Goal: Task Accomplishment & Management: Manage account settings

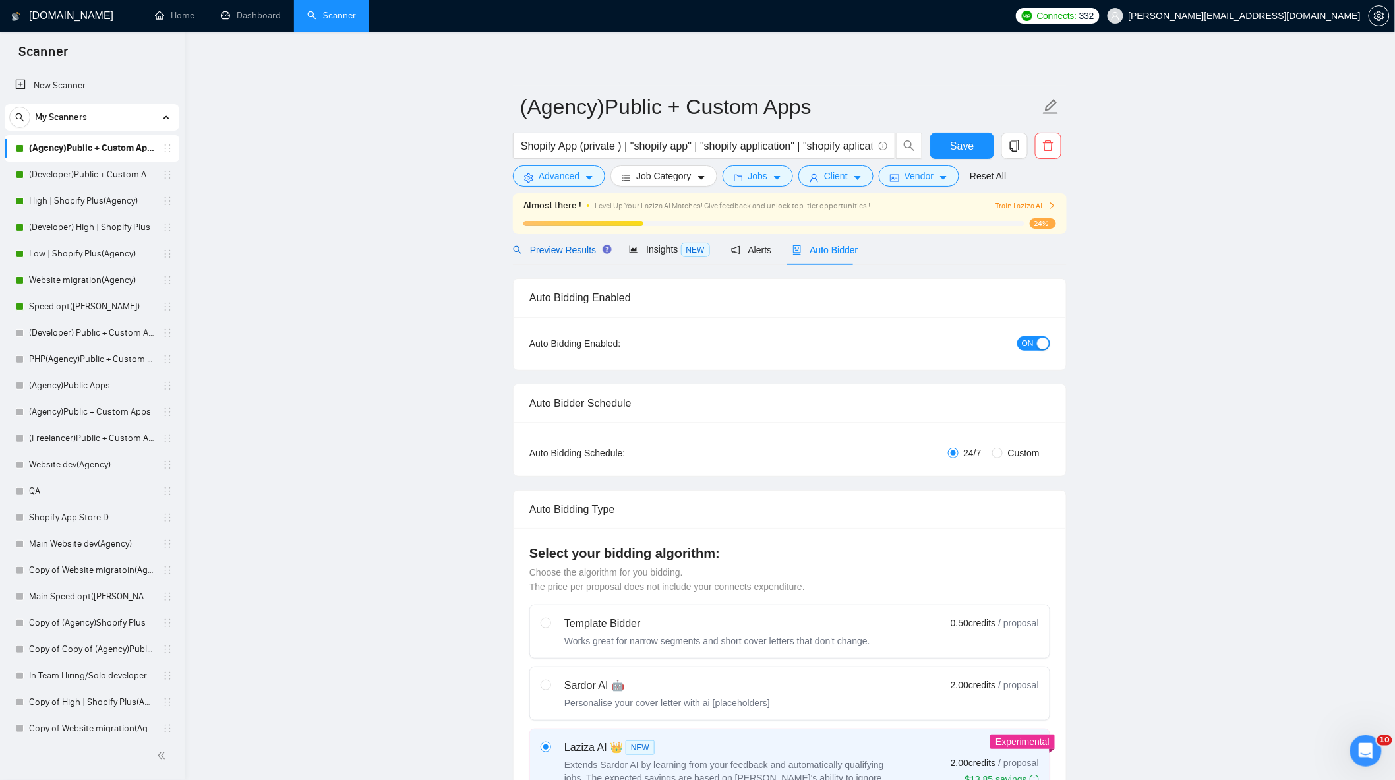
click at [575, 249] on span "Preview Results" at bounding box center [560, 250] width 95 height 11
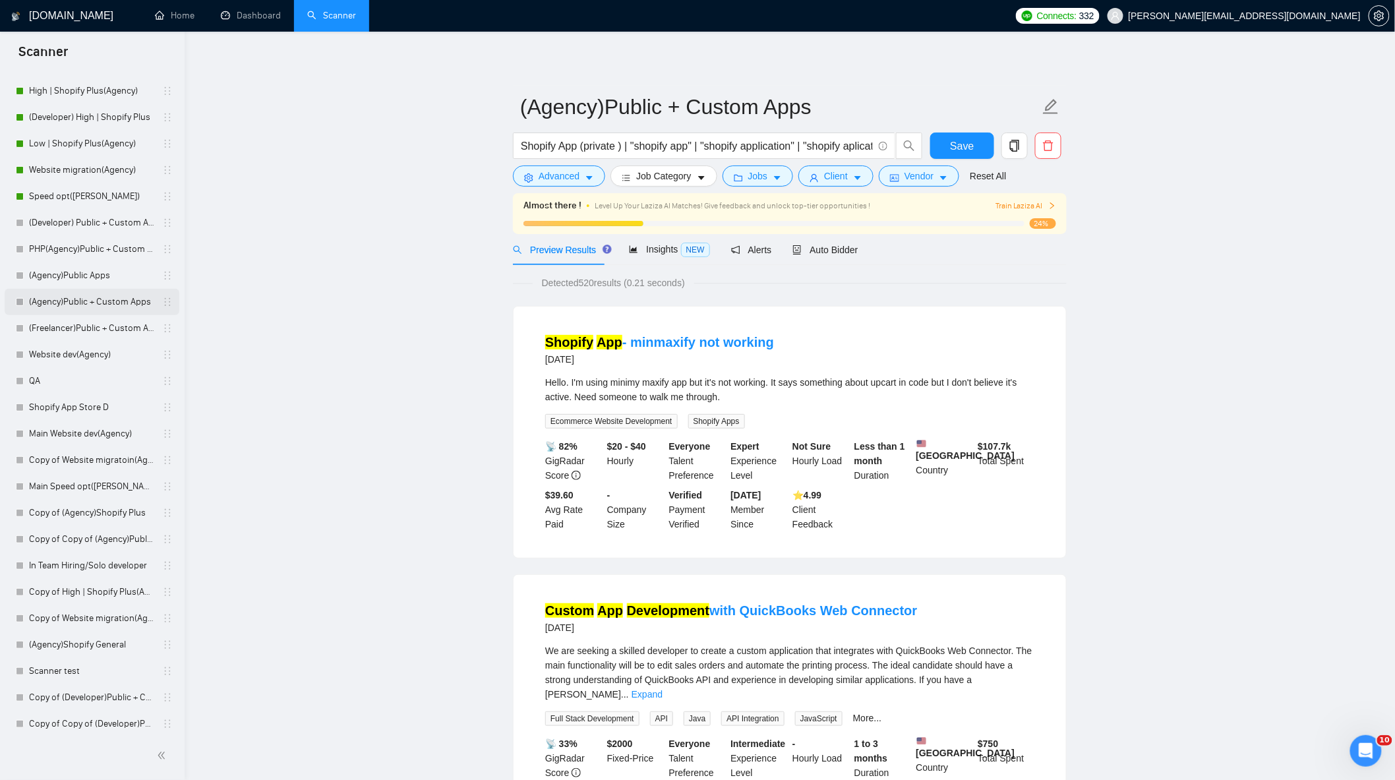
scroll to position [115, 0]
click at [100, 299] on link "(Agency)Public + Custom Apps" at bounding box center [91, 297] width 125 height 26
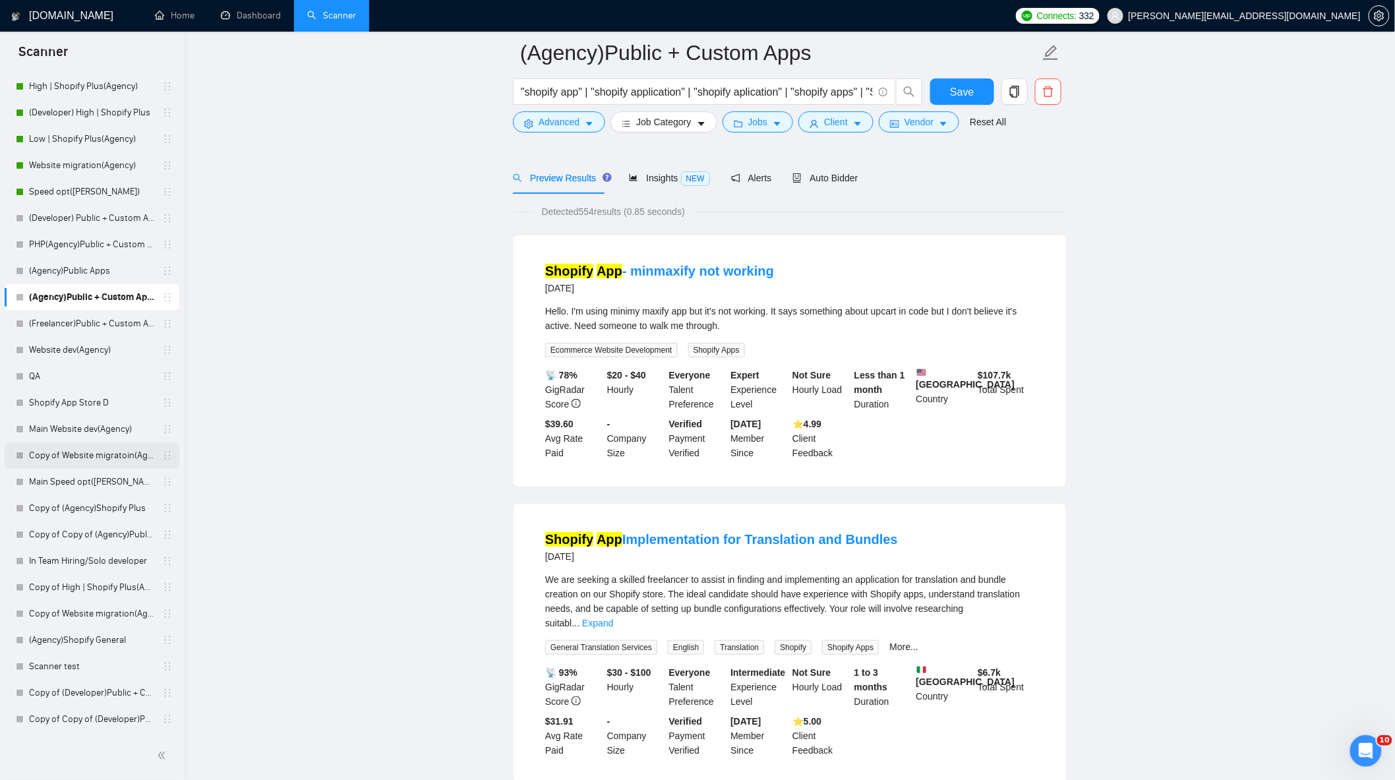
scroll to position [146, 0]
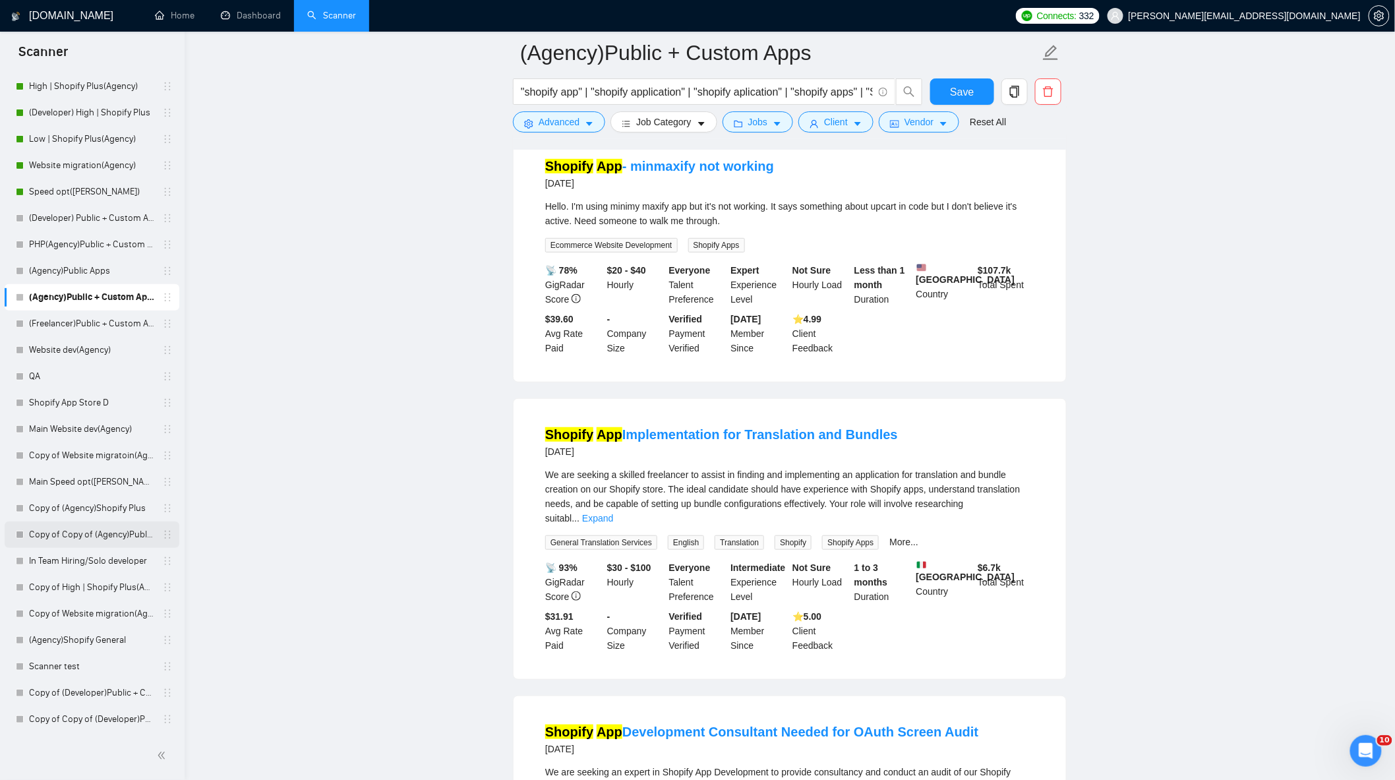
click at [102, 541] on link "Copy of Copy of (Agency)Public + Custom Apps" at bounding box center [91, 534] width 125 height 26
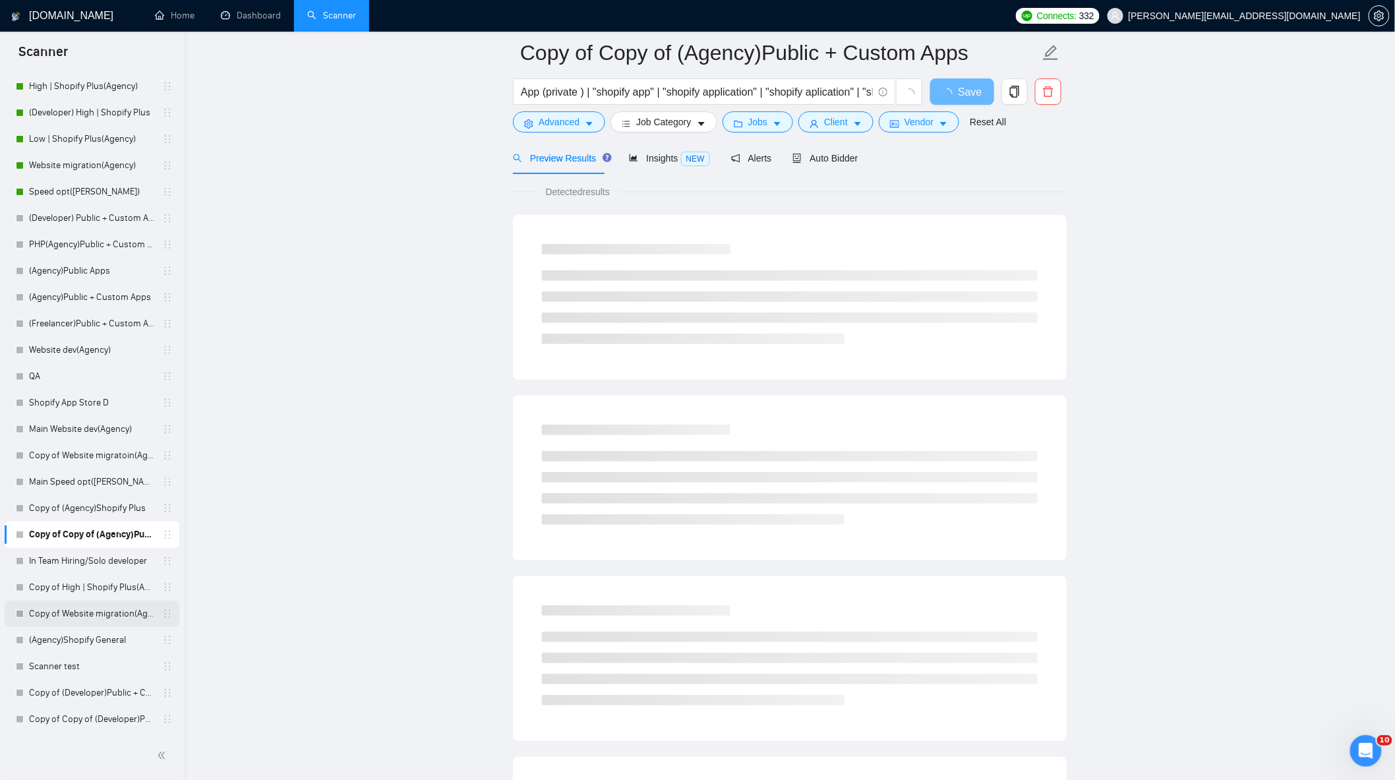
scroll to position [146, 0]
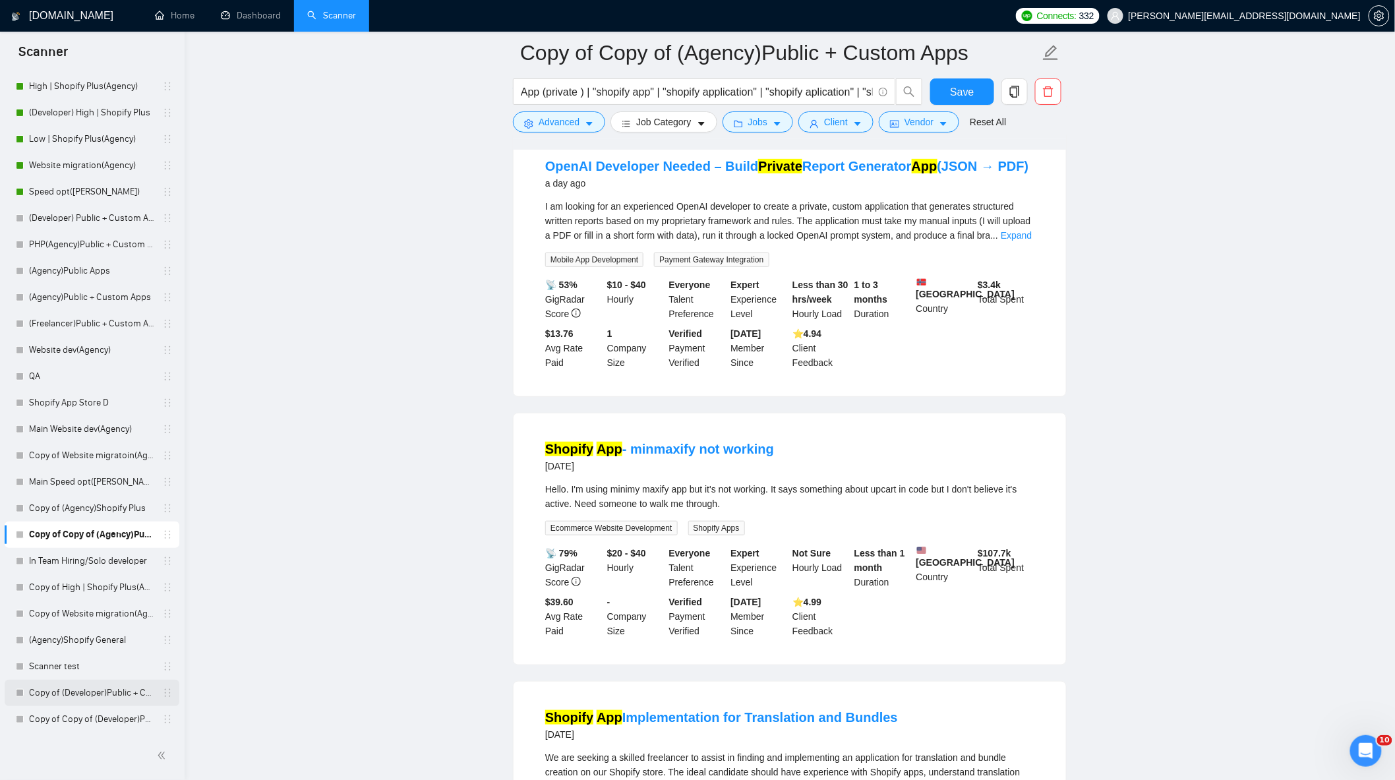
click at [103, 697] on link "Copy of (Developer)Public + Custom Apps" at bounding box center [91, 693] width 125 height 26
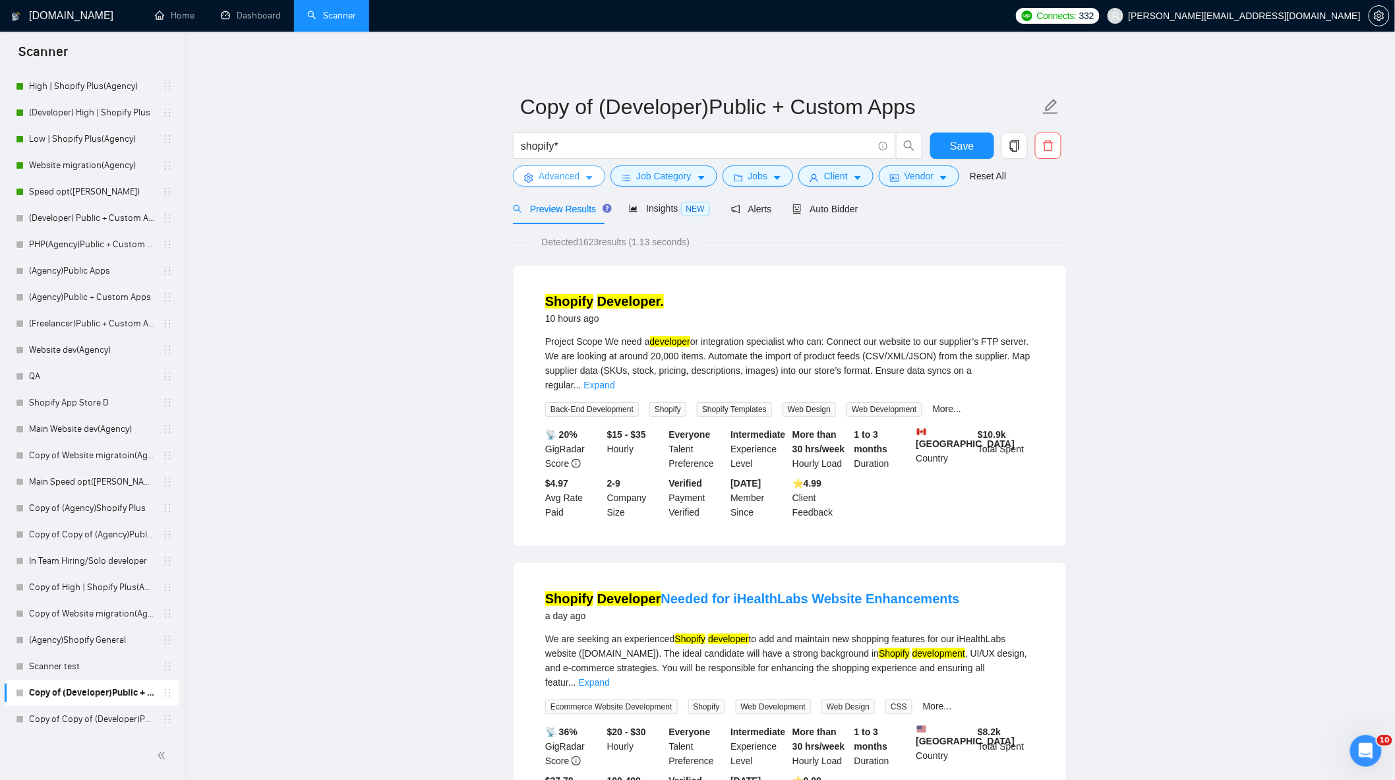
click at [587, 179] on icon "caret-down" at bounding box center [589, 177] width 9 height 9
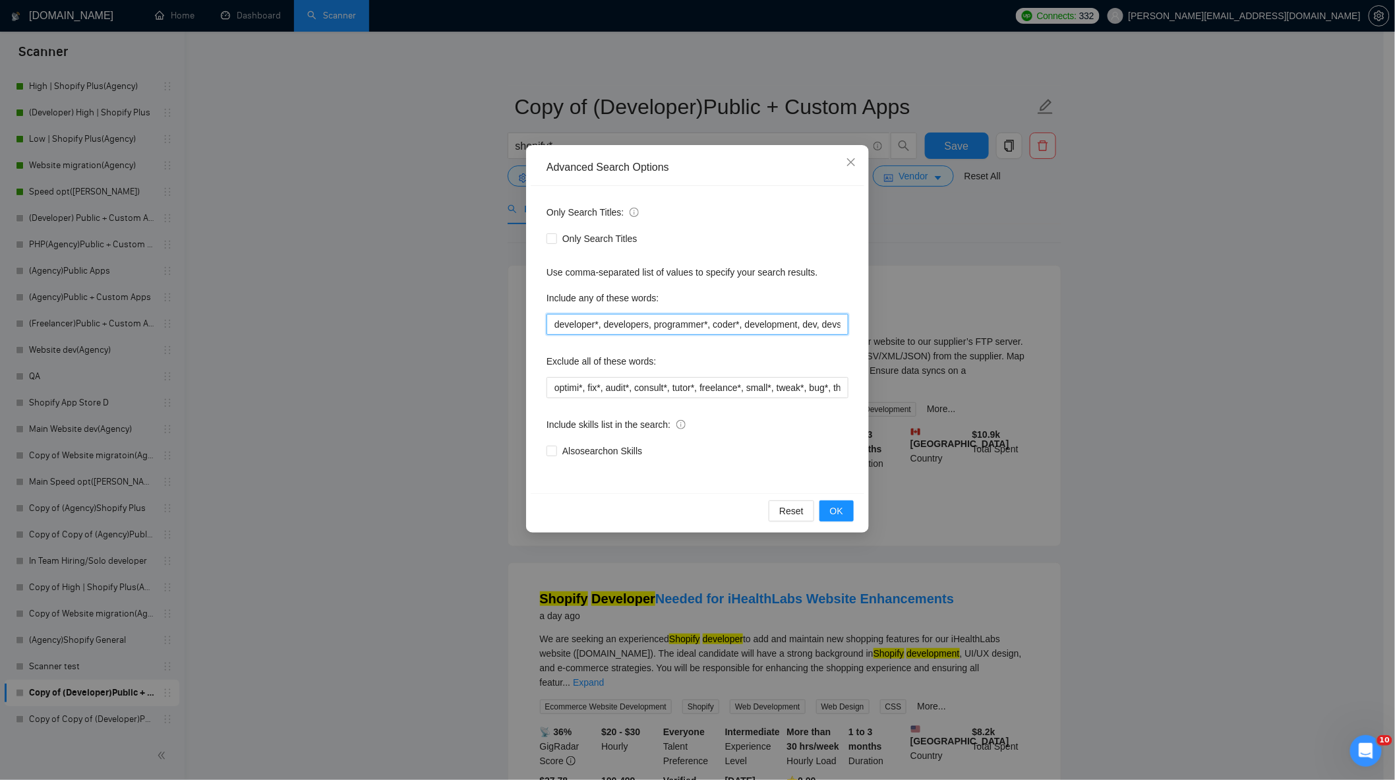
drag, startPoint x: 643, startPoint y: 328, endPoint x: 895, endPoint y: 338, distance: 252.0
click at [895, 338] on div "Advanced Search Options Only Search Titles: Only Search Titles Use comma-separa…" at bounding box center [697, 390] width 1395 height 780
click at [844, 290] on div "Include any of these words:" at bounding box center [697, 300] width 302 height 26
click at [1134, 425] on div "Advanced Search Options Only Search Titles: Only Search Titles Use comma-separa…" at bounding box center [697, 390] width 1395 height 780
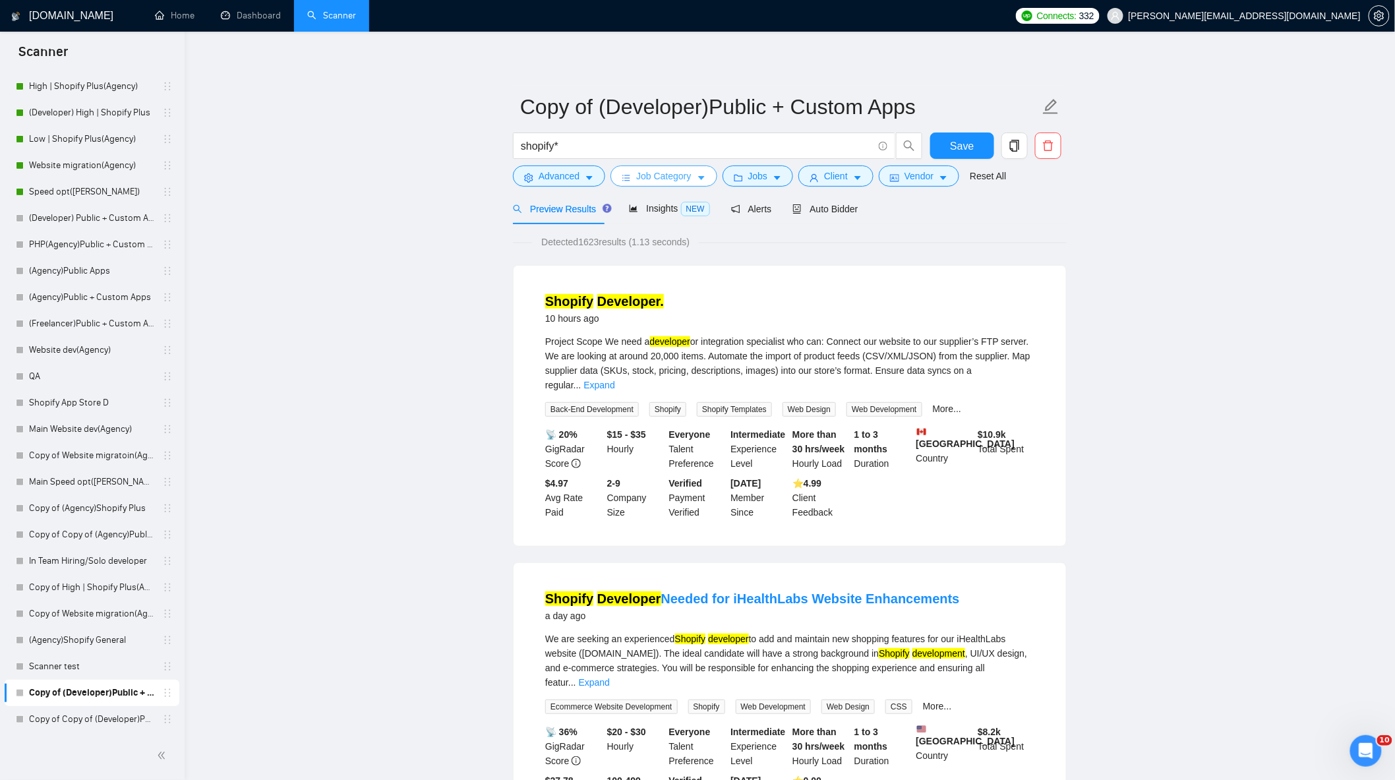
click at [667, 179] on span "Job Category" at bounding box center [663, 176] width 55 height 15
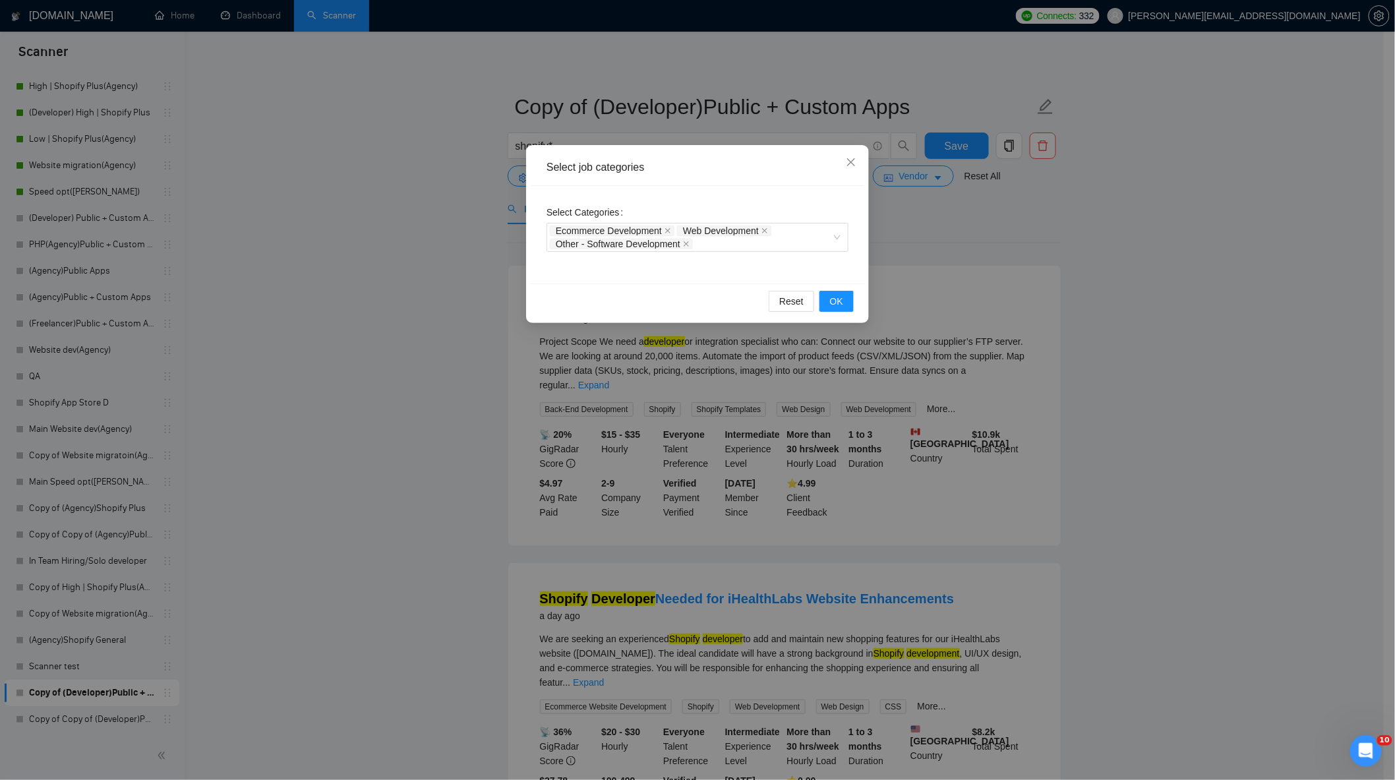
click at [987, 324] on div "Select job categories Select Categories Ecommerce Development Web Development O…" at bounding box center [697, 390] width 1395 height 780
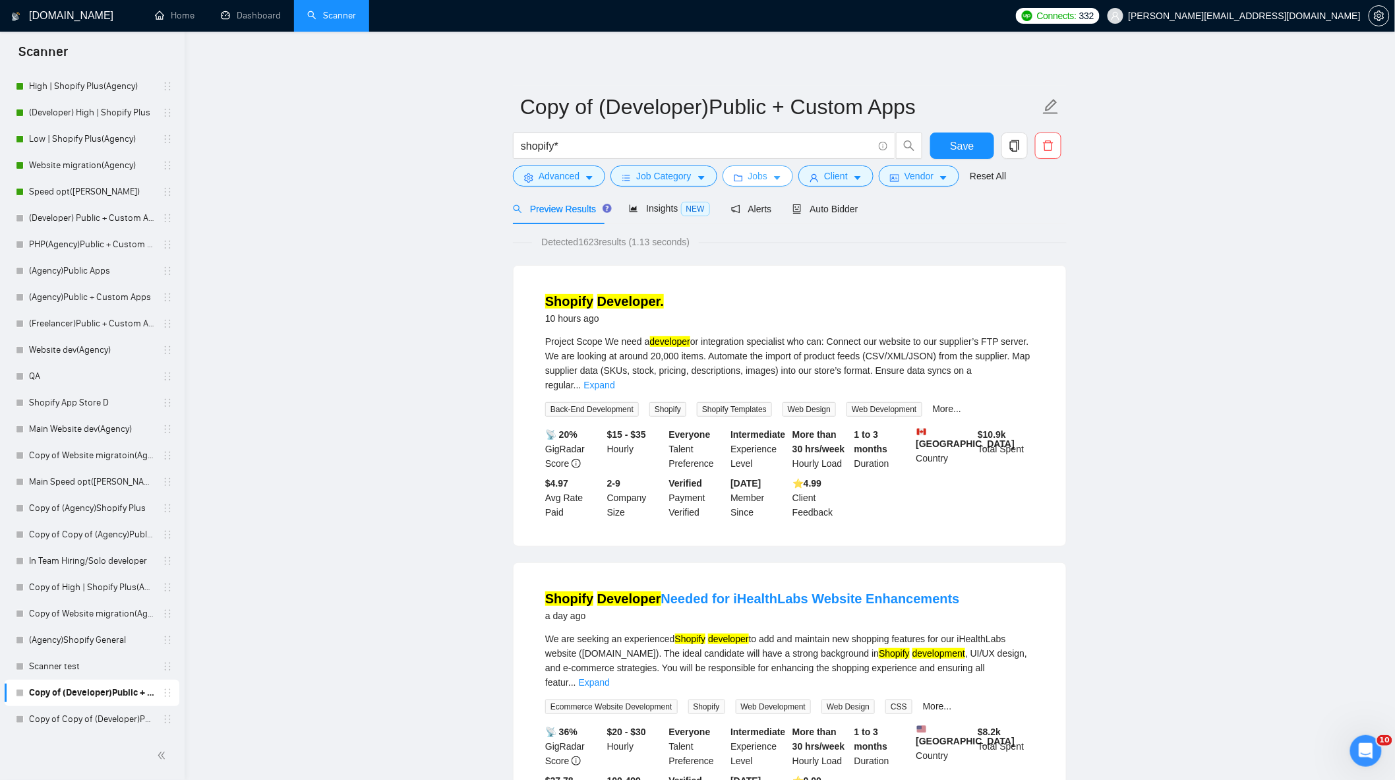
click at [767, 174] on button "Jobs" at bounding box center [757, 175] width 71 height 21
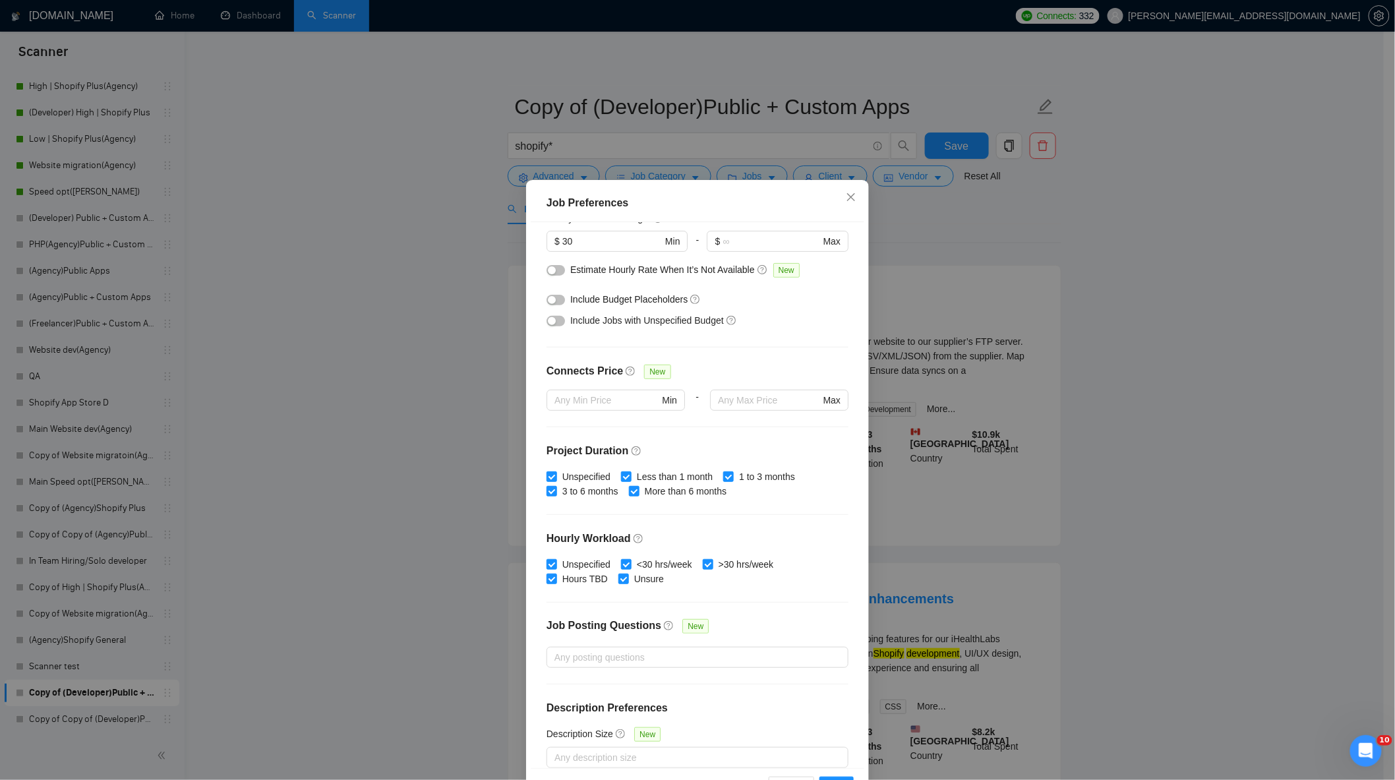
scroll to position [198, 0]
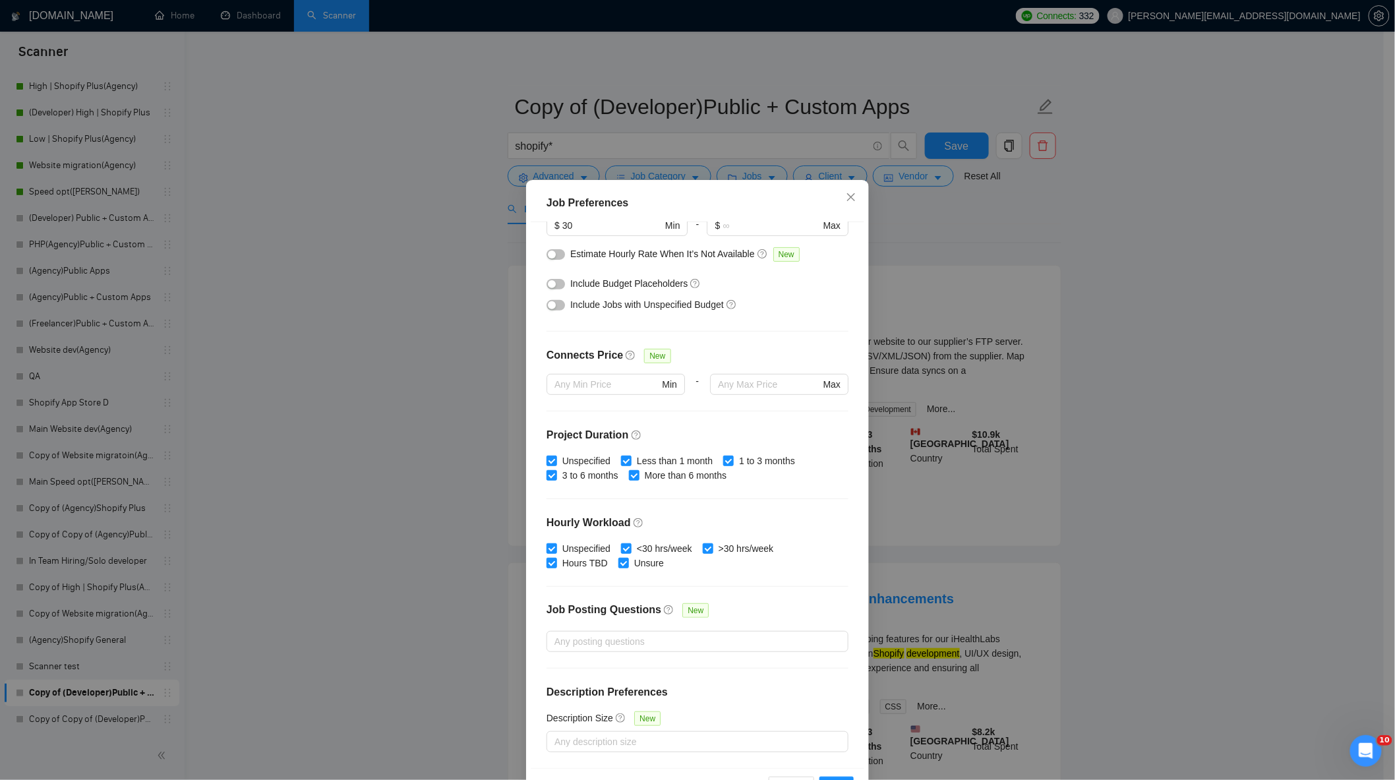
click at [1109, 288] on div "Job Preferences Budget Project Type All Fixed Price Hourly Rate Fixed Price Bud…" at bounding box center [697, 390] width 1395 height 780
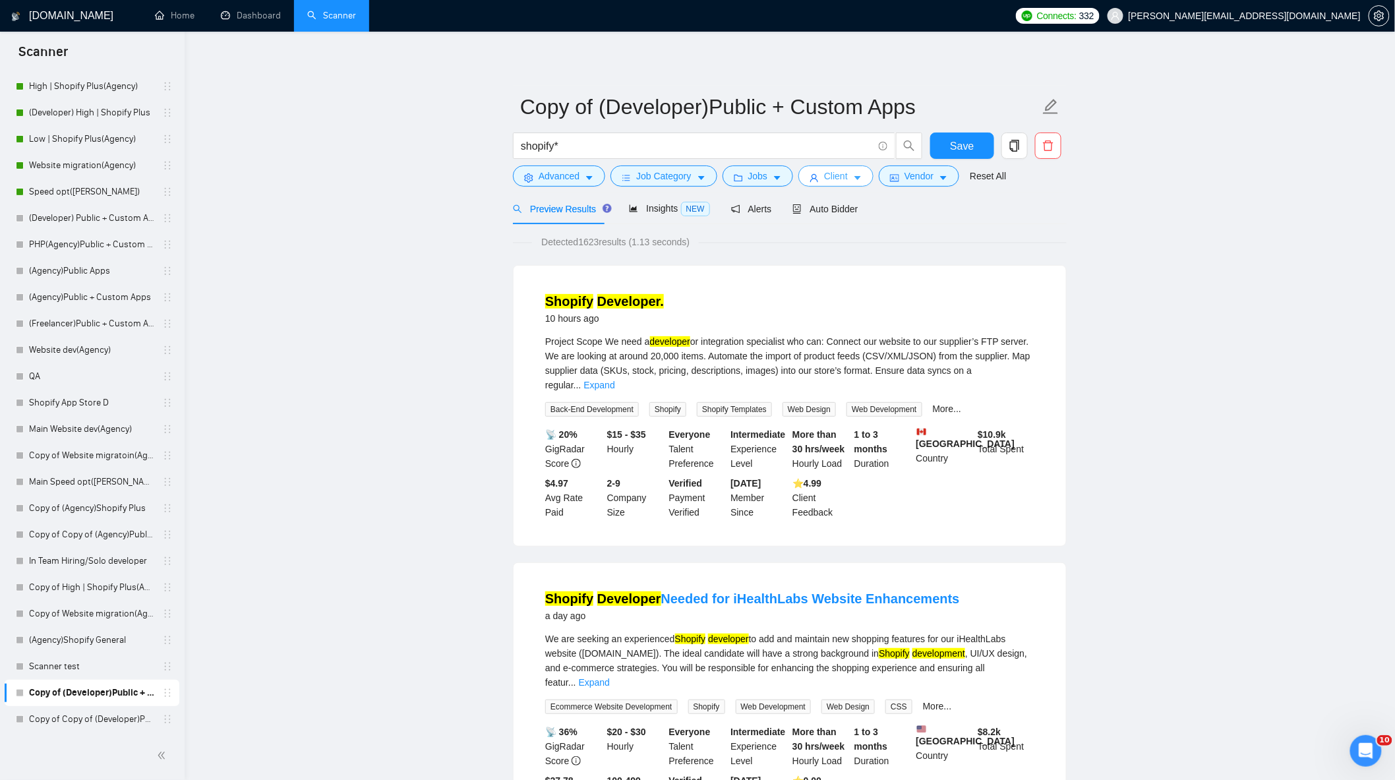
click at [846, 185] on button "Client" at bounding box center [835, 175] width 75 height 21
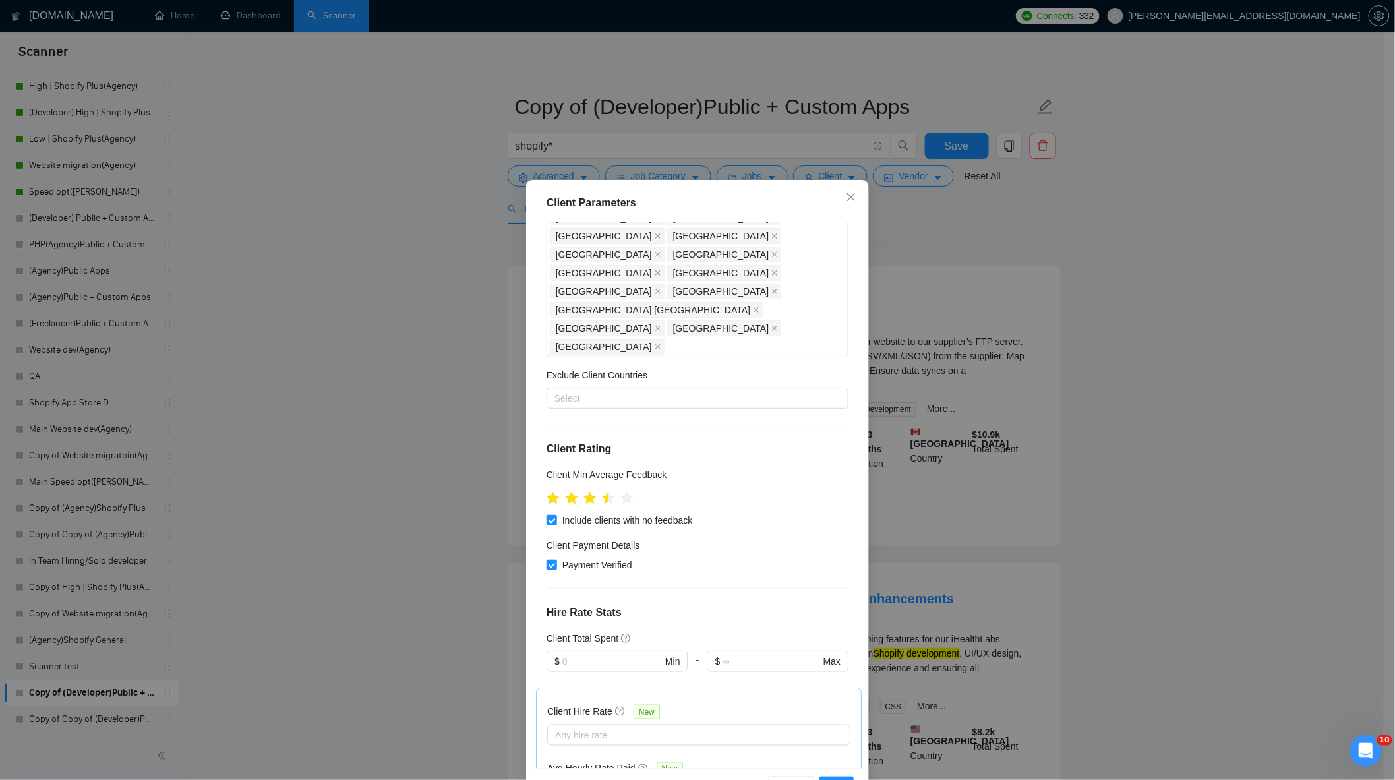
scroll to position [555, 0]
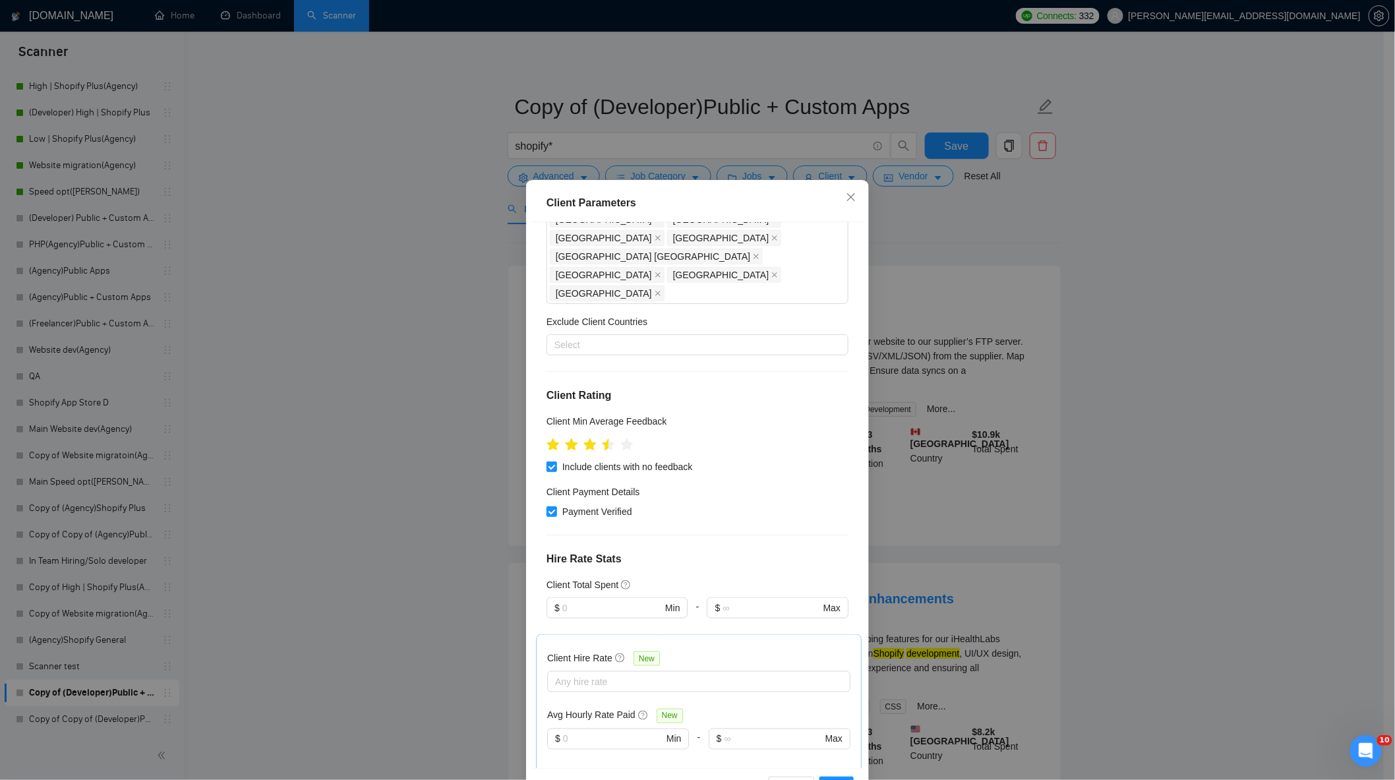
click at [1113, 284] on div "Client Parameters Client Location Include Client Countries United States United…" at bounding box center [697, 390] width 1395 height 780
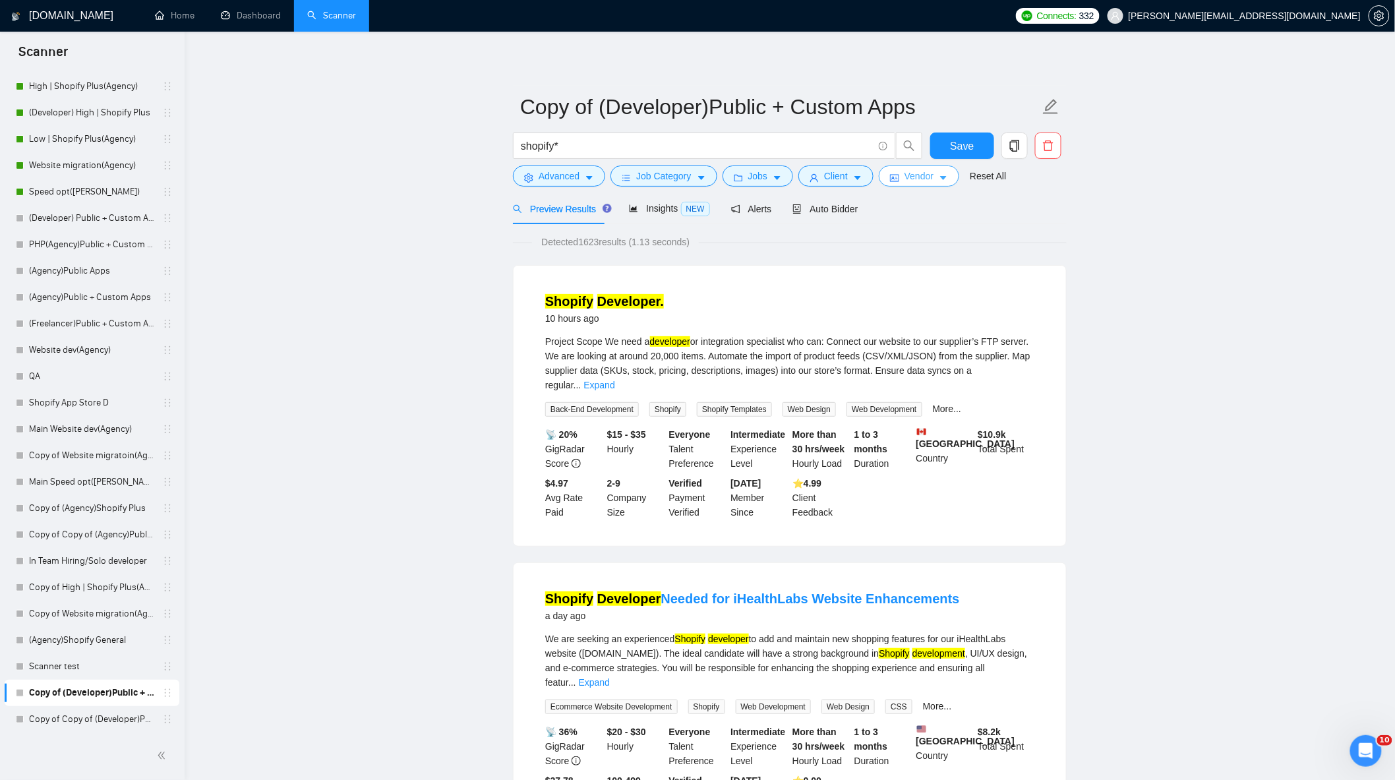
click at [913, 175] on span "Vendor" at bounding box center [918, 176] width 29 height 15
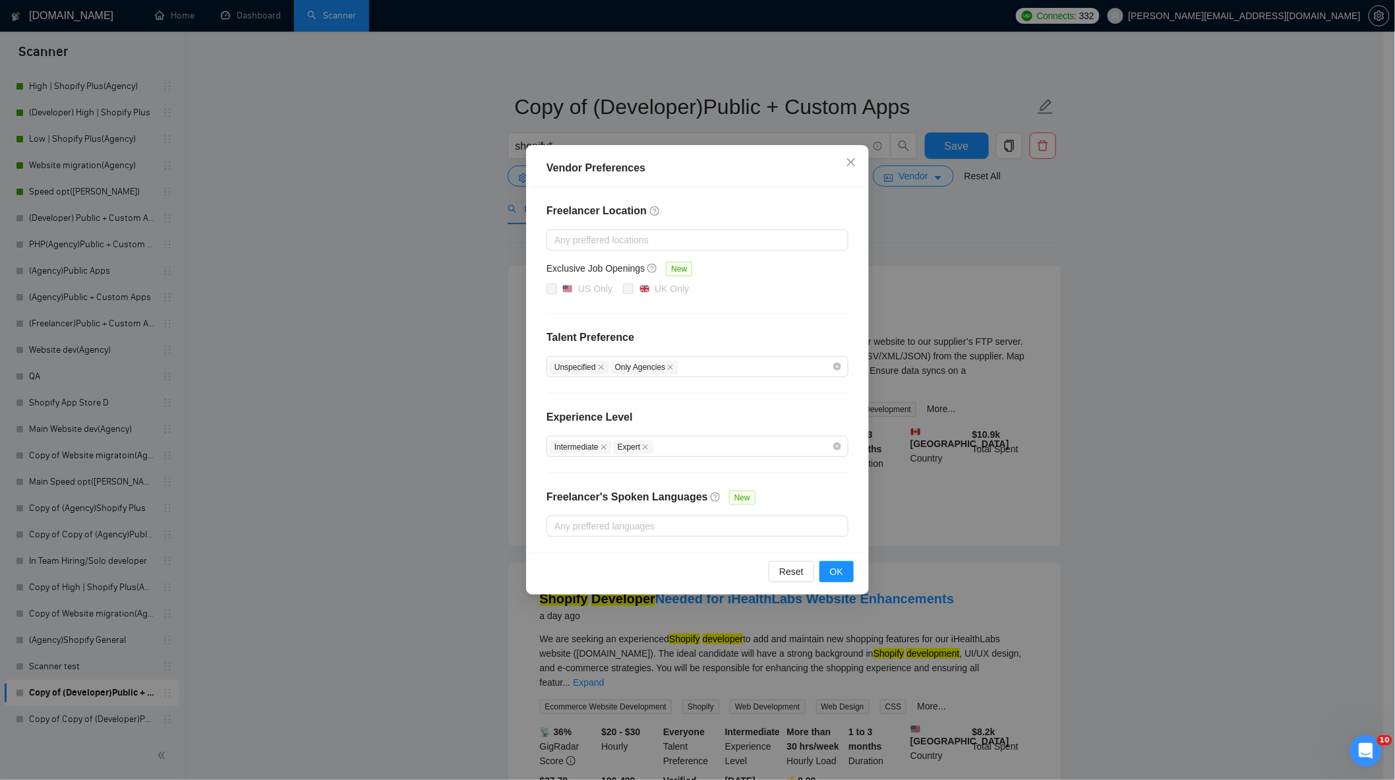
click at [1096, 271] on div "Vendor Preferences Freelancer Location Any preffered locations Exclusive Job Op…" at bounding box center [697, 390] width 1395 height 780
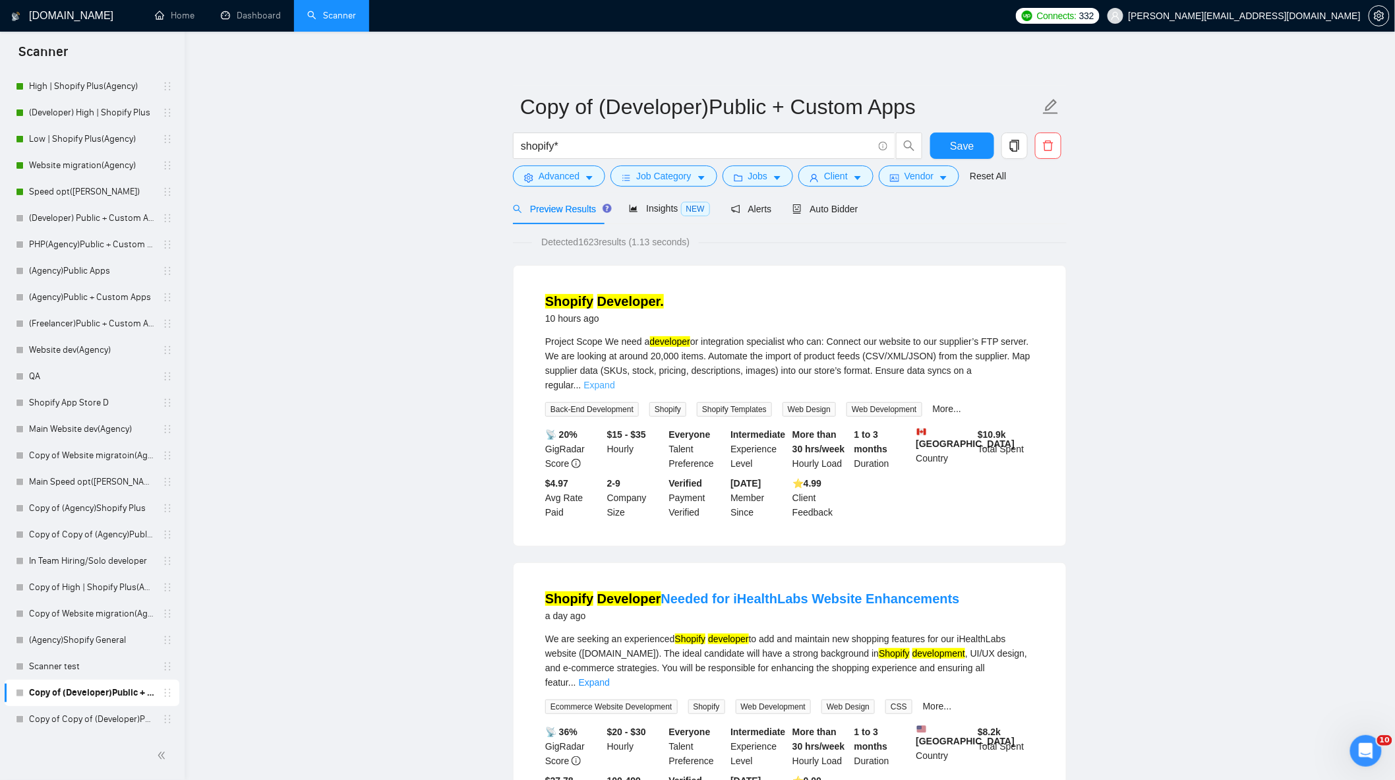
click at [614, 380] on link "Expand" at bounding box center [598, 385] width 31 height 11
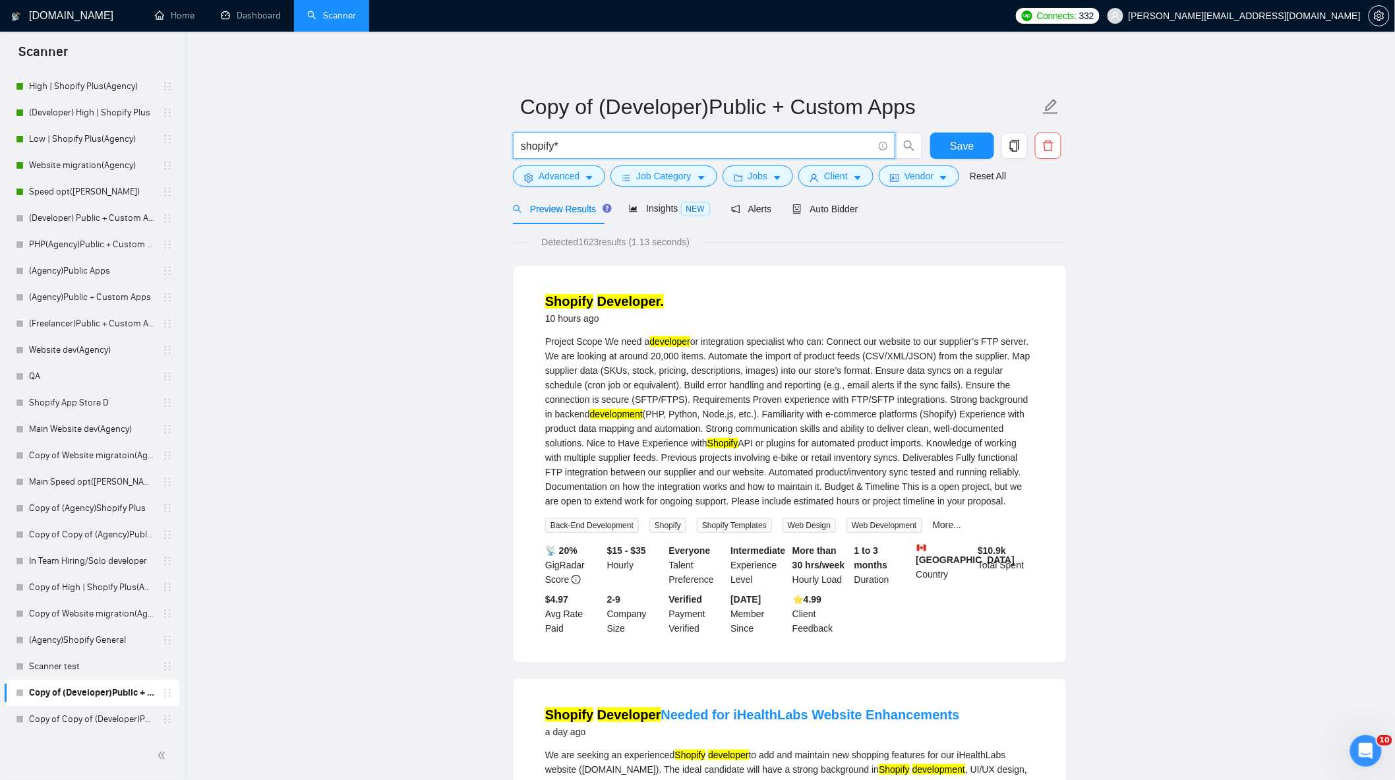
click at [589, 141] on input "shopify*" at bounding box center [697, 146] width 352 height 16
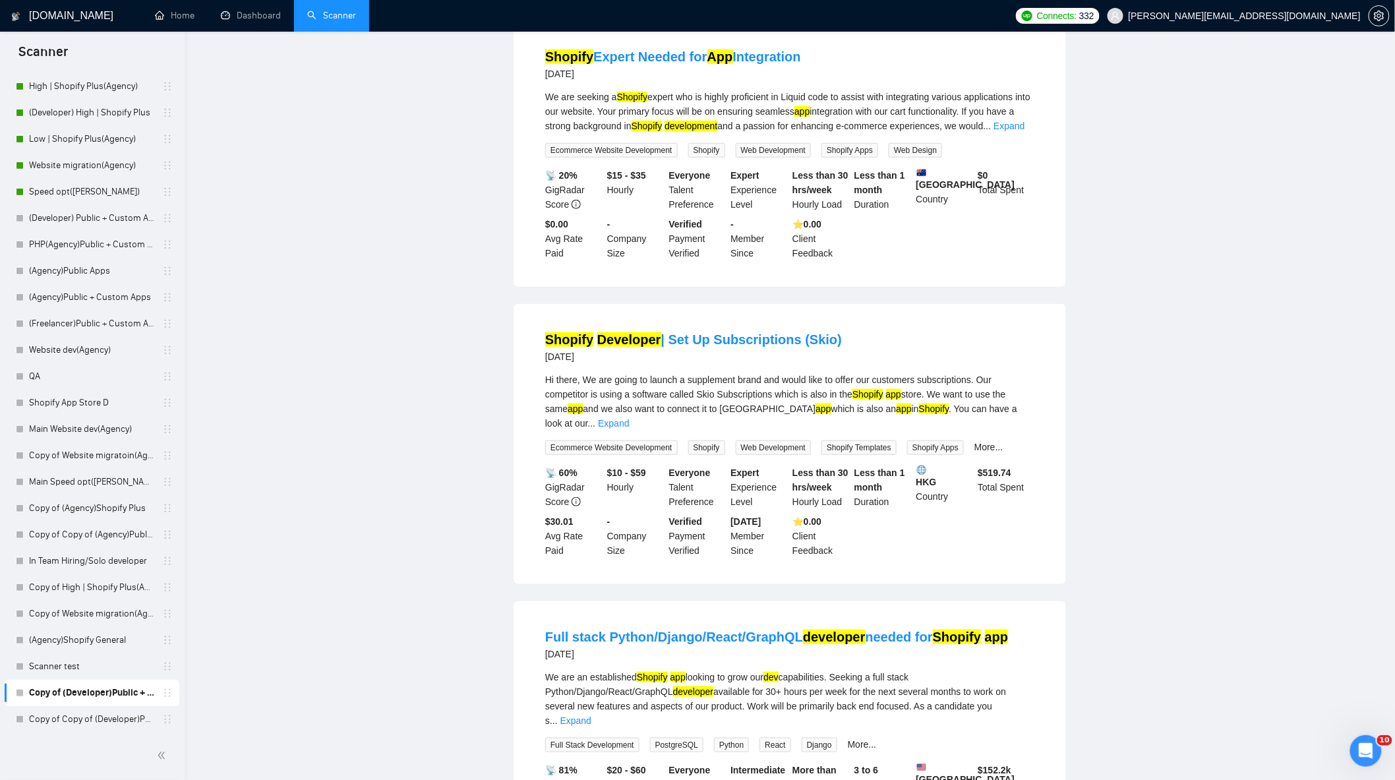
scroll to position [0, 0]
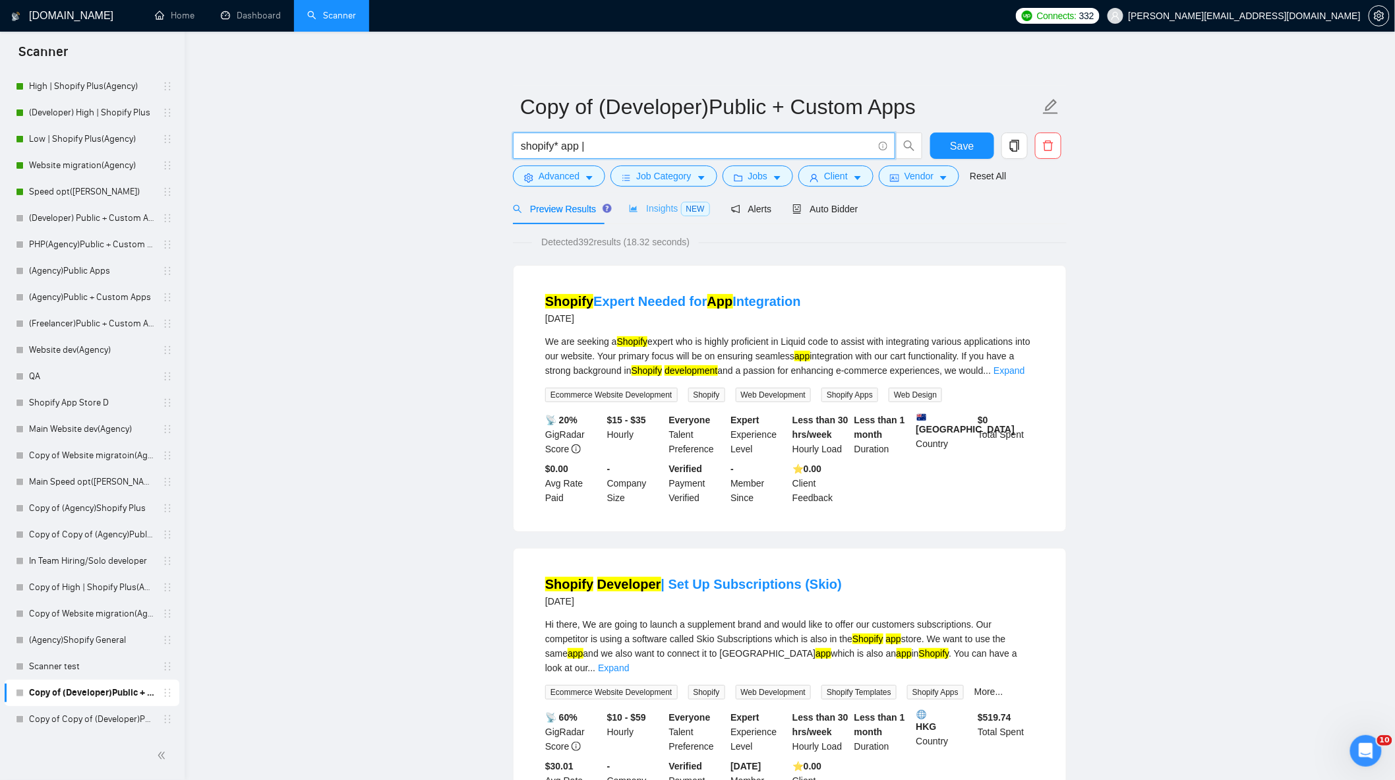
type input "shopify* app |"
click at [650, 214] on span "Insights NEW" at bounding box center [669, 208] width 80 height 11
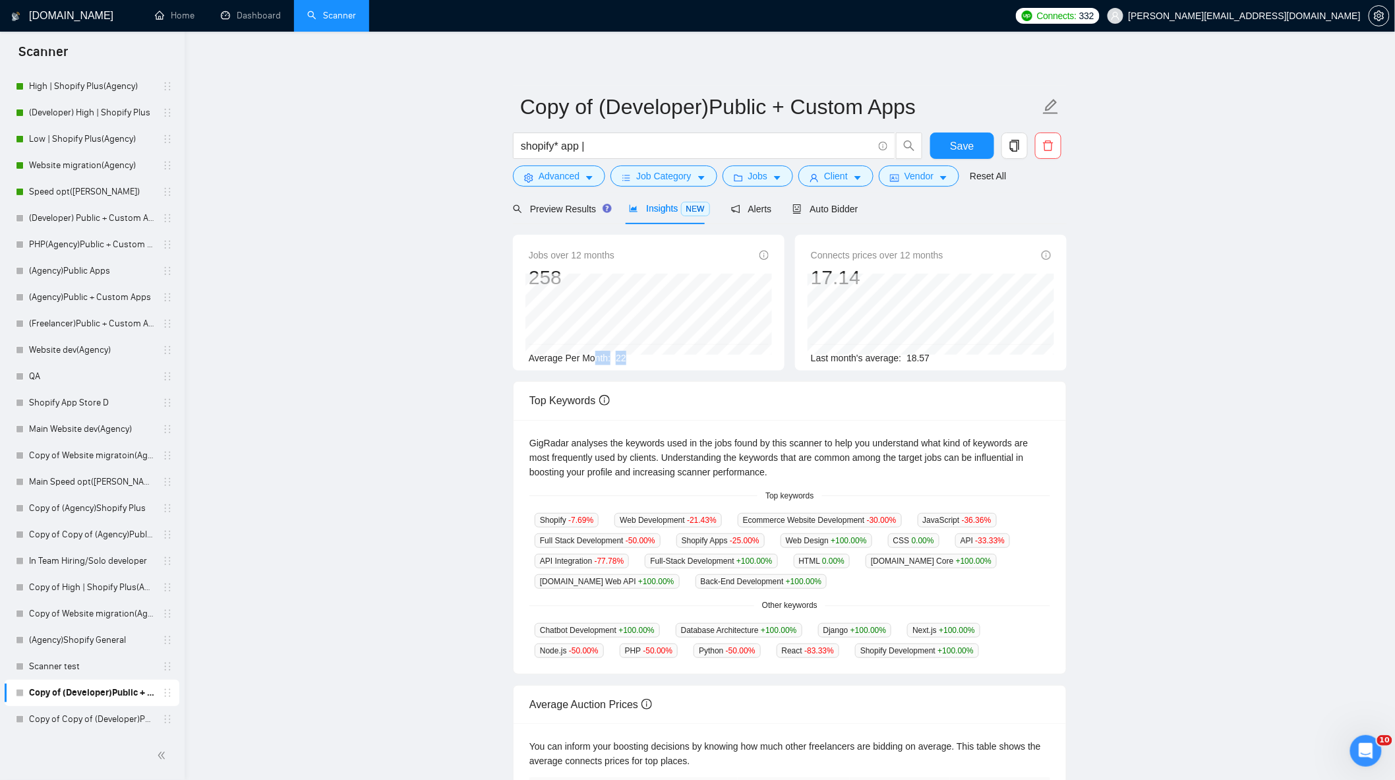
drag, startPoint x: 627, startPoint y: 359, endPoint x: 592, endPoint y: 359, distance: 34.9
click at [593, 359] on div "Average Per Month: 22" at bounding box center [649, 358] width 240 height 15
click at [548, 208] on span "Preview Results" at bounding box center [560, 209] width 95 height 11
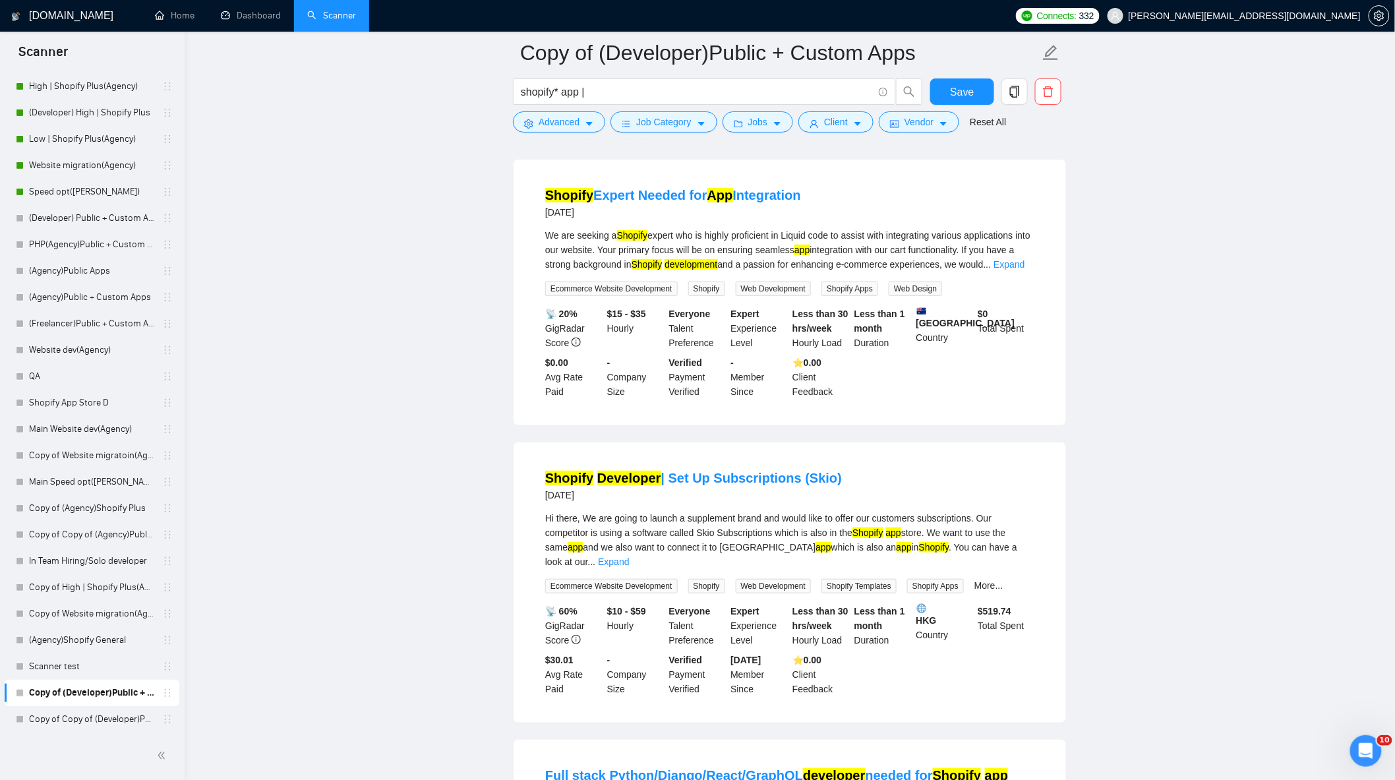
scroll to position [293, 0]
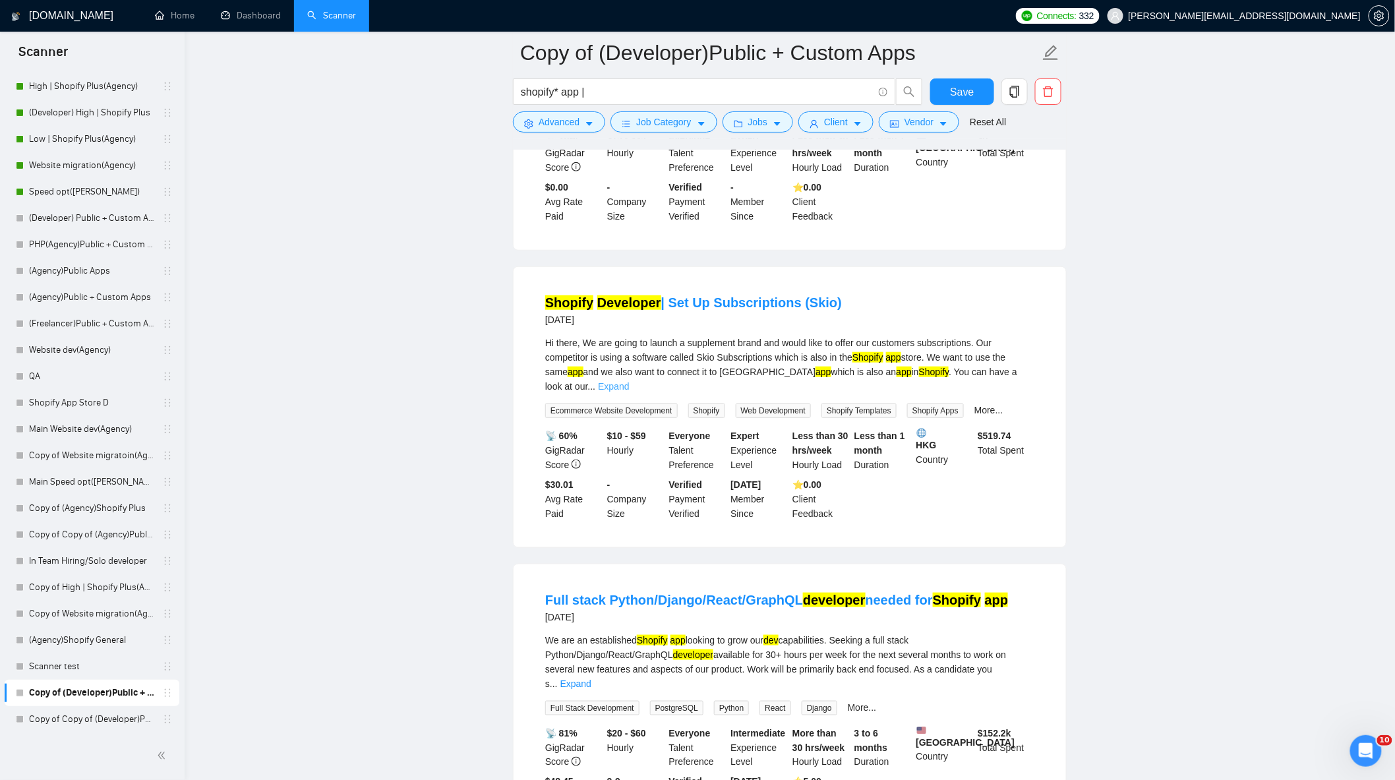
click at [629, 381] on link "Expand" at bounding box center [613, 386] width 31 height 11
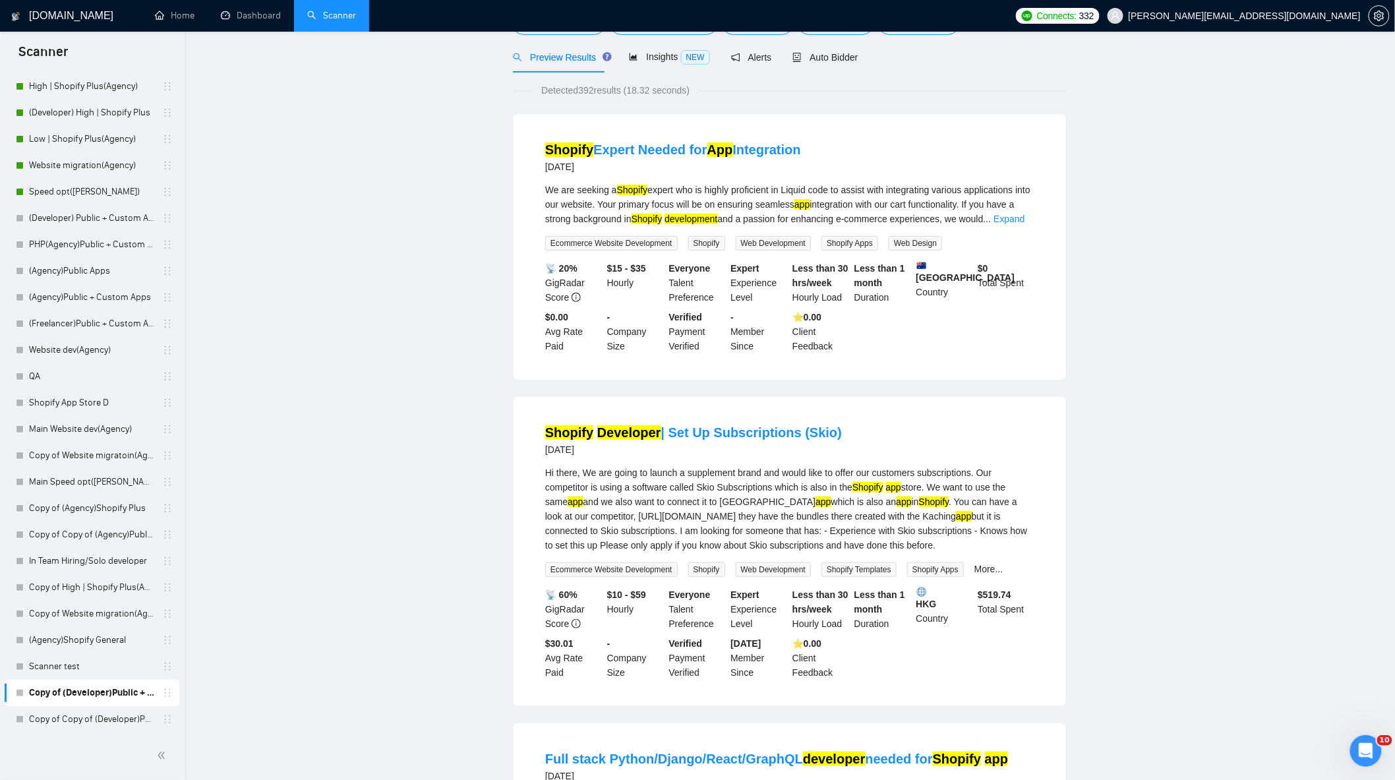
scroll to position [0, 0]
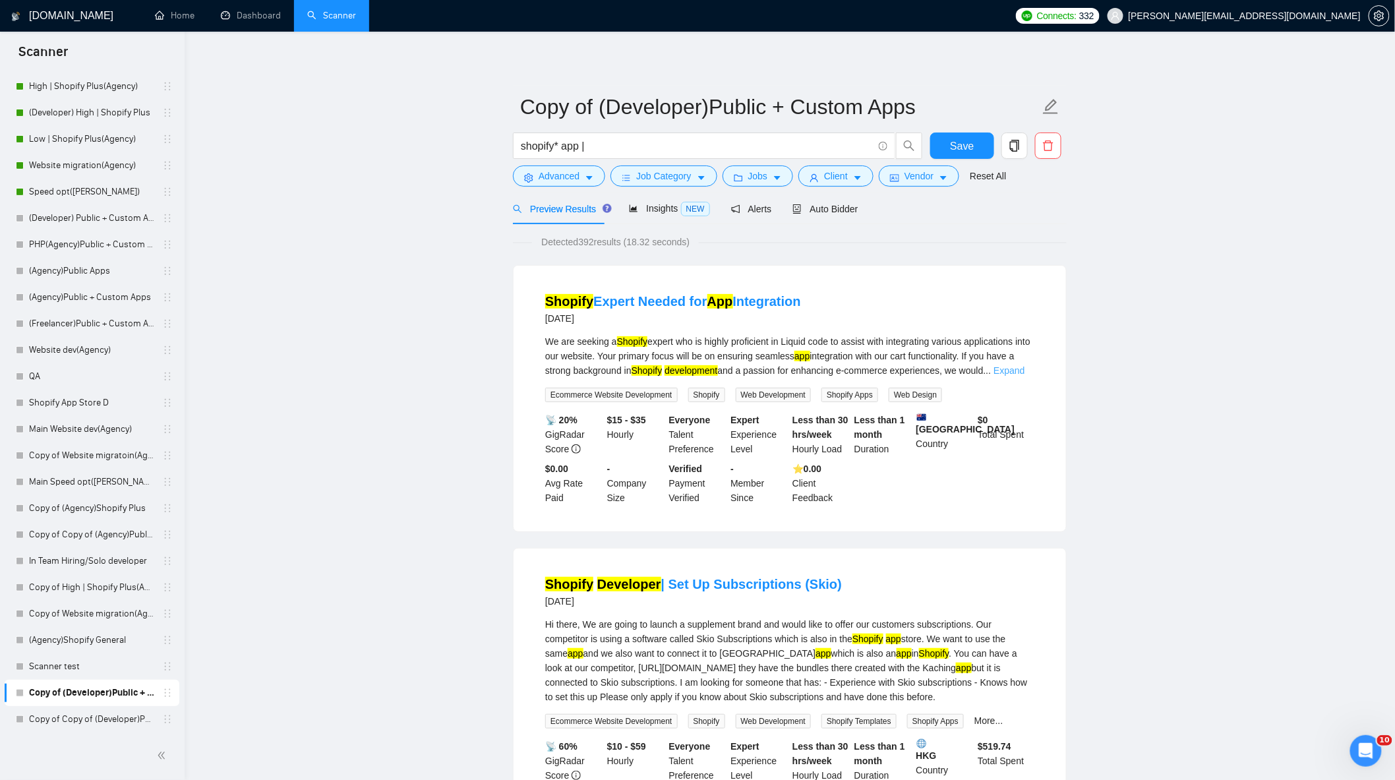
click at [1020, 369] on link "Expand" at bounding box center [1008, 370] width 31 height 11
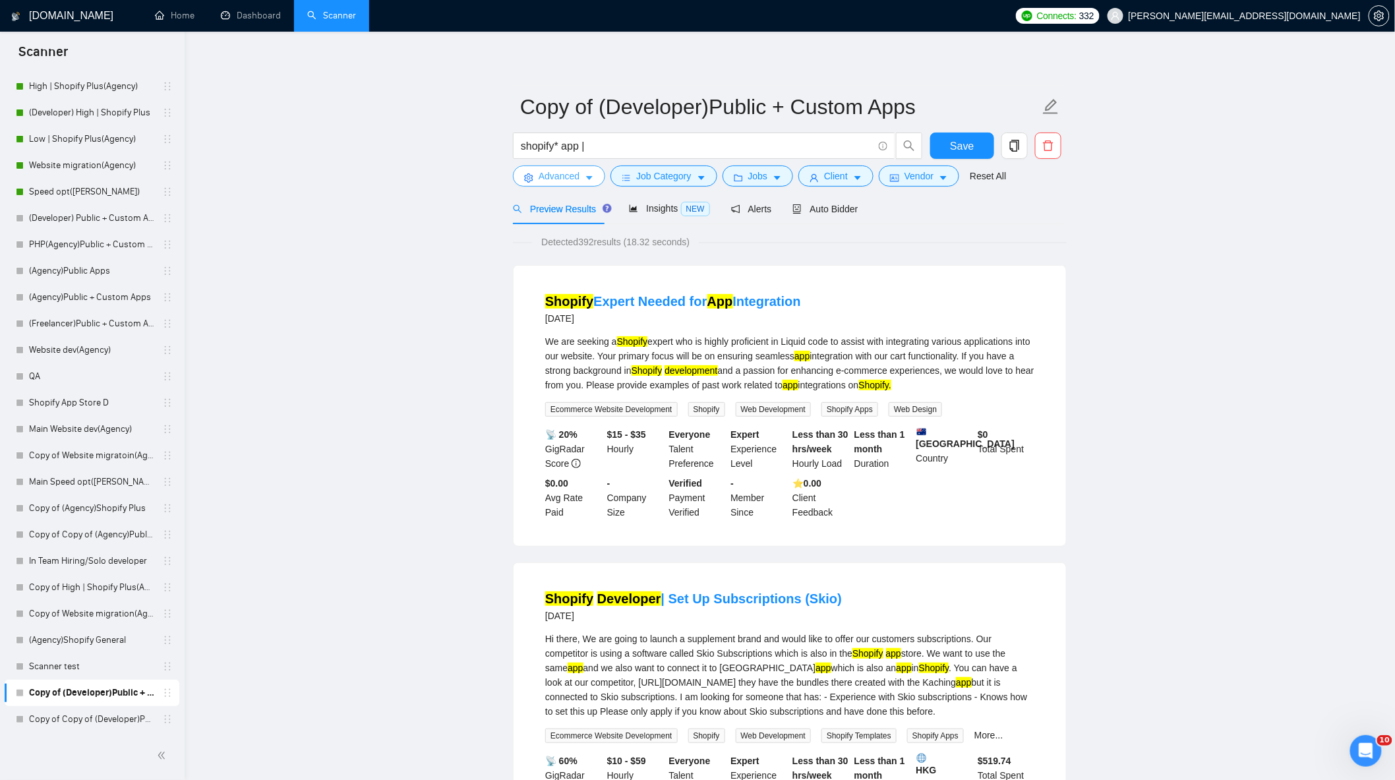
click at [568, 169] on span "Advanced" at bounding box center [559, 176] width 41 height 15
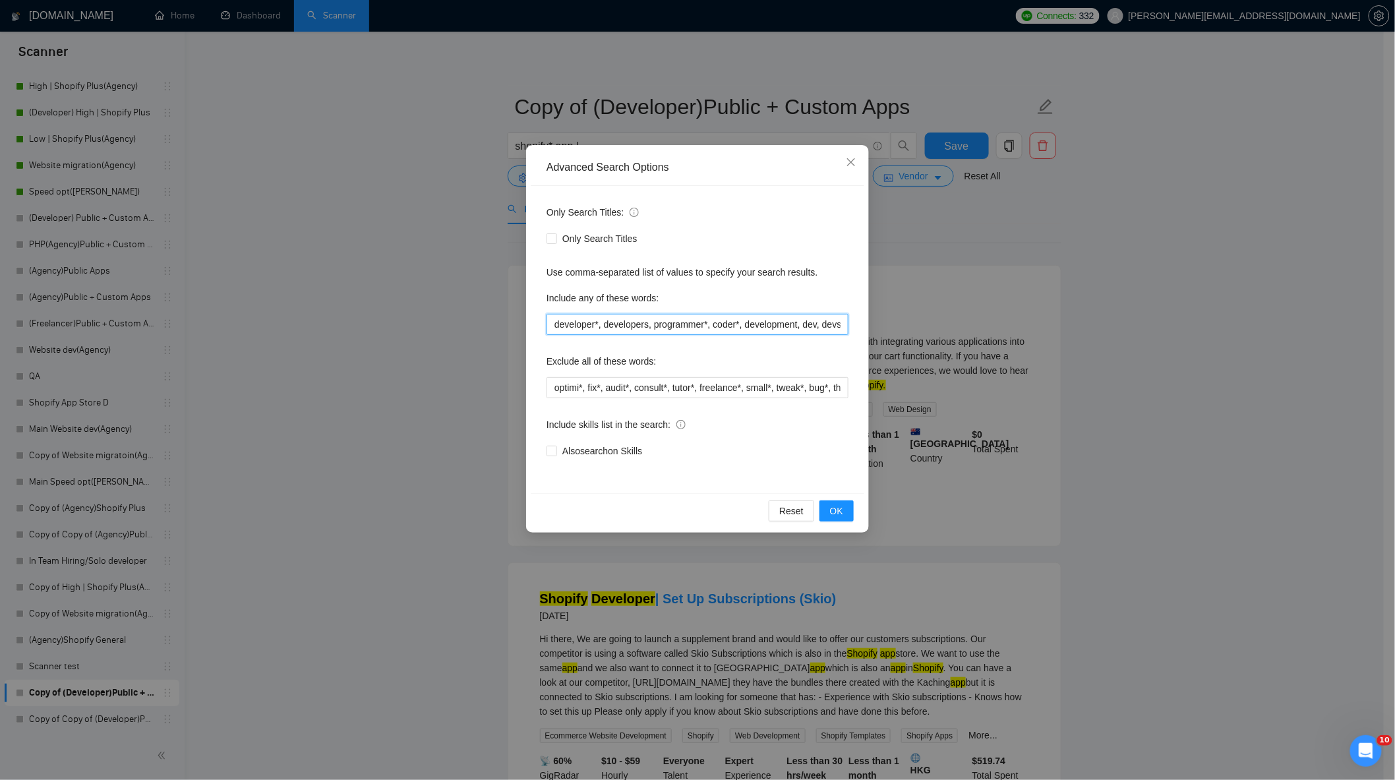
drag, startPoint x: 552, startPoint y: 326, endPoint x: 995, endPoint y: 359, distance: 444.9
click at [995, 359] on div "Advanced Search Options Only Search Titles: Only Search Titles Use comma-separa…" at bounding box center [697, 390] width 1395 height 780
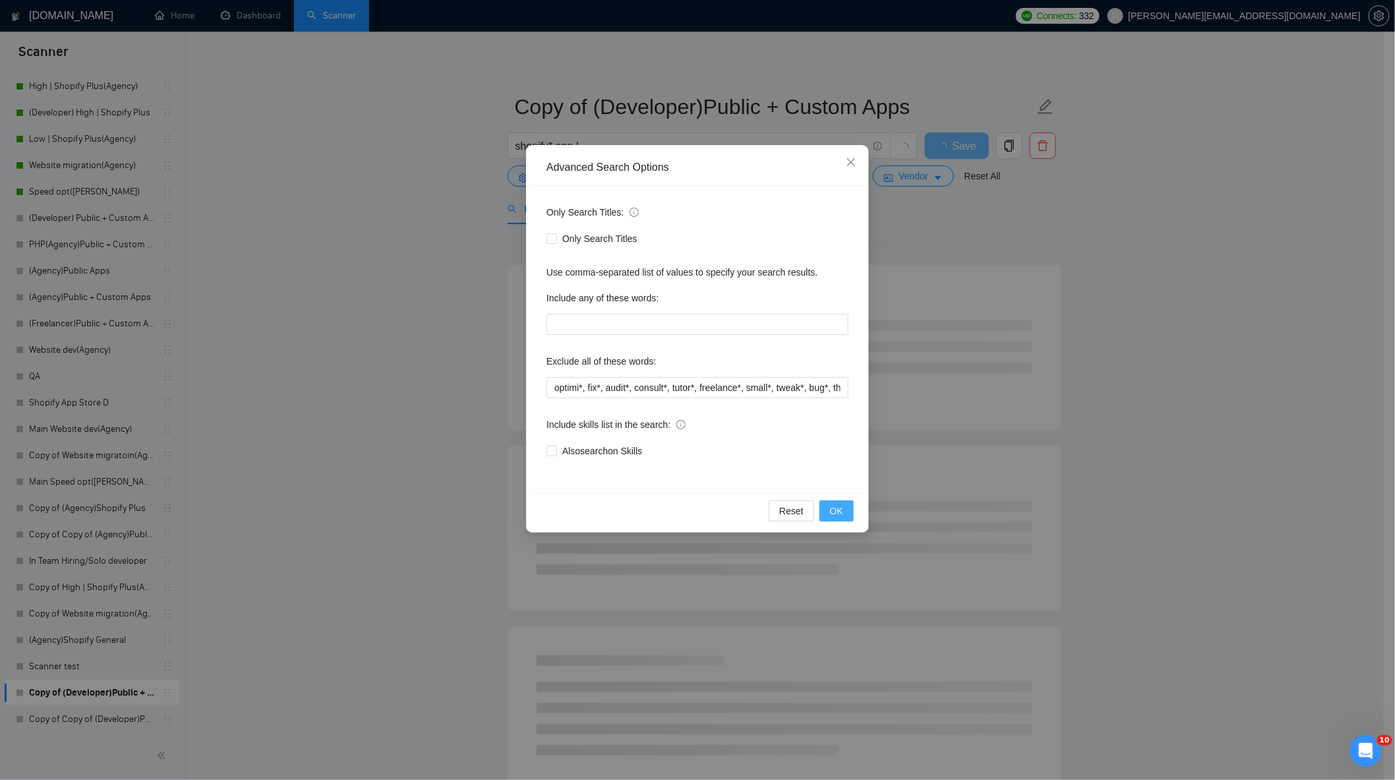
click at [845, 506] on button "OK" at bounding box center [836, 510] width 34 height 21
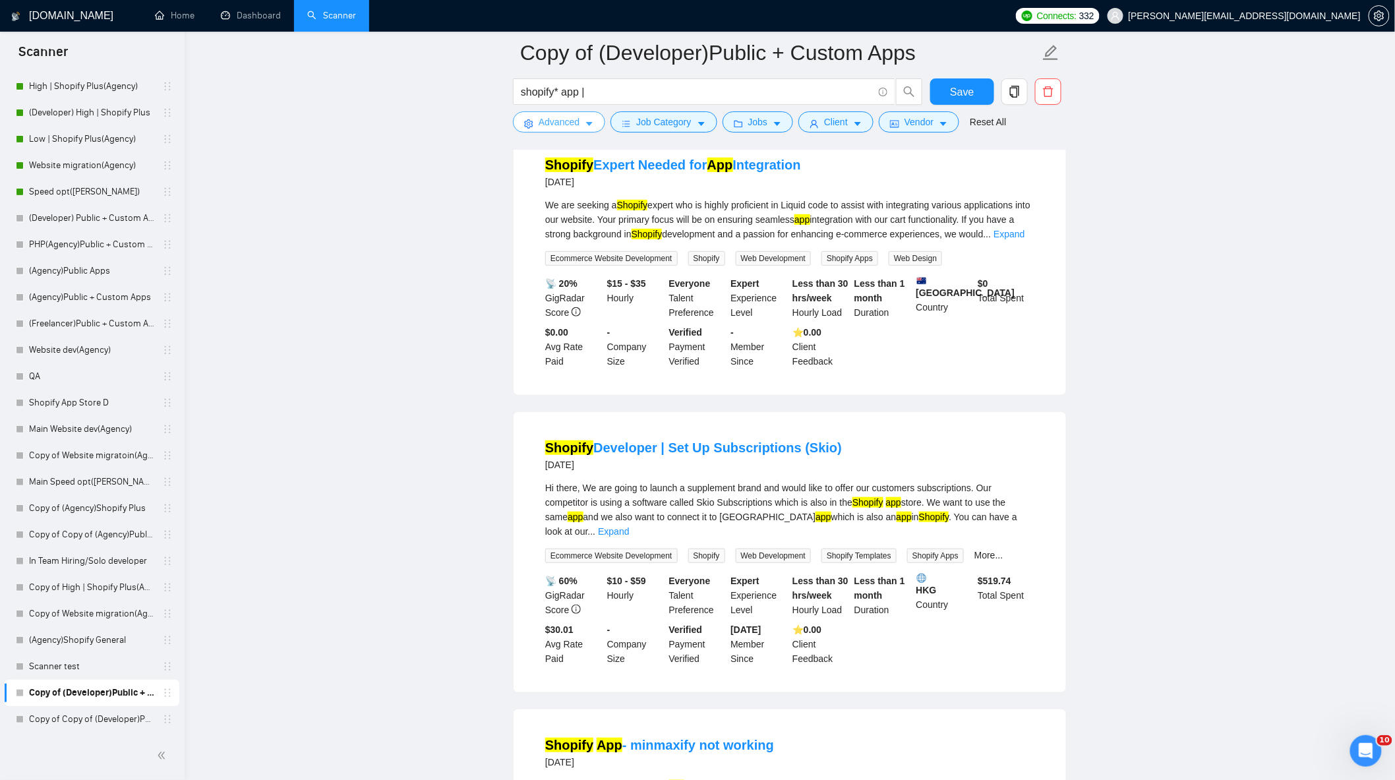
scroll to position [146, 0]
click at [629, 527] on link "Expand" at bounding box center [613, 532] width 31 height 11
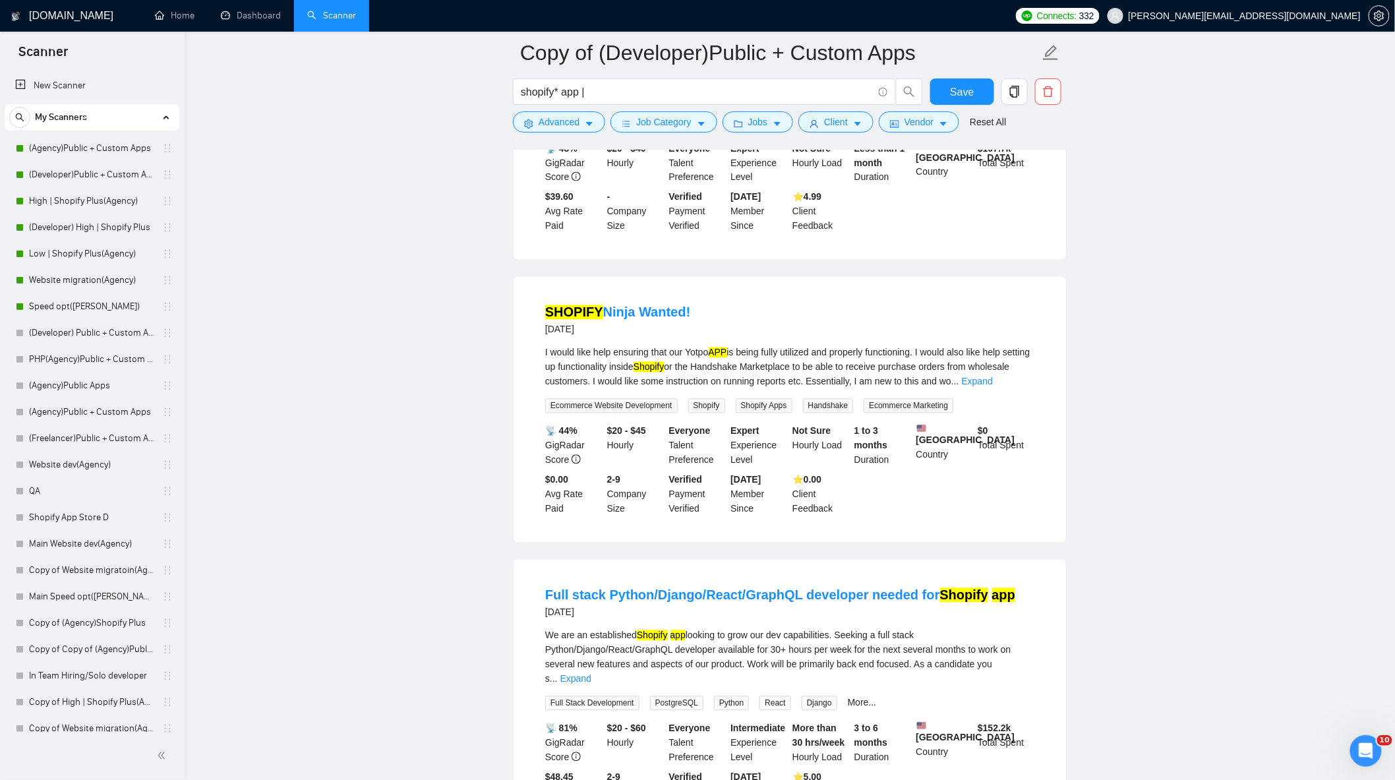
scroll to position [879, 0]
click at [1014, 388] on div "I would like help ensuring that our Yotpo APP is being fully utilized and prope…" at bounding box center [789, 366] width 489 height 44
click at [1013, 388] on div "I would like help ensuring that our Yotpo APP is being fully utilized and prope…" at bounding box center [789, 366] width 489 height 44
click at [993, 386] on link "Expand" at bounding box center [977, 380] width 31 height 11
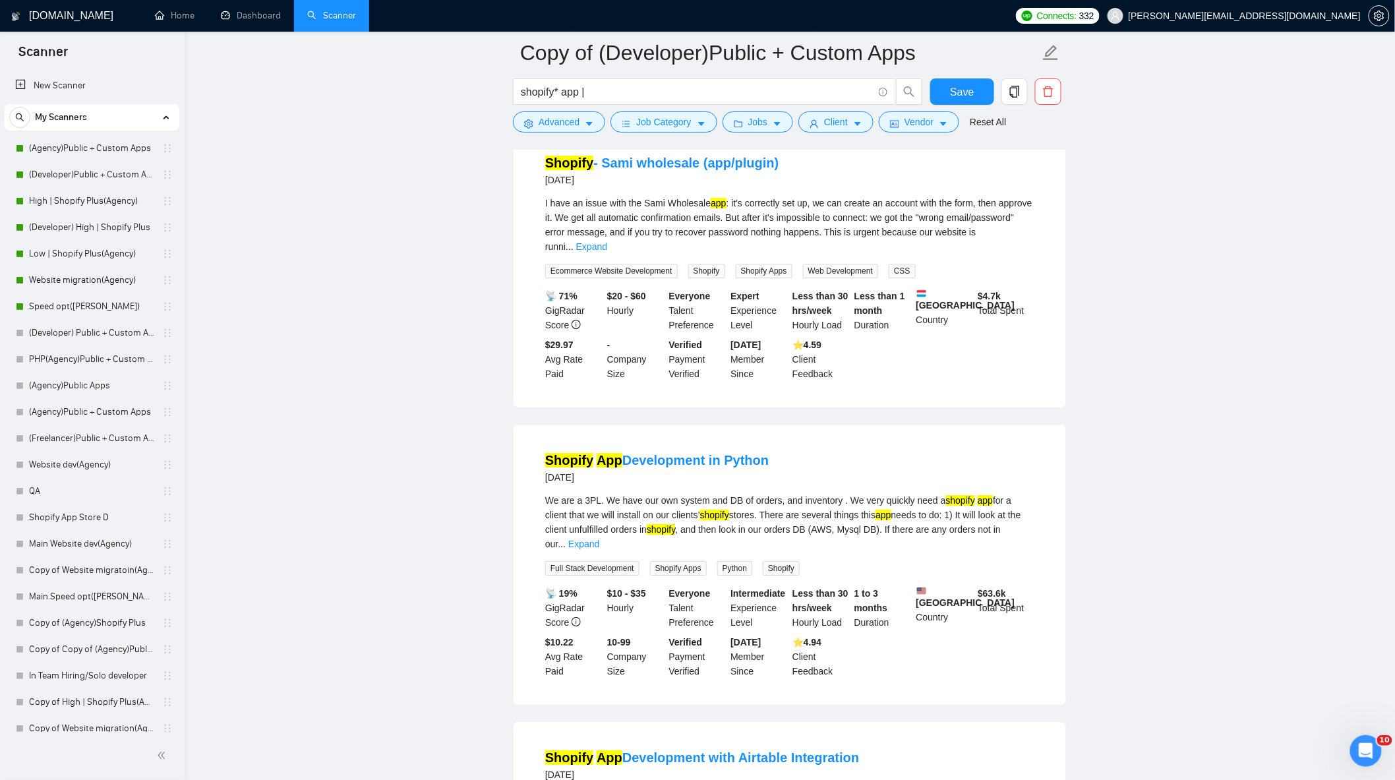
scroll to position [1684, 0]
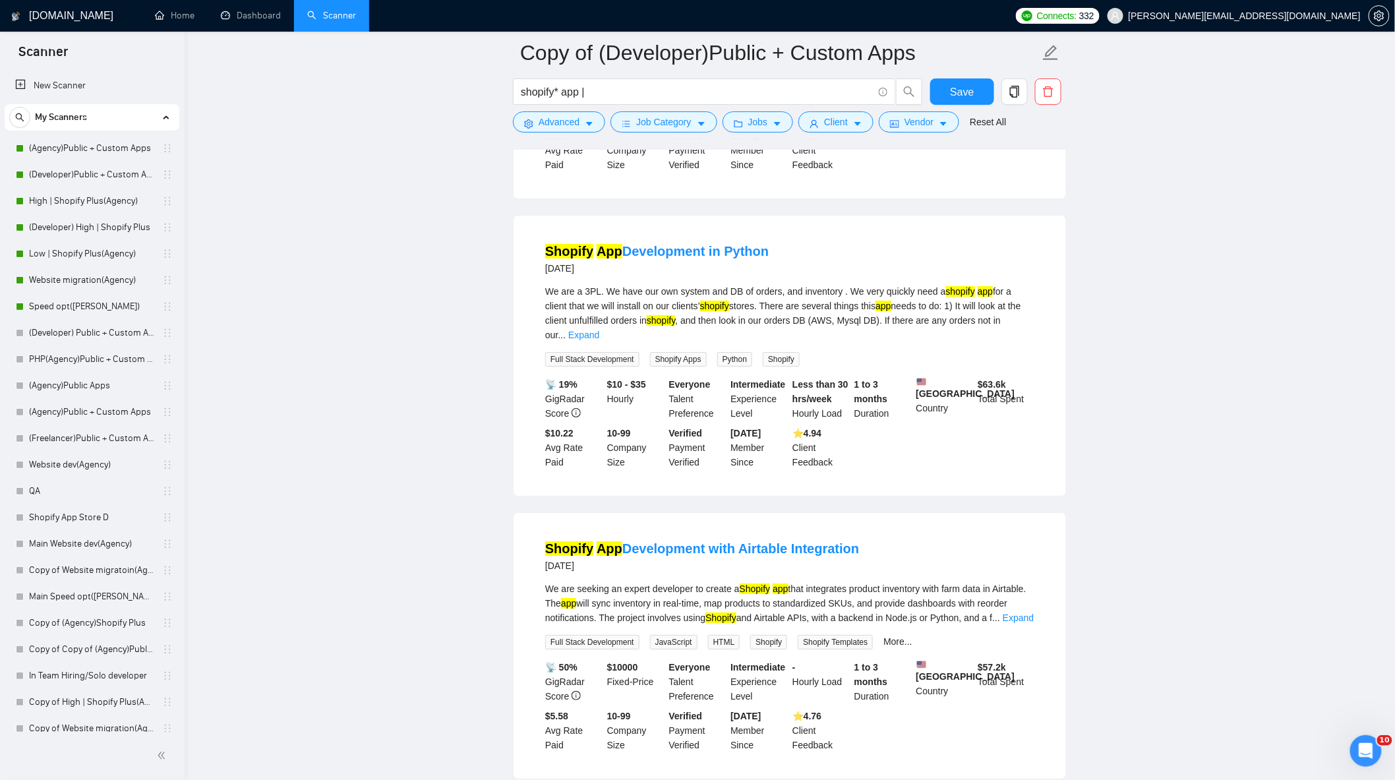
click at [1010, 341] on div "We are a 3PL. We have our own system and DB of orders, and inventory . We very …" at bounding box center [789, 325] width 489 height 82
click at [599, 334] on link "Expand" at bounding box center [583, 335] width 31 height 11
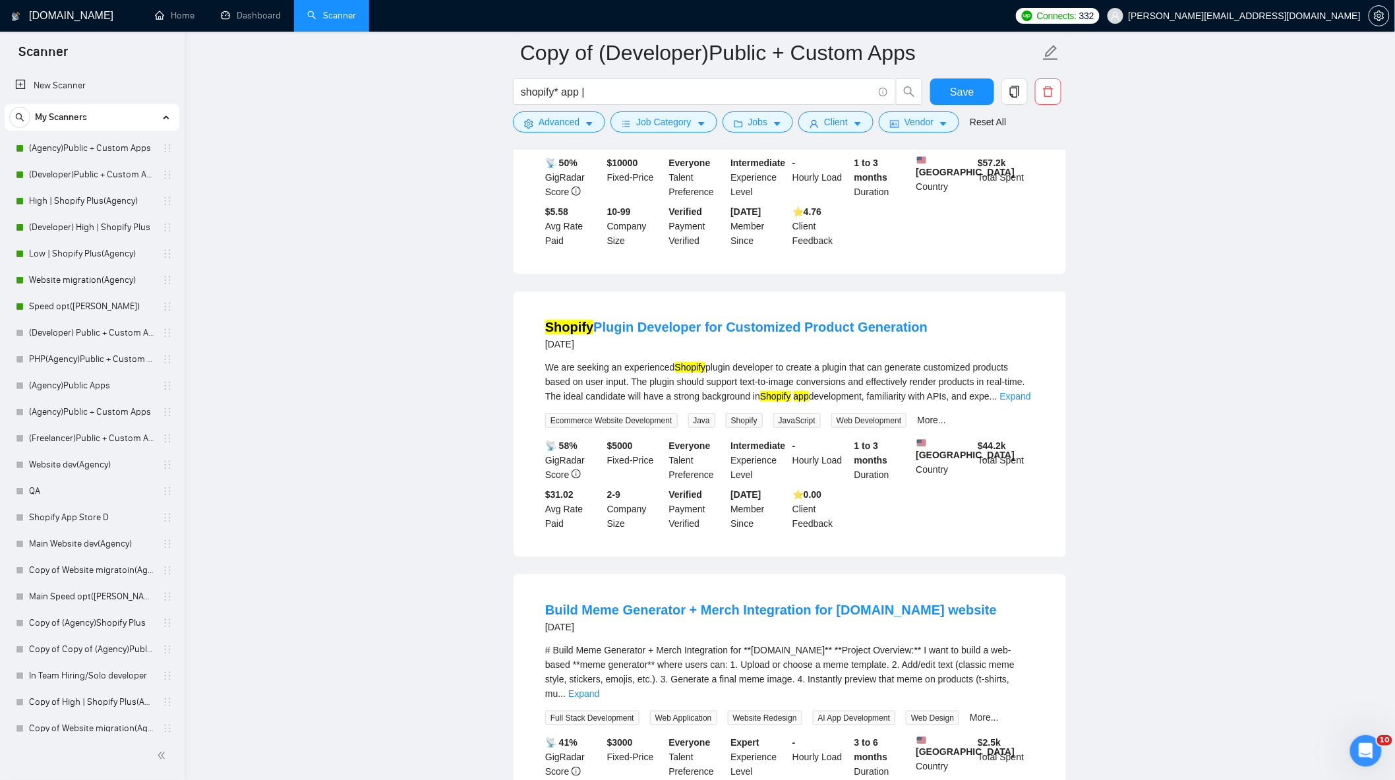
scroll to position [2490, 0]
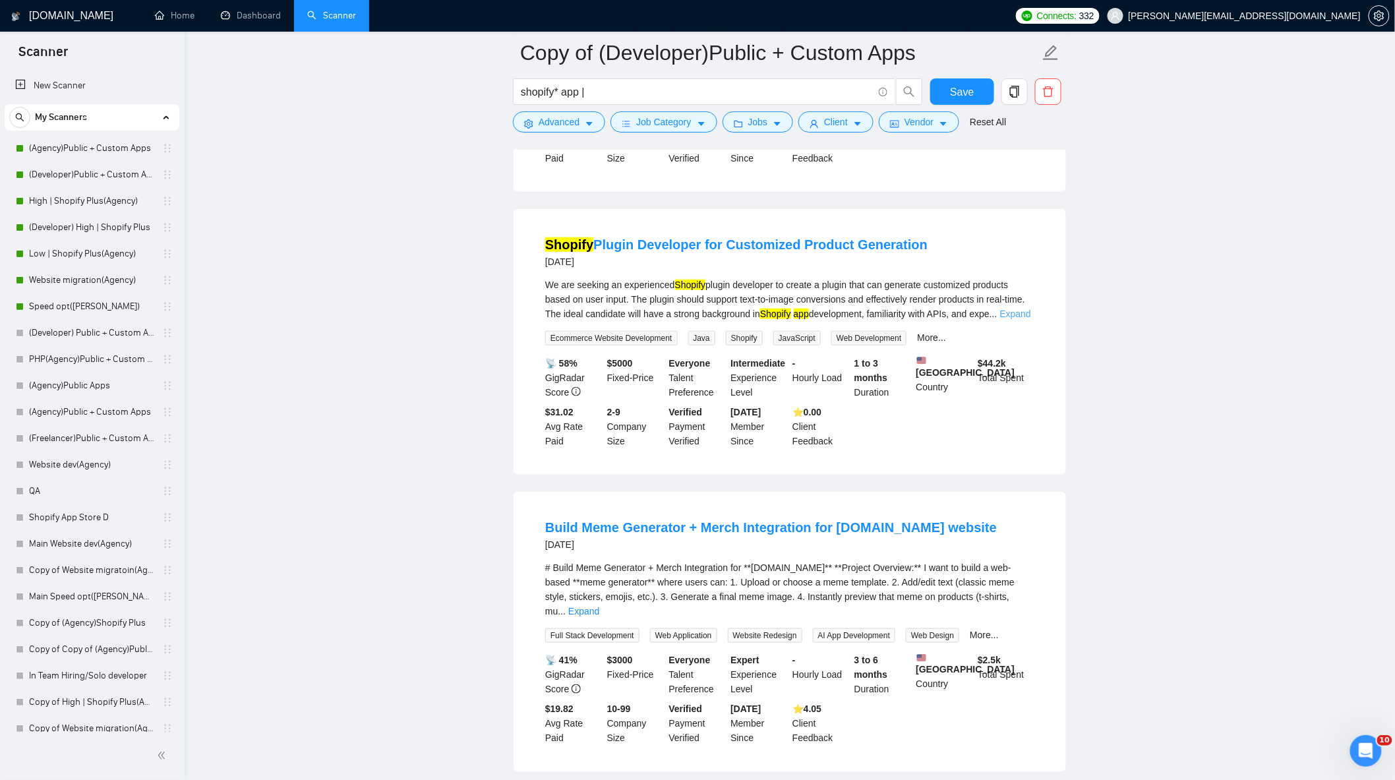
click at [1013, 319] on link "Expand" at bounding box center [1015, 314] width 31 height 11
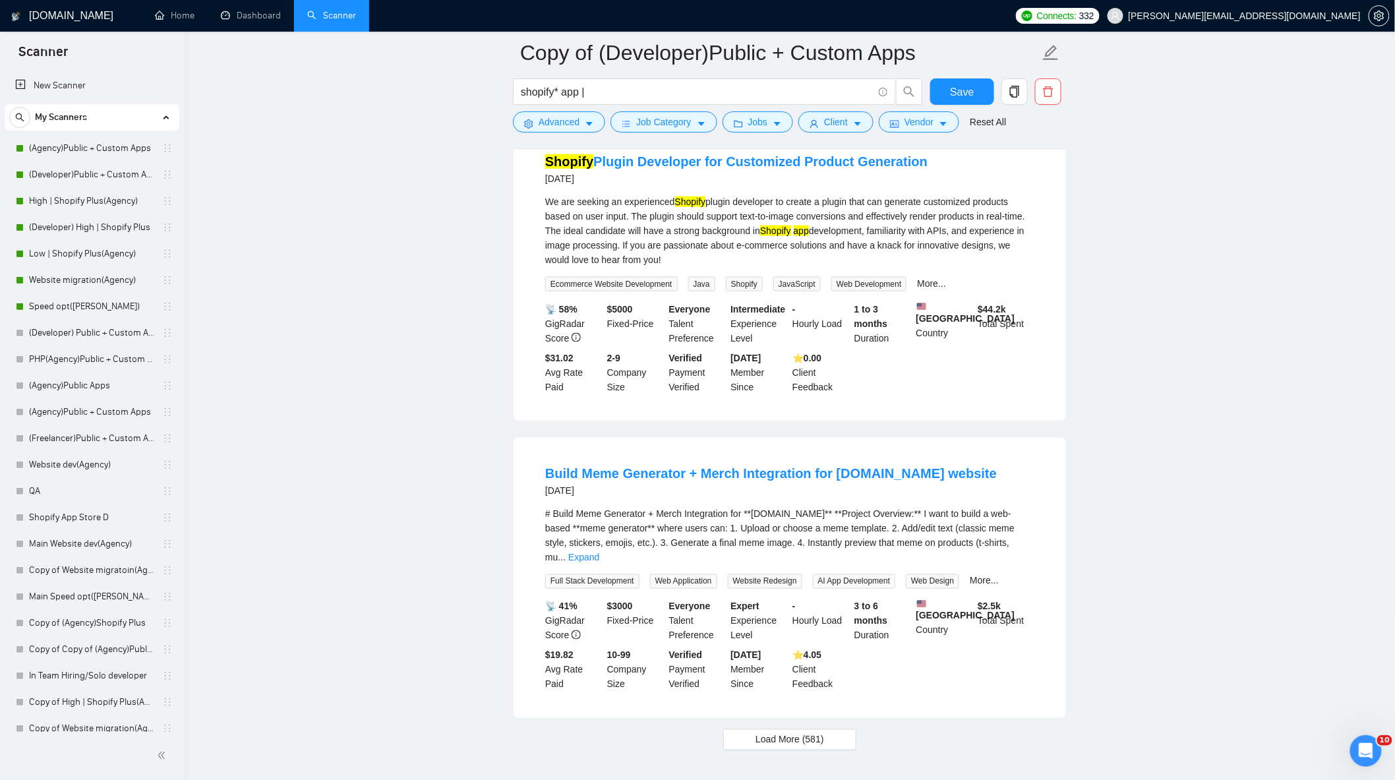
scroll to position [2681, 0]
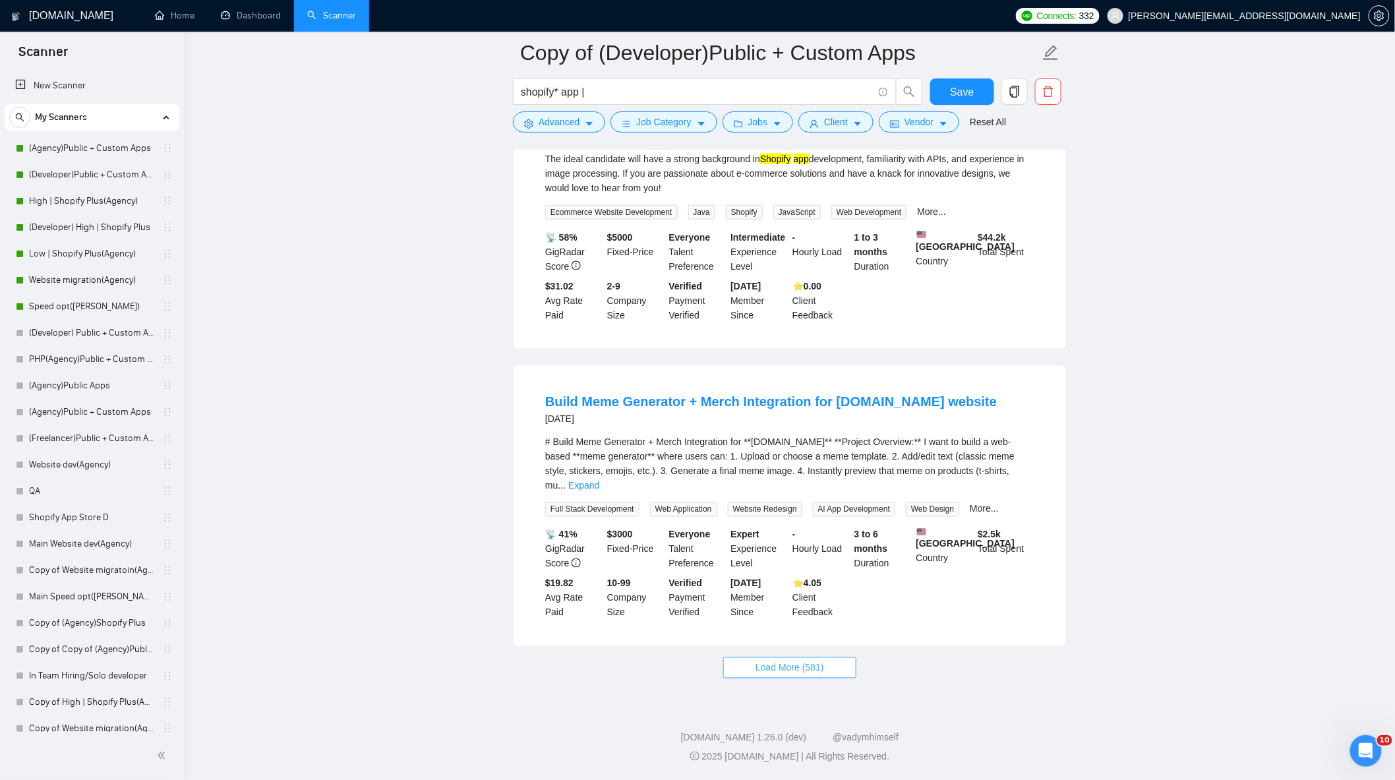
click at [825, 670] on button "Load More (581)" at bounding box center [789, 667] width 133 height 21
click at [599, 480] on link "Expand" at bounding box center [583, 485] width 31 height 11
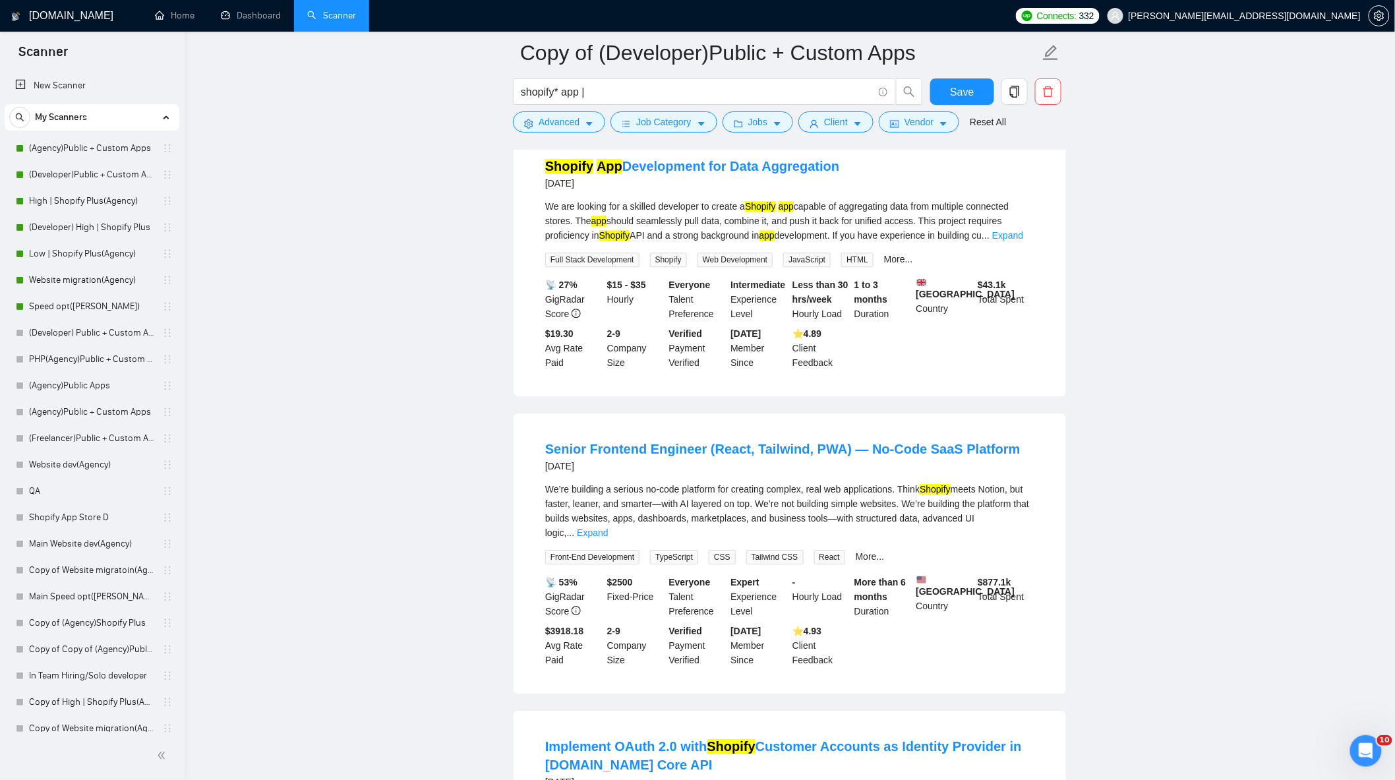
scroll to position [3413, 0]
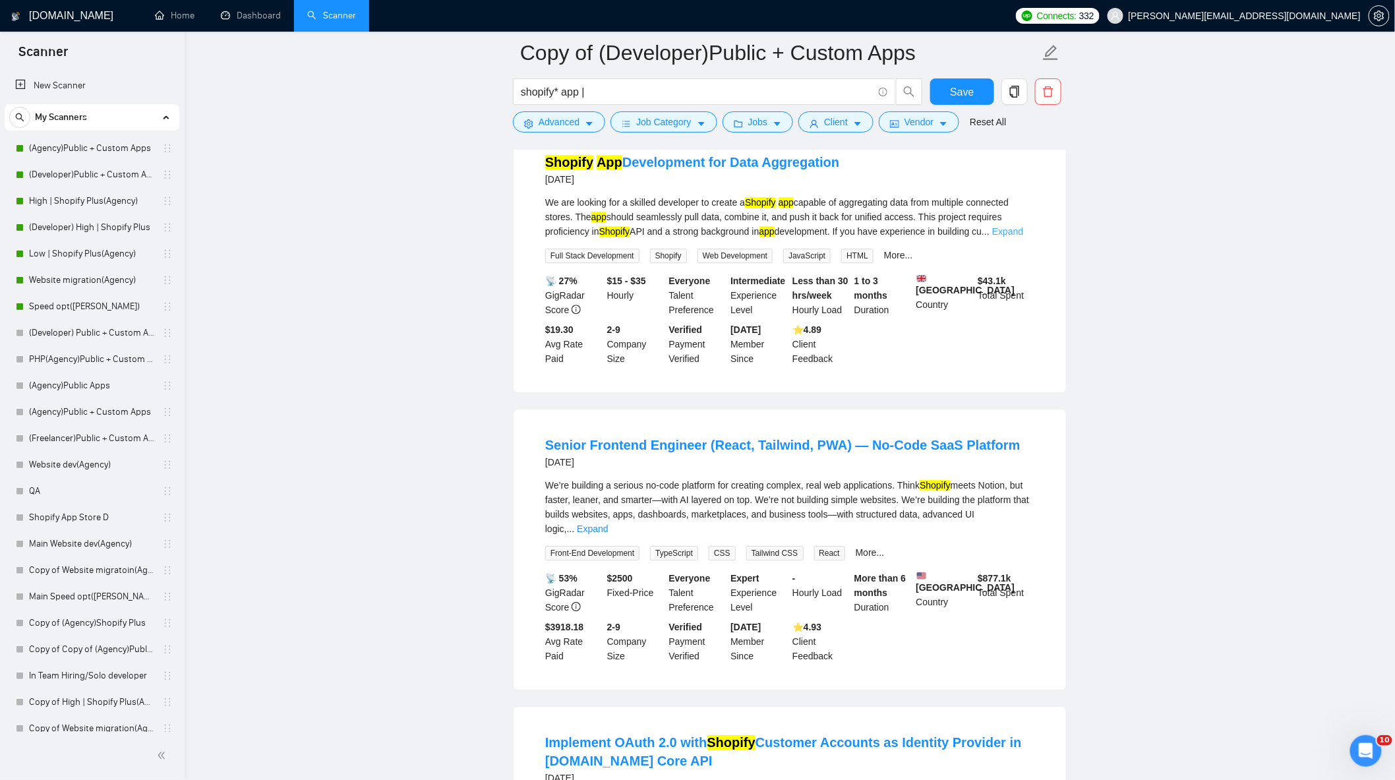
click at [1007, 237] on link "Expand" at bounding box center [1007, 231] width 31 height 11
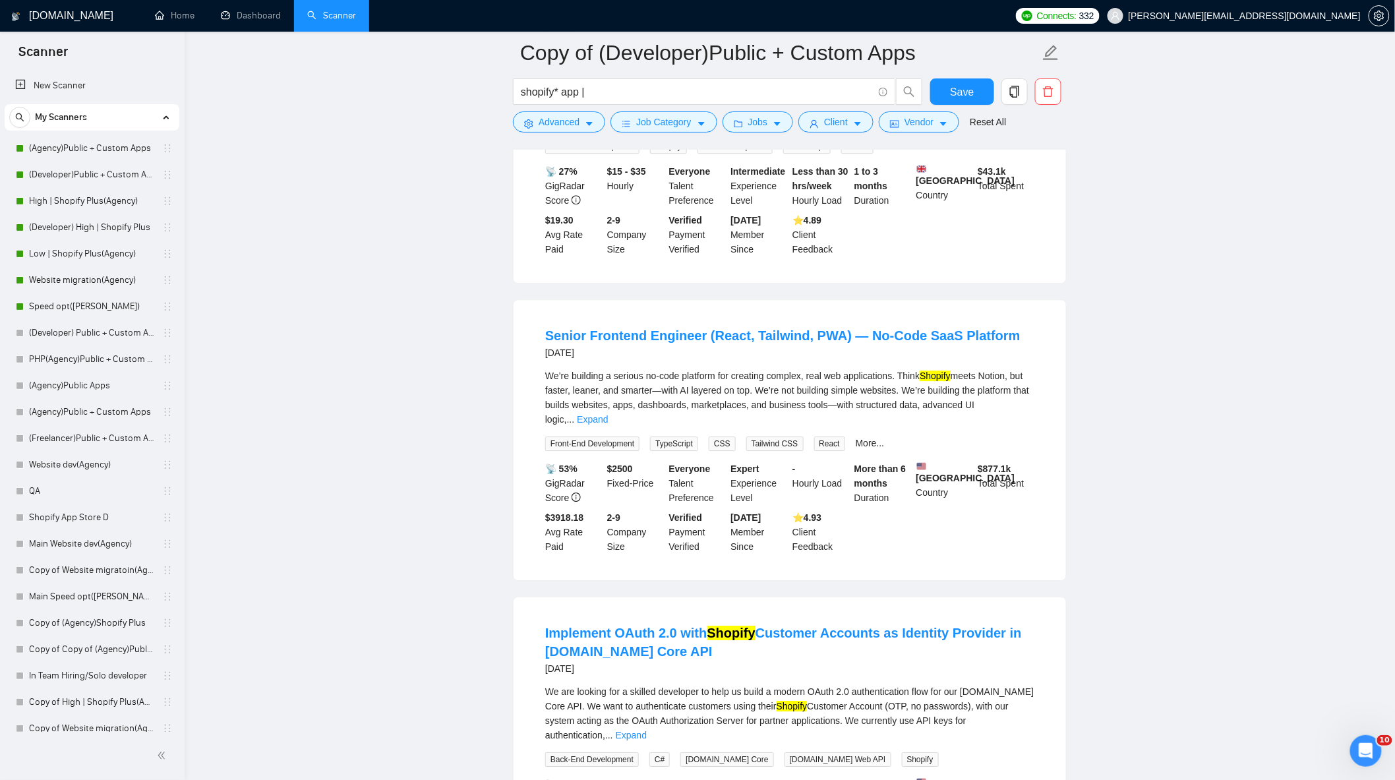
scroll to position [3634, 0]
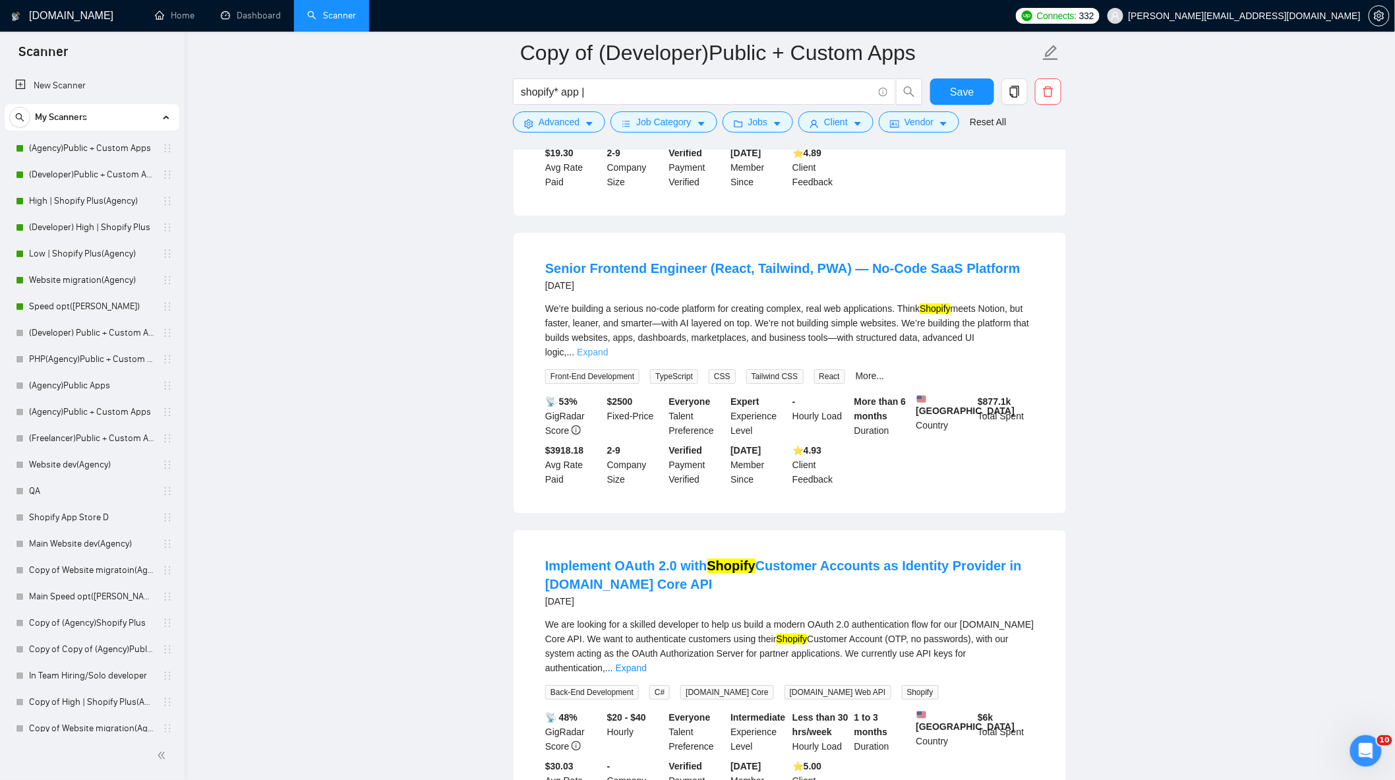
click at [608, 357] on link "Expand" at bounding box center [592, 352] width 31 height 11
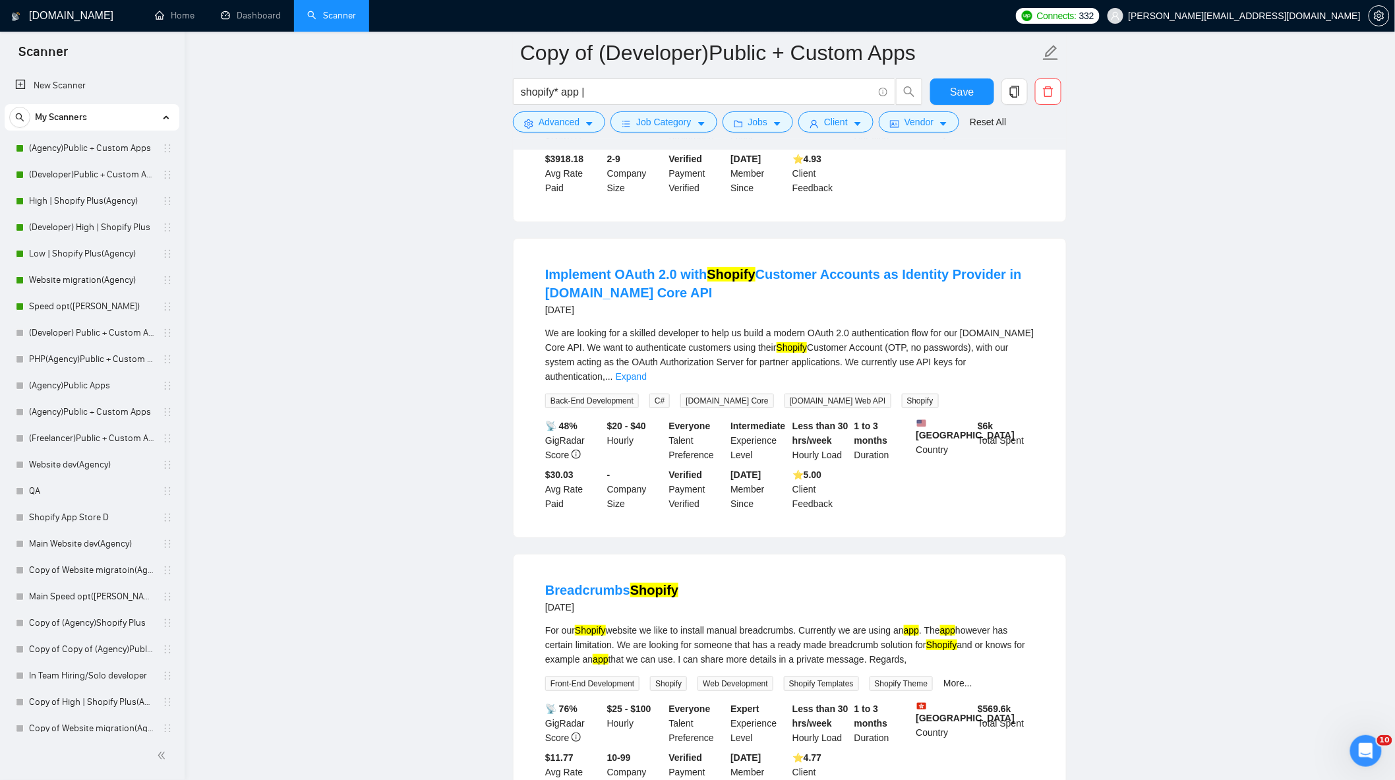
scroll to position [4220, 0]
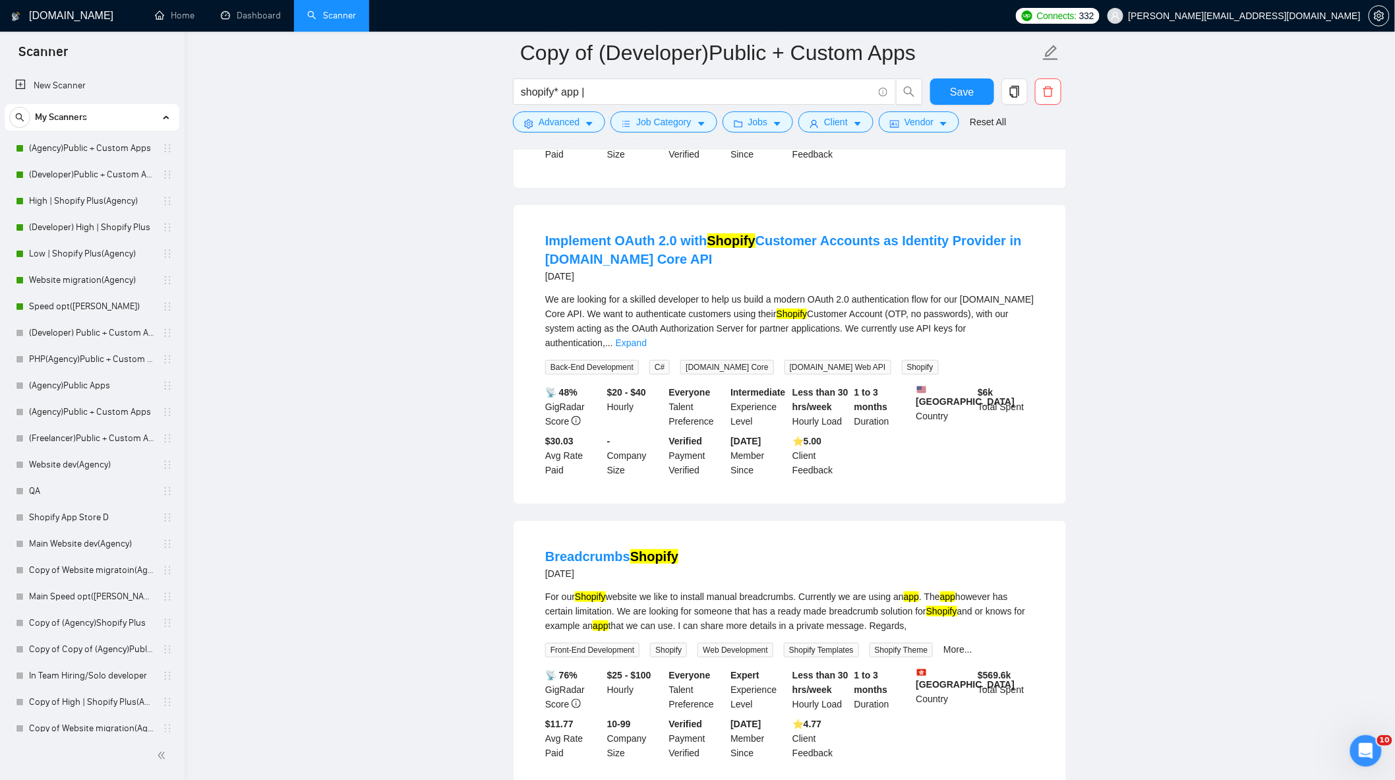
click at [1015, 350] on div "We are looking for a skilled developer to help us build a modern OAuth 2.0 auth…" at bounding box center [789, 321] width 489 height 58
click at [647, 348] on link "Expand" at bounding box center [631, 343] width 31 height 11
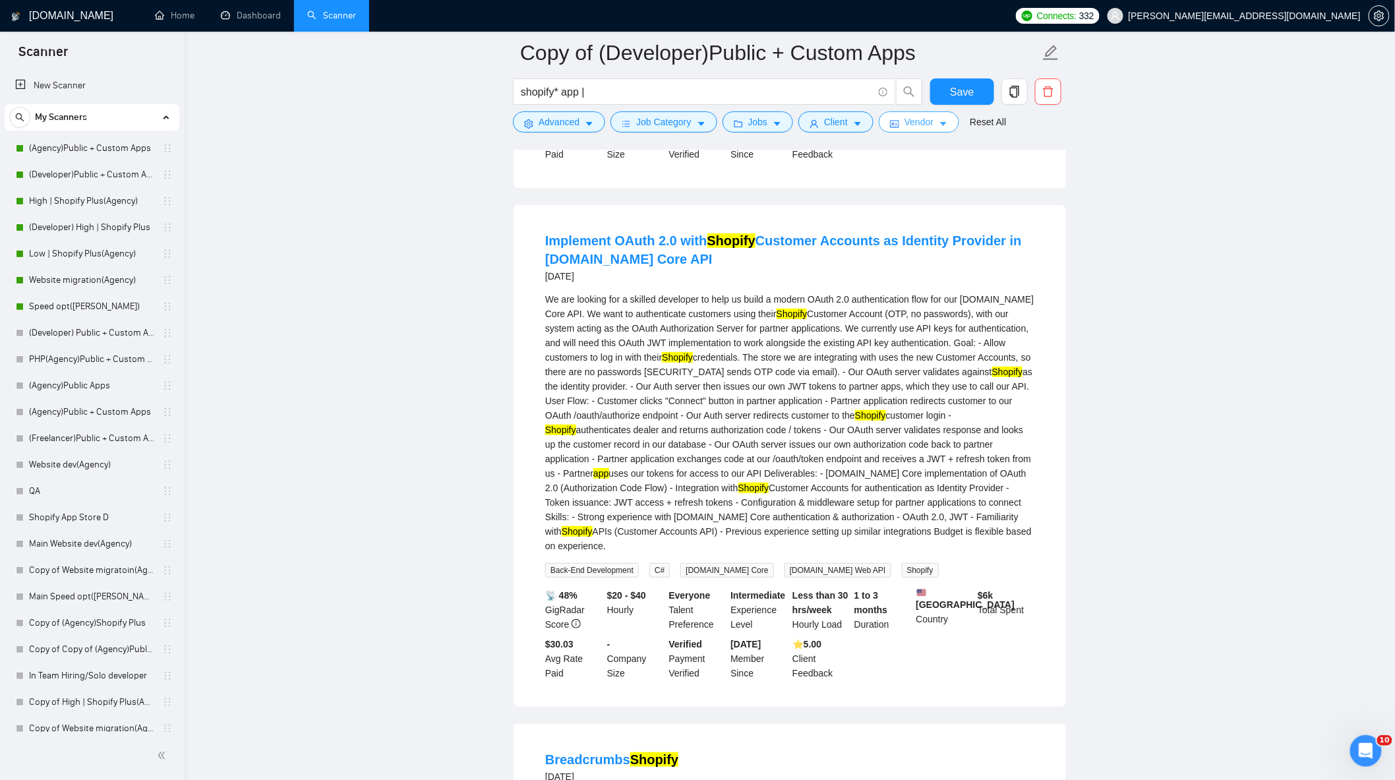
click at [939, 128] on icon "caret-down" at bounding box center [943, 123] width 9 height 9
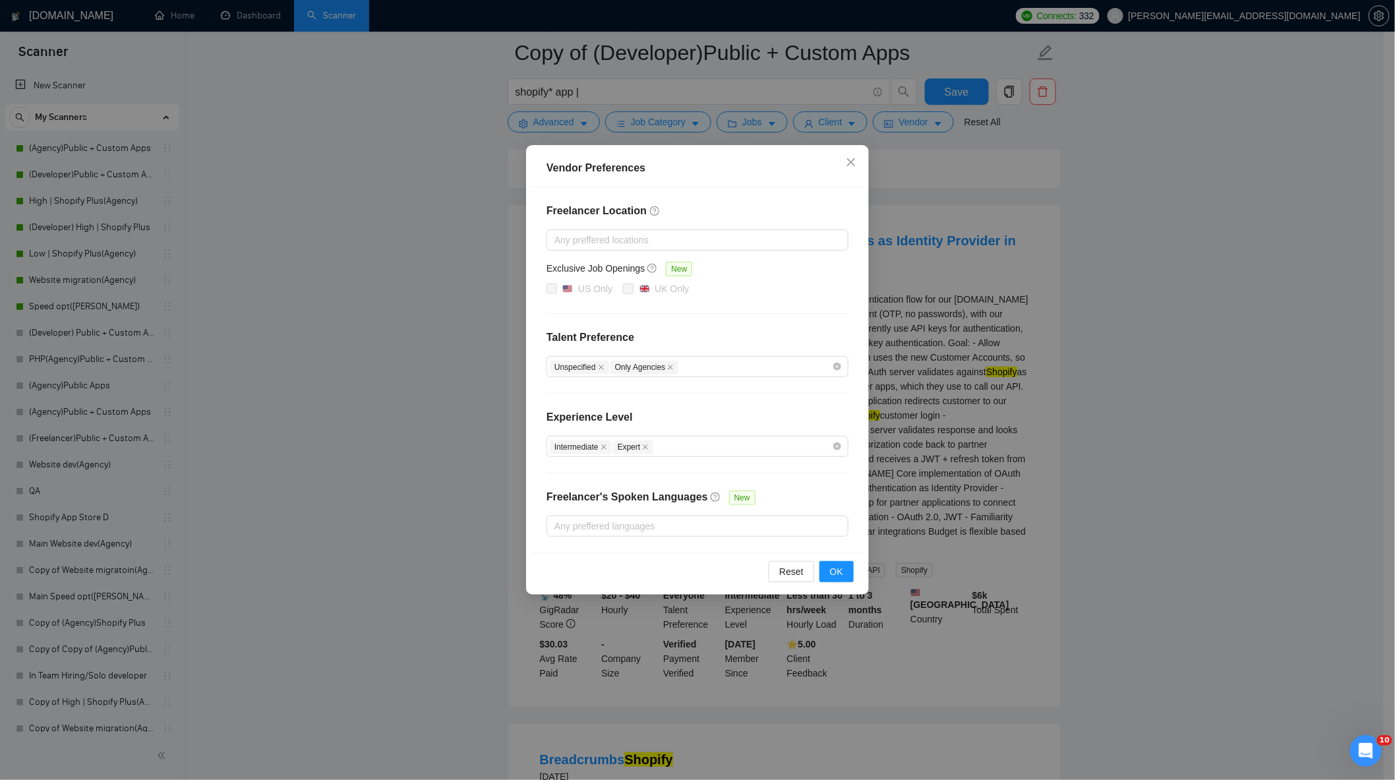
click at [1025, 293] on div "Vendor Preferences Freelancer Location Any preffered locations Exclusive Job Op…" at bounding box center [697, 390] width 1395 height 780
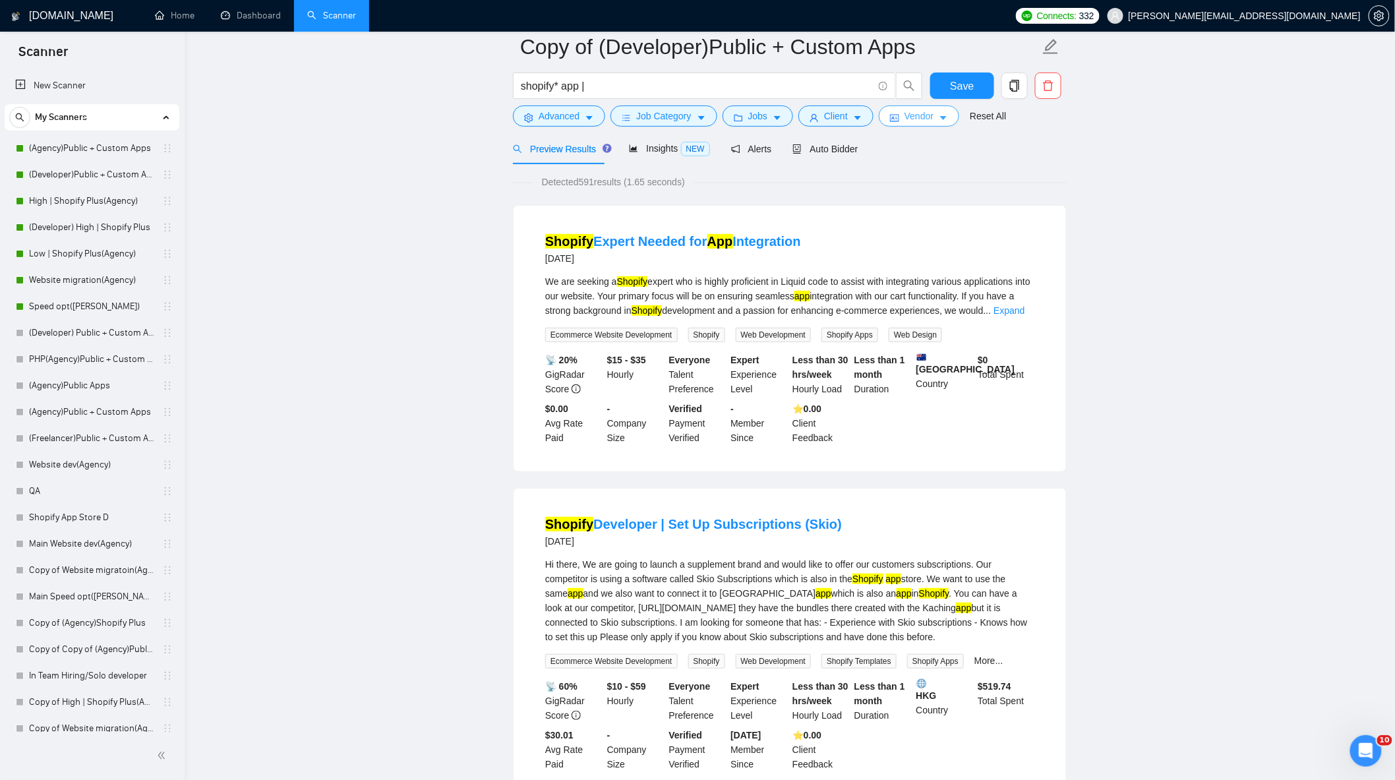
scroll to position [0, 0]
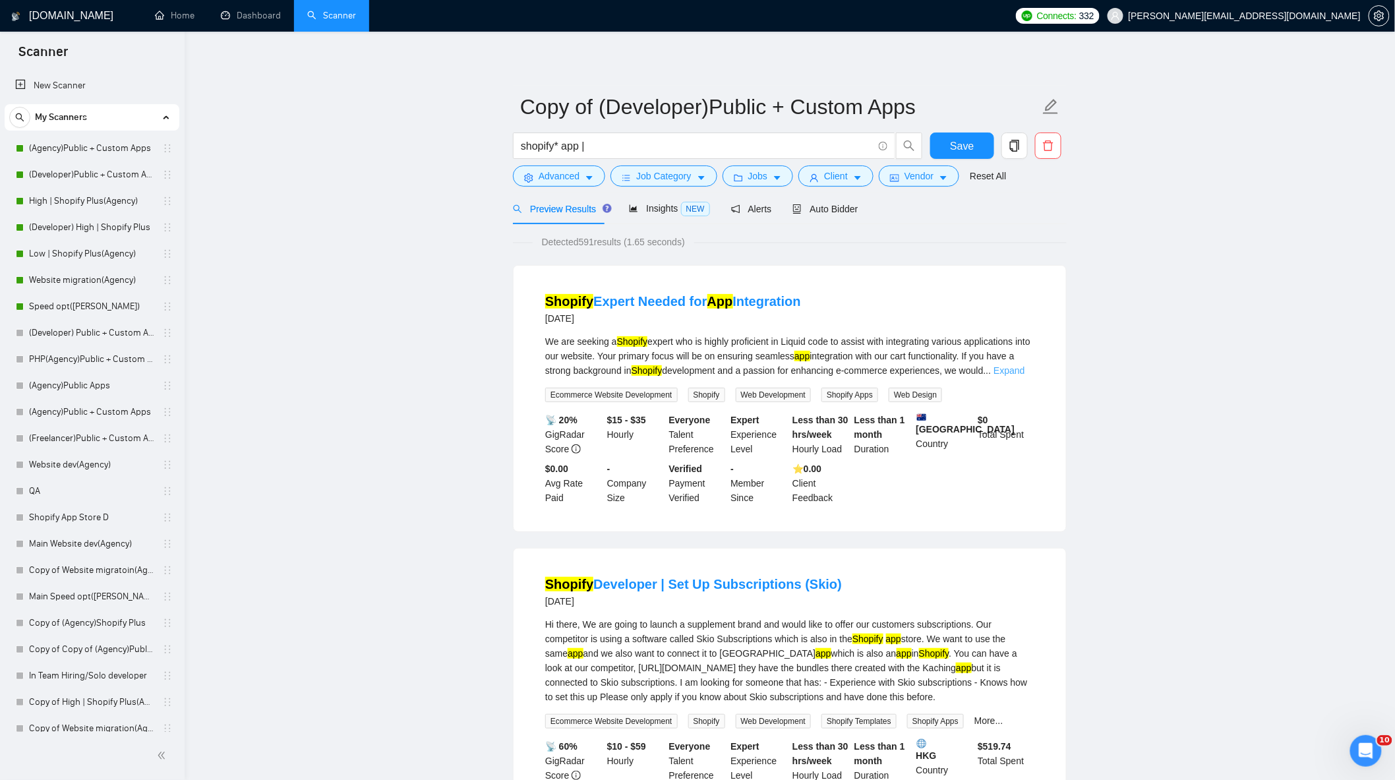
click at [1009, 370] on link "Expand" at bounding box center [1008, 370] width 31 height 11
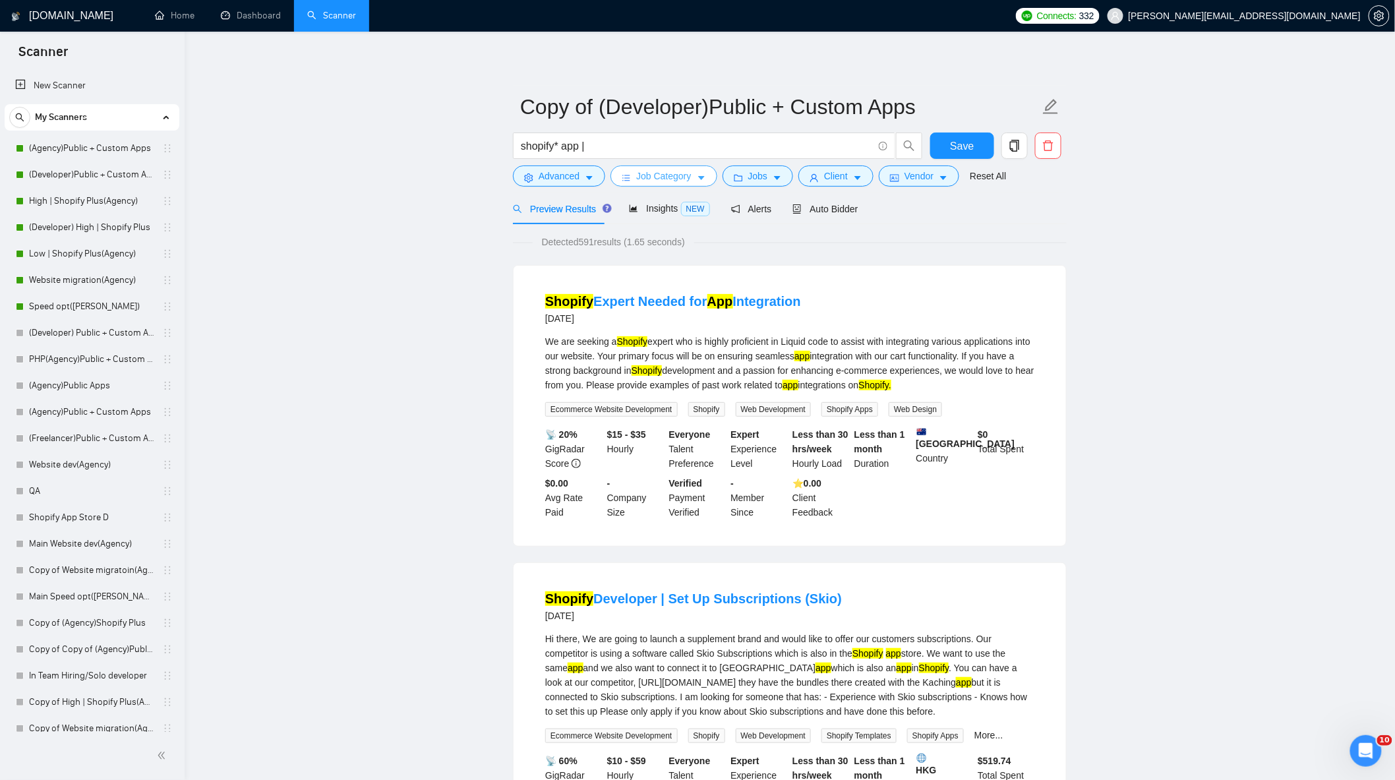
click at [659, 176] on span "Job Category" at bounding box center [663, 176] width 55 height 15
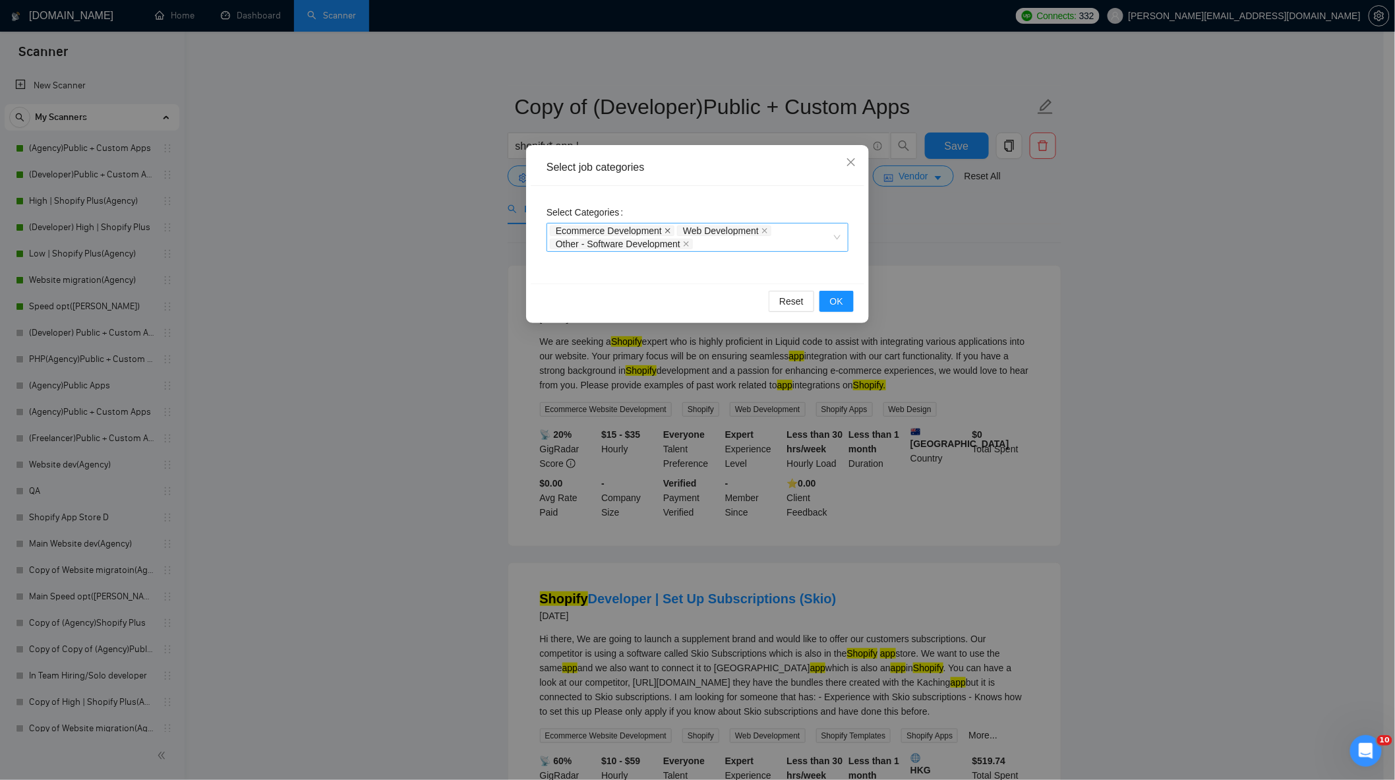
click at [664, 232] on icon "close" at bounding box center [667, 230] width 7 height 7
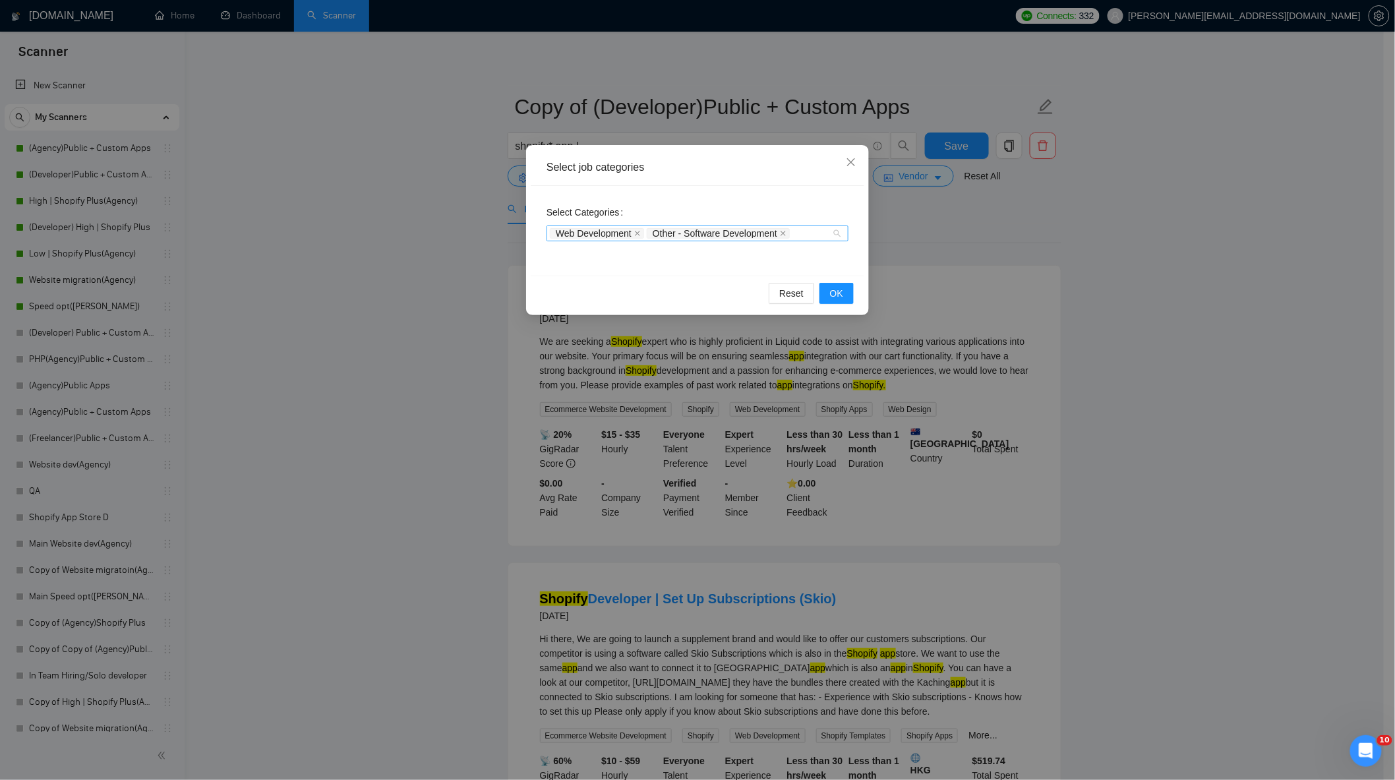
click at [641, 232] on span "Web Development" at bounding box center [597, 233] width 94 height 11
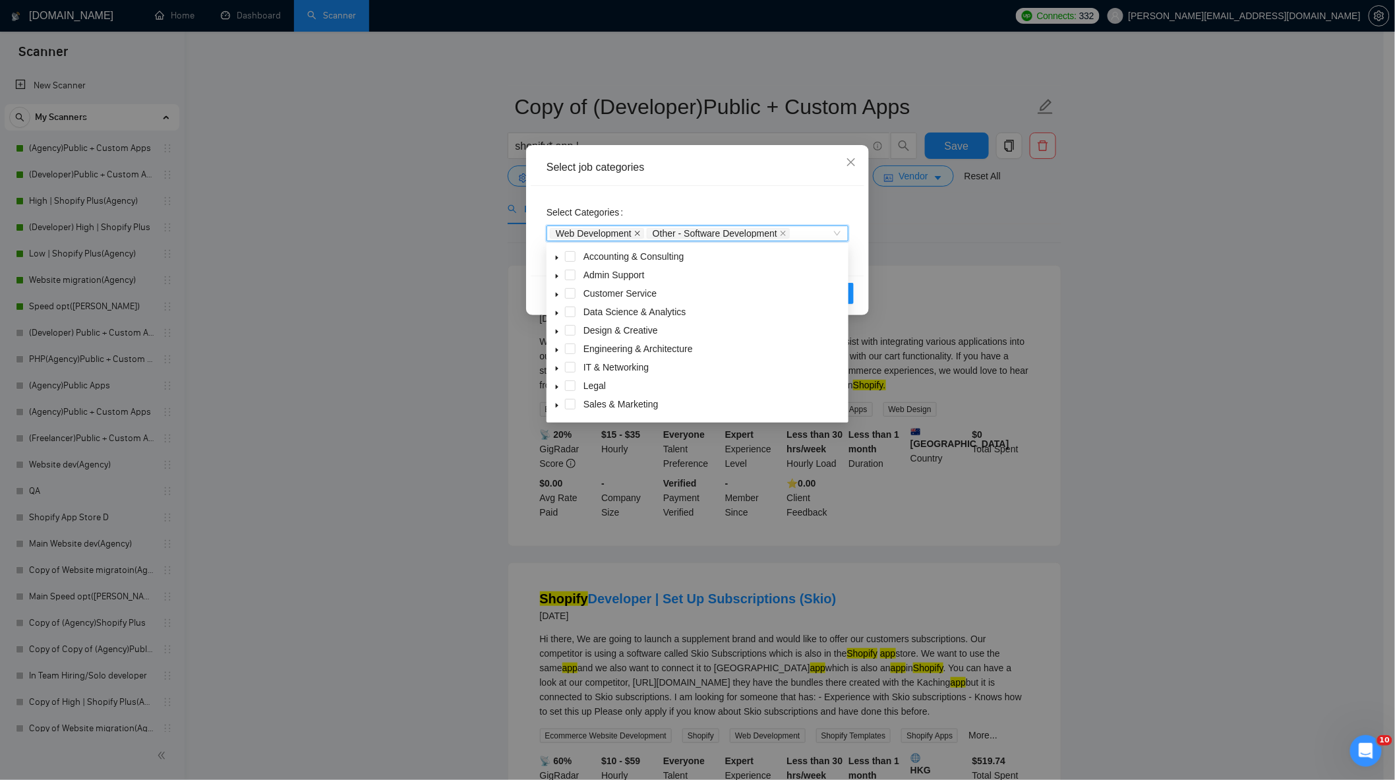
click at [635, 231] on span "Web Development" at bounding box center [597, 233] width 94 height 11
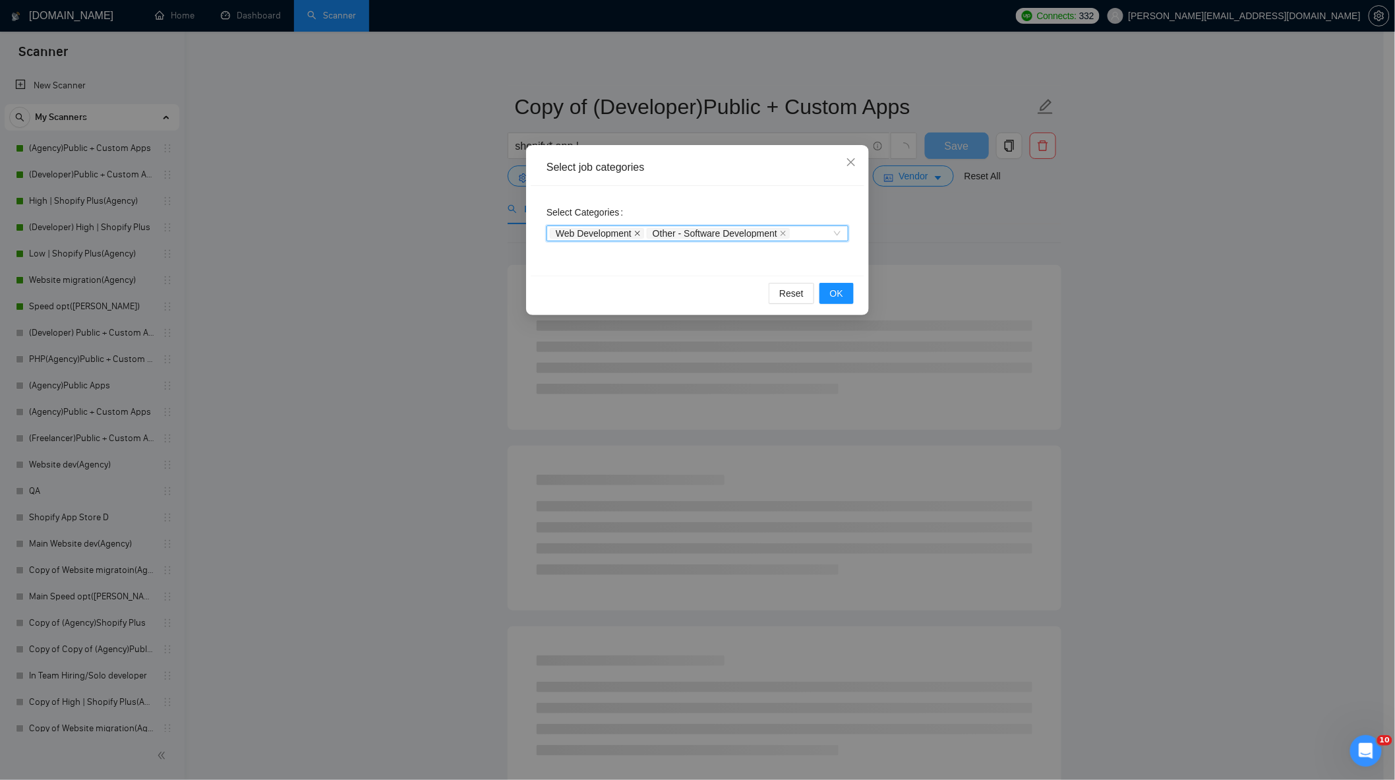
click at [636, 233] on icon "close" at bounding box center [637, 233] width 7 height 7
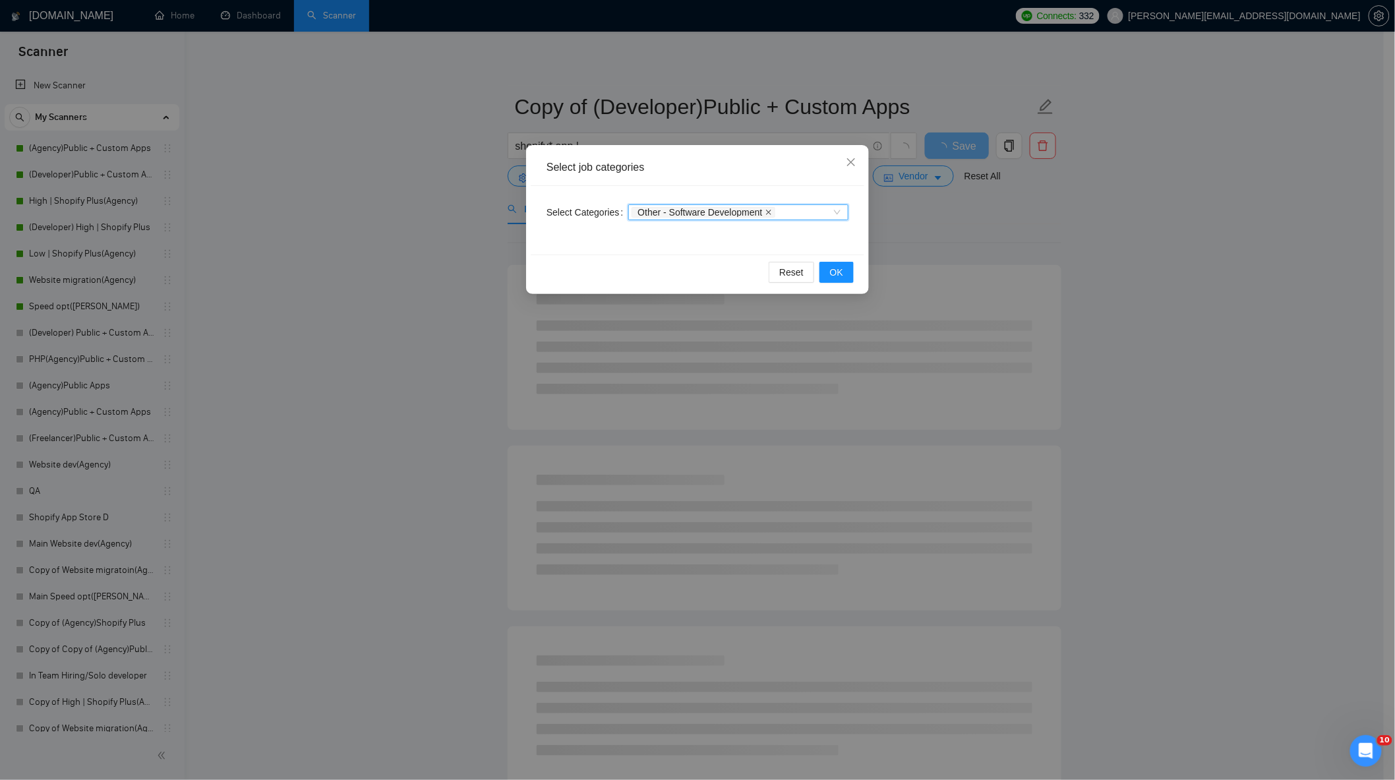
click at [765, 214] on icon "close" at bounding box center [768, 212] width 7 height 7
click at [835, 280] on button "OK" at bounding box center [836, 272] width 34 height 21
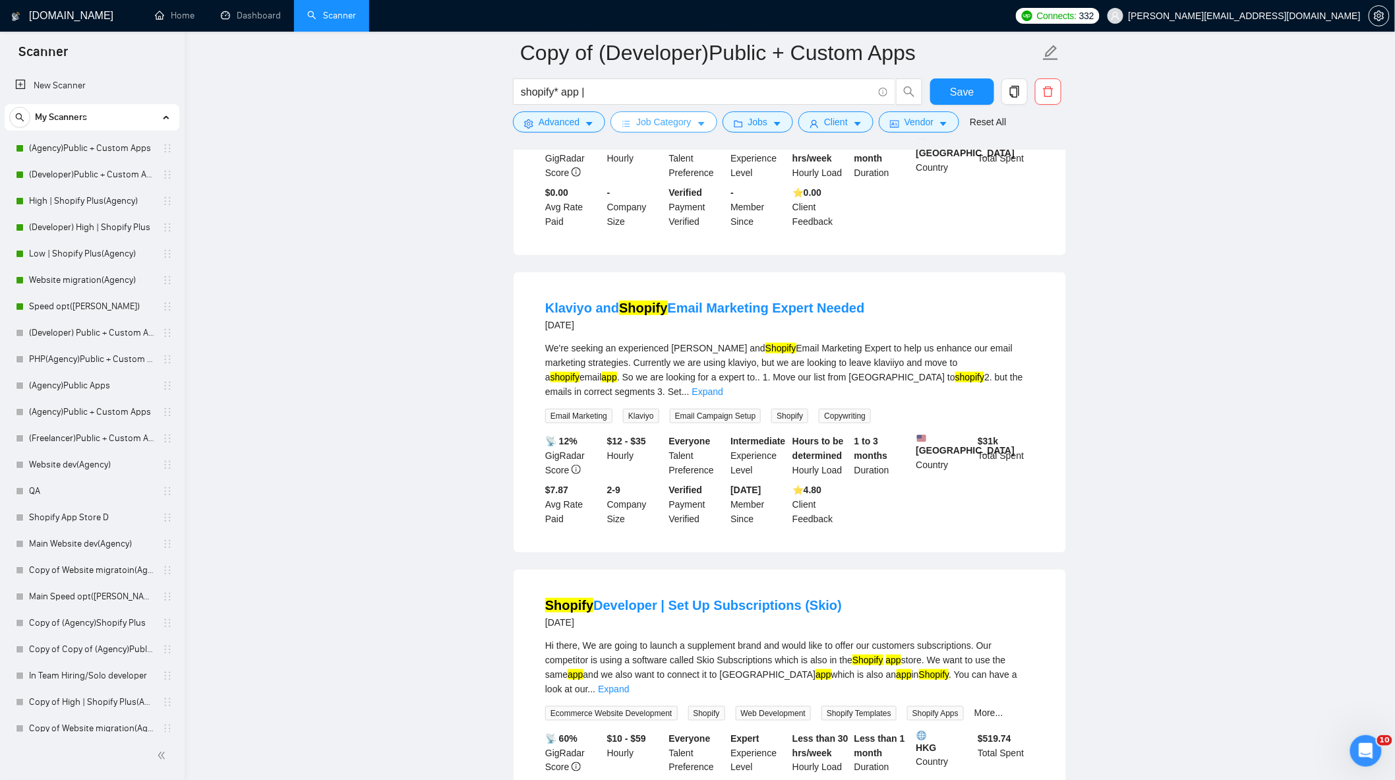
scroll to position [366, 0]
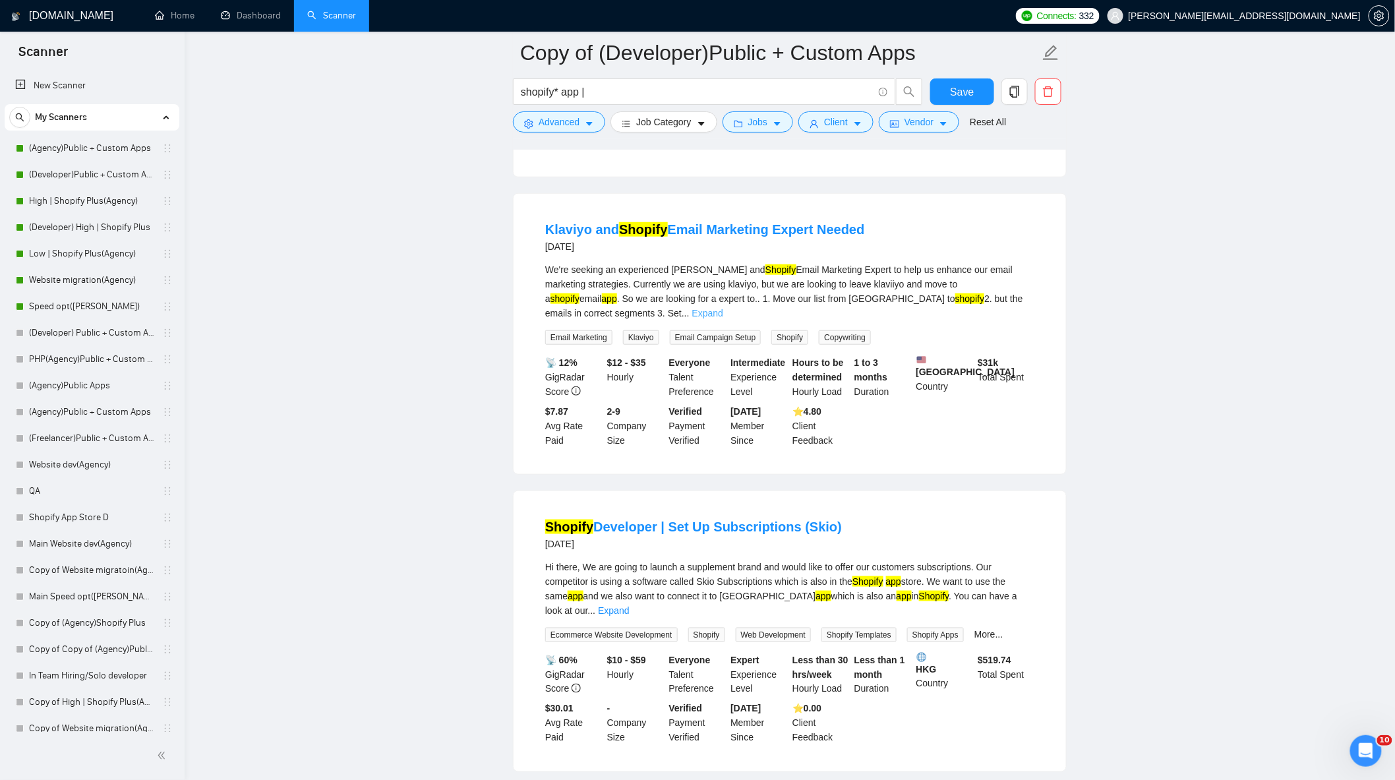
click at [723, 308] on link "Expand" at bounding box center [707, 313] width 31 height 11
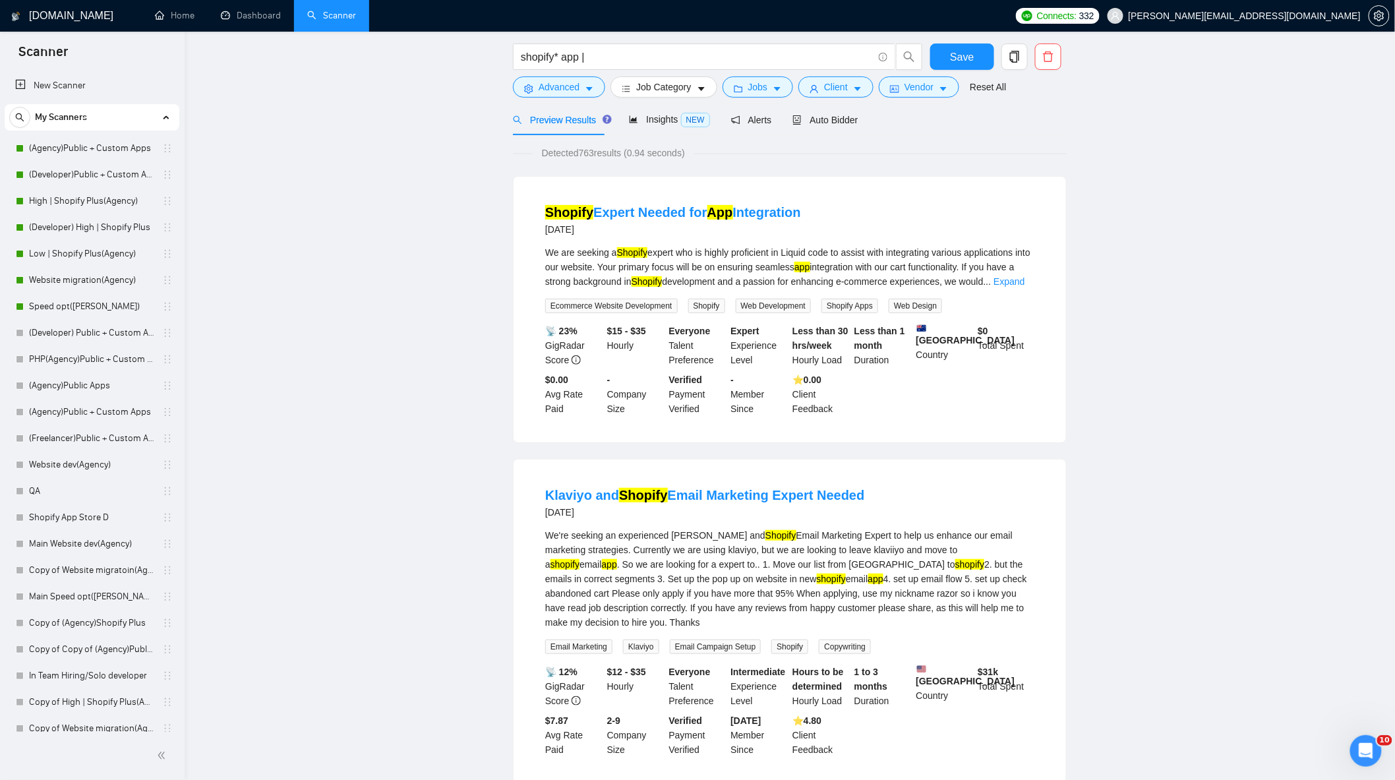
scroll to position [0, 0]
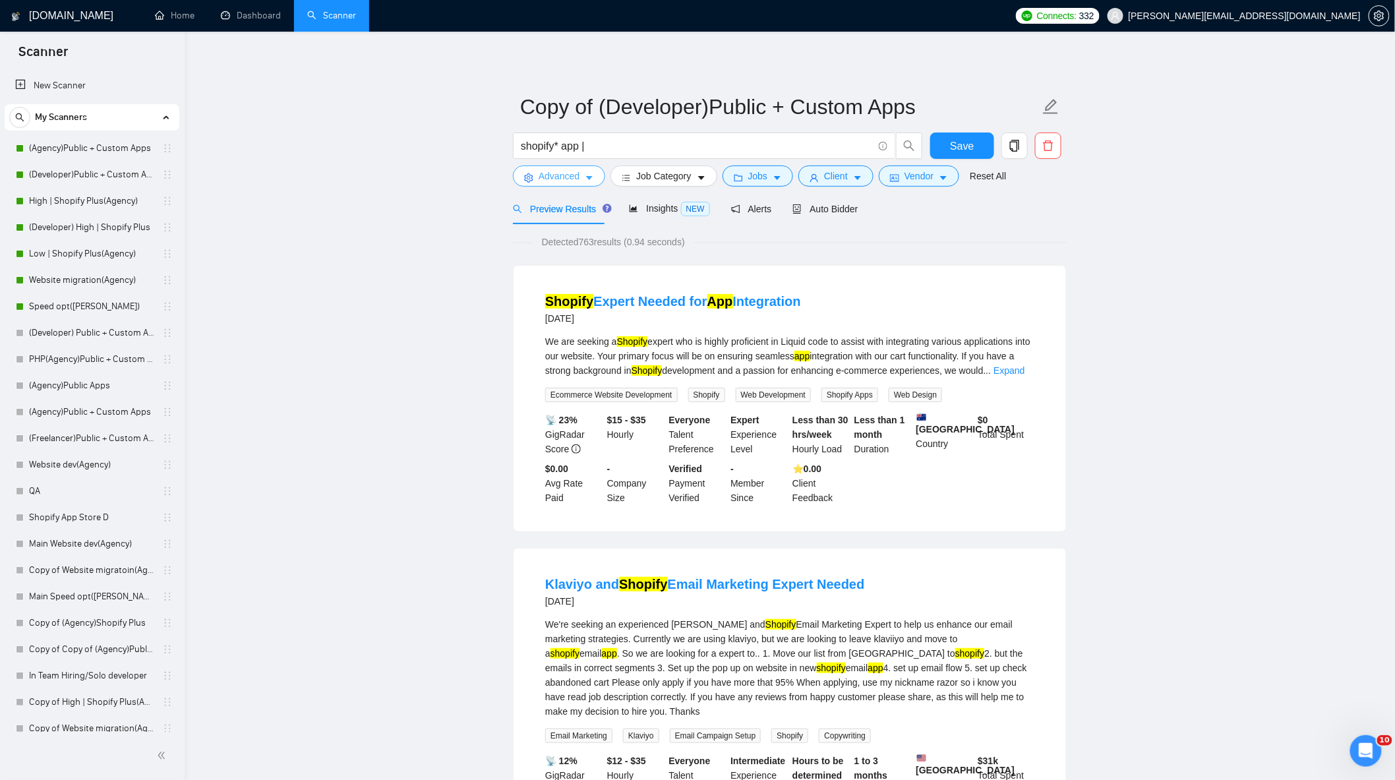
click at [570, 173] on span "Advanced" at bounding box center [559, 176] width 41 height 15
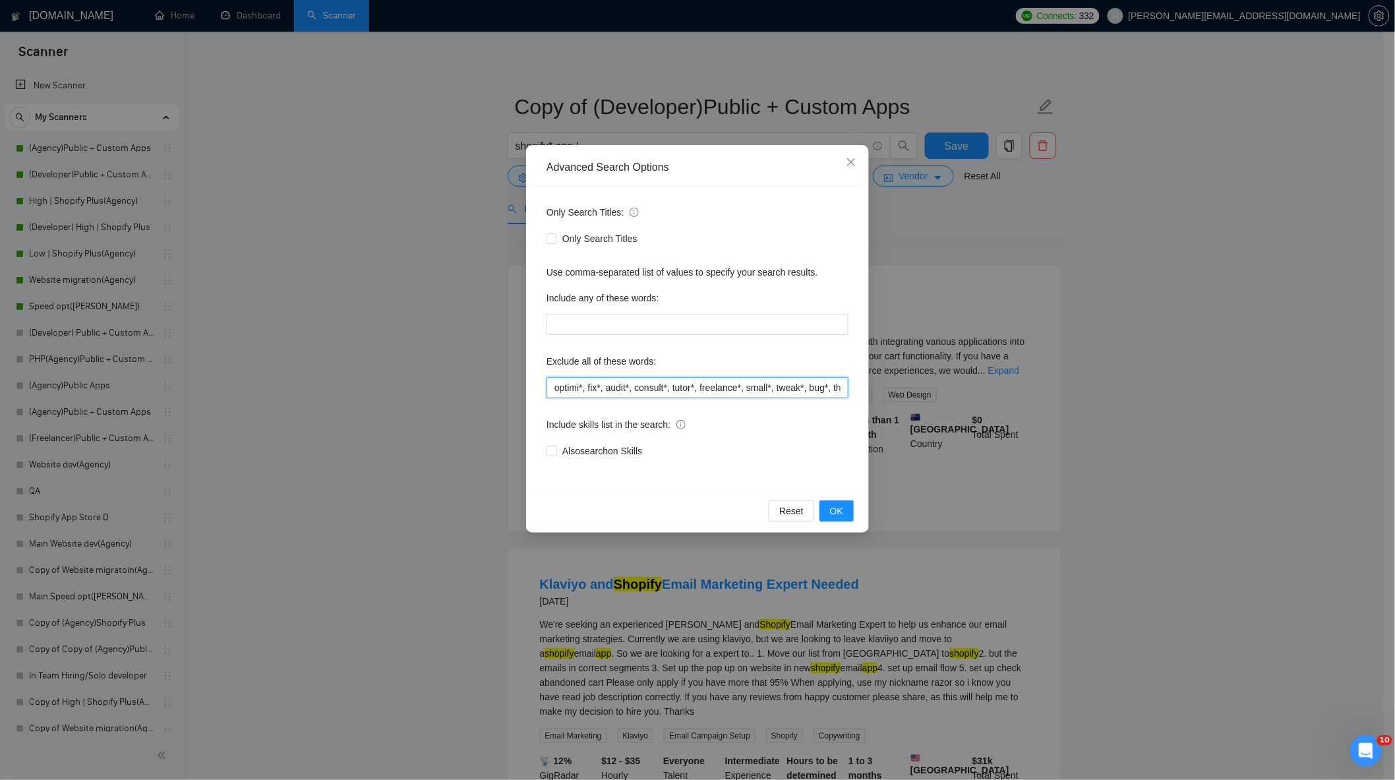
scroll to position [0, 368]
drag, startPoint x: 753, startPoint y: 392, endPoint x: 1014, endPoint y: 402, distance: 261.2
click at [1014, 402] on div "Advanced Search Options Only Search Titles: Only Search Titles Use comma-separa…" at bounding box center [697, 390] width 1395 height 780
click at [722, 384] on input "optimi*, fix*, audit*, consult*, tutor*, freelance*, small*, tweak*, bug*, them…" at bounding box center [697, 387] width 302 height 21
click at [839, 389] on input "optimi*, fix*, audit*, consult*, tutor*, freelance*, small*, tweak*, bug*, them…" at bounding box center [697, 387] width 302 height 21
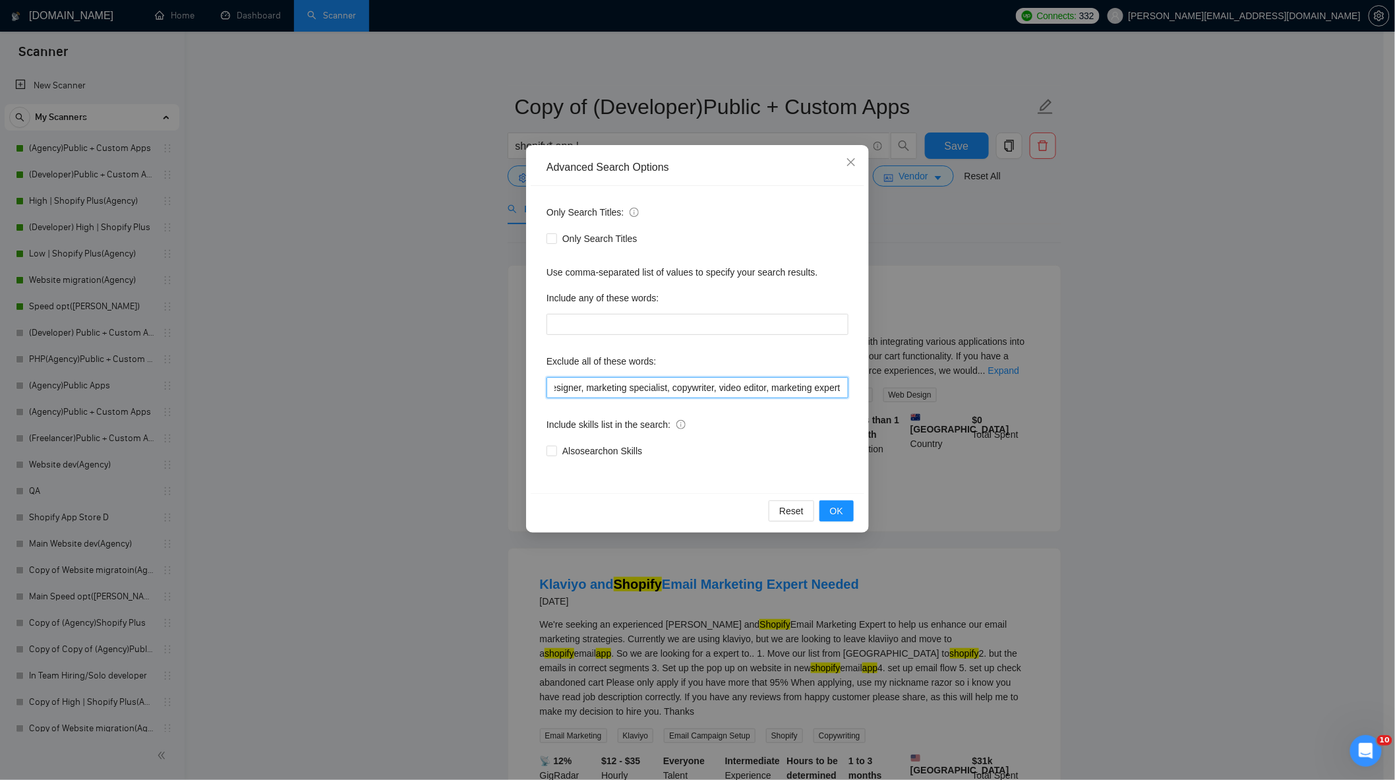
scroll to position [0, 442]
type input "optimi*, fix*, audit*, consult*, tutor*, freelance*, small*, tweak*, bug*, them…"
click at [841, 524] on div "Reset OK" at bounding box center [698, 510] width 334 height 35
click at [842, 516] on span "OK" at bounding box center [836, 511] width 13 height 15
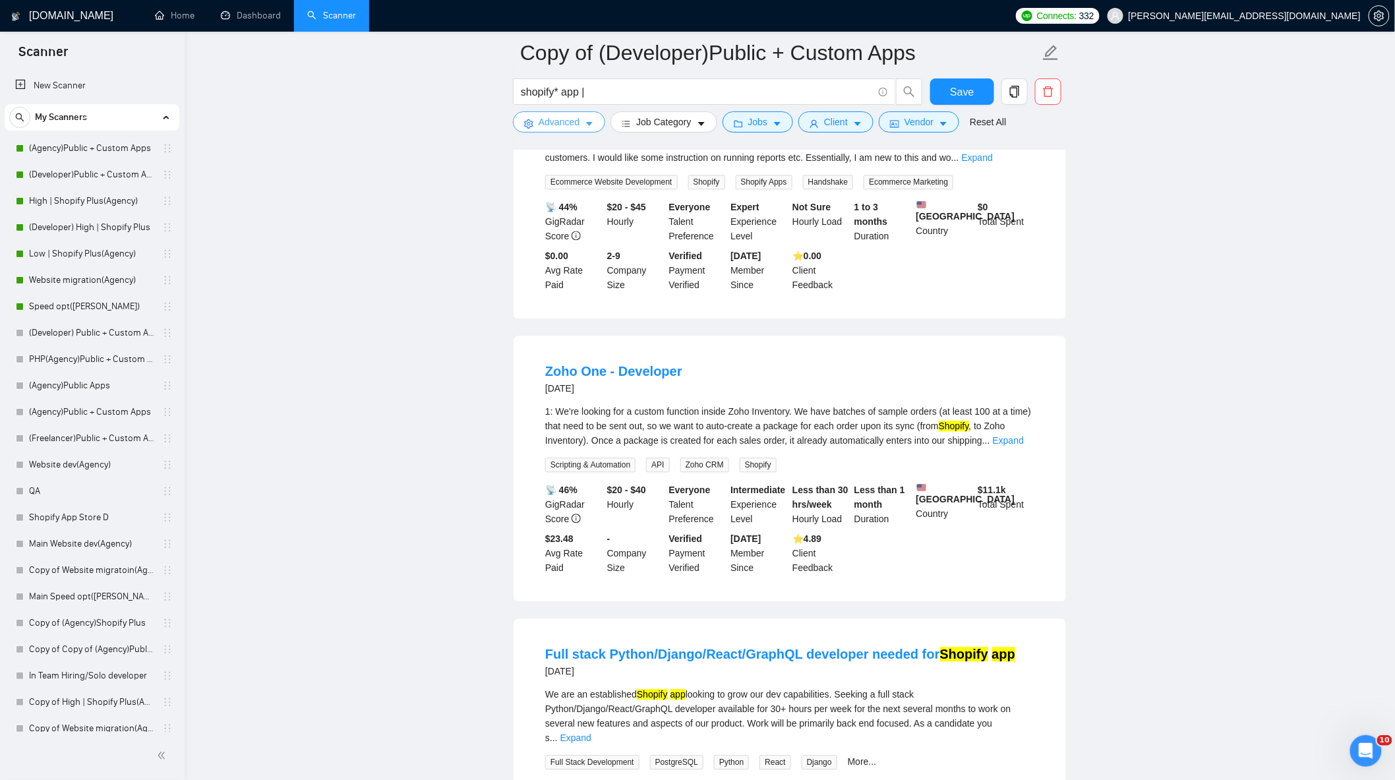
scroll to position [1098, 0]
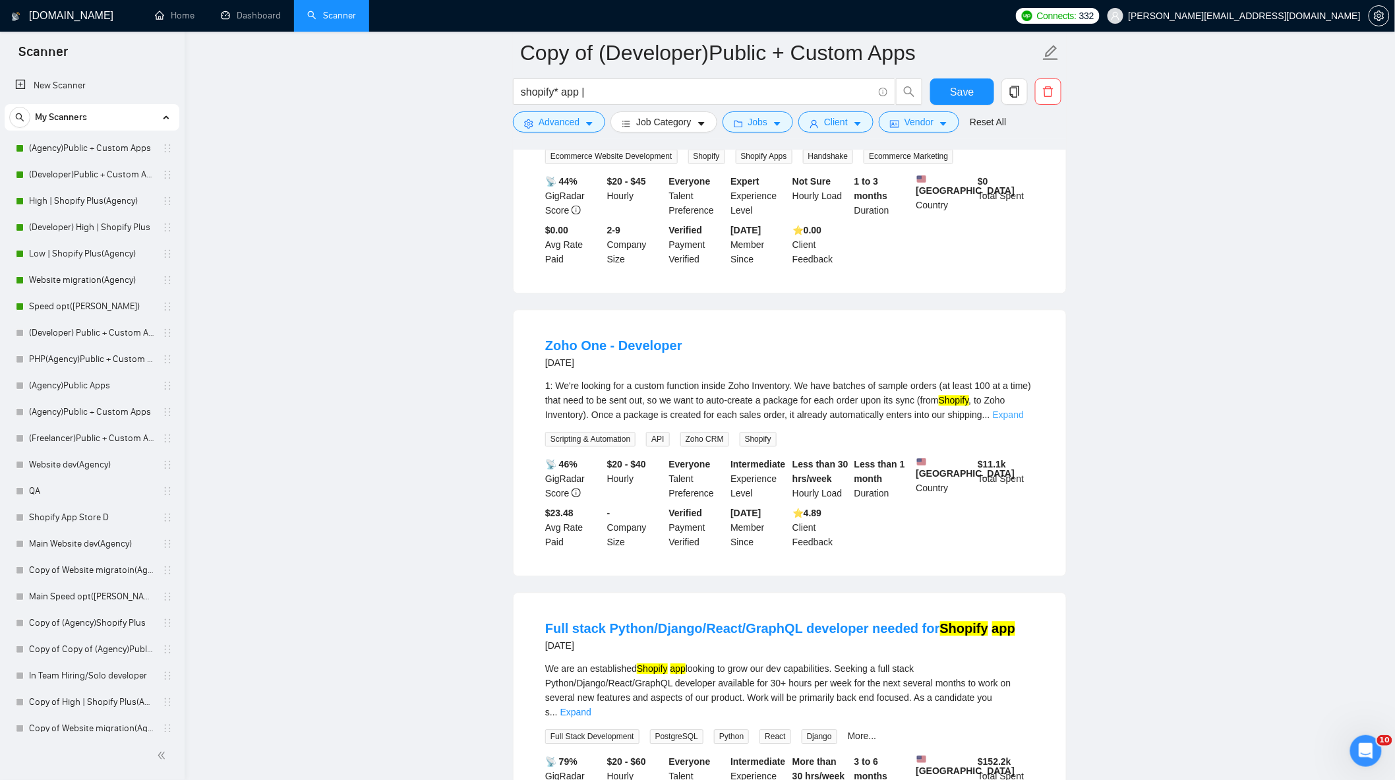
click at [1000, 419] on link "Expand" at bounding box center [1008, 414] width 31 height 11
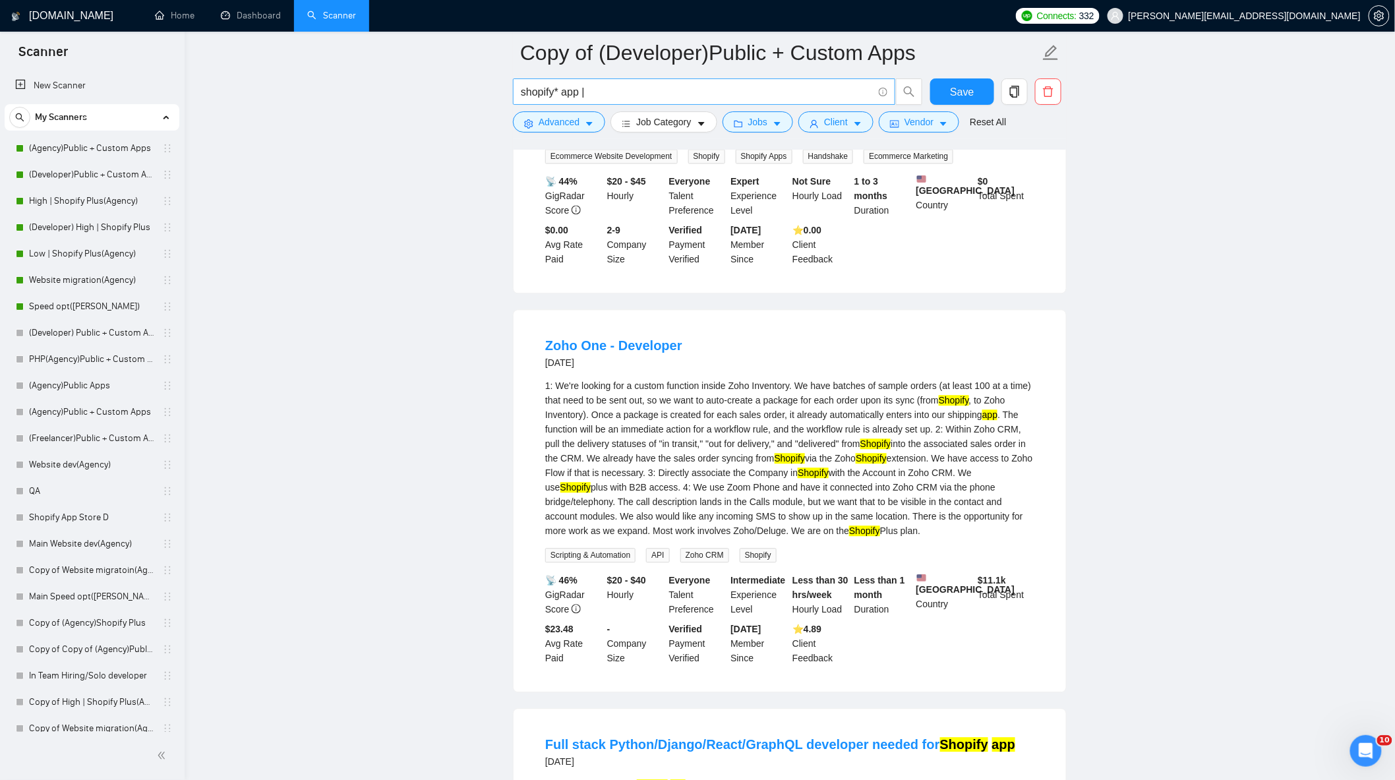
click at [558, 89] on input "shopify* app |" at bounding box center [697, 92] width 352 height 16
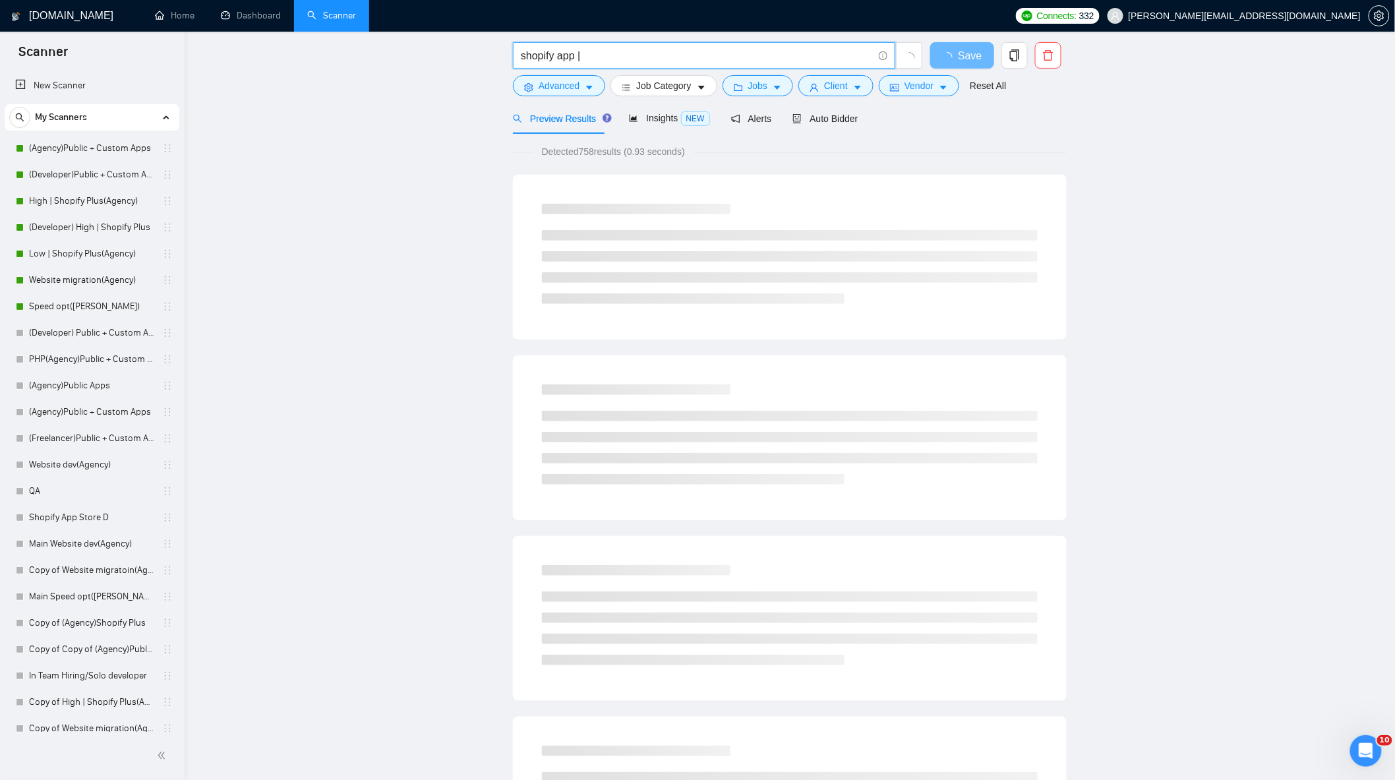
scroll to position [0, 0]
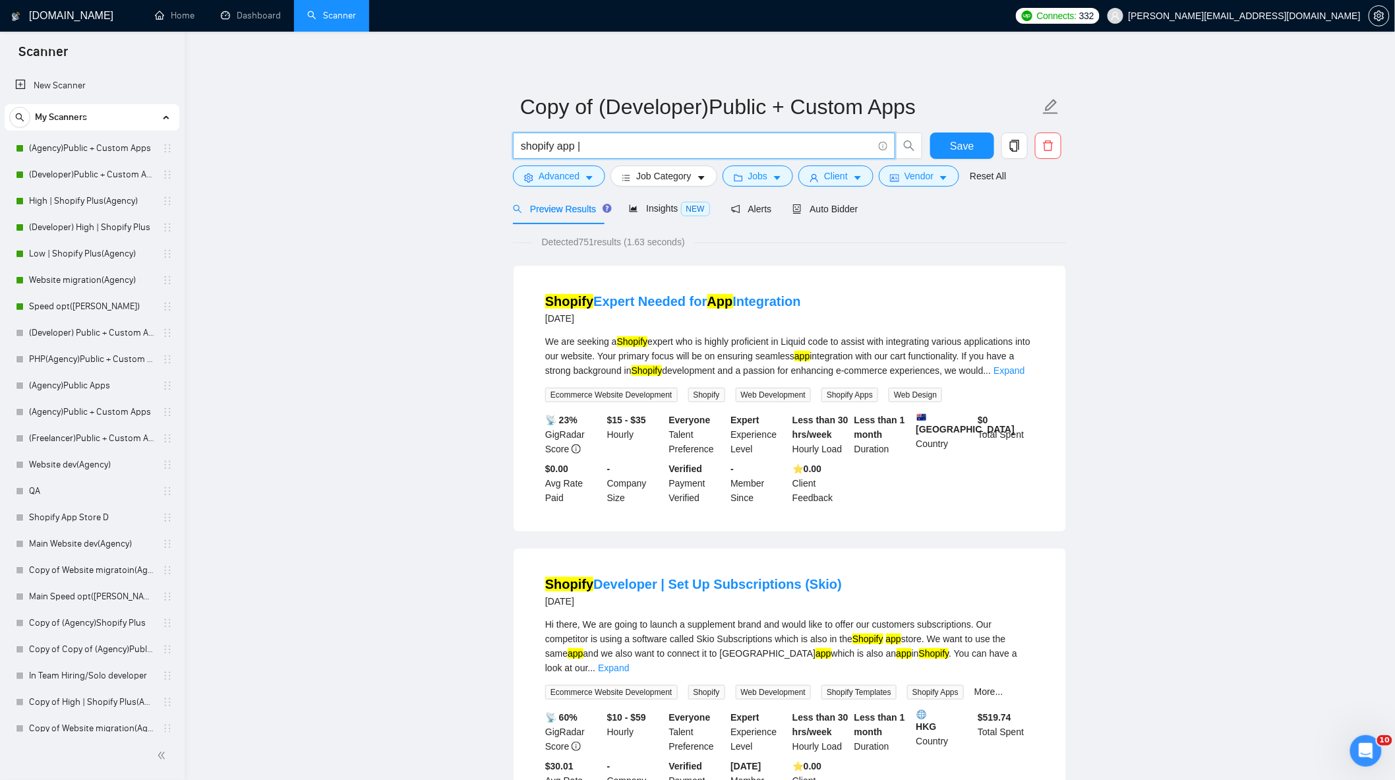
drag, startPoint x: 574, startPoint y: 143, endPoint x: 585, endPoint y: 165, distance: 24.2
click at [574, 143] on input "shopify app |" at bounding box center [697, 146] width 352 height 16
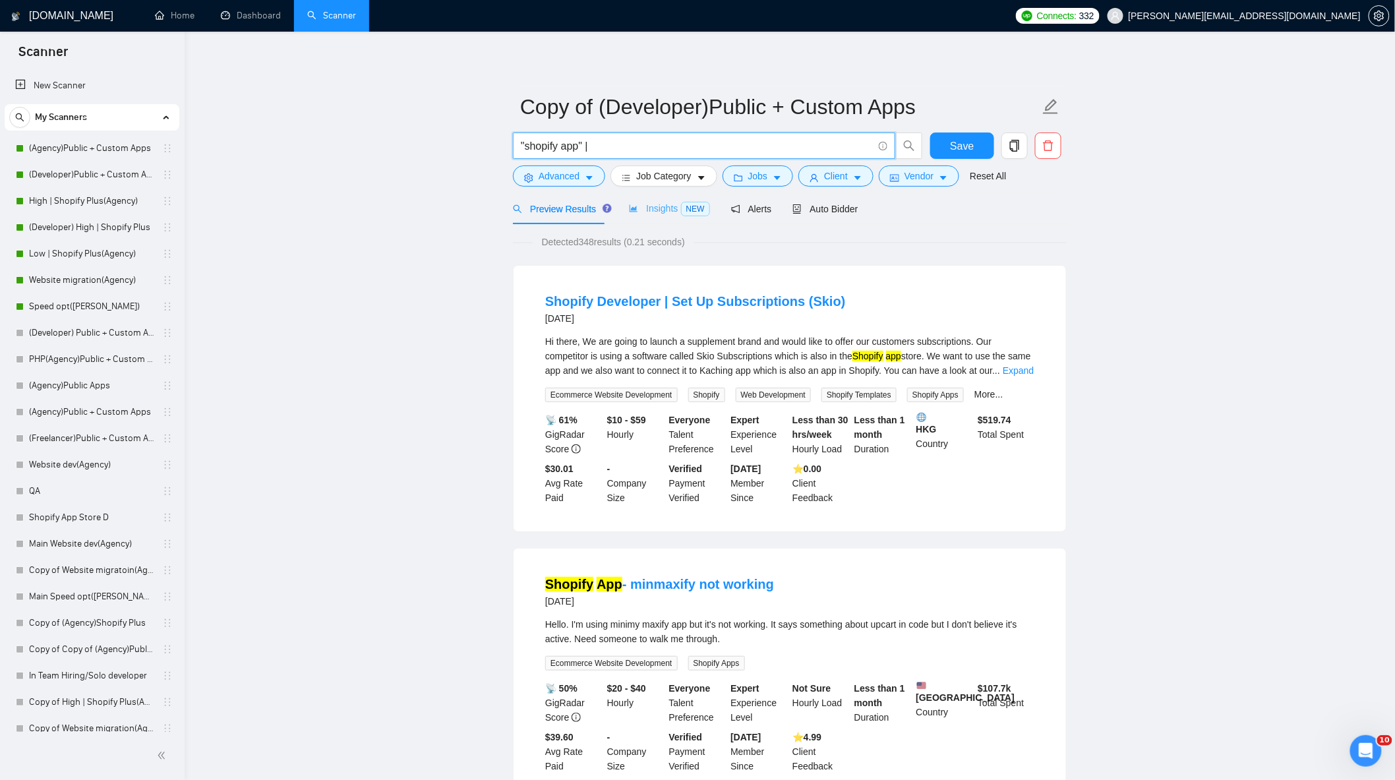
type input ""shopify app" |"
click at [693, 203] on span "NEW" at bounding box center [695, 209] width 29 height 15
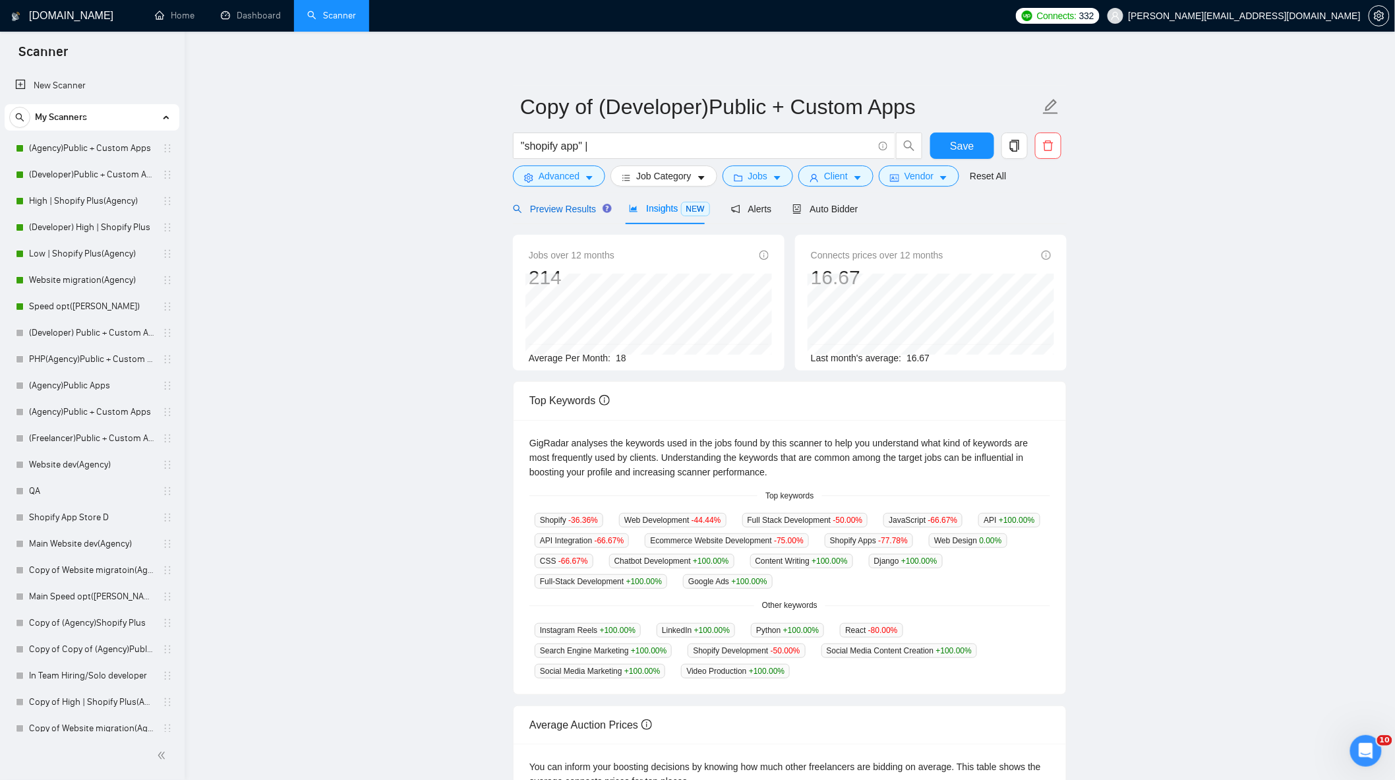
drag, startPoint x: 572, startPoint y: 212, endPoint x: 588, endPoint y: 226, distance: 22.0
click at [572, 211] on span "Preview Results" at bounding box center [560, 209] width 95 height 11
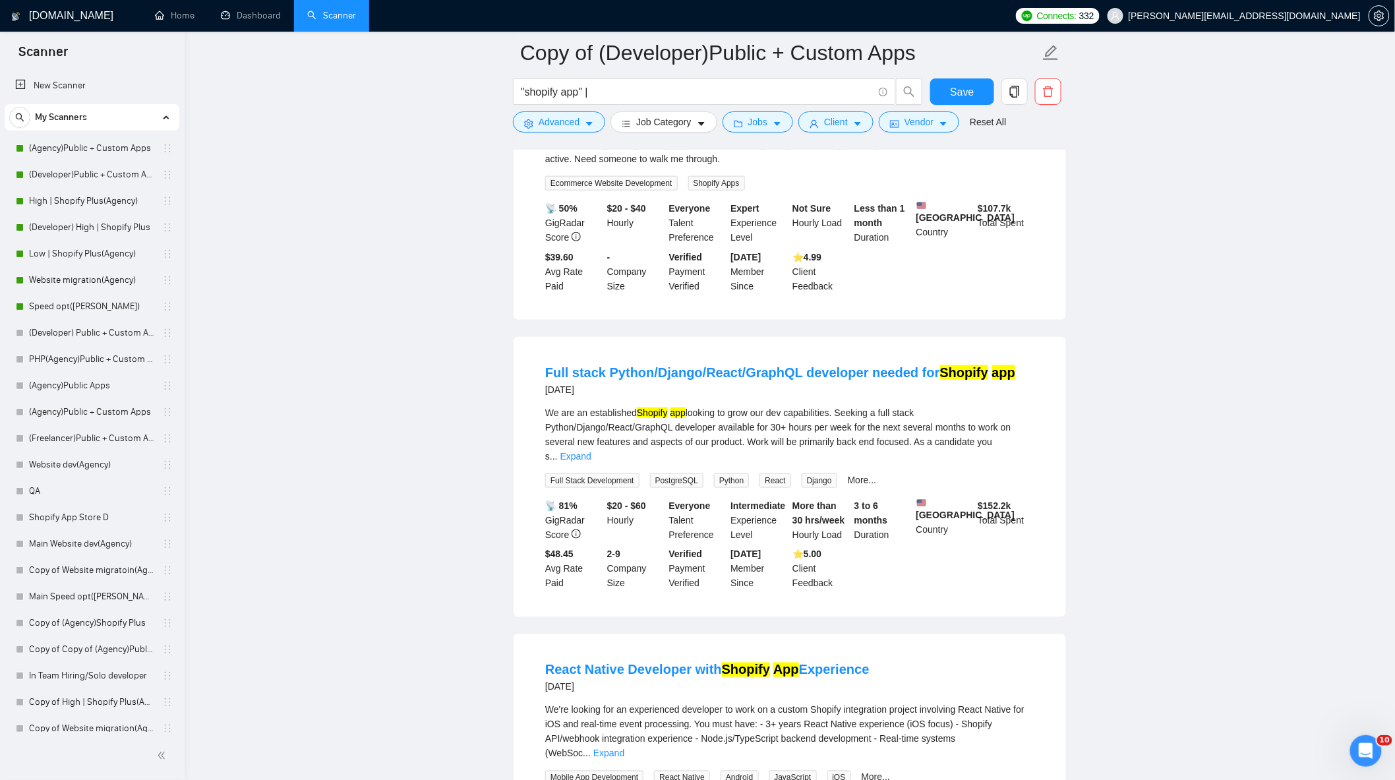
scroll to position [512, 0]
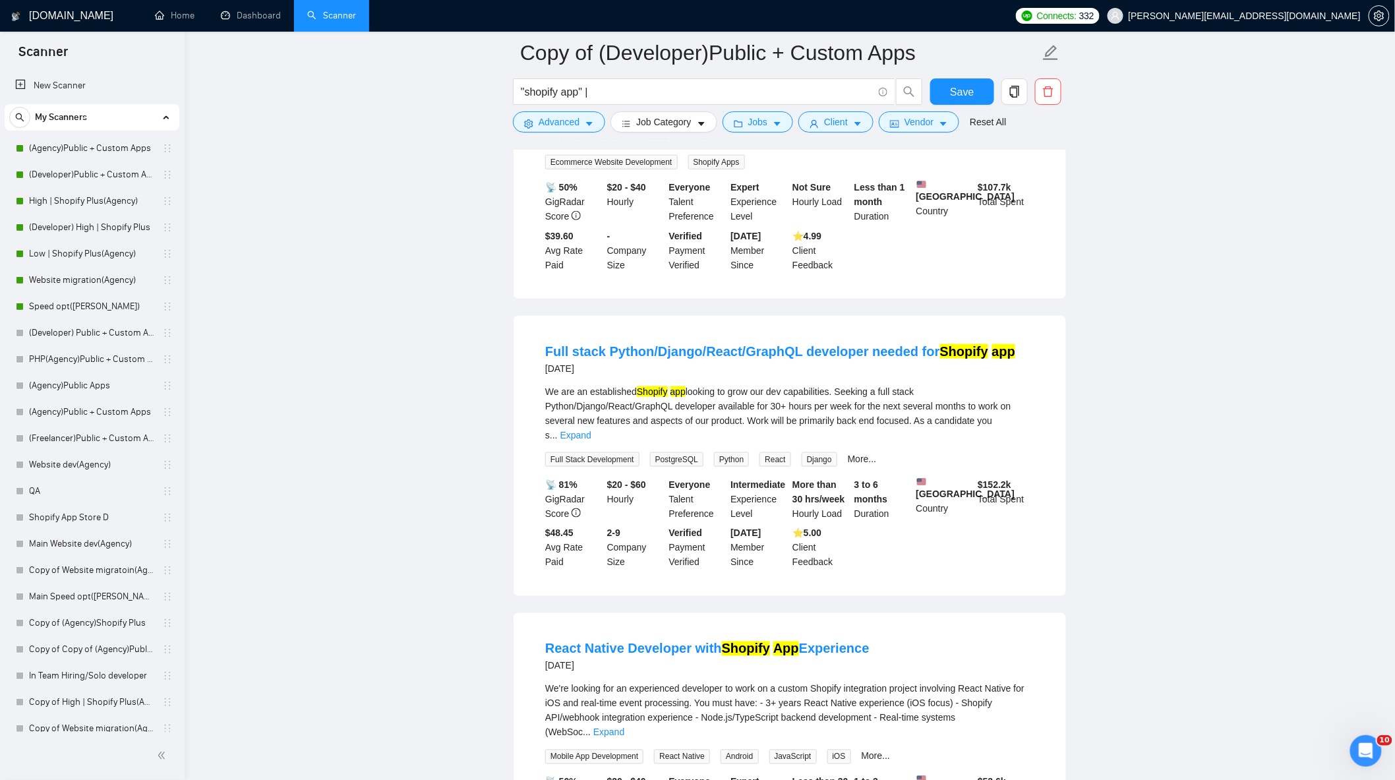
click at [1016, 417] on div "We are an established Shopify app looking to grow our dev capabilities. Seeking…" at bounding box center [789, 413] width 489 height 58
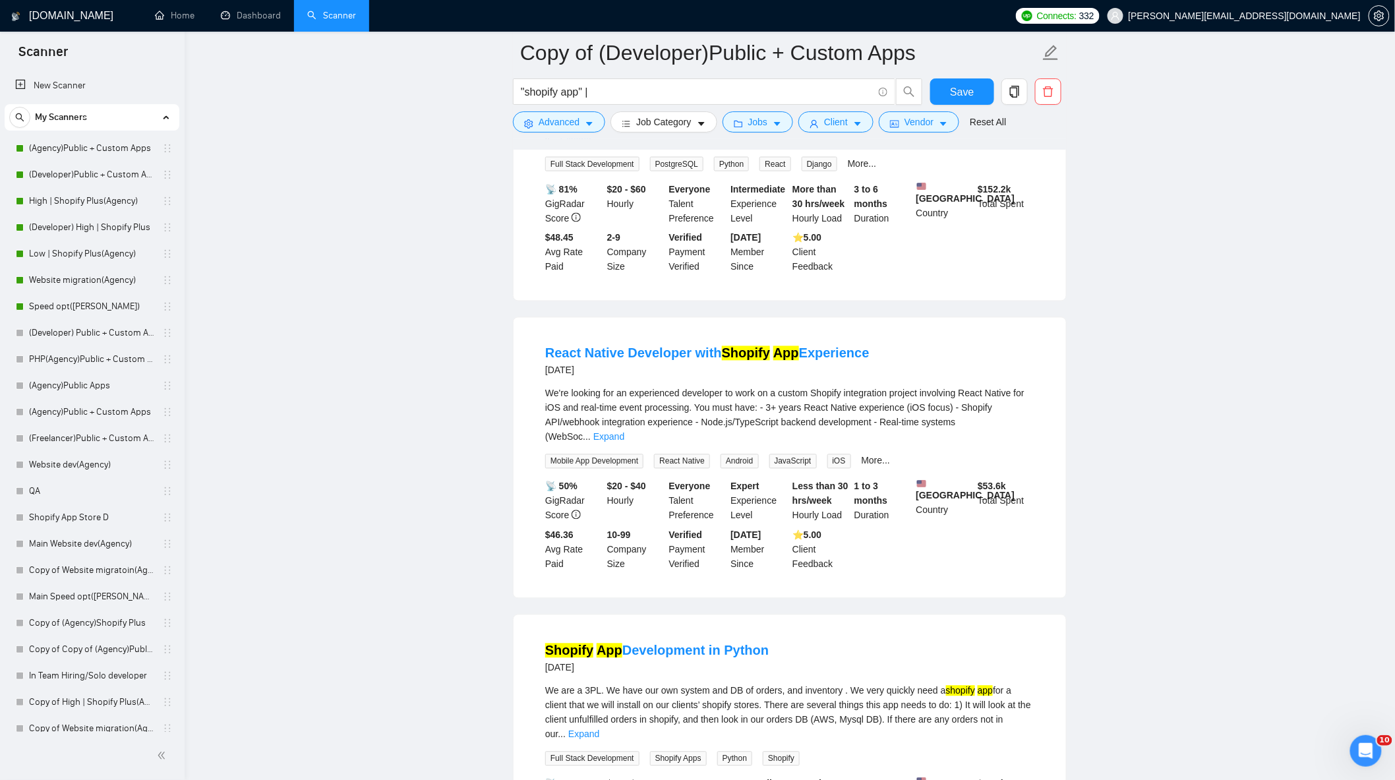
scroll to position [879, 0]
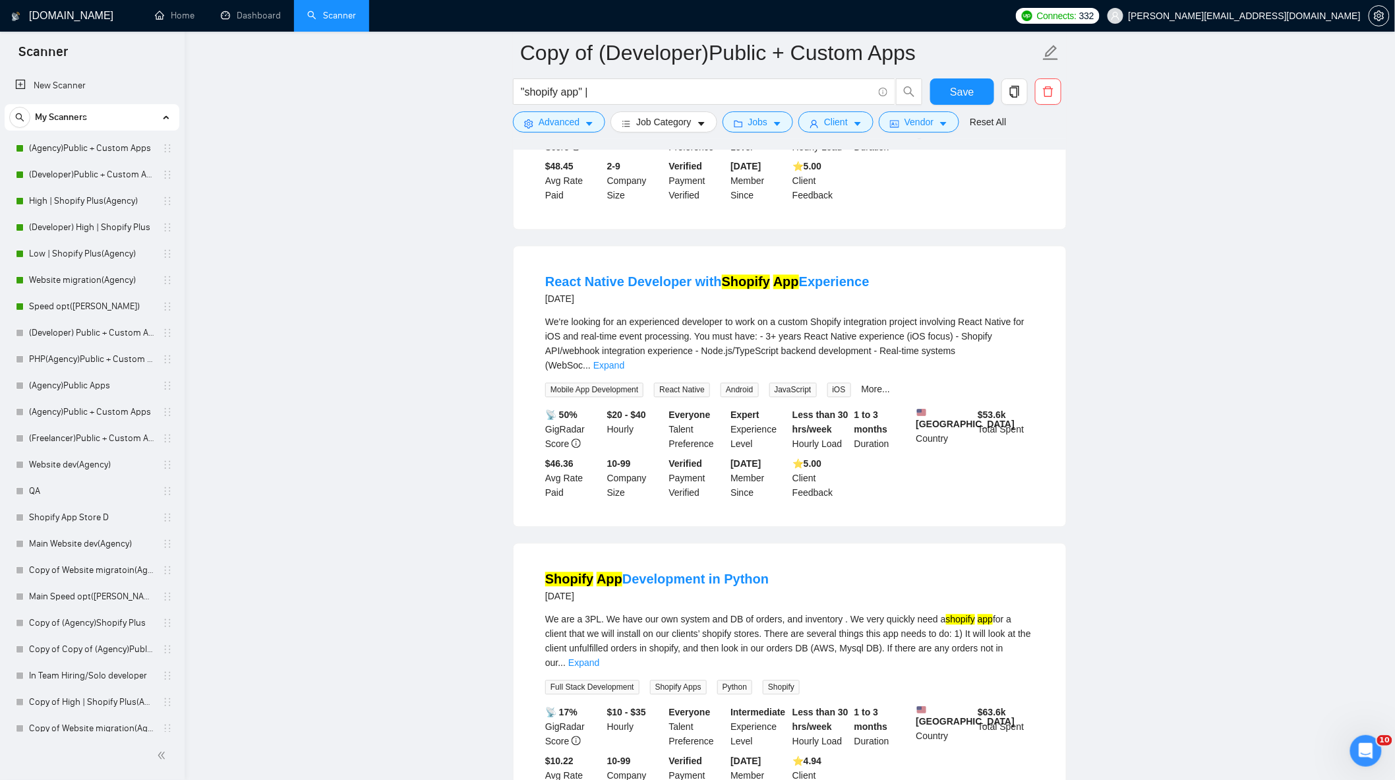
click at [591, 361] on span "..." at bounding box center [587, 366] width 8 height 11
click at [624, 361] on link "Expand" at bounding box center [608, 366] width 31 height 11
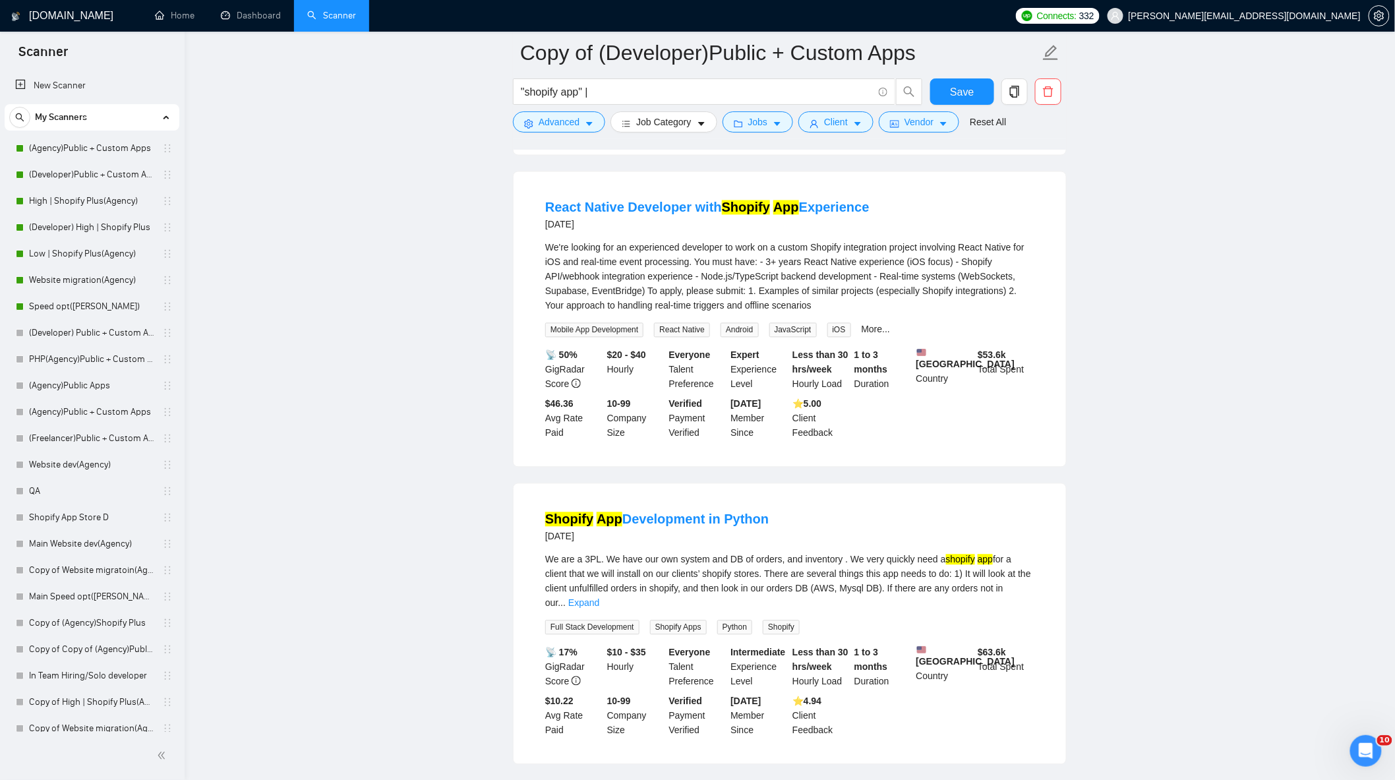
scroll to position [1171, 0]
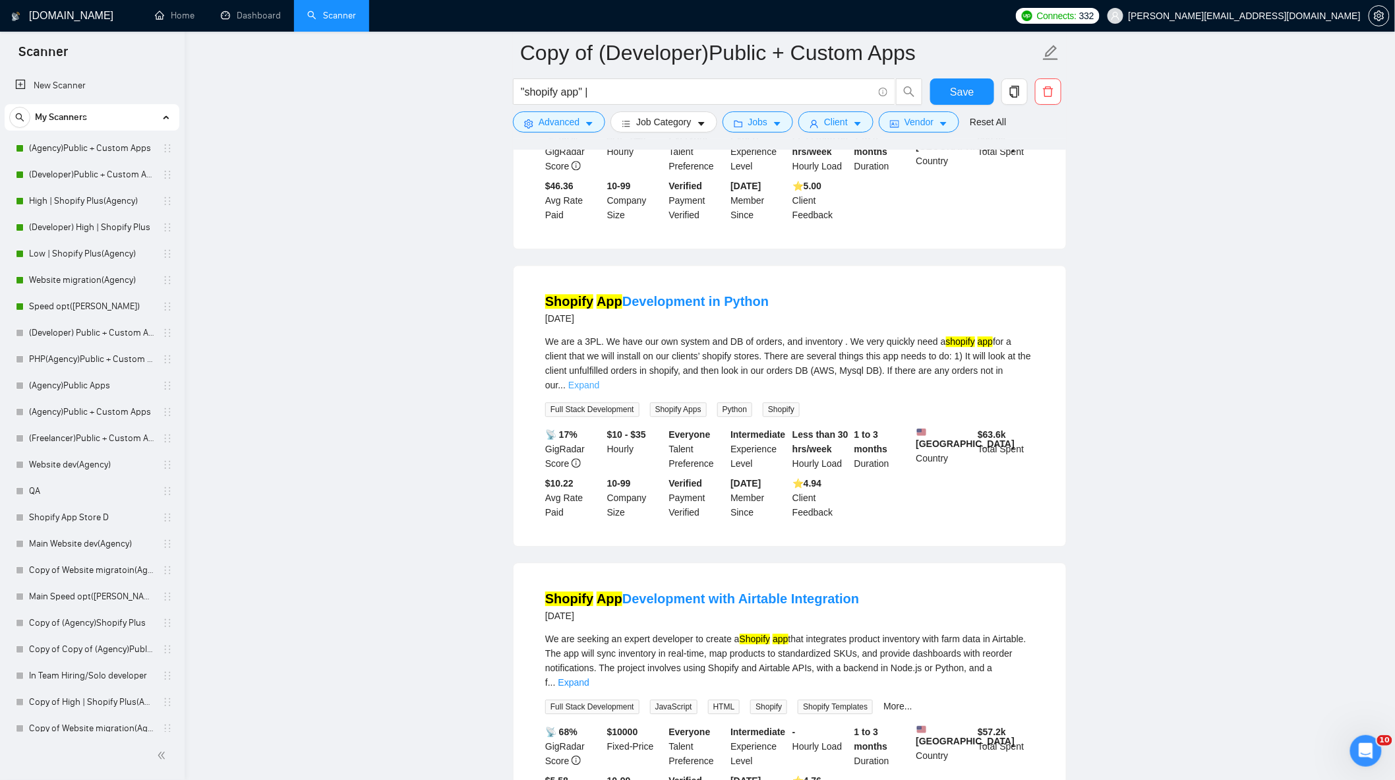
click at [599, 387] on link "Expand" at bounding box center [583, 385] width 31 height 11
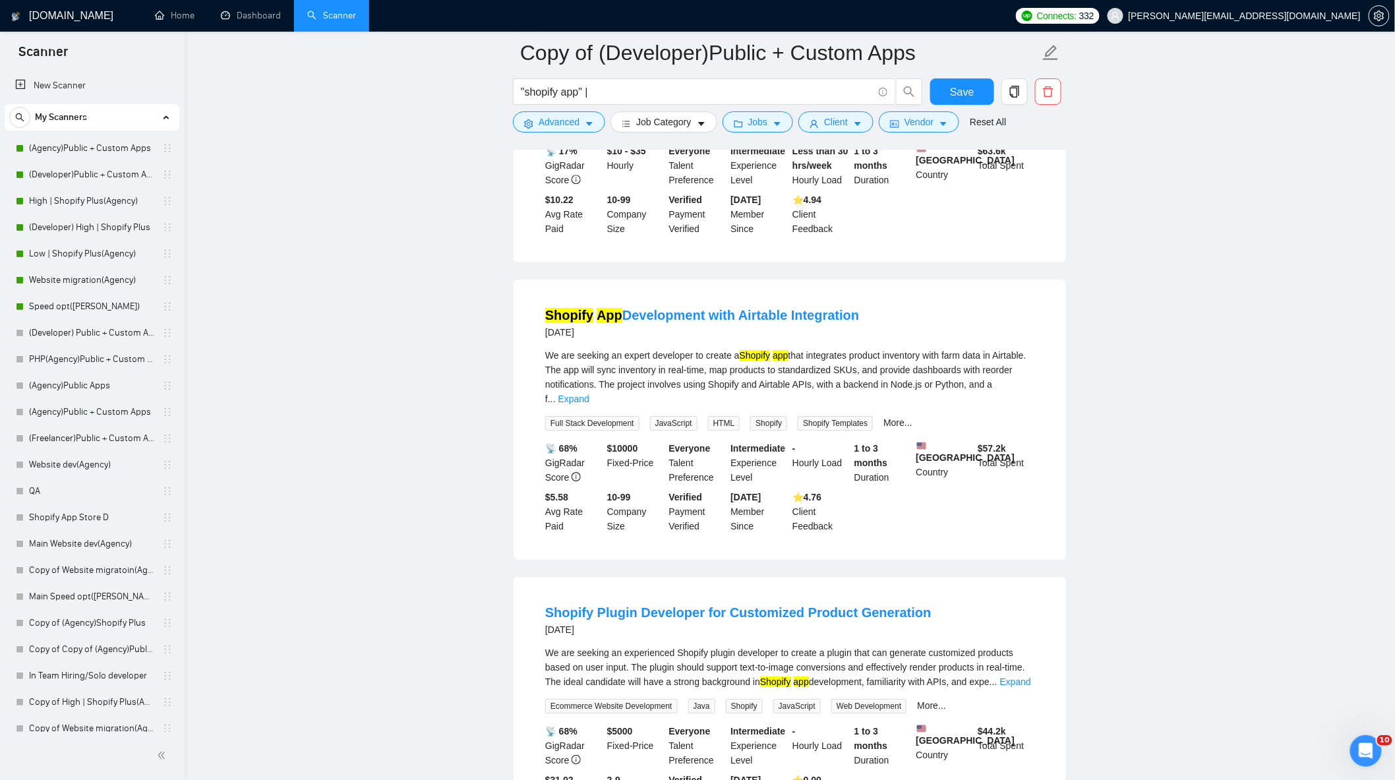
scroll to position [1611, 0]
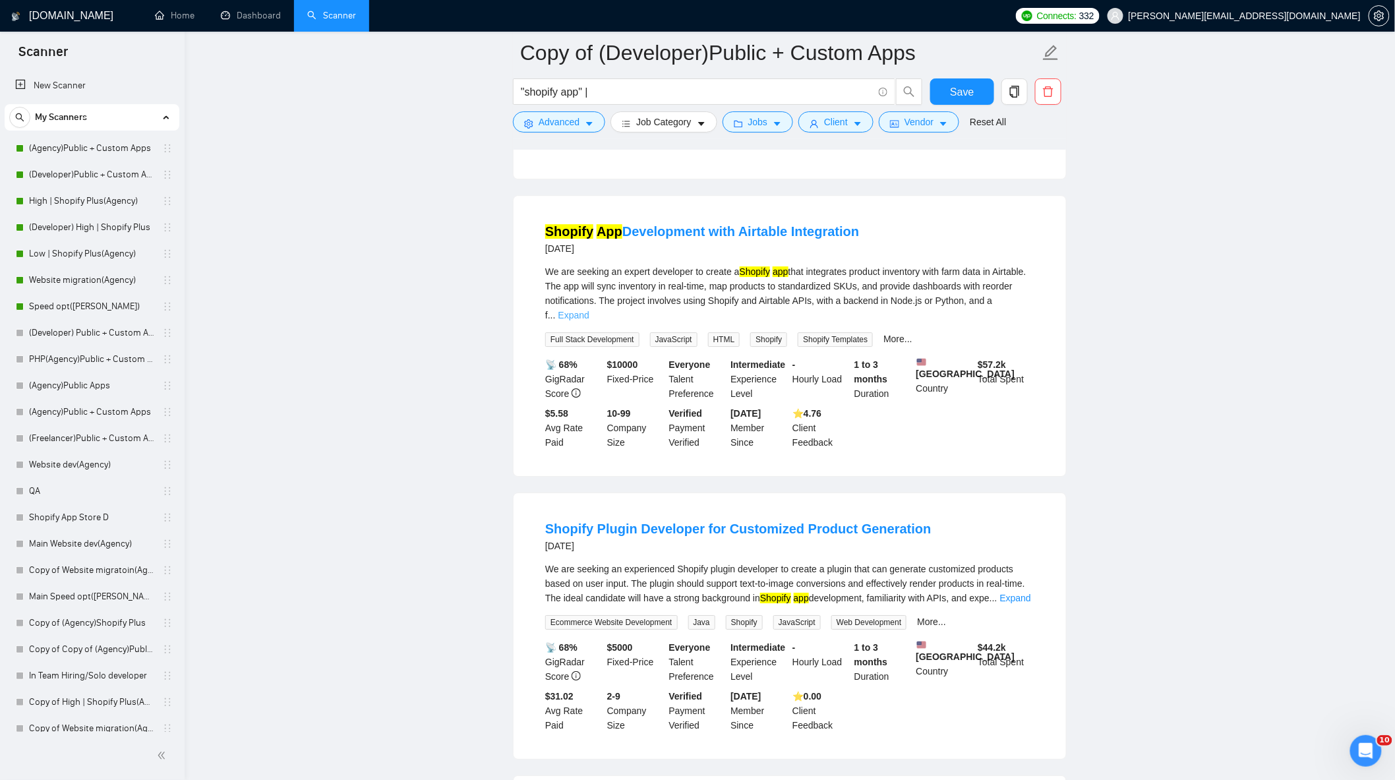
click at [589, 320] on link "Expand" at bounding box center [573, 315] width 31 height 11
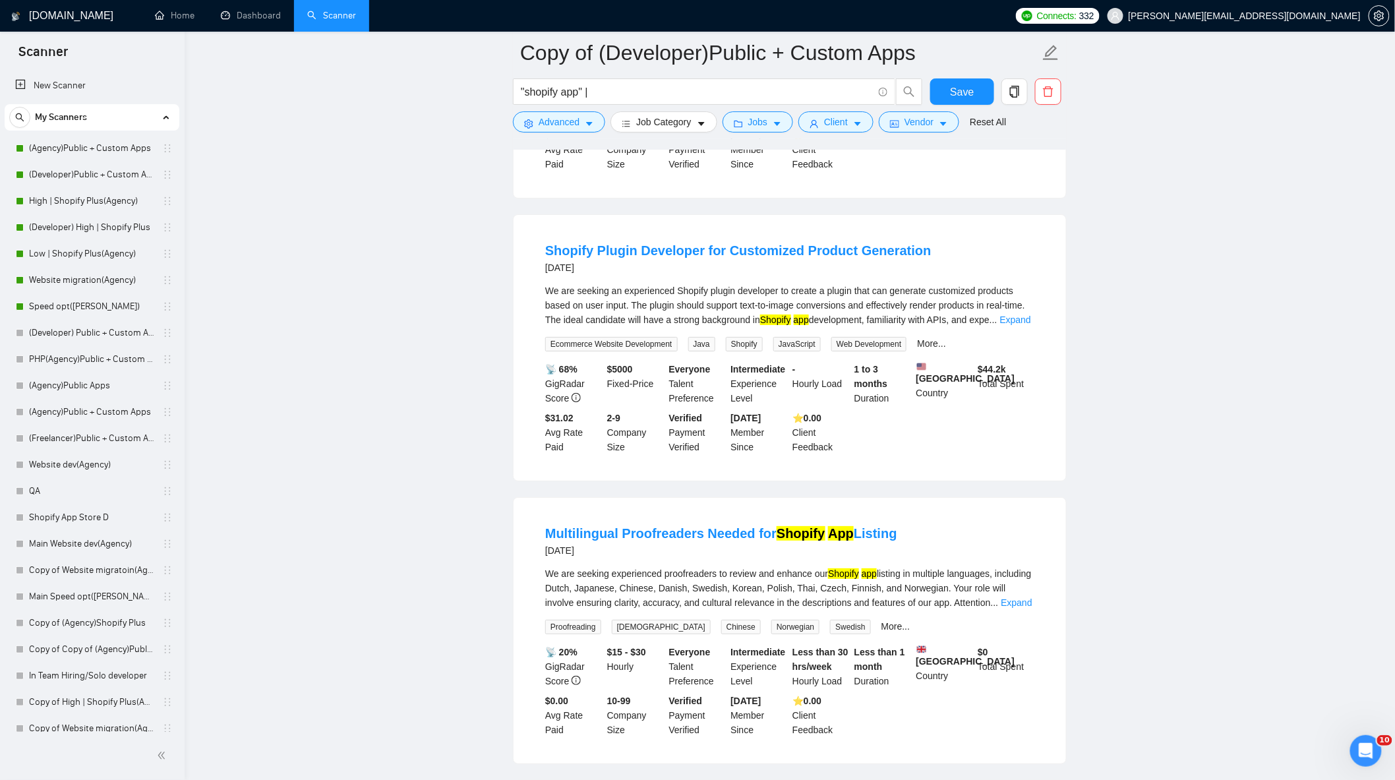
scroll to position [1904, 0]
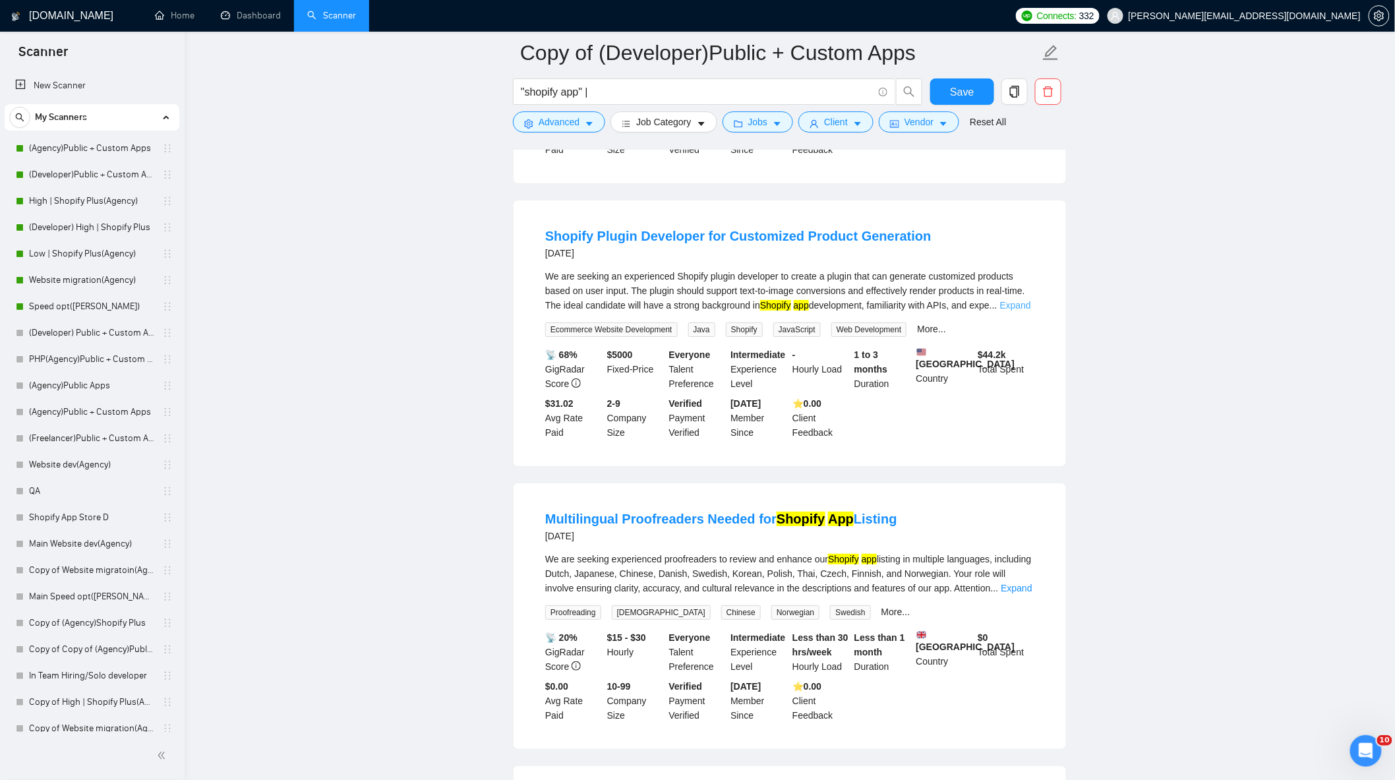
click at [1007, 310] on link "Expand" at bounding box center [1015, 305] width 31 height 11
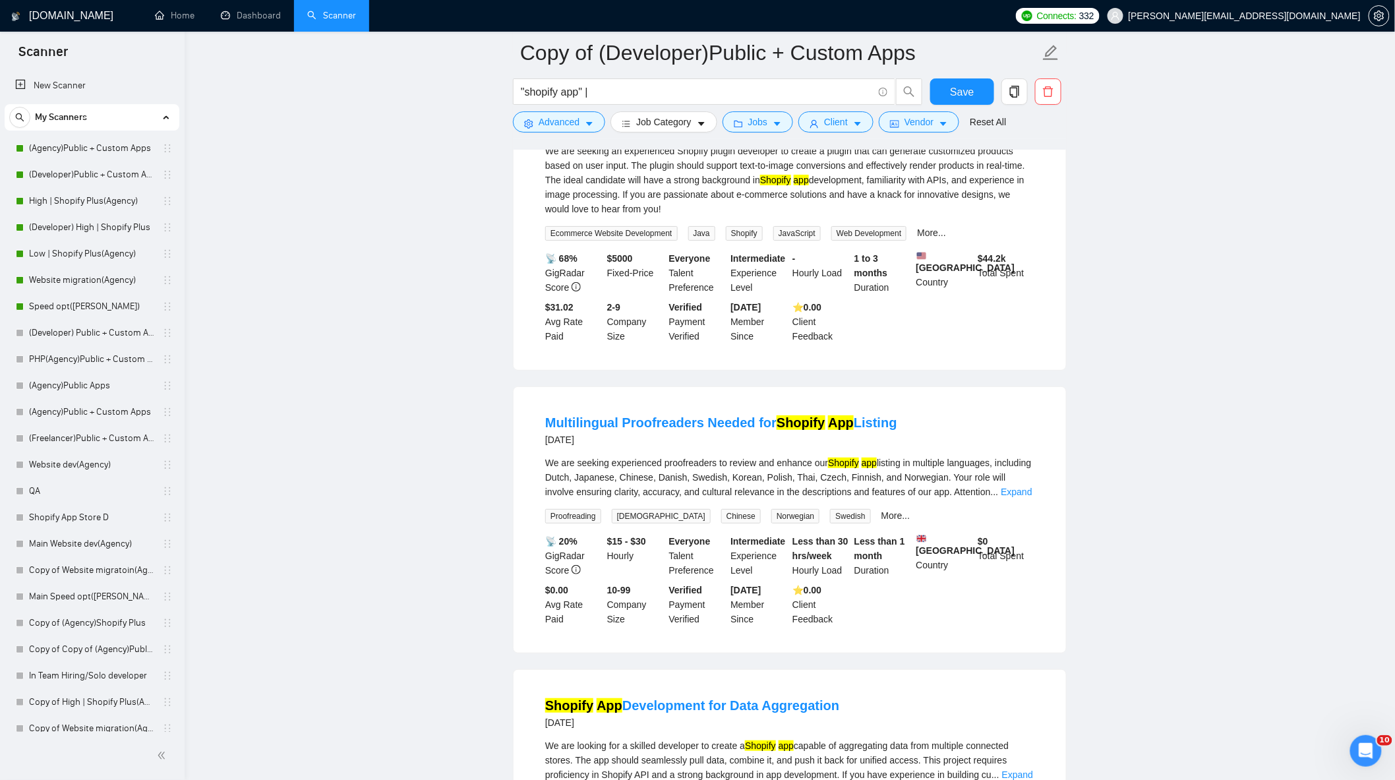
scroll to position [2124, 0]
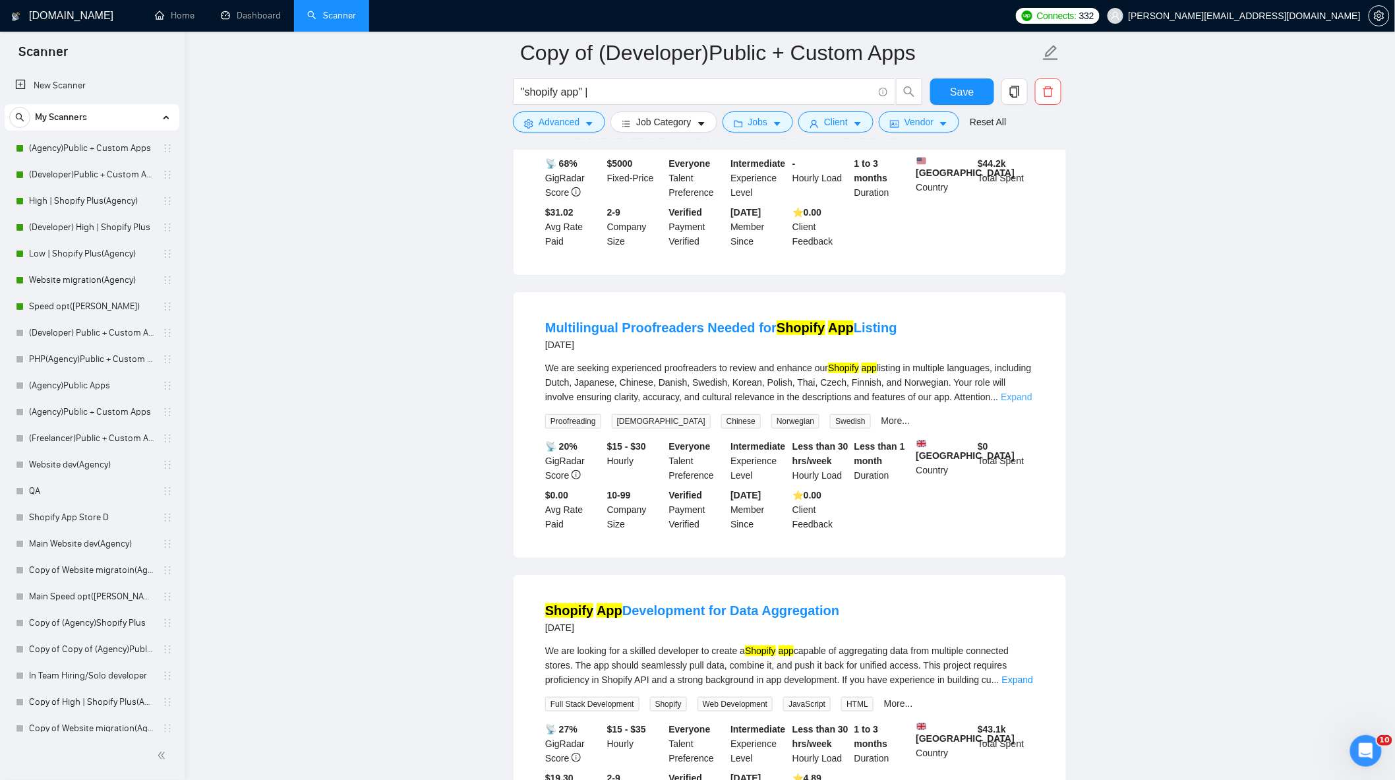
click at [1007, 402] on link "Expand" at bounding box center [1016, 397] width 31 height 11
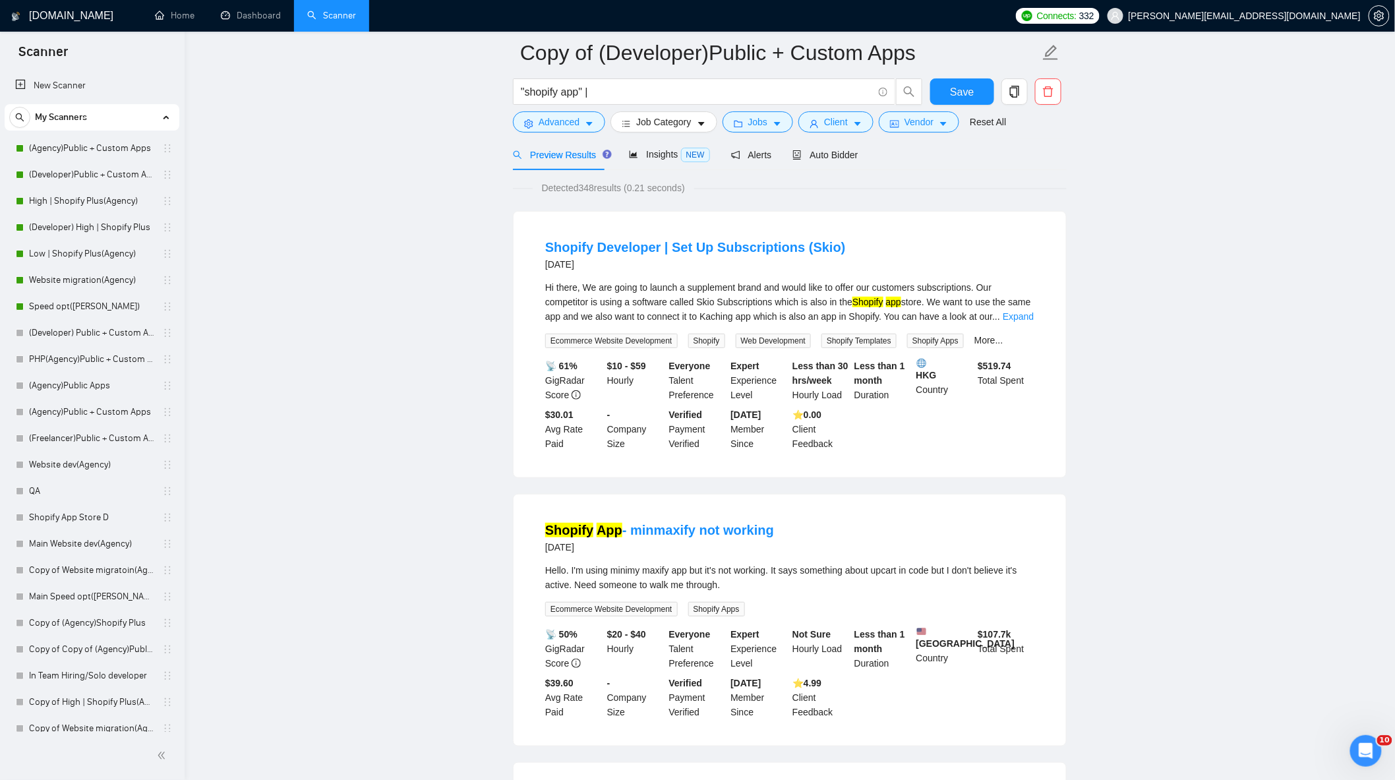
scroll to position [0, 0]
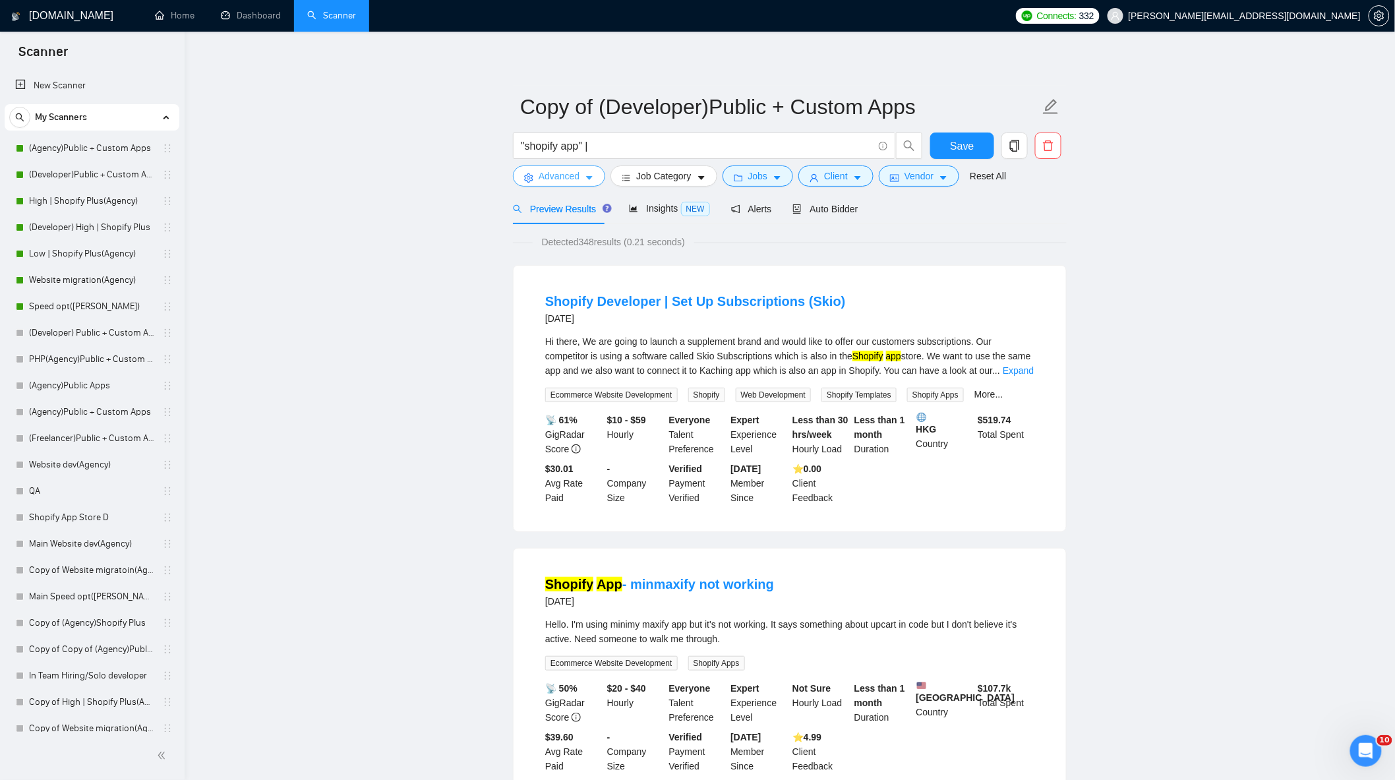
click at [587, 180] on icon "caret-down" at bounding box center [589, 177] width 9 height 9
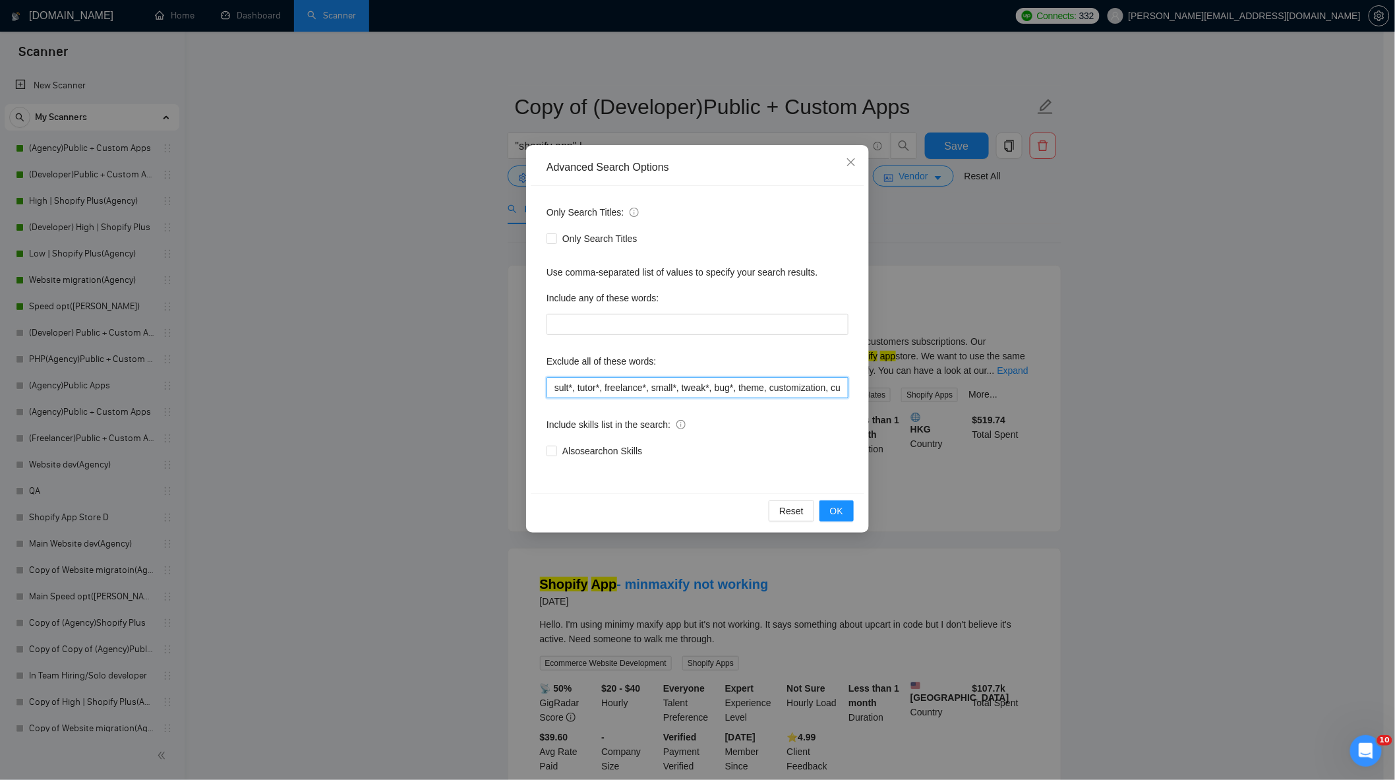
scroll to position [0, 442]
drag, startPoint x: 591, startPoint y: 384, endPoint x: 908, endPoint y: 387, distance: 317.7
click at [908, 387] on div "Advanced Search Options Only Search Titles: Only Search Titles Use comma-separa…" at bounding box center [697, 390] width 1395 height 780
click at [835, 390] on input "optimi*, fix*, audit*, consult*, tutor*, freelance*, small*, tweak*, bug*, them…" at bounding box center [697, 387] width 302 height 21
click at [840, 392] on input "optimi*, fix*, audit*, consult*, tutor*, freelance*, small*, tweak*, bug*, them…" at bounding box center [697, 387] width 302 height 21
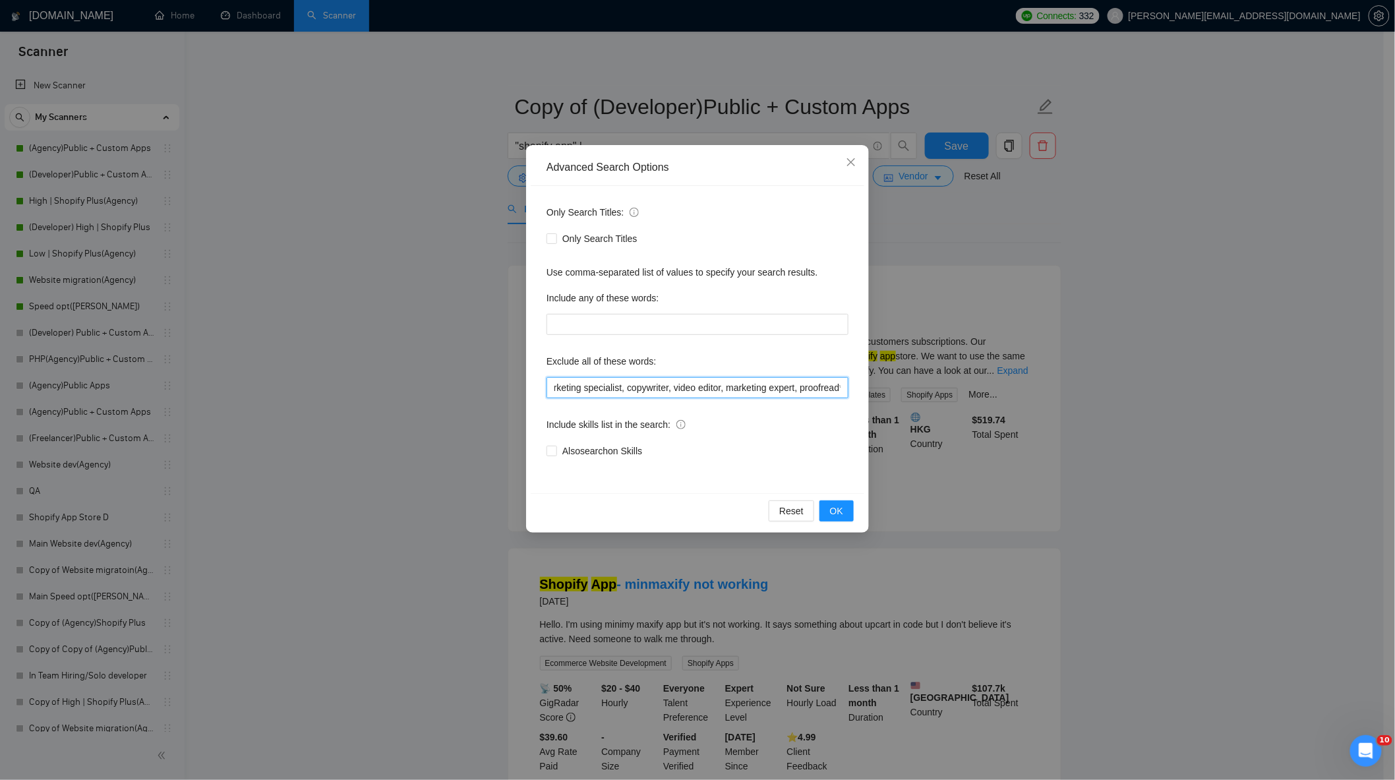
scroll to position [0, 490]
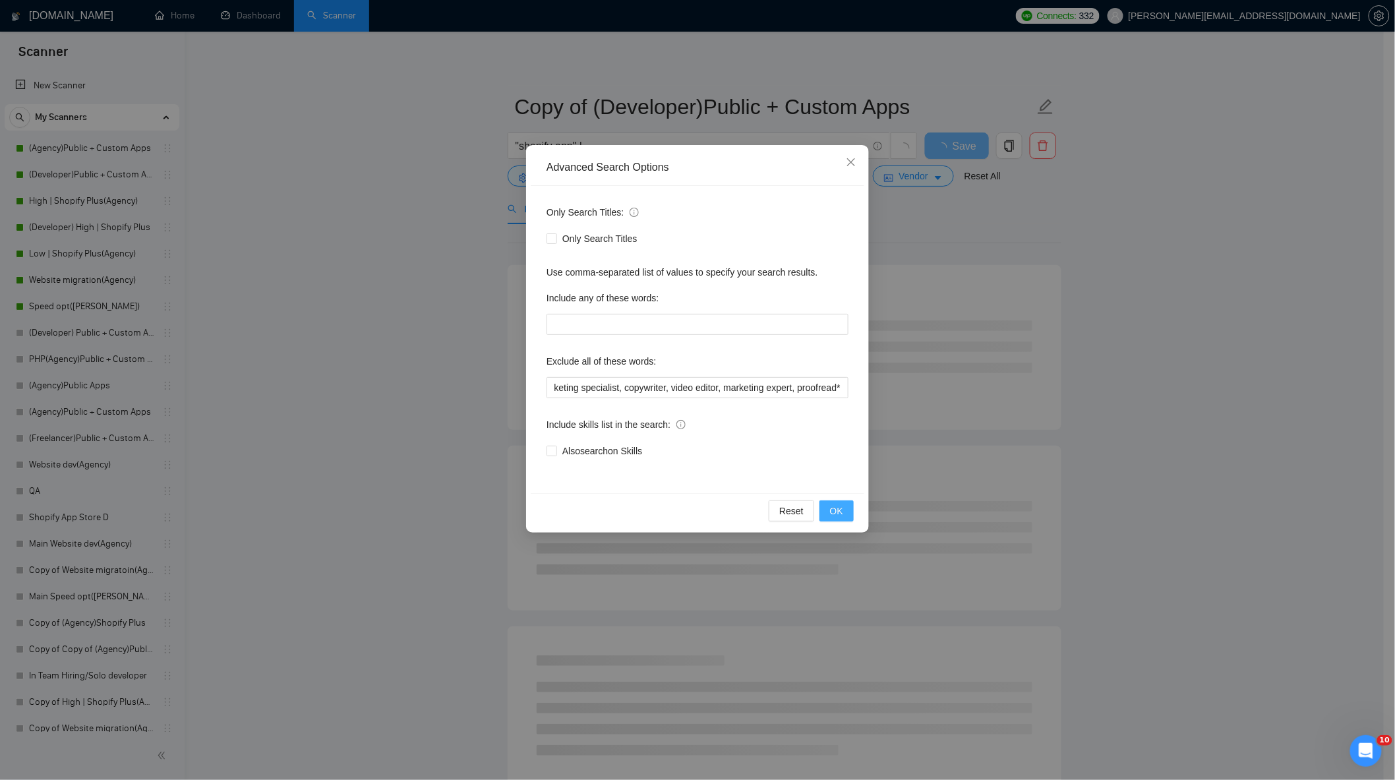
click at [846, 506] on button "OK" at bounding box center [836, 510] width 34 height 21
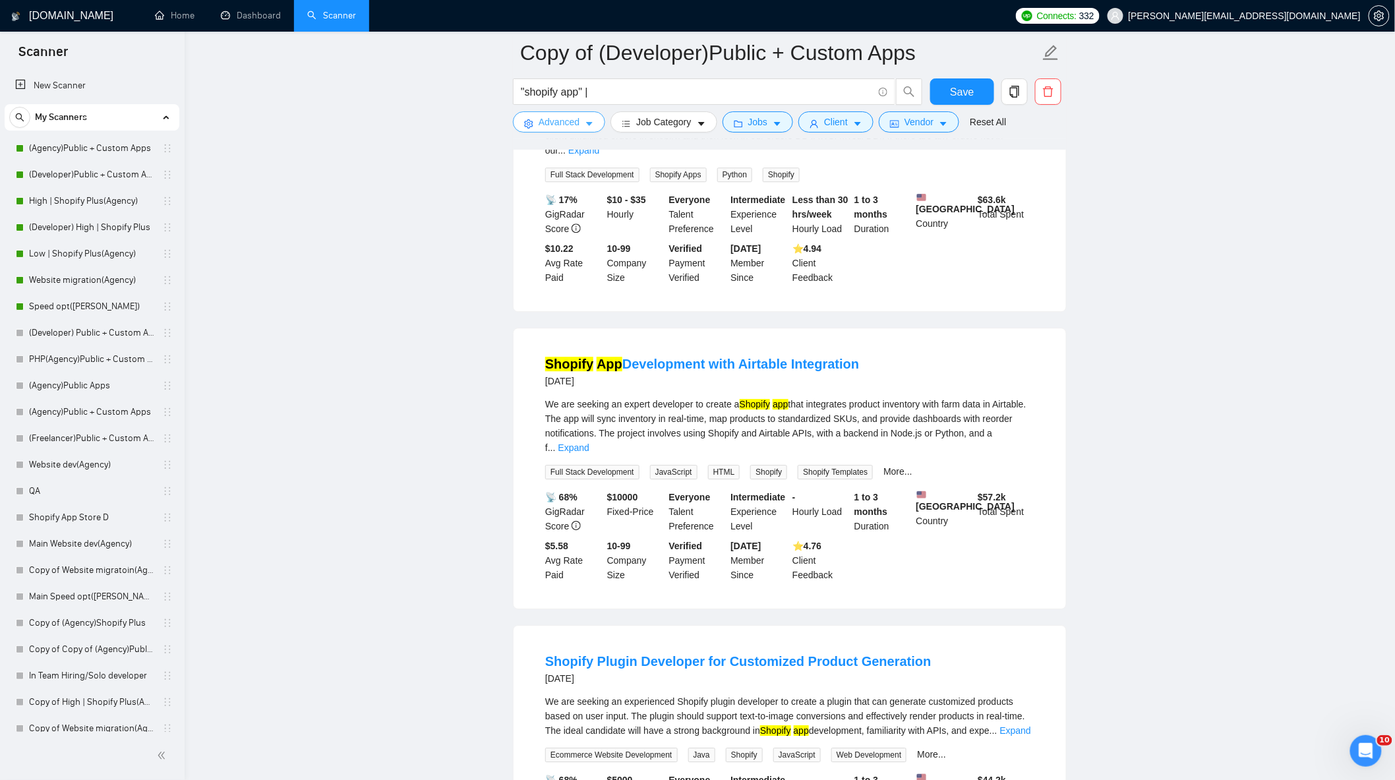
scroll to position [1757, 0]
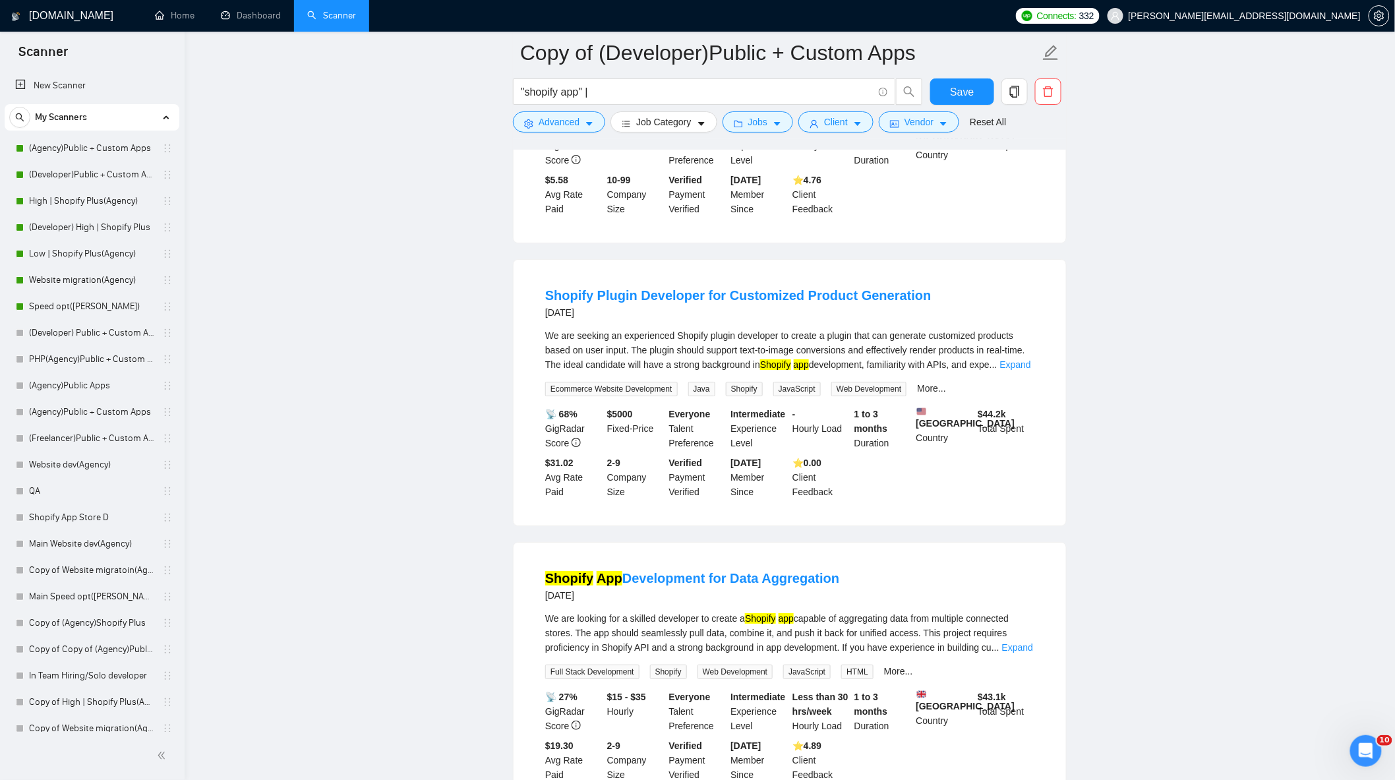
click at [1017, 359] on link "Expand" at bounding box center [1015, 364] width 31 height 11
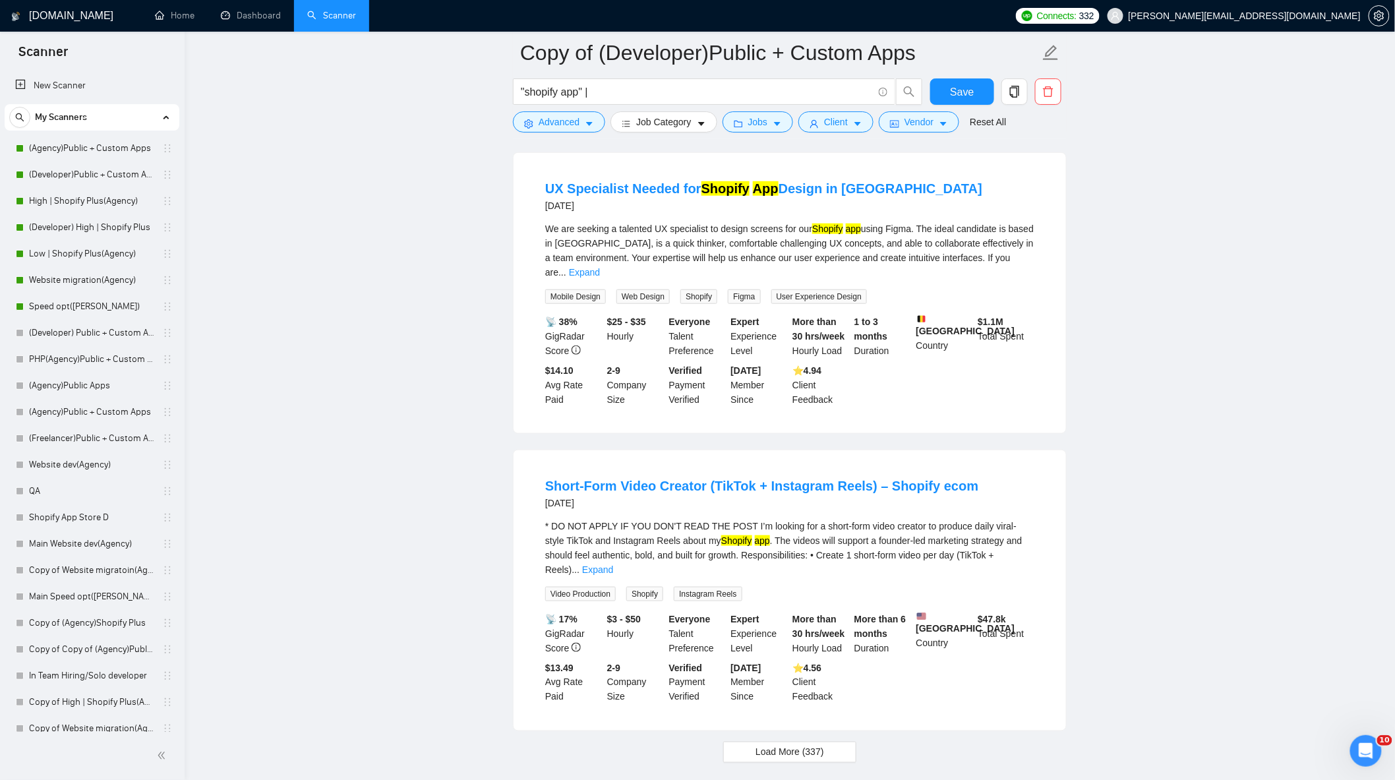
scroll to position [2531, 0]
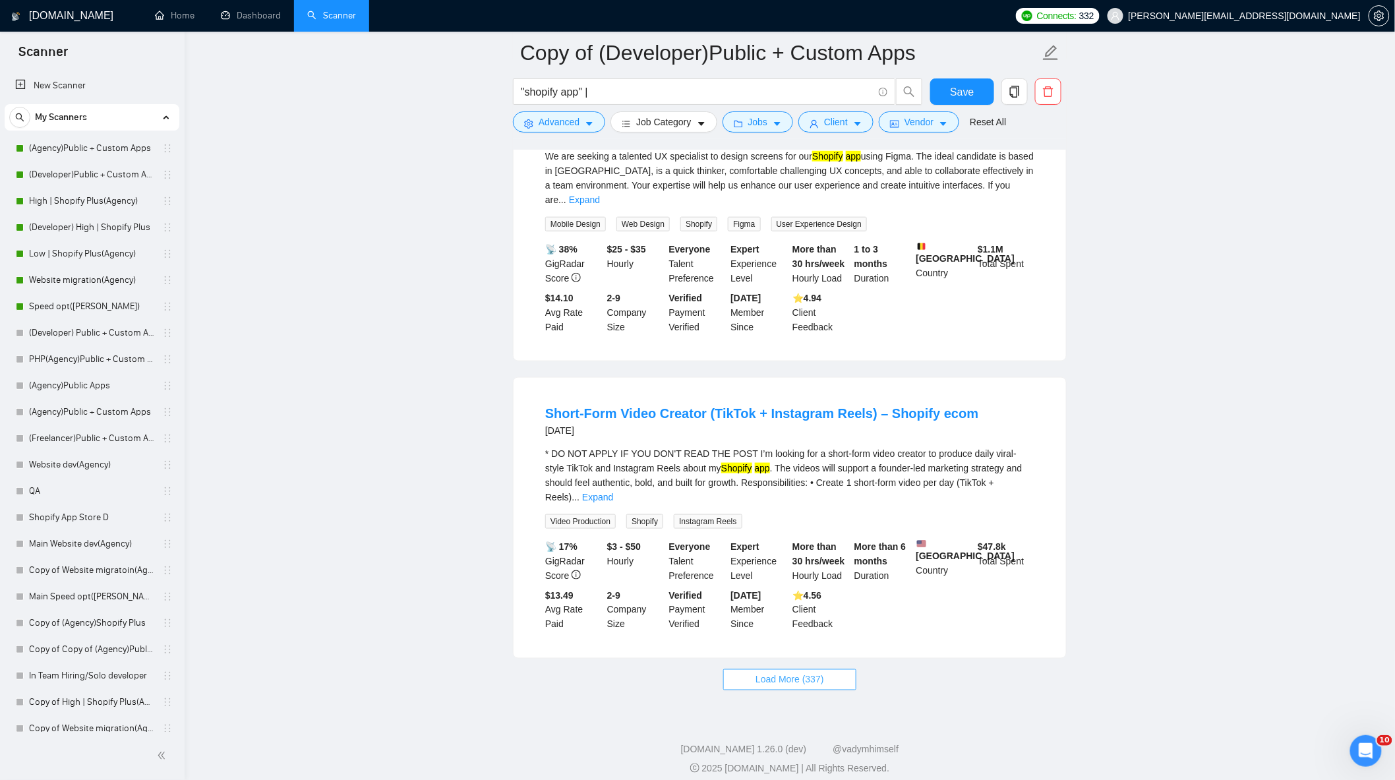
click at [827, 670] on button "Load More (337)" at bounding box center [789, 679] width 133 height 21
click at [613, 492] on link "Expand" at bounding box center [597, 497] width 31 height 11
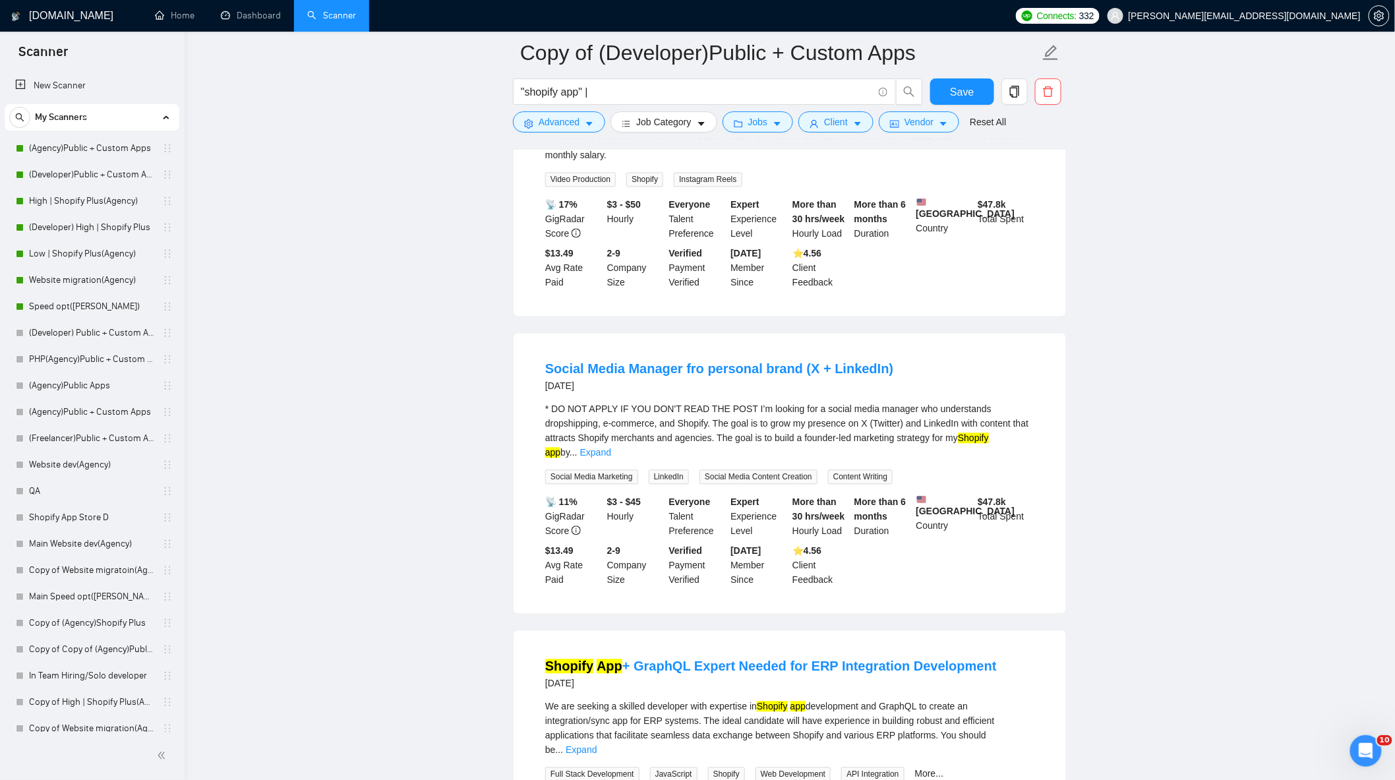
scroll to position [3115, 0]
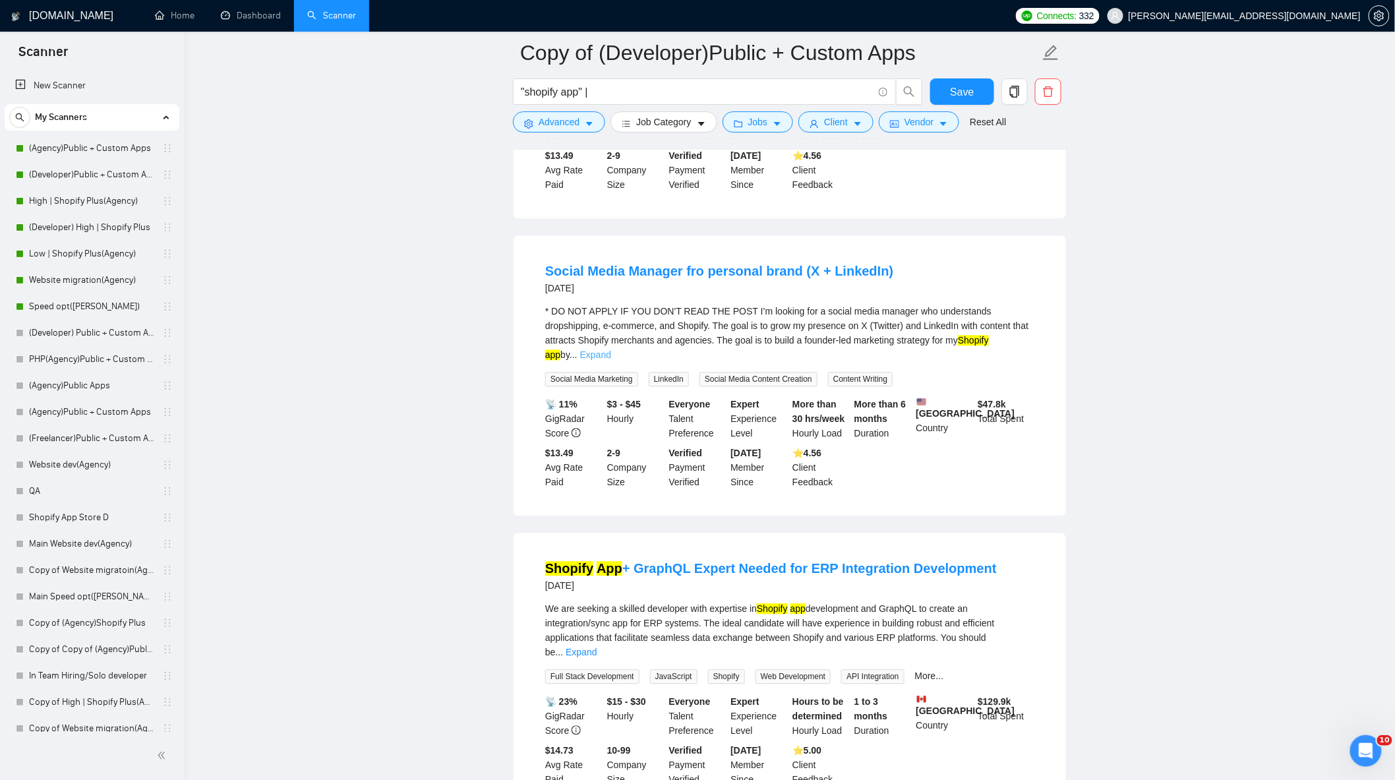
click at [611, 350] on link "Expand" at bounding box center [595, 355] width 31 height 11
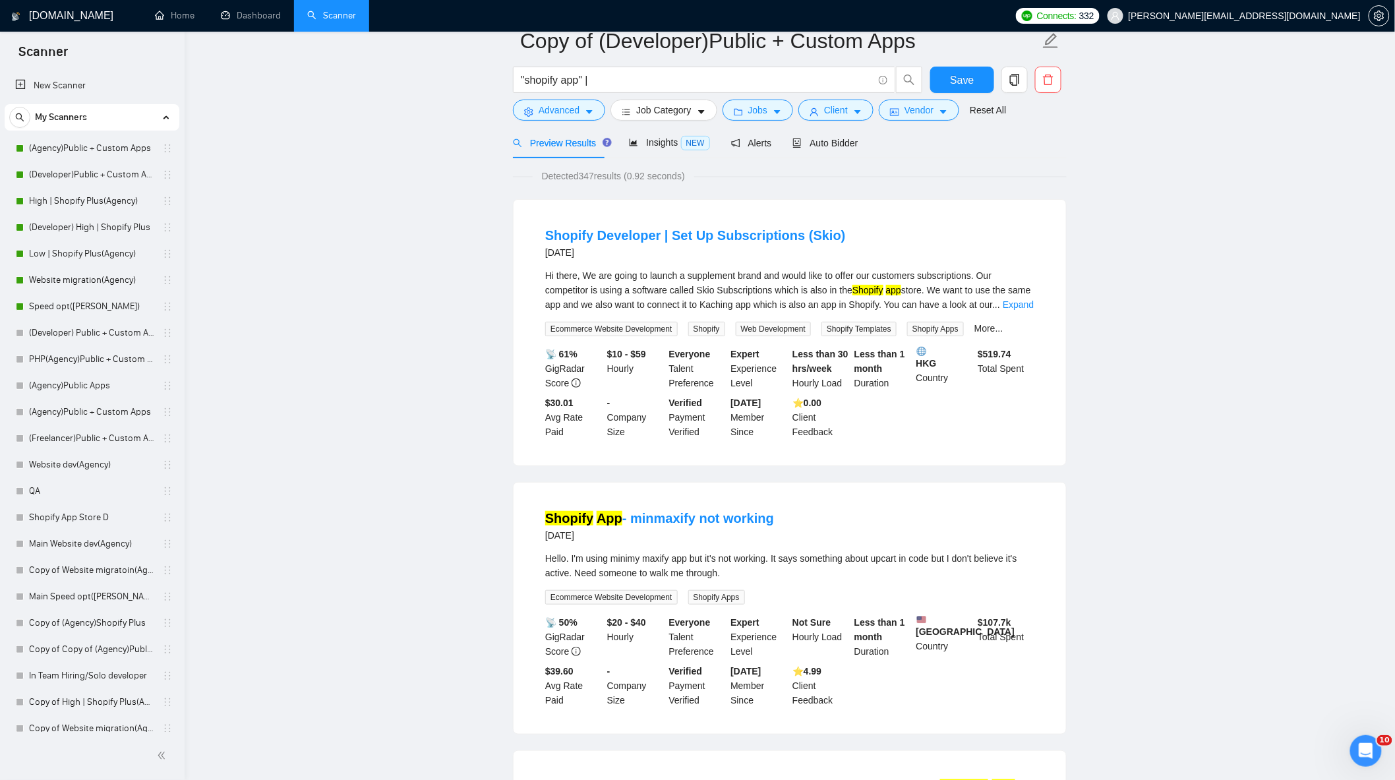
scroll to position [0, 0]
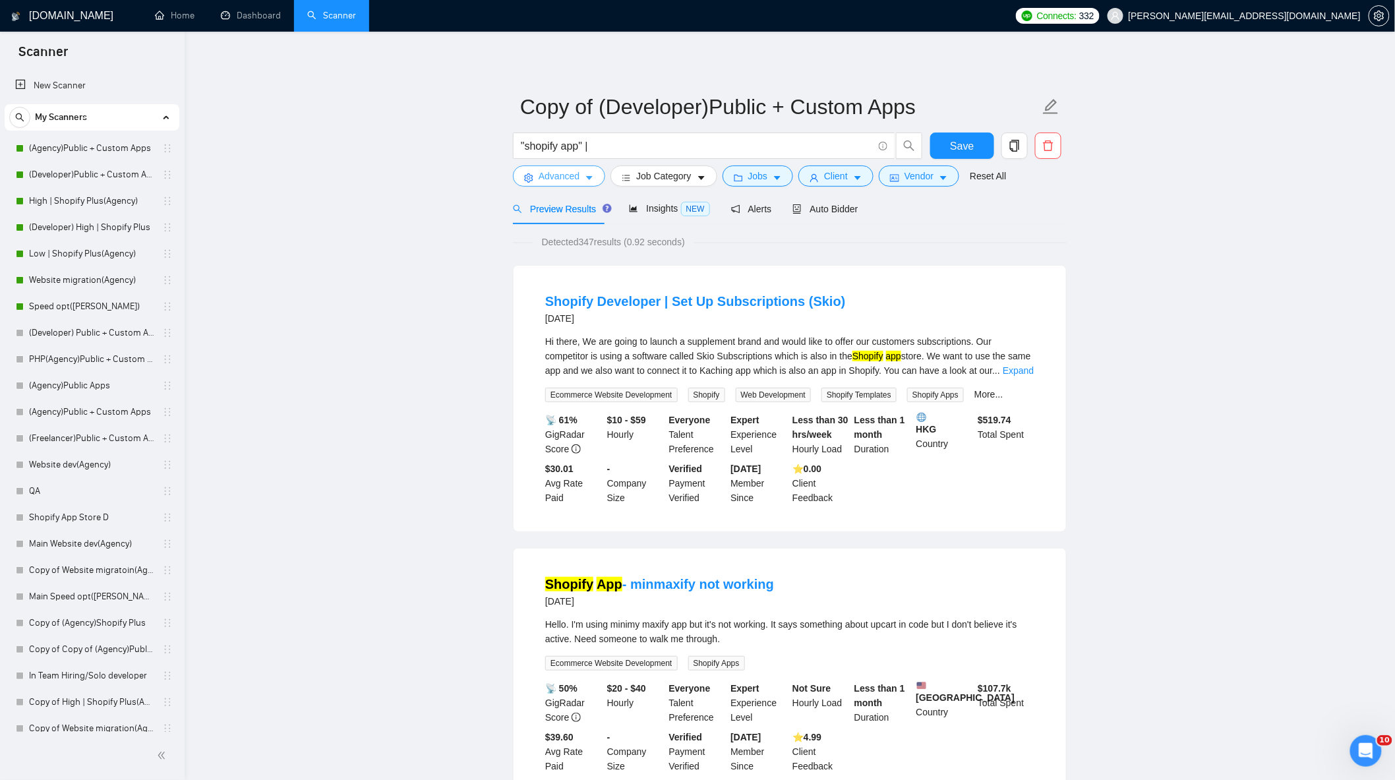
click at [577, 177] on span "Advanced" at bounding box center [559, 176] width 41 height 15
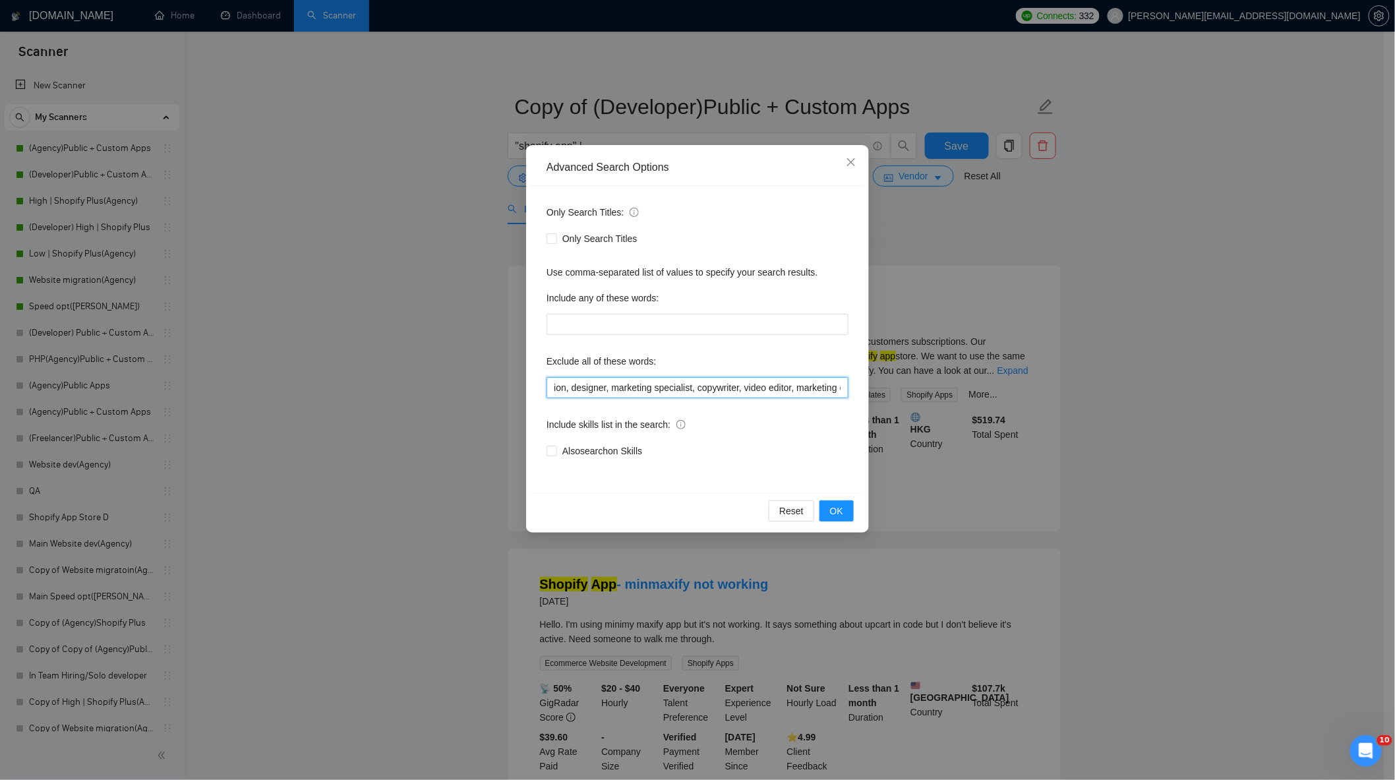
scroll to position [0, 491]
drag, startPoint x: 823, startPoint y: 386, endPoint x: 1036, endPoint y: 403, distance: 213.6
click at [1036, 403] on div "Advanced Search Options Only Search Titles: Only Search Titles Use comma-separa…" at bounding box center [697, 390] width 1395 height 780
click at [846, 386] on input "optimi*, fix*, audit*, consult*, tutor*, freelance*, small*, tweak*, bug*, them…" at bounding box center [697, 387] width 302 height 21
click at [841, 387] on input "optimi*, fix*, audit*, consult*, tutor*, freelance*, small*, tweak*, bug*, them…" at bounding box center [697, 387] width 302 height 21
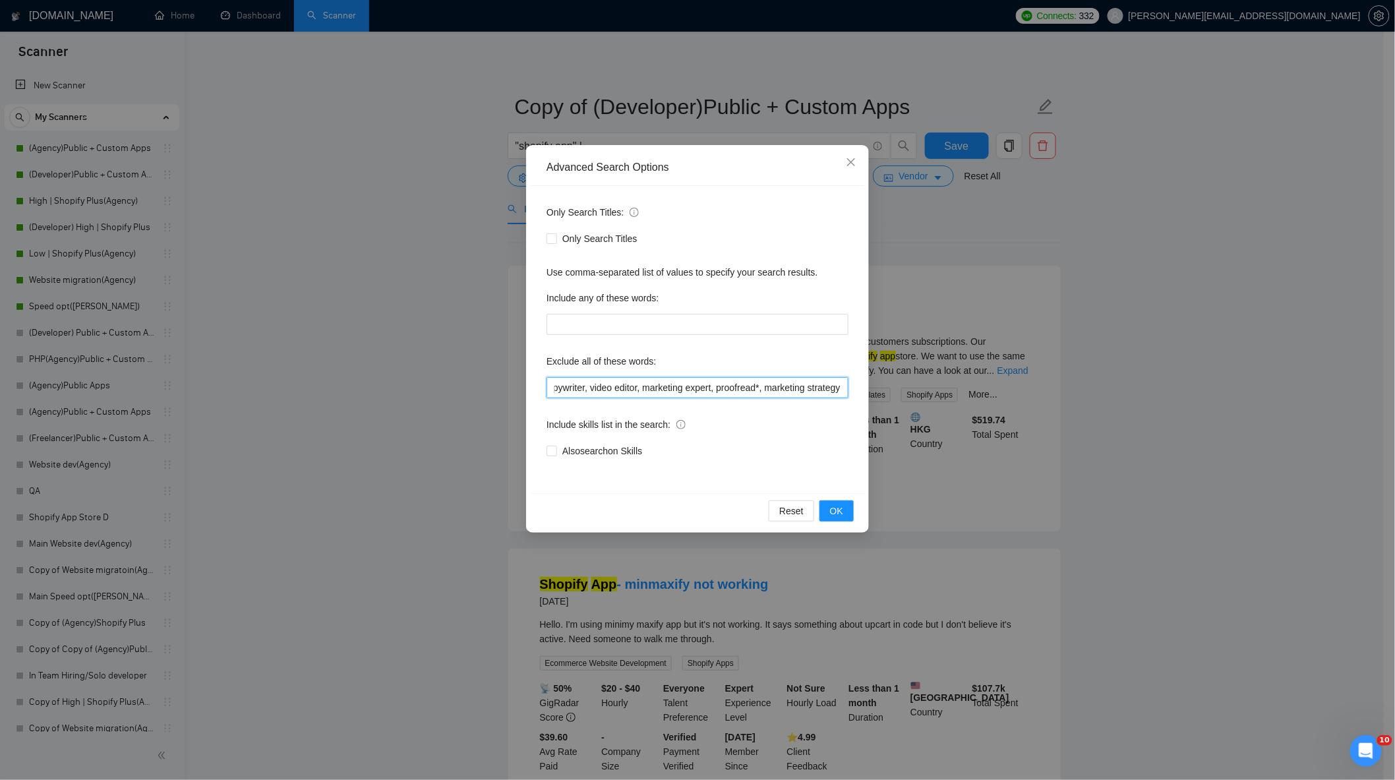
scroll to position [0, 572]
type input "optimi*, fix*, audit*, consult*, tutor*, freelance*, small*, tweak*, bug*, them…"
click at [846, 508] on button "OK" at bounding box center [836, 510] width 34 height 21
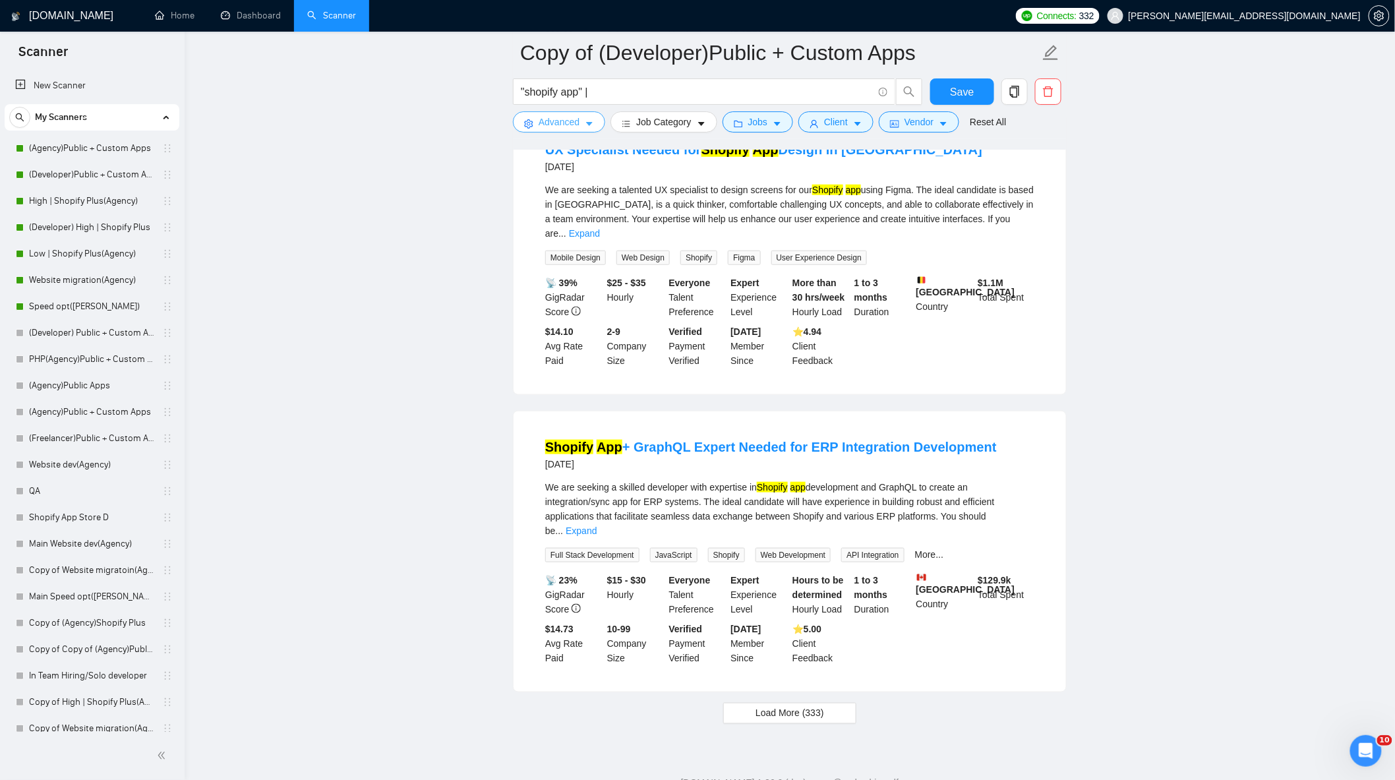
scroll to position [2493, 0]
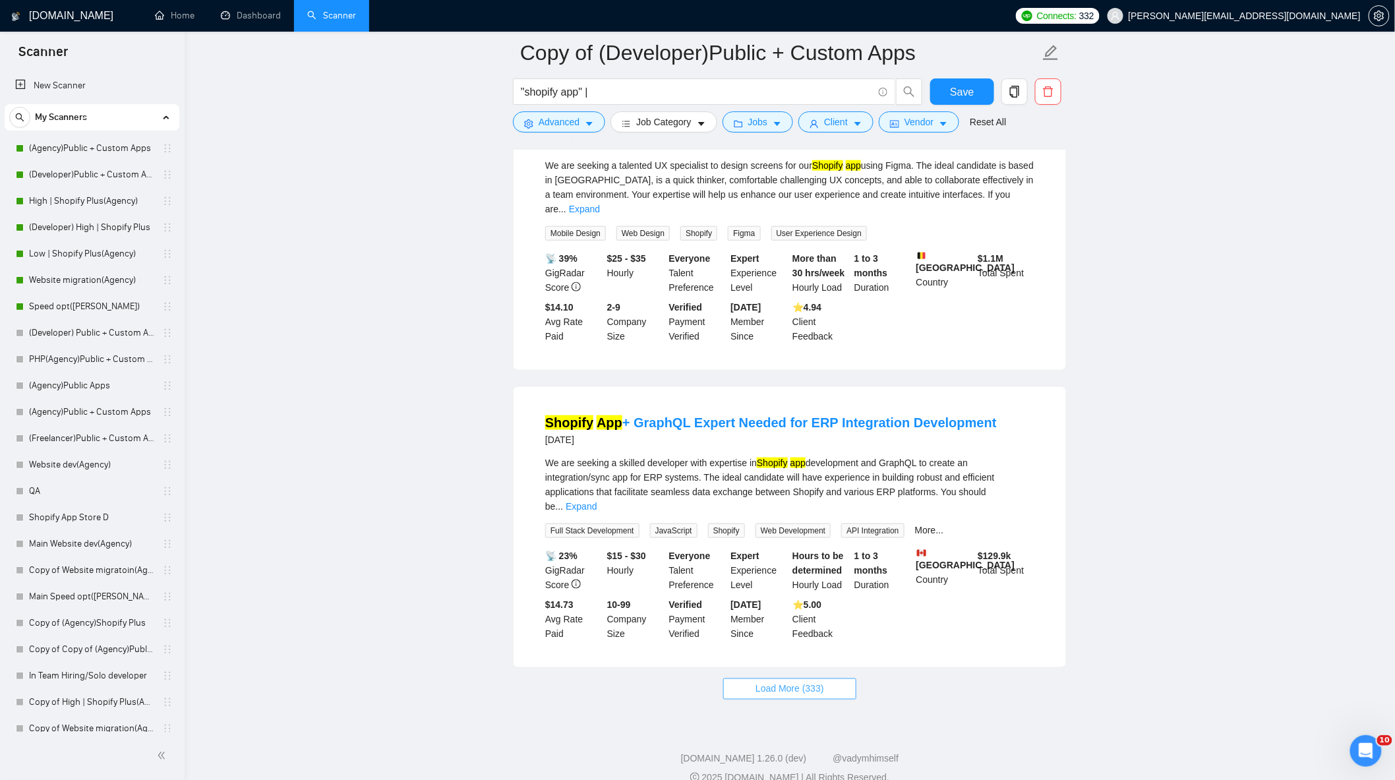
click at [832, 678] on button "Load More (333)" at bounding box center [789, 688] width 133 height 21
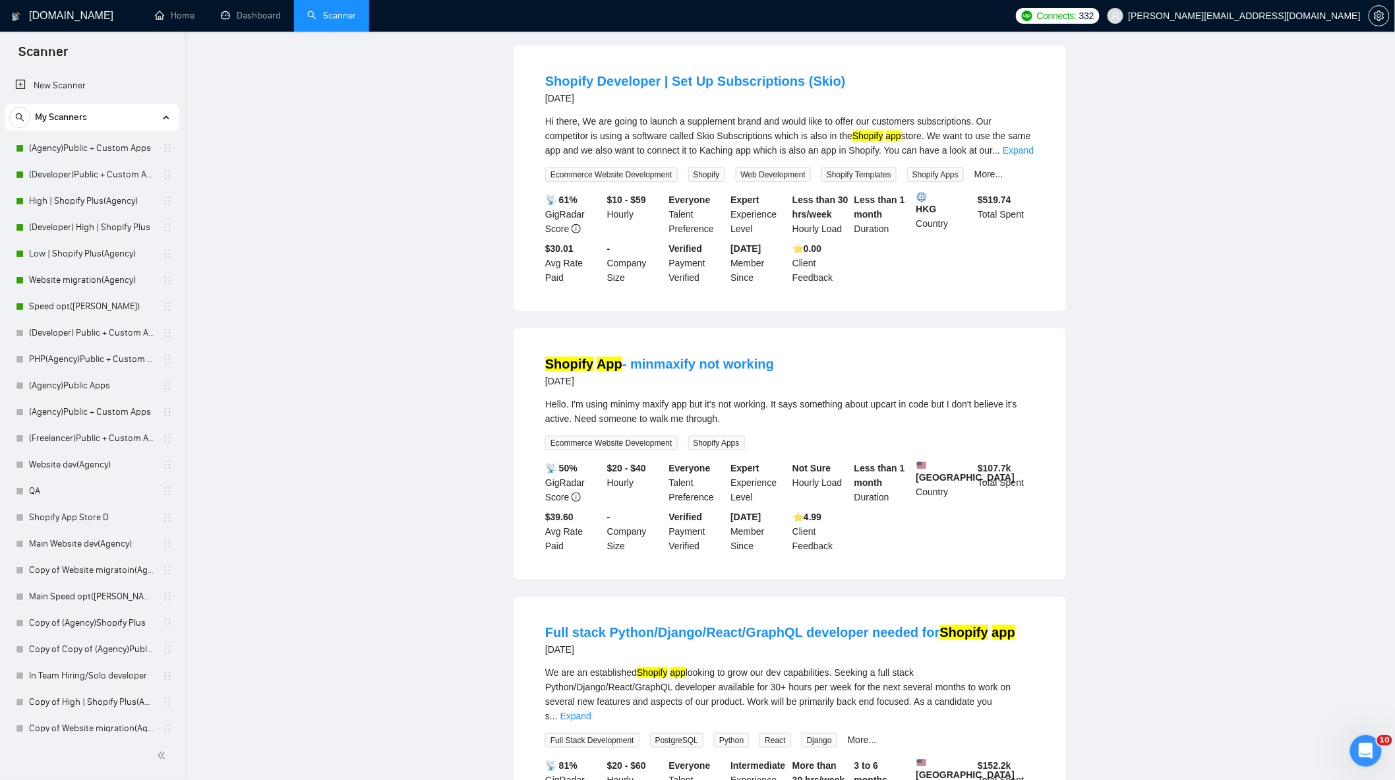
scroll to position [0, 0]
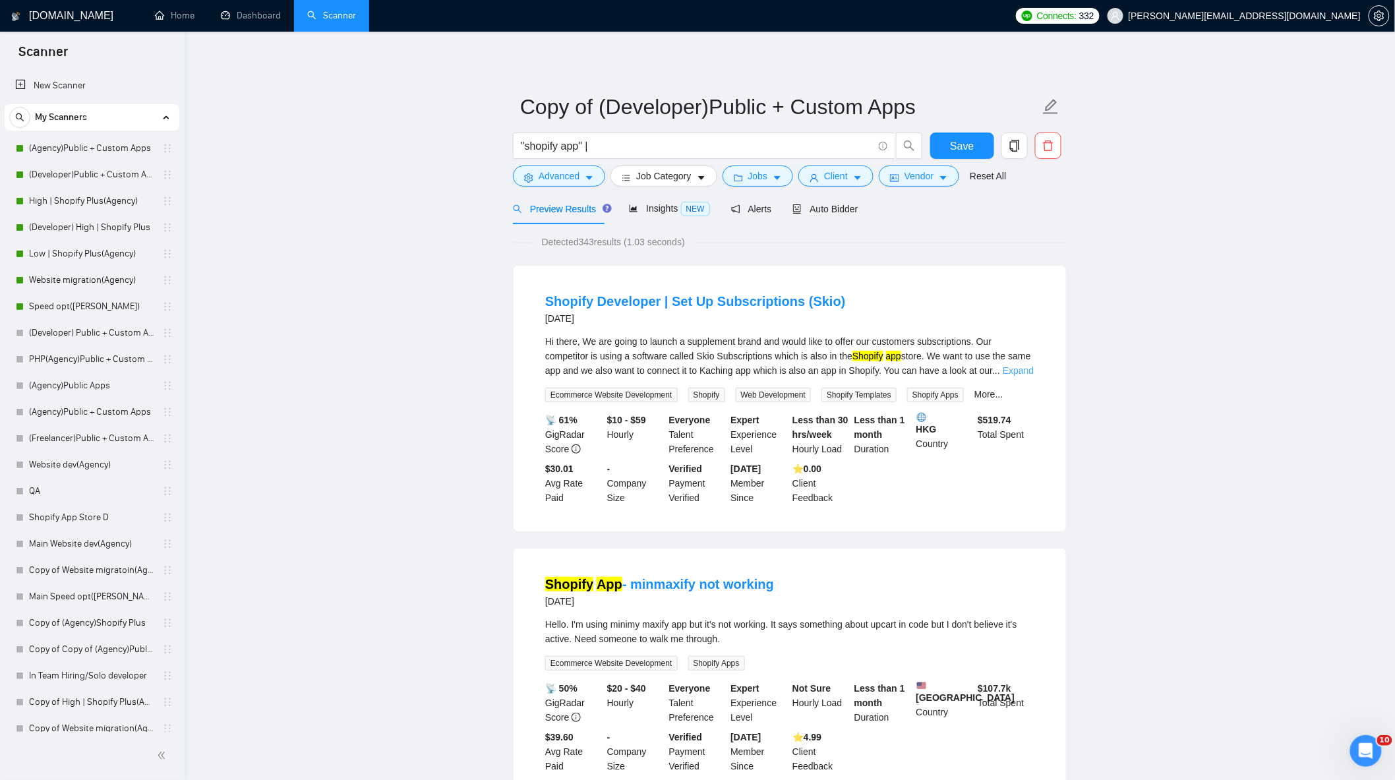
click at [1017, 369] on link "Expand" at bounding box center [1018, 370] width 31 height 11
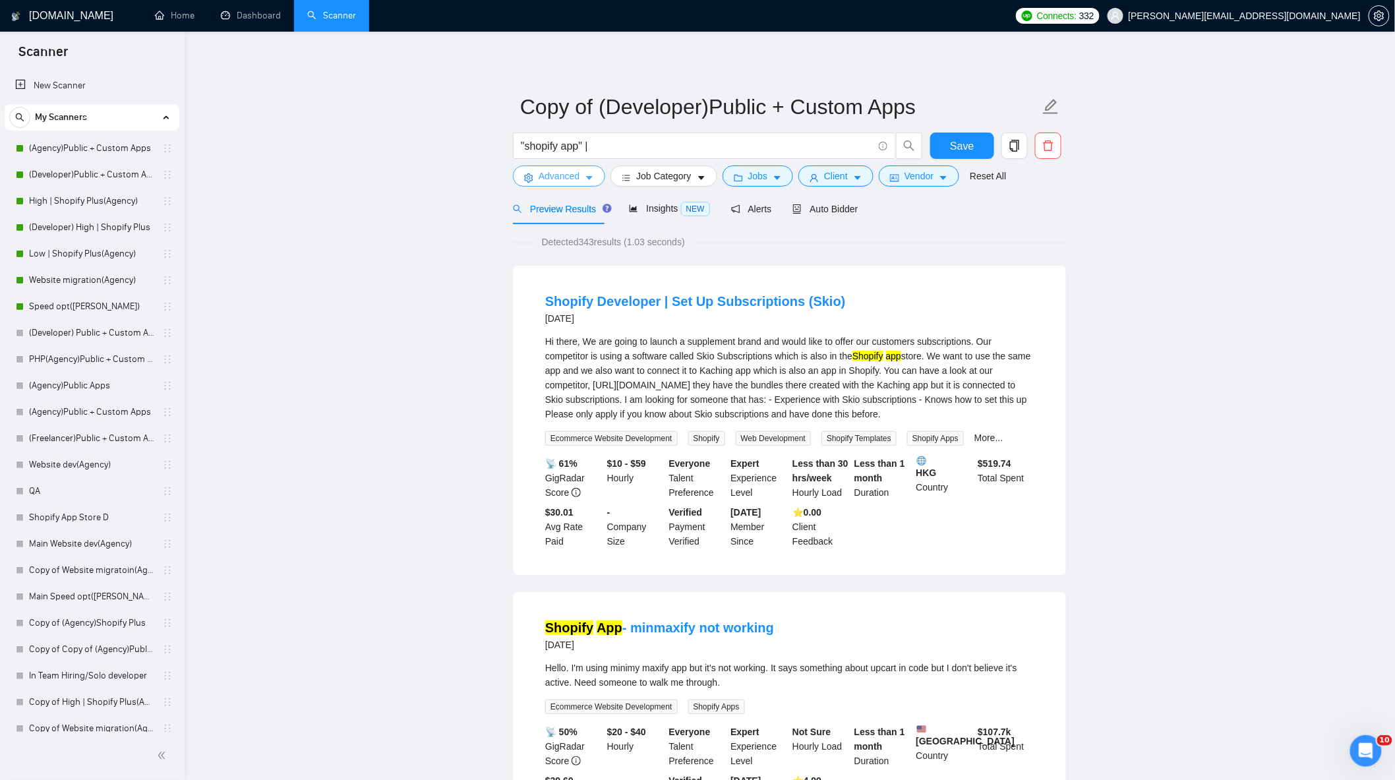
click at [581, 175] on button "Advanced" at bounding box center [559, 175] width 92 height 21
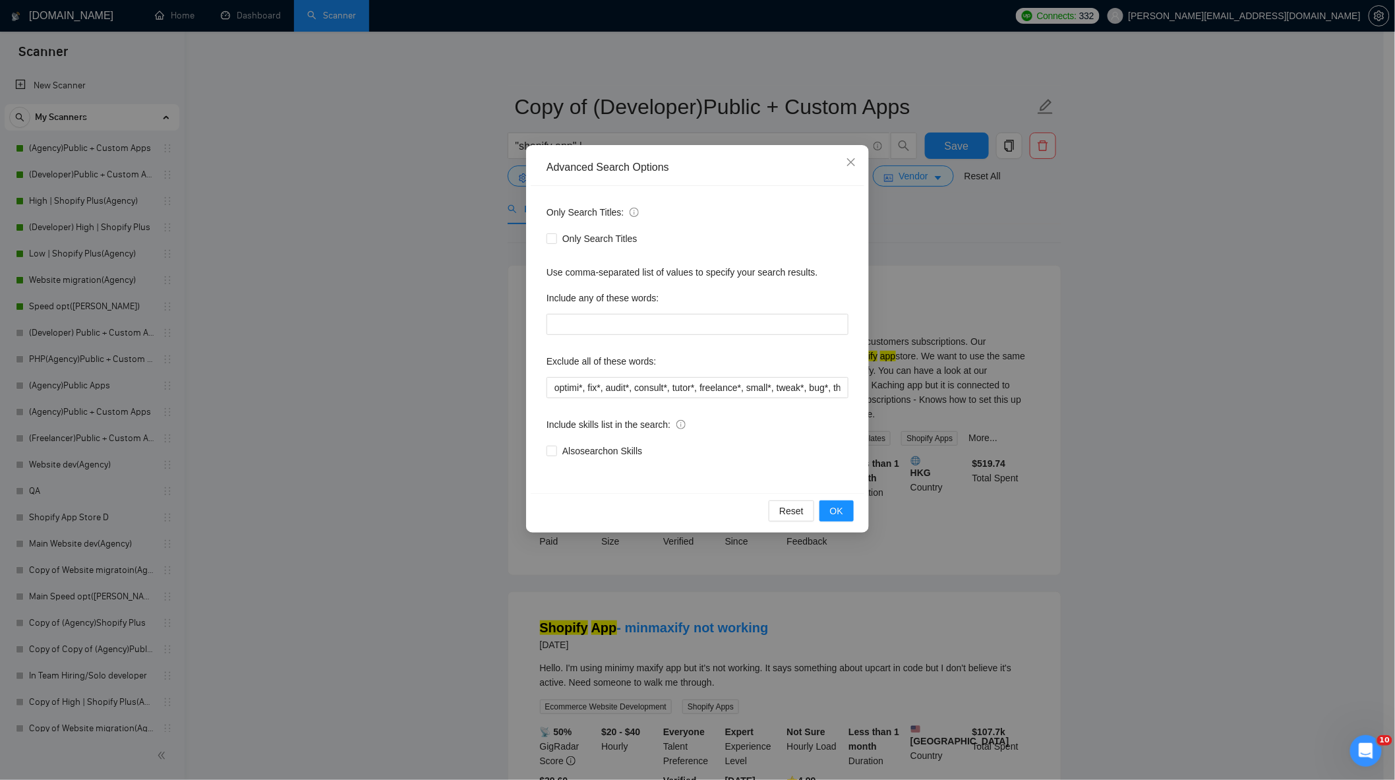
click at [1059, 295] on div "Advanced Search Options Only Search Titles: Only Search Titles Use comma-separa…" at bounding box center [697, 390] width 1395 height 780
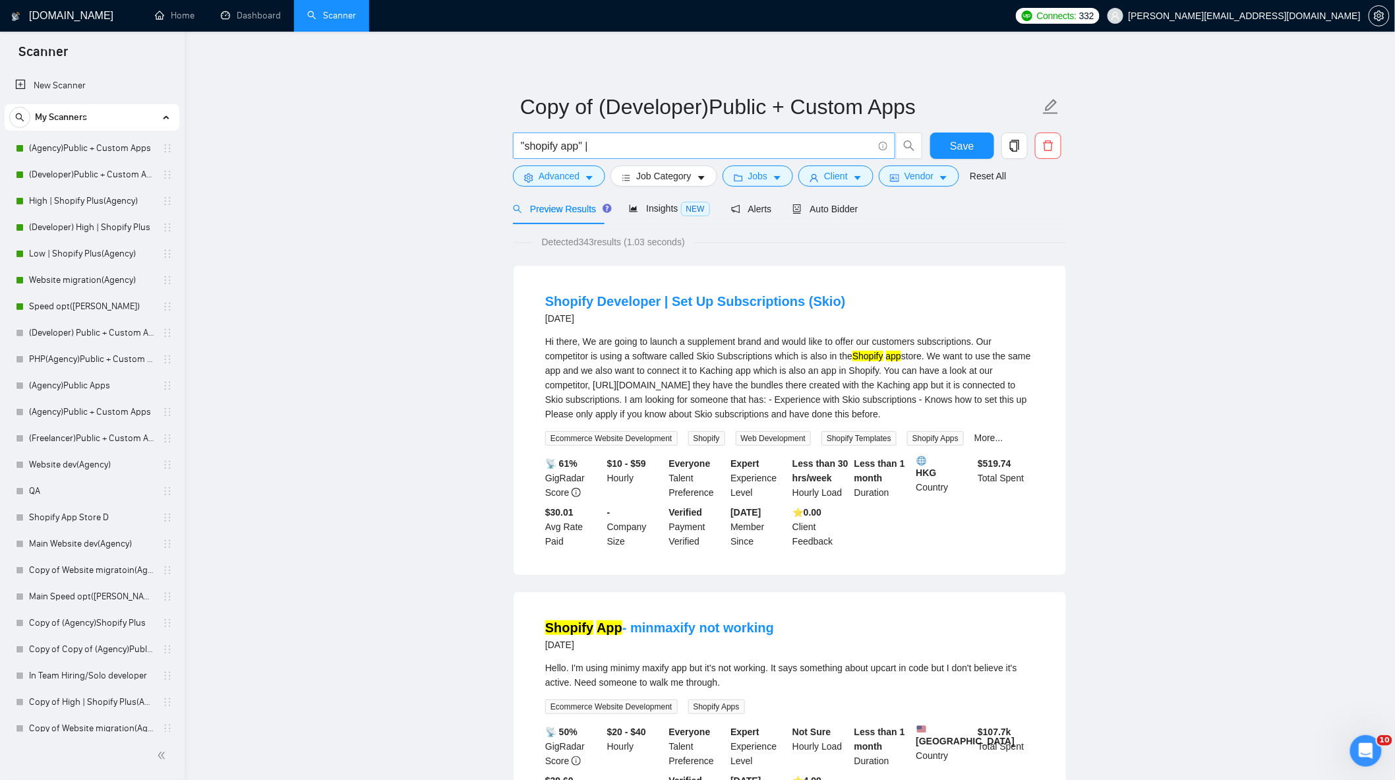
click at [621, 144] on input ""shopify app" |" at bounding box center [697, 146] width 352 height 16
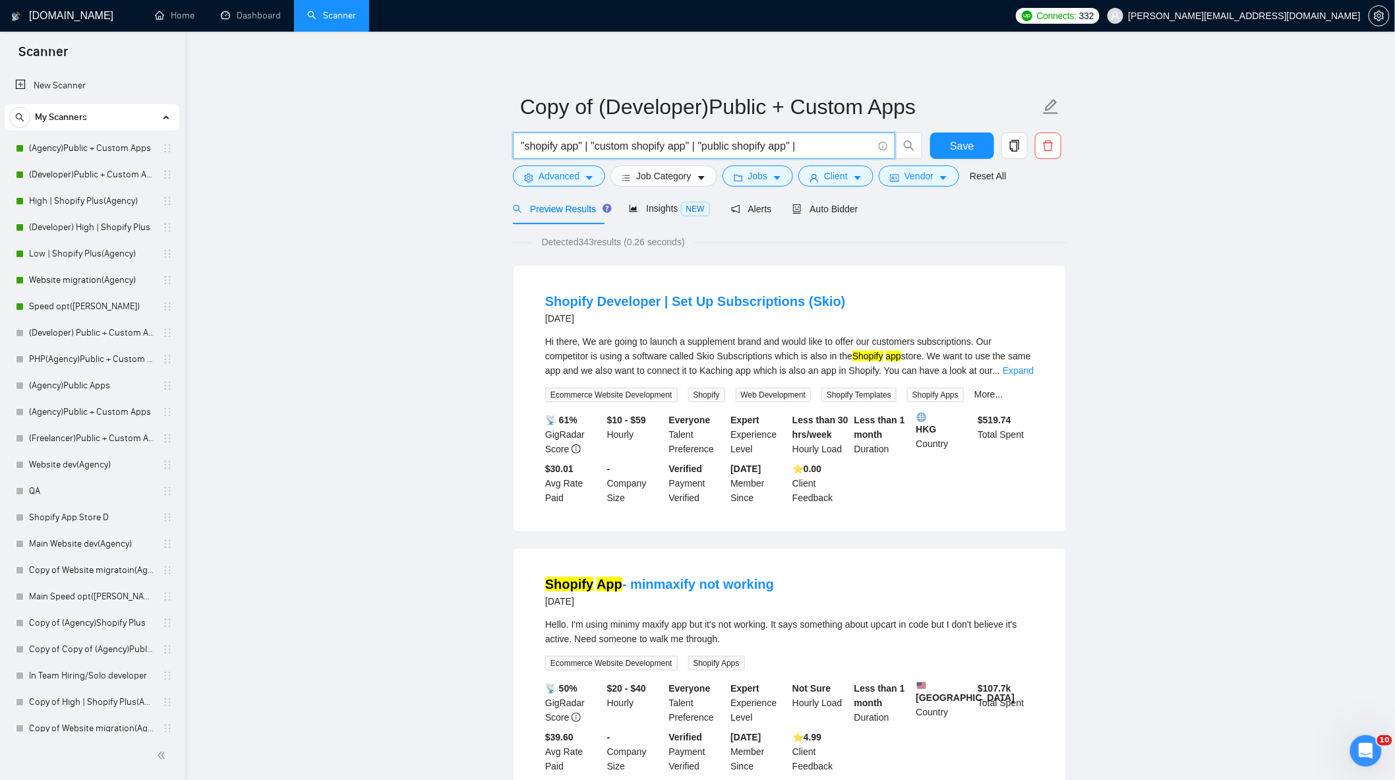
click at [577, 145] on input ""shopify app" | "custom shopify app" | "public shopify app" |" at bounding box center [697, 146] width 352 height 16
click at [825, 145] on input ""shopify app" | "custom shopify app" | "public shopify app" |" at bounding box center [697, 146] width 352 height 16
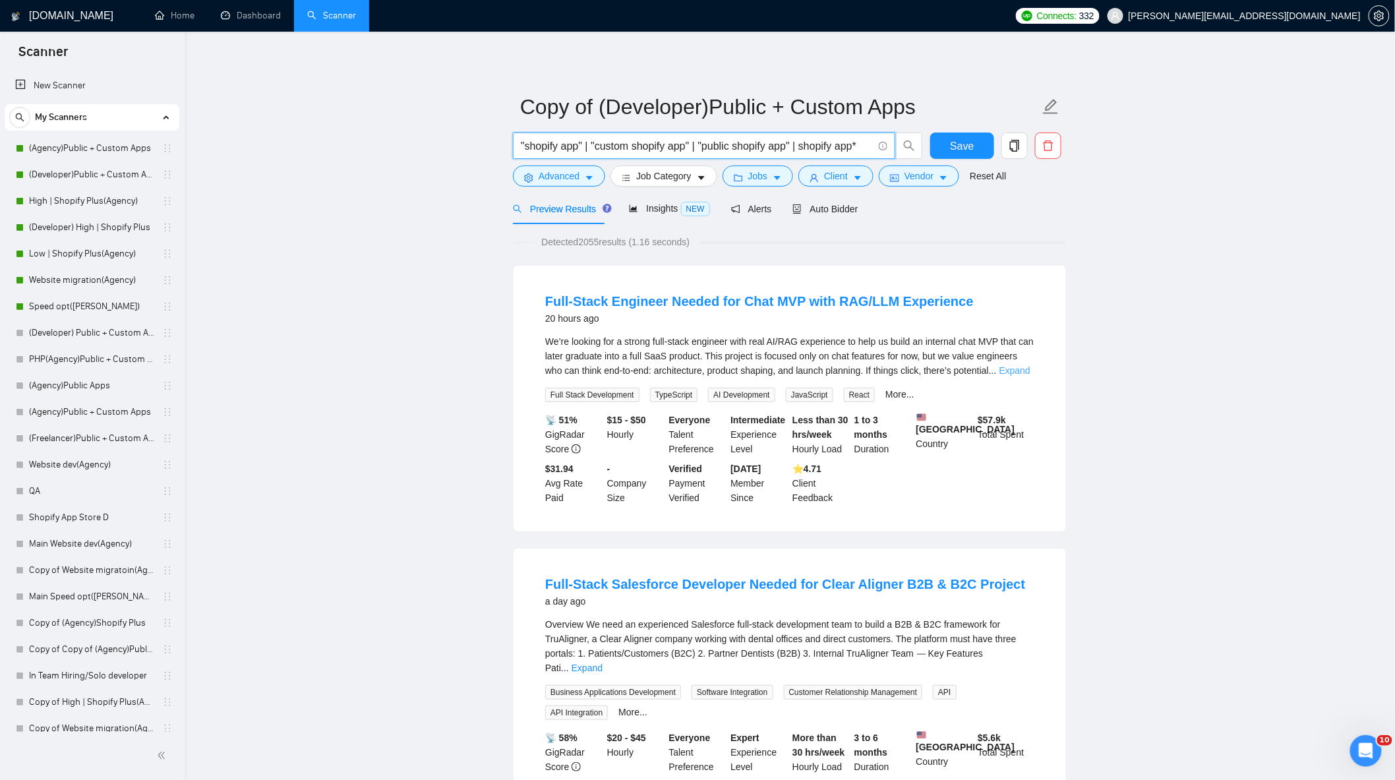
click at [1013, 374] on link "Expand" at bounding box center [1014, 370] width 31 height 11
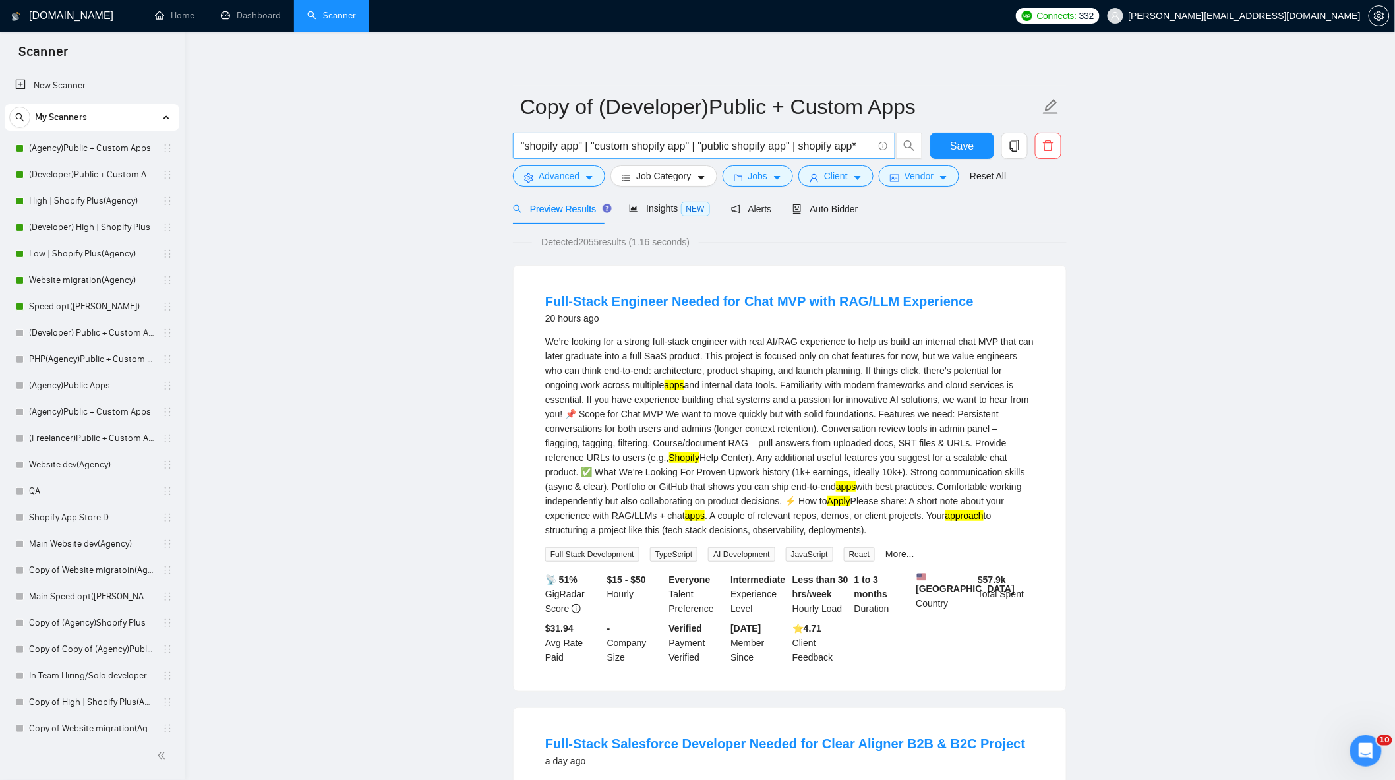
click at [802, 147] on input ""shopify app" | "custom shopify app" | "public shopify app" | shopify app*" at bounding box center [697, 146] width 352 height 16
click at [869, 146] on input ""shopify app" | "custom shopify app" | "public shopify app" | "shopify app*" at bounding box center [697, 146] width 352 height 16
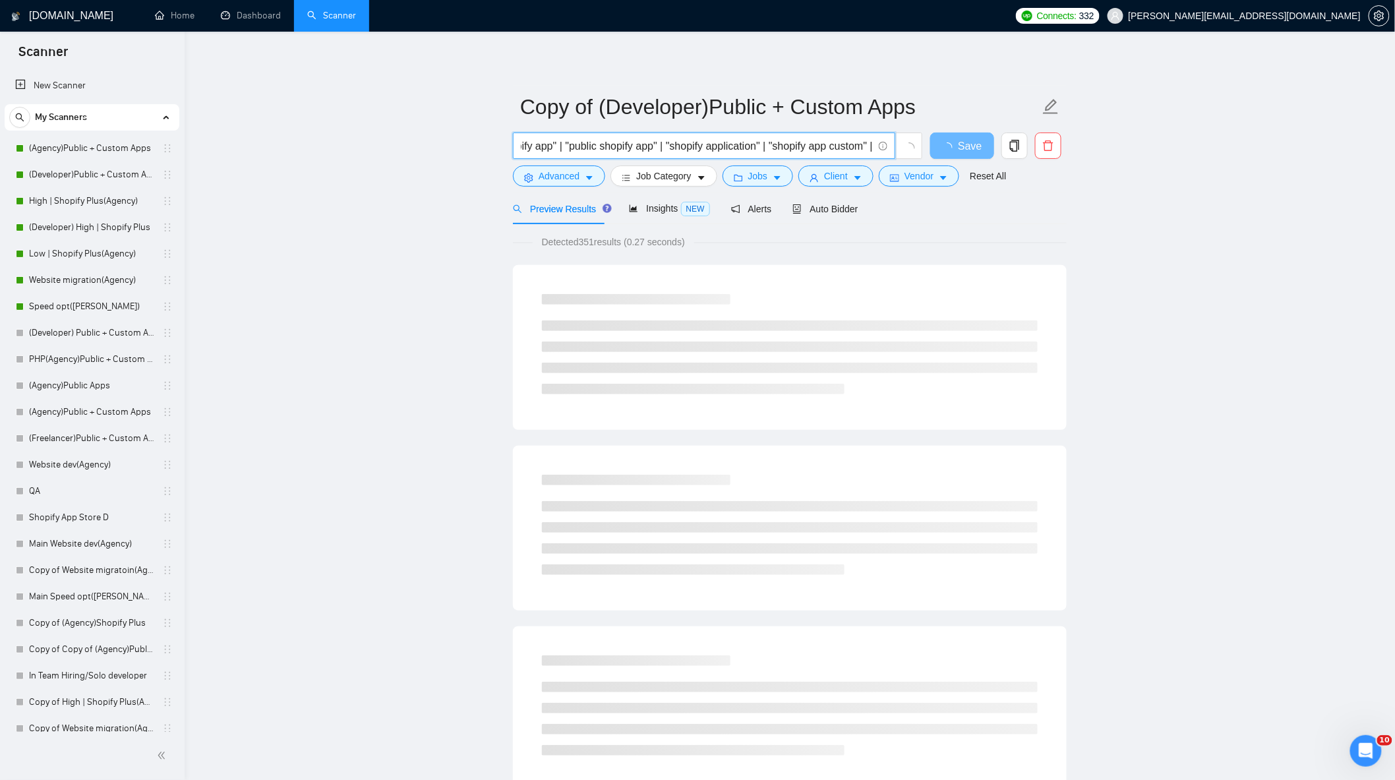
scroll to position [0, 141]
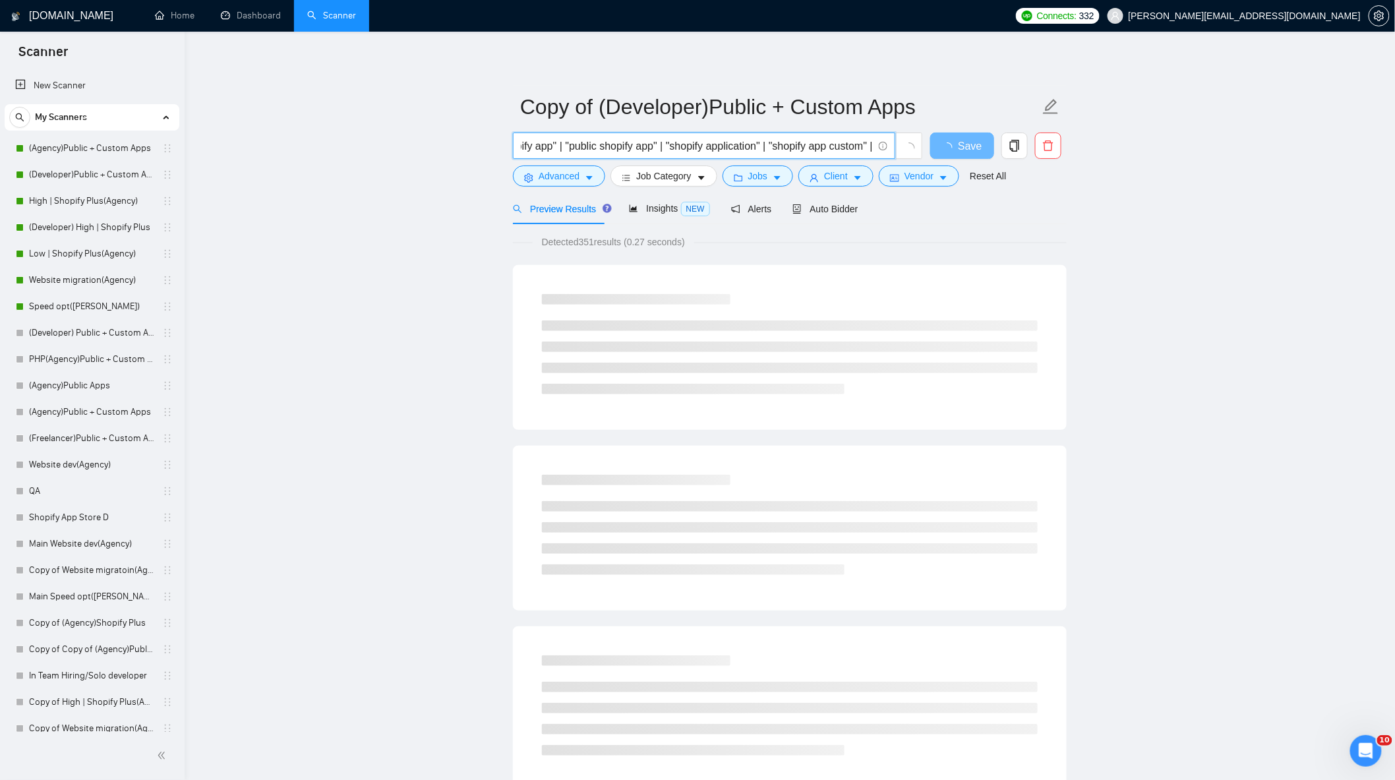
drag, startPoint x: 883, startPoint y: 150, endPoint x: 1042, endPoint y: 174, distance: 160.0
click at [1042, 174] on form "Copy of (Developer)Public + Custom Apps "shopify app" | "custom shopify app" | …" at bounding box center [790, 139] width 554 height 107
click at [825, 140] on input ""shopify app" | "custom shopify app" | "public shopify app" | "shopify applicat…" at bounding box center [697, 146] width 352 height 16
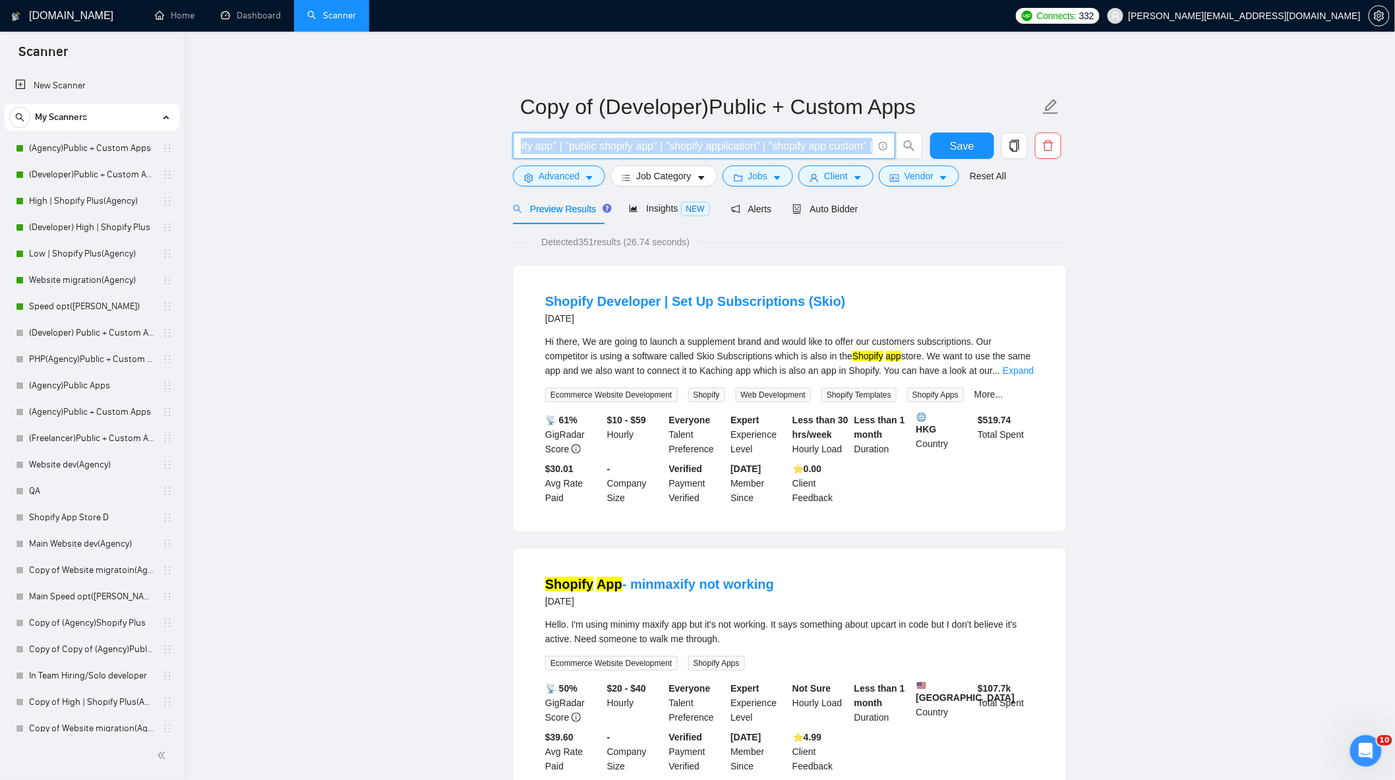
click at [877, 145] on span ""shopify app" | "custom shopify app" | "public shopify app" | "shopify applicat…" at bounding box center [704, 146] width 382 height 26
drag, startPoint x: 826, startPoint y: 146, endPoint x: 957, endPoint y: 172, distance: 133.7
click at [993, 180] on form "Copy of (Developer)Public + Custom Apps "shopify app" | "custom shopify app" | …" at bounding box center [790, 139] width 554 height 107
click at [873, 146] on span ""shopify app" | "custom shopify app" | "public shopify app" | "shopify applicat…" at bounding box center [704, 146] width 382 height 26
drag, startPoint x: 811, startPoint y: 150, endPoint x: 1020, endPoint y: 215, distance: 219.6
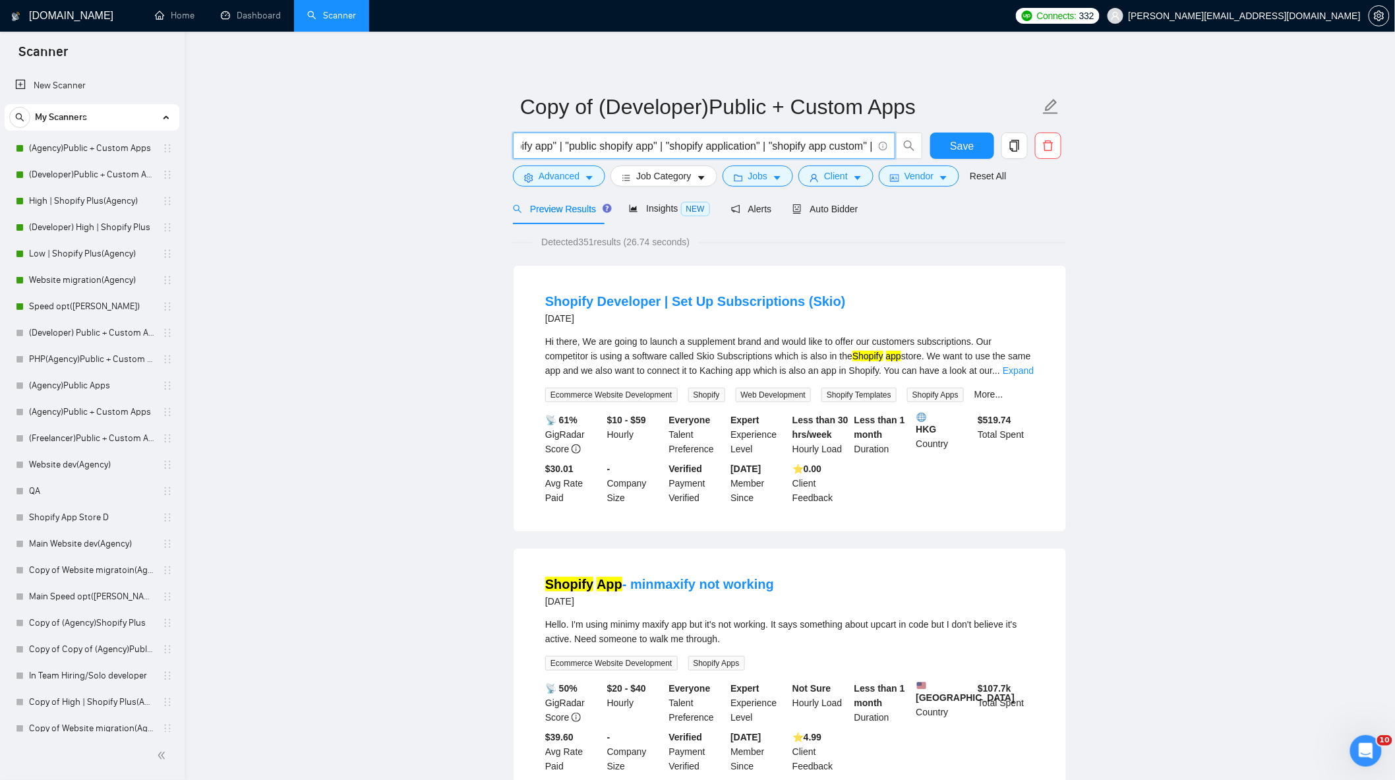
click at [870, 145] on input ""shopify app" | "custom shopify app" | "public shopify app" | "shopify applicat…" at bounding box center [697, 146] width 352 height 16
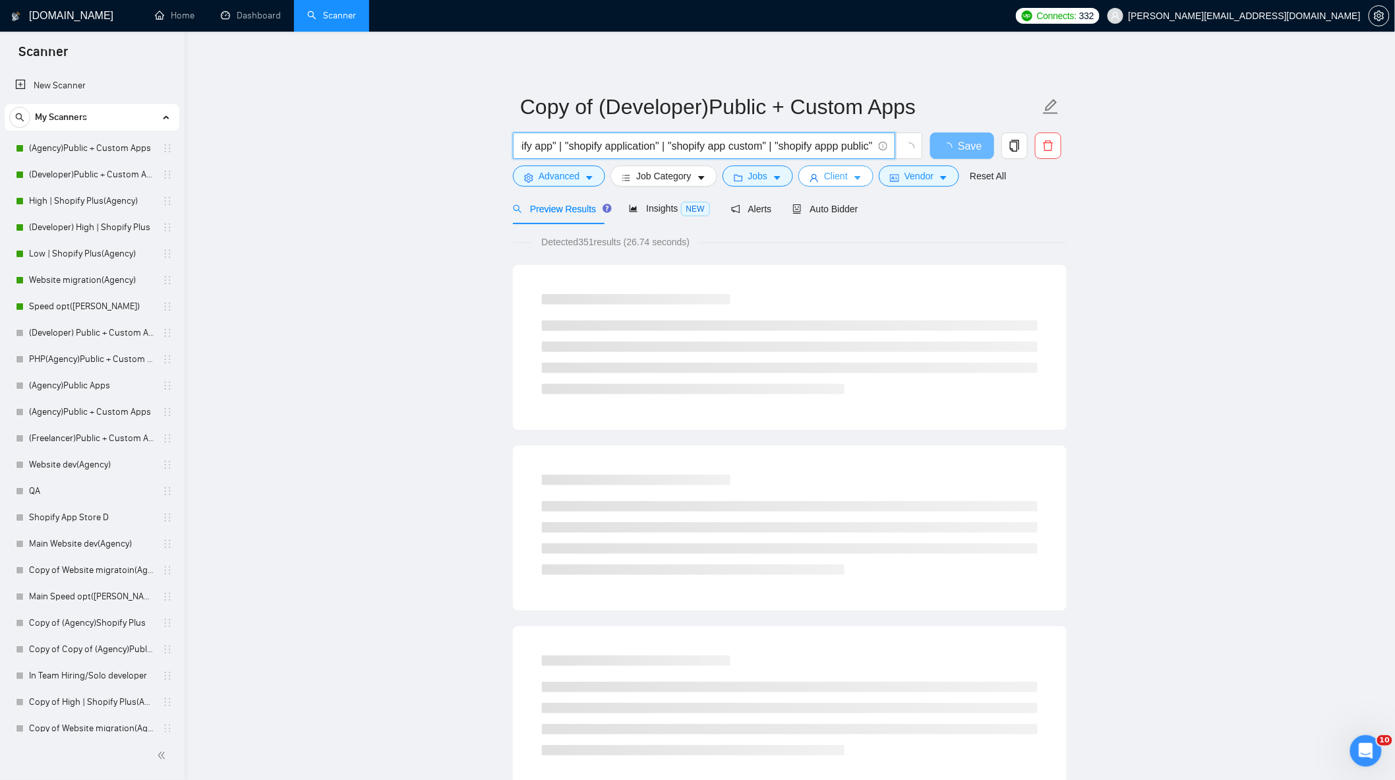
scroll to position [0, 243]
click at [833, 142] on input ""shopify app" | "custom shopify app" | "public shopify app" | "shopify applicat…" at bounding box center [697, 146] width 352 height 16
click at [870, 146] on input ""shopify app" | "custom shopify app" | "public shopify app" | "shopify applicat…" at bounding box center [697, 146] width 352 height 16
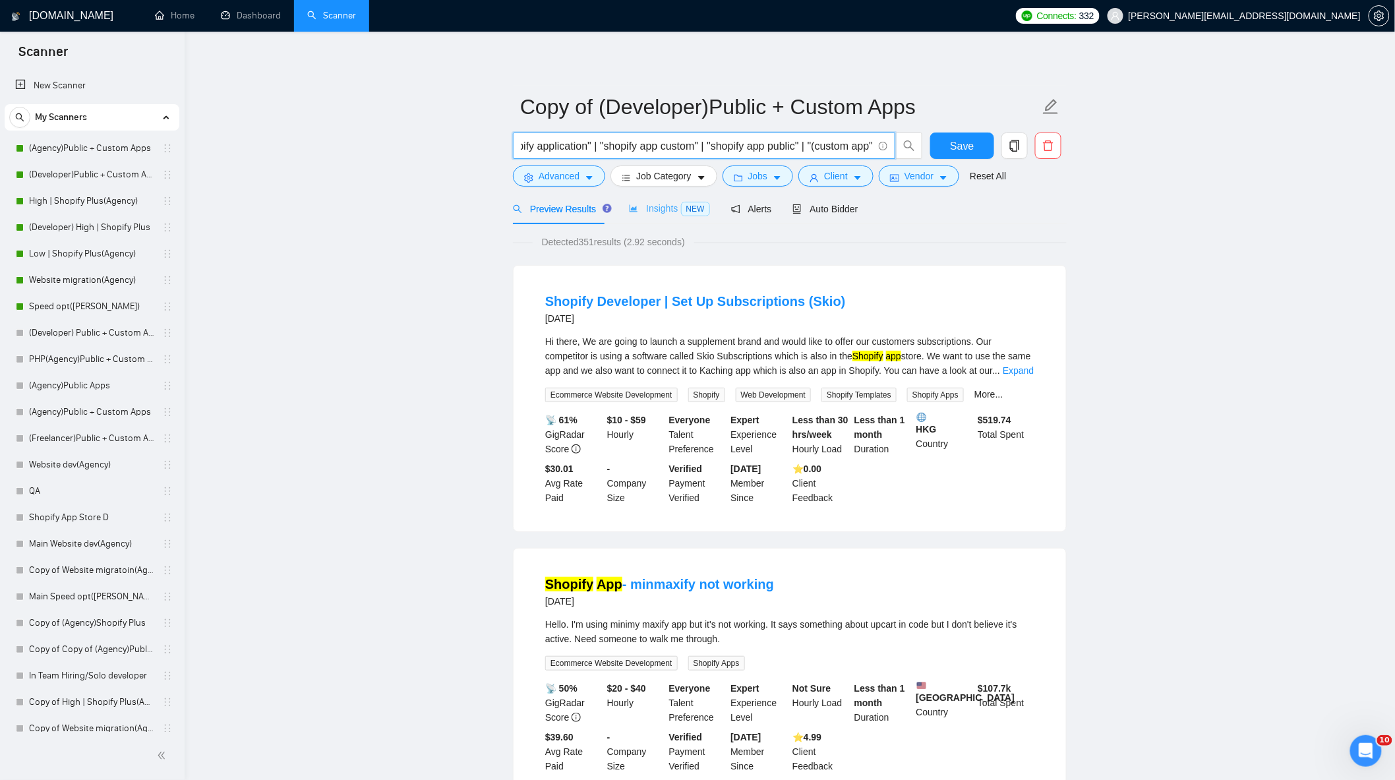
type input ""shopify app" | "custom shopify app" | "public shopify app" | "shopify applicat…"
click at [636, 216] on div "Insights NEW" at bounding box center [669, 208] width 80 height 15
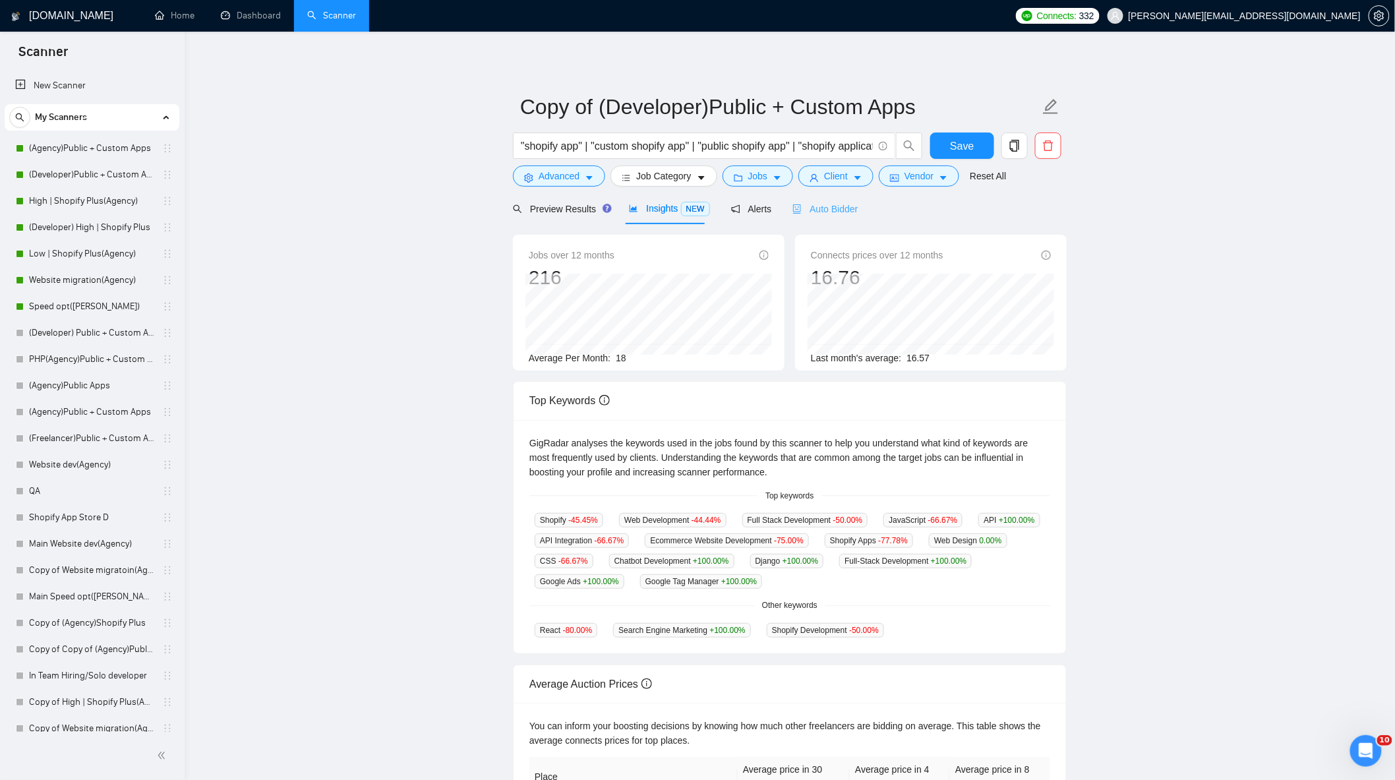
click at [800, 216] on div "Auto Bidder" at bounding box center [824, 208] width 65 height 31
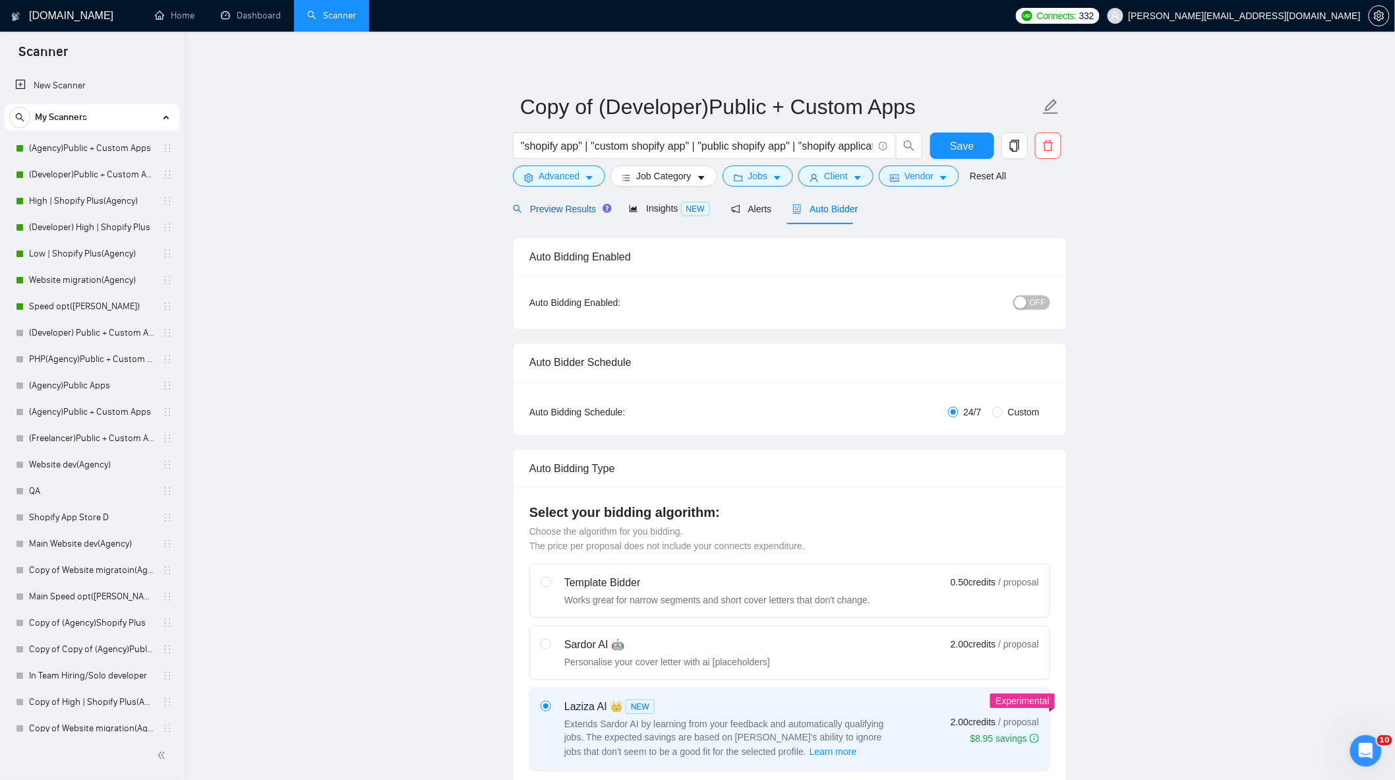
click at [561, 214] on span "Preview Results" at bounding box center [560, 209] width 95 height 11
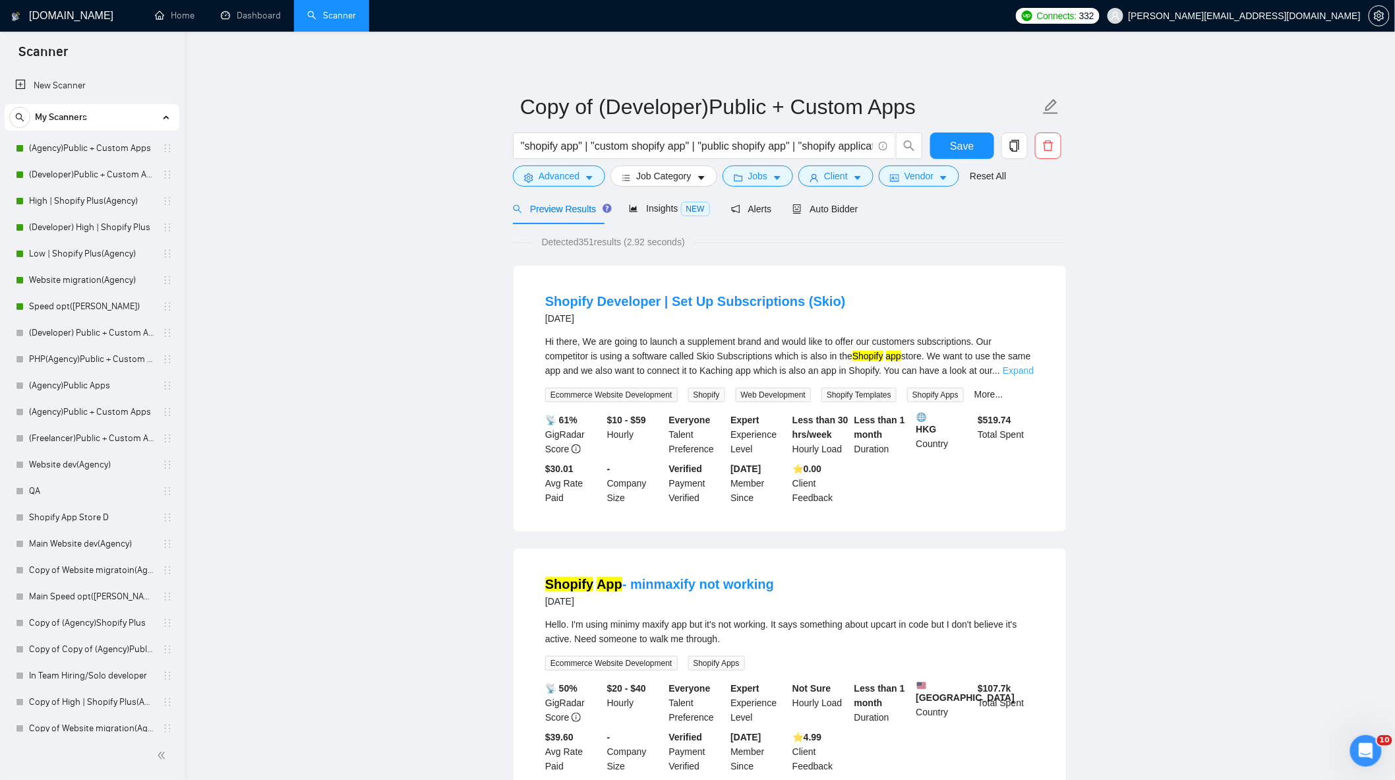
click at [1011, 370] on link "Expand" at bounding box center [1018, 370] width 31 height 11
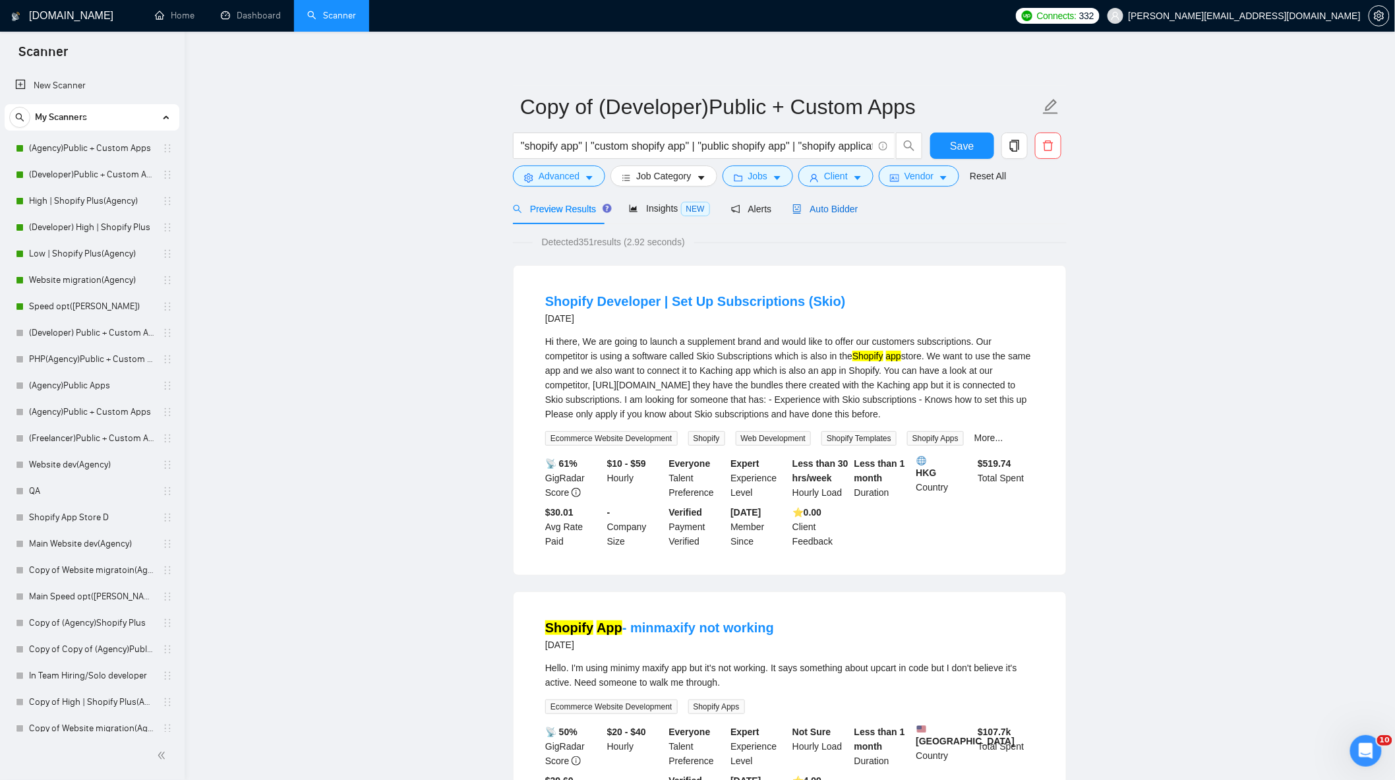
click at [826, 208] on span "Auto Bidder" at bounding box center [824, 209] width 65 height 11
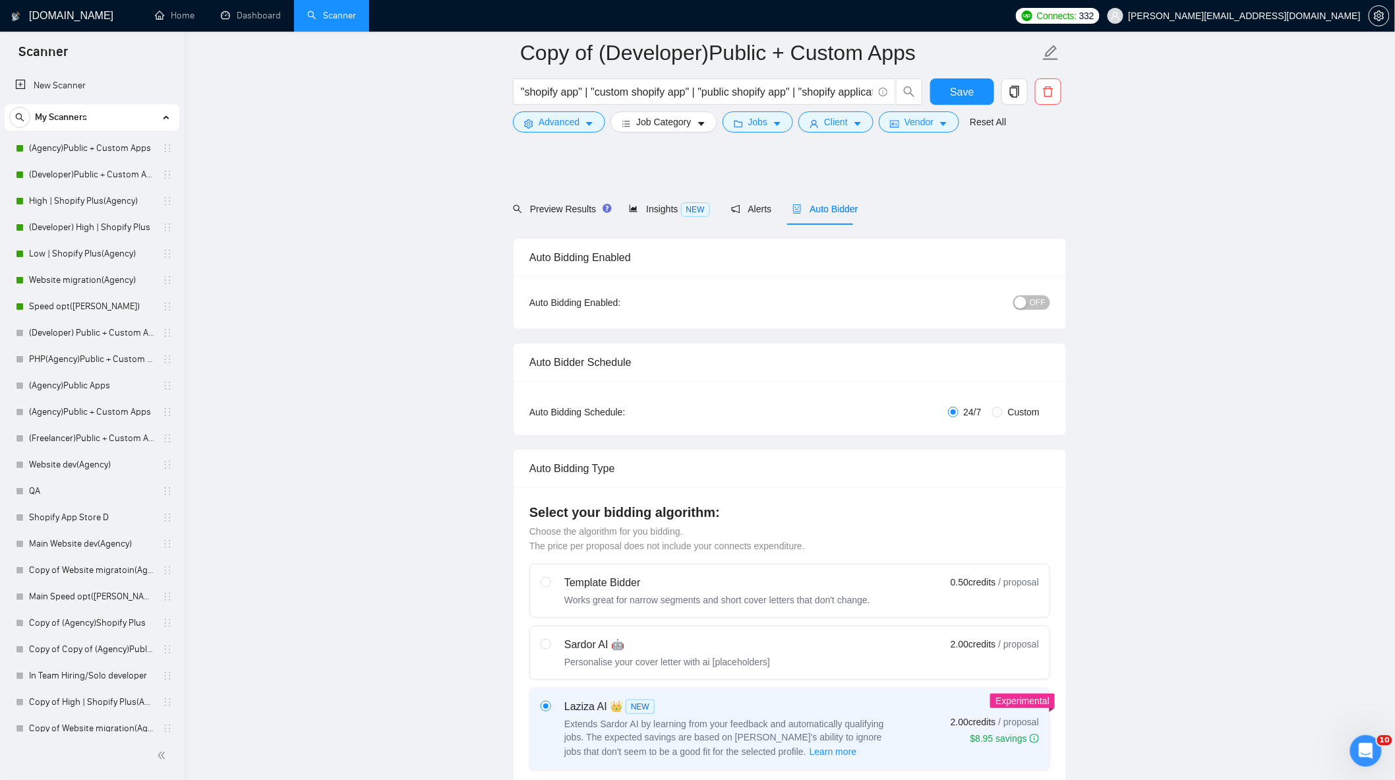
scroll to position [585, 0]
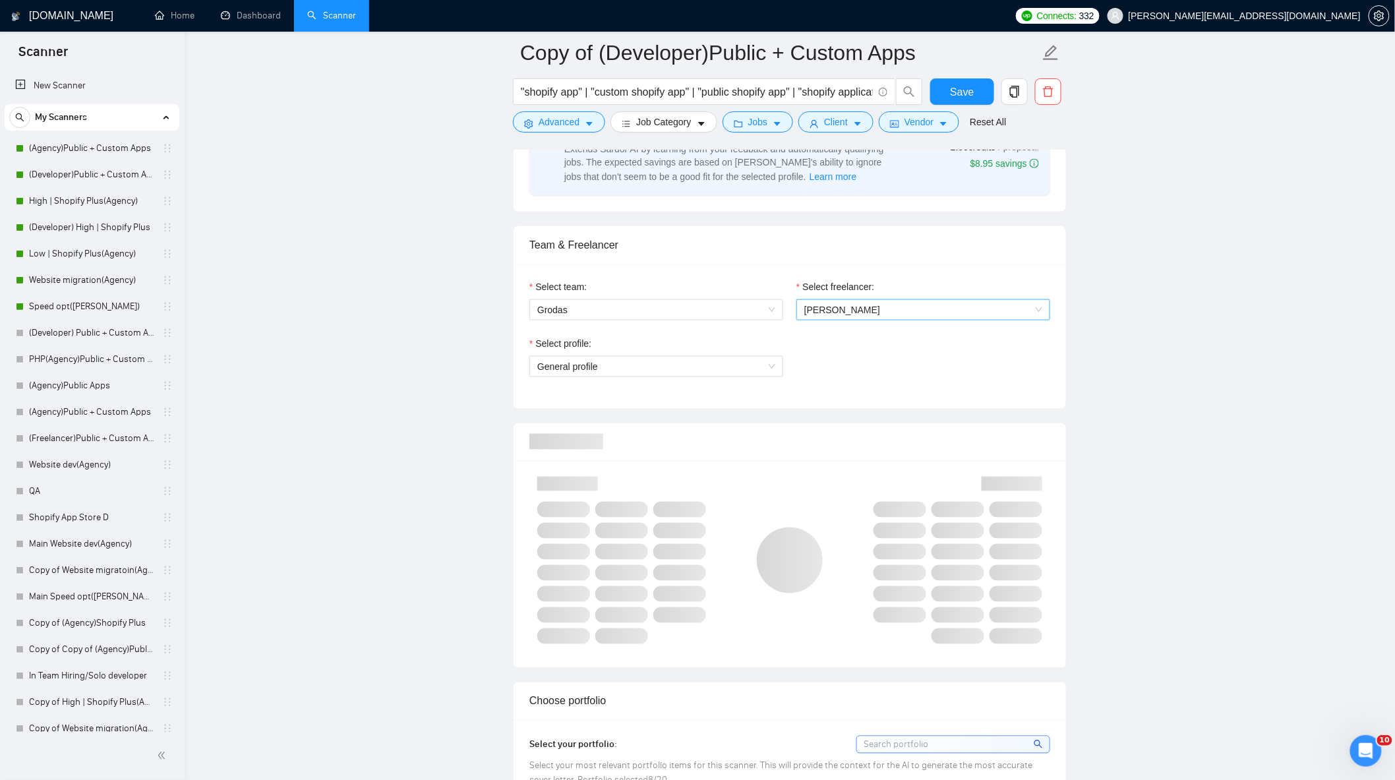
click at [895, 315] on span "[PERSON_NAME]" at bounding box center [923, 310] width 238 height 20
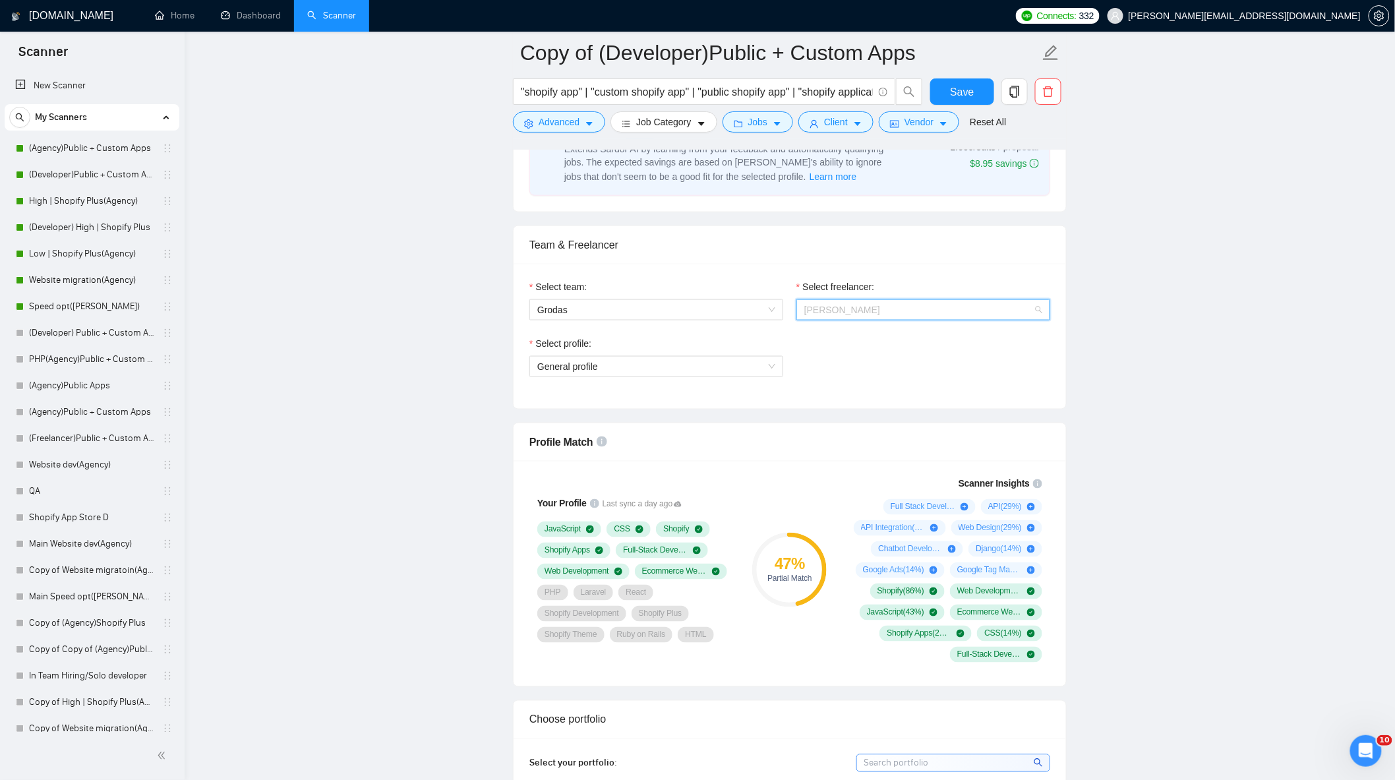
scroll to position [21, 0]
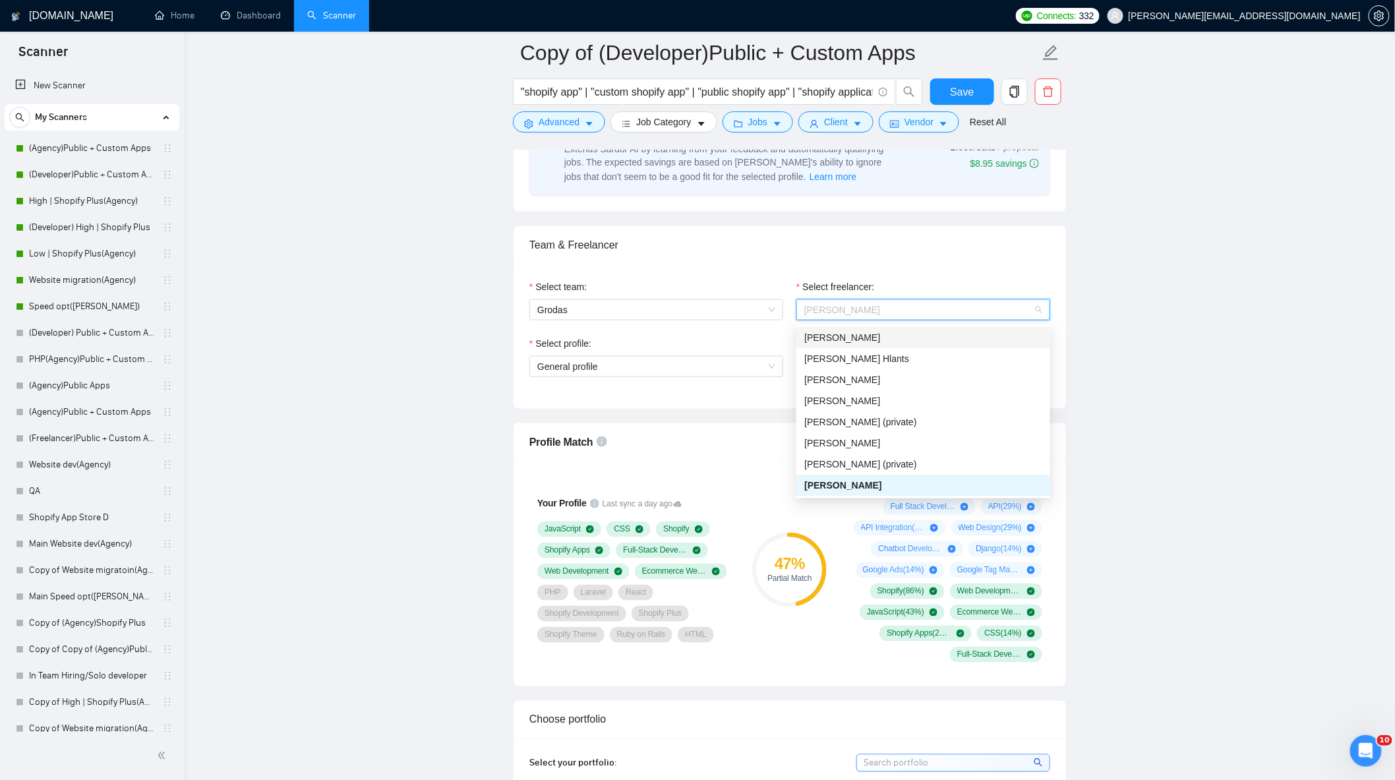
click at [898, 338] on div "[PERSON_NAME]" at bounding box center [923, 337] width 238 height 15
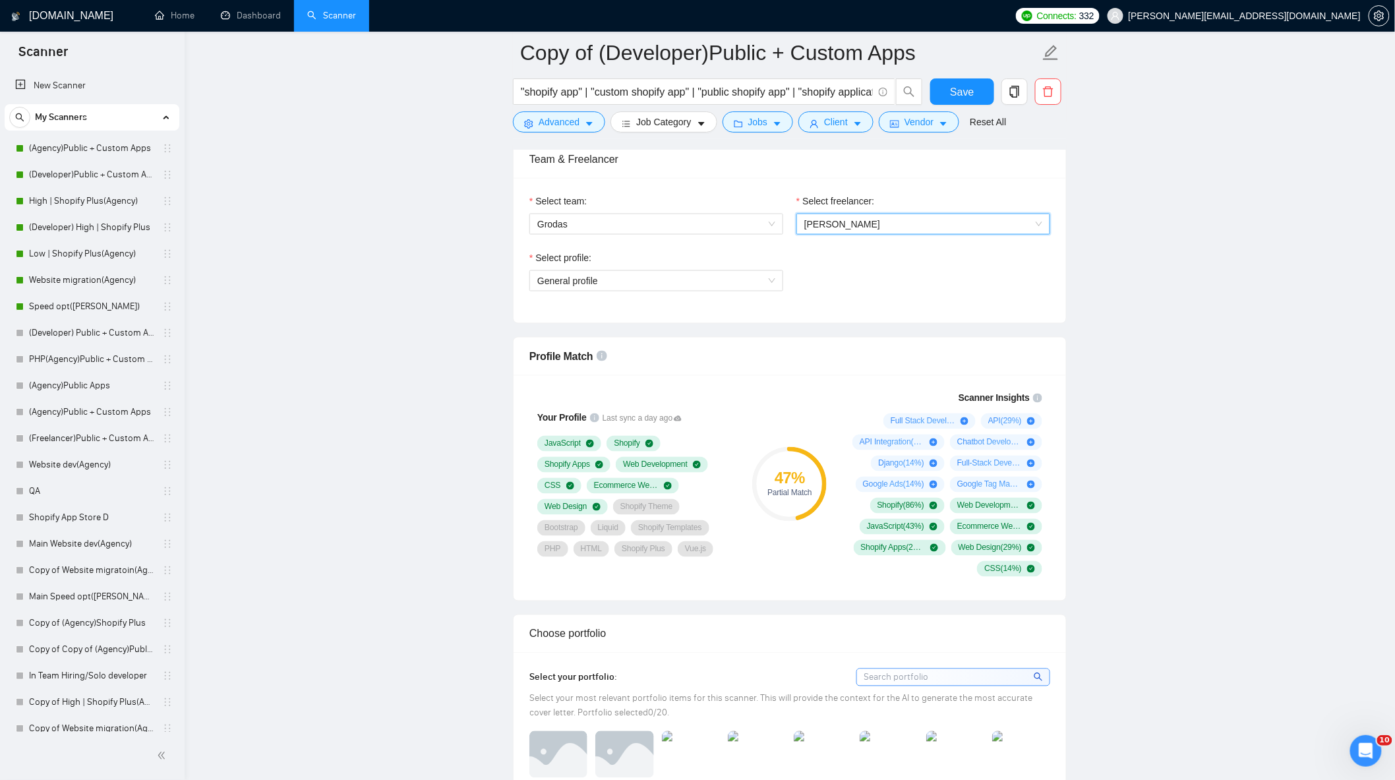
scroll to position [952, 0]
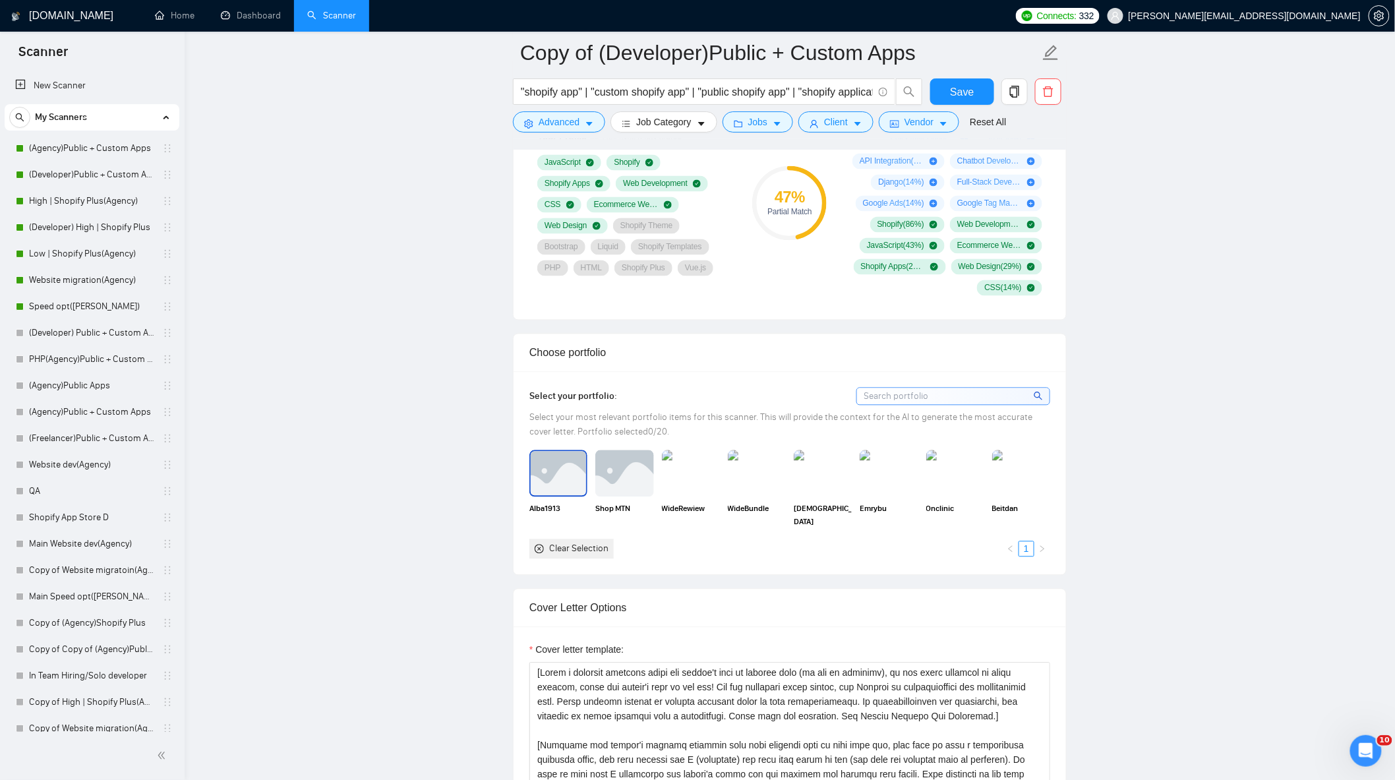
click at [548, 493] on img at bounding box center [558, 474] width 55 height 44
click at [618, 482] on img at bounding box center [624, 474] width 55 height 44
drag, startPoint x: 701, startPoint y: 478, endPoint x: 728, endPoint y: 526, distance: 54.9
click at [701, 477] on img at bounding box center [690, 474] width 55 height 44
click at [750, 491] on img at bounding box center [756, 474] width 55 height 44
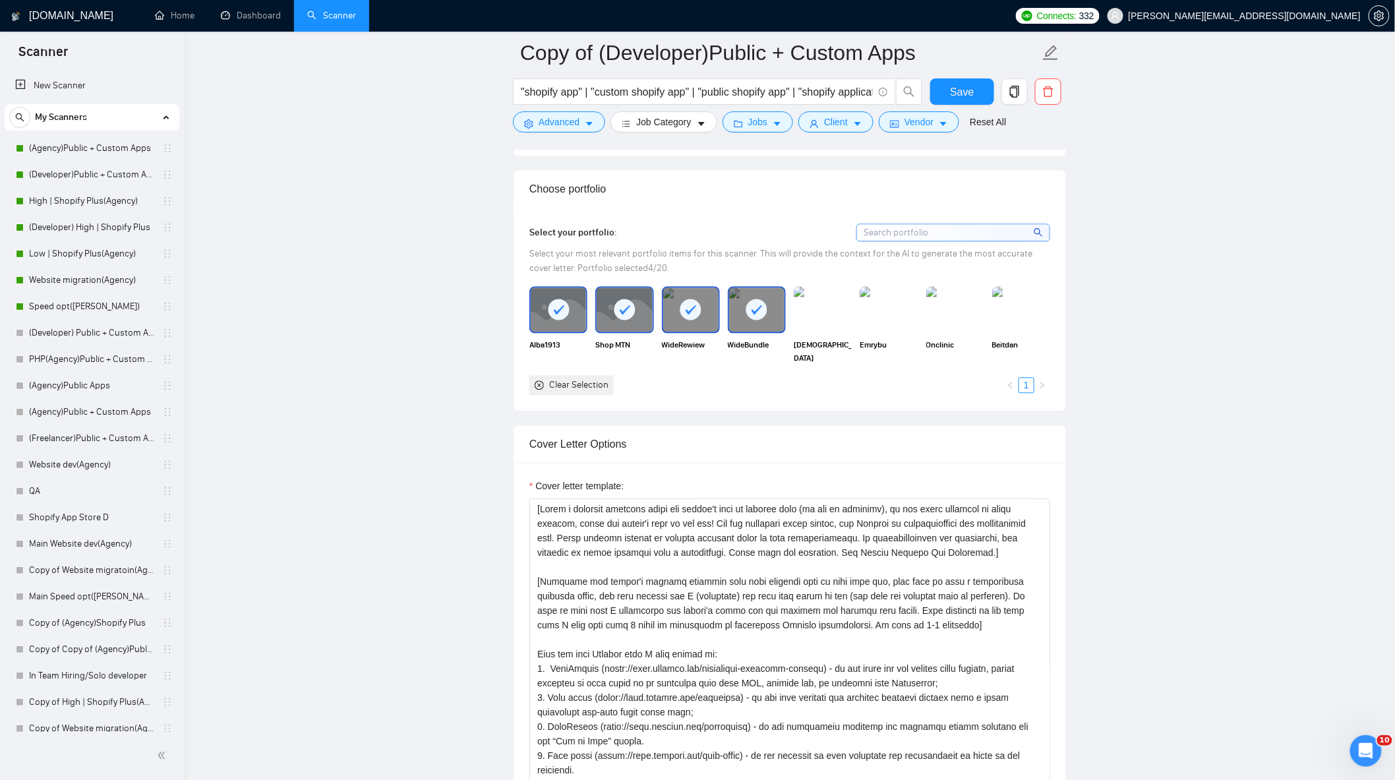
scroll to position [1098, 0]
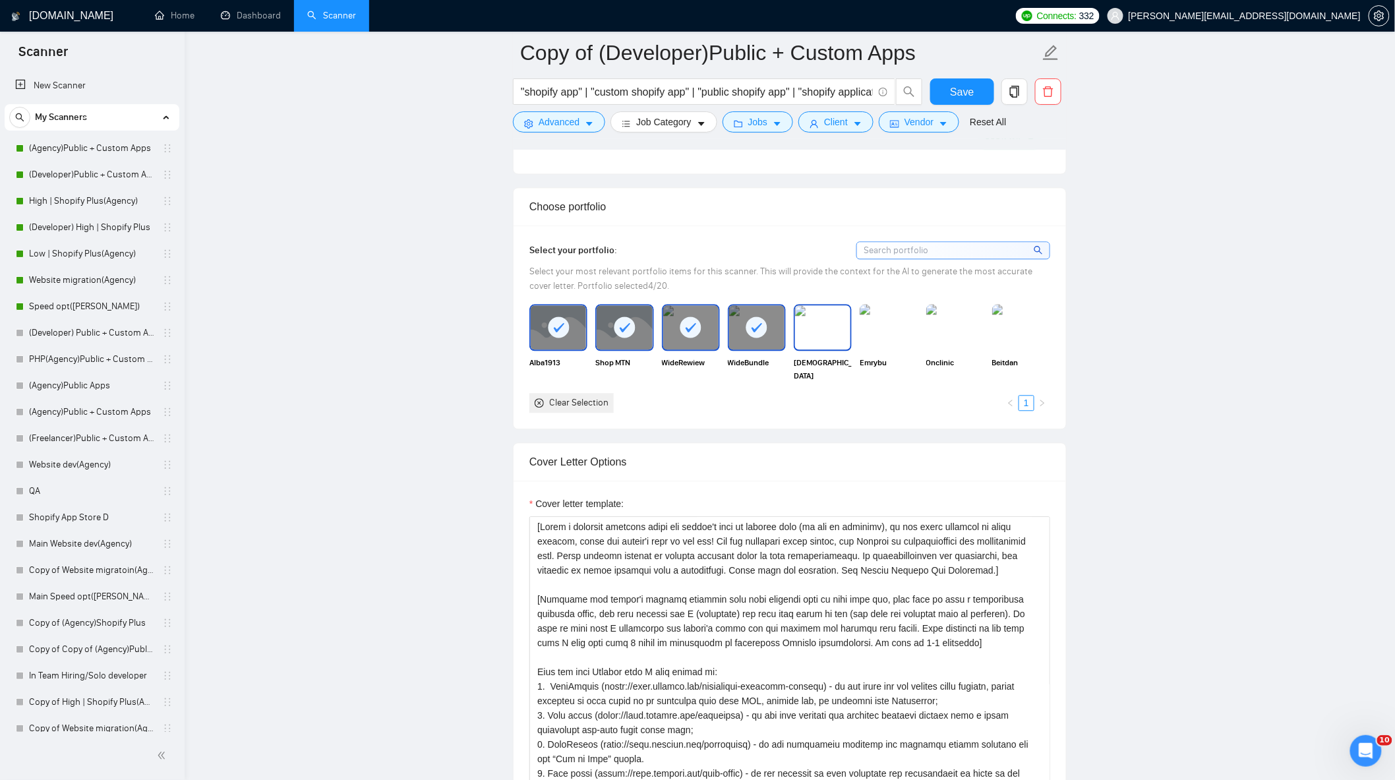
click at [889, 335] on img at bounding box center [889, 327] width 58 height 46
click at [791, 337] on div "[DEMOGRAPHIC_DATA]" at bounding box center [823, 343] width 66 height 78
click at [810, 338] on img at bounding box center [823, 327] width 58 height 46
click at [945, 338] on img at bounding box center [955, 327] width 55 height 44
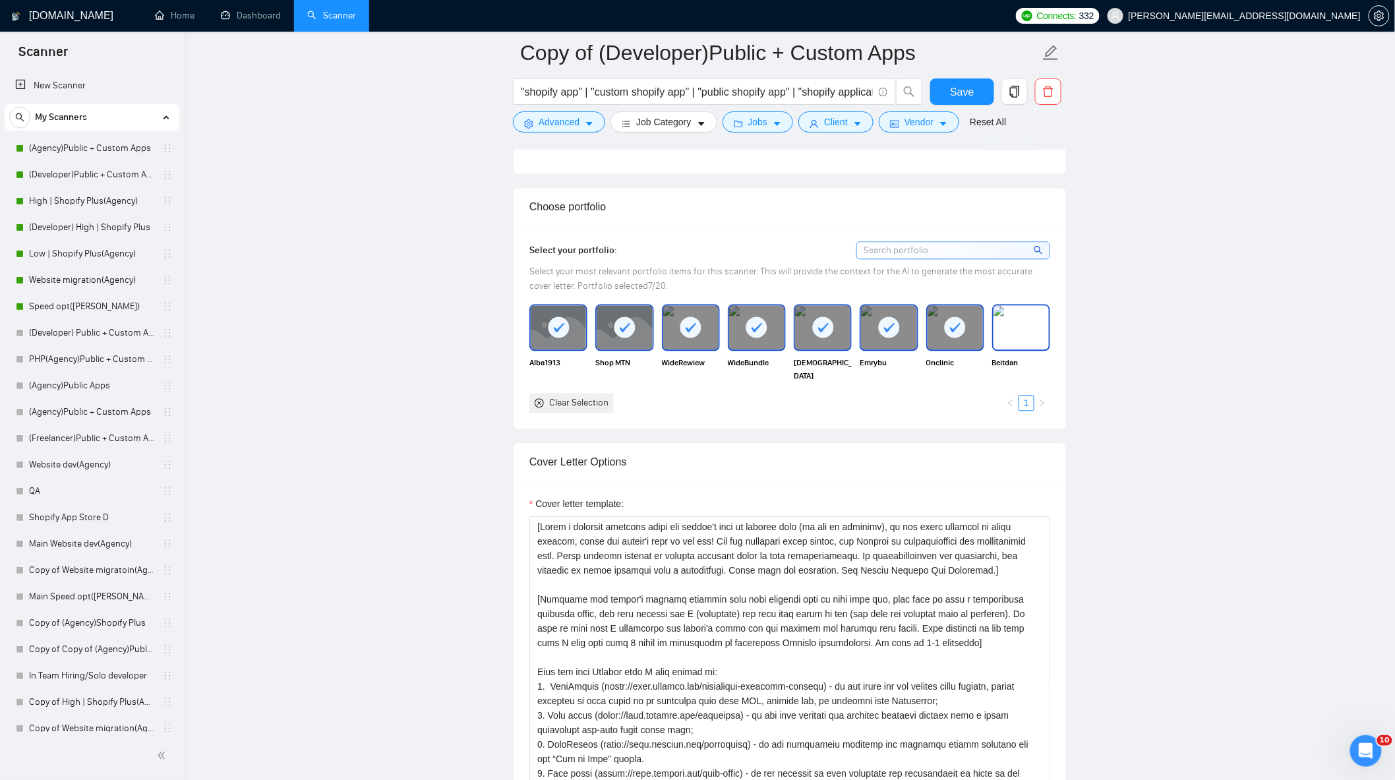
click at [1031, 341] on img at bounding box center [1020, 327] width 55 height 44
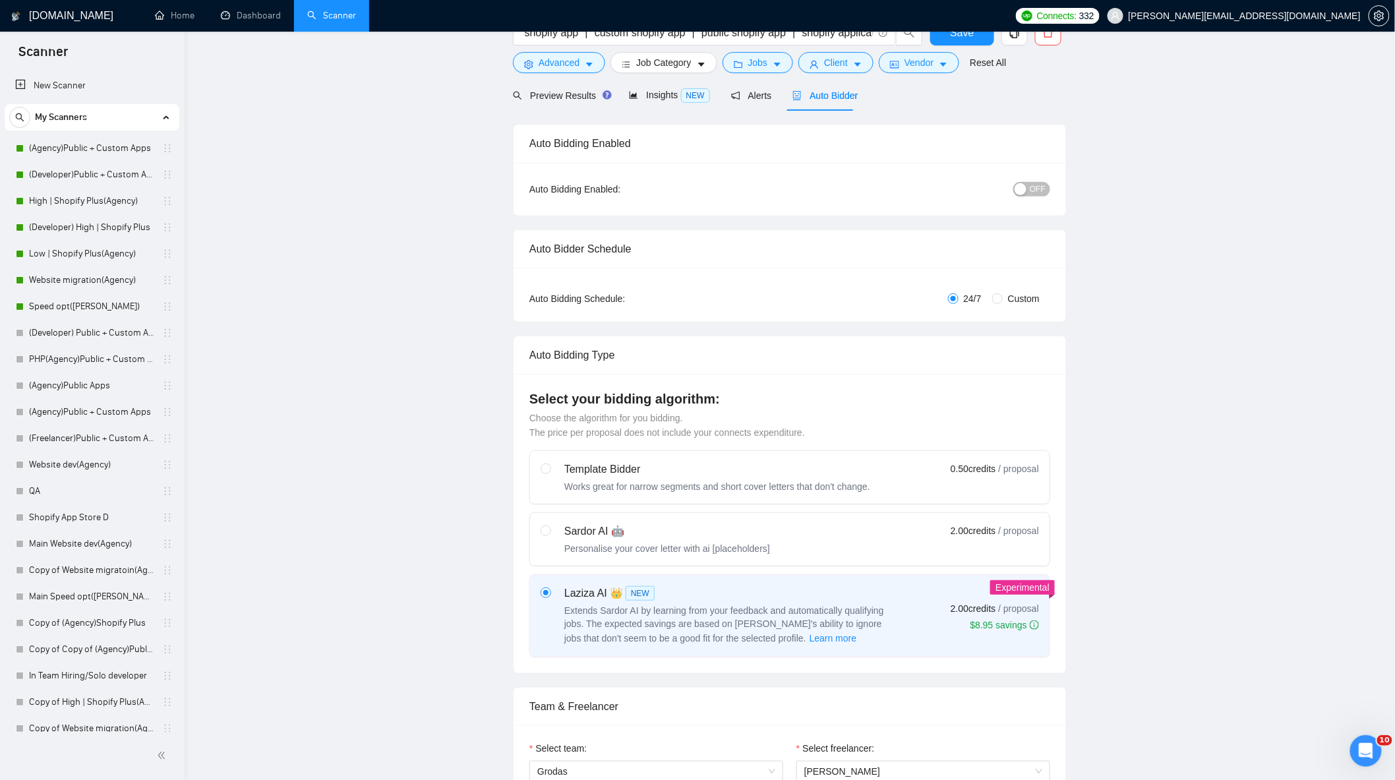
scroll to position [0, 0]
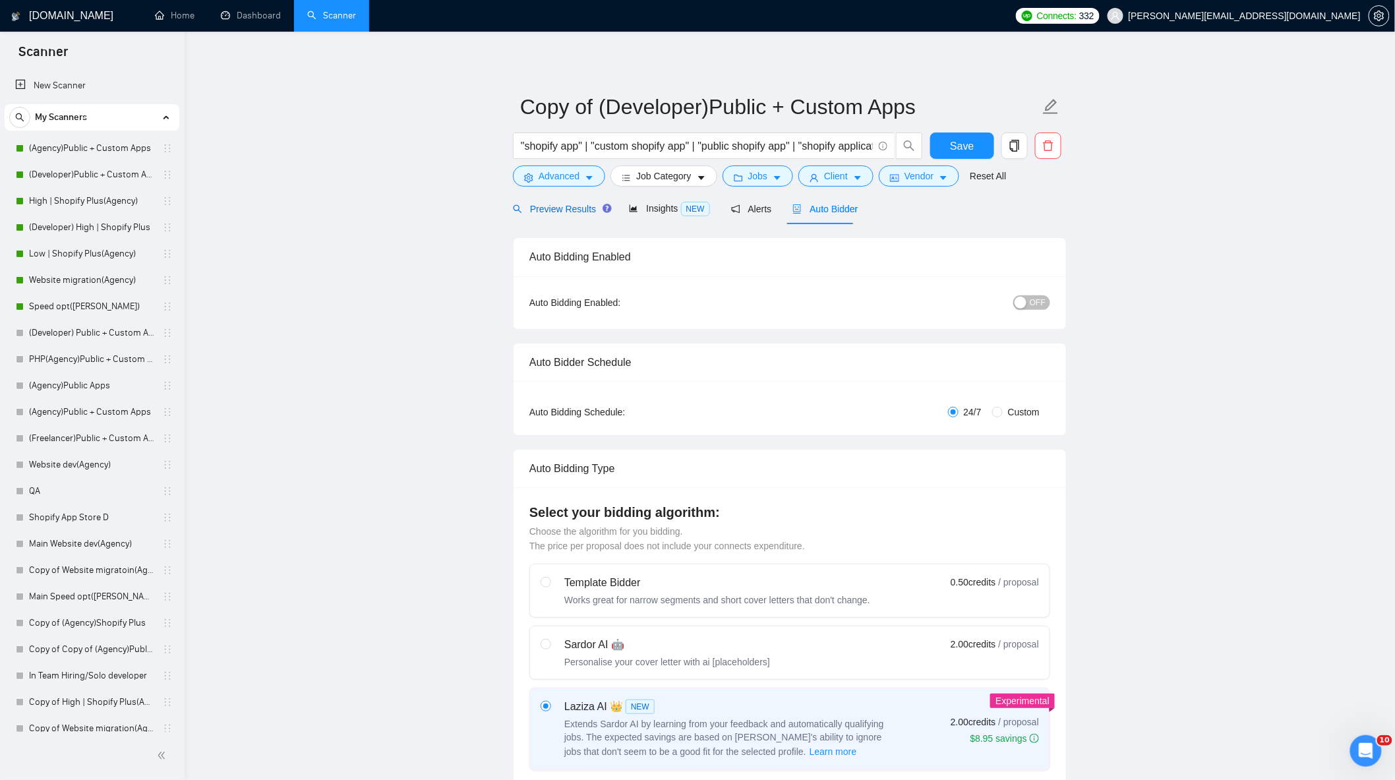
click at [581, 210] on span "Preview Results" at bounding box center [560, 209] width 95 height 11
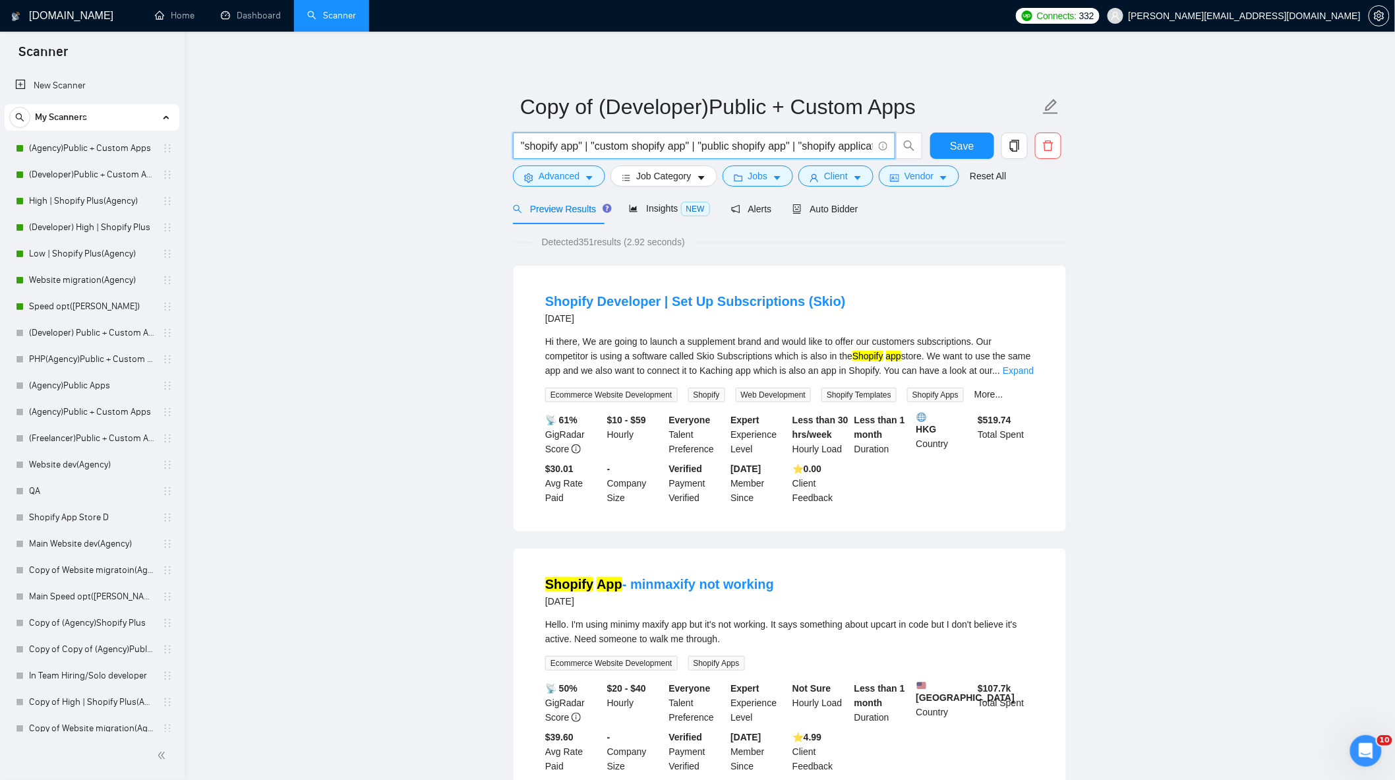
scroll to position [0, 315]
drag, startPoint x: 521, startPoint y: 142, endPoint x: 1221, endPoint y: 241, distance: 707.0
click at [84, 136] on link "(Agency)Public + Custom Apps" at bounding box center [91, 148] width 125 height 26
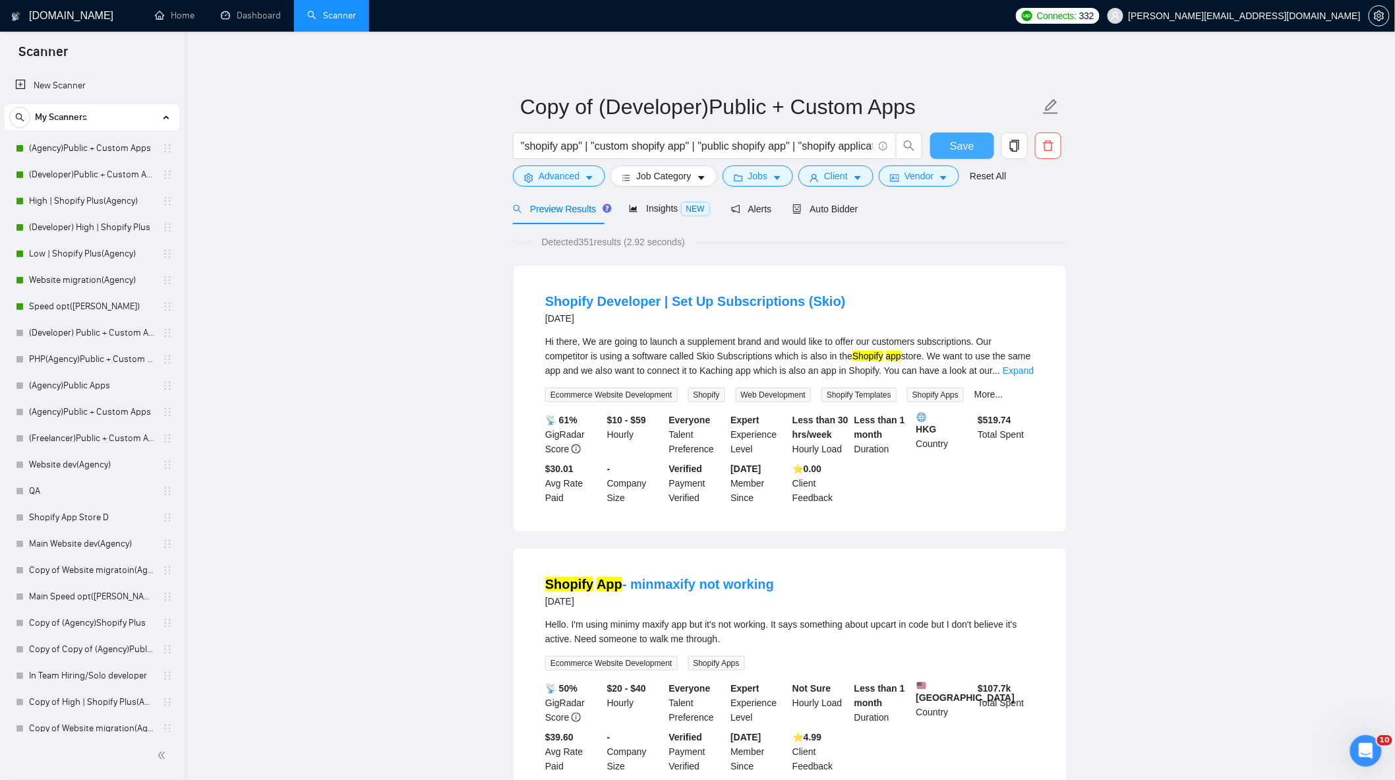
click at [945, 142] on button "Save" at bounding box center [962, 146] width 64 height 26
click at [61, 139] on link "(Agency)Public + Custom Apps" at bounding box center [91, 148] width 125 height 26
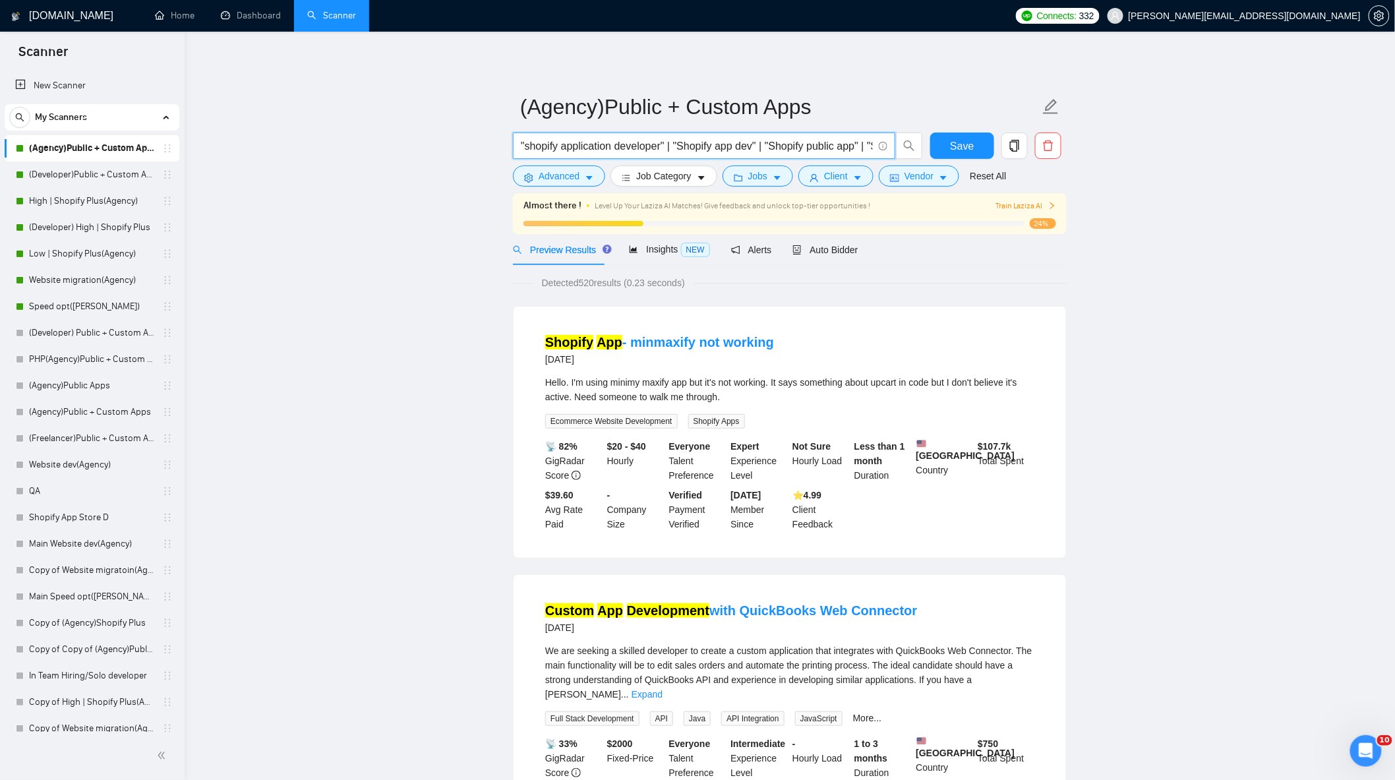
scroll to position [0, 1295]
drag, startPoint x: 521, startPoint y: 146, endPoint x: 1140, endPoint y: 251, distance: 628.5
paste input ""shopify app" | "custom shopify app" | "public shopify app" | "shopify applicat…"
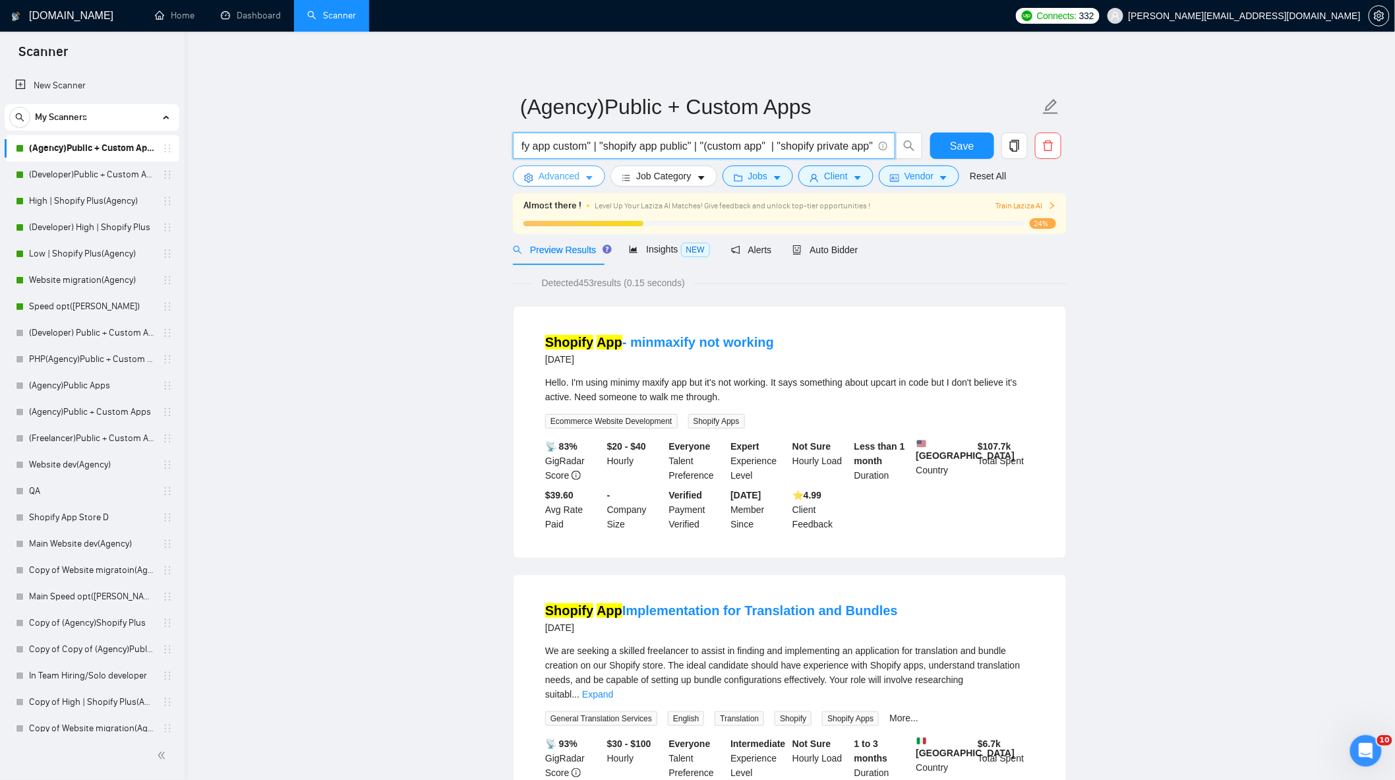
type input ""shopify app" | "custom shopify app" | "public shopify app" | "shopify applicat…"
click at [530, 178] on icon "setting" at bounding box center [528, 177] width 9 height 9
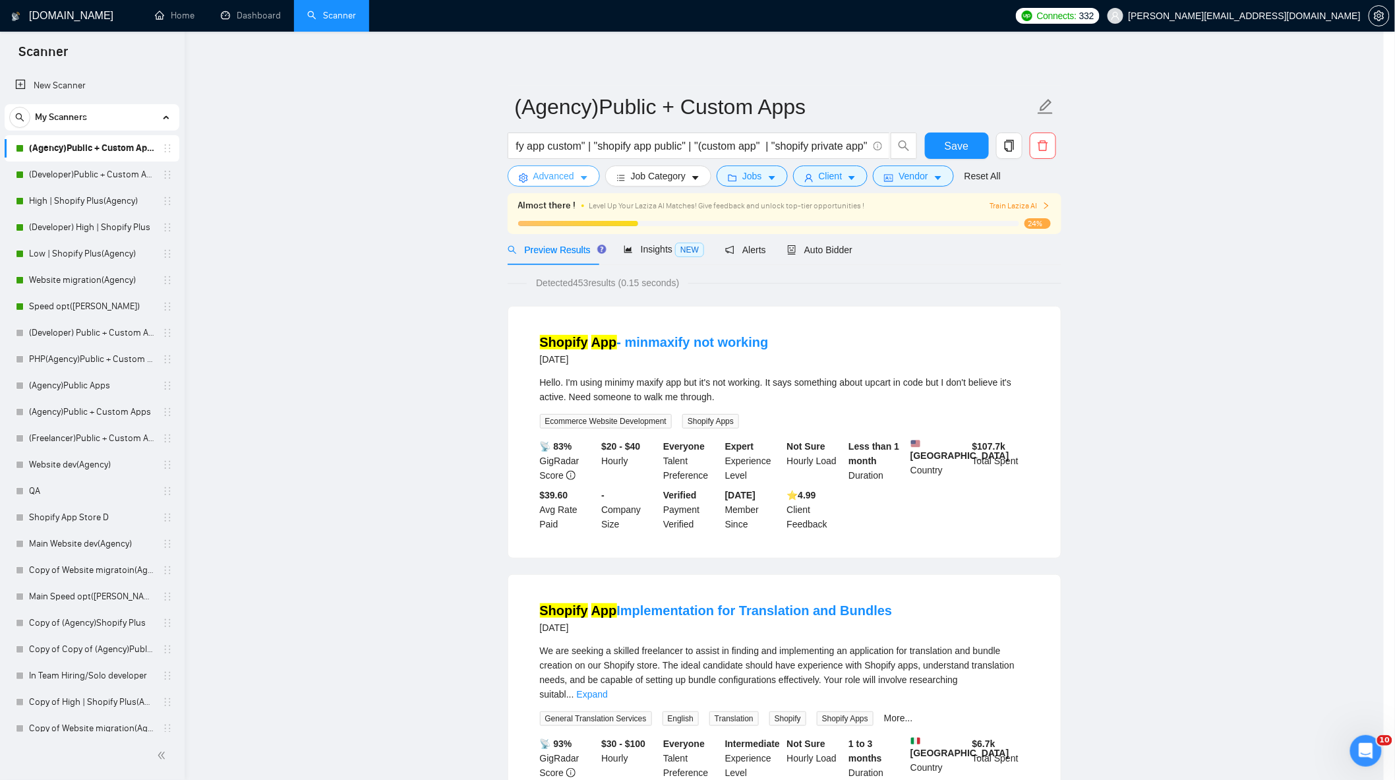
scroll to position [0, 0]
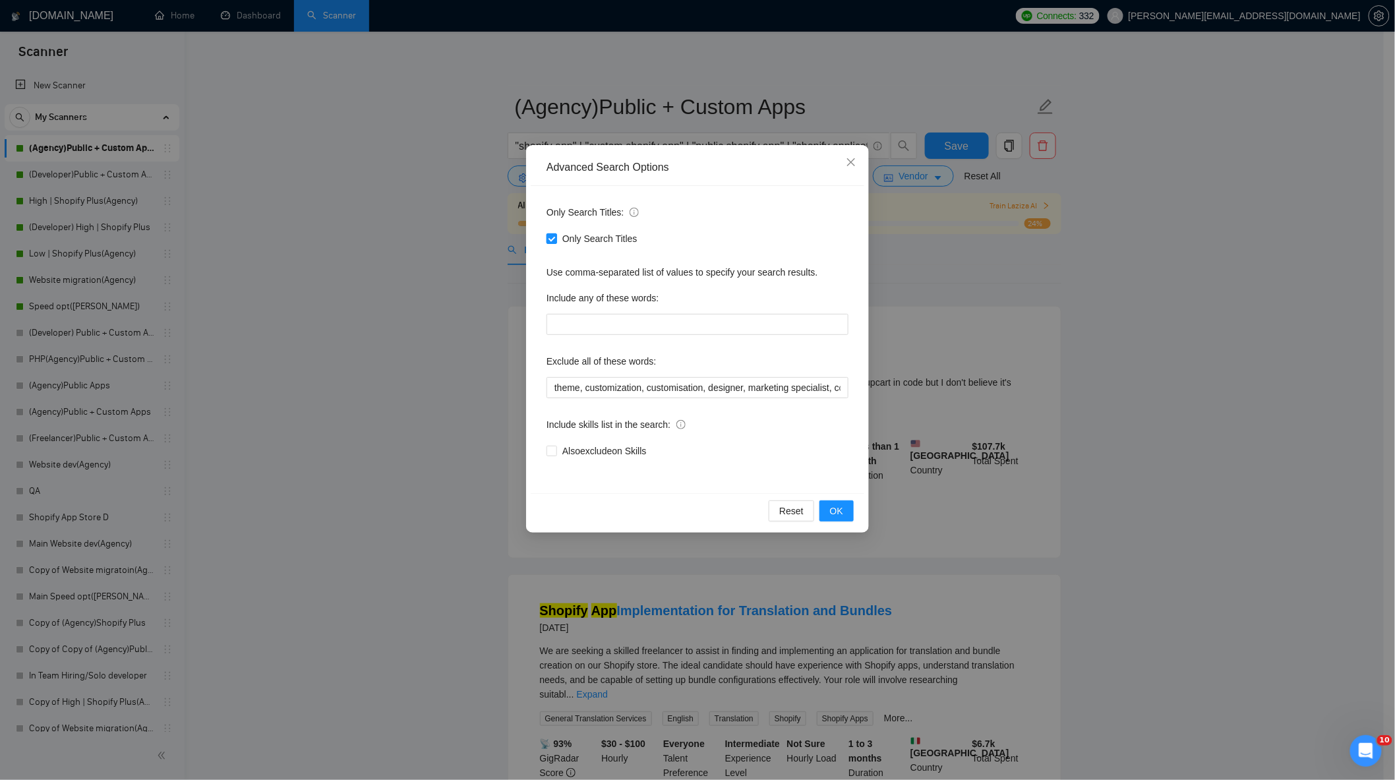
click at [552, 238] on input "Only Search Titles" at bounding box center [550, 237] width 9 height 9
checkbox input "false"
click at [848, 509] on button "OK" at bounding box center [836, 510] width 34 height 21
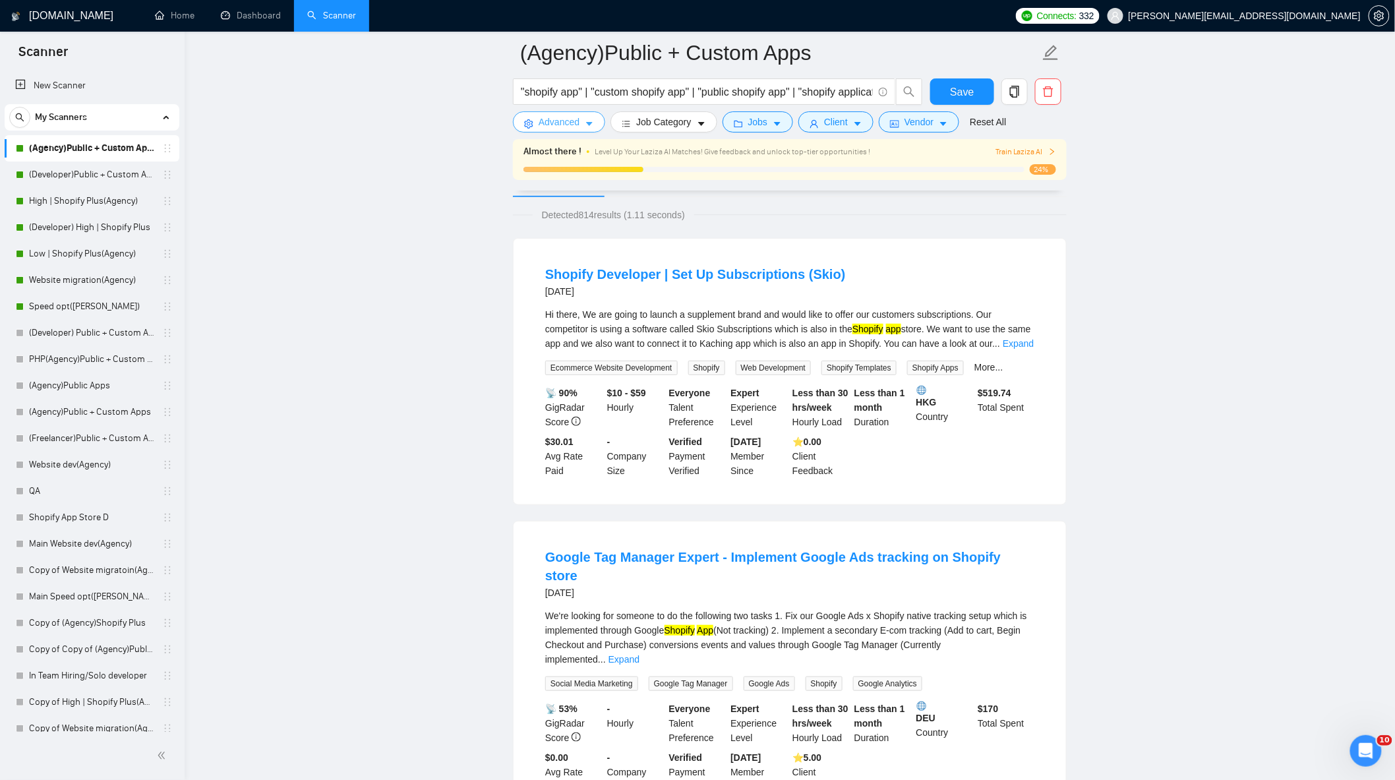
scroll to position [220, 0]
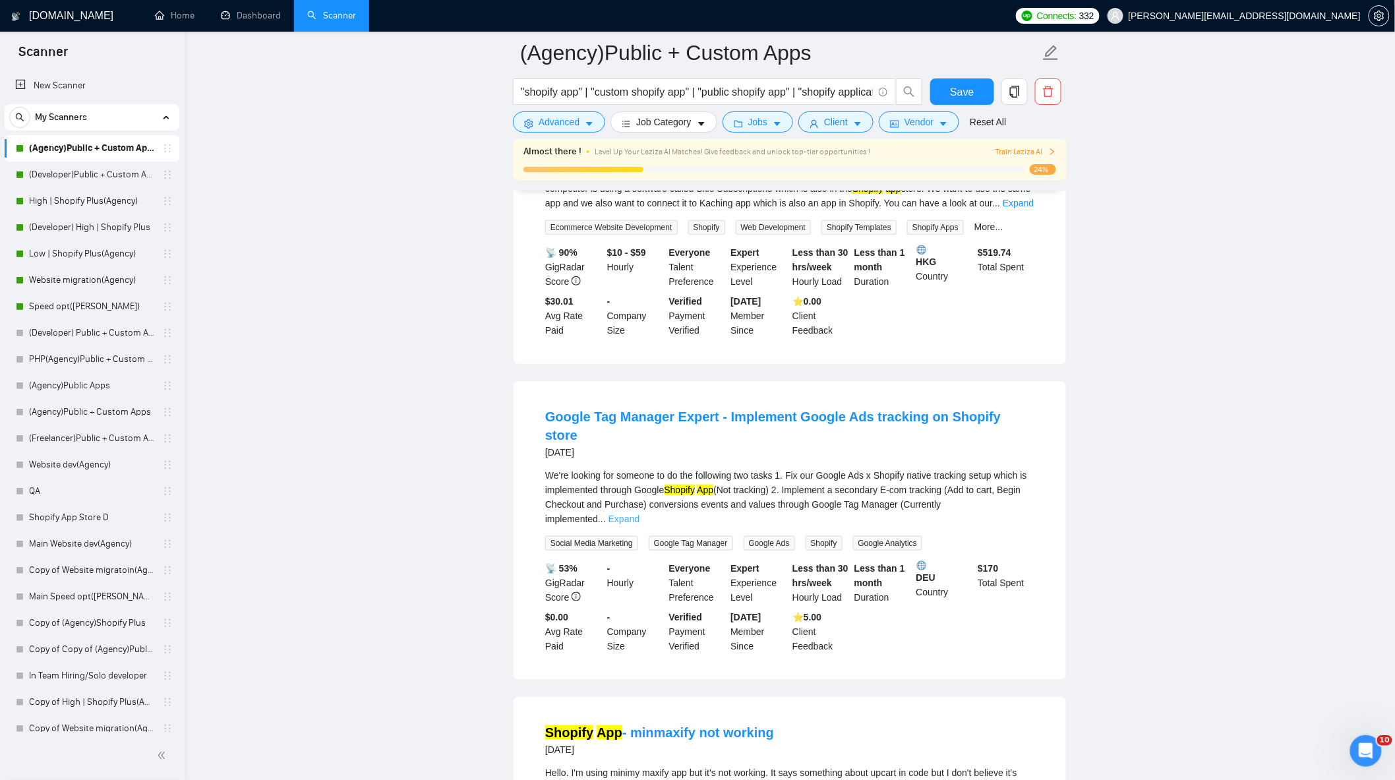
click at [639, 514] on link "Expand" at bounding box center [623, 519] width 31 height 11
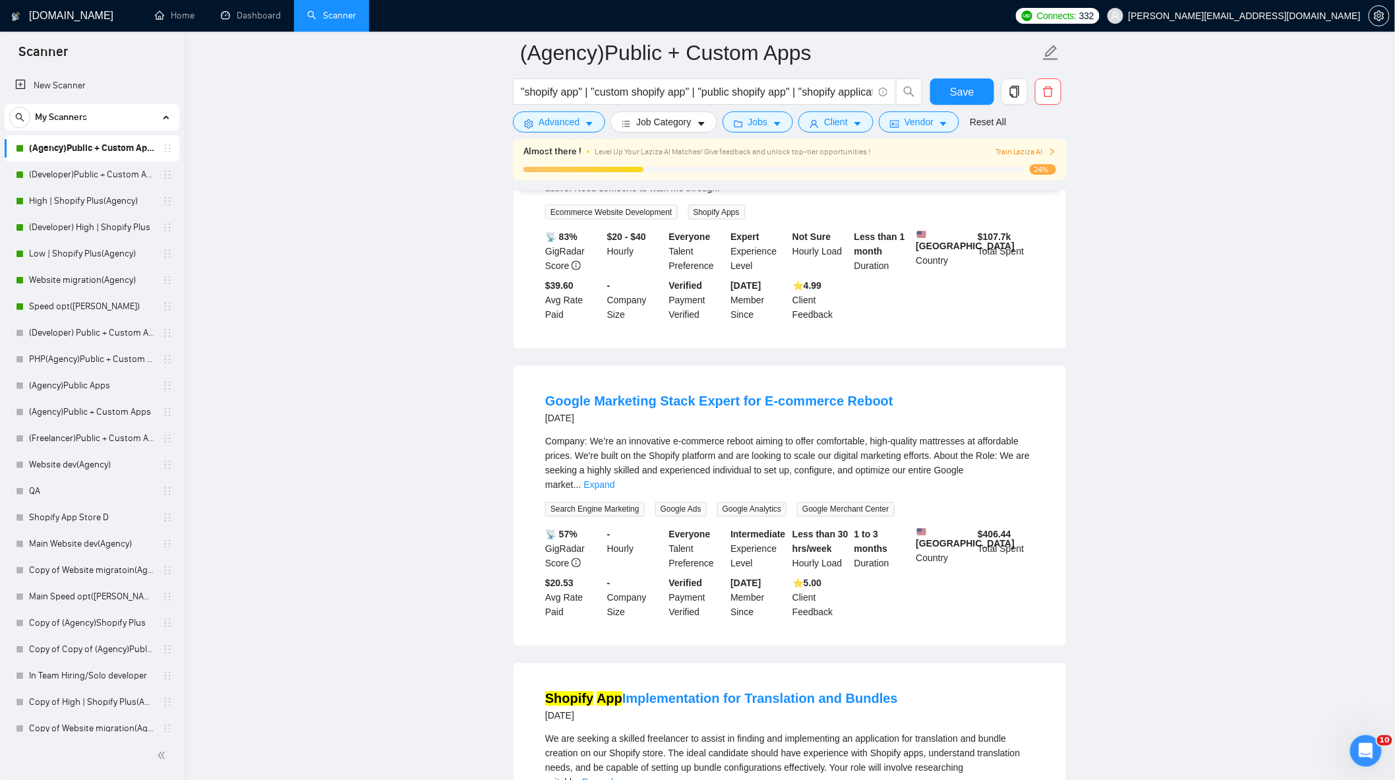
scroll to position [1098, 0]
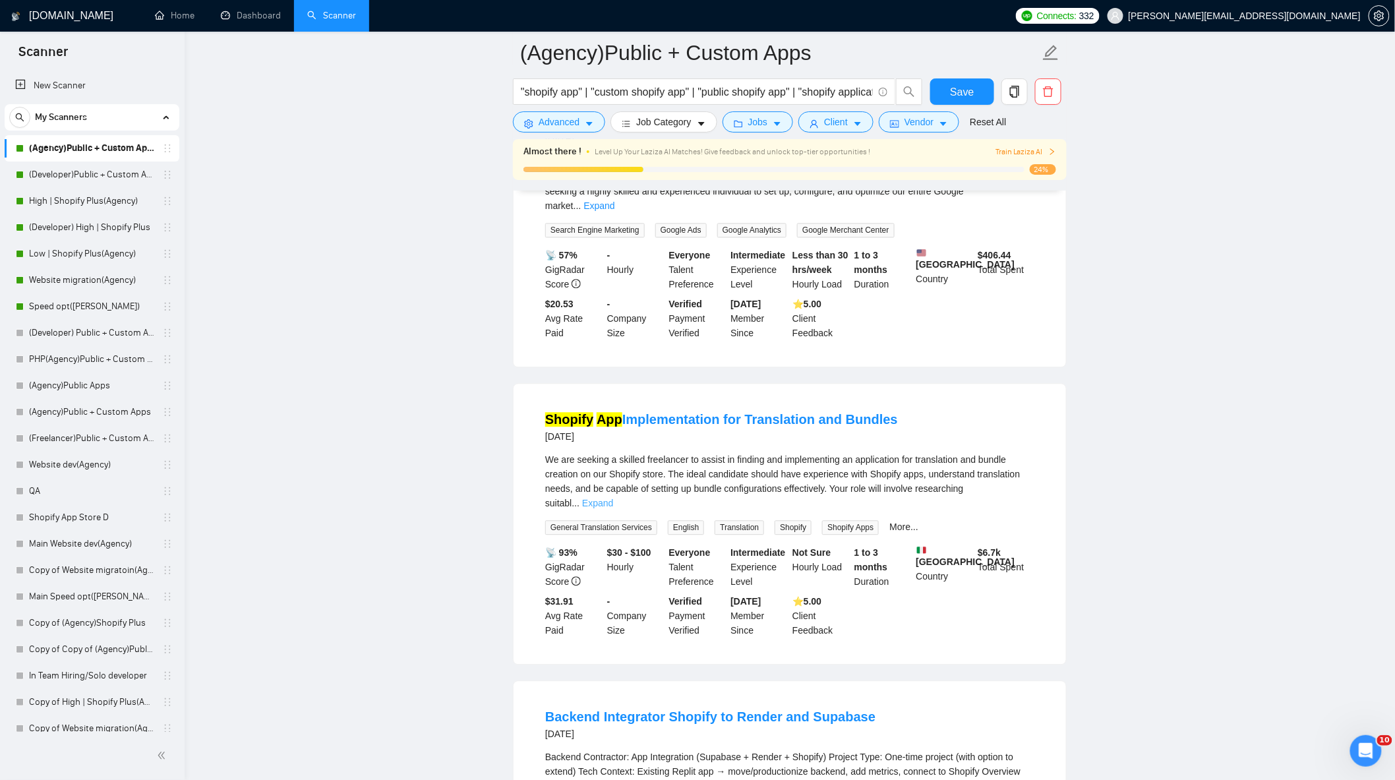
click at [613, 498] on link "Expand" at bounding box center [597, 503] width 31 height 11
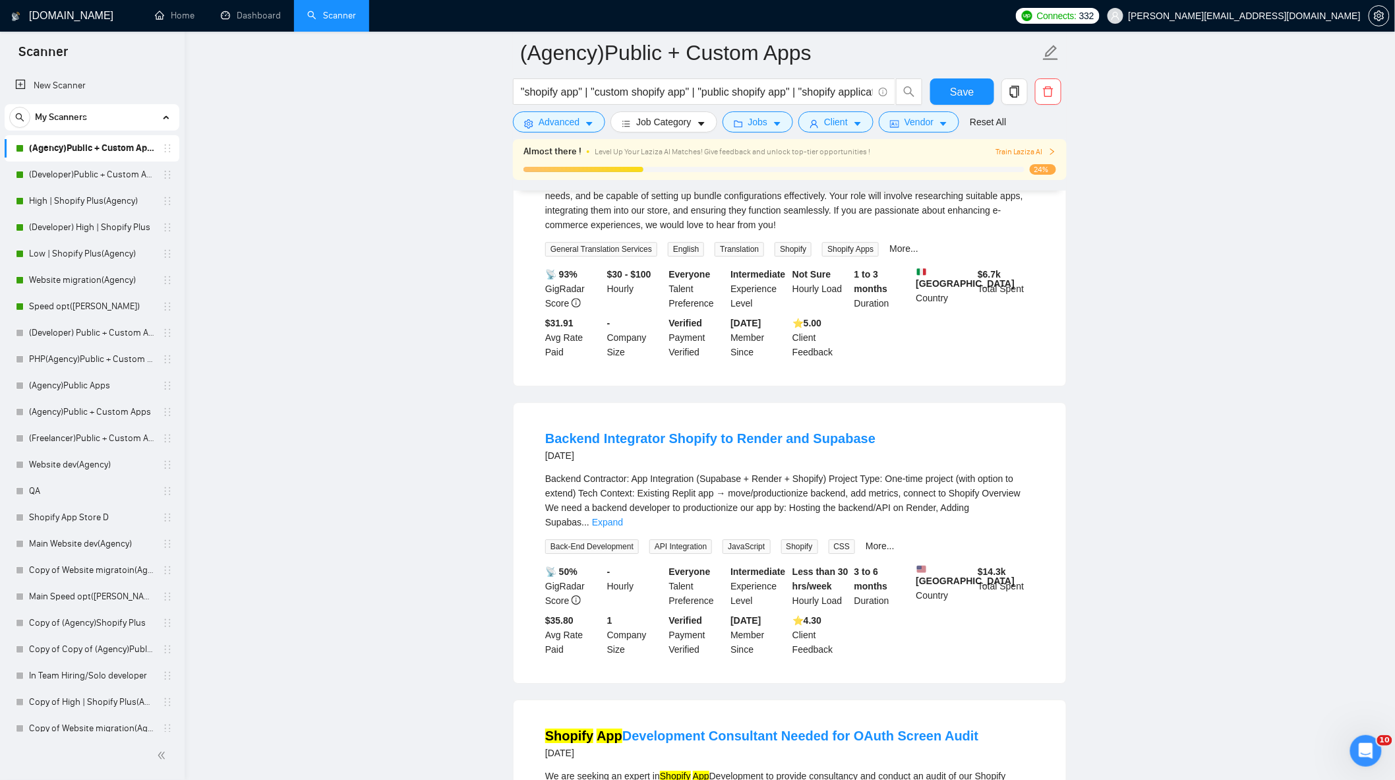
scroll to position [1392, 0]
click at [623, 516] on link "Expand" at bounding box center [607, 521] width 31 height 11
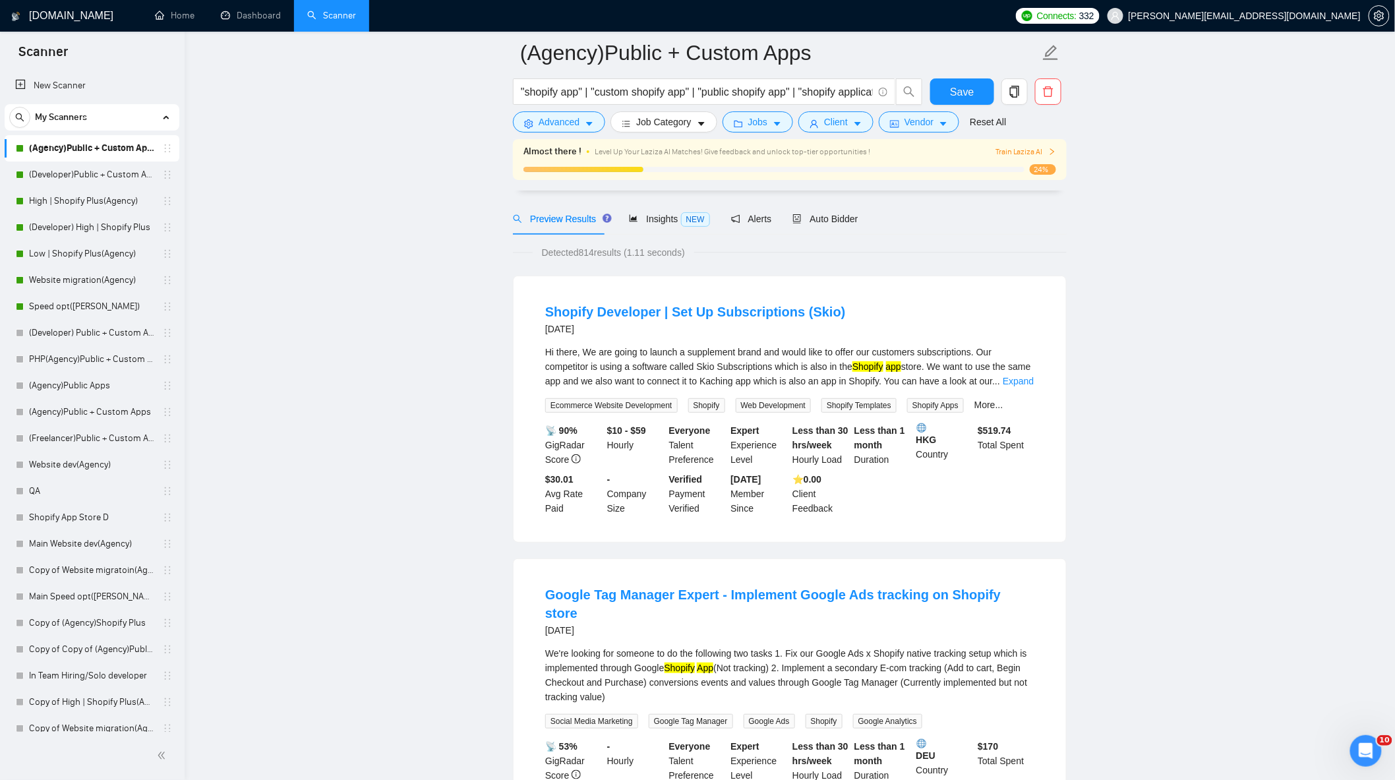
scroll to position [0, 0]
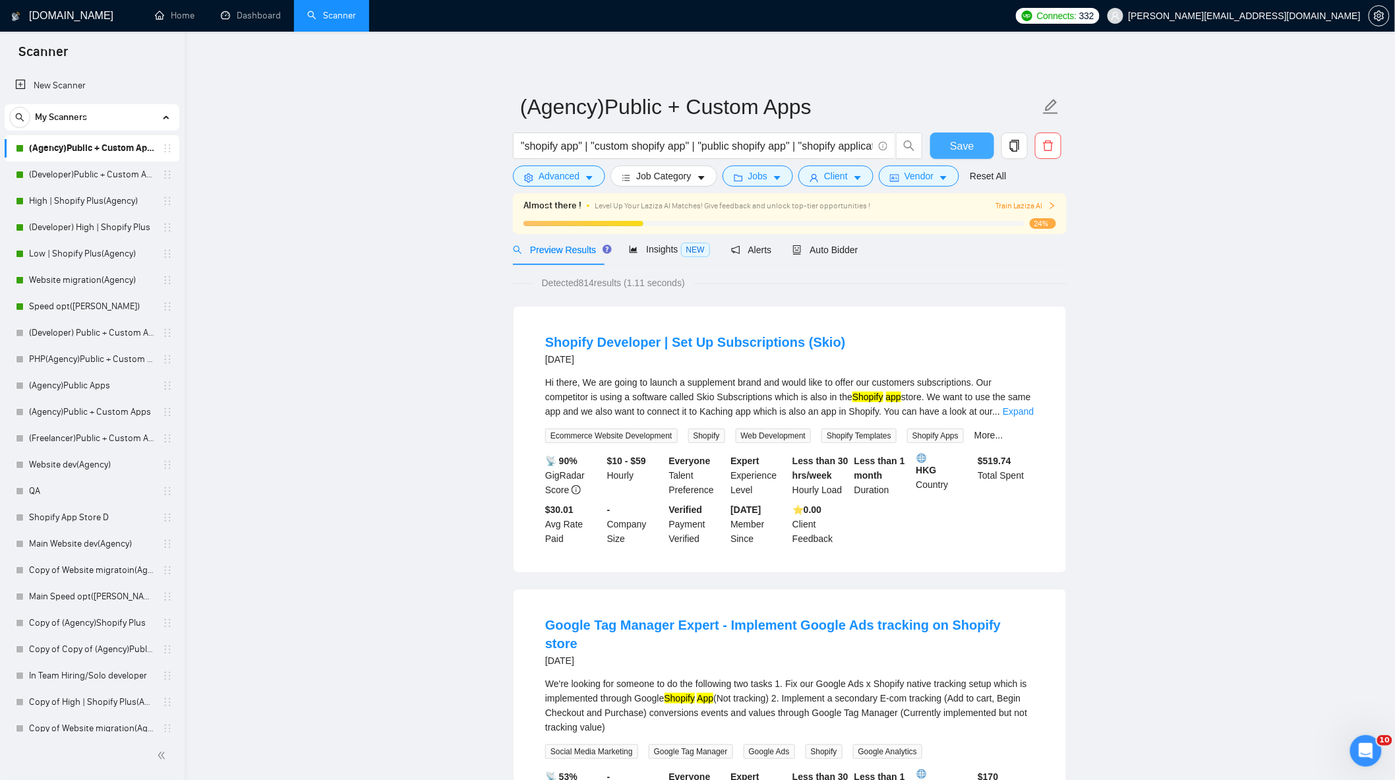
click at [951, 138] on button "Save" at bounding box center [962, 146] width 64 height 26
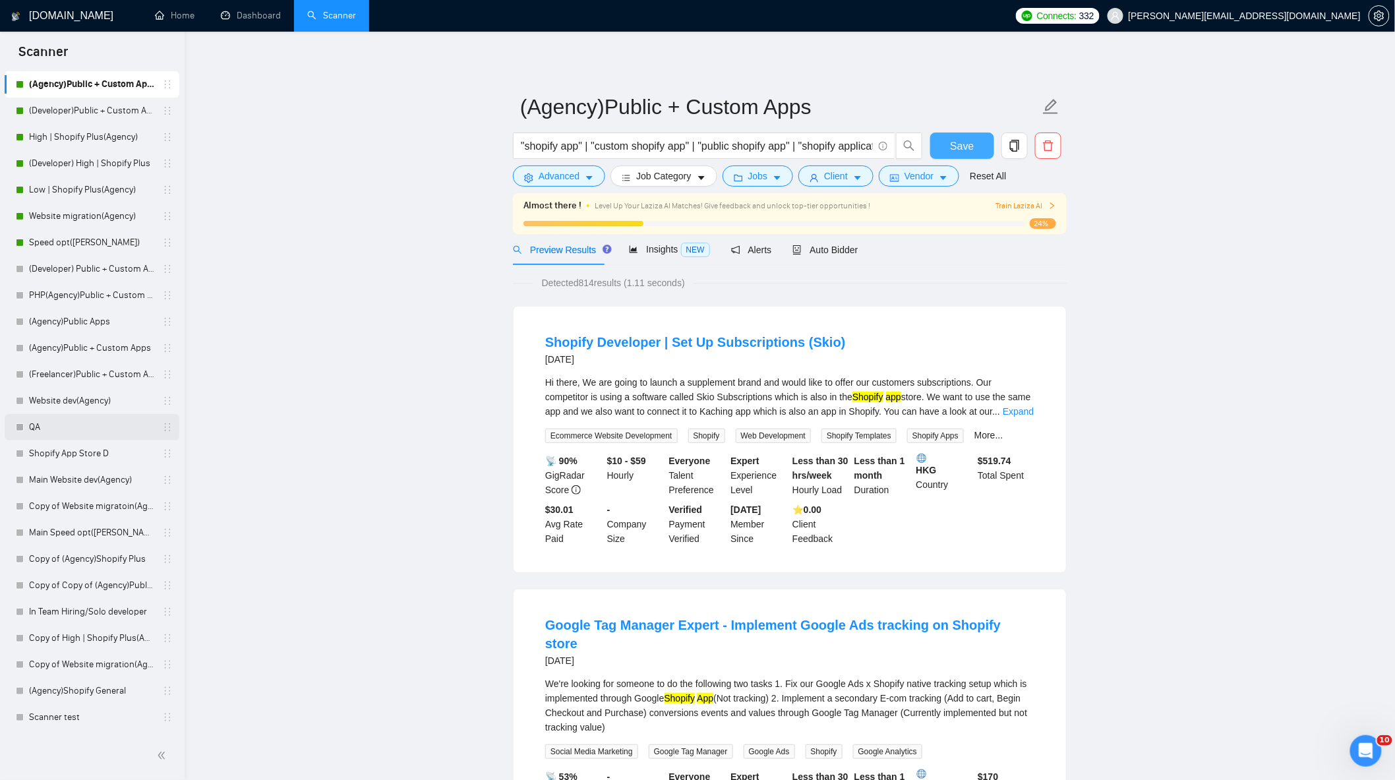
scroll to position [115, 0]
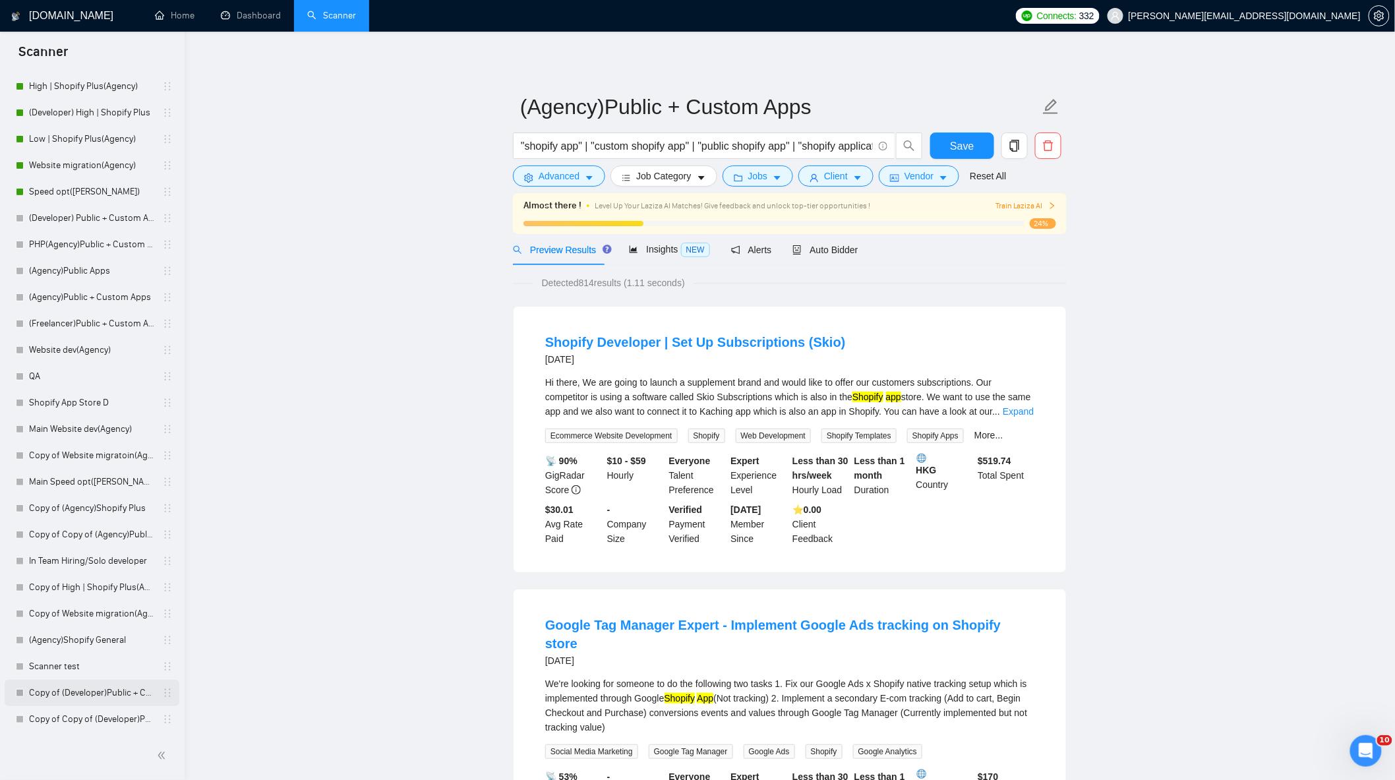
click at [86, 691] on link "Copy of (Developer)Public + Custom Apps" at bounding box center [91, 693] width 125 height 26
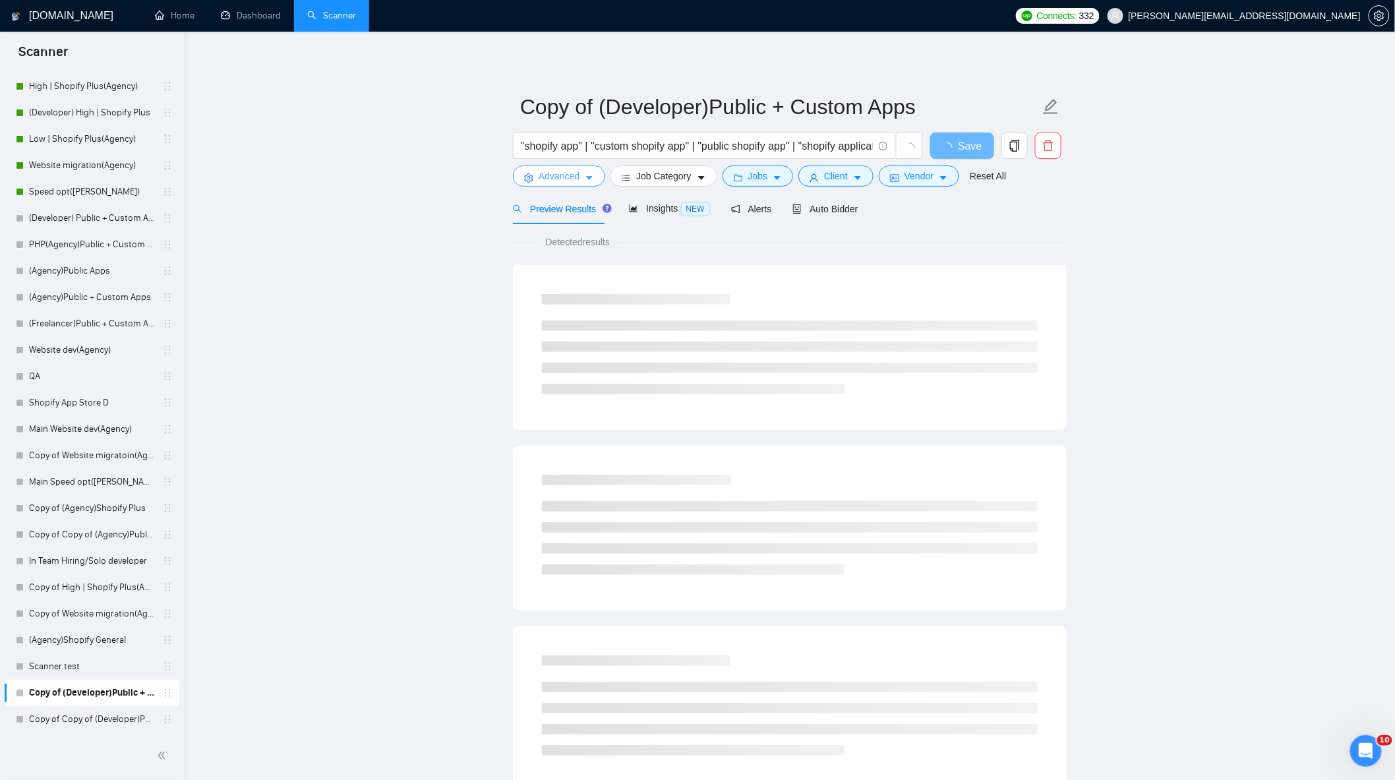
click at [562, 179] on span "Advanced" at bounding box center [559, 176] width 41 height 15
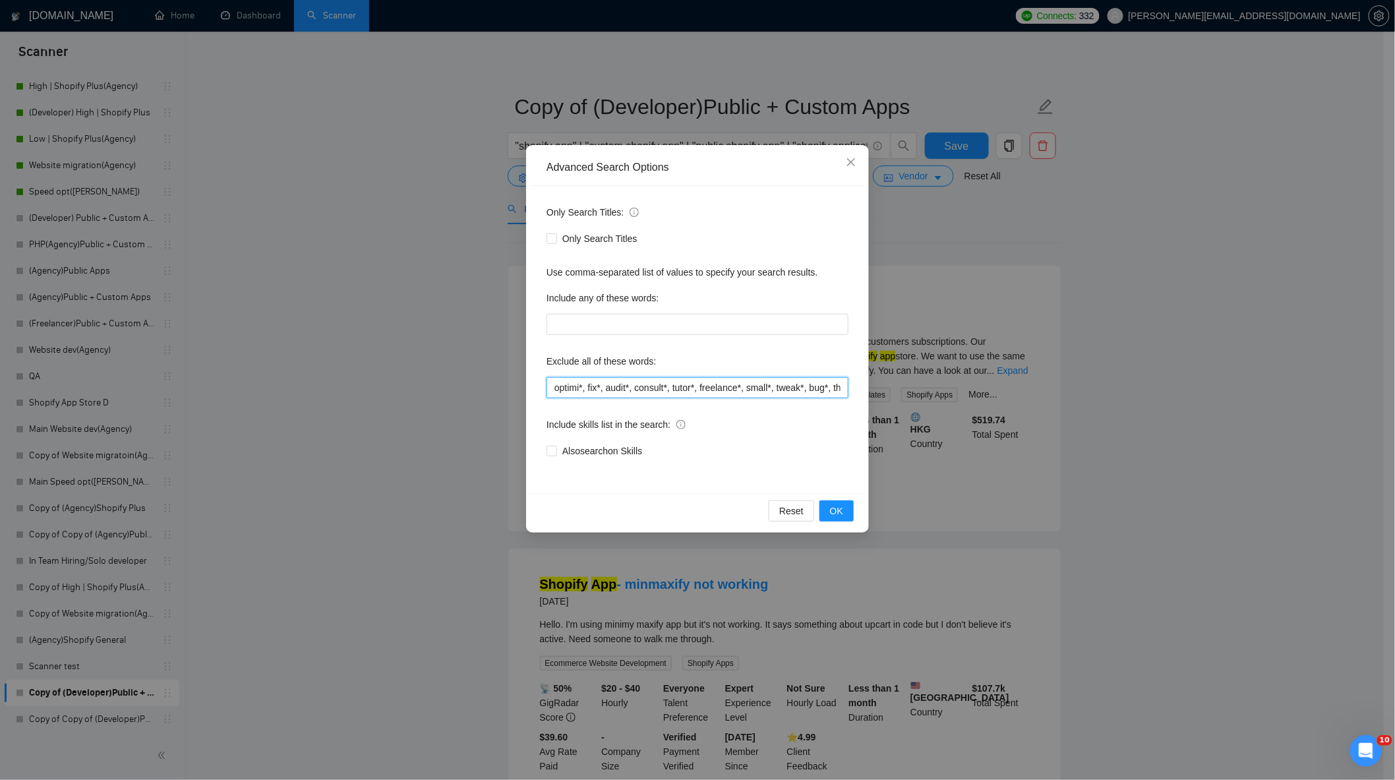
scroll to position [0, 572]
drag, startPoint x: 562, startPoint y: 389, endPoint x: 1099, endPoint y: 437, distance: 538.7
click at [1099, 437] on div "Advanced Search Options Only Search Titles: Only Search Titles Use comma-separa…" at bounding box center [697, 390] width 1395 height 780
click at [829, 504] on button "OK" at bounding box center [836, 510] width 34 height 21
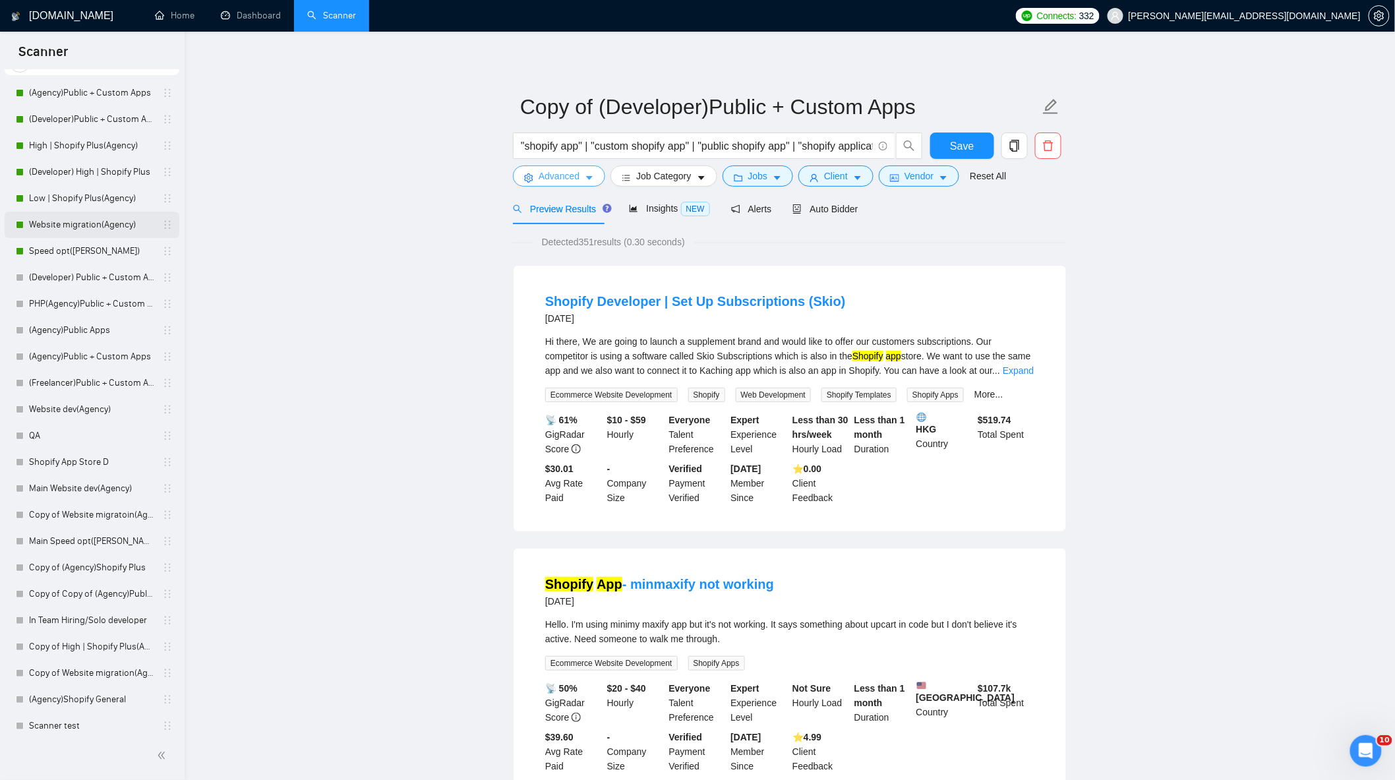
scroll to position [0, 0]
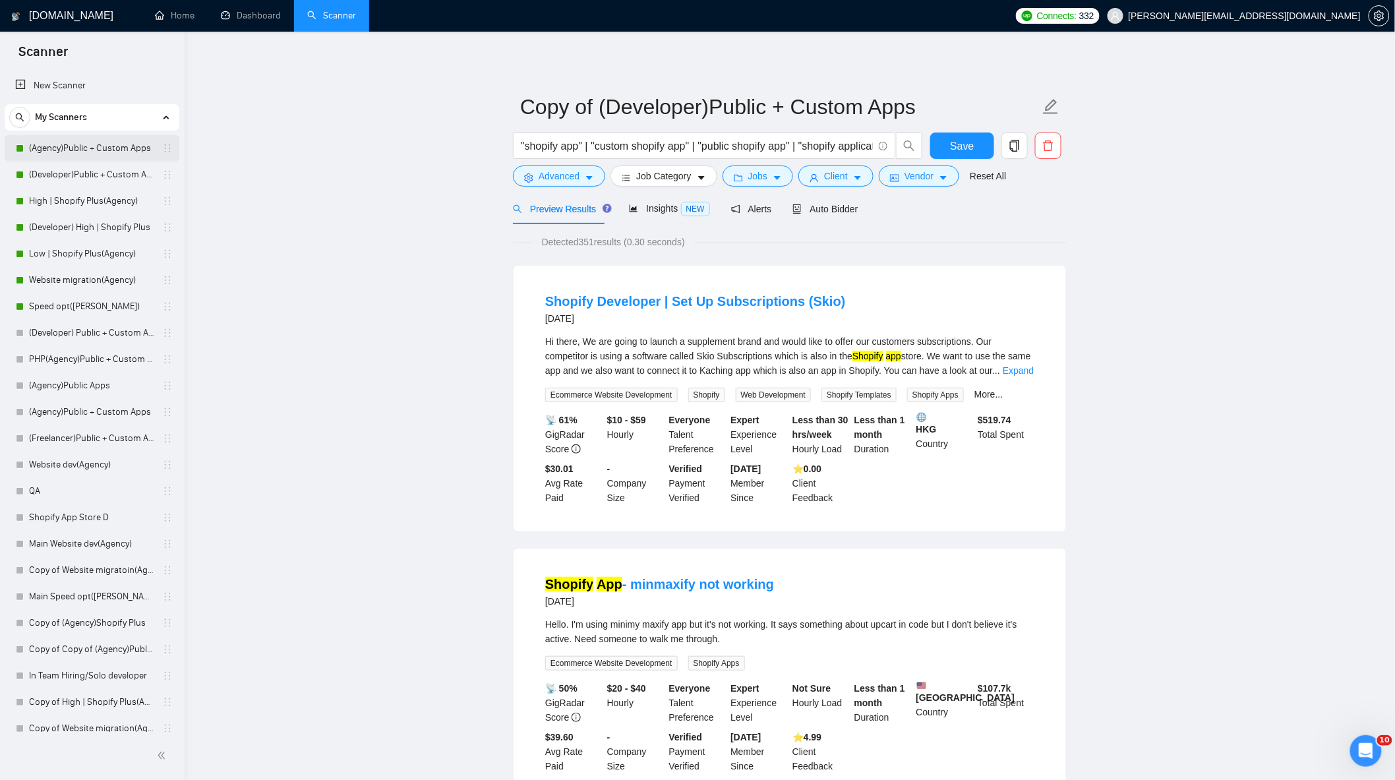
click at [88, 147] on link "(Agency)Public + Custom Apps" at bounding box center [91, 148] width 125 height 26
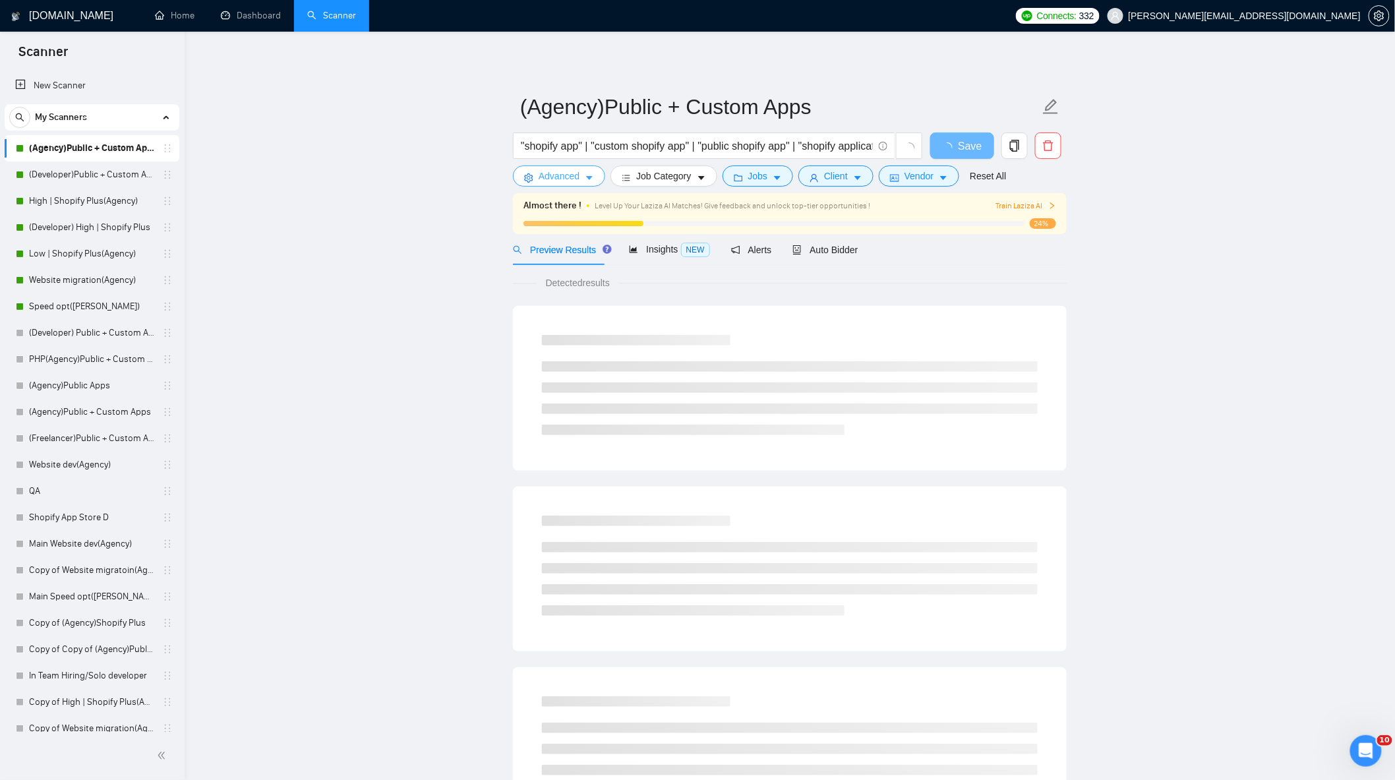
click at [575, 182] on span "Advanced" at bounding box center [559, 176] width 41 height 15
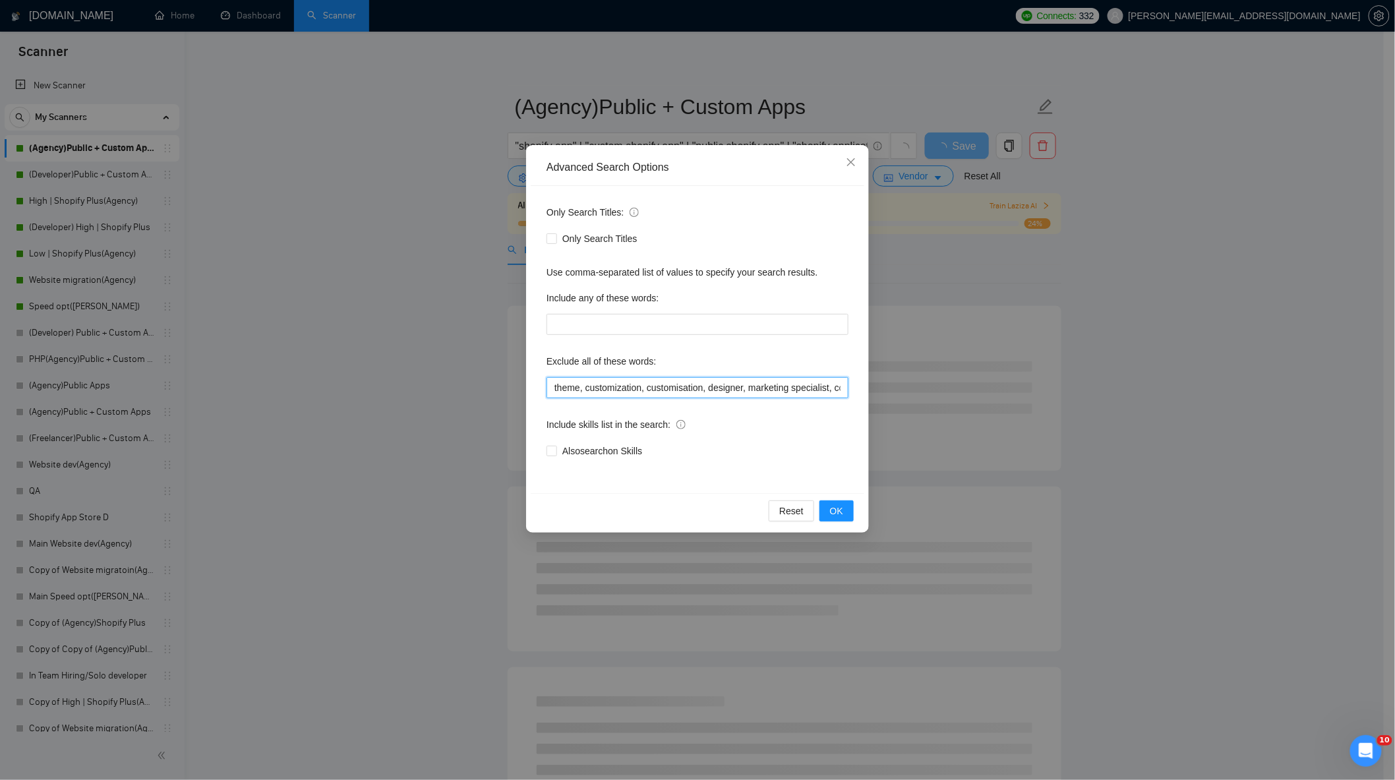
scroll to position [0, 292]
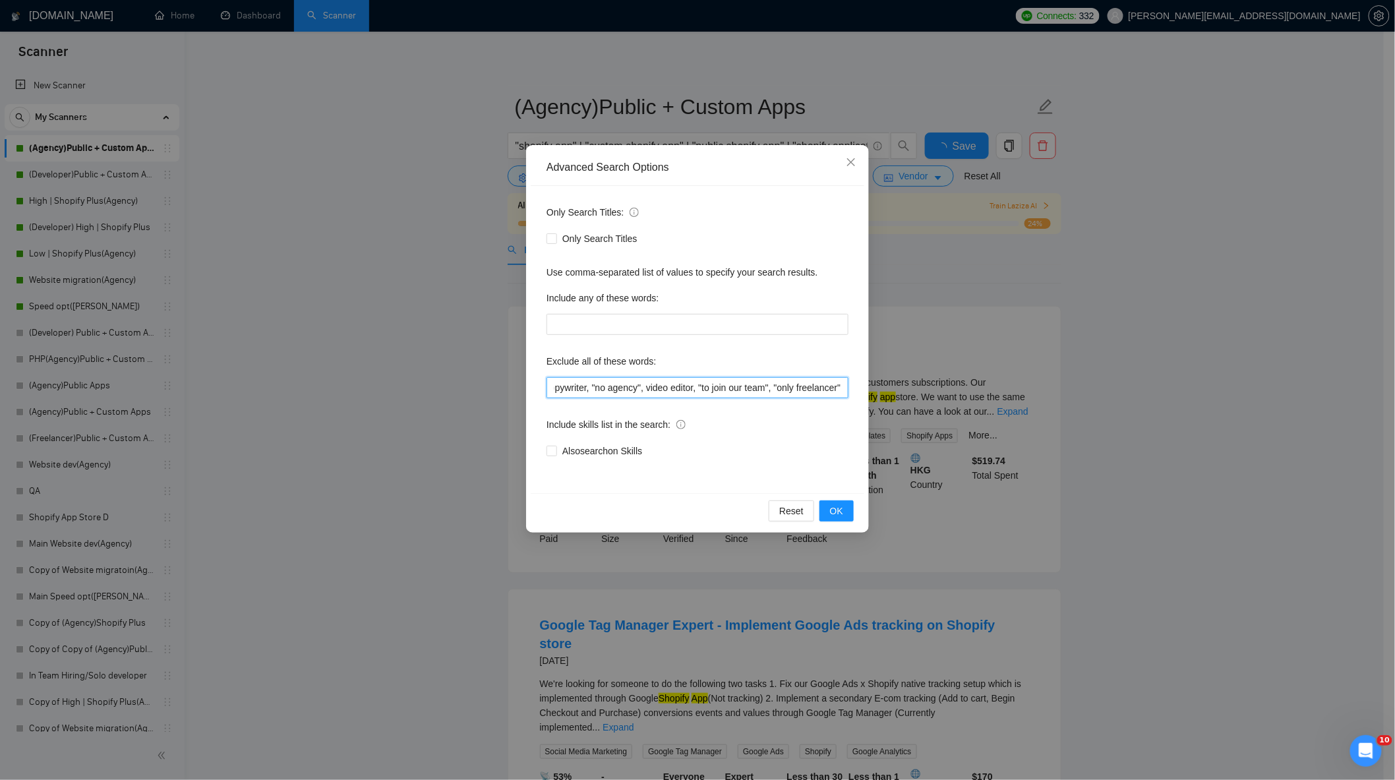
drag, startPoint x: 554, startPoint y: 386, endPoint x: 1118, endPoint y: 407, distance: 564.0
click at [1118, 407] on div "Advanced Search Options Only Search Titles: Only Search Titles Use comma-separa…" at bounding box center [697, 390] width 1395 height 780
paste input "optimi*, fix*, audit*, consult*, tutor*, freelance*, small*, tweak*, bug*, them…"
type input "optimi*, fix*, audit*, consult*, tutor*, freelance*, small*, tweak*, bug*, them…"
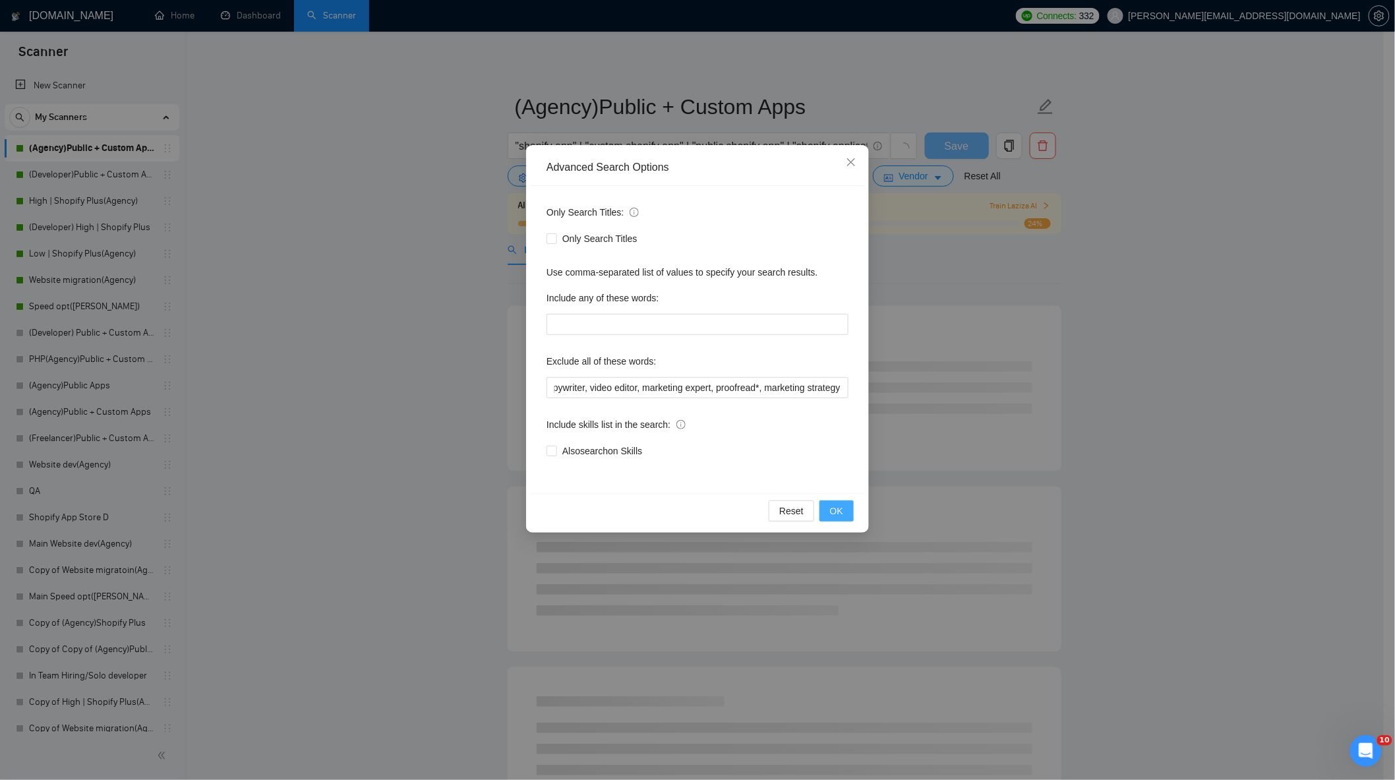
click at [839, 513] on span "OK" at bounding box center [836, 511] width 13 height 15
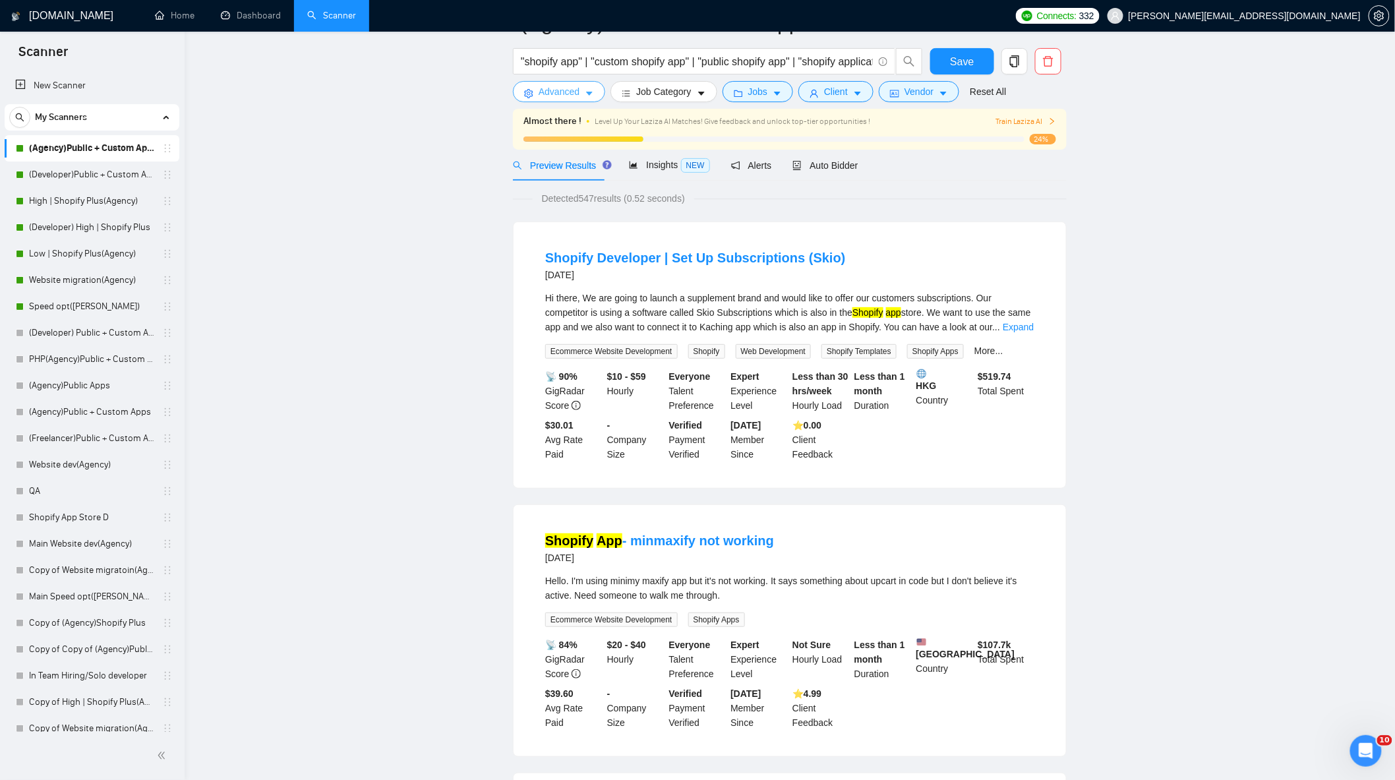
scroll to position [0, 0]
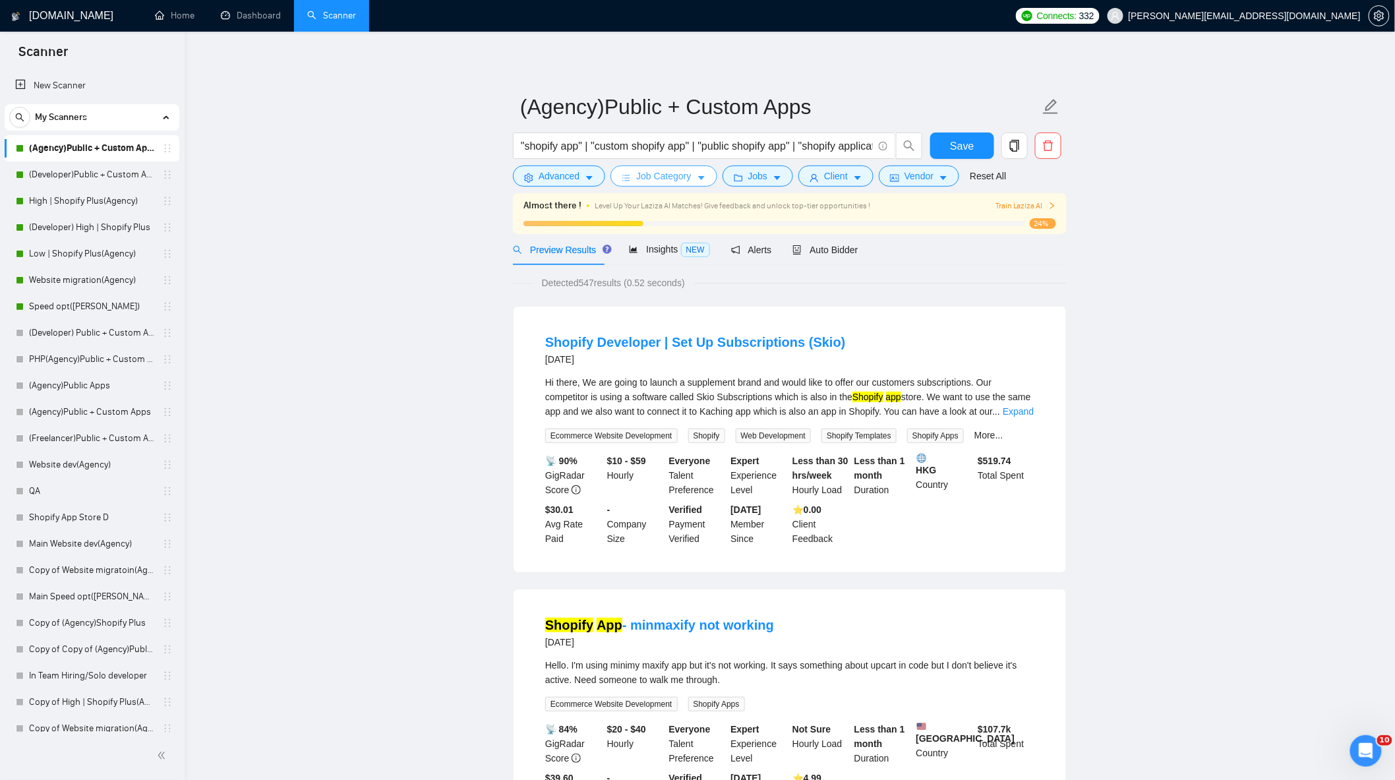
click at [681, 167] on button "Job Category" at bounding box center [663, 175] width 106 height 21
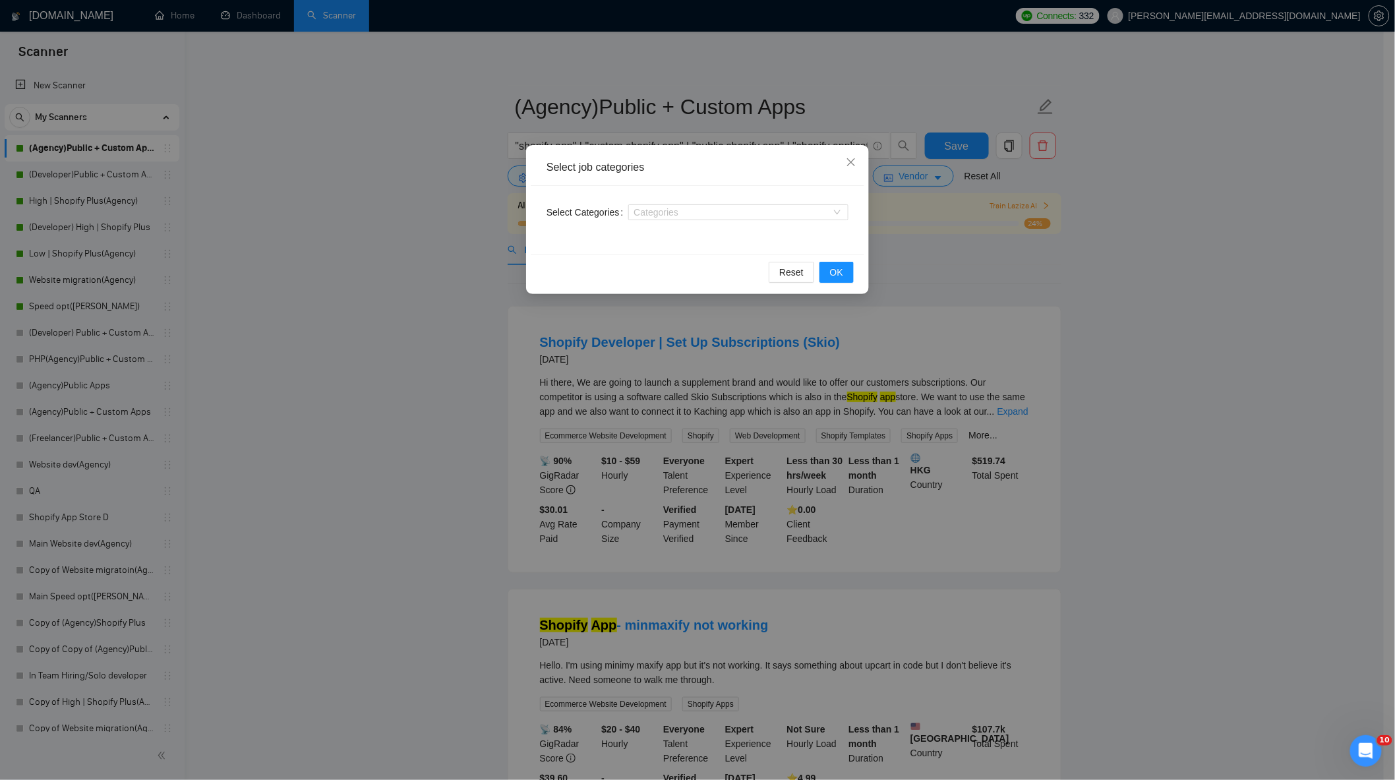
click at [999, 261] on div "Select job categories Select Categories Categories Reset OK" at bounding box center [697, 390] width 1395 height 780
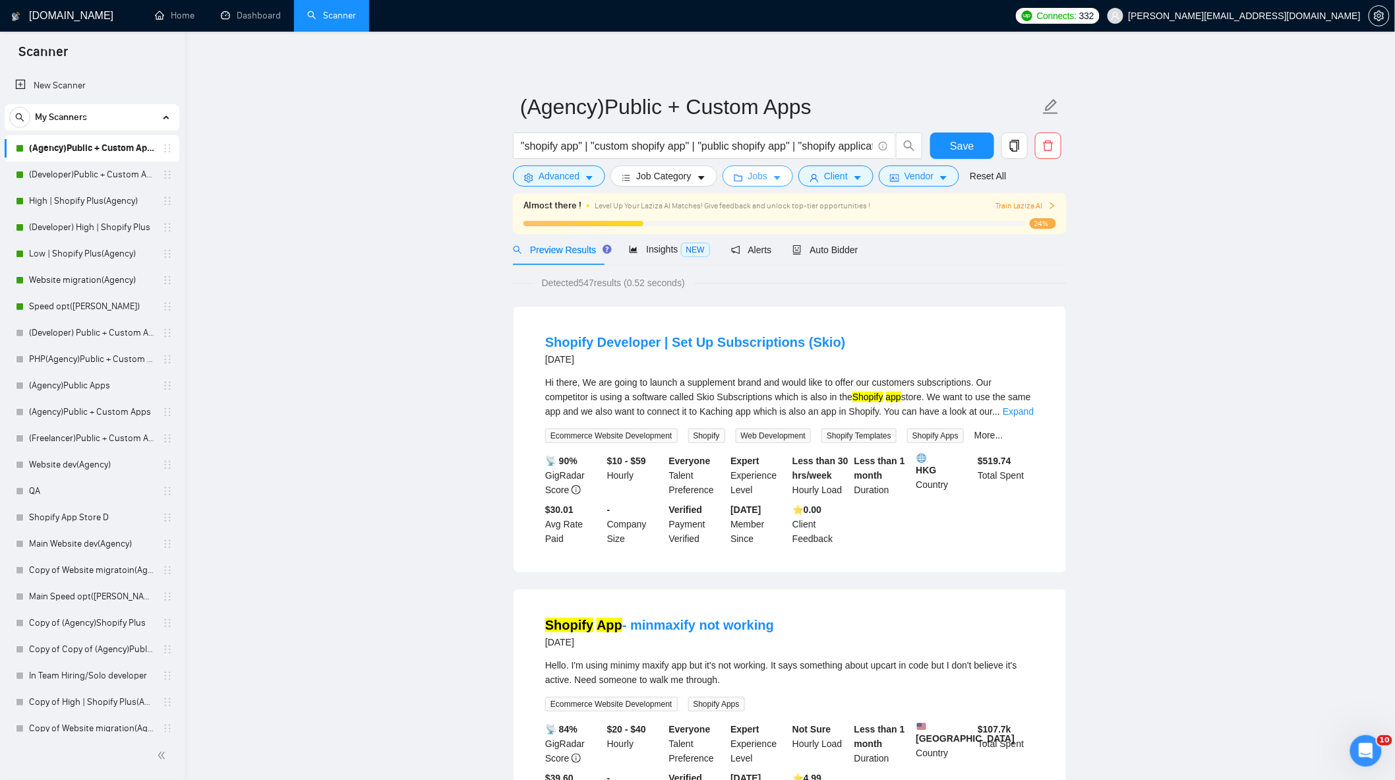
click at [760, 183] on span "Jobs" at bounding box center [758, 176] width 20 height 15
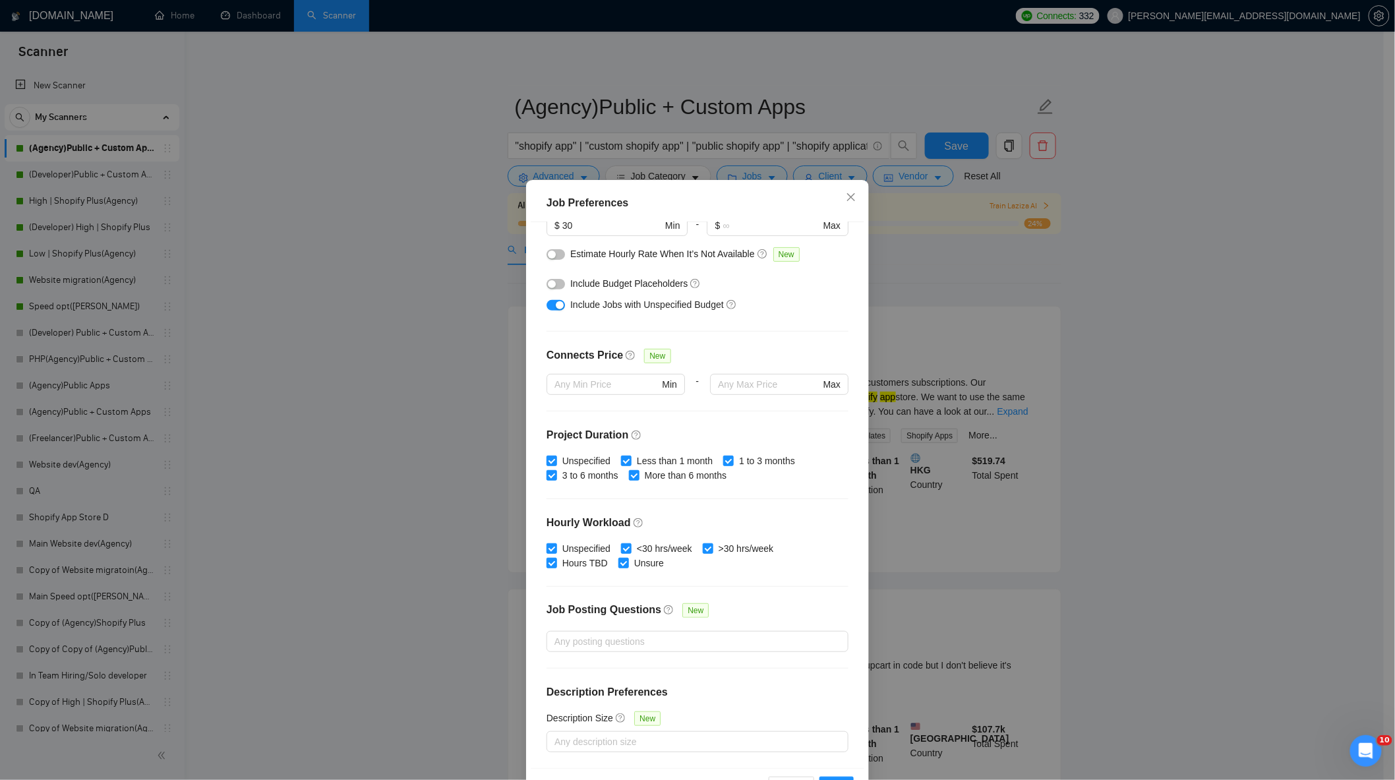
click at [556, 301] on div "button" at bounding box center [560, 305] width 8 height 8
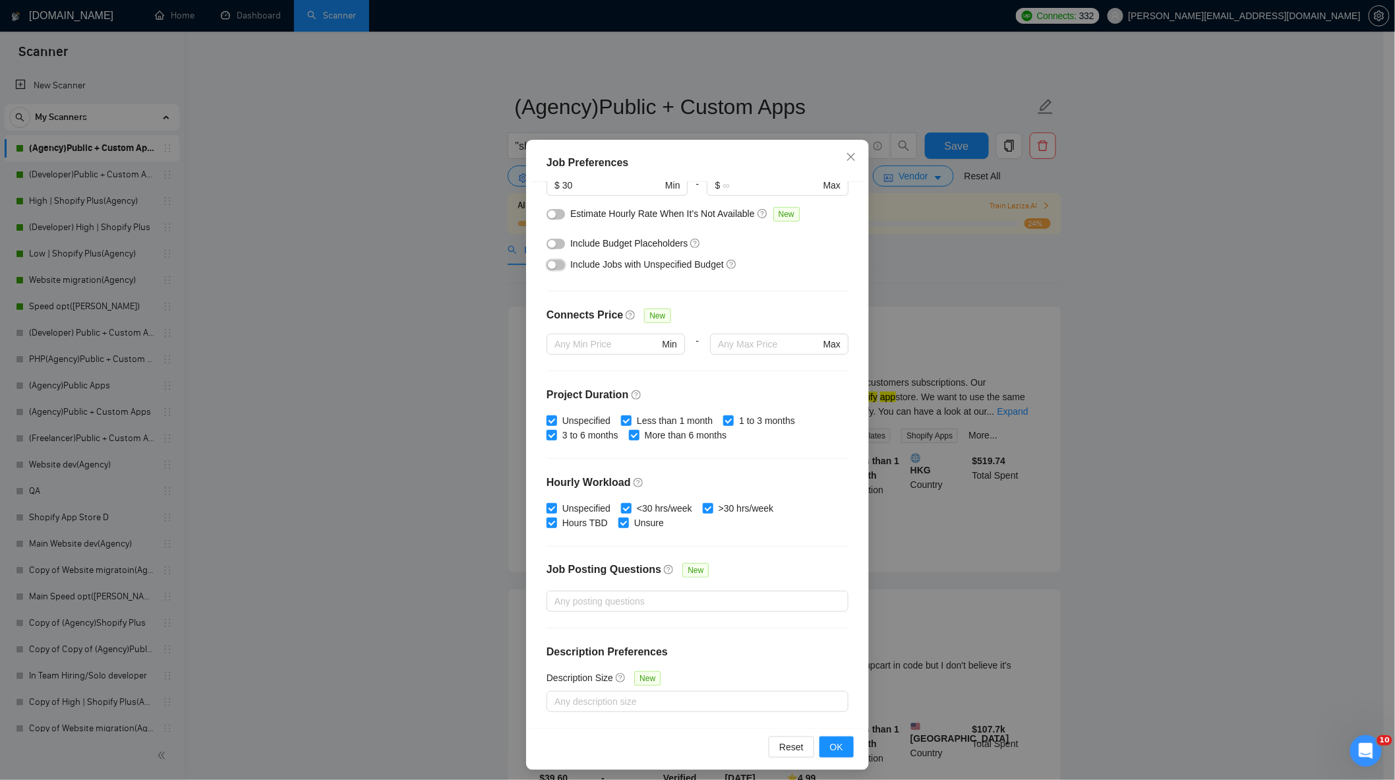
scroll to position [46, 0]
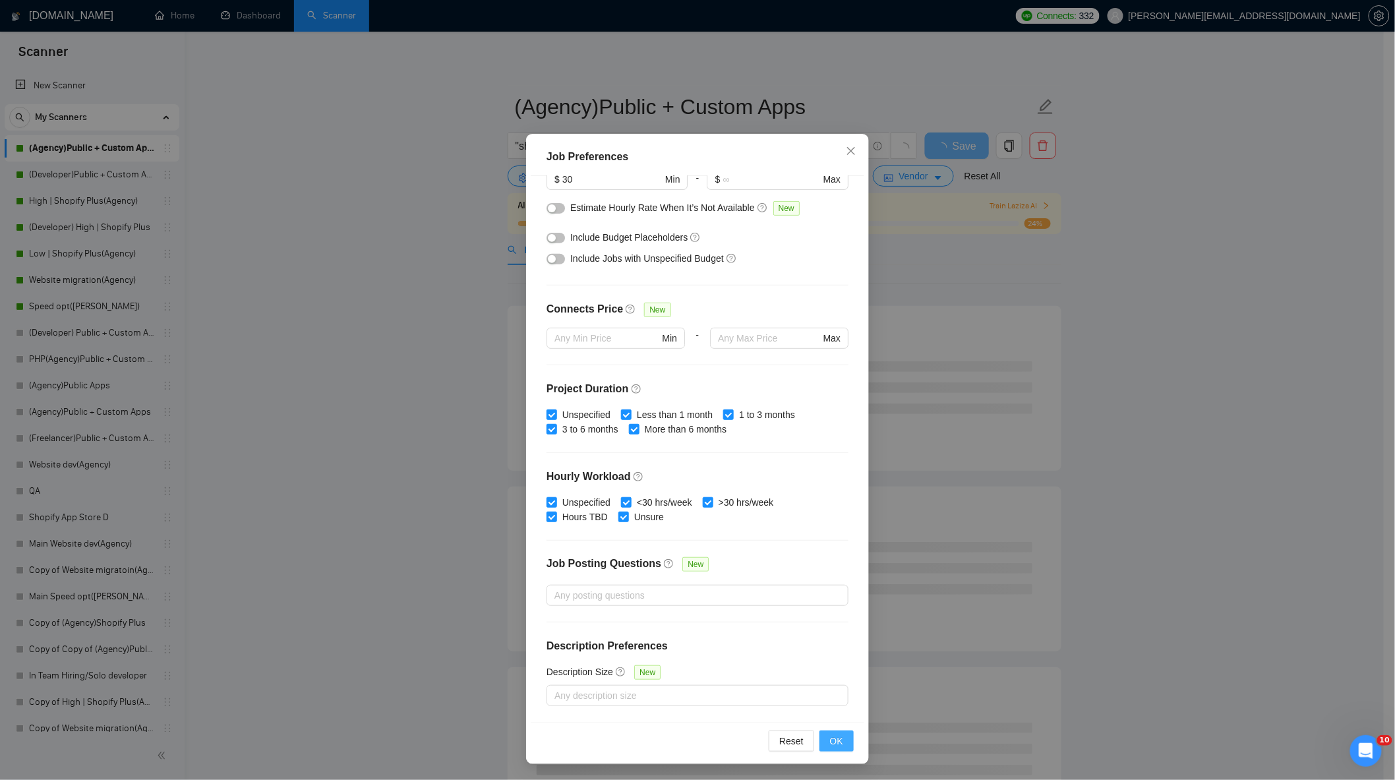
click at [832, 739] on span "OK" at bounding box center [836, 741] width 13 height 15
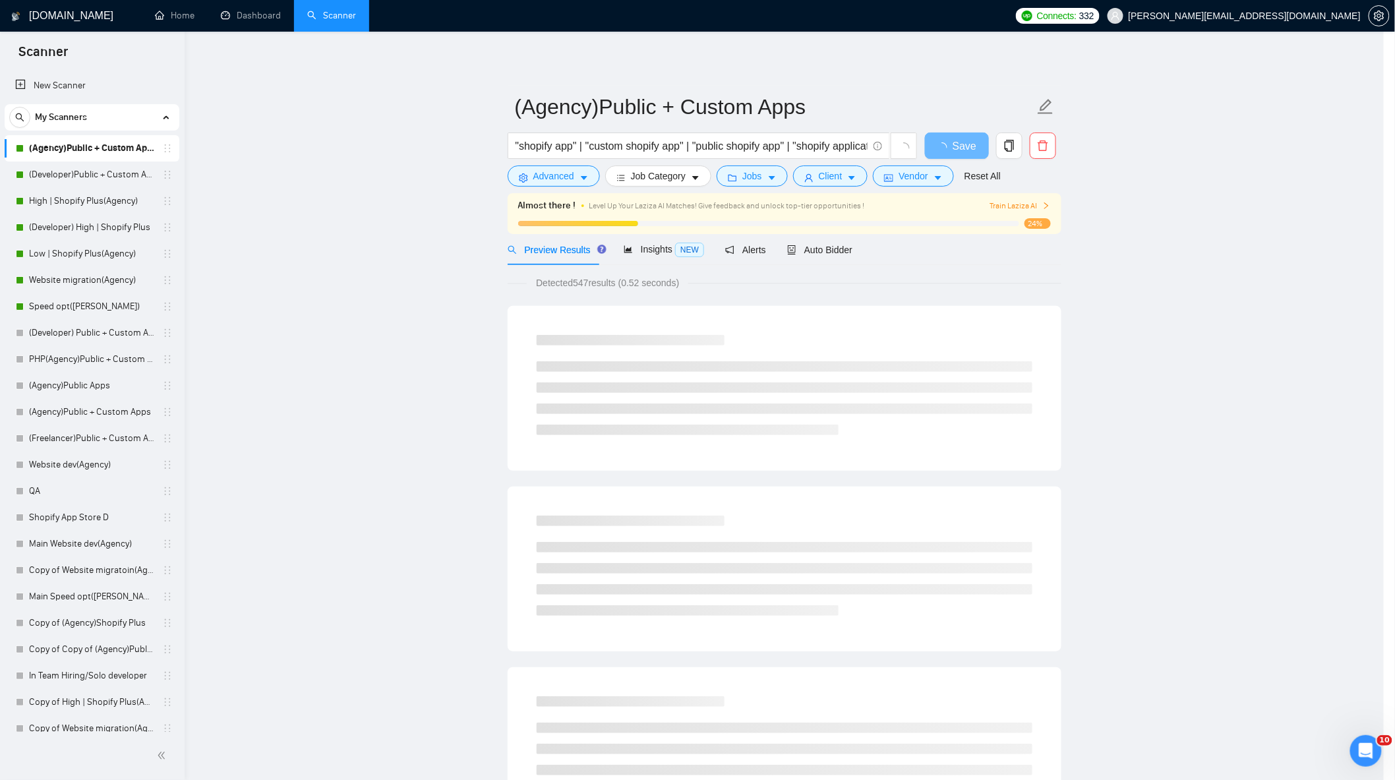
scroll to position [0, 0]
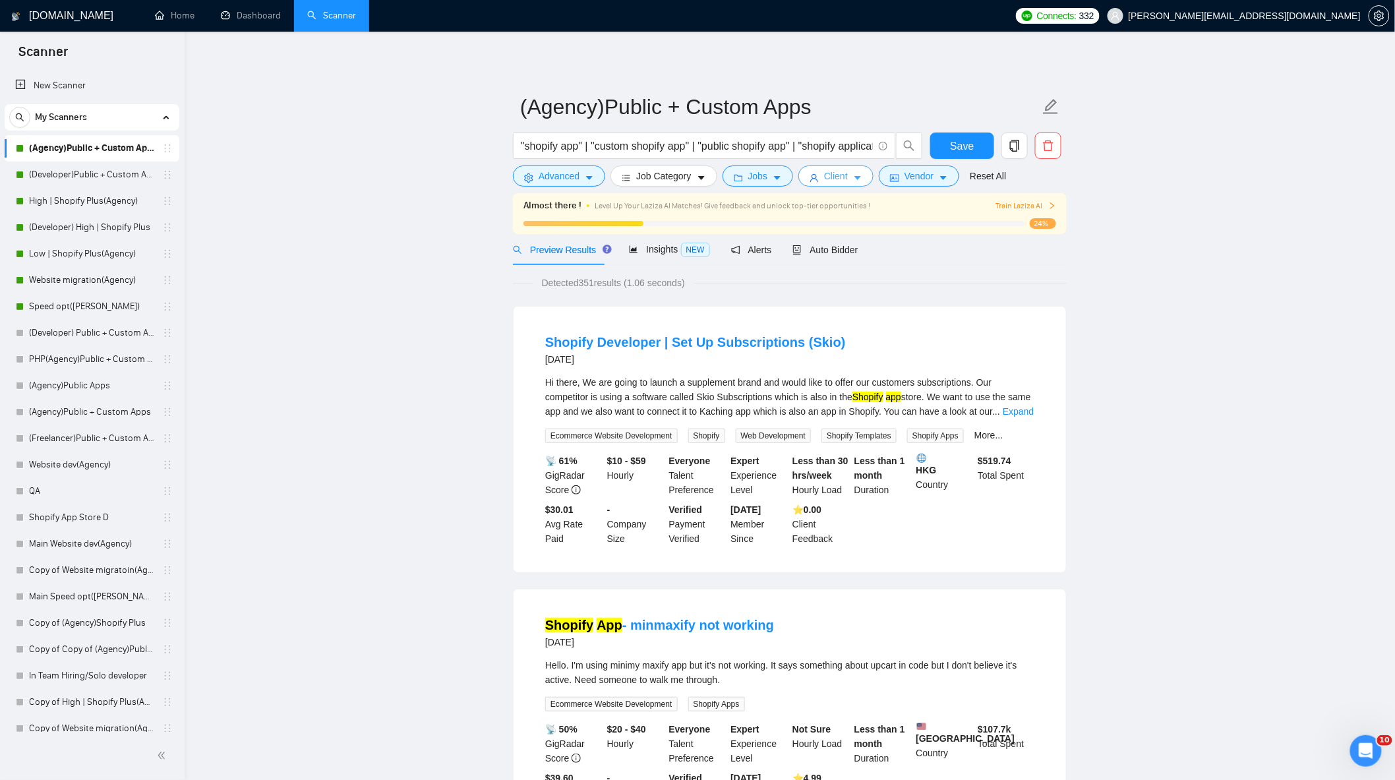
click at [842, 171] on span "Client" at bounding box center [836, 176] width 24 height 15
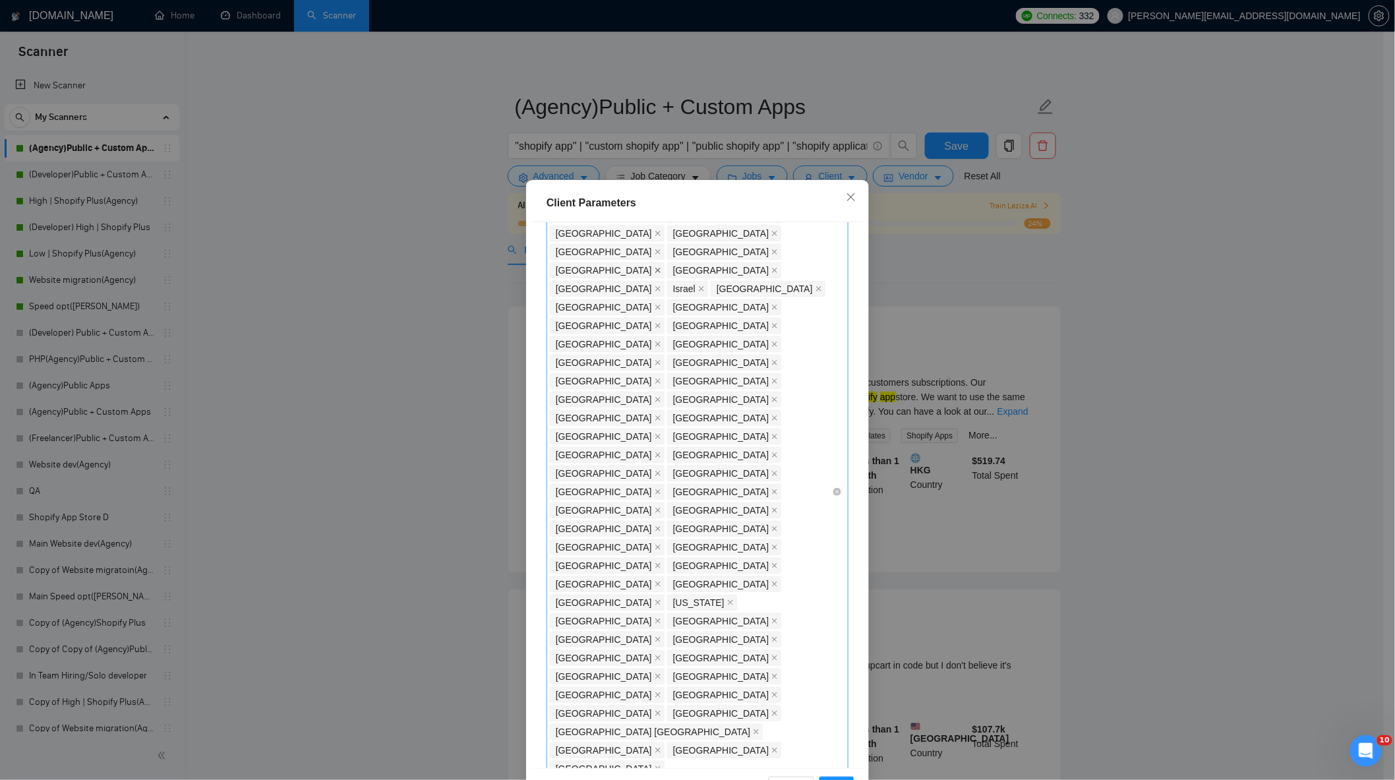
scroll to position [42, 0]
click at [1037, 376] on div "Client Parameters Client Location Include Client Countries United States United…" at bounding box center [697, 390] width 1395 height 780
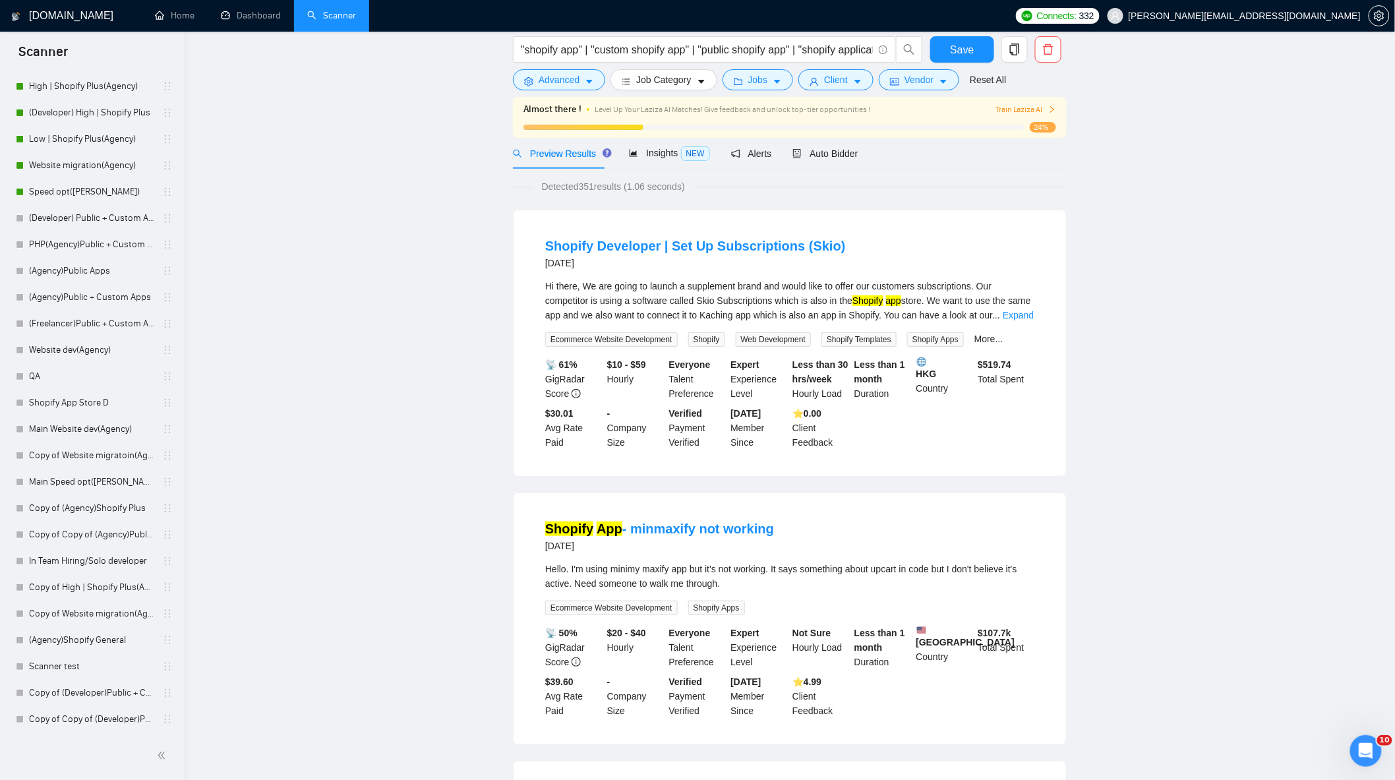
scroll to position [0, 0]
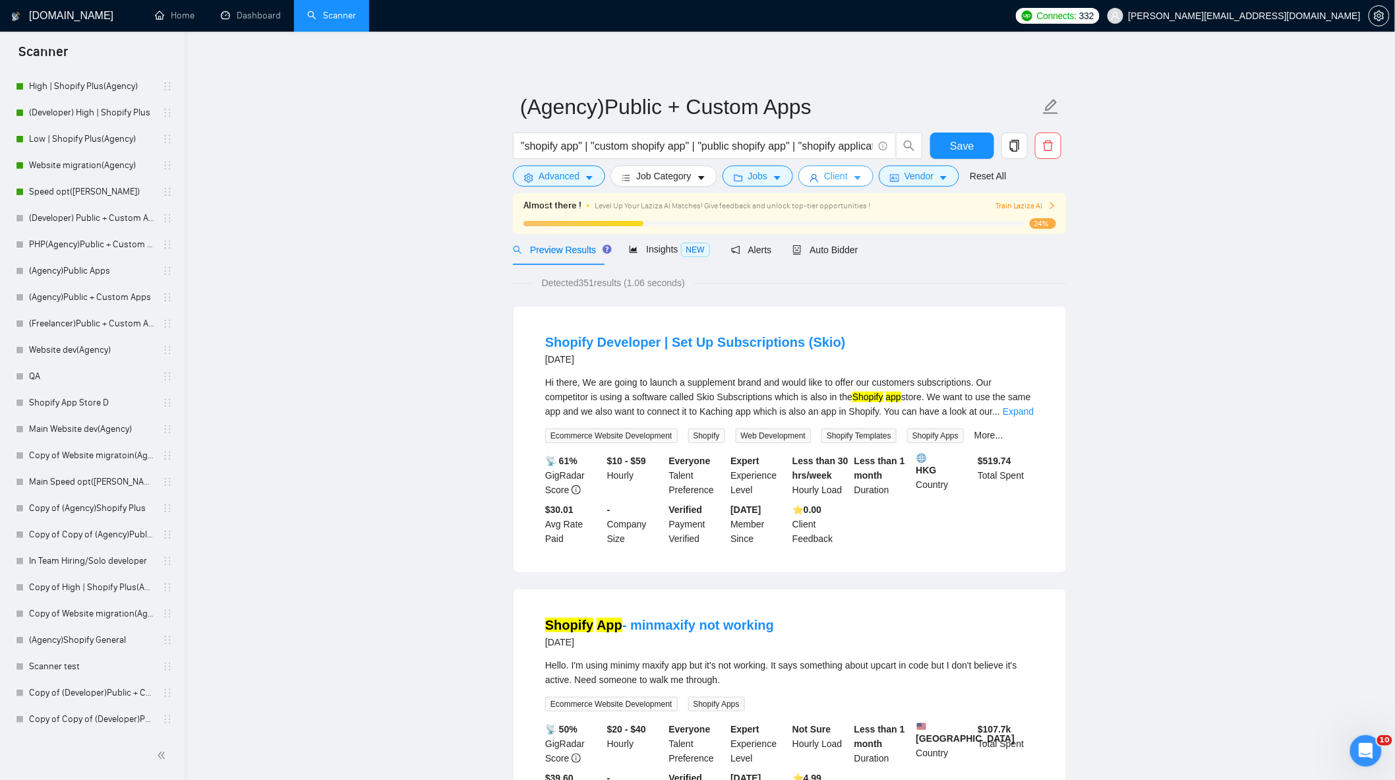
click at [834, 180] on span "Client" at bounding box center [836, 176] width 24 height 15
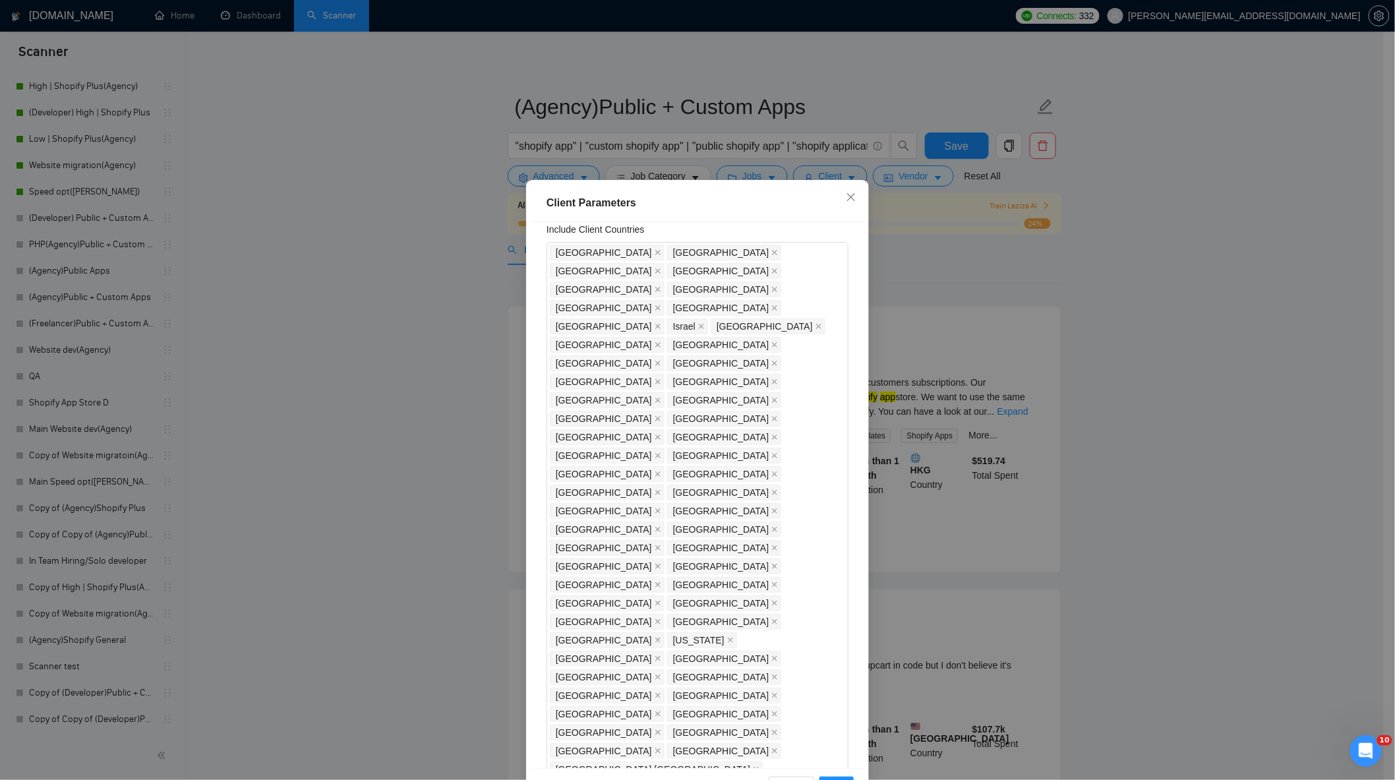
click at [1001, 293] on div "Client Parameters Client Location Include Client Countries United States United…" at bounding box center [697, 390] width 1395 height 780
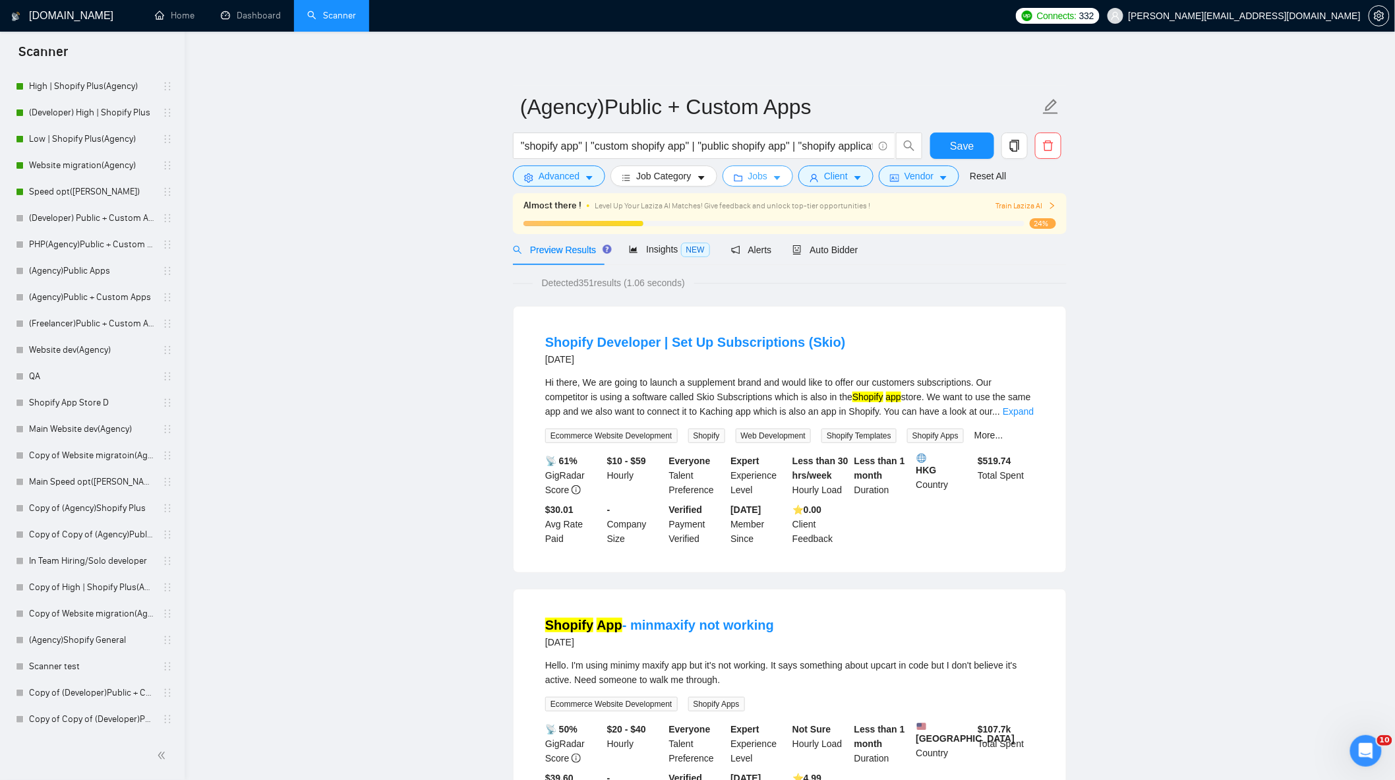
click at [759, 178] on span "Jobs" at bounding box center [758, 176] width 20 height 15
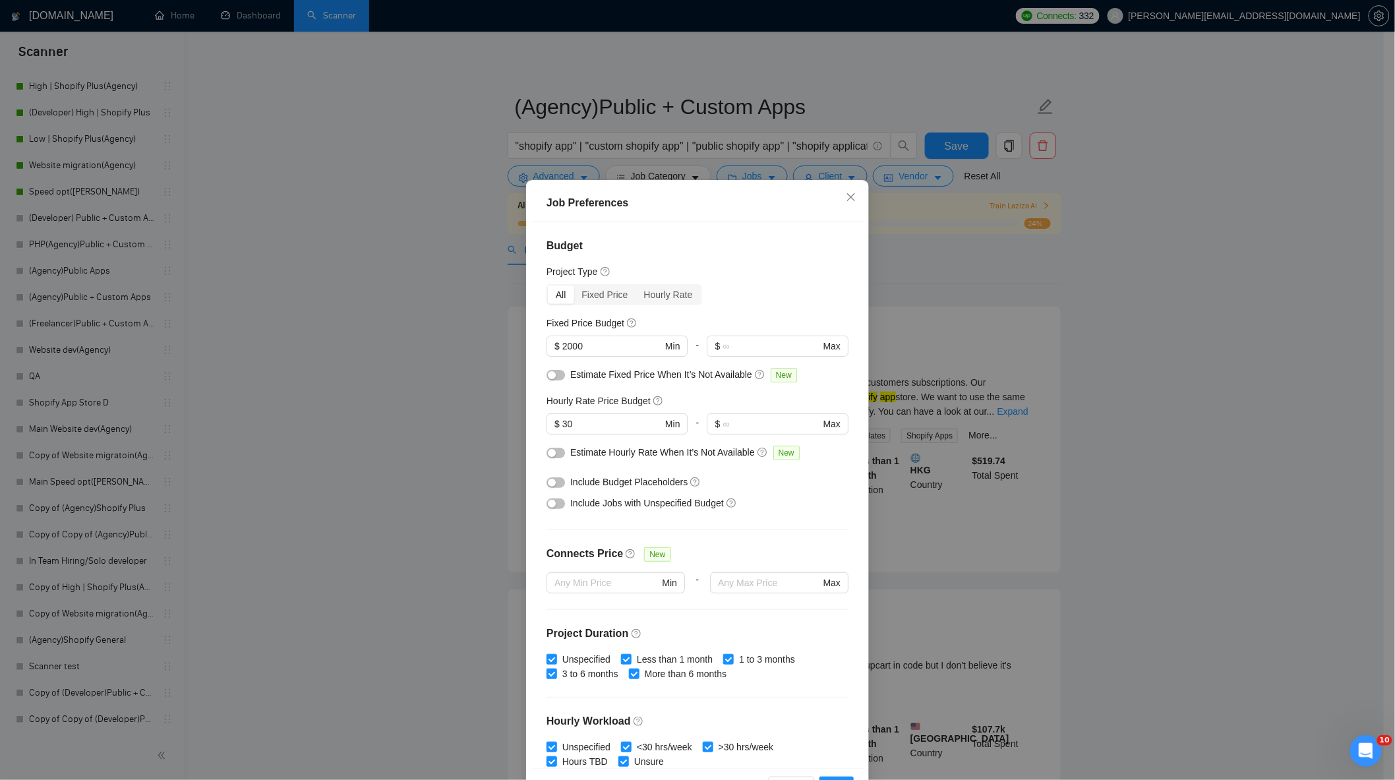
click at [1012, 275] on div "Job Preferences Budget Project Type All Fixed Price Hourly Rate Fixed Price Bud…" at bounding box center [697, 390] width 1395 height 780
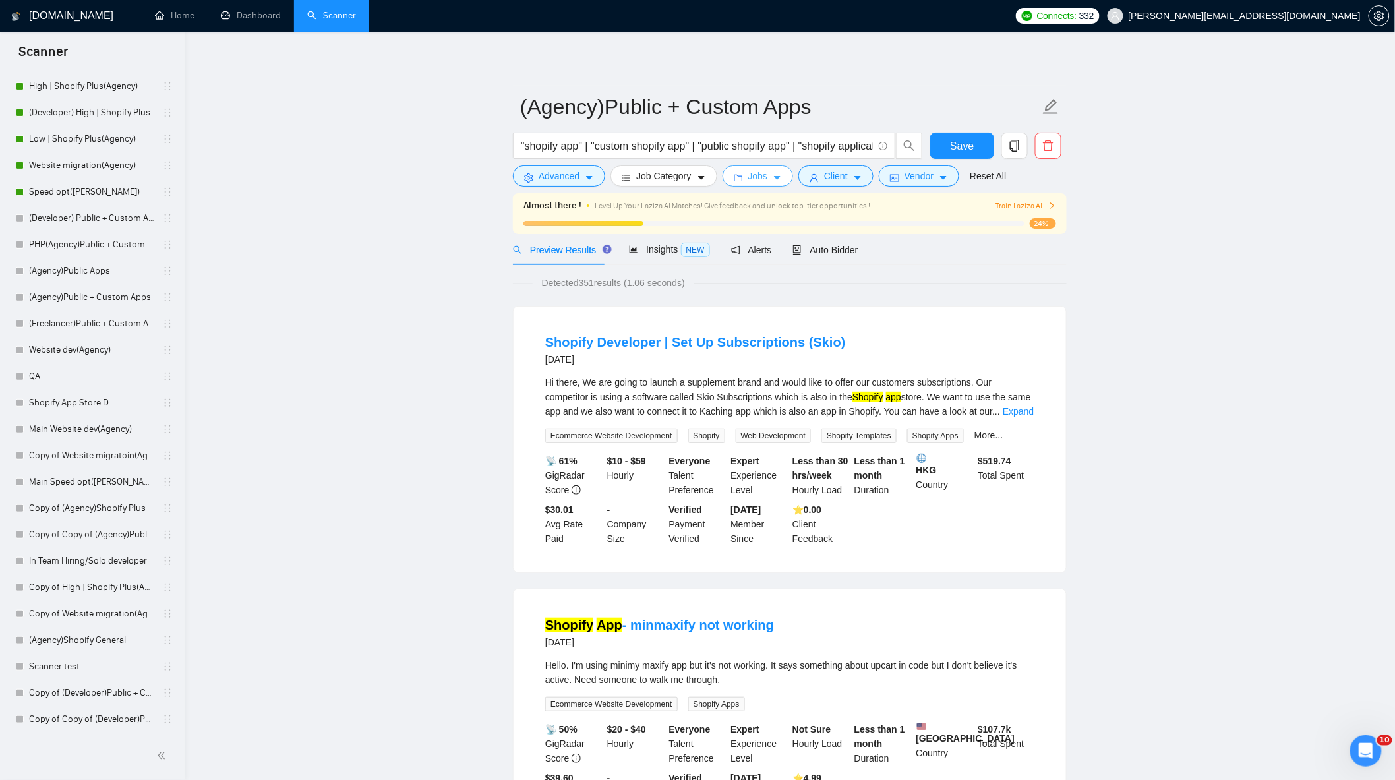
click at [773, 179] on icon "caret-down" at bounding box center [777, 177] width 9 height 9
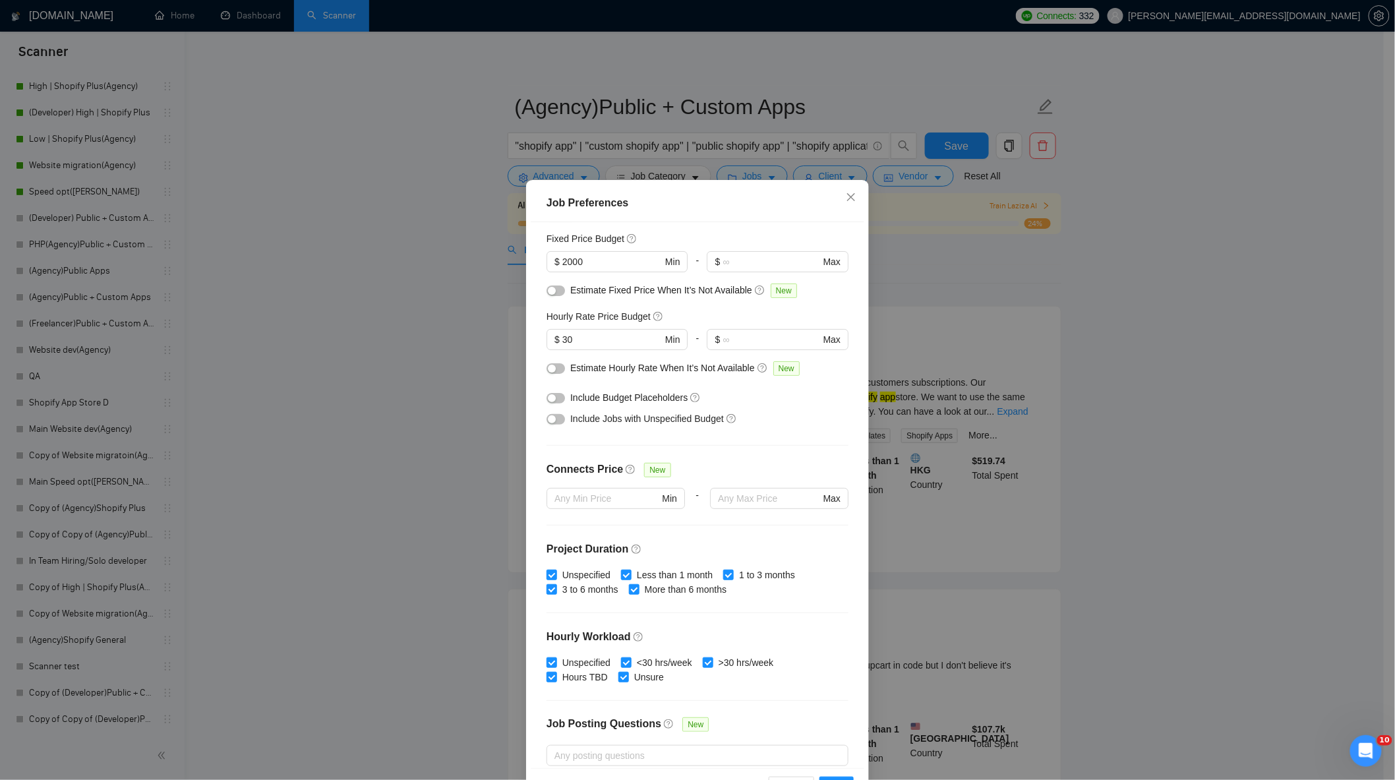
scroll to position [198, 0]
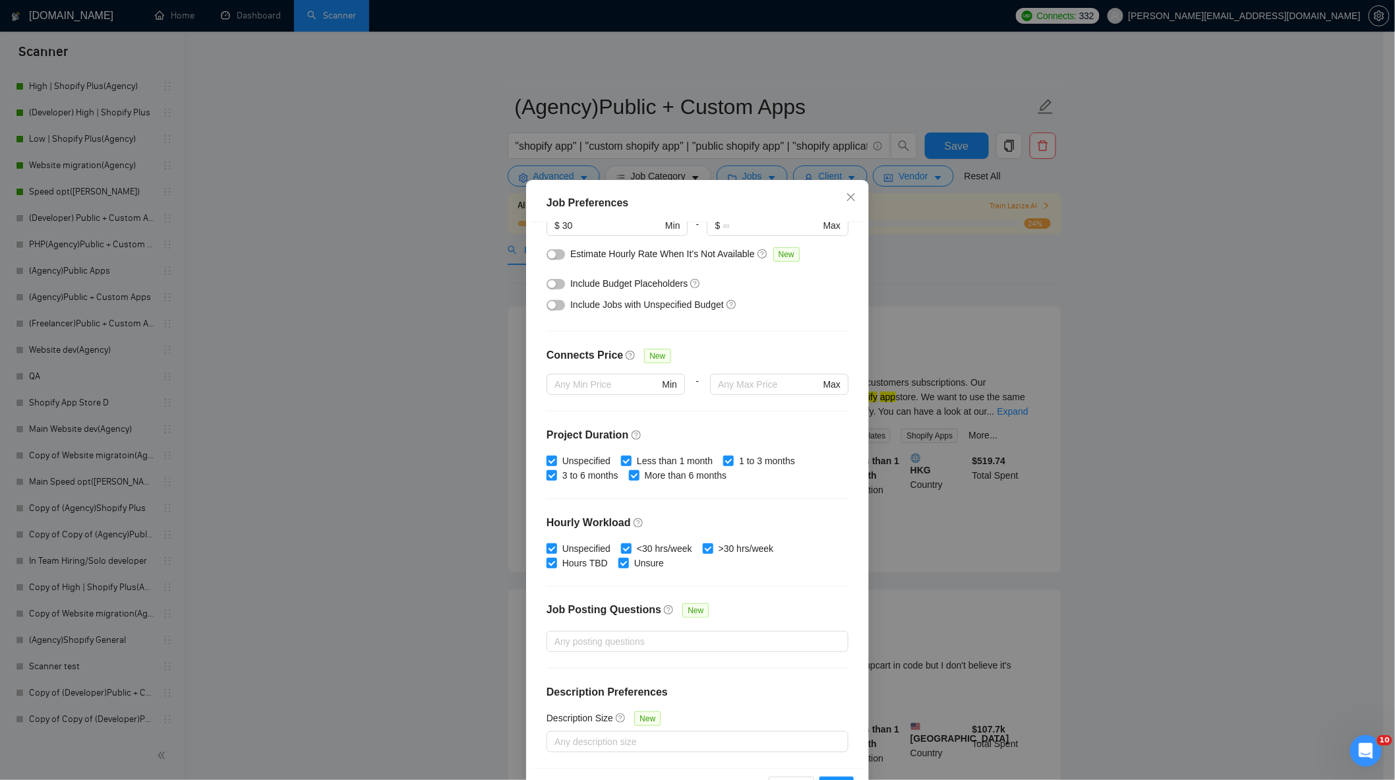
click at [963, 293] on div "Job Preferences Budget Project Type All Fixed Price Hourly Rate Fixed Price Bud…" at bounding box center [697, 390] width 1395 height 780
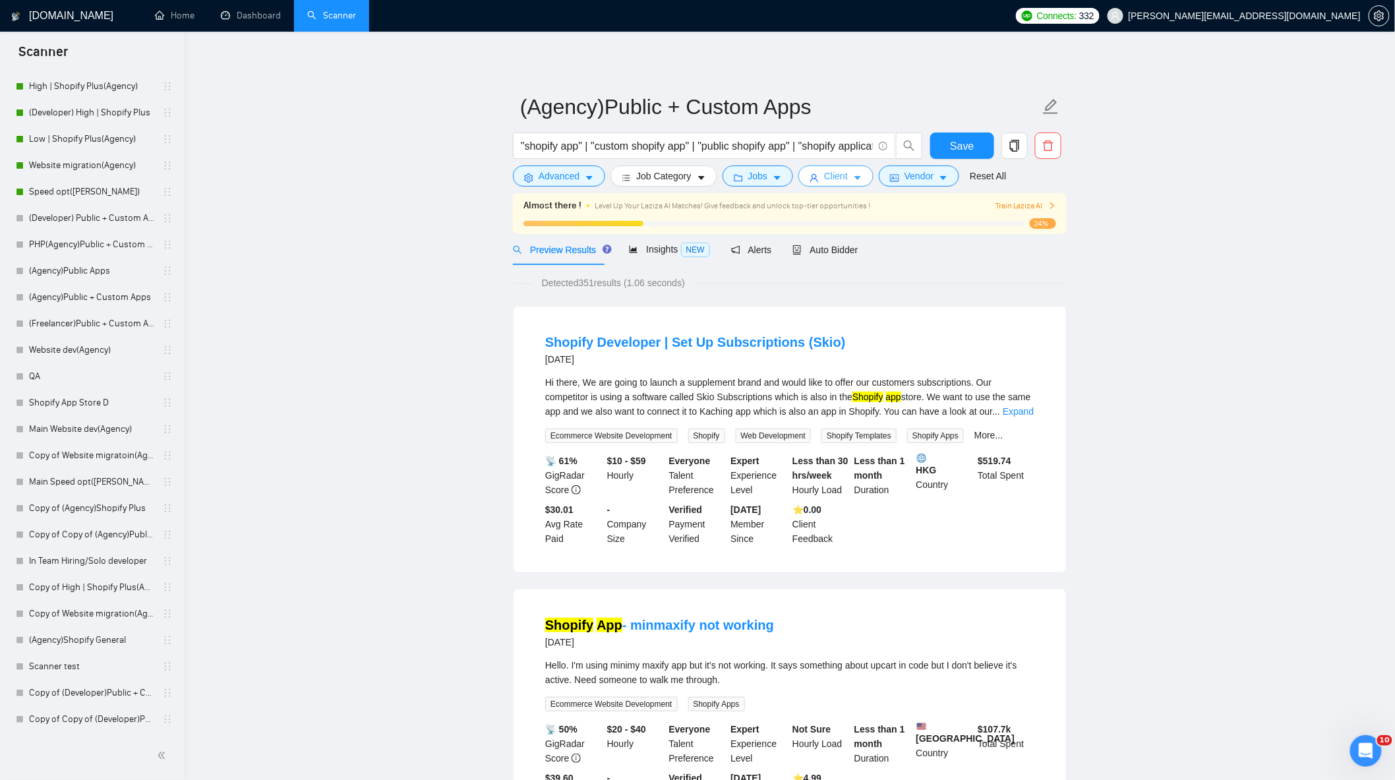
click at [846, 182] on button "Client" at bounding box center [835, 175] width 75 height 21
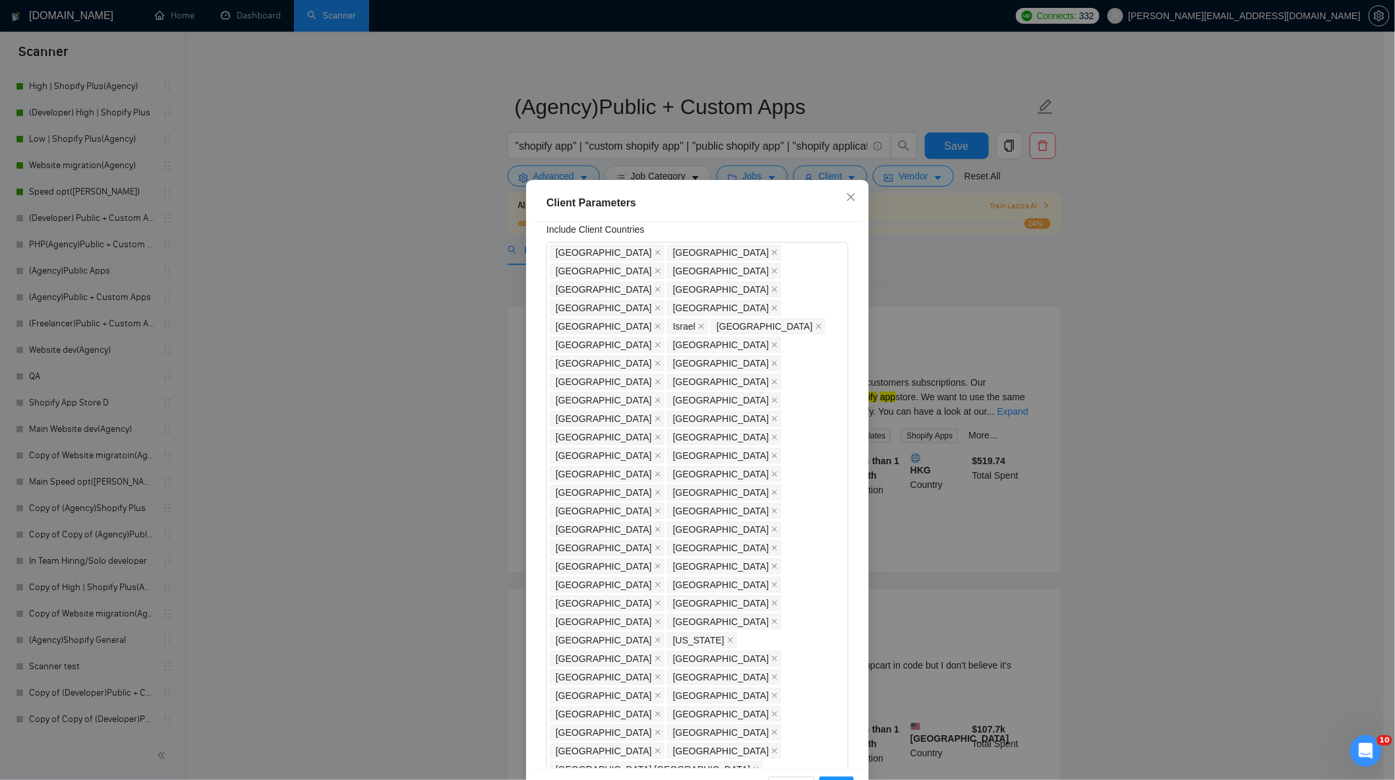
click at [1020, 305] on div "Client Parameters Client Location Include Client Countries United States United…" at bounding box center [697, 390] width 1395 height 780
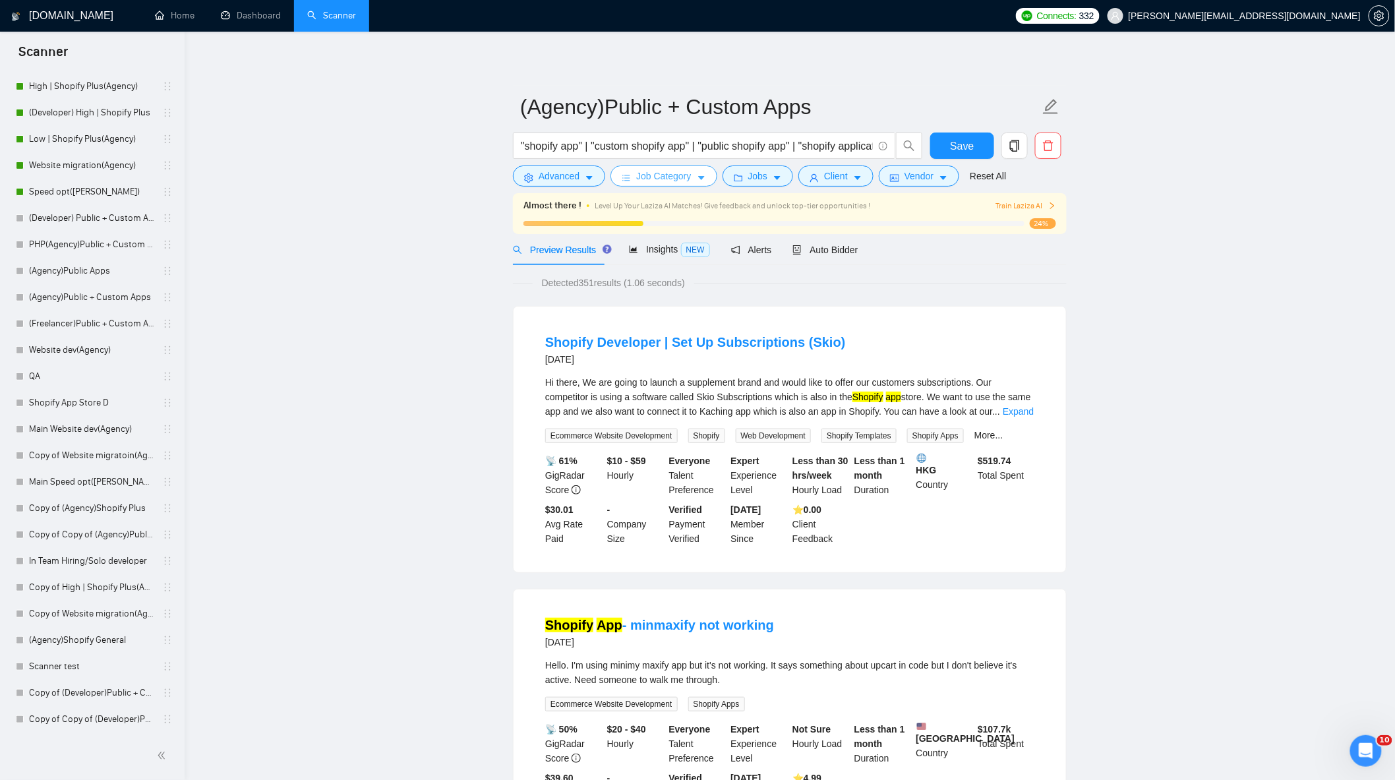
click at [688, 181] on span "Job Category" at bounding box center [663, 176] width 55 height 15
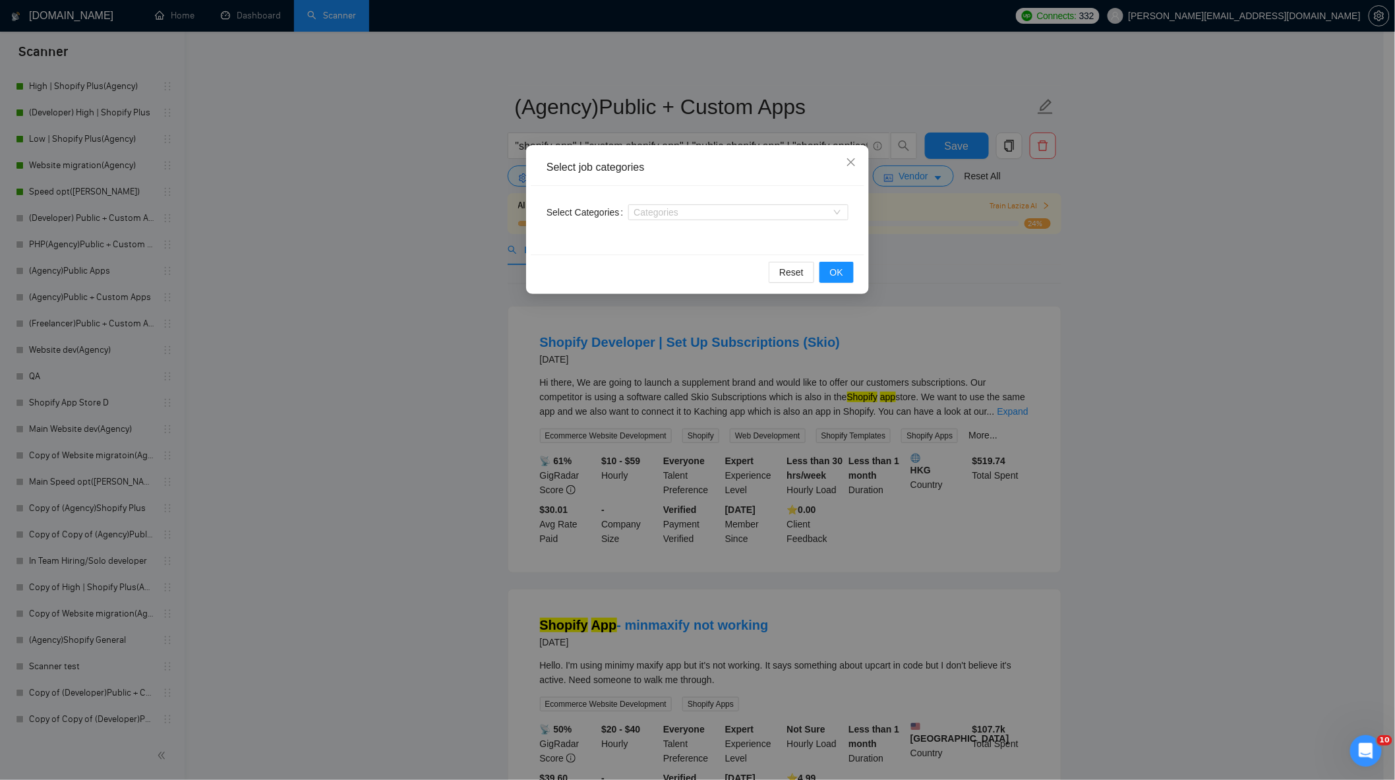
click at [873, 344] on div "Select job categories Select Categories Categories Reset OK" at bounding box center [697, 390] width 1395 height 780
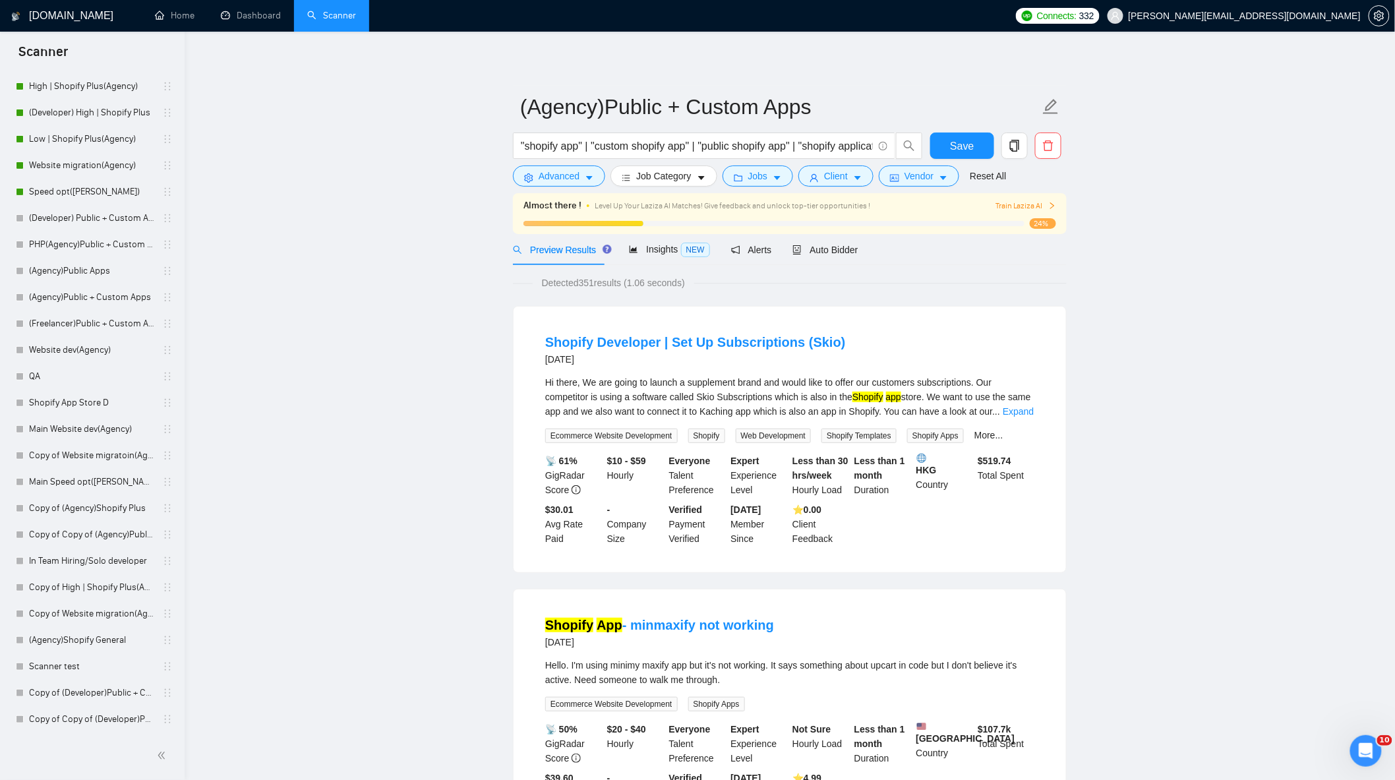
click at [724, 163] on div ""shopify app" | "custom shopify app" | "public shopify app" | "shopify applicat…" at bounding box center [717, 149] width 415 height 33
click at [748, 175] on span "Jobs" at bounding box center [758, 176] width 20 height 15
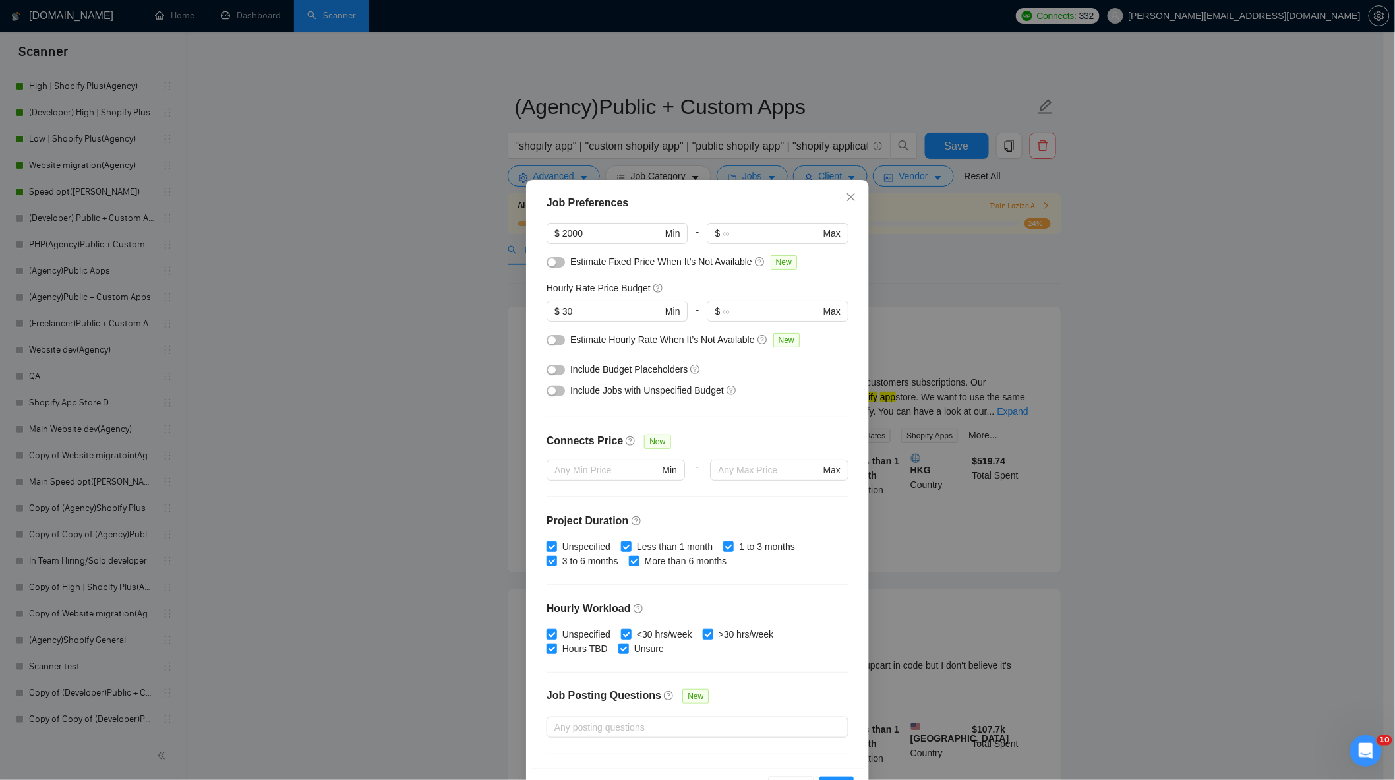
scroll to position [0, 0]
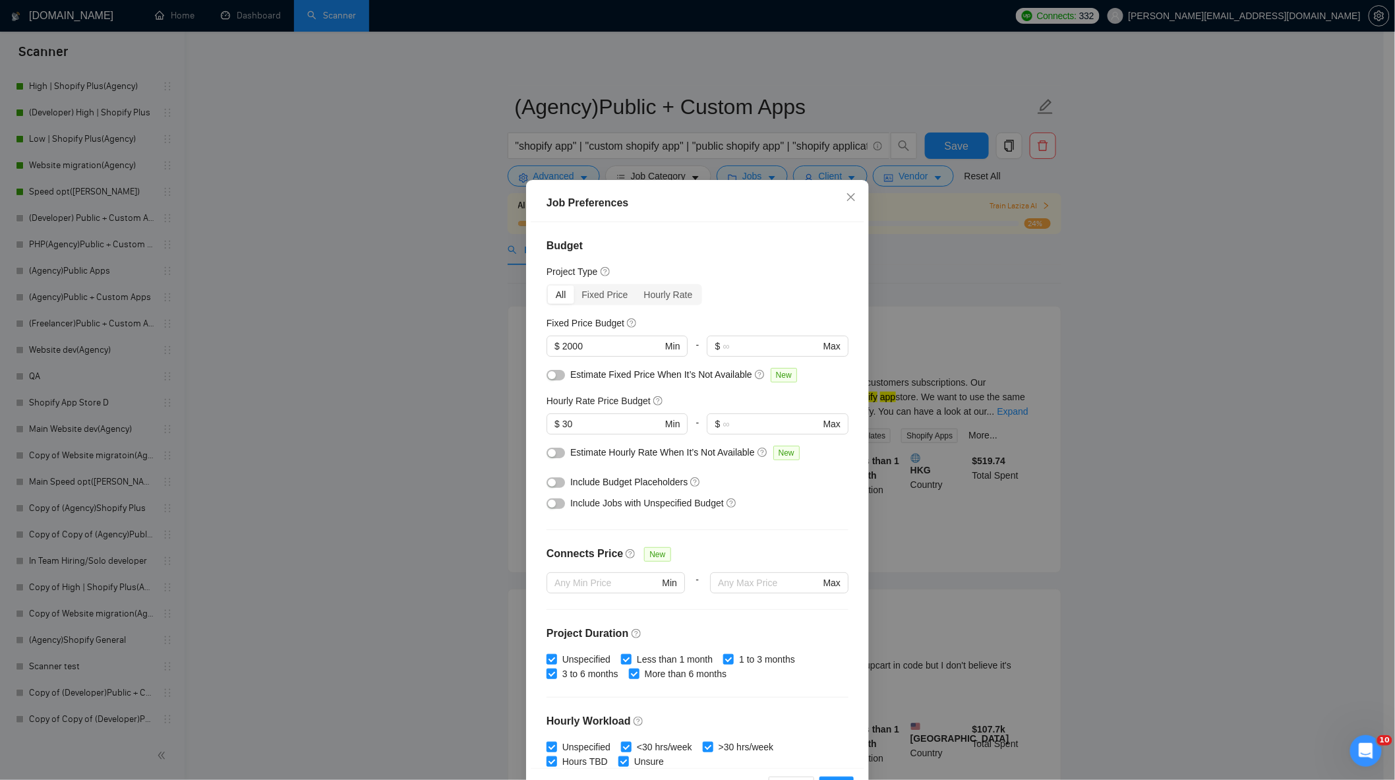
click at [548, 503] on div "button" at bounding box center [552, 504] width 8 height 8
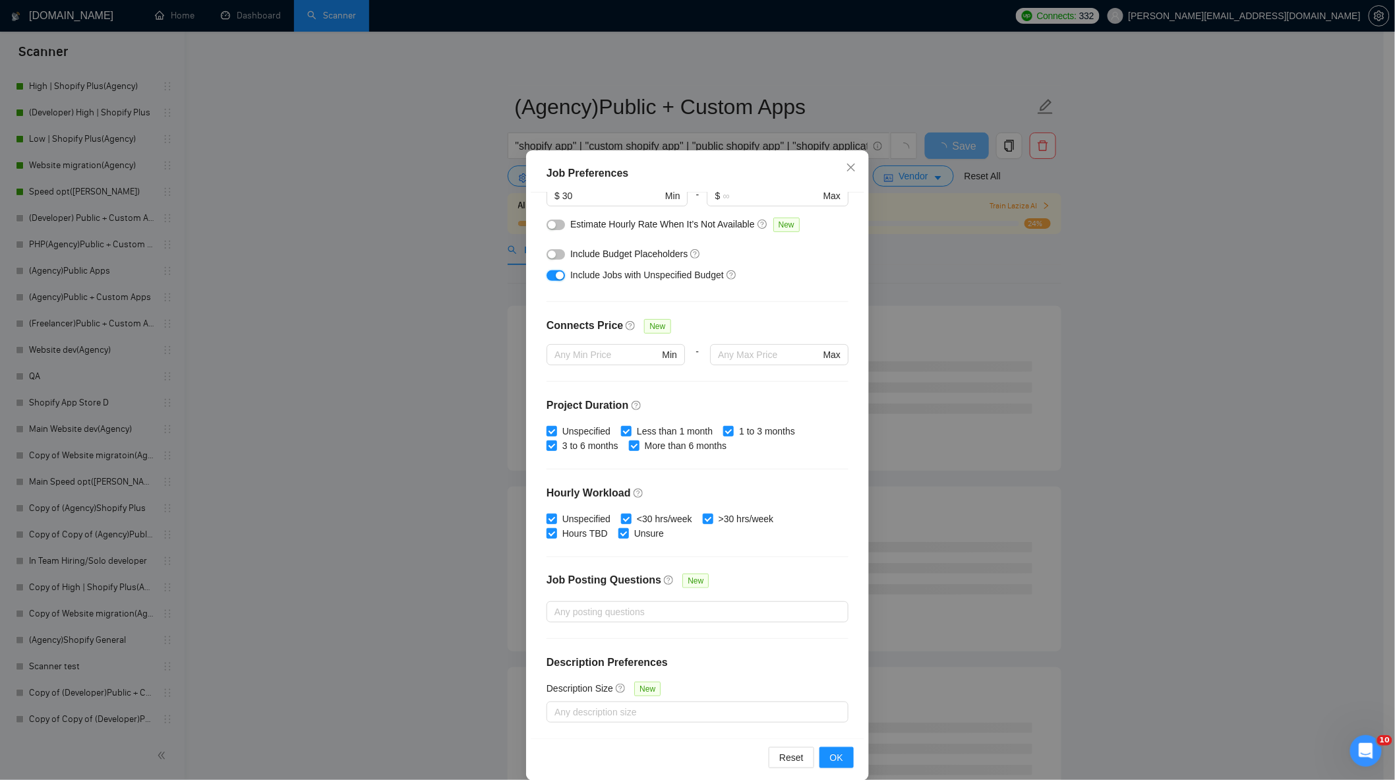
scroll to position [46, 0]
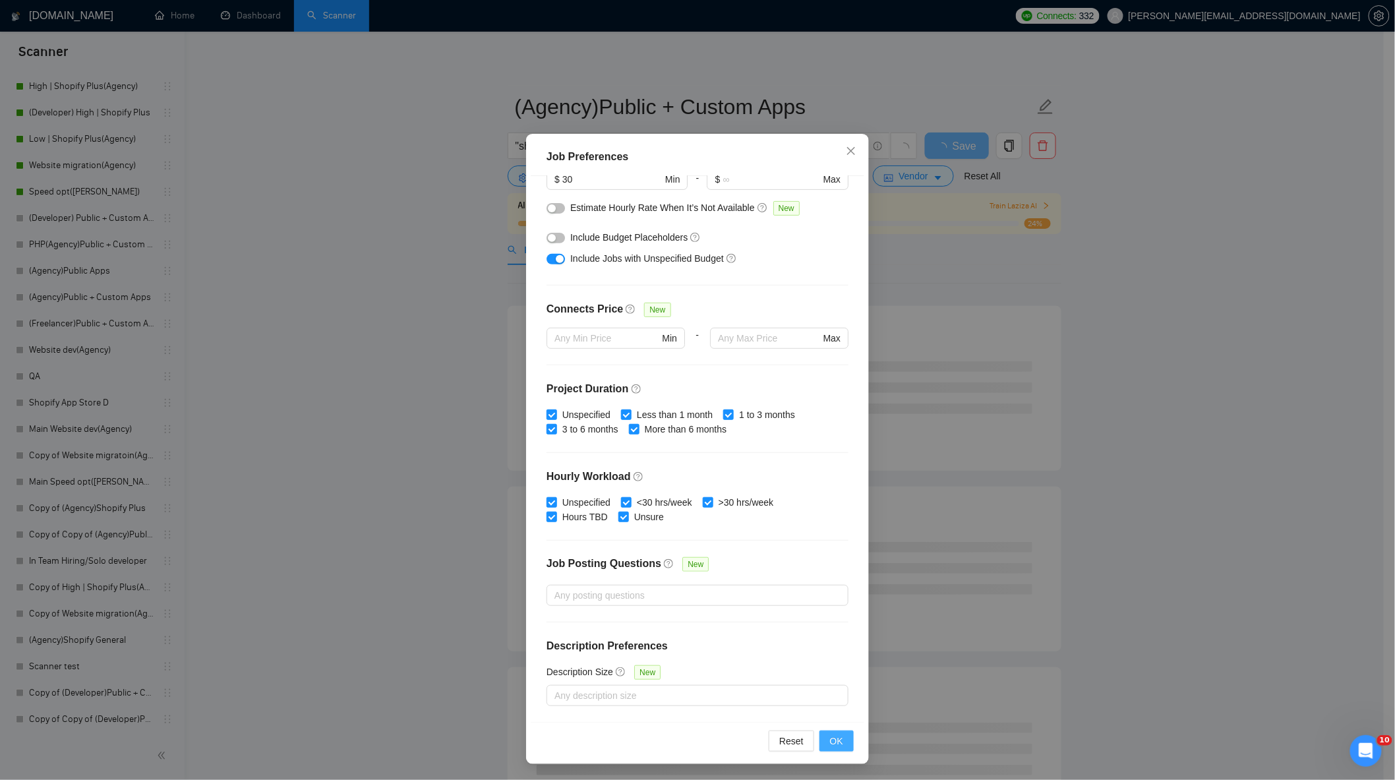
click at [836, 737] on span "OK" at bounding box center [836, 741] width 13 height 15
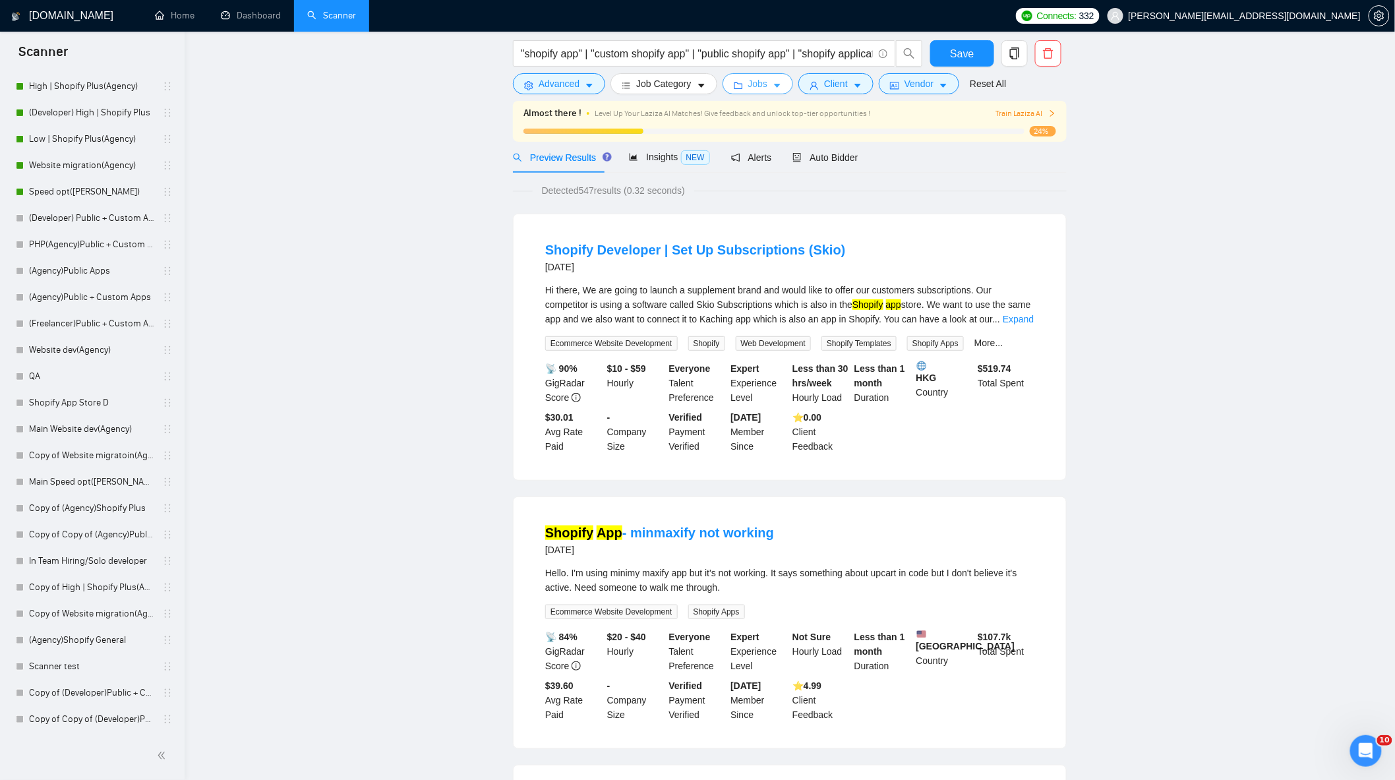
scroll to position [0, 0]
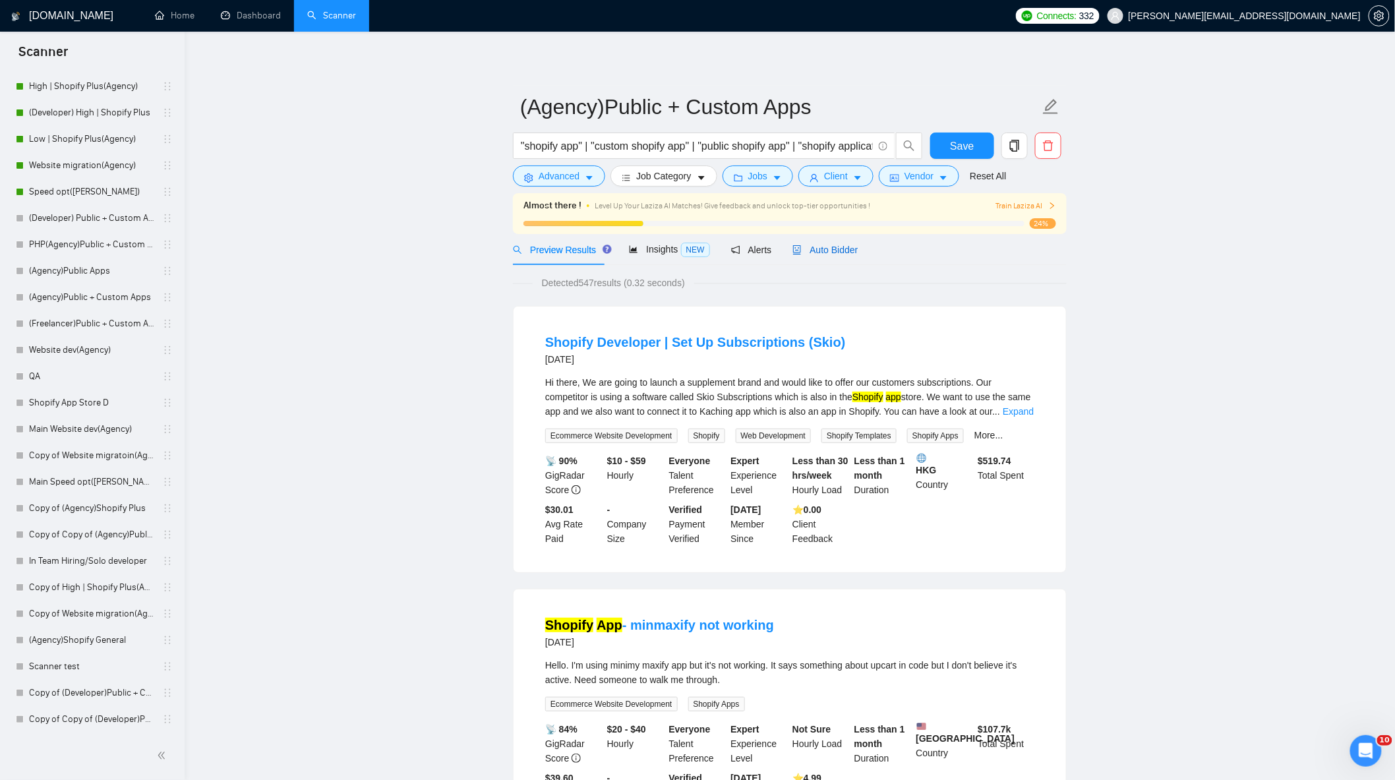
click at [825, 254] on span "Auto Bidder" at bounding box center [824, 250] width 65 height 11
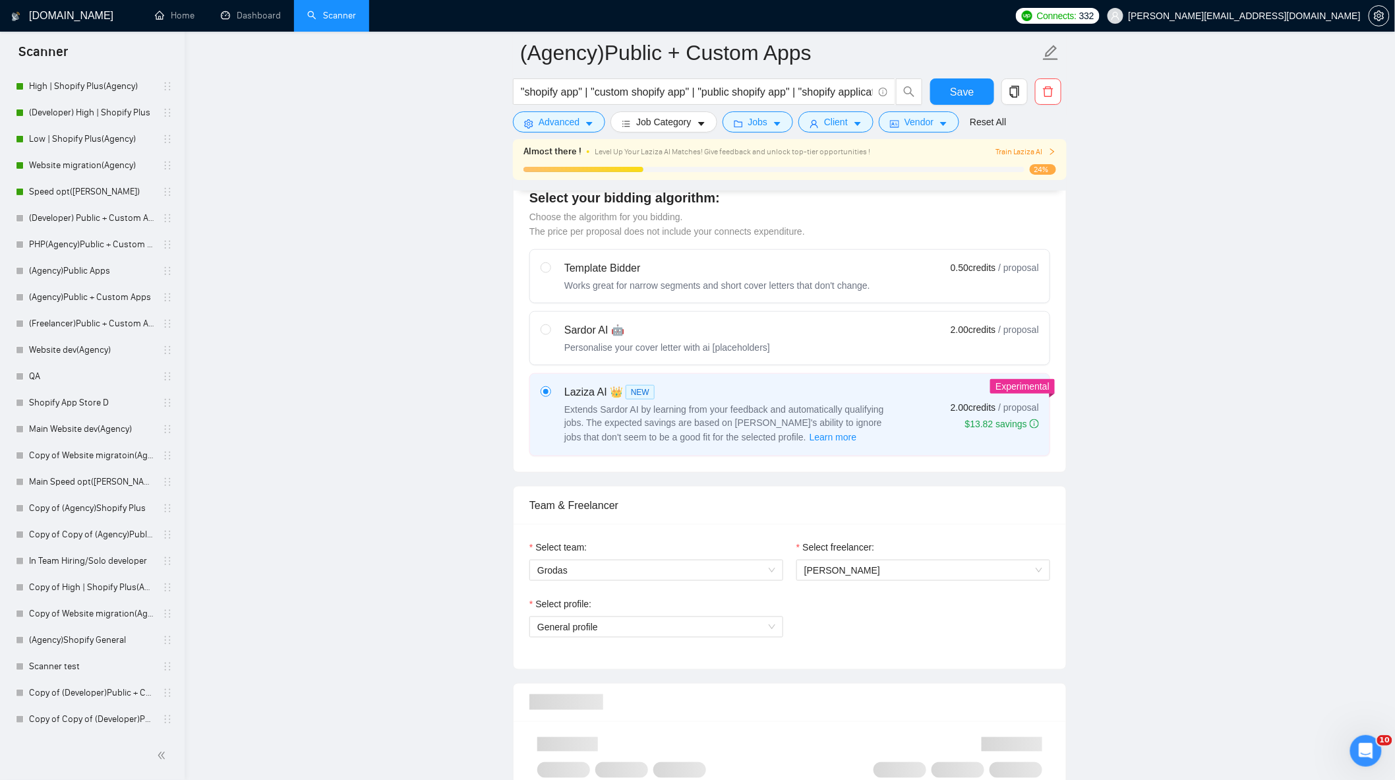
scroll to position [659, 0]
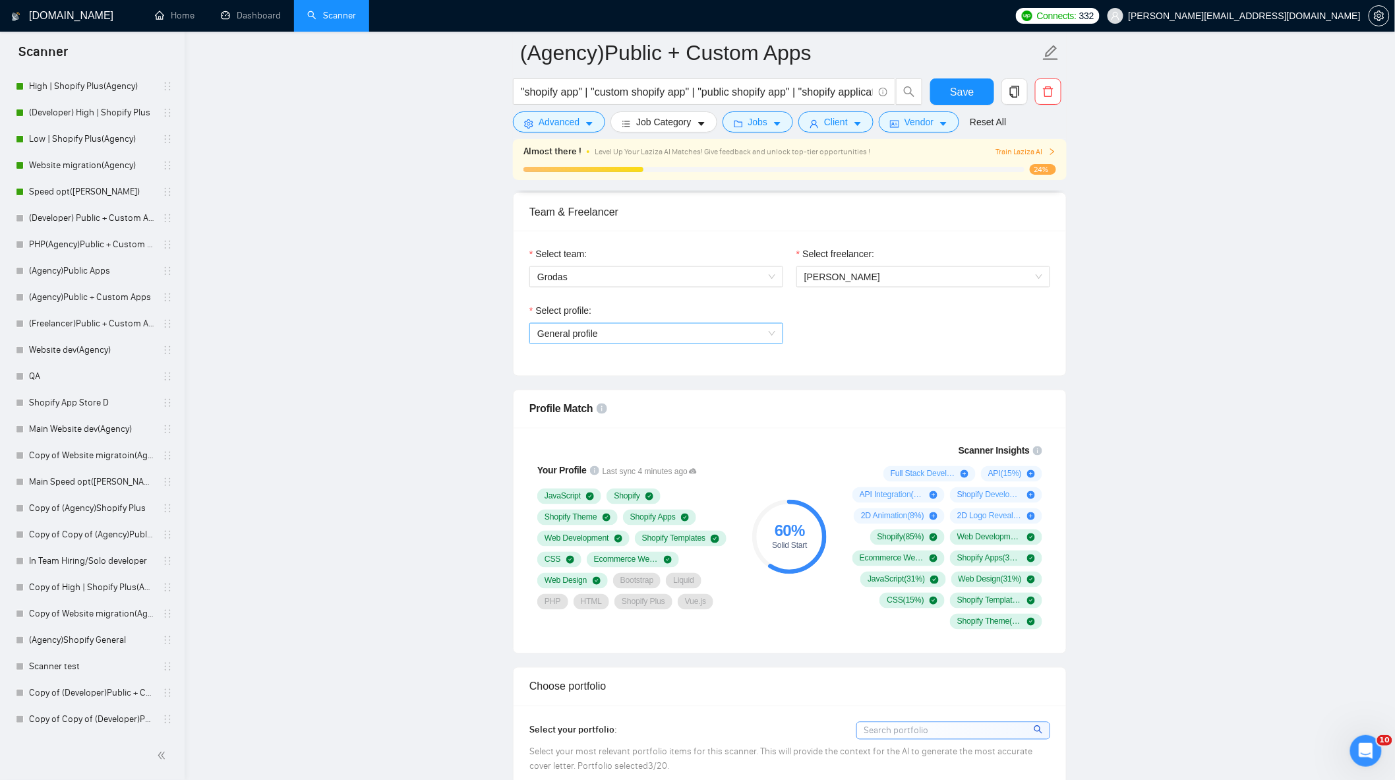
click at [765, 334] on span "General profile" at bounding box center [656, 334] width 238 height 20
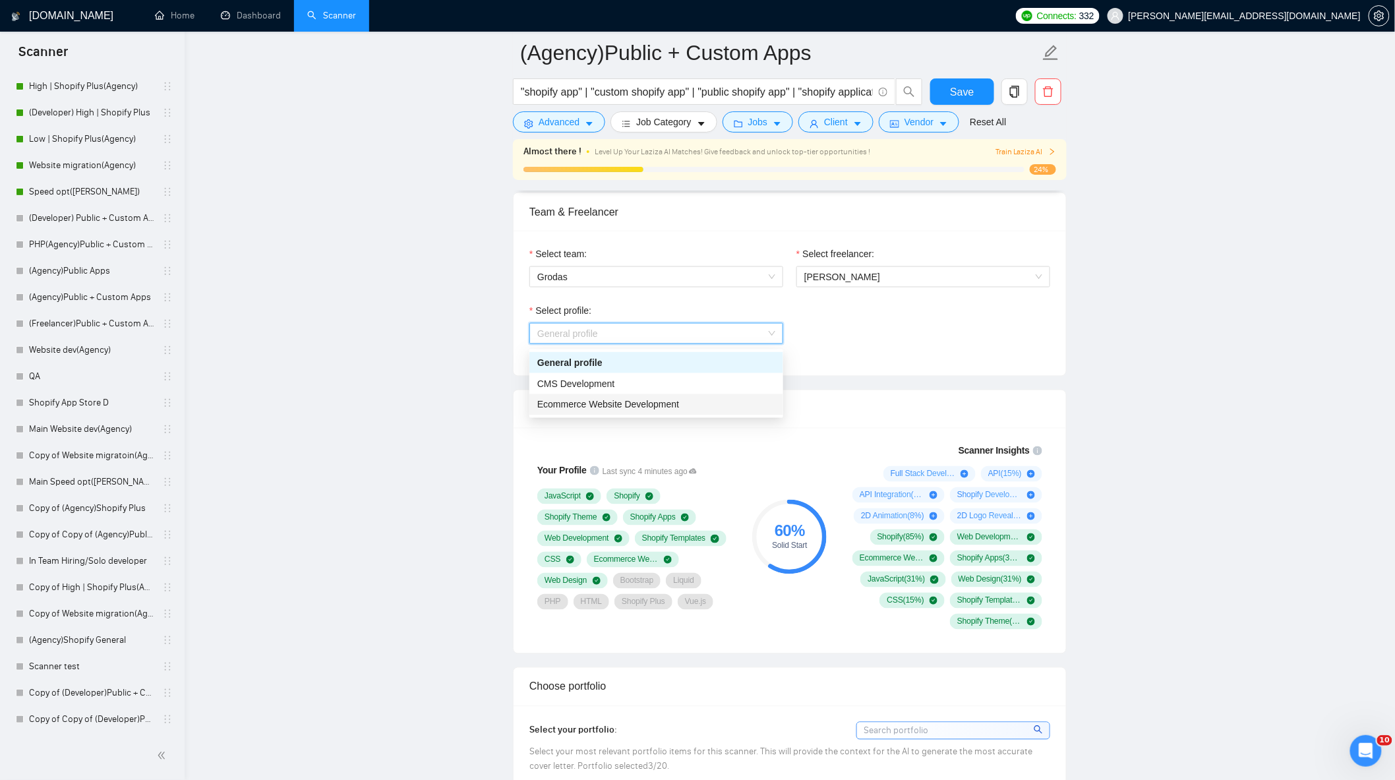
click at [682, 409] on div "Ecommerce Website Development" at bounding box center [656, 405] width 238 height 15
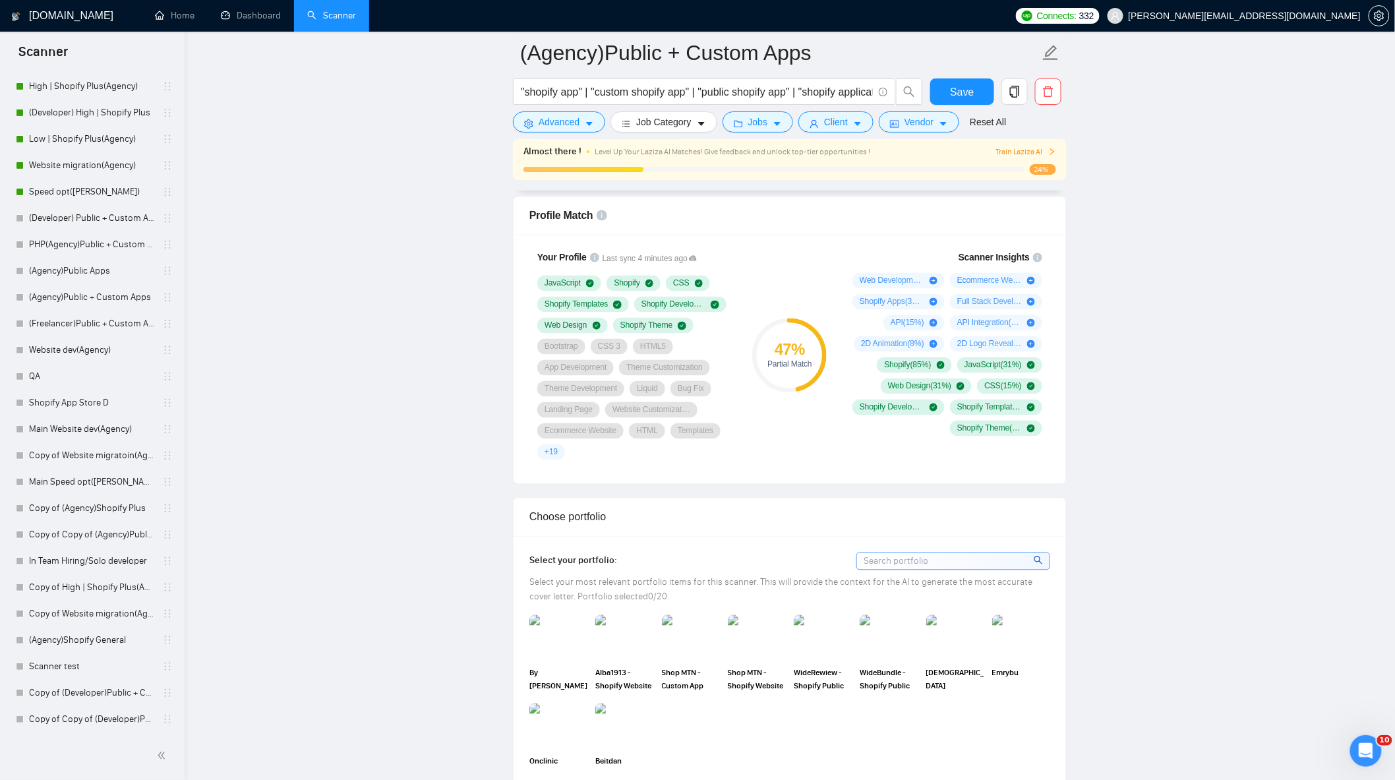
scroll to position [879, 0]
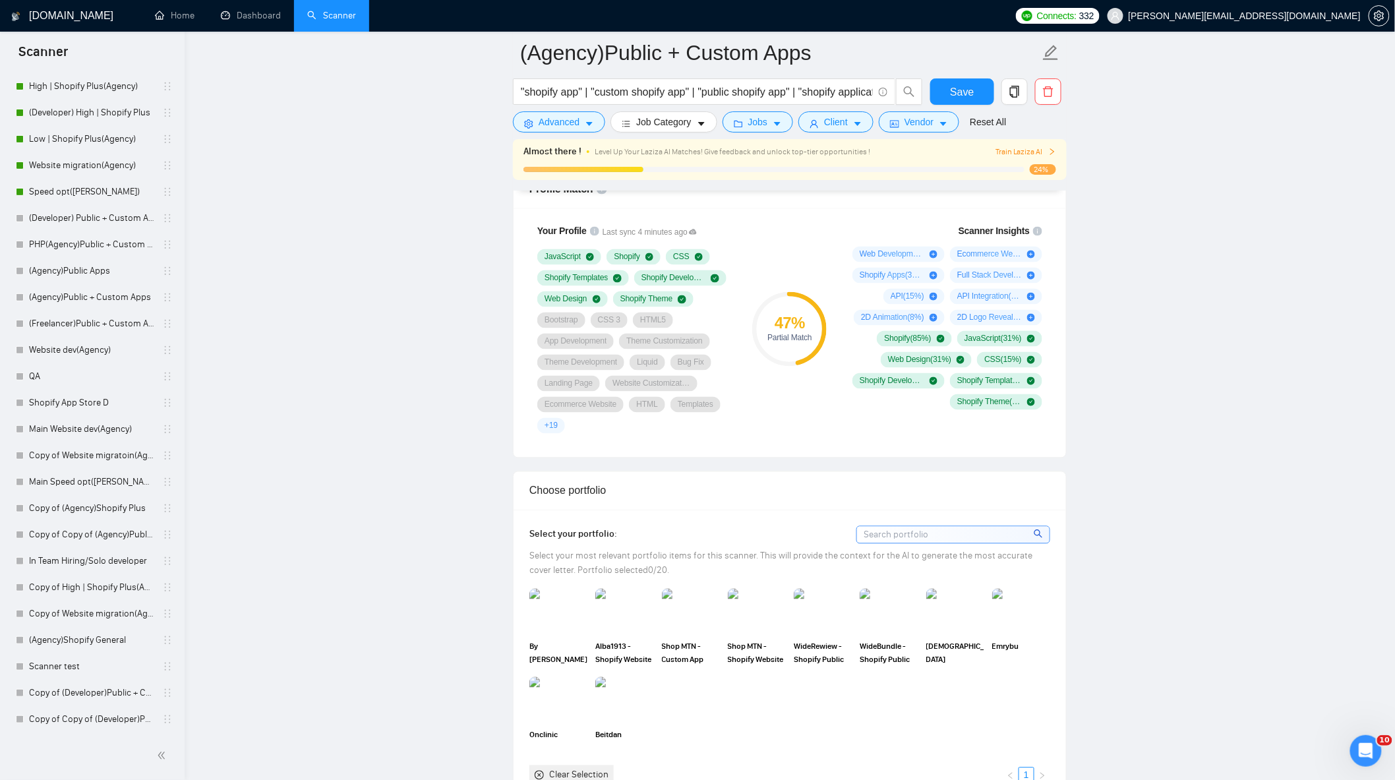
click at [552, 431] on span "+ 19" at bounding box center [551, 426] width 13 height 11
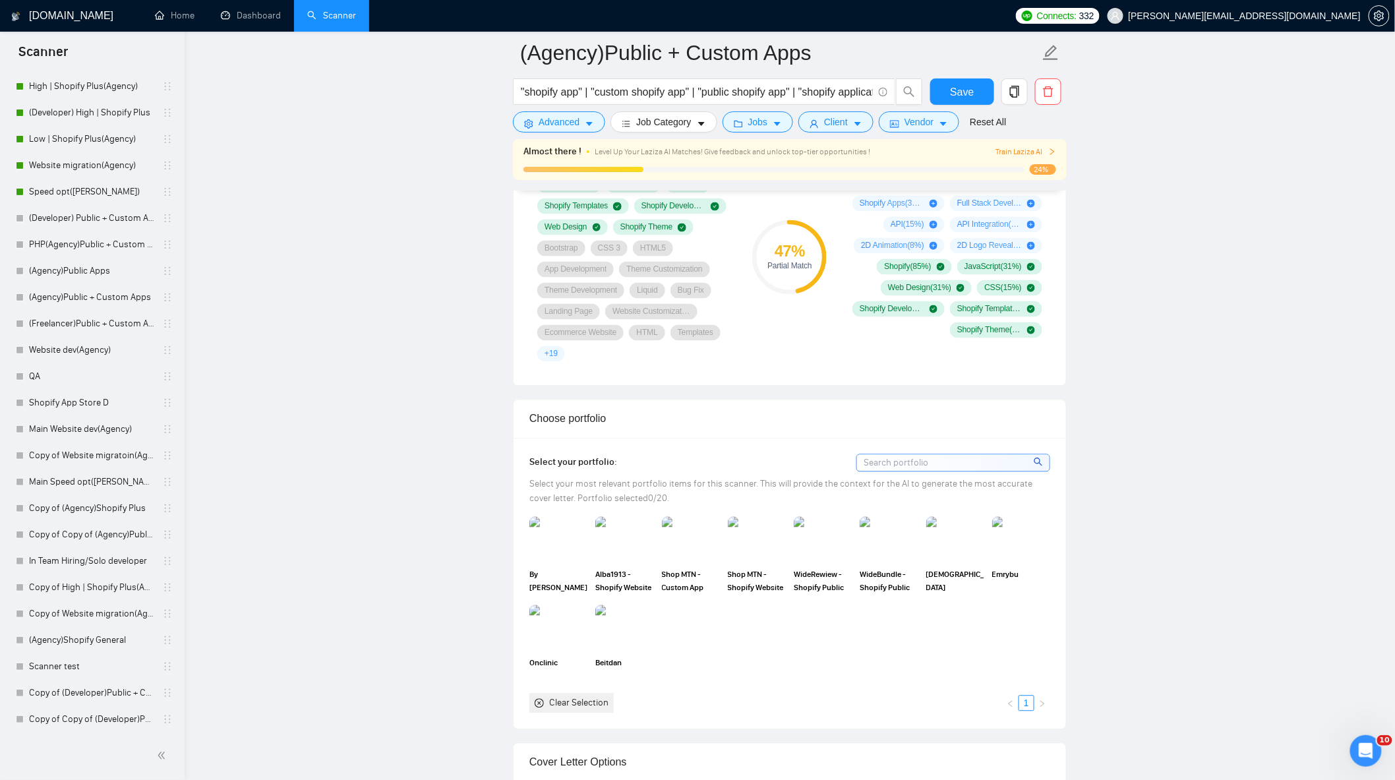
scroll to position [952, 0]
click at [556, 539] on img at bounding box center [558, 539] width 55 height 44
click at [612, 535] on img at bounding box center [624, 539] width 55 height 44
click at [703, 538] on img at bounding box center [690, 539] width 55 height 44
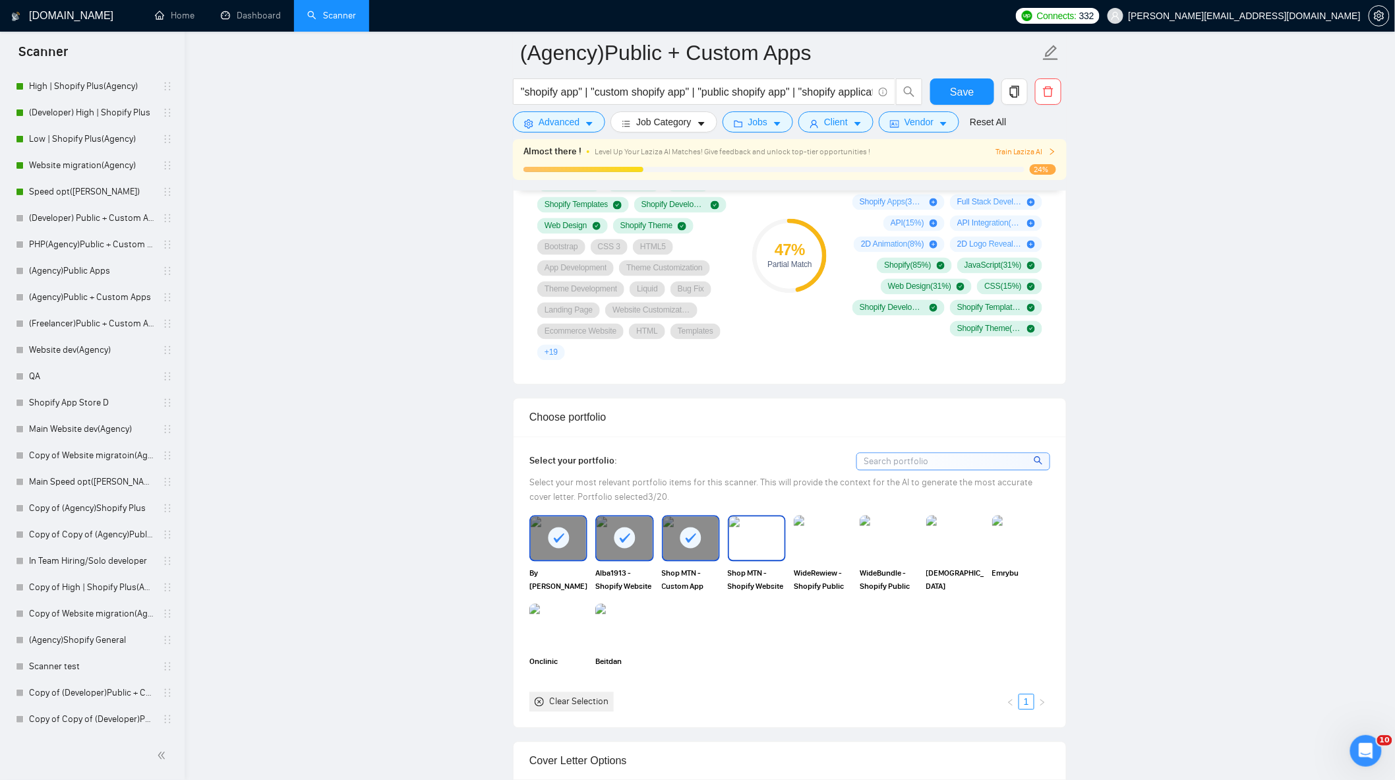
click at [761, 538] on img at bounding box center [756, 539] width 55 height 44
click at [819, 544] on img at bounding box center [822, 539] width 55 height 44
click at [886, 548] on img at bounding box center [889, 539] width 58 height 46
click at [960, 547] on img at bounding box center [955, 539] width 55 height 44
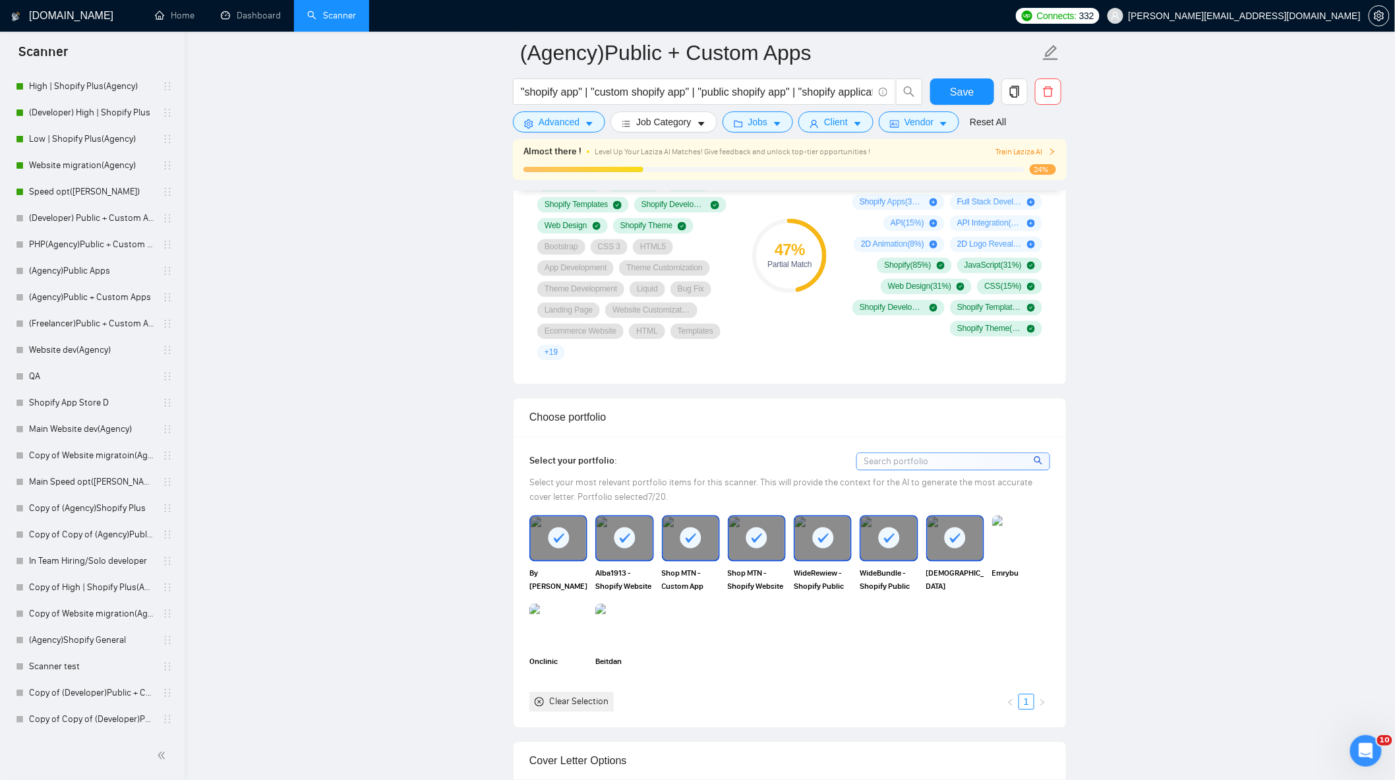
click at [1030, 545] on img at bounding box center [1021, 539] width 58 height 46
click at [631, 640] on img at bounding box center [624, 627] width 55 height 44
click at [555, 635] on img at bounding box center [558, 627] width 55 height 44
click at [610, 633] on div at bounding box center [624, 627] width 55 height 44
click at [575, 633] on div at bounding box center [558, 627] width 55 height 44
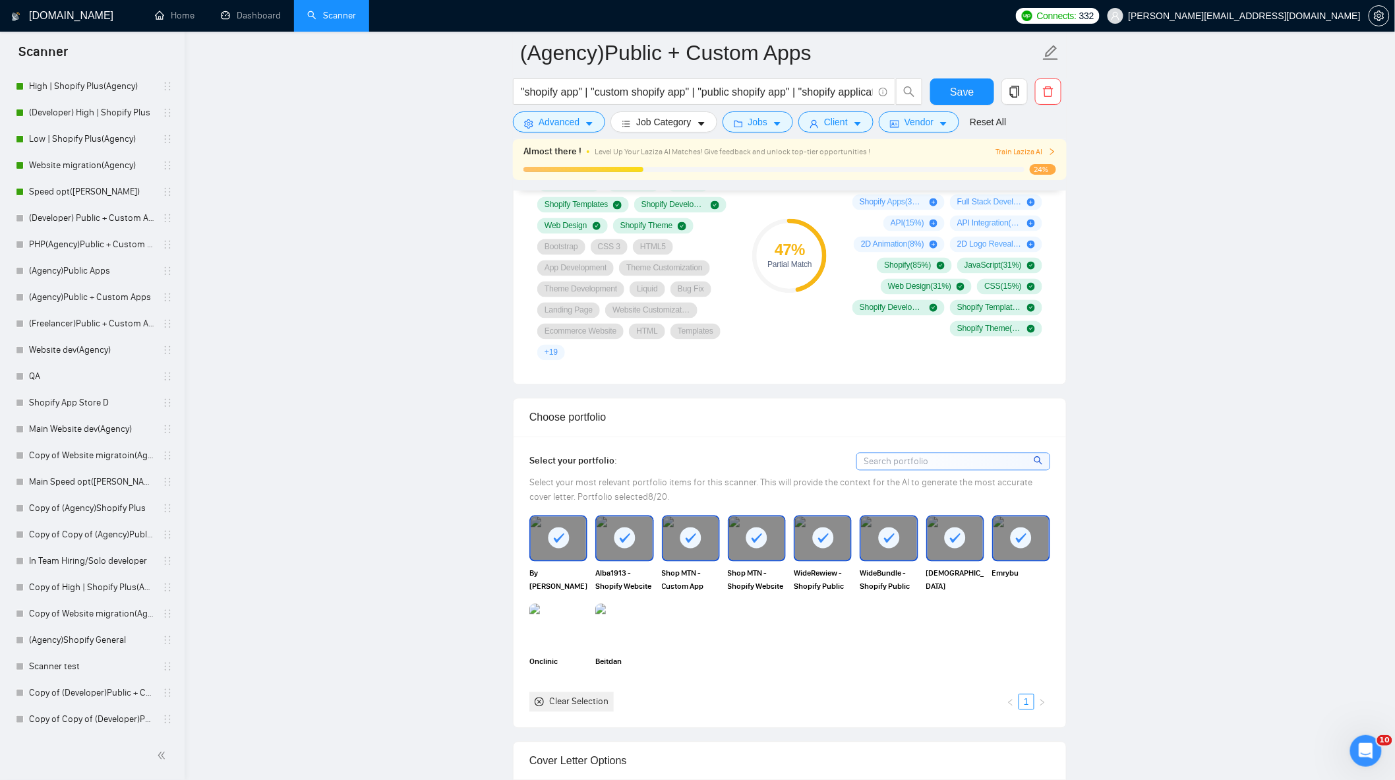
click at [1032, 552] on div at bounding box center [1020, 539] width 55 height 44
click at [947, 539] on rect at bounding box center [955, 537] width 21 height 21
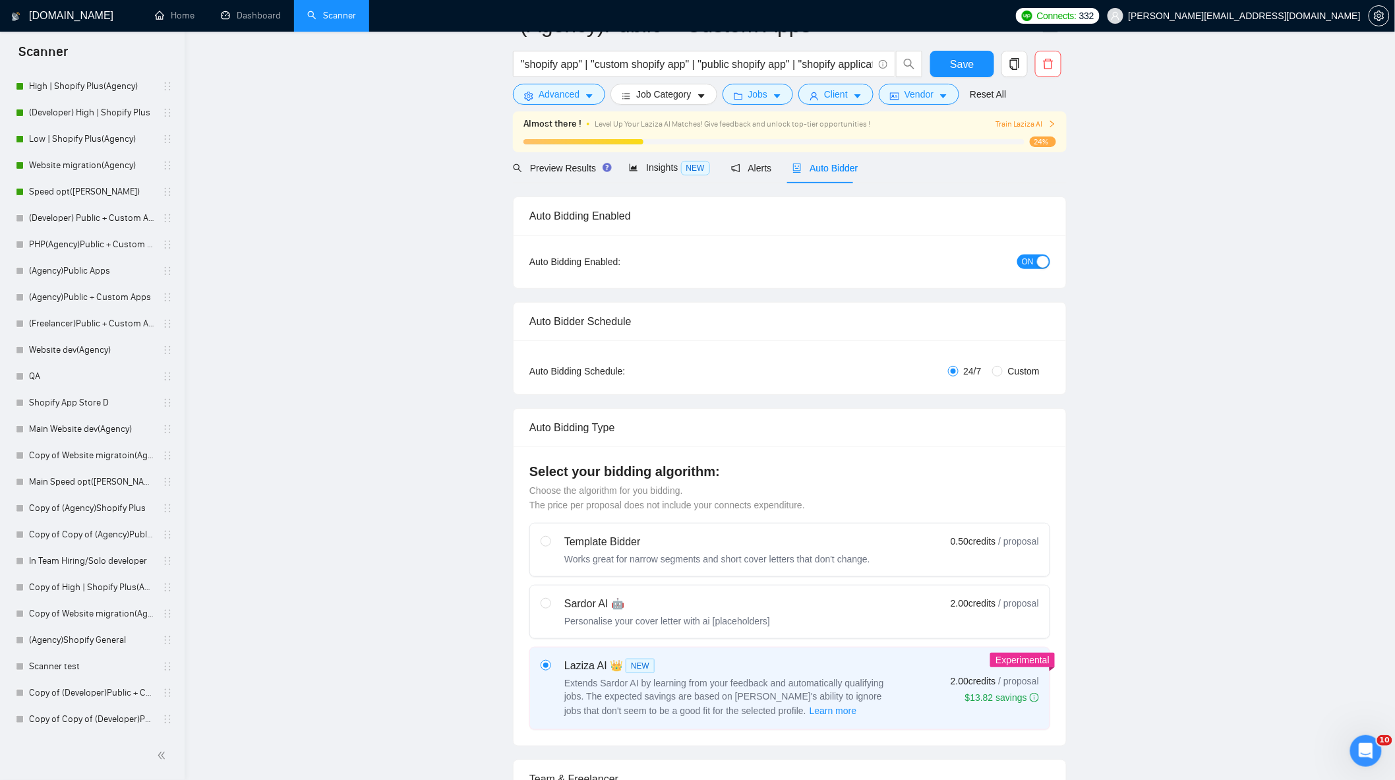
scroll to position [0, 0]
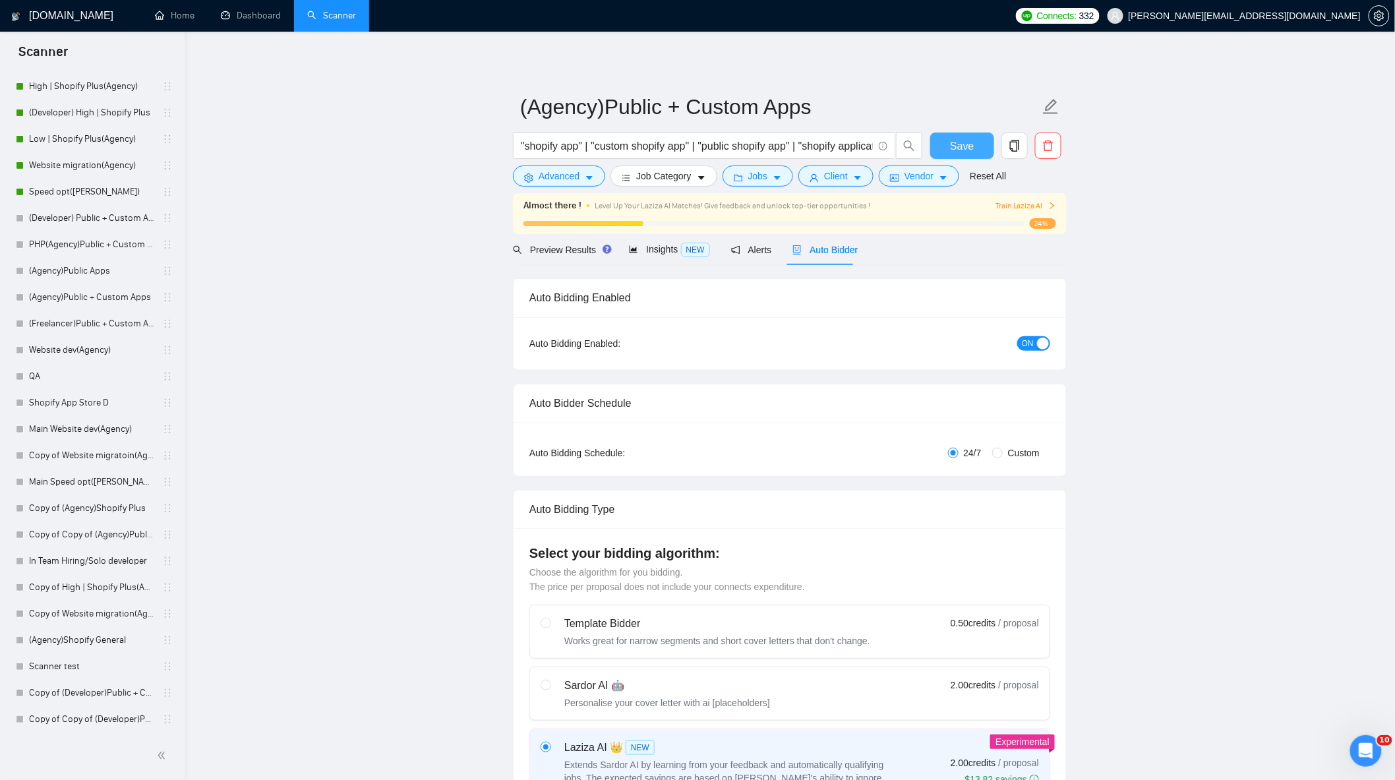
click at [974, 141] on button "Save" at bounding box center [962, 146] width 64 height 26
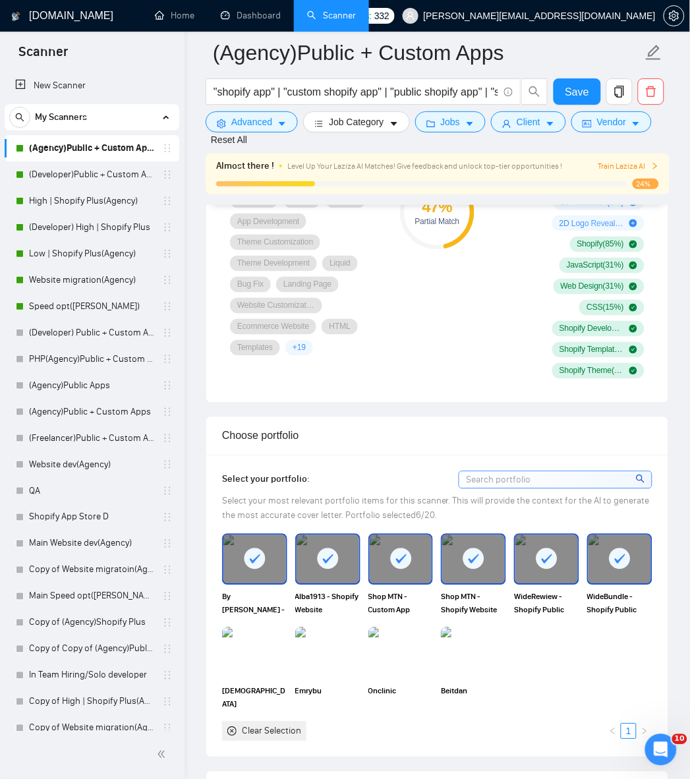
scroll to position [879, 0]
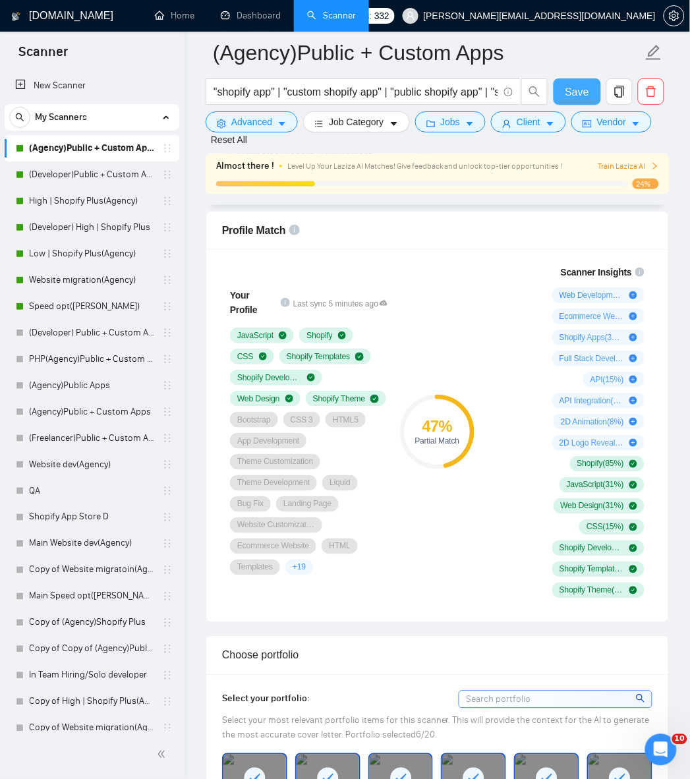
click at [577, 93] on span "Save" at bounding box center [578, 92] width 24 height 16
click at [77, 203] on link "High | Shopify Plus(Agency)" at bounding box center [91, 201] width 125 height 26
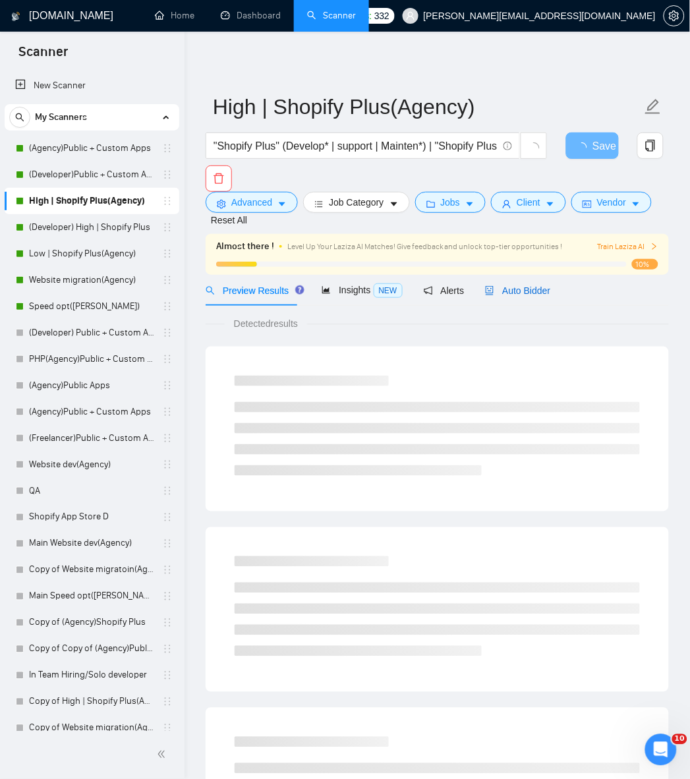
click at [504, 295] on span "Auto Bidder" at bounding box center [517, 290] width 65 height 11
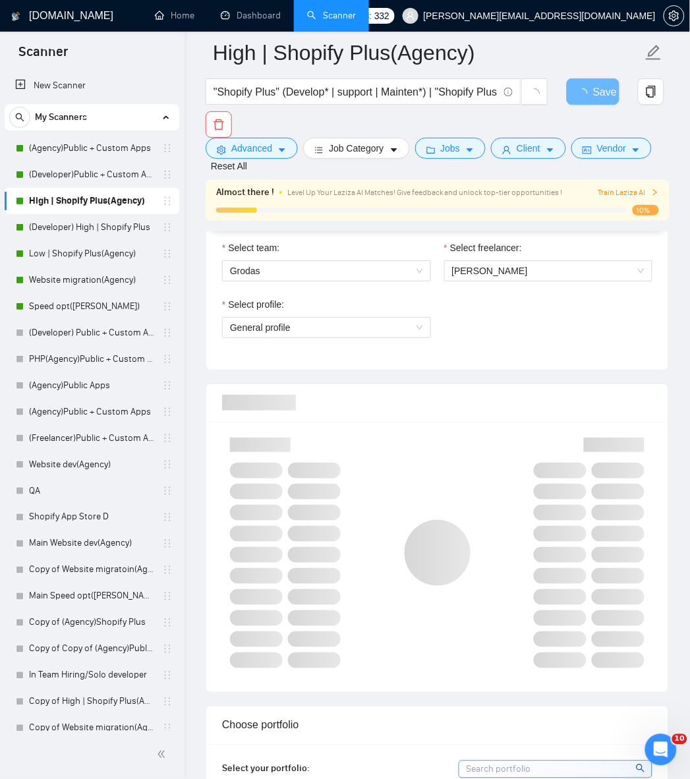
scroll to position [659, 0]
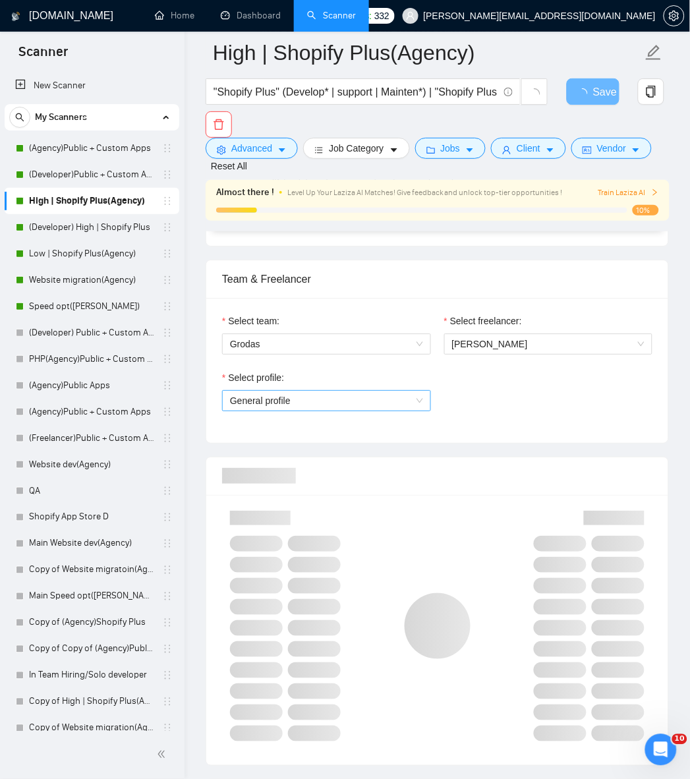
click at [360, 391] on span "General profile" at bounding box center [326, 401] width 193 height 20
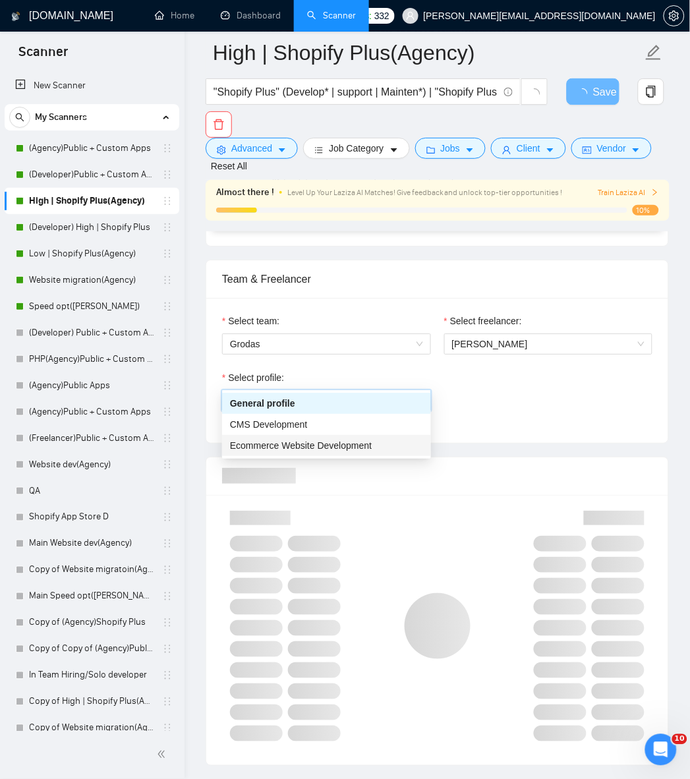
click at [334, 443] on span "Ecommerce Website Development" at bounding box center [301, 445] width 142 height 11
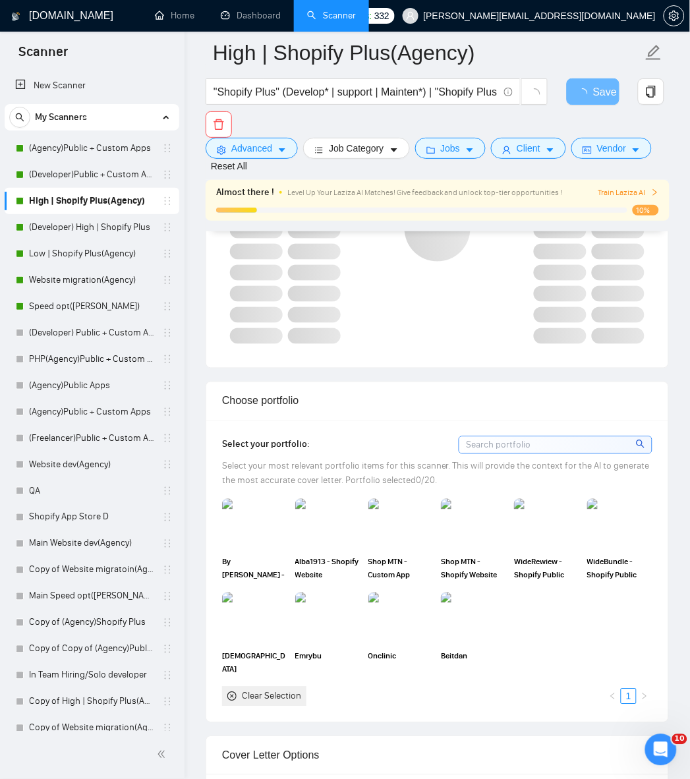
scroll to position [1098, 0]
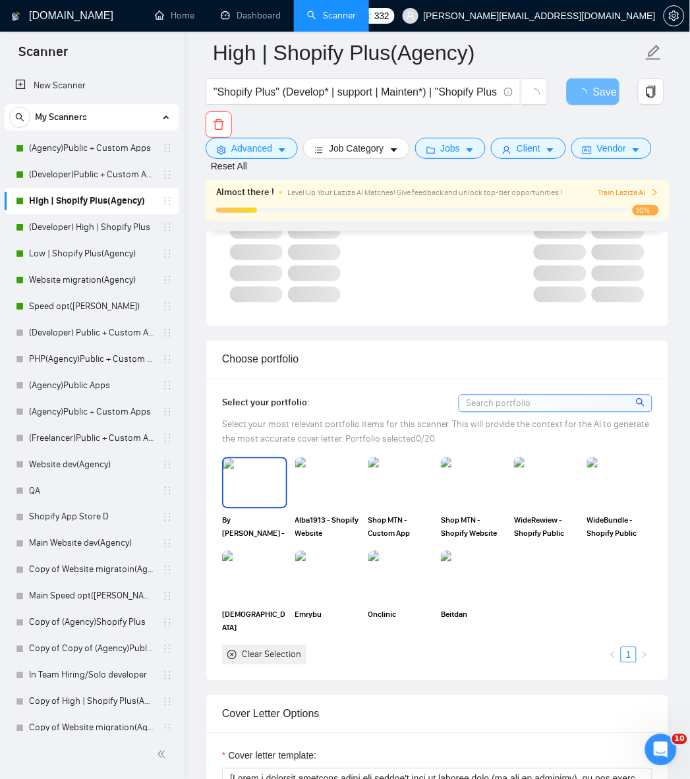
click at [259, 469] on img at bounding box center [254, 483] width 63 height 49
click at [307, 469] on img at bounding box center [327, 483] width 65 height 52
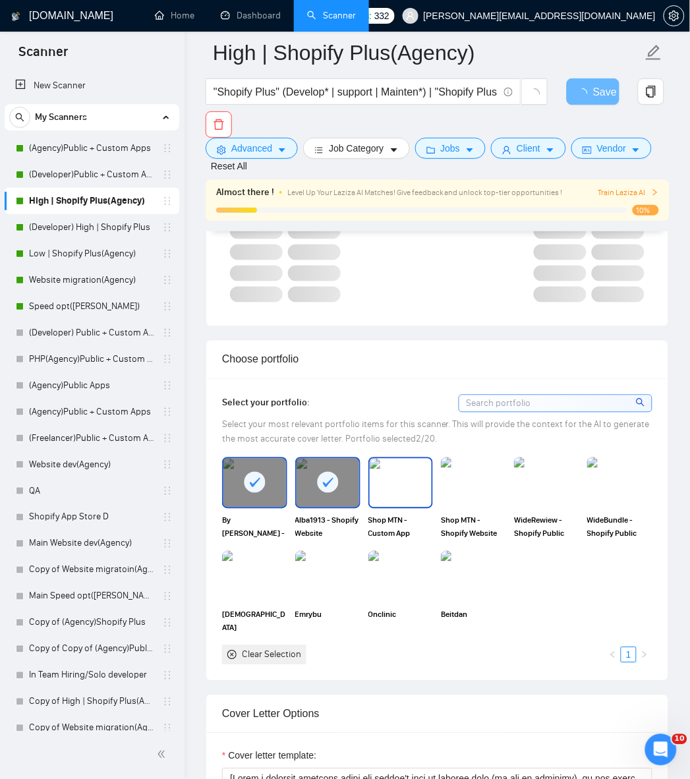
click at [409, 469] on img at bounding box center [401, 483] width 63 height 49
click at [485, 466] on img at bounding box center [473, 483] width 63 height 49
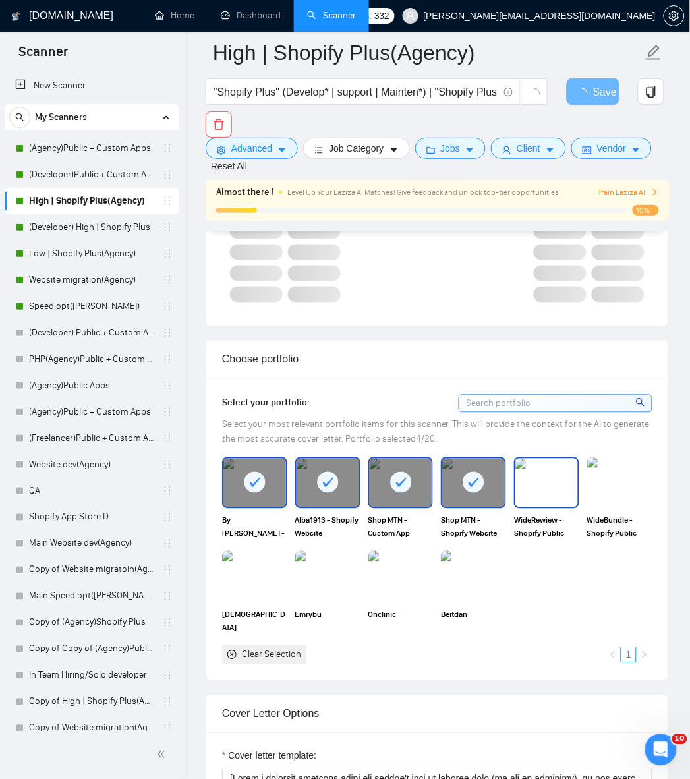
click at [554, 467] on img at bounding box center [547, 483] width 63 height 49
click at [617, 469] on img at bounding box center [620, 483] width 63 height 49
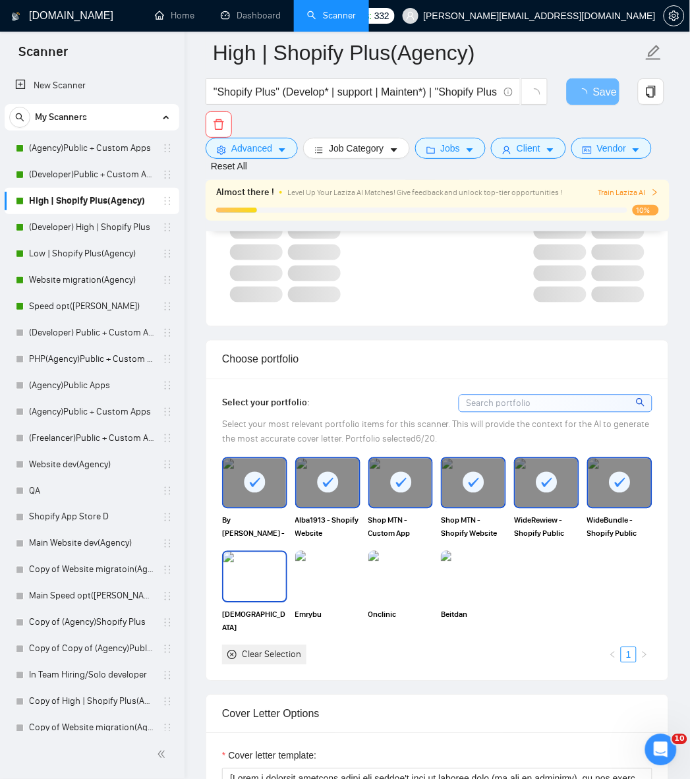
click at [272, 552] on img at bounding box center [254, 576] width 63 height 49
click at [326, 552] on img at bounding box center [328, 576] width 63 height 49
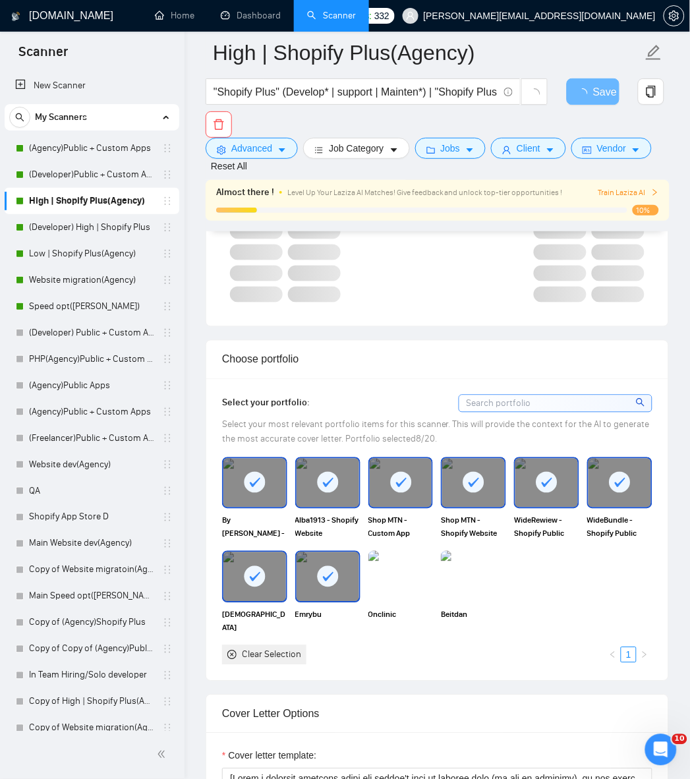
click at [413, 558] on img at bounding box center [400, 577] width 65 height 52
click at [503, 557] on img at bounding box center [473, 577] width 65 height 52
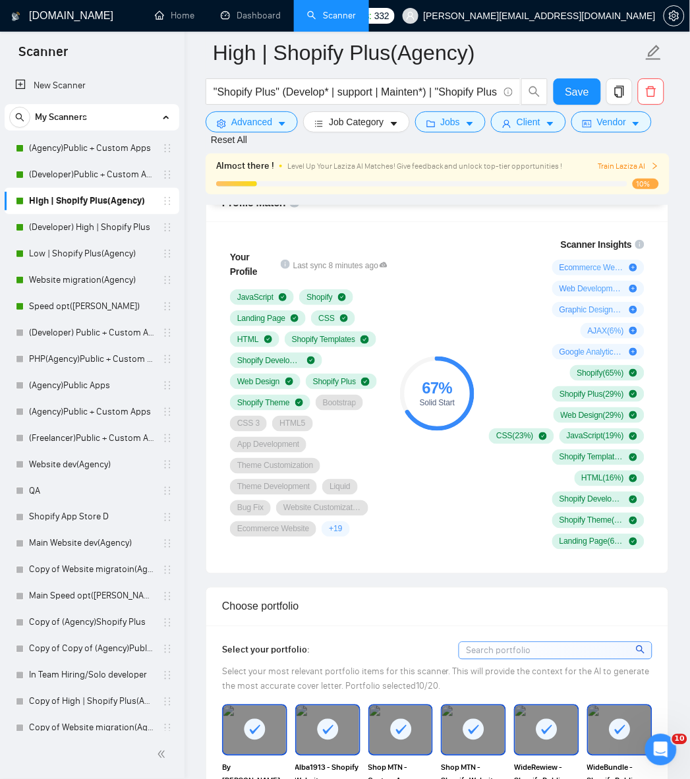
scroll to position [806, 0]
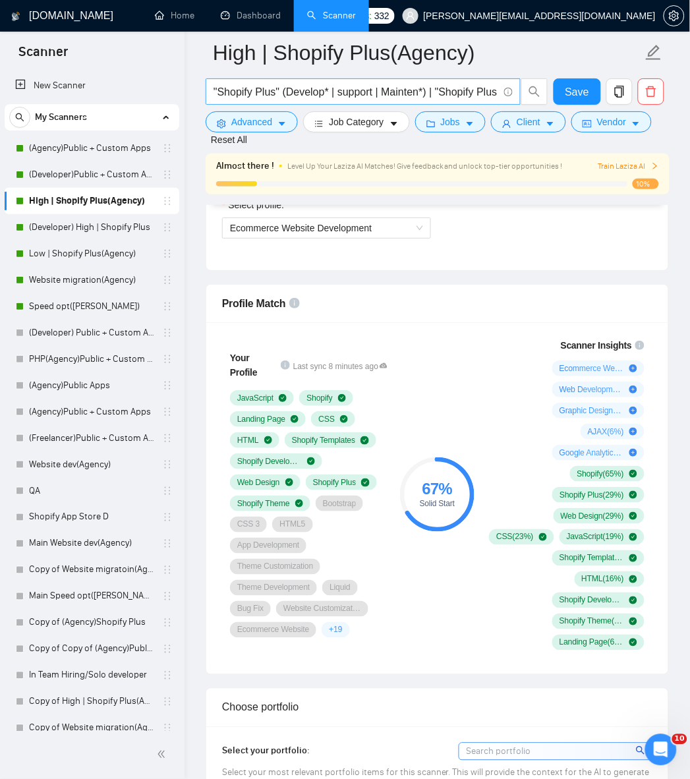
drag, startPoint x: 79, startPoint y: 259, endPoint x: 479, endPoint y: 93, distance: 433.3
click at [79, 259] on link "Low | Shopify Plus(Agency)" at bounding box center [91, 254] width 125 height 26
click at [574, 86] on span "Save" at bounding box center [578, 92] width 24 height 16
click at [92, 250] on link "Low | Shopify Plus(Agency)" at bounding box center [91, 254] width 125 height 26
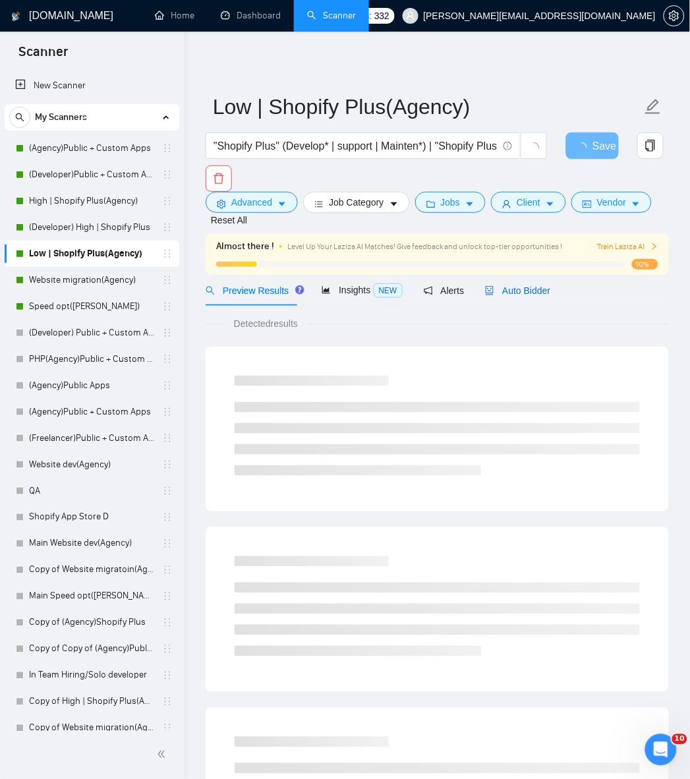
click at [517, 289] on span "Auto Bidder" at bounding box center [517, 290] width 65 height 11
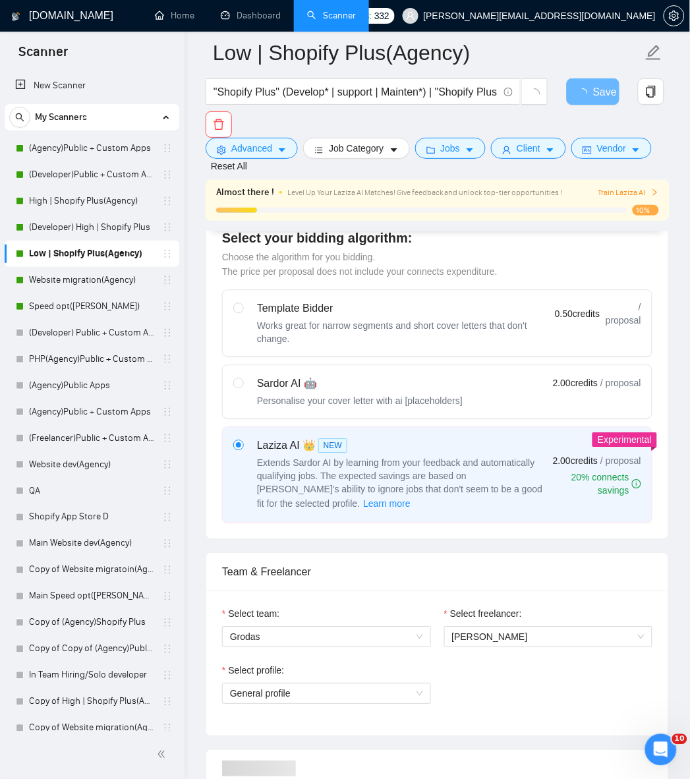
scroll to position [659, 0]
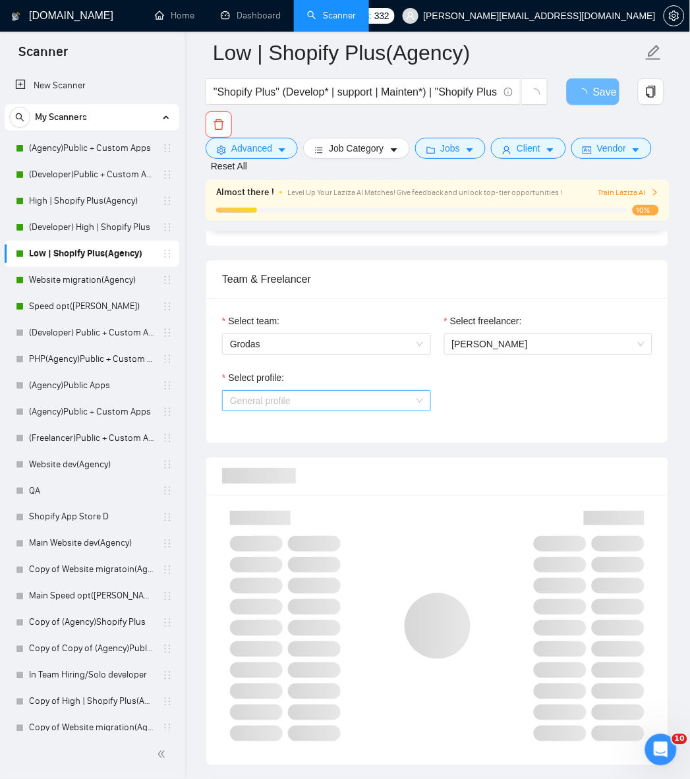
click at [367, 391] on span "General profile" at bounding box center [326, 401] width 193 height 20
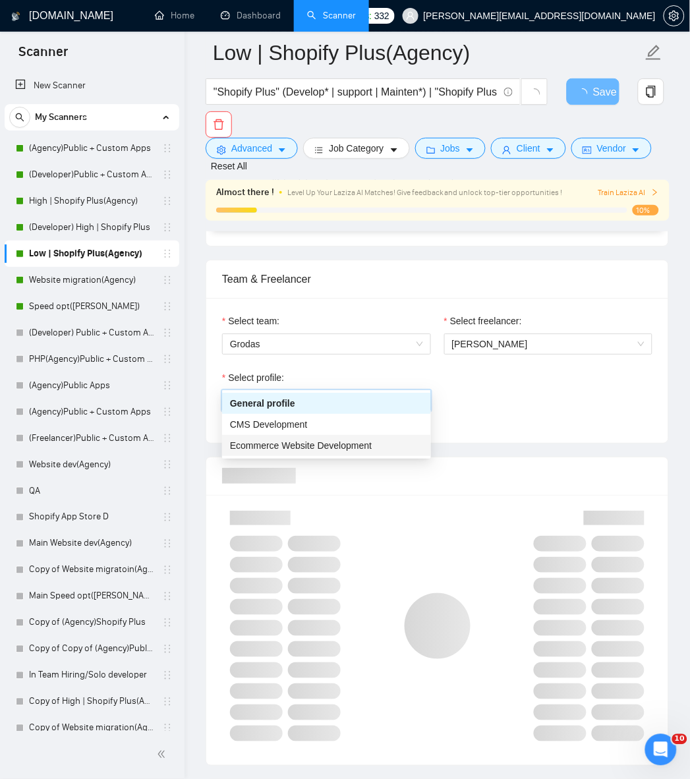
click at [340, 444] on span "Ecommerce Website Development" at bounding box center [301, 445] width 142 height 11
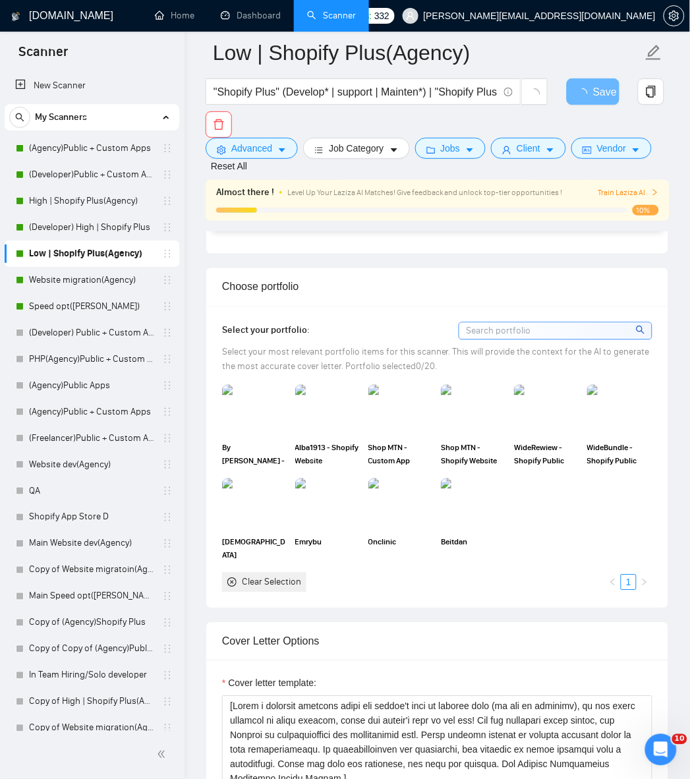
scroll to position [1171, 0]
click at [248, 398] on img at bounding box center [254, 410] width 63 height 49
click at [332, 396] on img at bounding box center [328, 410] width 63 height 49
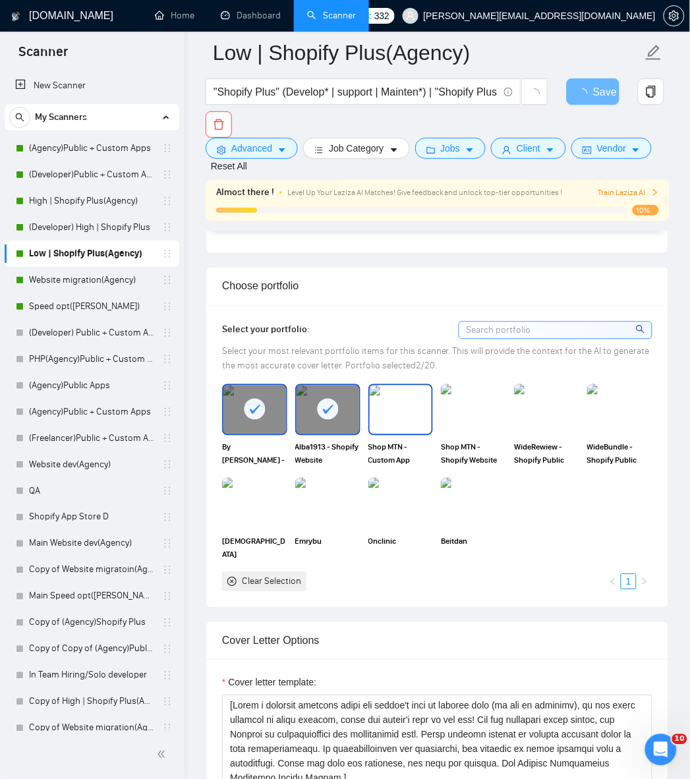
drag, startPoint x: 386, startPoint y: 392, endPoint x: 438, endPoint y: 392, distance: 52.1
click at [387, 392] on img at bounding box center [401, 410] width 63 height 49
click at [469, 392] on img at bounding box center [473, 410] width 65 height 52
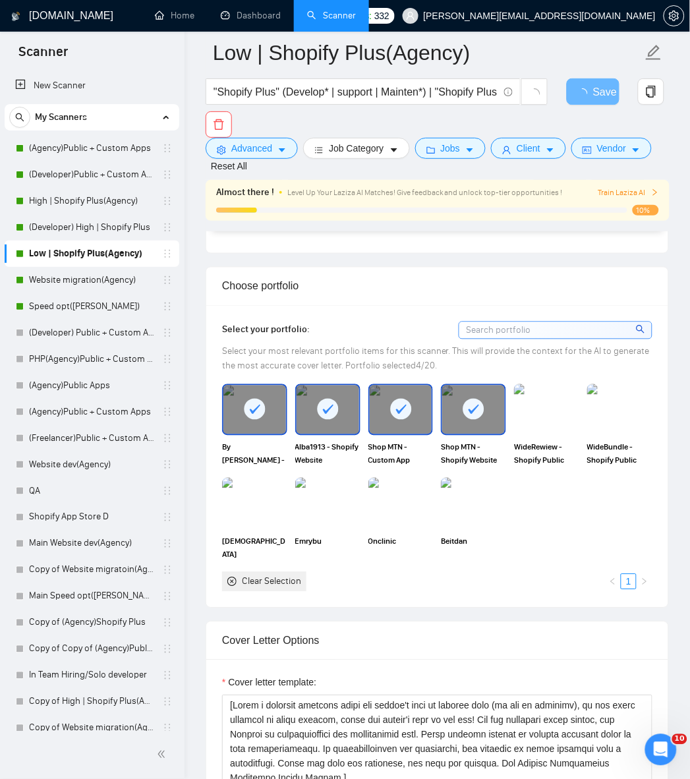
click at [531, 394] on img at bounding box center [546, 410] width 65 height 52
click at [614, 394] on img at bounding box center [619, 410] width 65 height 52
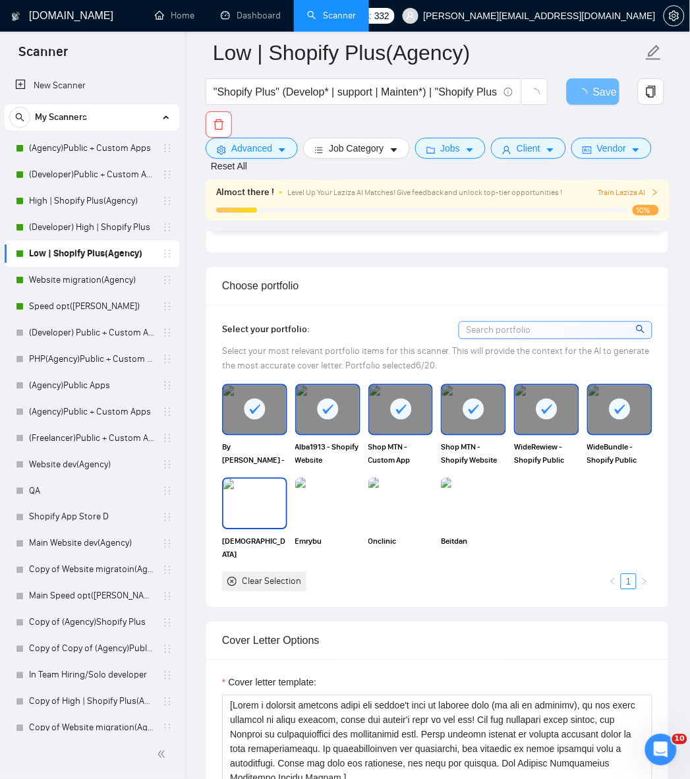
click at [281, 482] on img at bounding box center [254, 503] width 63 height 49
click at [341, 484] on img at bounding box center [327, 504] width 65 height 52
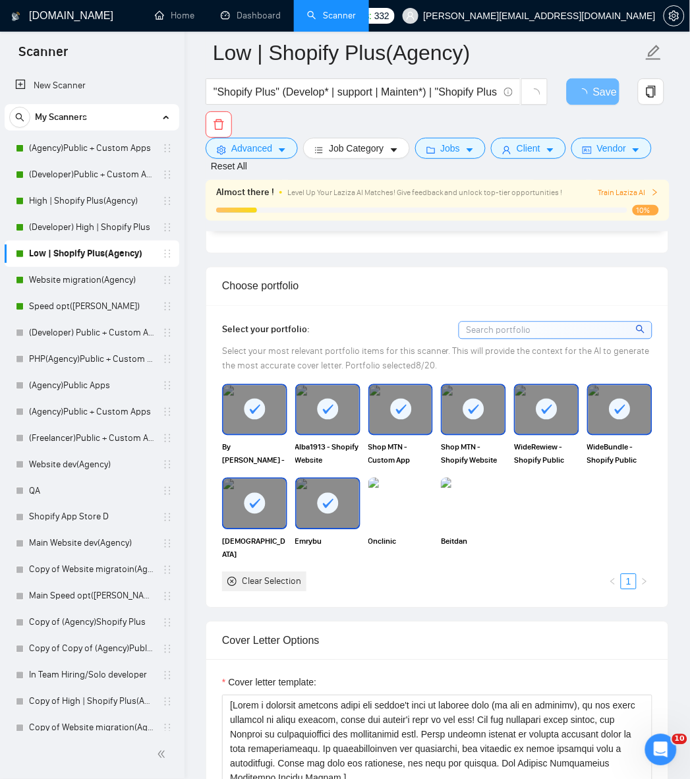
click at [406, 485] on img at bounding box center [400, 504] width 65 height 52
click at [492, 482] on img at bounding box center [473, 504] width 65 height 52
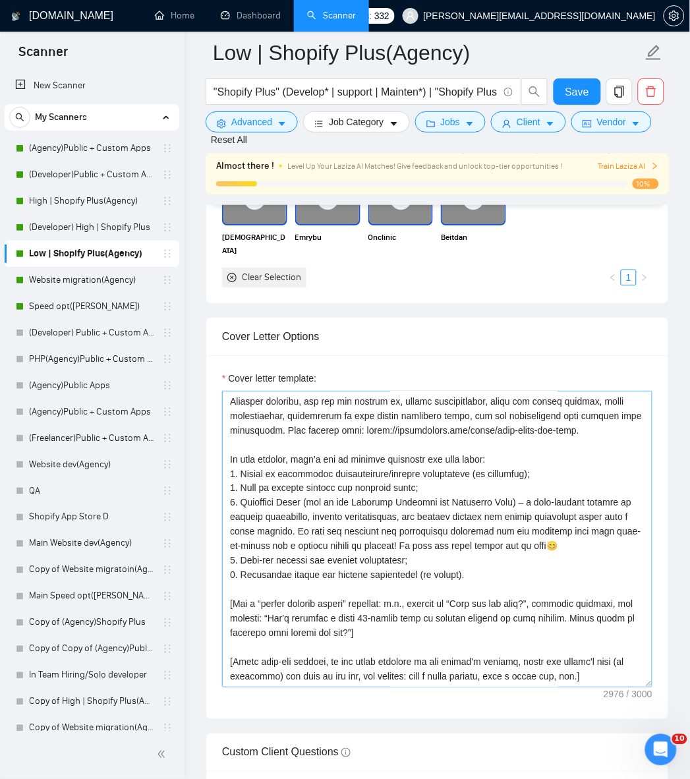
scroll to position [1684, 0]
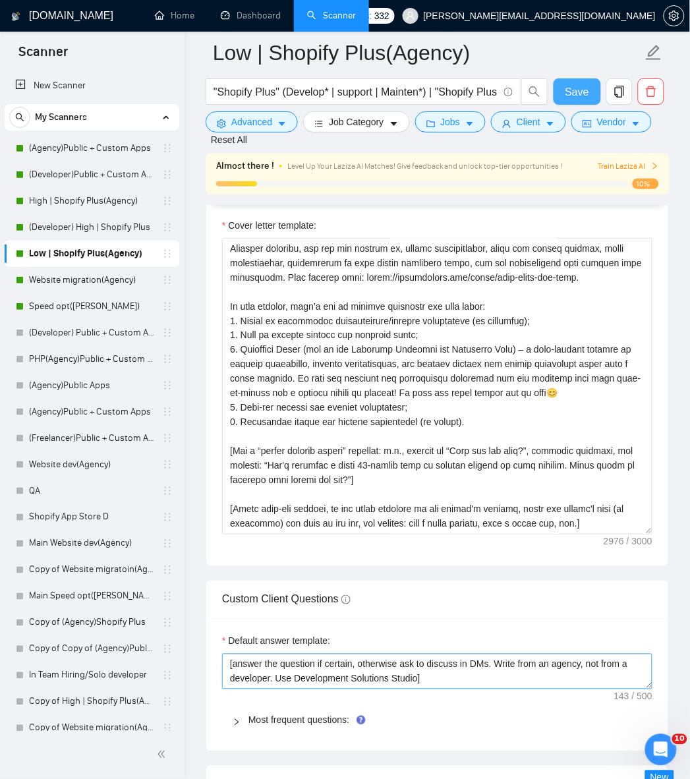
drag, startPoint x: 583, startPoint y: 93, endPoint x: 509, endPoint y: 473, distance: 386.8
click at [583, 93] on span "Save" at bounding box center [578, 92] width 24 height 16
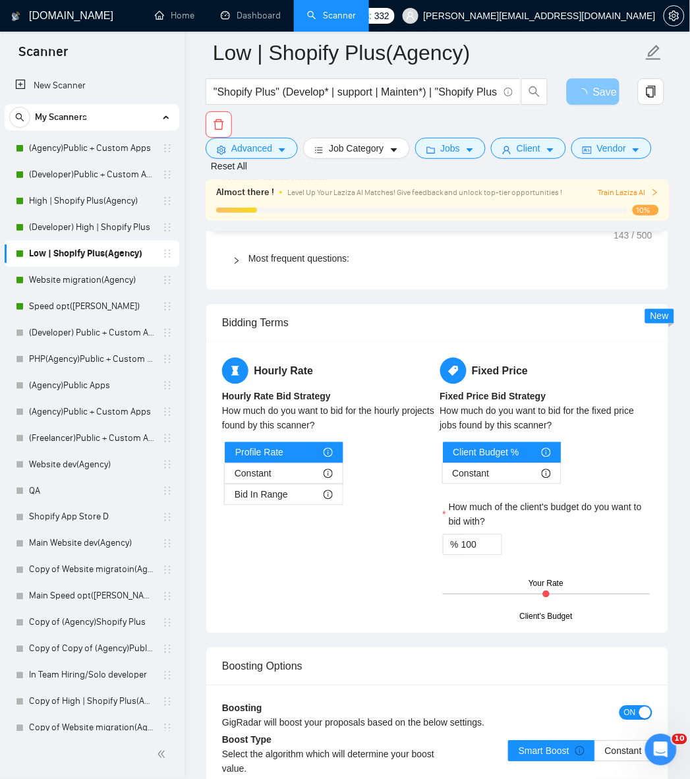
scroll to position [2343, 0]
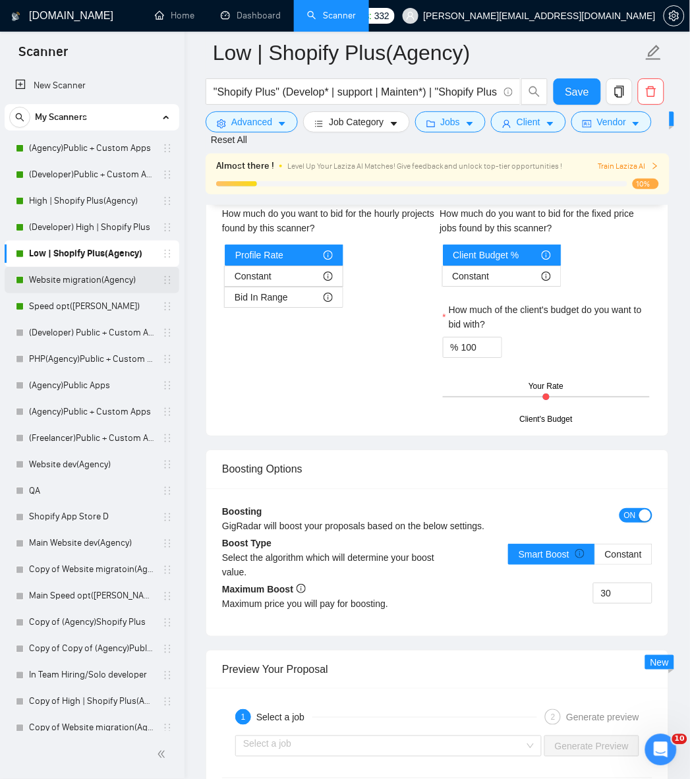
click at [82, 280] on link "Website migration(Agency)" at bounding box center [91, 280] width 125 height 26
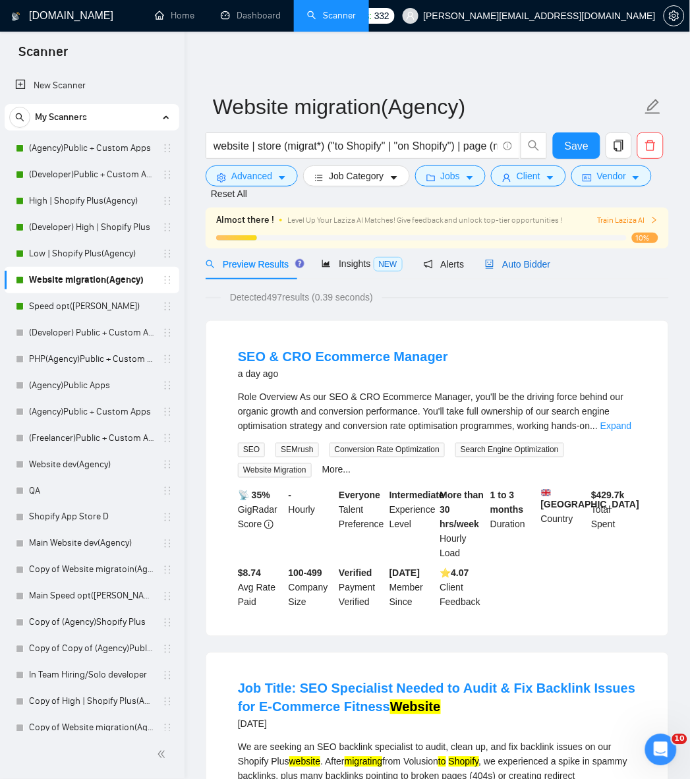
click at [523, 264] on span "Auto Bidder" at bounding box center [517, 264] width 65 height 11
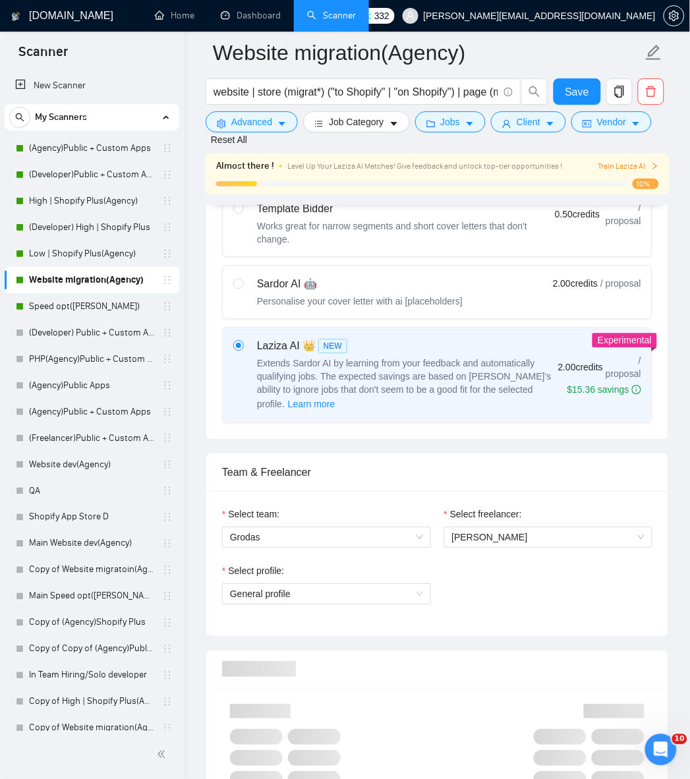
scroll to position [732, 0]
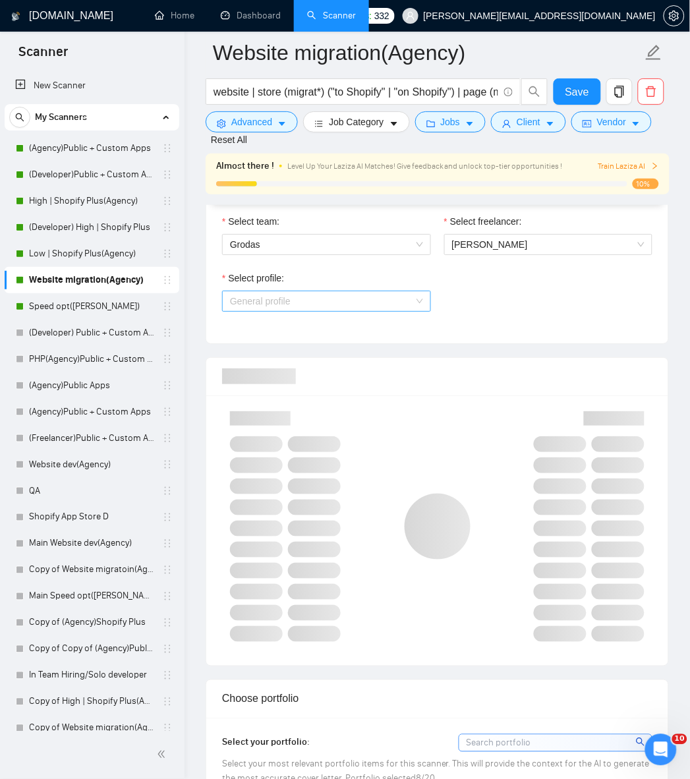
click at [348, 291] on span "General profile" at bounding box center [326, 301] width 193 height 20
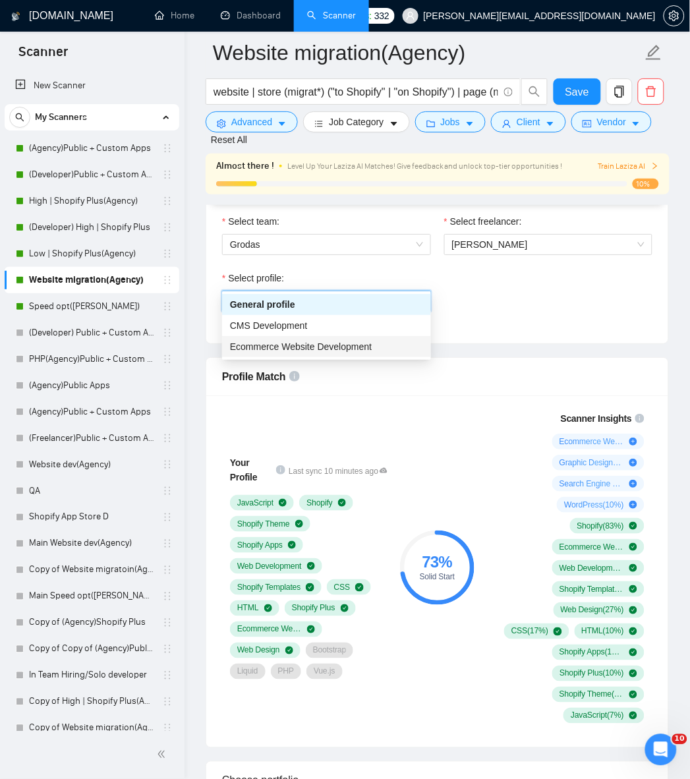
click at [313, 347] on span "Ecommerce Website Development" at bounding box center [301, 346] width 142 height 11
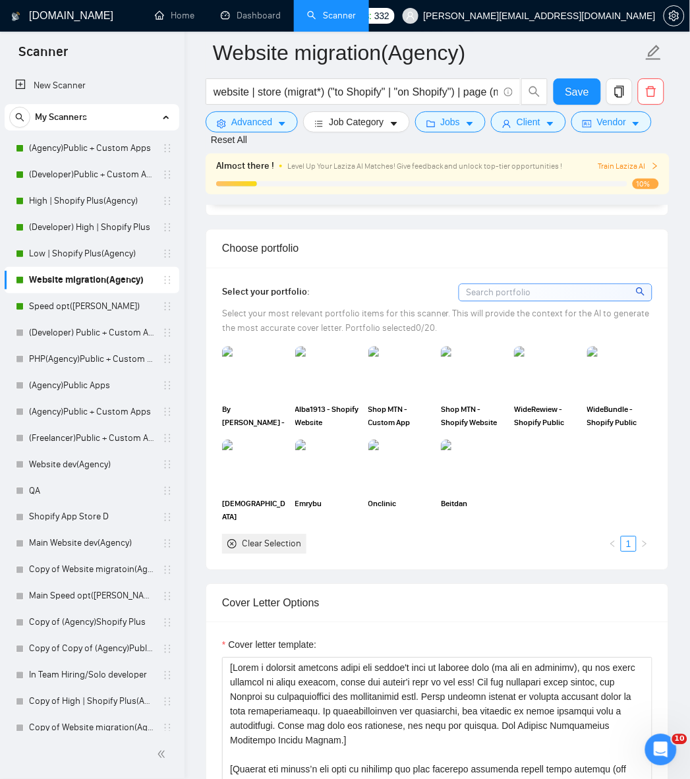
scroll to position [1318, 0]
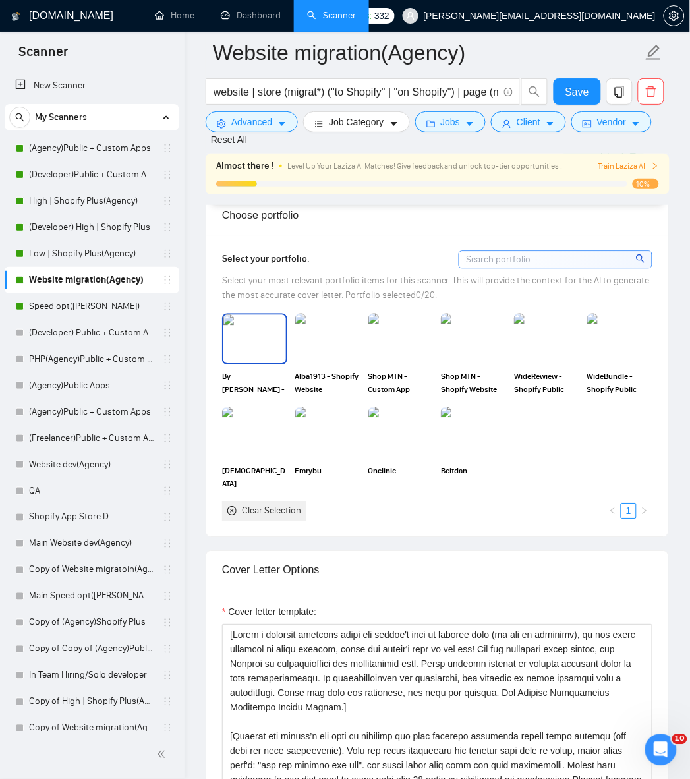
drag, startPoint x: 258, startPoint y: 326, endPoint x: 301, endPoint y: 332, distance: 43.2
click at [258, 326] on img at bounding box center [254, 339] width 63 height 49
click at [319, 331] on img at bounding box center [328, 339] width 63 height 49
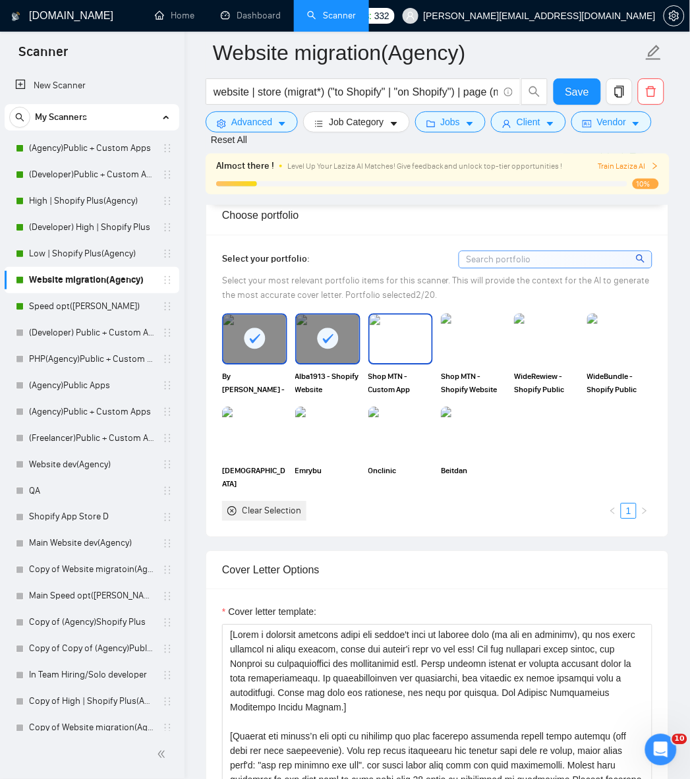
click at [416, 327] on img at bounding box center [401, 339] width 63 height 49
click at [480, 324] on img at bounding box center [473, 339] width 63 height 49
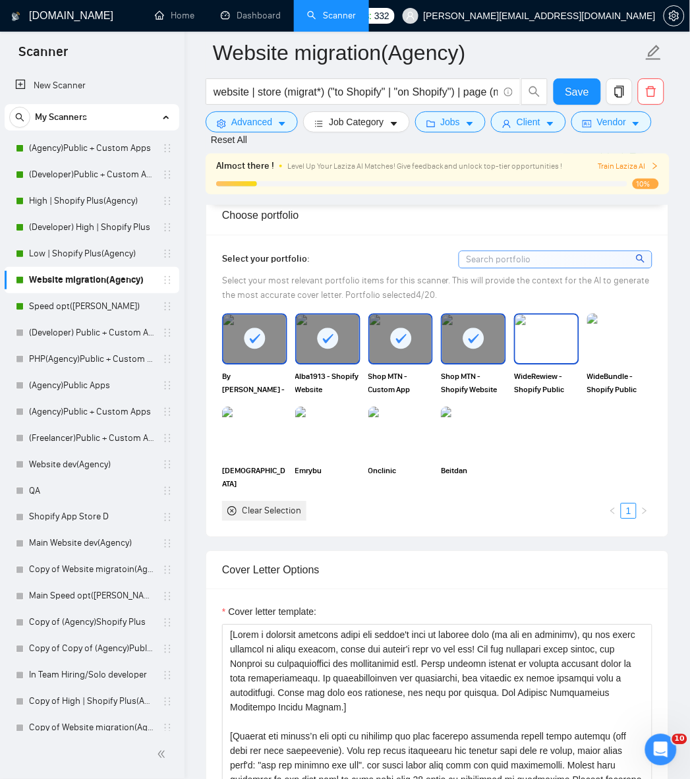
click at [559, 325] on img at bounding box center [547, 339] width 63 height 49
click at [621, 328] on img at bounding box center [619, 340] width 65 height 52
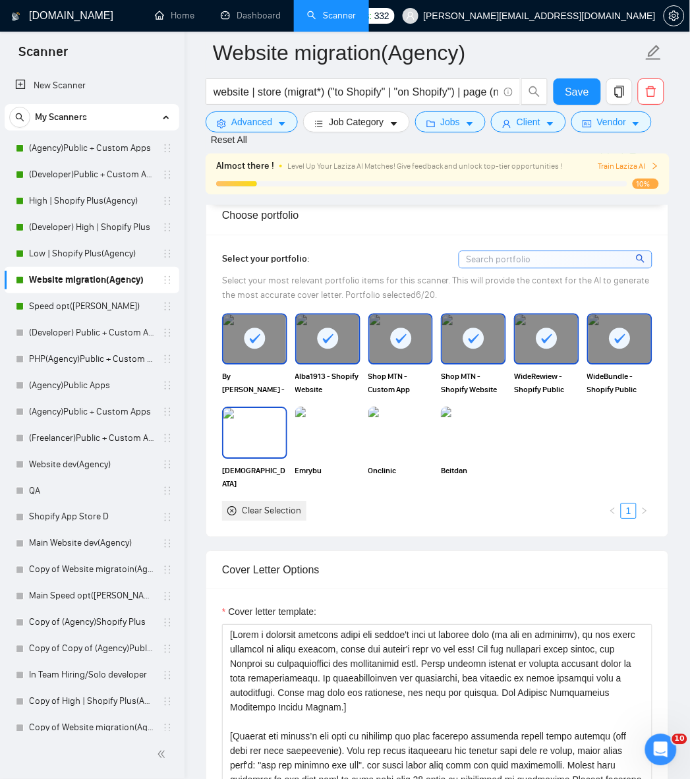
click at [274, 409] on img at bounding box center [254, 433] width 63 height 49
click at [322, 411] on img at bounding box center [328, 433] width 63 height 49
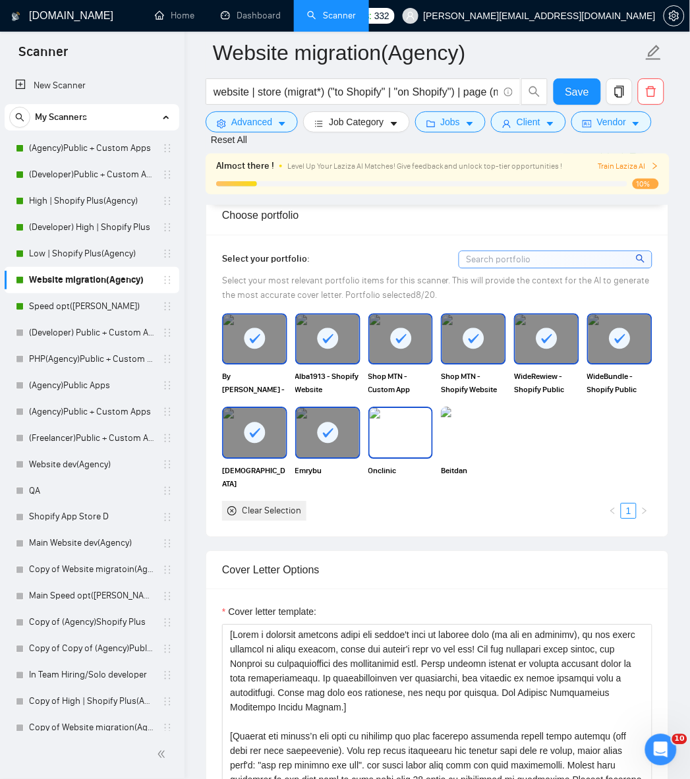
click at [423, 419] on img at bounding box center [401, 433] width 63 height 49
click at [488, 421] on img at bounding box center [473, 433] width 63 height 49
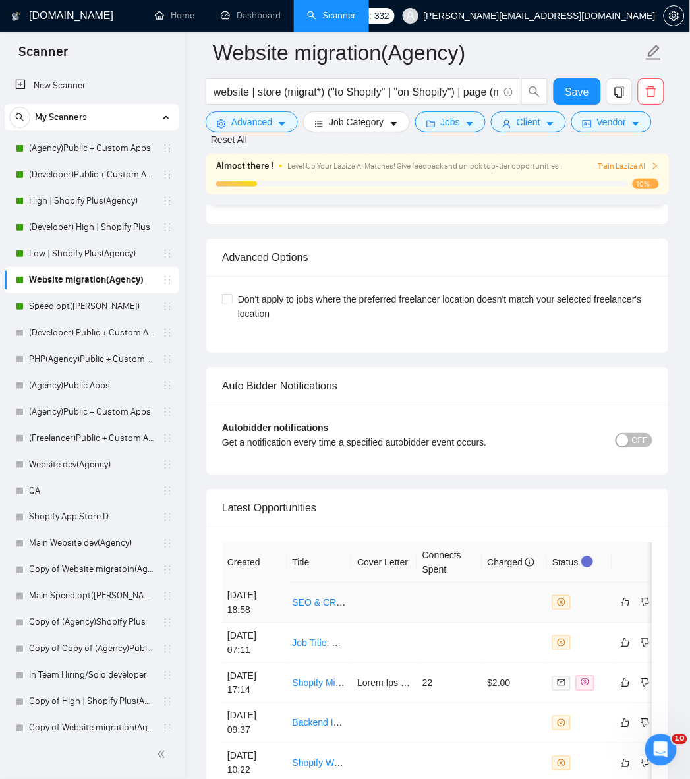
scroll to position [3516, 0]
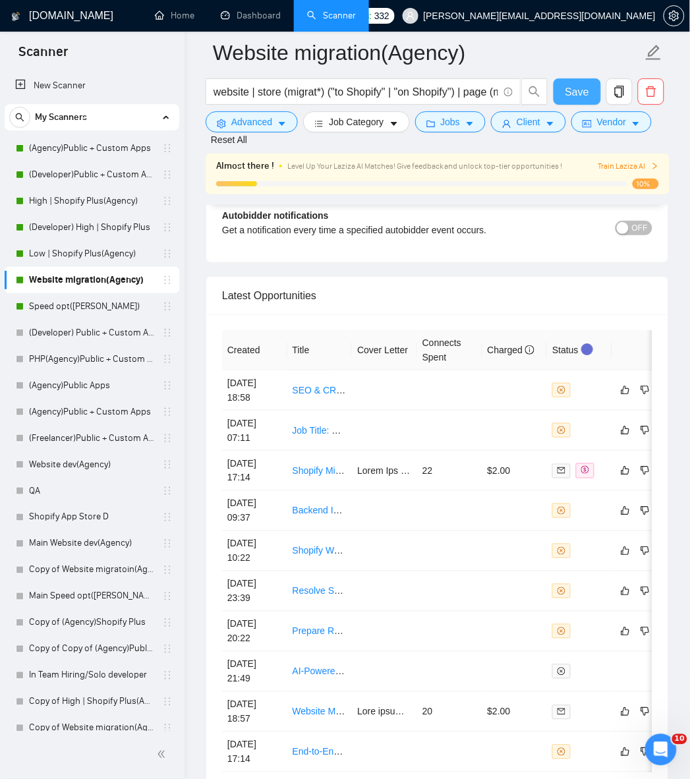
click at [562, 96] on button "Save" at bounding box center [577, 91] width 47 height 26
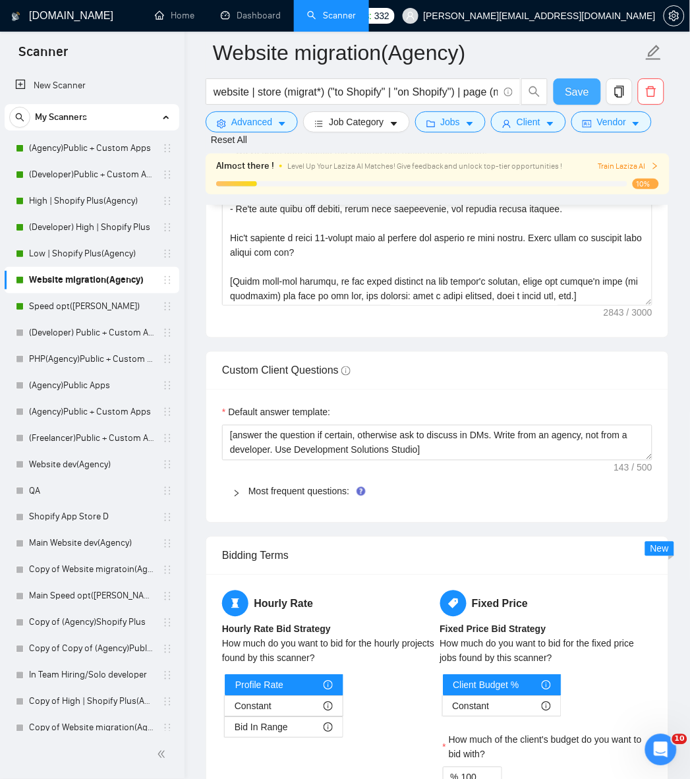
scroll to position [1714, 0]
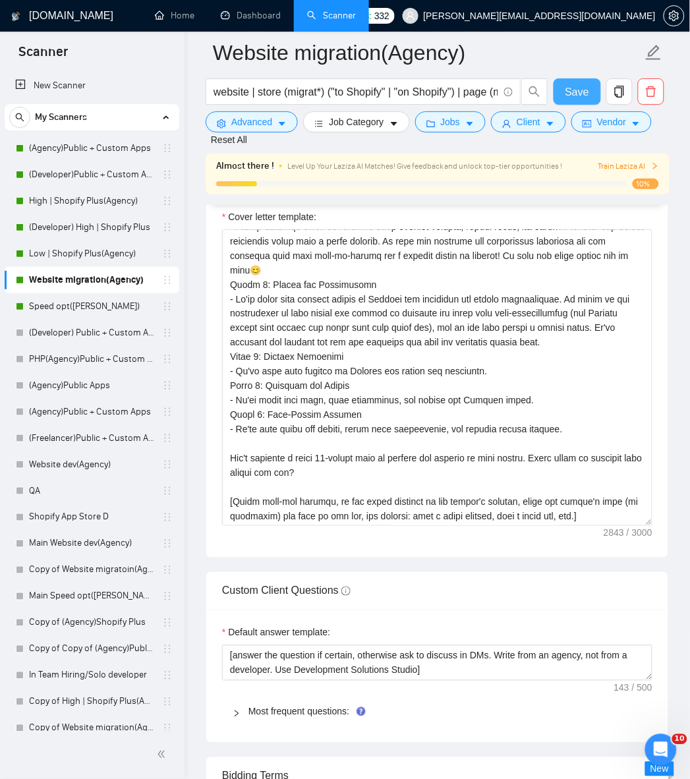
drag, startPoint x: 592, startPoint y: 99, endPoint x: 575, endPoint y: 105, distance: 18.4
click at [592, 99] on button "Save" at bounding box center [577, 91] width 47 height 26
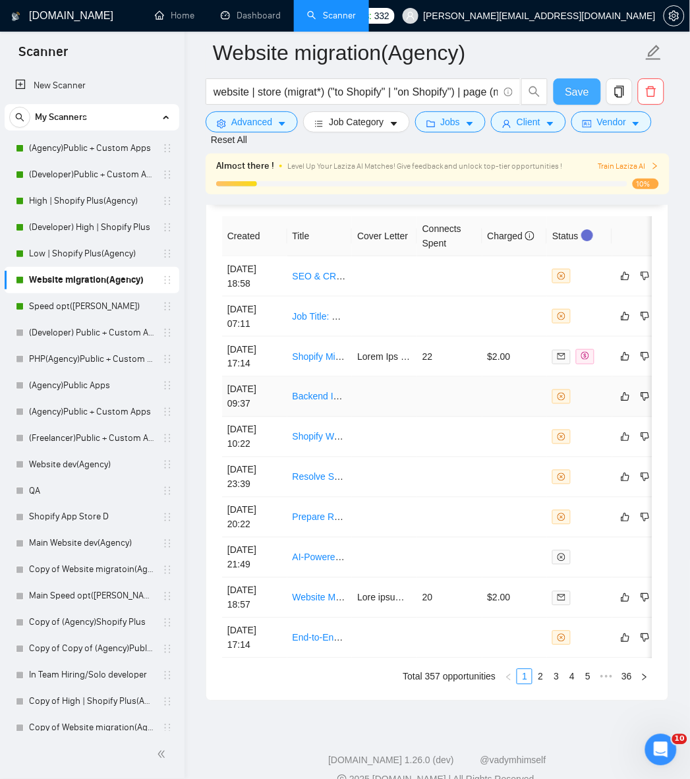
scroll to position [3649, 0]
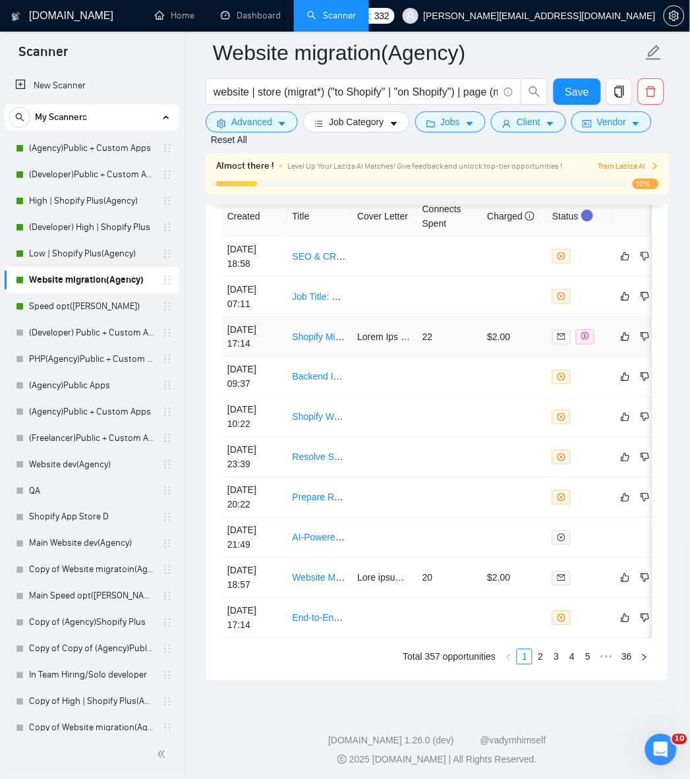
click at [431, 338] on td "22" at bounding box center [449, 337] width 65 height 40
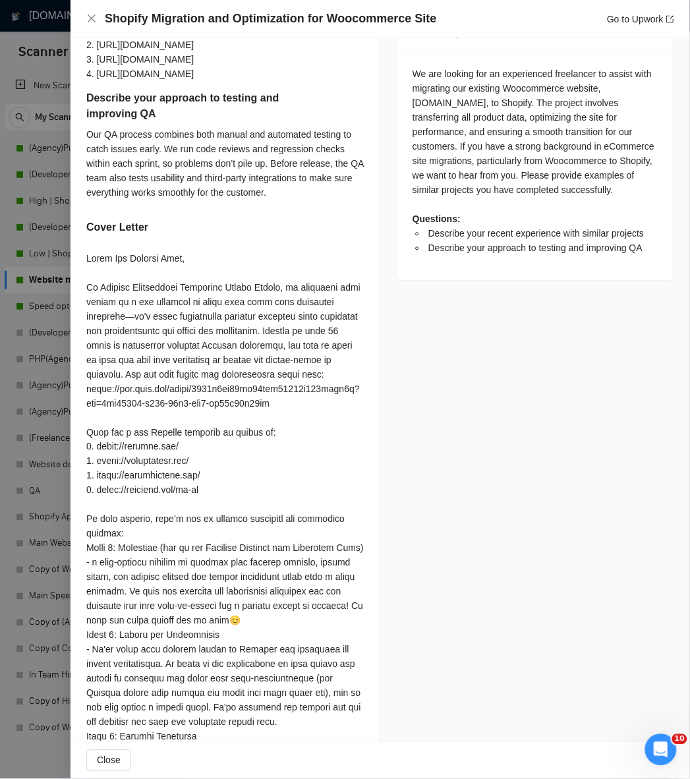
scroll to position [366, 0]
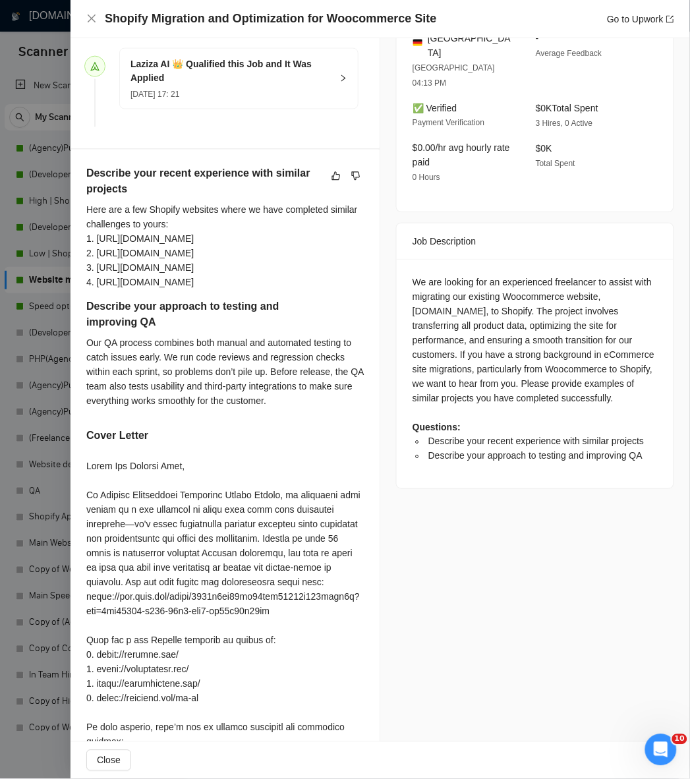
click at [7, 295] on div at bounding box center [345, 389] width 690 height 779
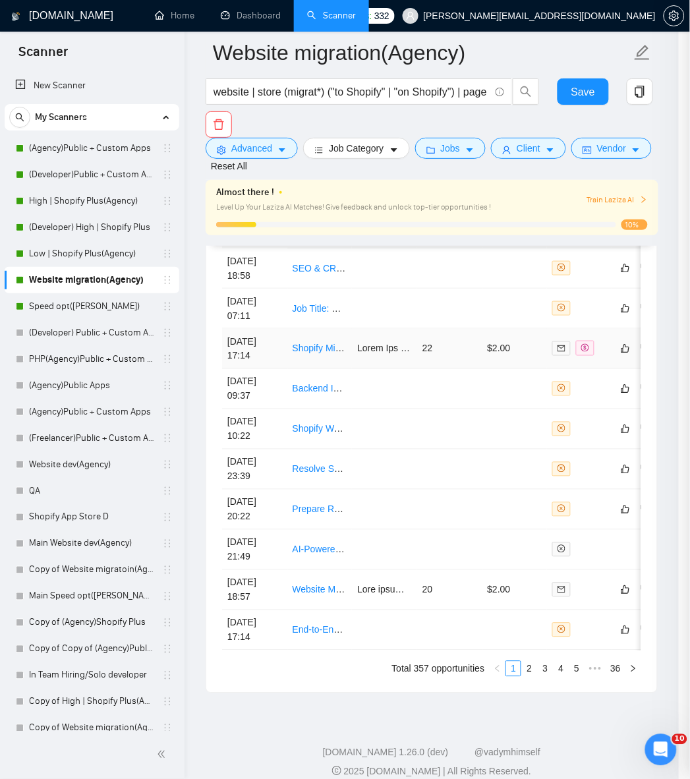
scroll to position [361, 0]
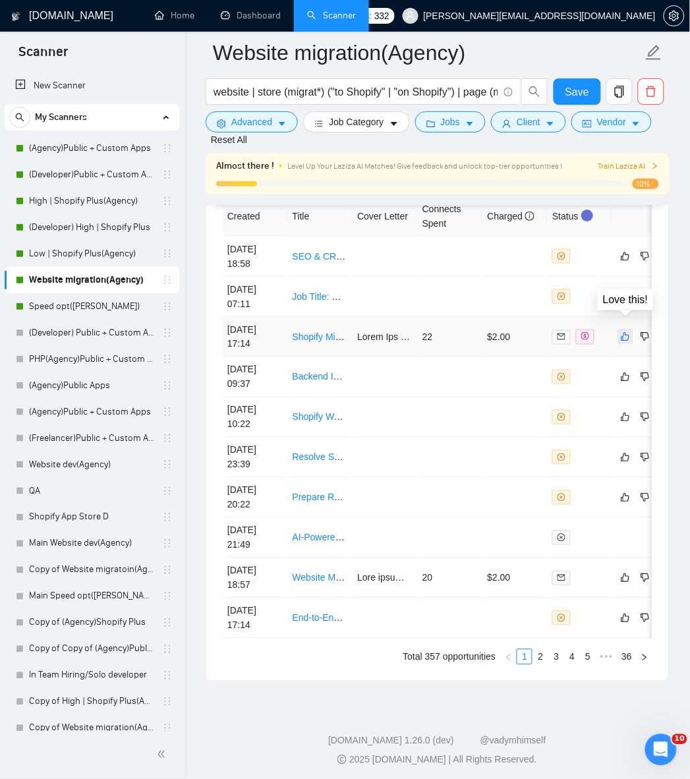
click at [627, 332] on icon "like" at bounding box center [625, 337] width 9 height 11
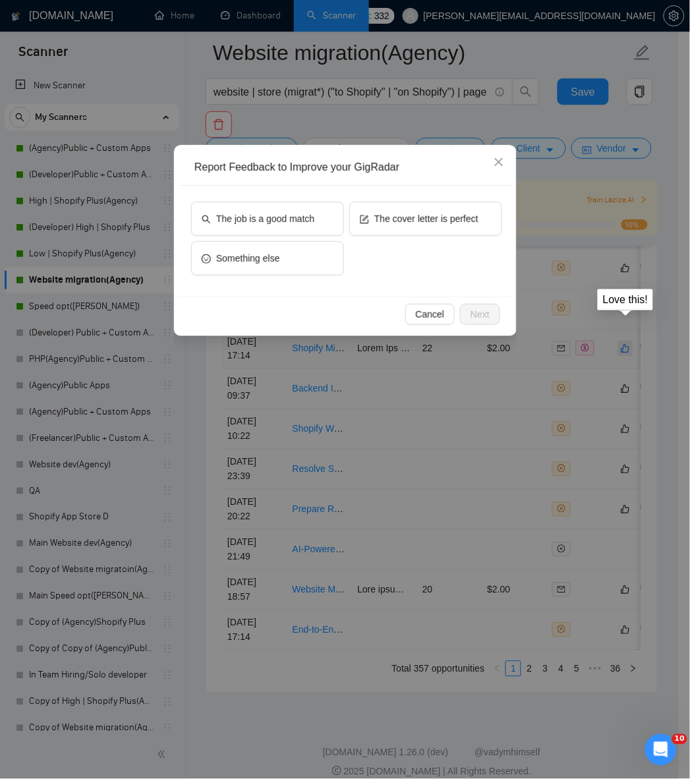
scroll to position [376, 0]
click at [311, 223] on span "The job is a good match" at bounding box center [265, 219] width 98 height 15
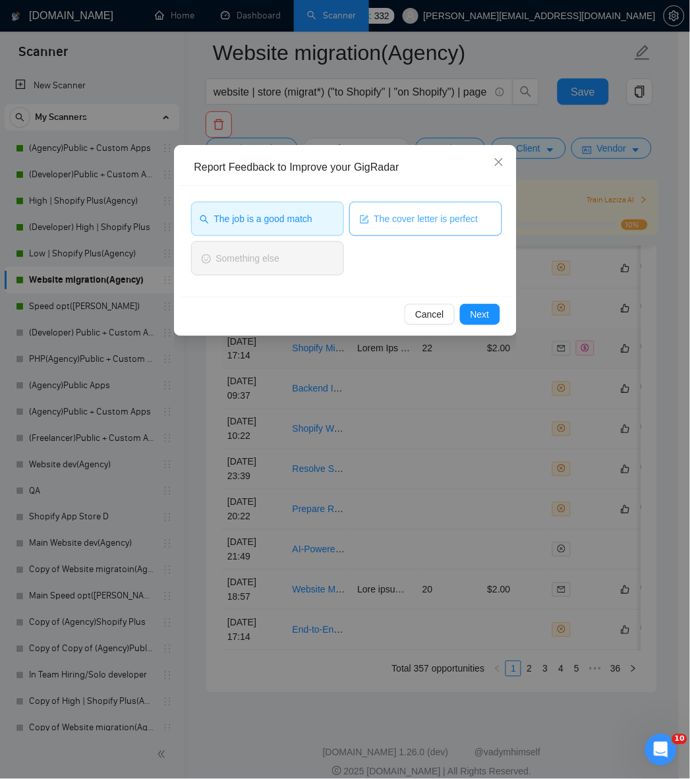
click at [422, 225] on span "The cover letter is perfect" at bounding box center [426, 219] width 104 height 15
click at [486, 314] on span "Next" at bounding box center [480, 314] width 19 height 15
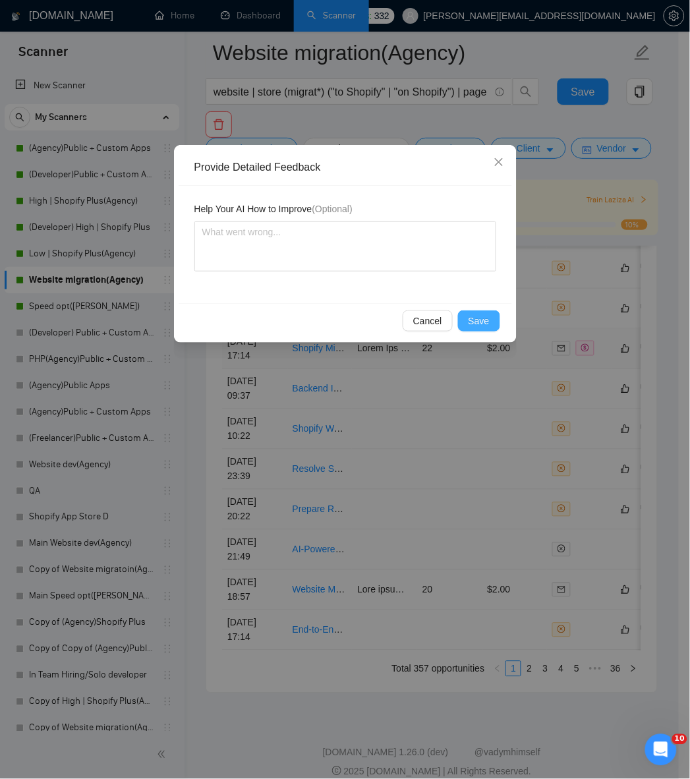
click at [477, 322] on span "Save" at bounding box center [479, 321] width 21 height 15
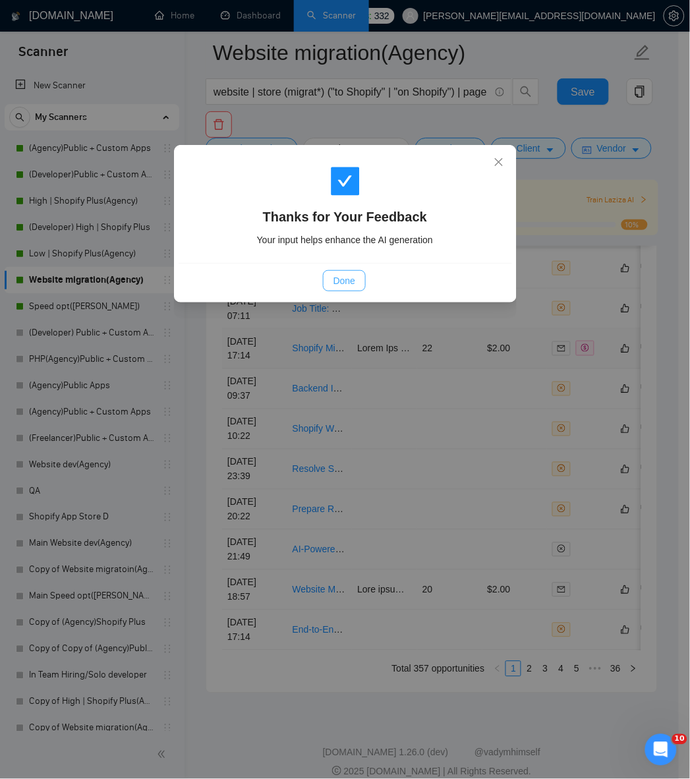
click at [350, 282] on span "Done" at bounding box center [345, 281] width 22 height 15
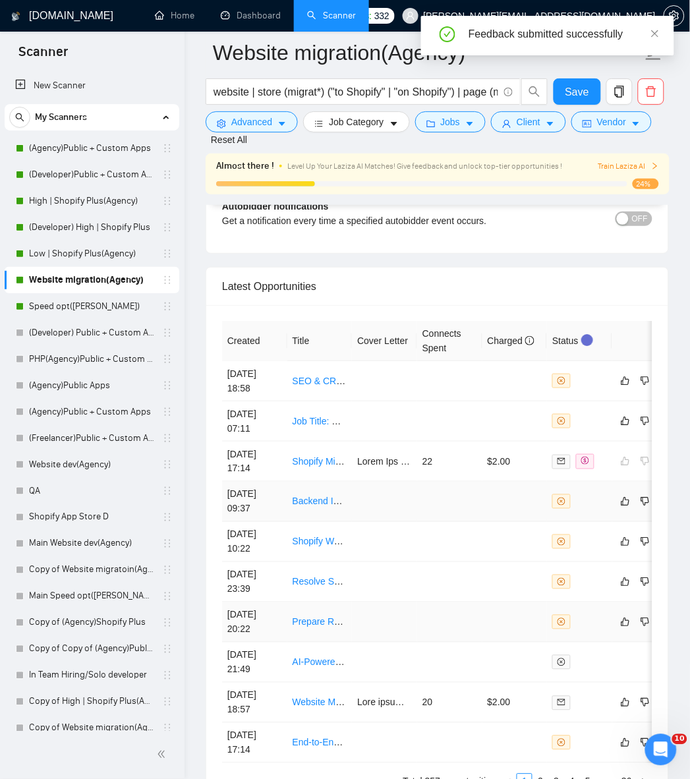
scroll to position [3649, 0]
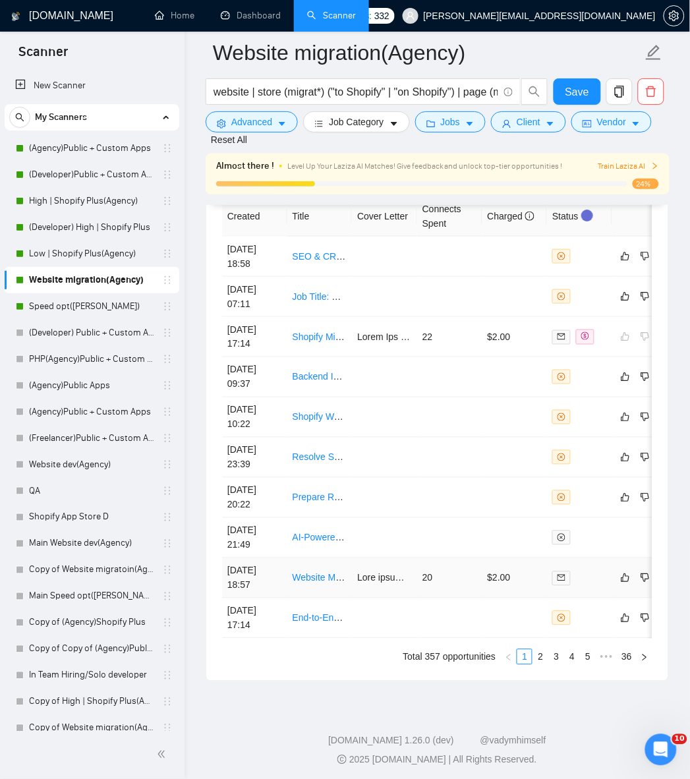
click at [438, 570] on td "20" at bounding box center [449, 578] width 65 height 40
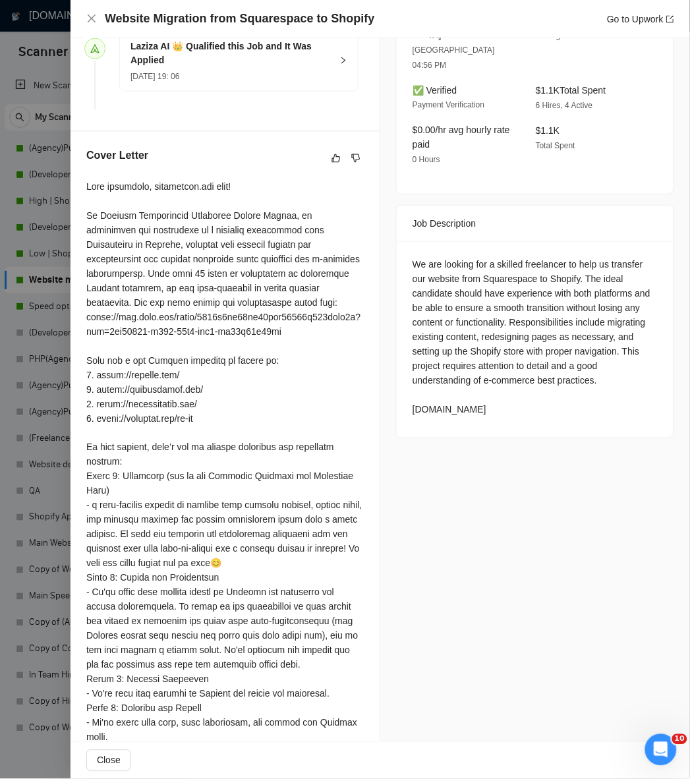
scroll to position [114, 0]
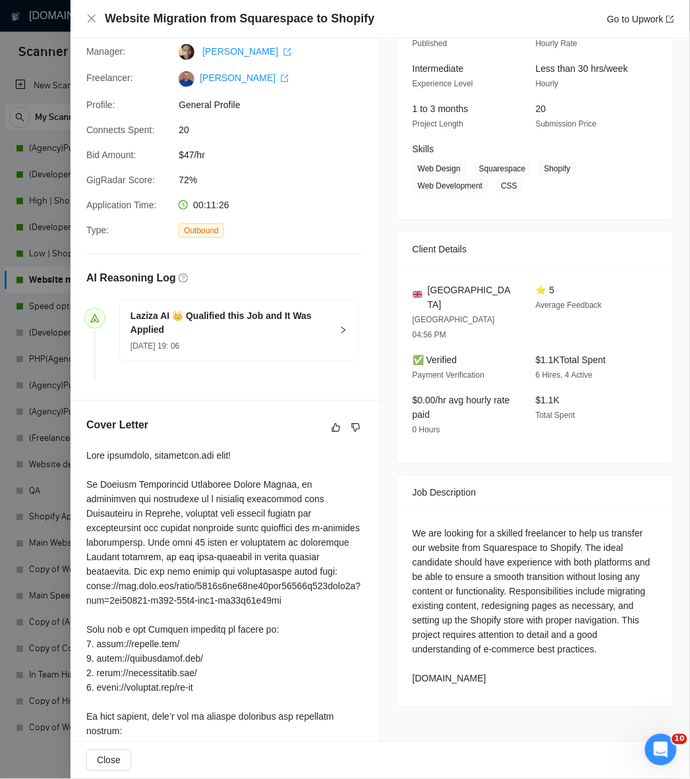
click at [57, 475] on div at bounding box center [345, 389] width 690 height 779
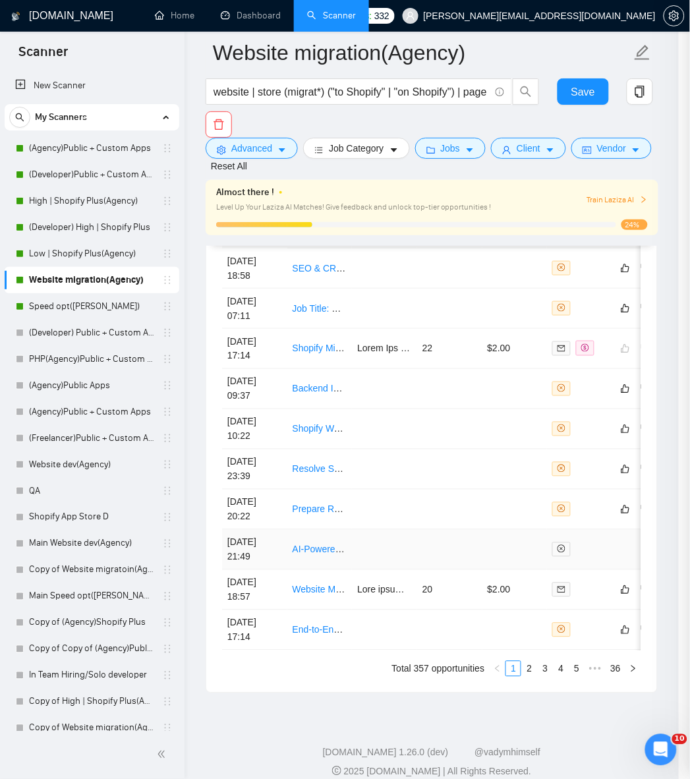
scroll to position [361, 0]
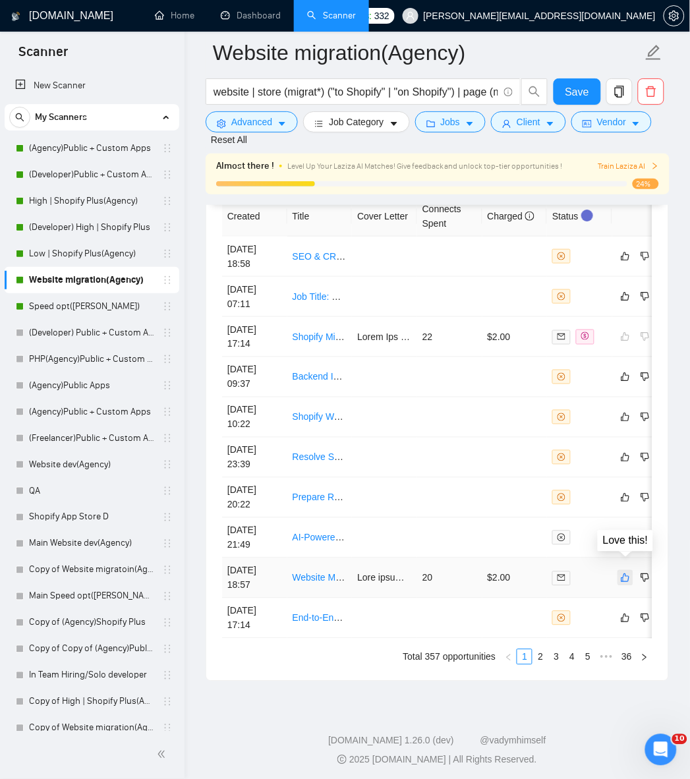
click at [630, 573] on icon "like" at bounding box center [625, 578] width 9 height 11
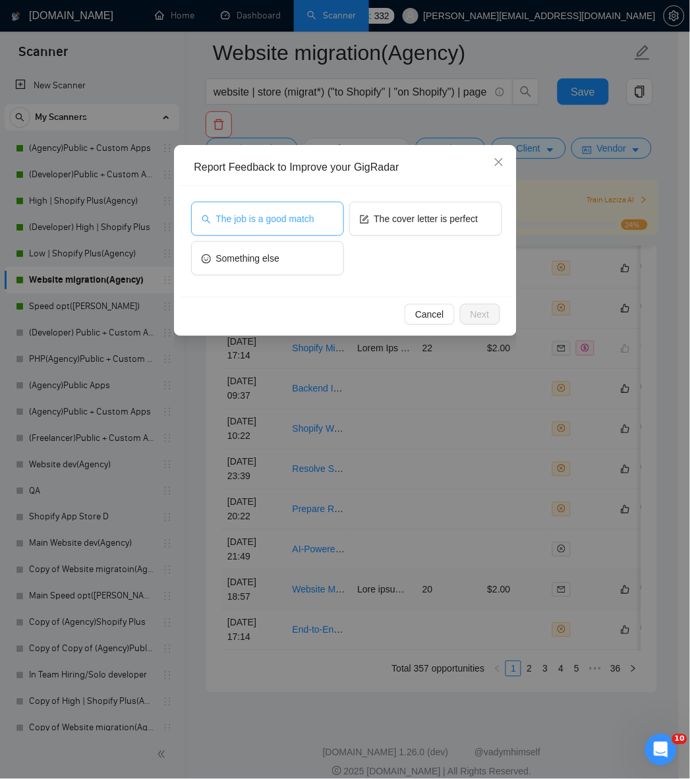
click at [320, 220] on button "The job is a good match" at bounding box center [267, 219] width 153 height 34
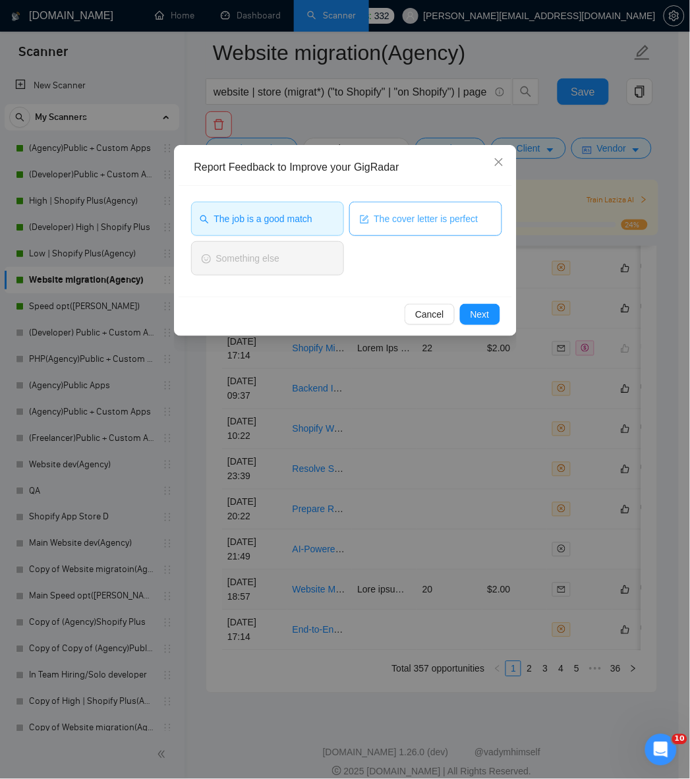
click at [386, 229] on button "The cover letter is perfect" at bounding box center [425, 219] width 153 height 34
click at [480, 318] on span "Next" at bounding box center [480, 314] width 19 height 15
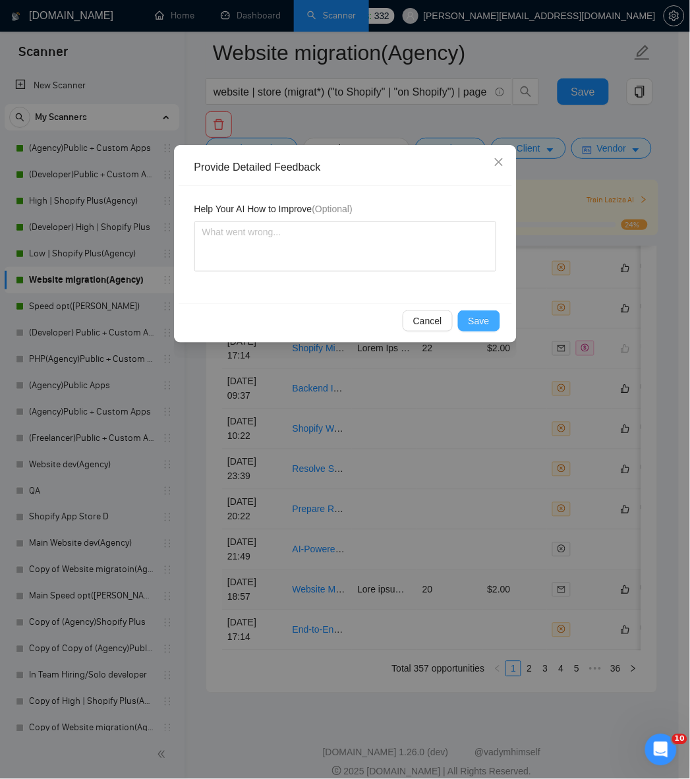
click at [488, 330] on button "Save" at bounding box center [479, 320] width 42 height 21
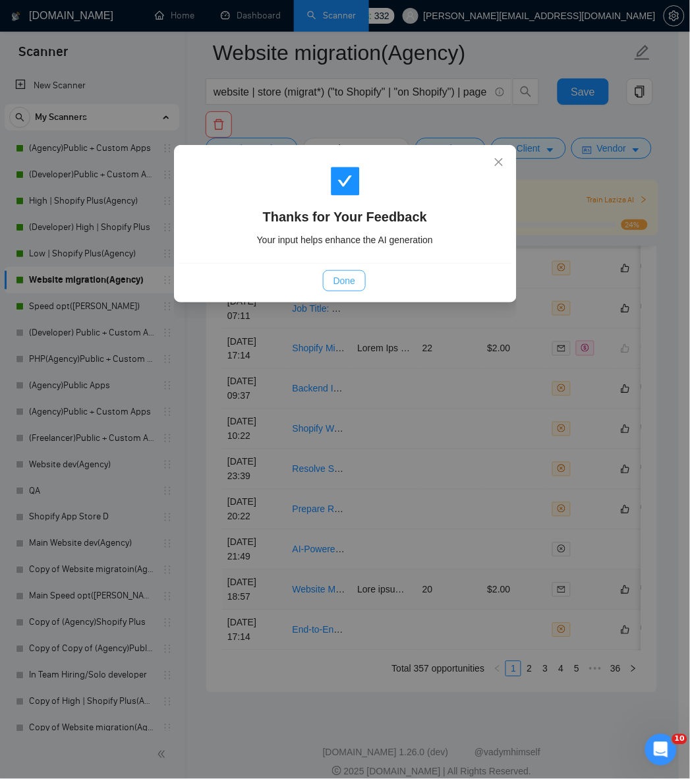
click at [351, 283] on span "Done" at bounding box center [345, 281] width 22 height 15
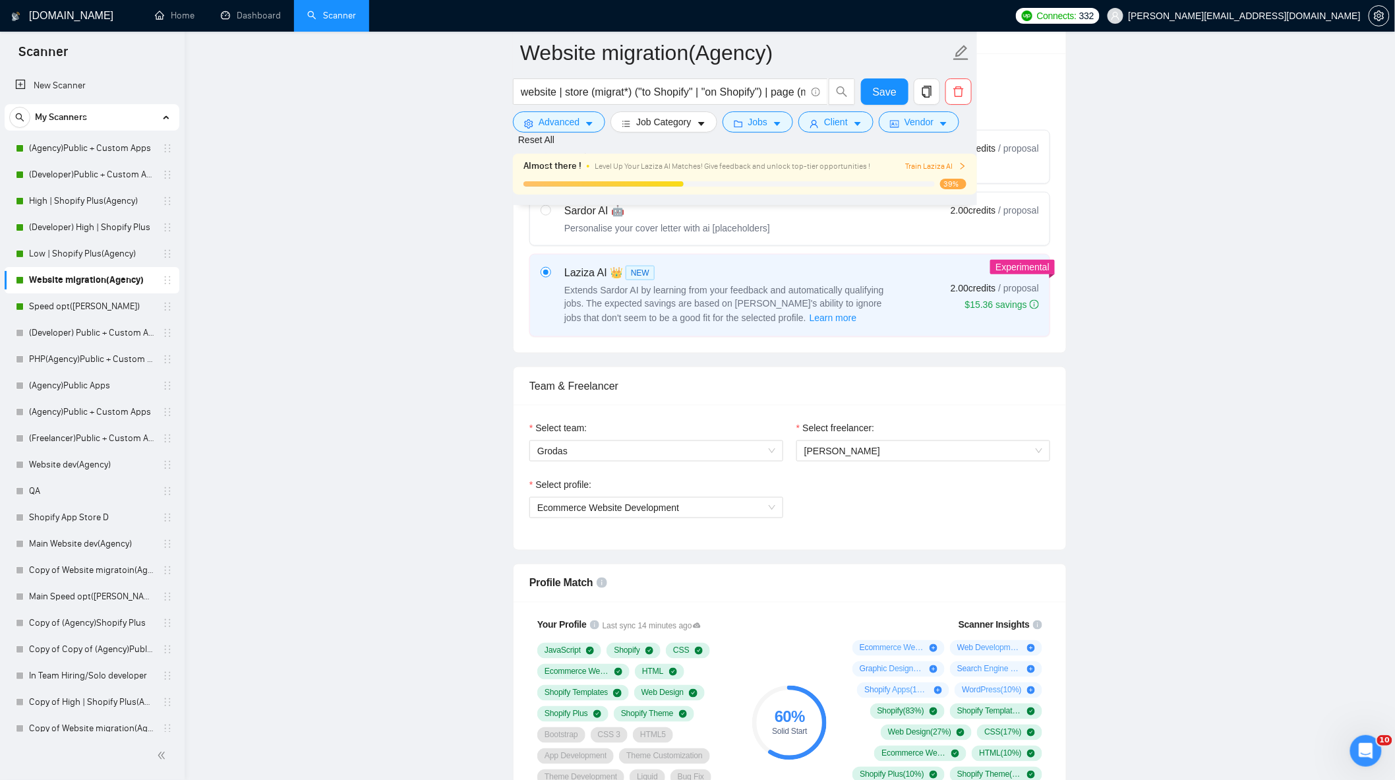
scroll to position [304, 0]
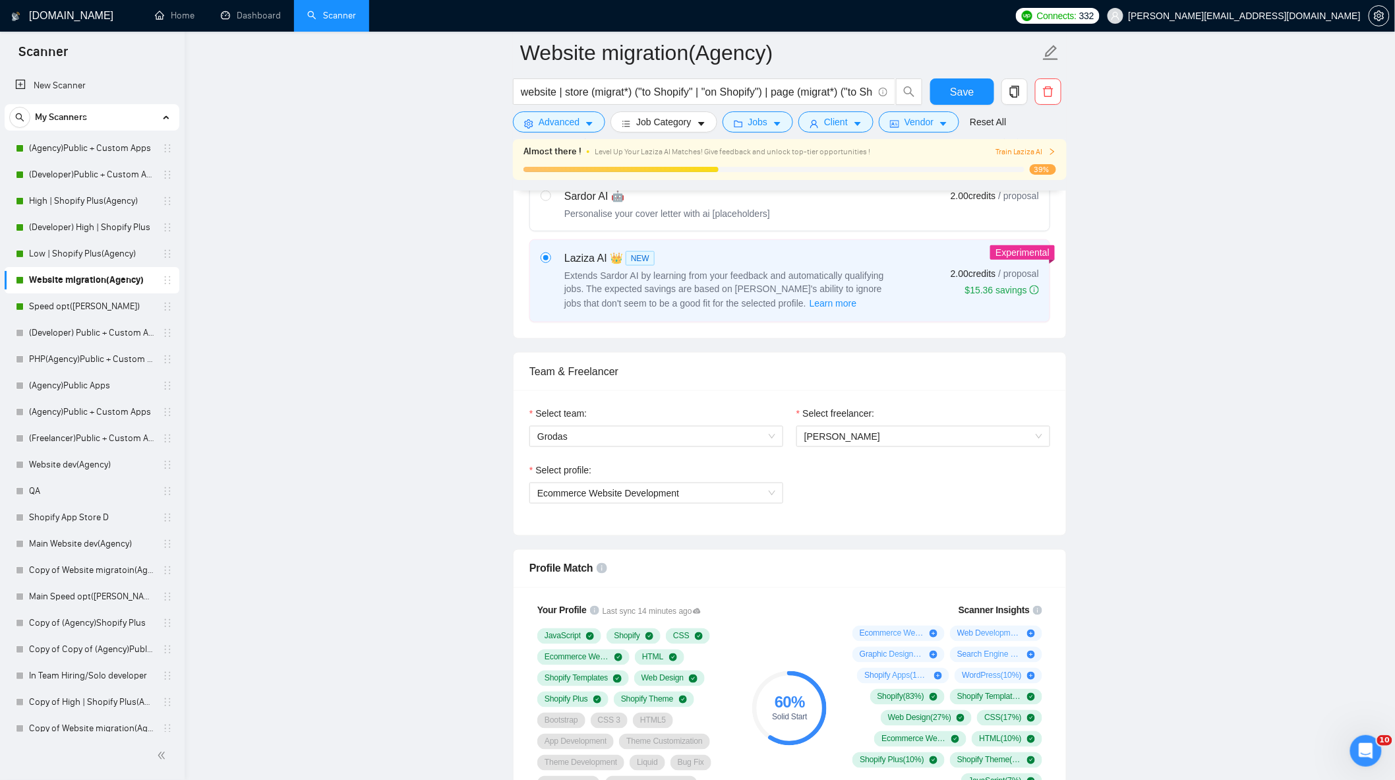
drag, startPoint x: 63, startPoint y: 148, endPoint x: 641, endPoint y: 254, distance: 587.8
click at [63, 148] on link "(Agency)Public + Custom Apps" at bounding box center [91, 148] width 125 height 26
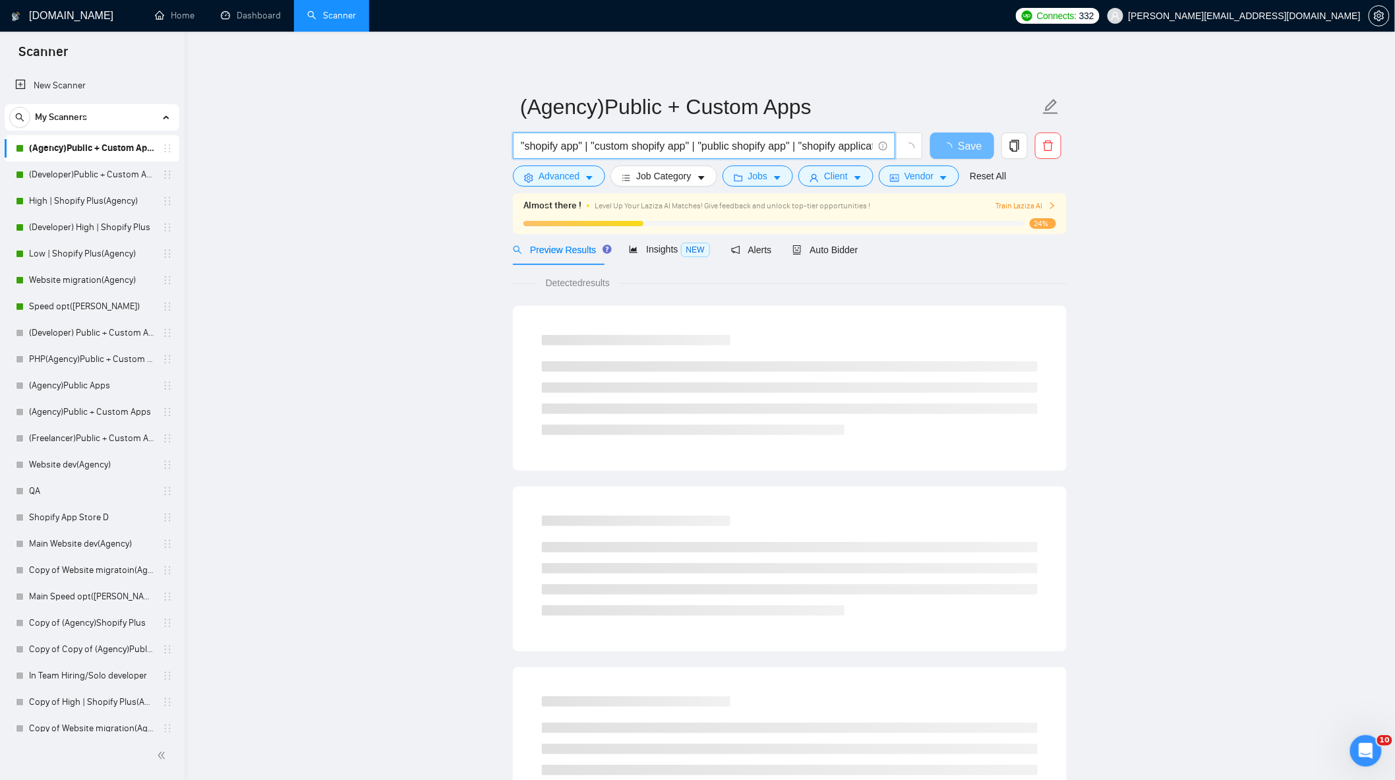
scroll to position [0, 419]
drag, startPoint x: 694, startPoint y: 150, endPoint x: 1148, endPoint y: 202, distance: 457.1
click at [1148, 202] on main "(Agency)Public + Custom Apps "shopify app" | "custom shopify app" | "public sho…" at bounding box center [790, 623] width 1168 height 1140
click at [1200, 246] on main "(Agency)Public + Custom Apps "shopify app" | "custom shopify app" | "public sho…" at bounding box center [790, 623] width 1168 height 1140
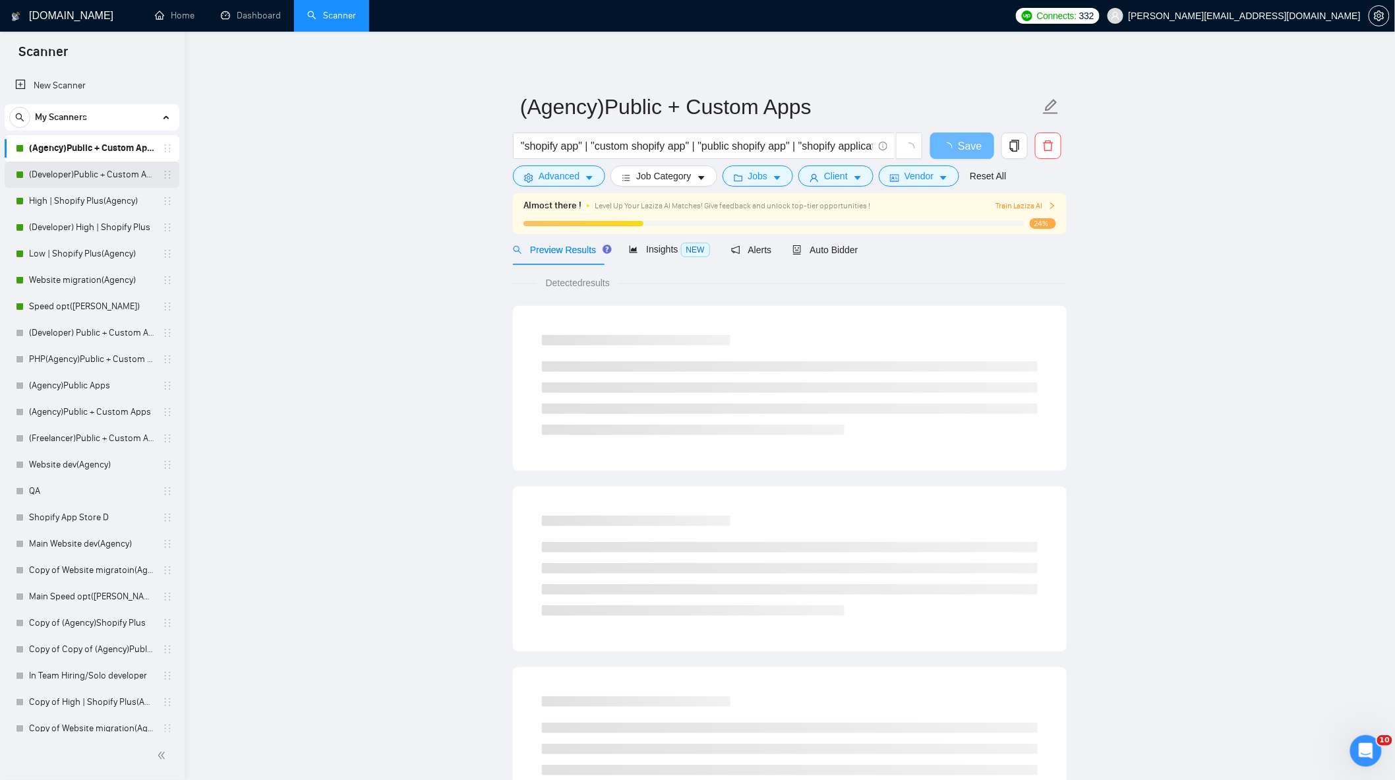
drag, startPoint x: 101, startPoint y: 173, endPoint x: 132, endPoint y: 179, distance: 31.7
click at [101, 173] on link "(Developer)Public + Custom Apps" at bounding box center [91, 175] width 125 height 26
click at [825, 249] on span "Auto Bidder" at bounding box center [824, 250] width 65 height 11
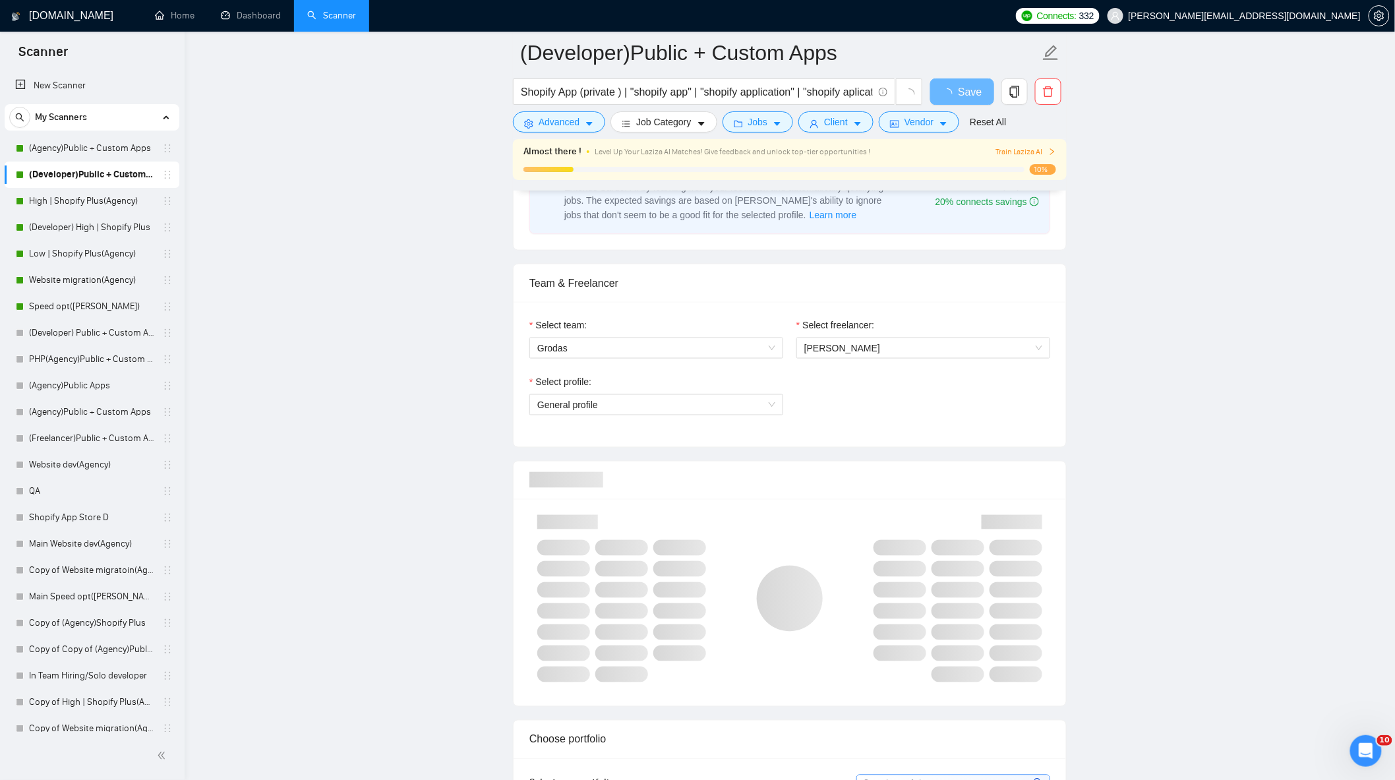
scroll to position [659, 0]
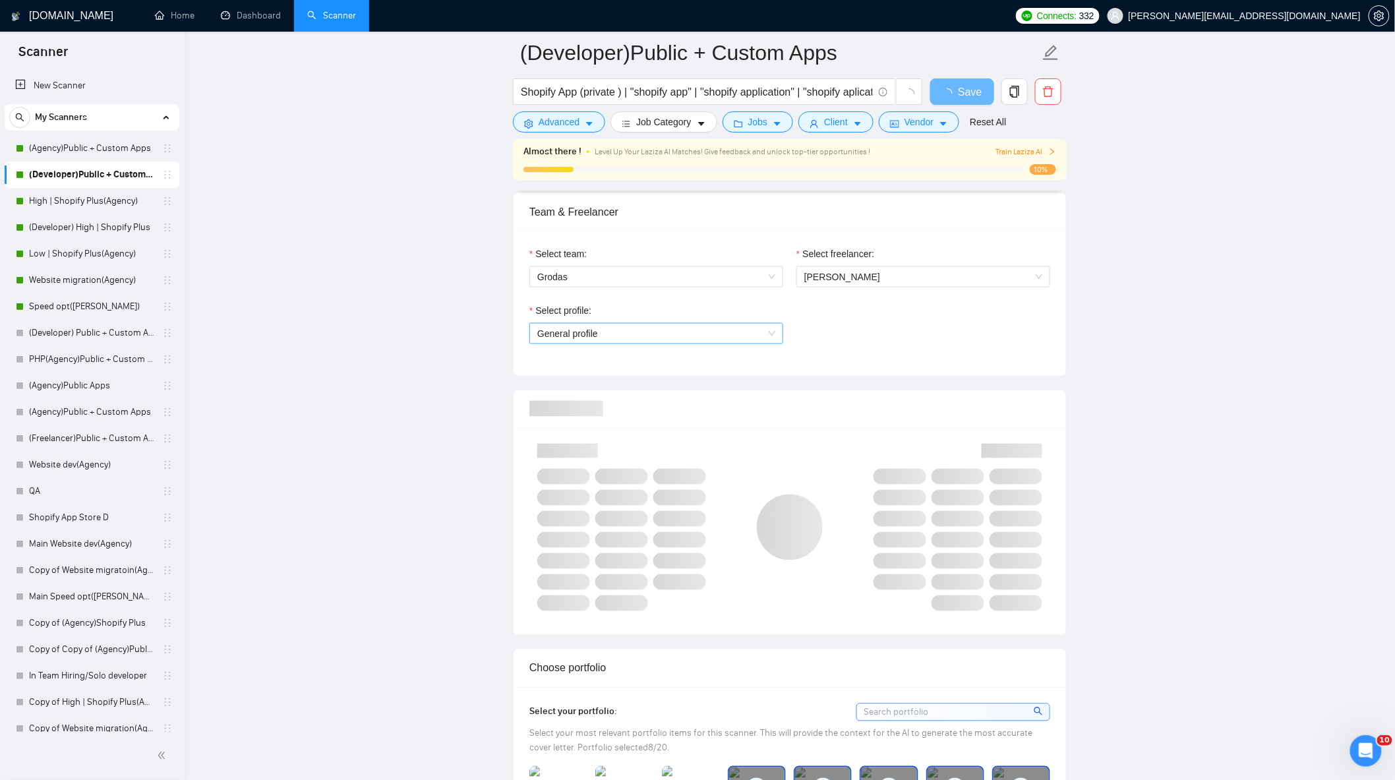
click at [697, 339] on span "General profile" at bounding box center [656, 334] width 238 height 20
click at [635, 380] on span "Ecommerce Website Development" at bounding box center [608, 383] width 142 height 11
click at [918, 280] on span "[PERSON_NAME]" at bounding box center [923, 277] width 238 height 20
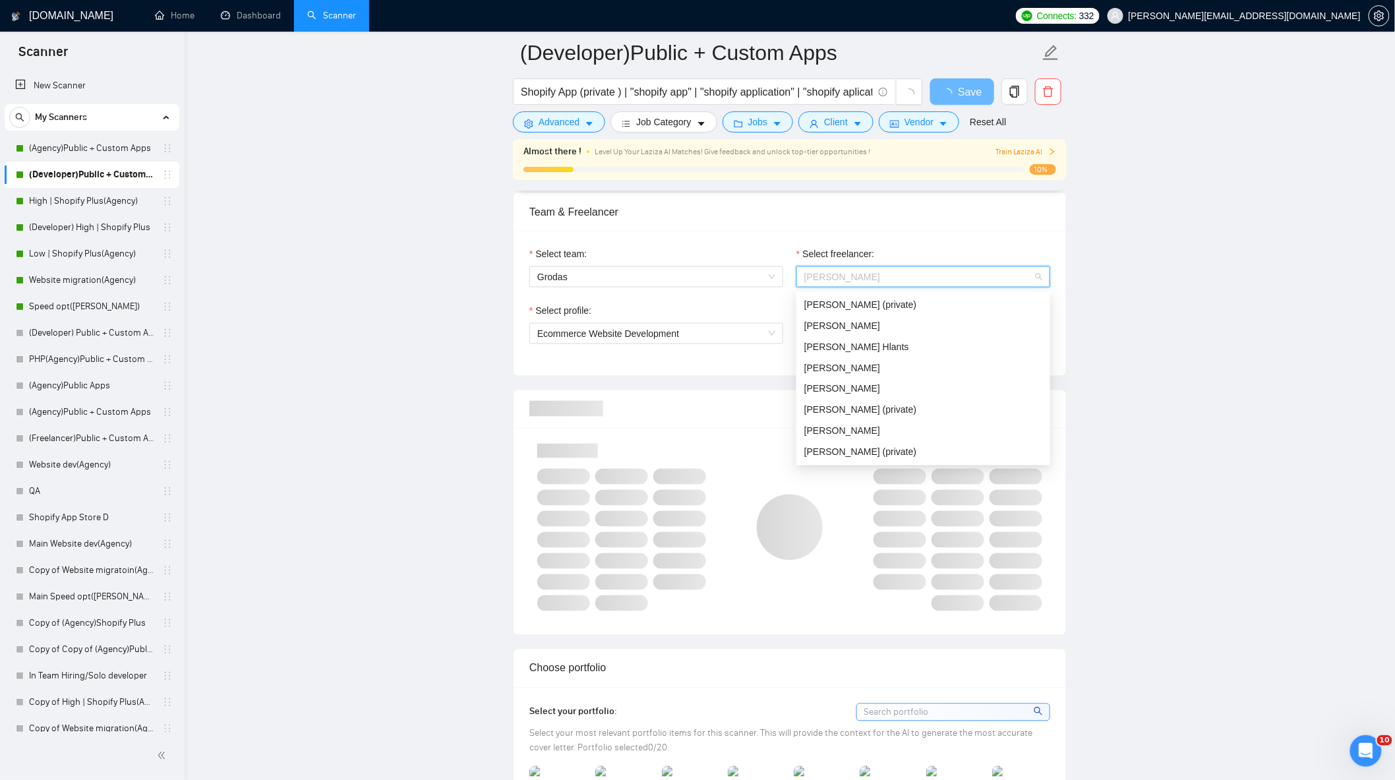
scroll to position [21, 0]
click at [881, 307] on div "[PERSON_NAME]" at bounding box center [923, 304] width 238 height 15
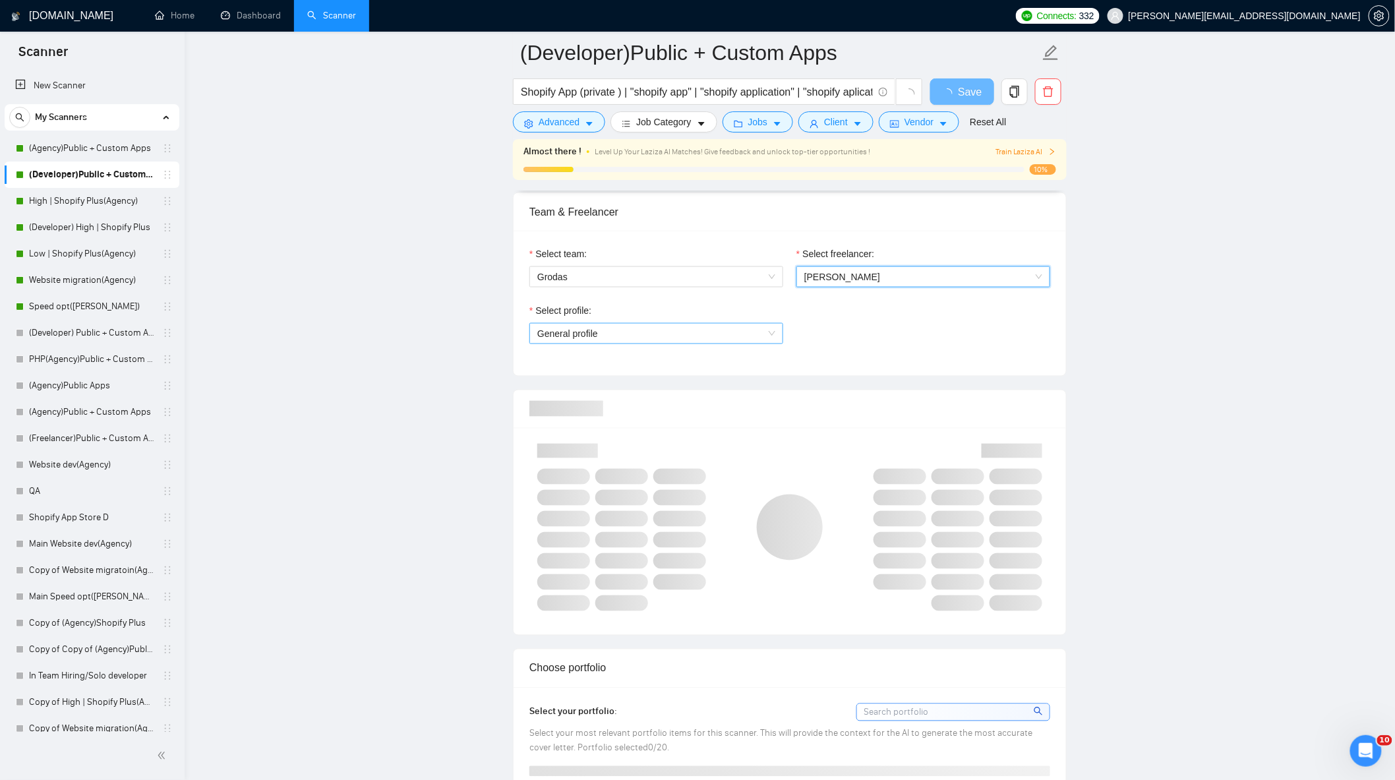
click at [728, 328] on span "General profile" at bounding box center [656, 334] width 238 height 20
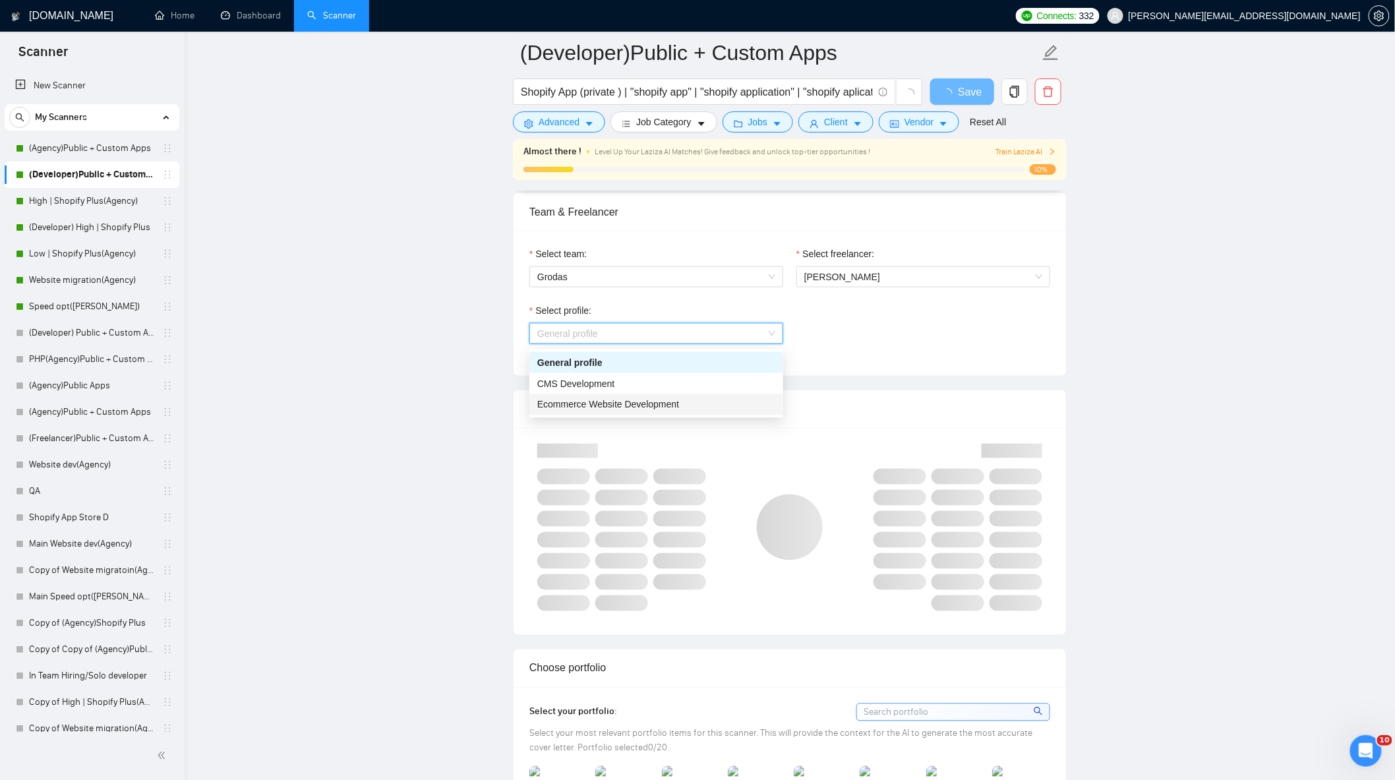
click at [666, 403] on span "Ecommerce Website Development" at bounding box center [608, 404] width 142 height 11
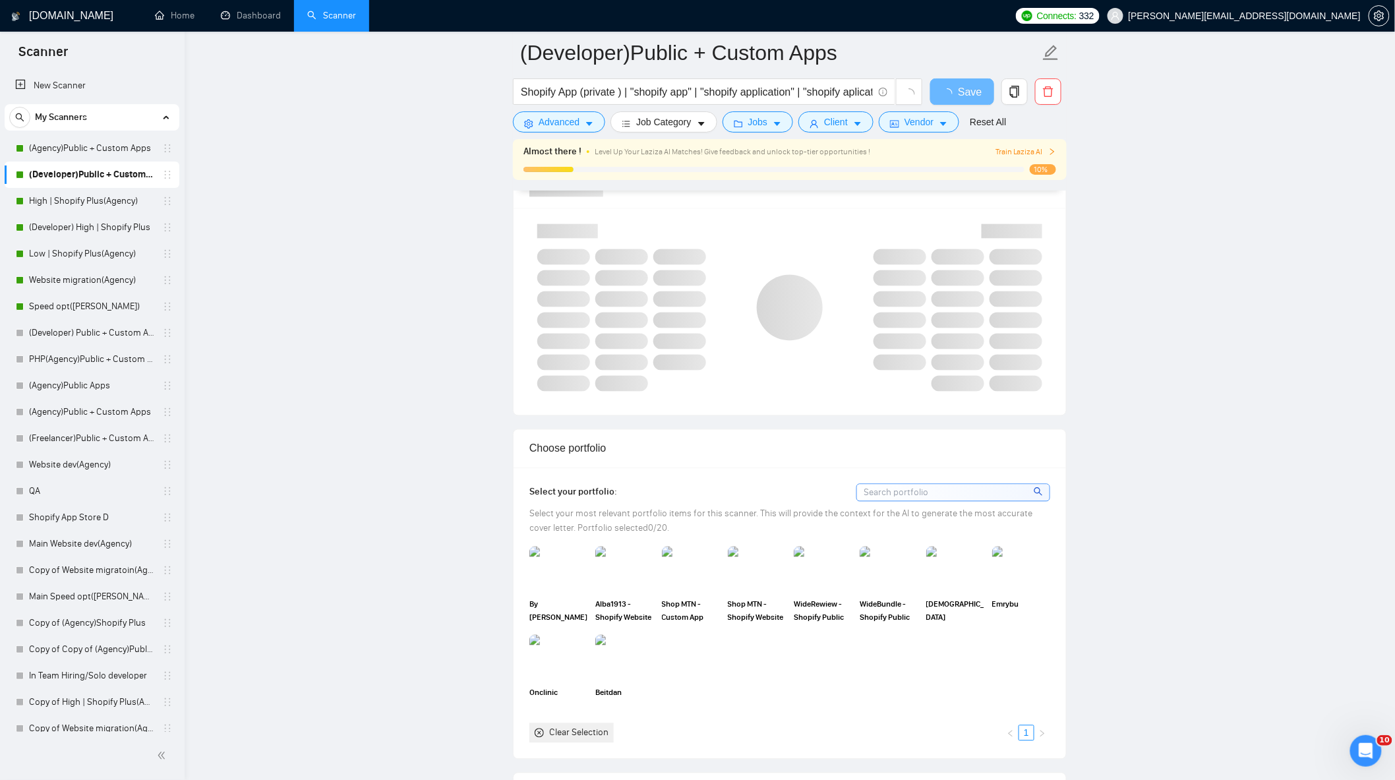
scroll to position [1171, 0]
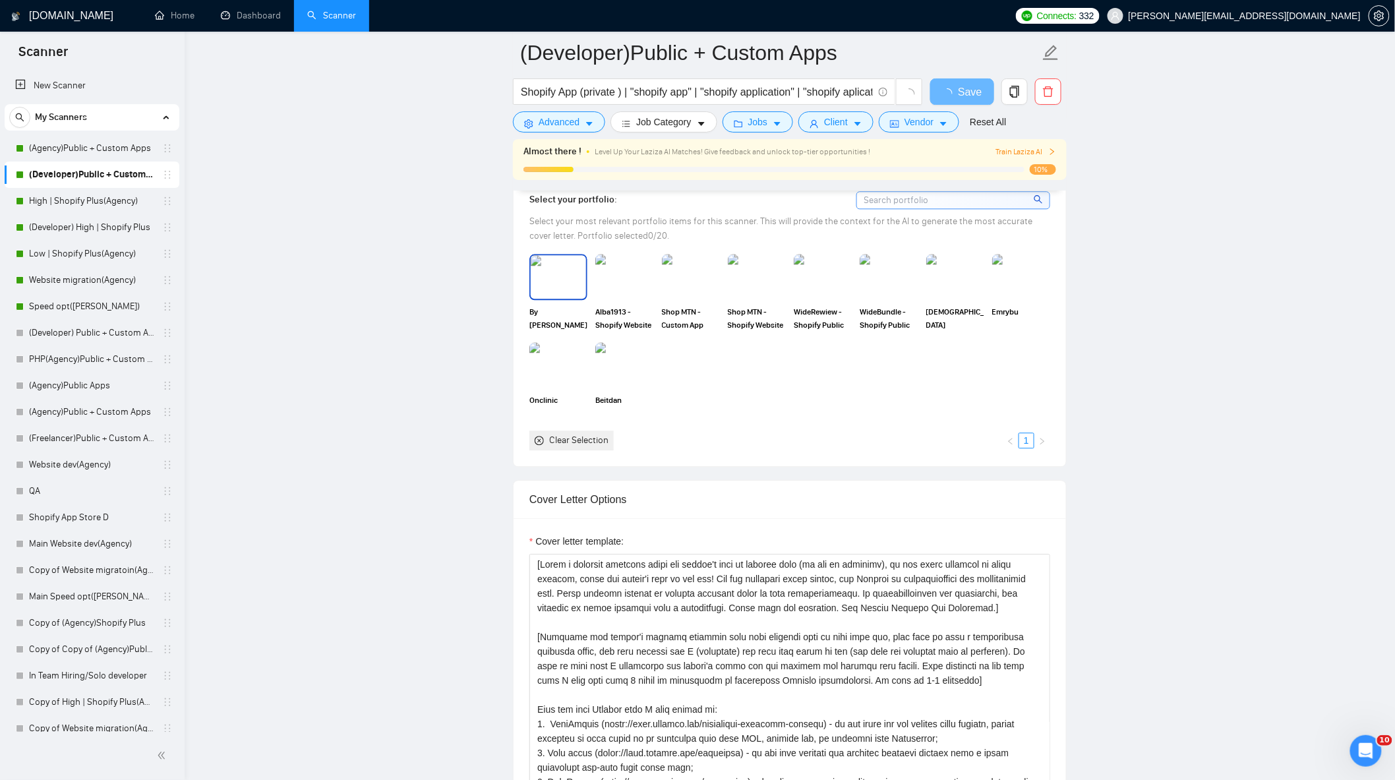
click at [565, 287] on img at bounding box center [558, 277] width 55 height 44
click at [641, 291] on img at bounding box center [624, 277] width 55 height 44
click at [703, 295] on img at bounding box center [691, 277] width 58 height 46
click at [755, 287] on img at bounding box center [757, 277] width 58 height 46
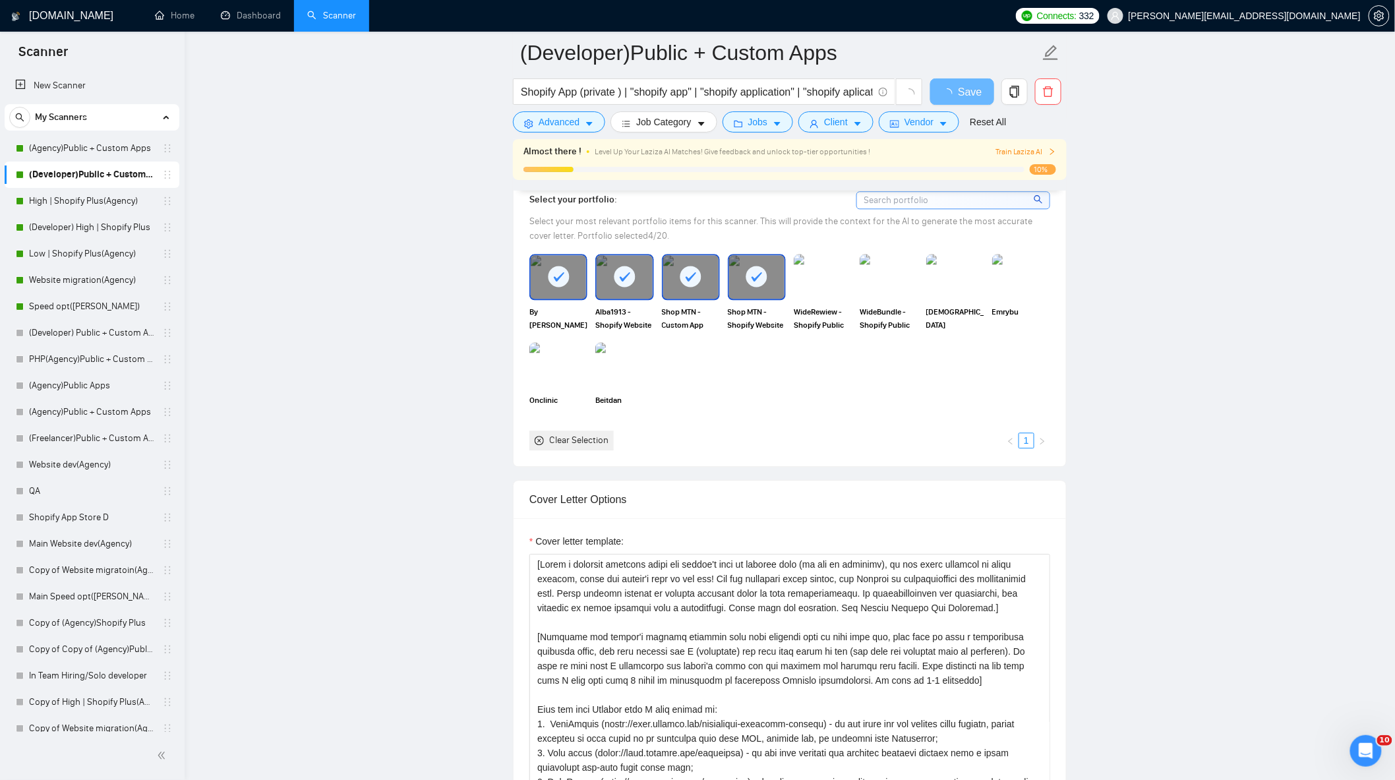
click at [827, 288] on img at bounding box center [823, 277] width 58 height 46
click at [891, 293] on img at bounding box center [889, 277] width 58 height 46
click at [959, 290] on img at bounding box center [955, 277] width 55 height 44
click at [1018, 282] on img at bounding box center [1021, 277] width 58 height 46
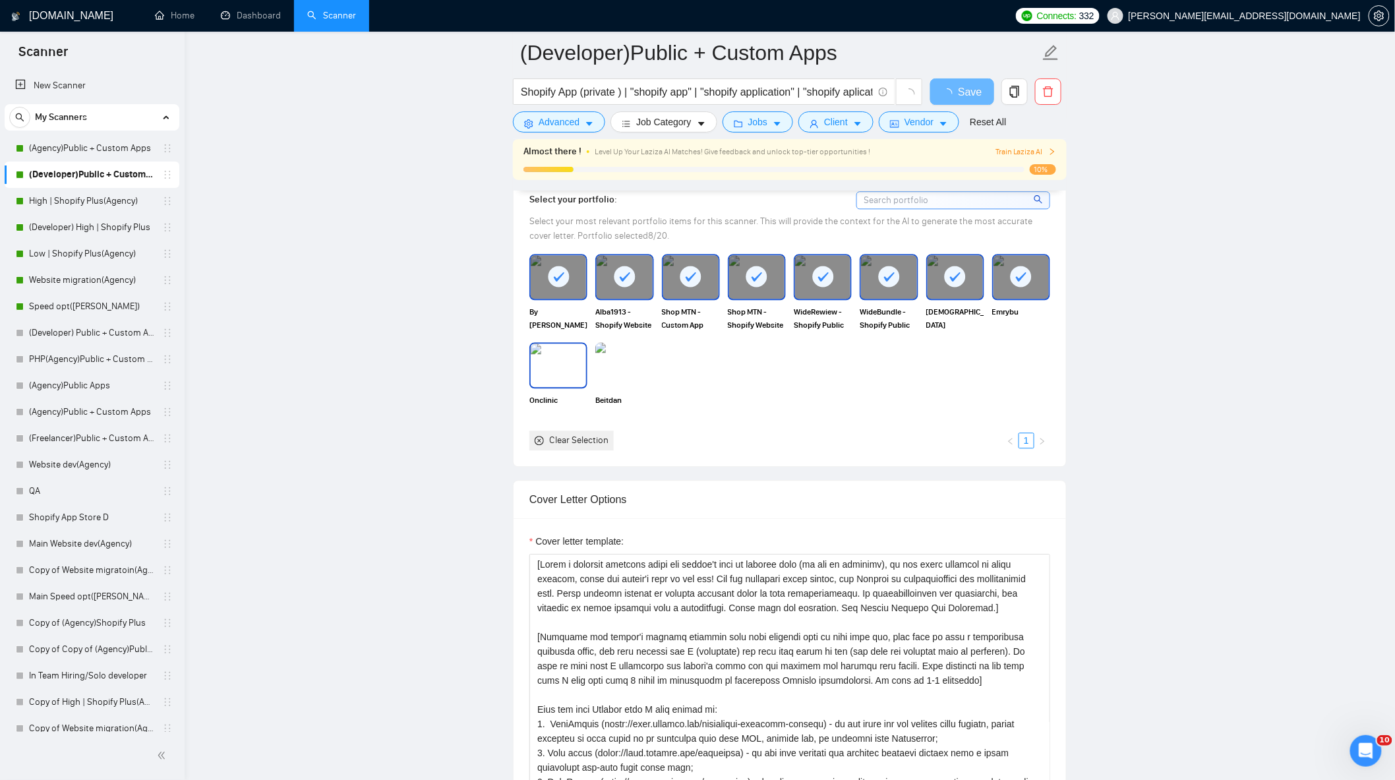
click at [570, 378] on img at bounding box center [558, 365] width 55 height 44
click at [635, 371] on img at bounding box center [624, 365] width 55 height 44
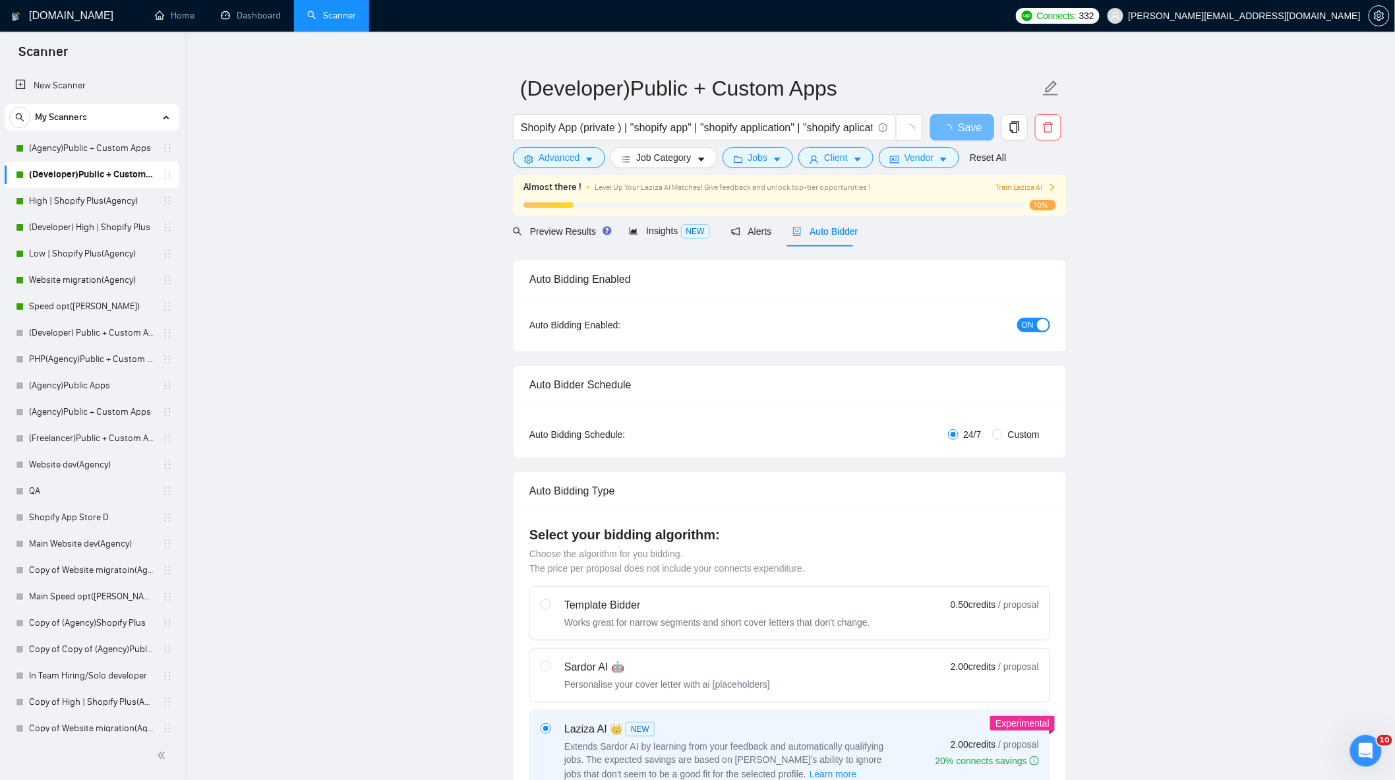
scroll to position [0, 0]
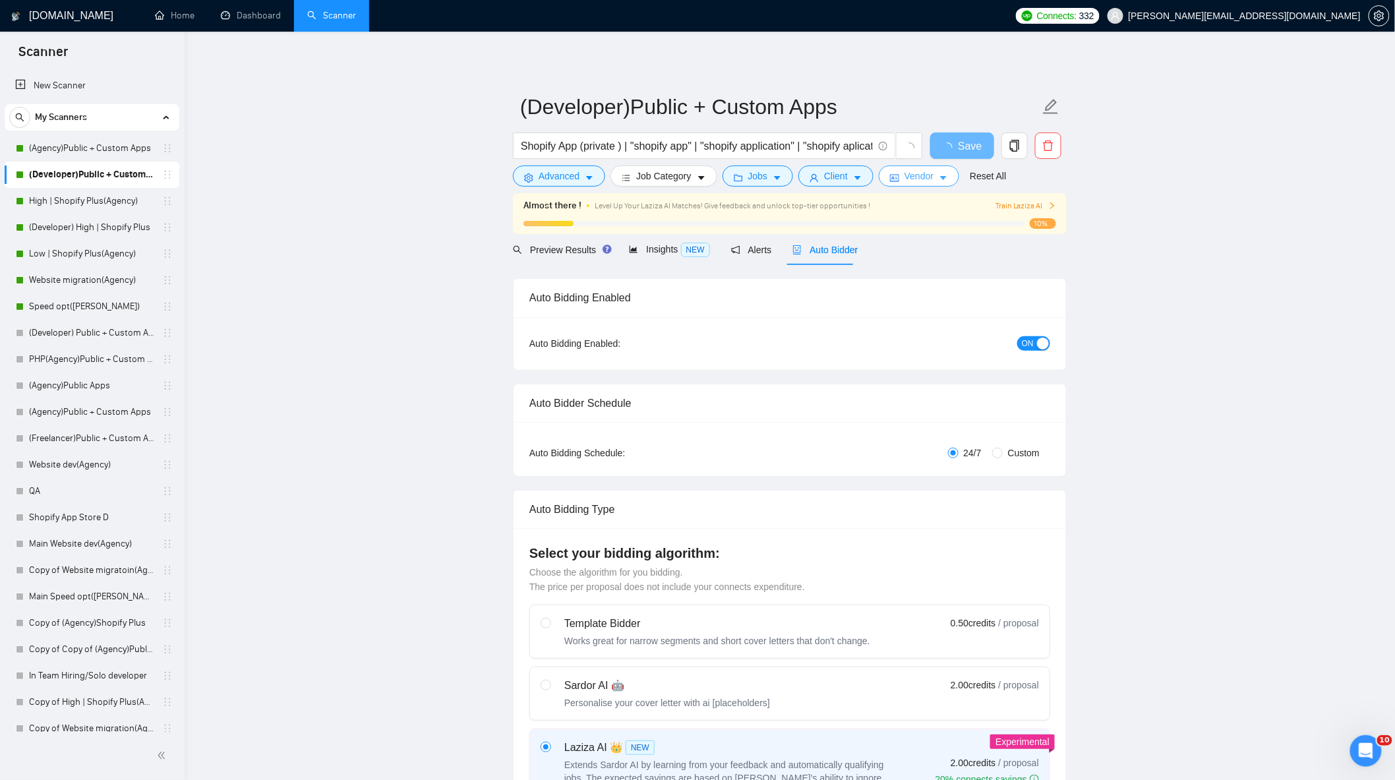
click at [914, 179] on span "Vendor" at bounding box center [918, 176] width 29 height 15
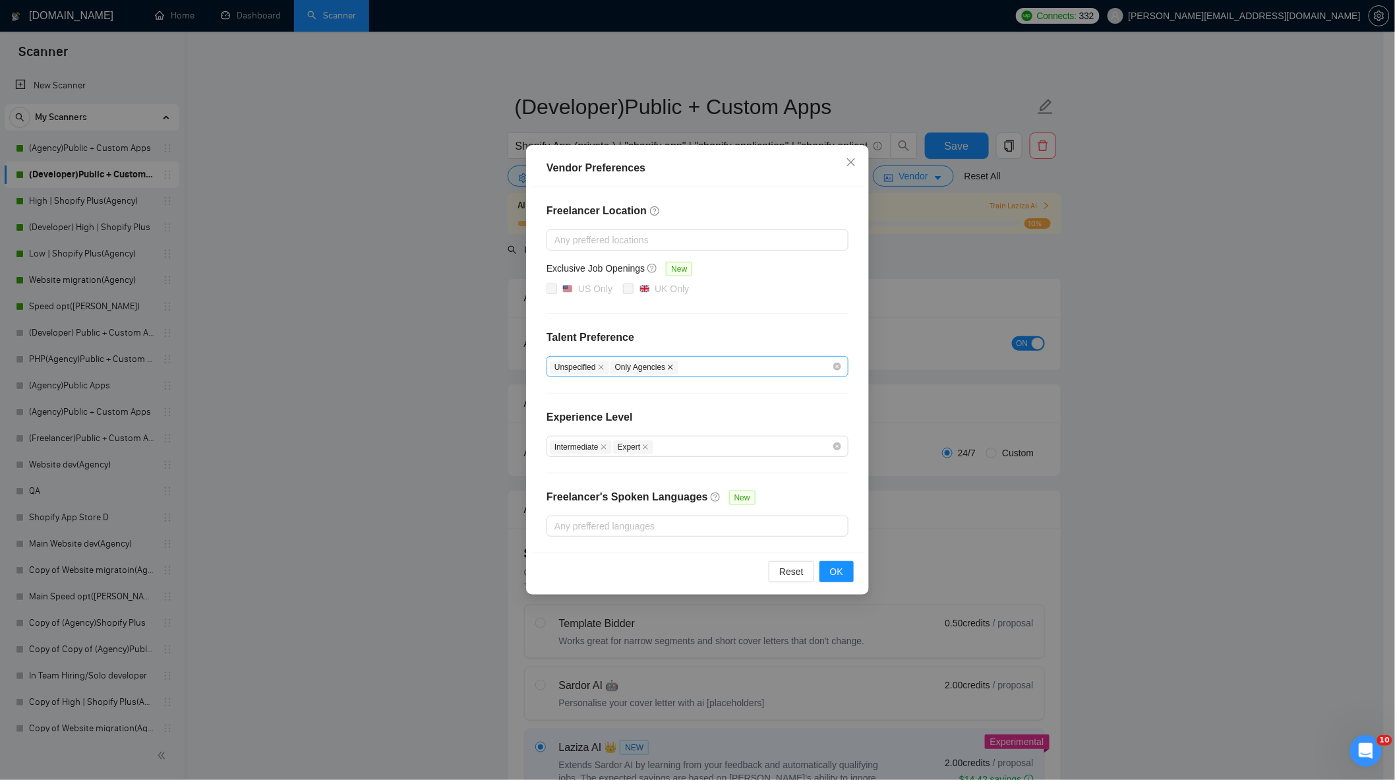
click at [669, 367] on icon "close" at bounding box center [670, 367] width 5 height 5
click at [670, 367] on div "Unspecified" at bounding box center [691, 367] width 282 height 16
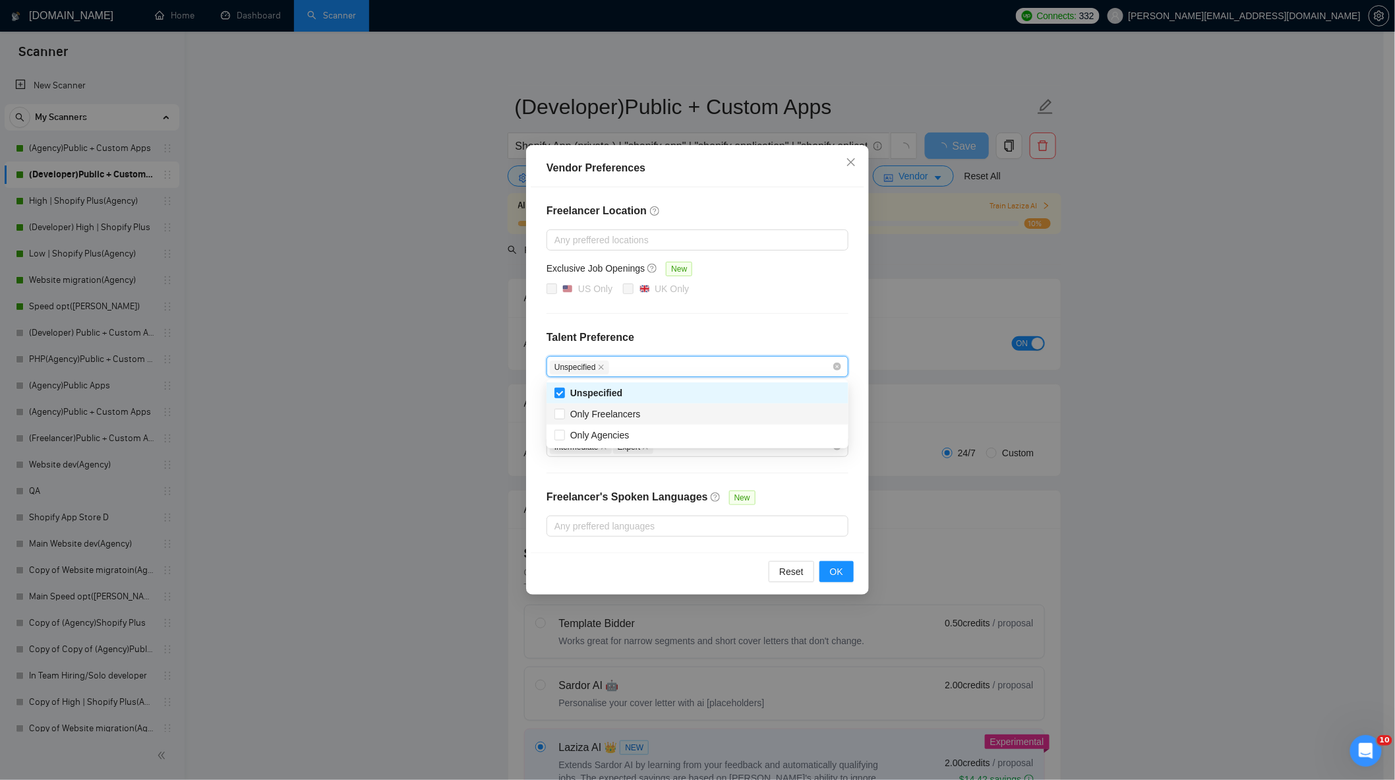
click at [564, 411] on span at bounding box center [559, 414] width 11 height 11
click at [564, 411] on input "Only Freelancers" at bounding box center [558, 413] width 9 height 9
click at [557, 413] on input "Only Freelancers" at bounding box center [558, 413] width 9 height 9
checkbox input "true"
click at [561, 392] on input "Unspecified" at bounding box center [558, 392] width 9 height 9
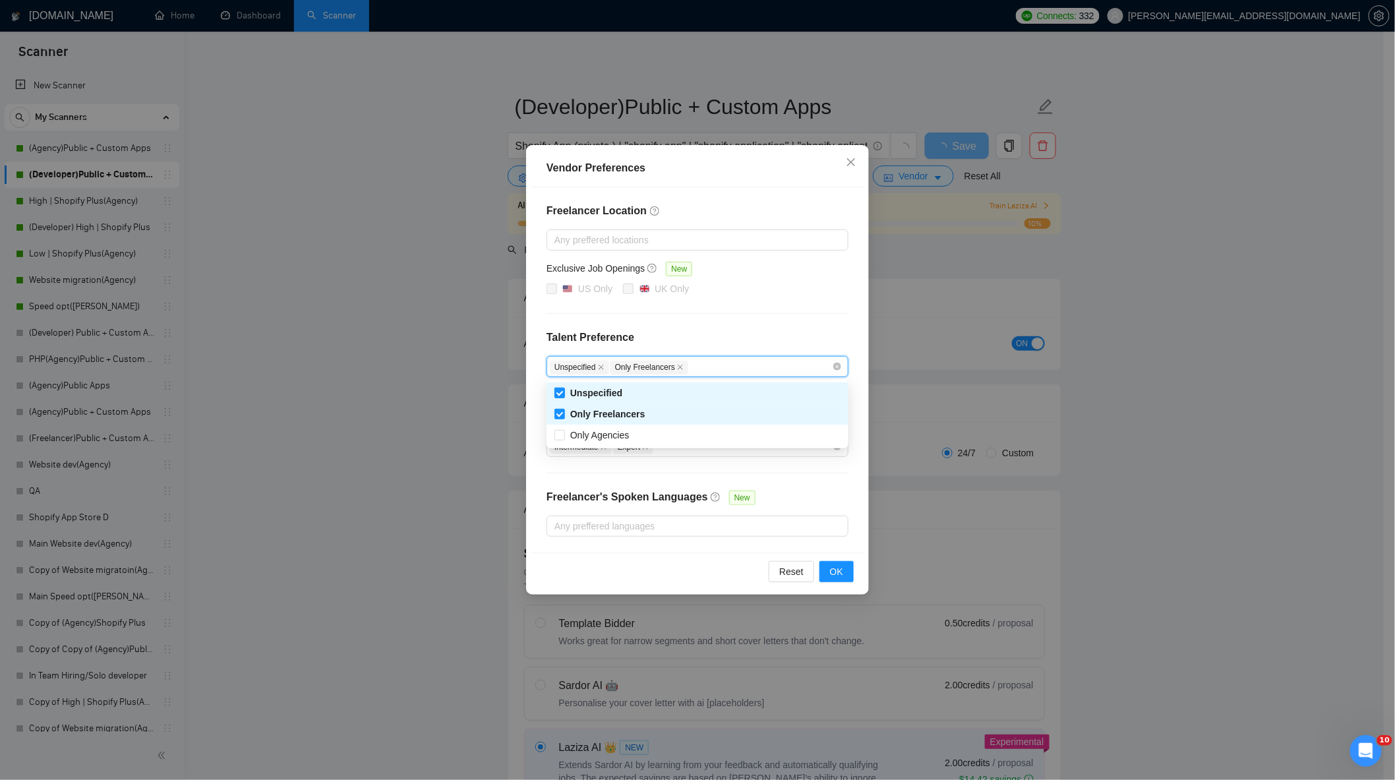
checkbox input "false"
click at [839, 494] on div "Freelancer Location Any preffered locations Exclusive Job Openings New US Only …" at bounding box center [698, 369] width 334 height 365
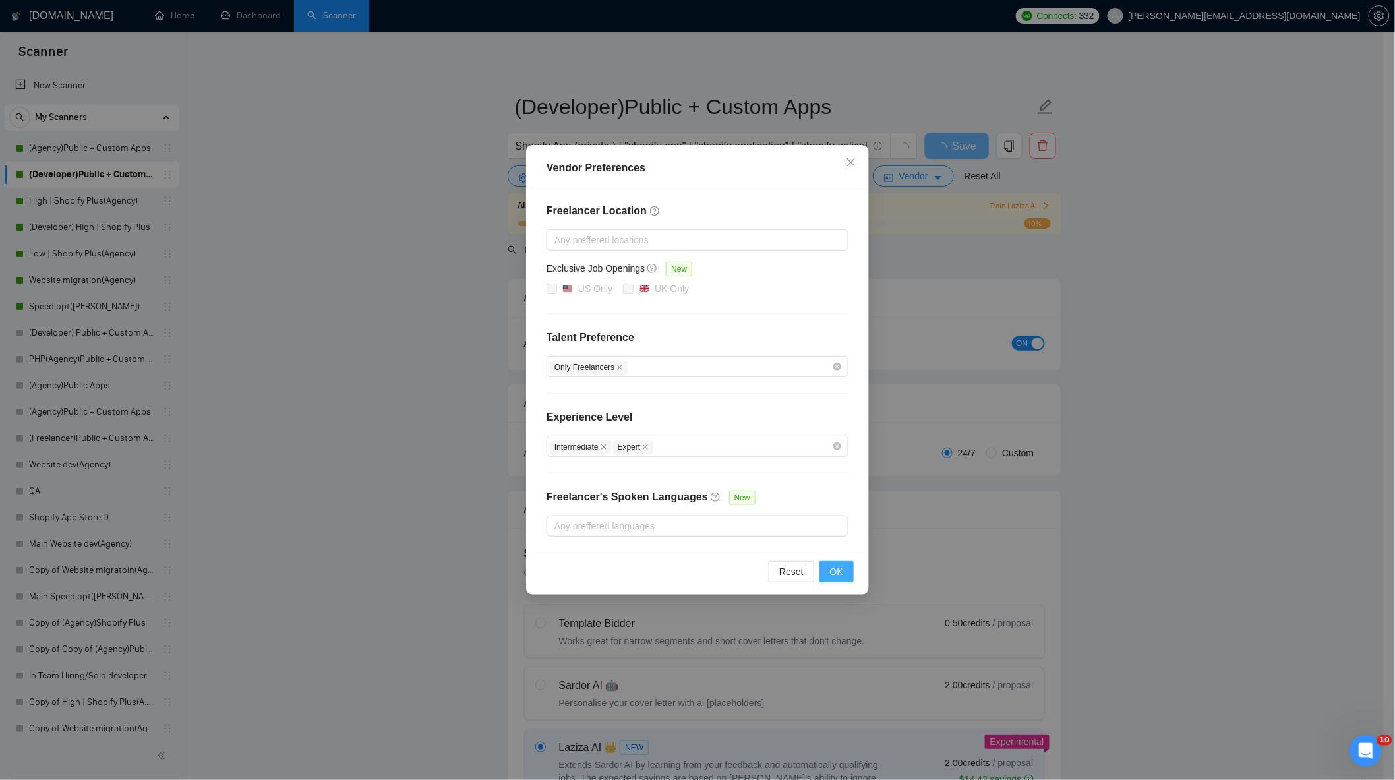
click at [846, 566] on button "OK" at bounding box center [836, 571] width 34 height 21
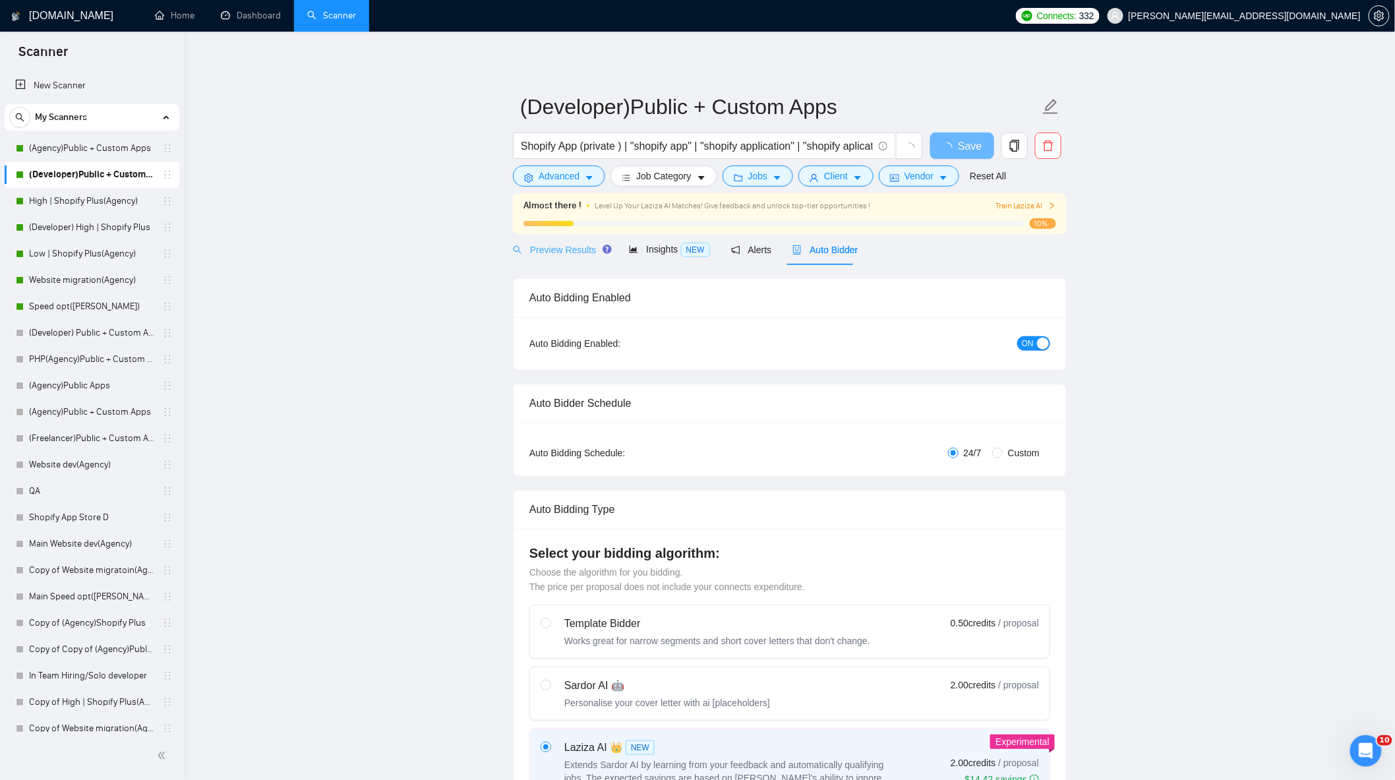
click at [552, 258] on div "Preview Results" at bounding box center [560, 249] width 95 height 31
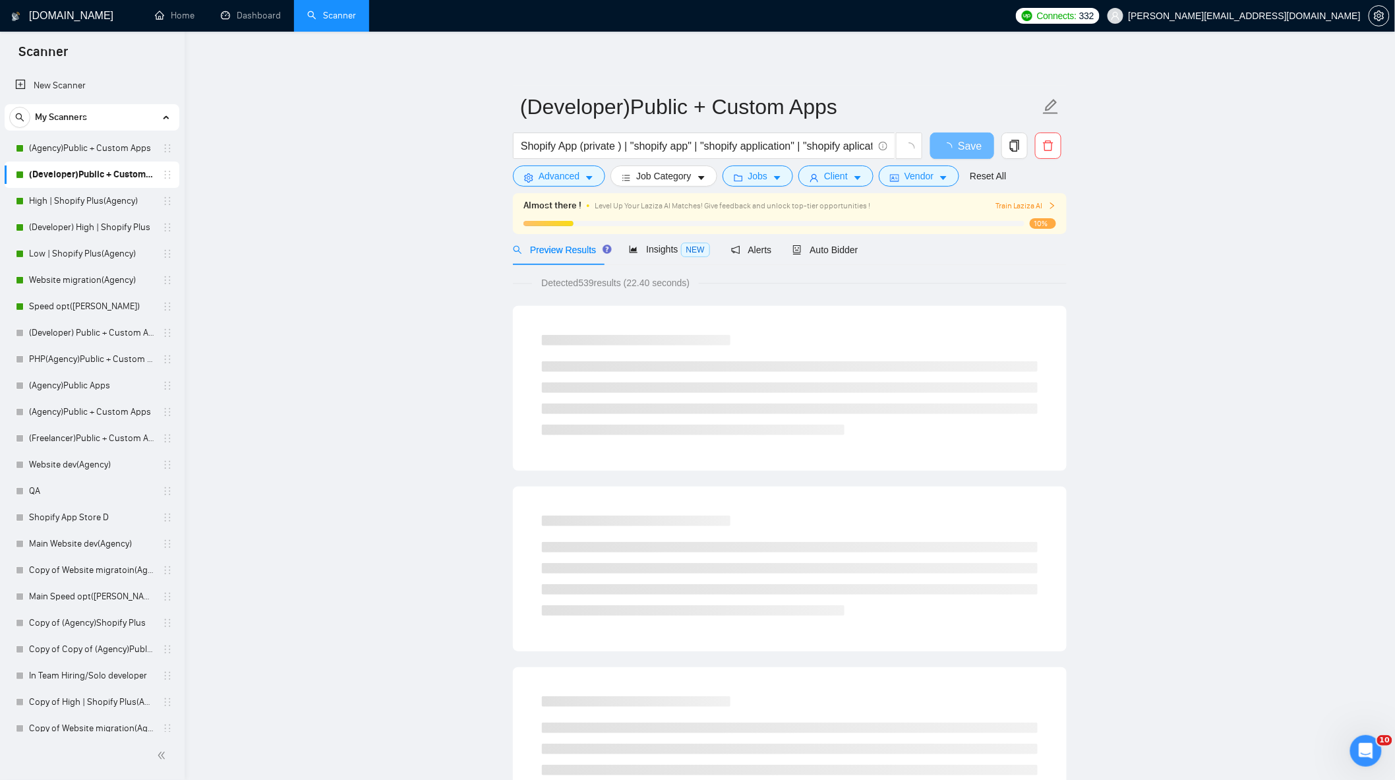
drag, startPoint x: 80, startPoint y: 150, endPoint x: 816, endPoint y: 83, distance: 738.7
click at [80, 150] on link "(Agency)Public + Custom Apps" at bounding box center [91, 148] width 125 height 26
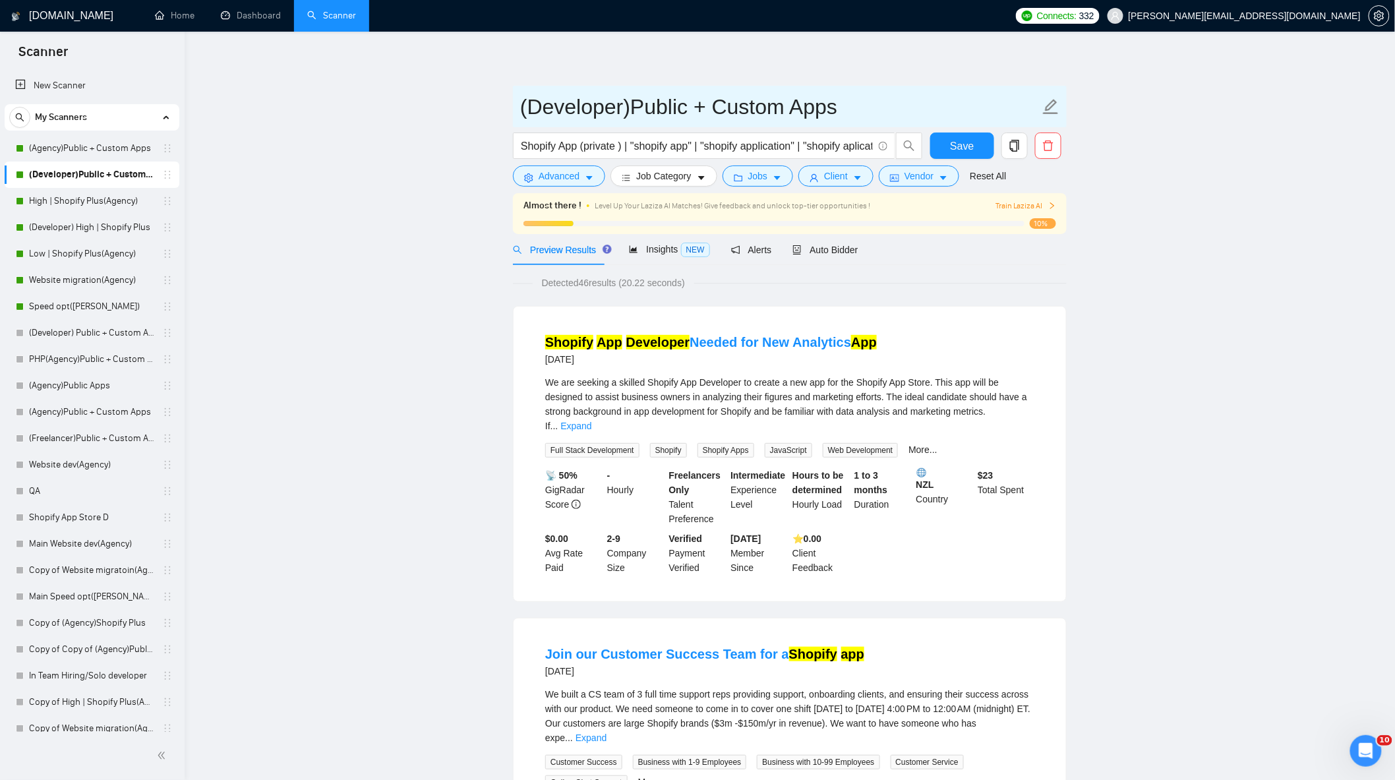
drag, startPoint x: 82, startPoint y: 138, endPoint x: 825, endPoint y: 91, distance: 745.1
click at [82, 138] on link "(Agency)Public + Custom Apps" at bounding box center [91, 148] width 125 height 26
click at [969, 152] on span "Save" at bounding box center [962, 146] width 24 height 16
click at [113, 150] on link "(Agency)Public + Custom Apps" at bounding box center [91, 148] width 125 height 26
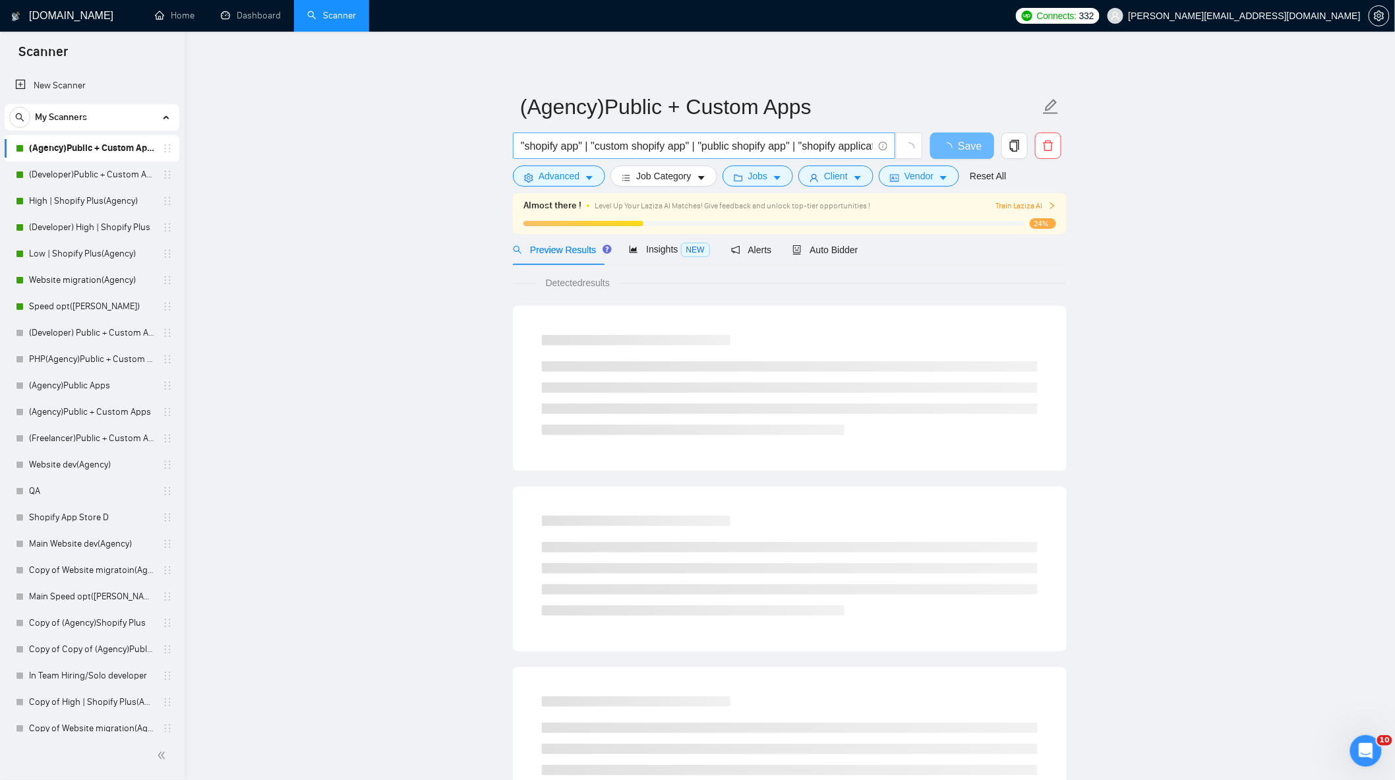
click at [521, 148] on input ""shopify app" | "custom shopify app" | "public shopify app" | "shopify applicat…" at bounding box center [697, 146] width 352 height 16
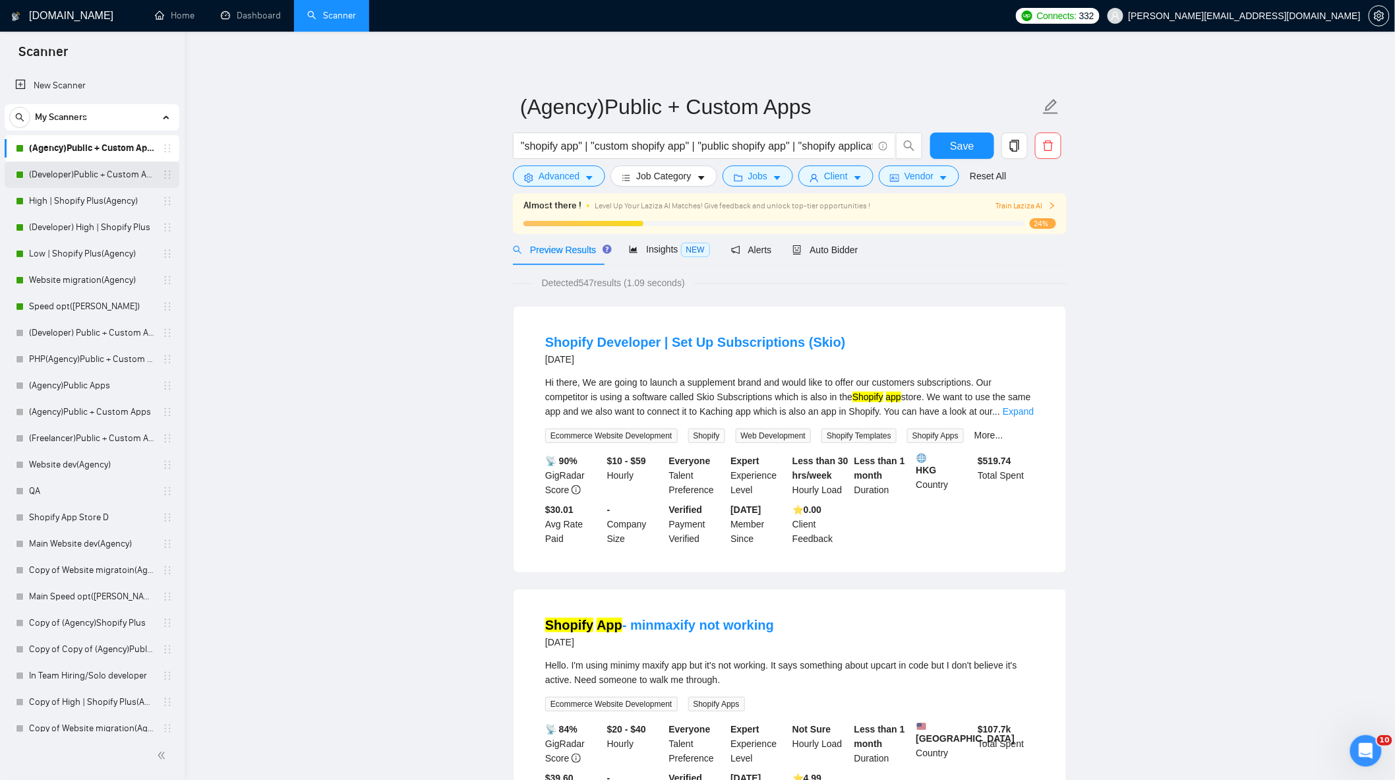
click at [74, 169] on link "(Developer)Public + Custom Apps" at bounding box center [91, 175] width 125 height 26
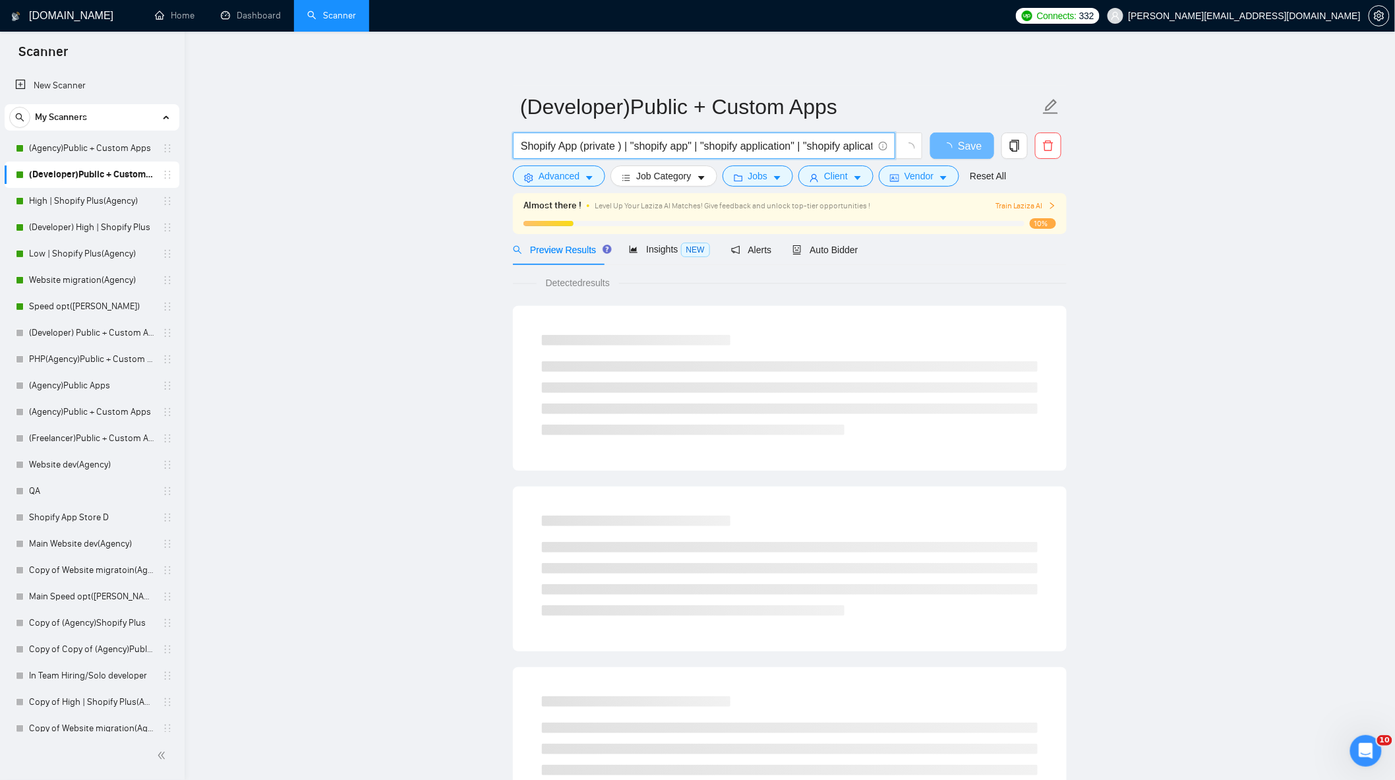
click at [610, 152] on input "Shopify App (private ) | "shopify app" | "shopify application" | "shopify aplic…" at bounding box center [697, 146] width 352 height 16
paste input ""shopify app" | "custom shopify app" | "public shopify app" | "shopify applicat…"
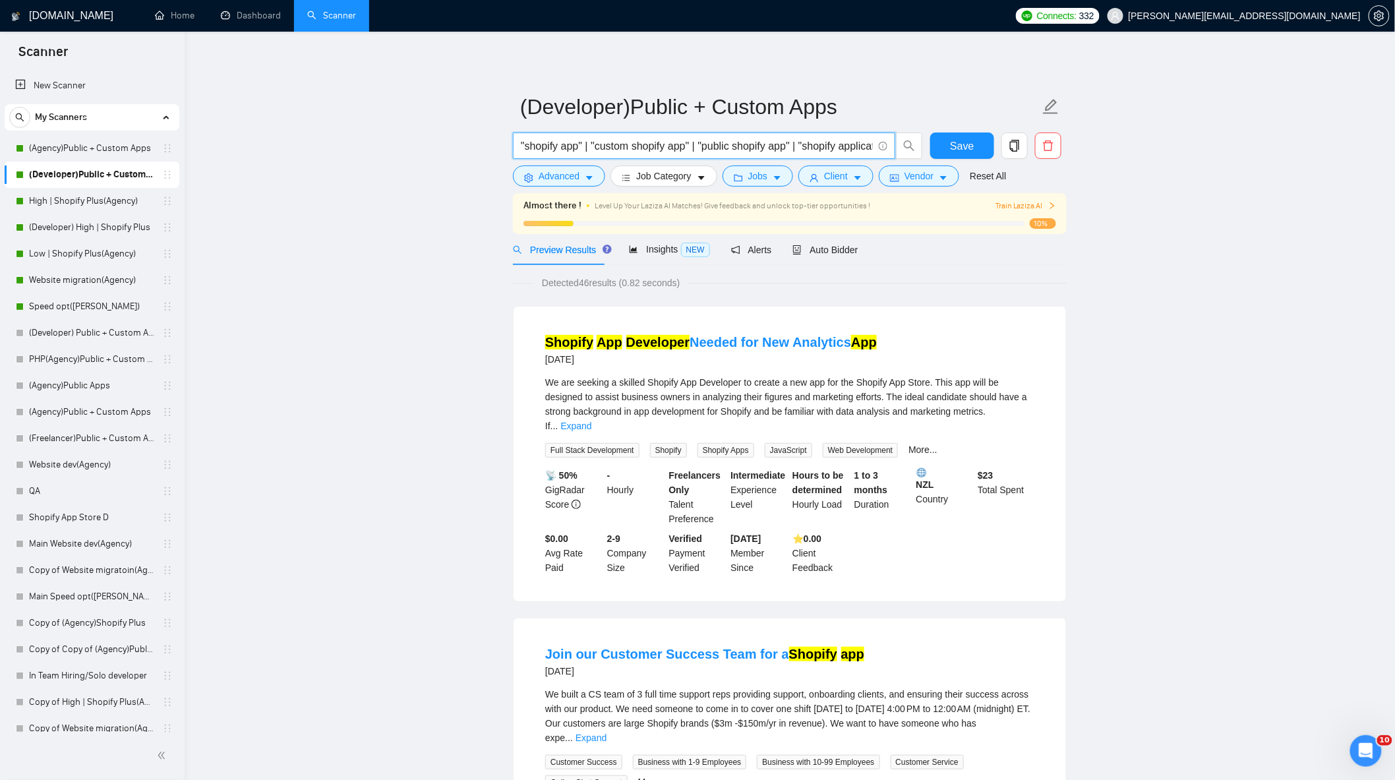
scroll to position [0, 419]
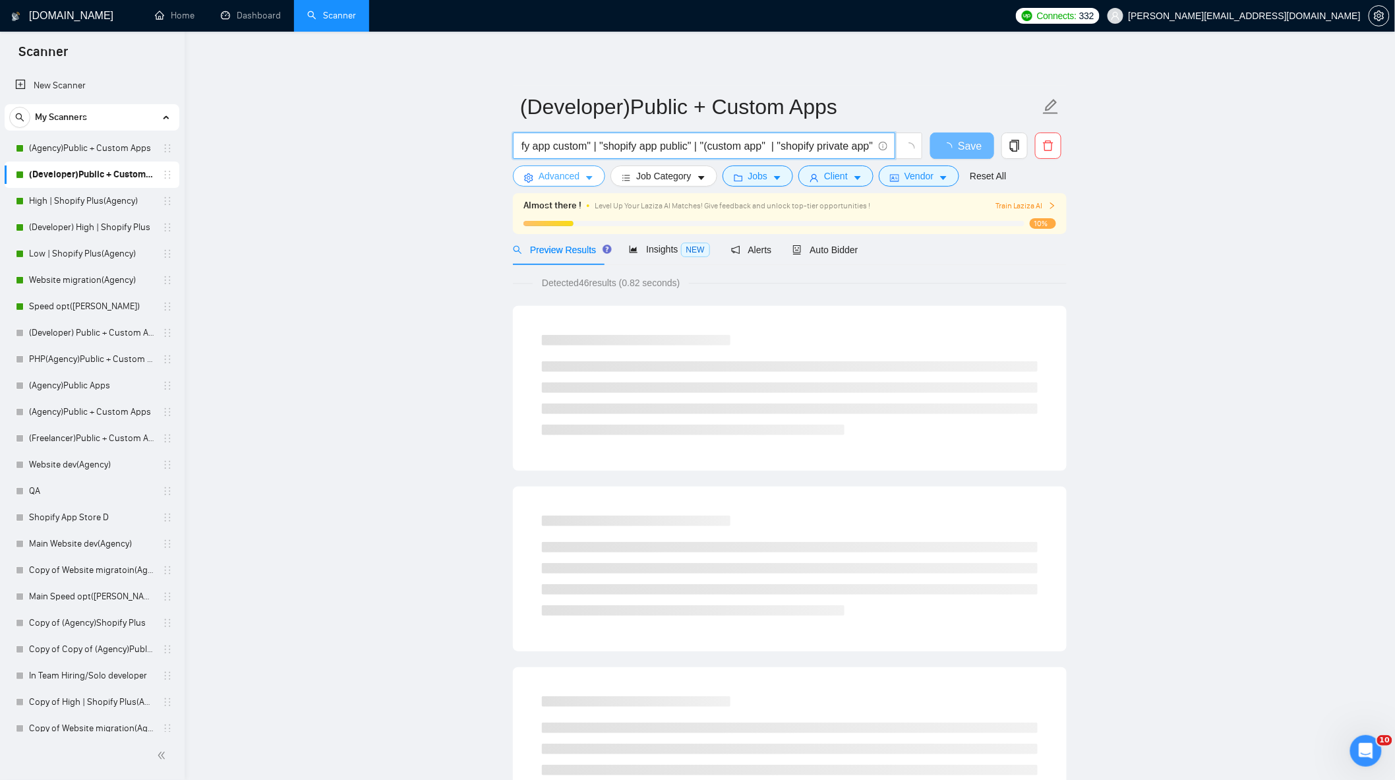
type input ""shopify app" | "custom shopify app" | "public shopify app" | "shopify applicat…"
click at [560, 180] on span "Advanced" at bounding box center [559, 176] width 41 height 15
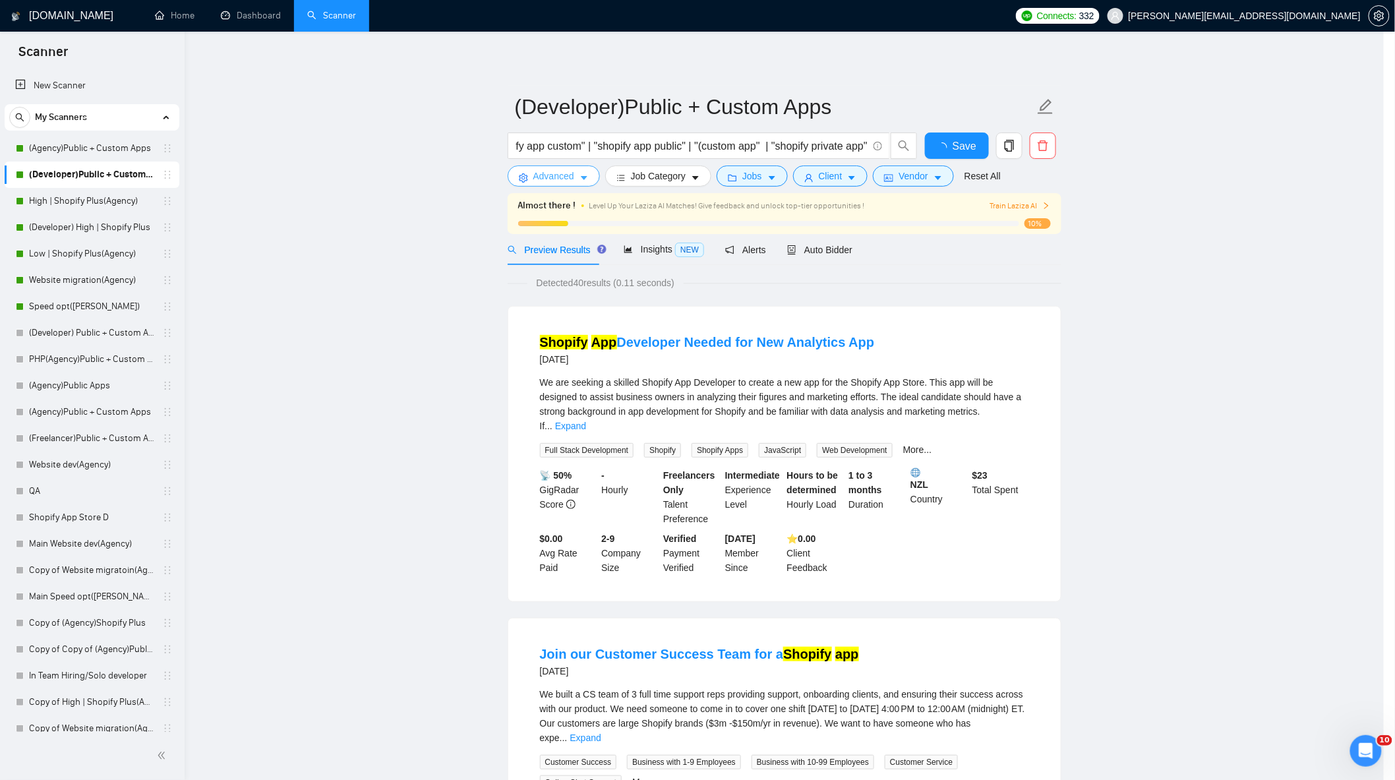
scroll to position [0, 0]
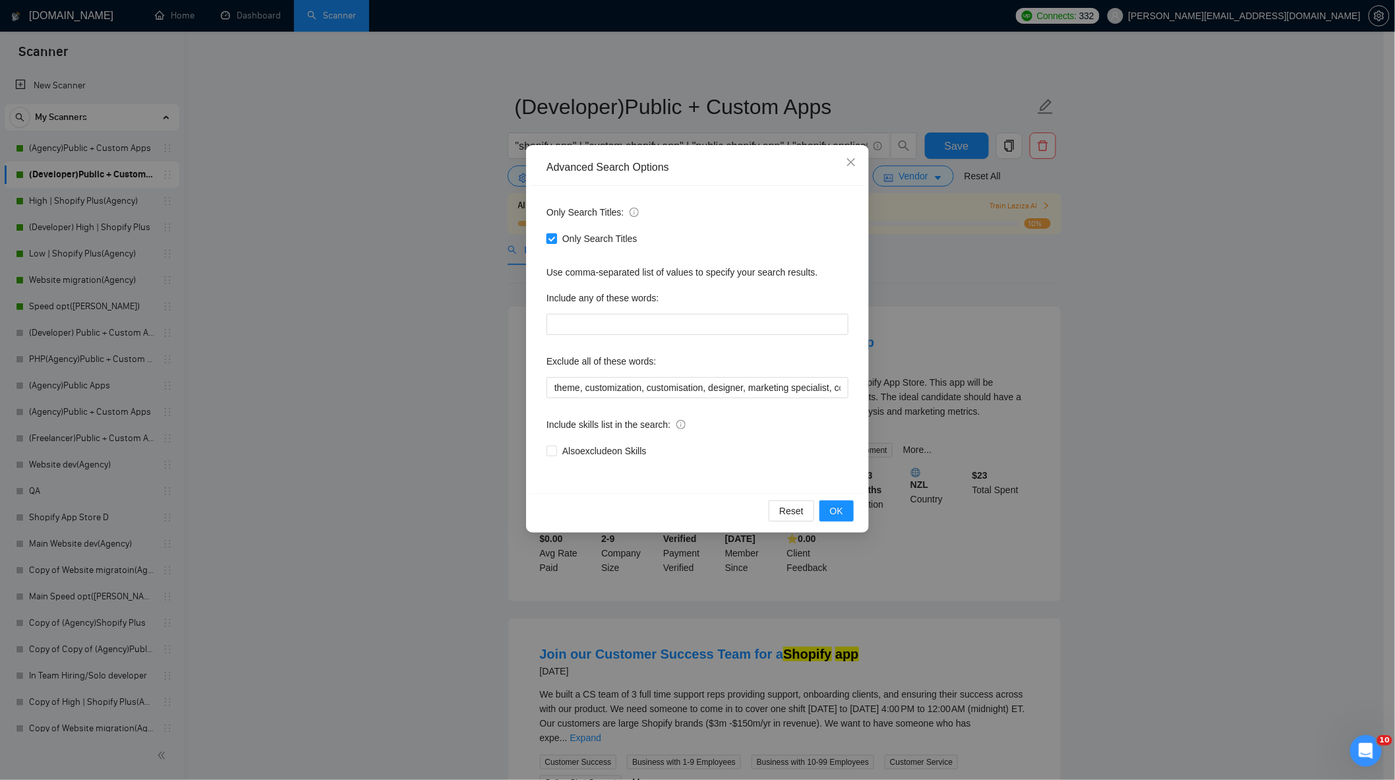
click at [578, 242] on span "Only Search Titles" at bounding box center [600, 238] width 86 height 15
click at [556, 242] on input "Only Search Titles" at bounding box center [550, 237] width 9 height 9
checkbox input "false"
click at [836, 510] on span "OK" at bounding box center [836, 511] width 13 height 15
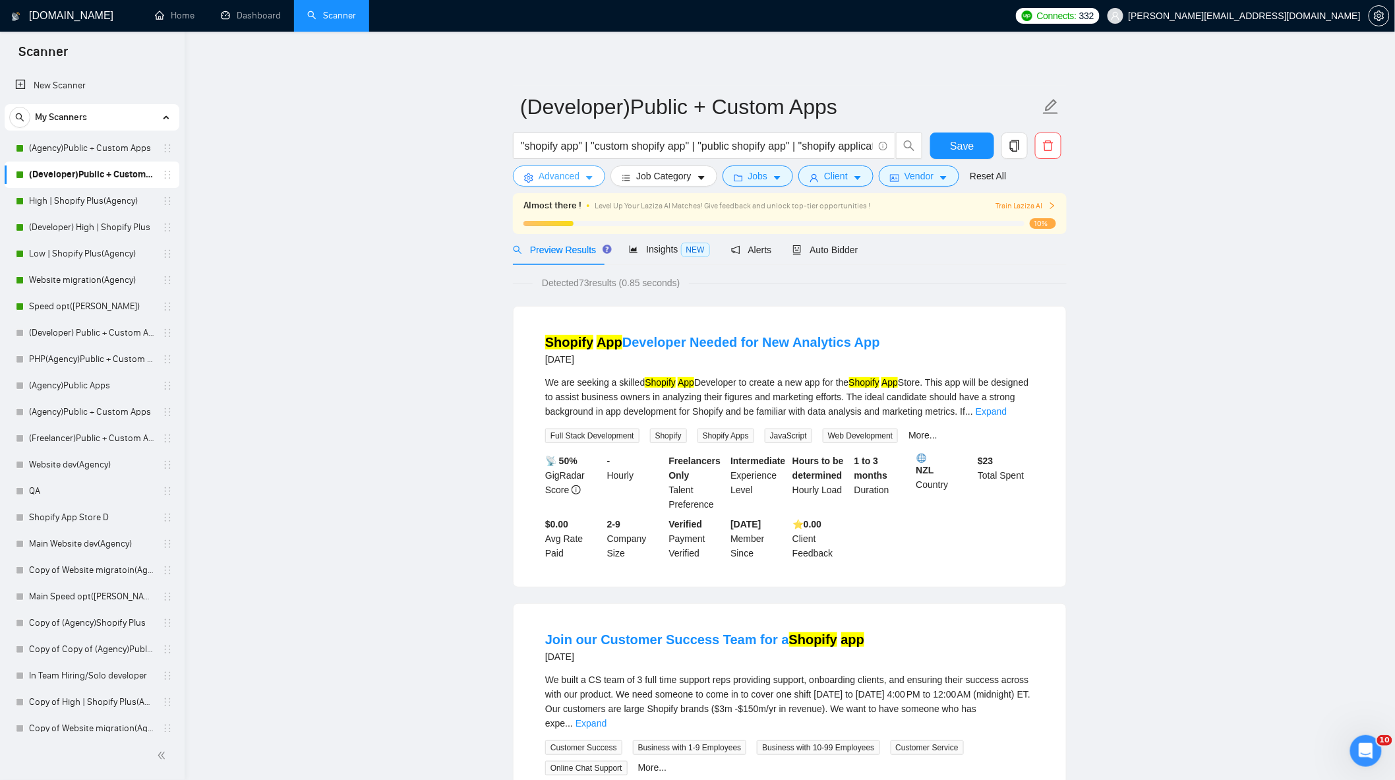
click at [581, 179] on button "Advanced" at bounding box center [559, 175] width 92 height 21
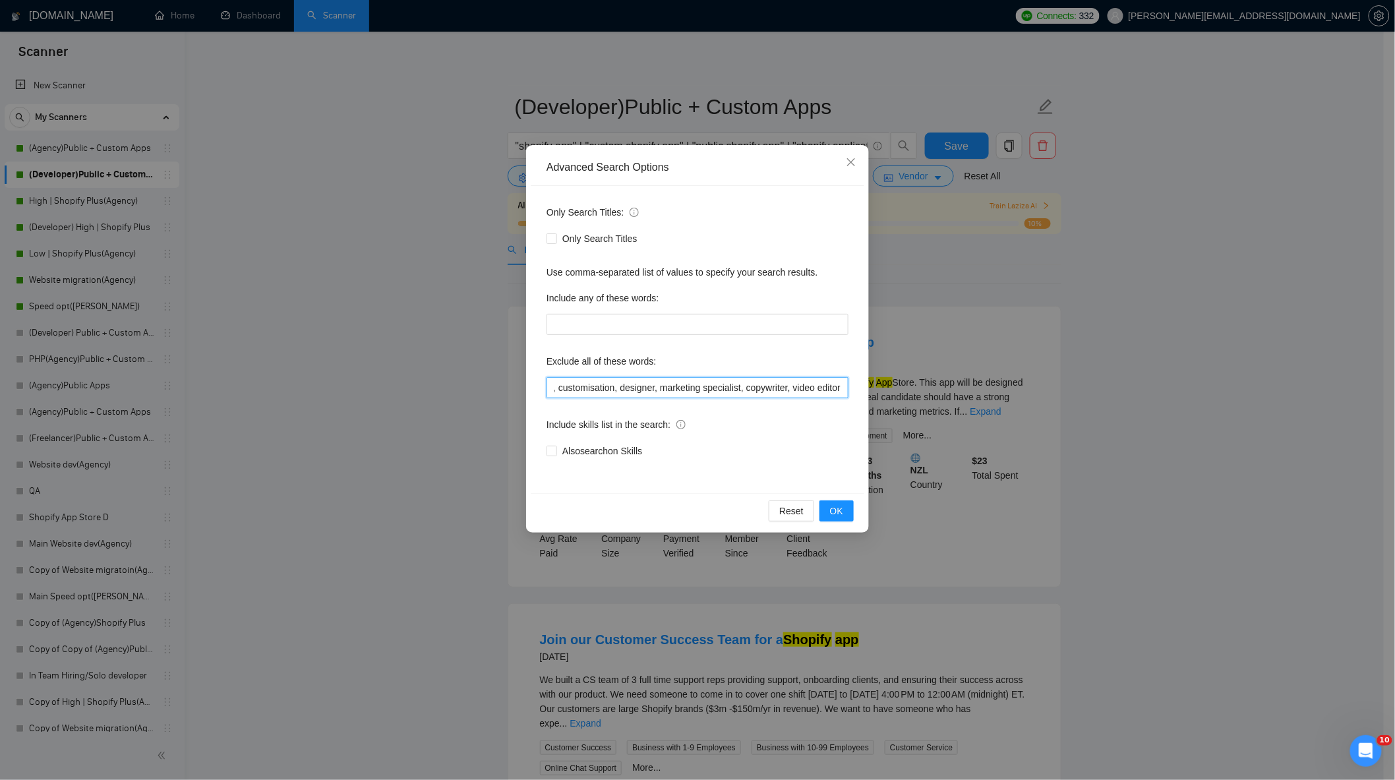
drag, startPoint x: 555, startPoint y: 390, endPoint x: 1188, endPoint y: 409, distance: 633.1
click at [1187, 409] on div "Advanced Search Options Only Search Titles: Only Search Titles Use comma-separa…" at bounding box center [697, 390] width 1395 height 780
paste input "optimi*, fix*, audit*, consult*, tutor*, freelance*, small*, tweak*, bug*, them…"
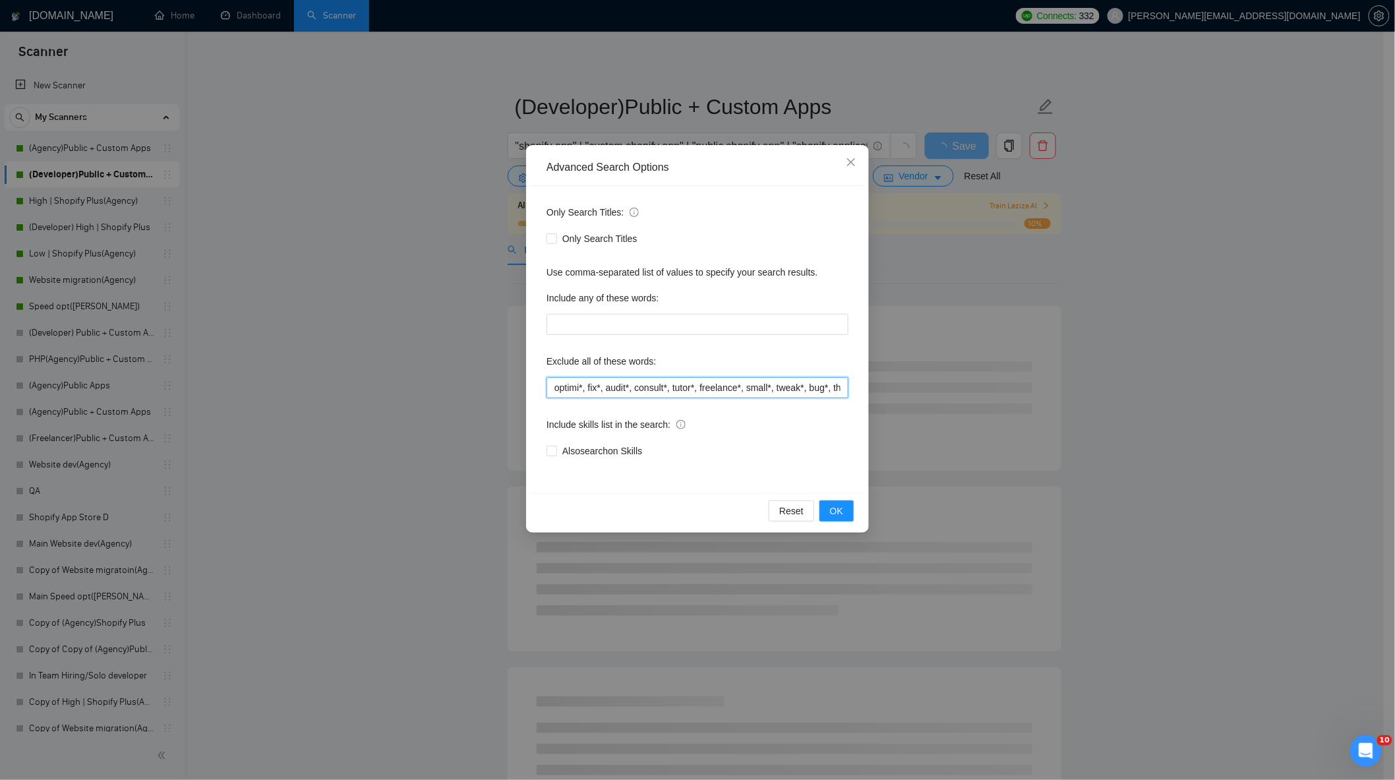
drag, startPoint x: 784, startPoint y: 390, endPoint x: 493, endPoint y: 390, distance: 291.4
click at [493, 390] on div "Advanced Search Options Only Search Titles: Only Search Titles Use comma-separa…" at bounding box center [697, 390] width 1395 height 780
click at [732, 387] on input "optimi*, fix*, audit*, consult*, tutor*, freelance*, small*, tweak*, bug*, them…" at bounding box center [697, 387] width 302 height 21
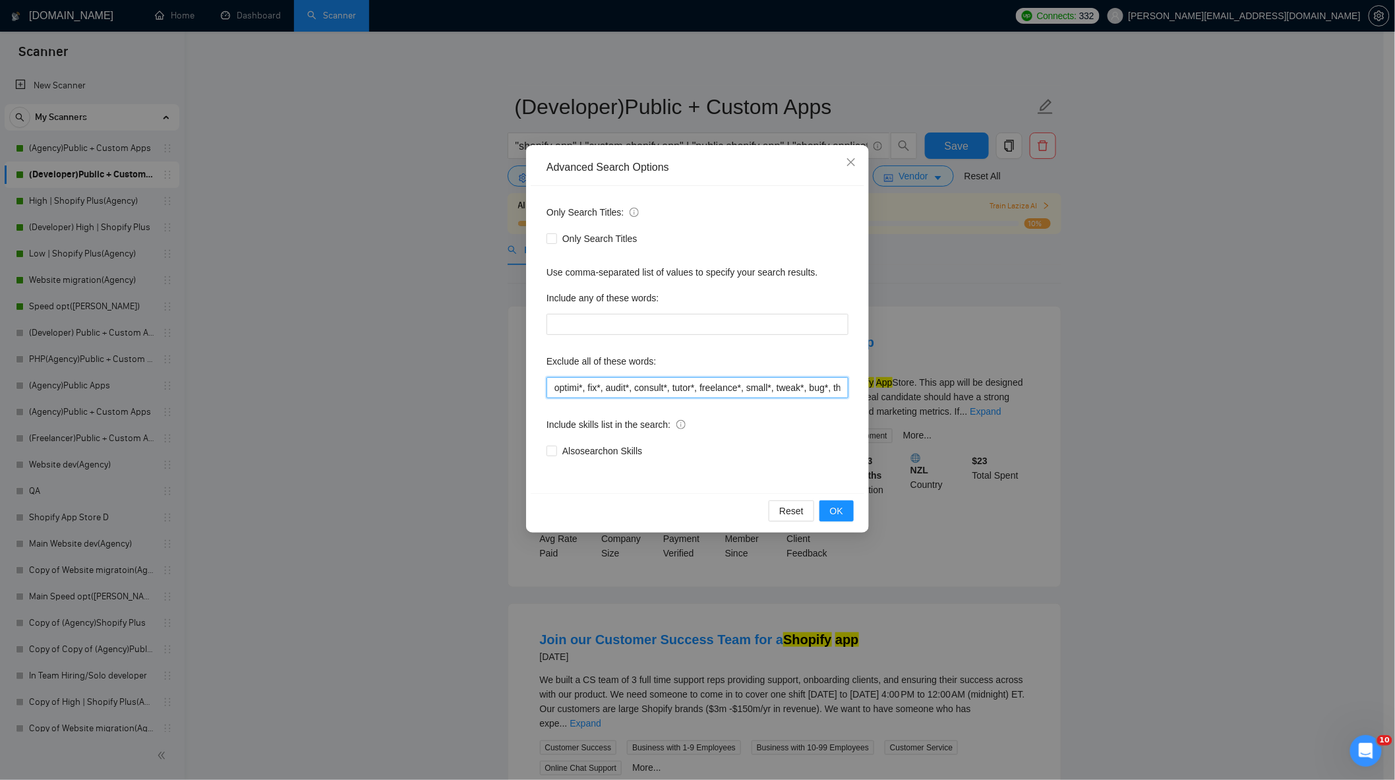
drag, startPoint x: 703, startPoint y: 390, endPoint x: 742, endPoint y: 392, distance: 39.0
click at [742, 392] on input "optimi*, fix*, audit*, consult*, tutor*, freelance*, small*, tweak*, bug*, them…" at bounding box center [697, 387] width 302 height 21
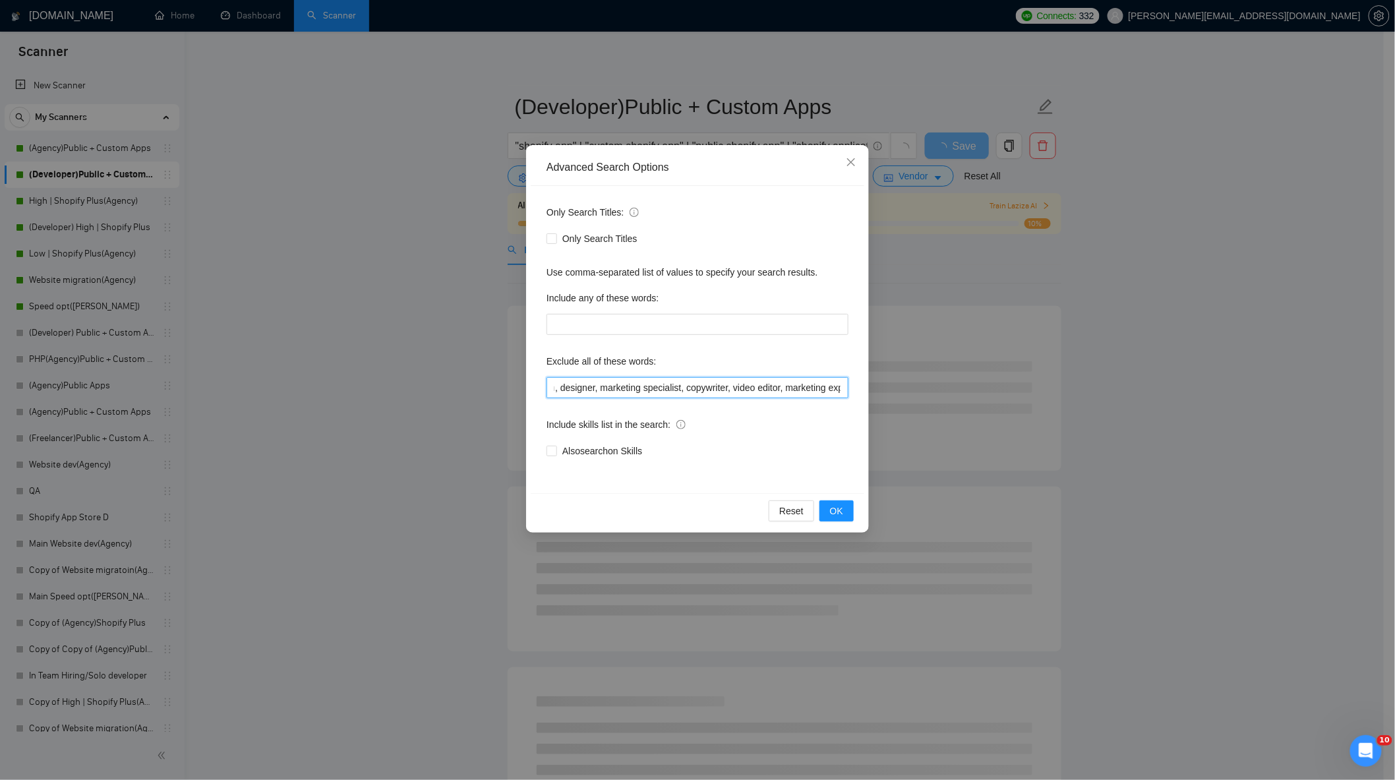
drag, startPoint x: 692, startPoint y: 390, endPoint x: 842, endPoint y: 397, distance: 149.8
click at [842, 397] on input "optimi*, fix*, audit*, consult*, tutor*, small*, tweak*, bug*, theme, customiza…" at bounding box center [697, 387] width 302 height 21
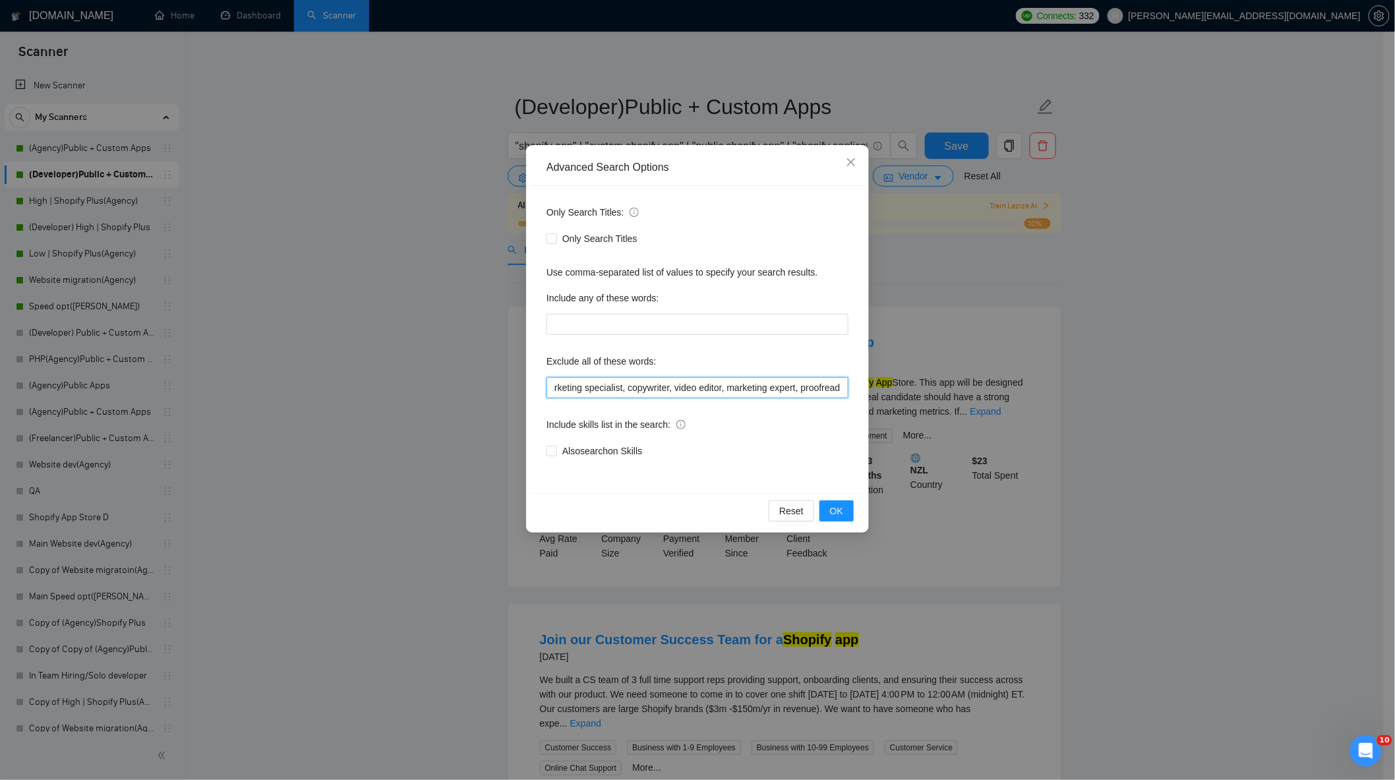
click at [784, 386] on input "optimi*, fix*, audit*, consult*, tutor*, small*, tweak*, bug*, theme, customiza…" at bounding box center [697, 387] width 302 height 21
click at [651, 387] on input "optimi*, fix*, audit*, consult*, tutor*, small*, tweak*, bug*, theme, customiza…" at bounding box center [697, 387] width 302 height 21
drag, startPoint x: 620, startPoint y: 389, endPoint x: 1217, endPoint y: 372, distance: 596.8
click at [1217, 372] on div "Advanced Search Options Only Search Titles: Only Search Titles Use comma-separa…" at bounding box center [697, 390] width 1395 height 780
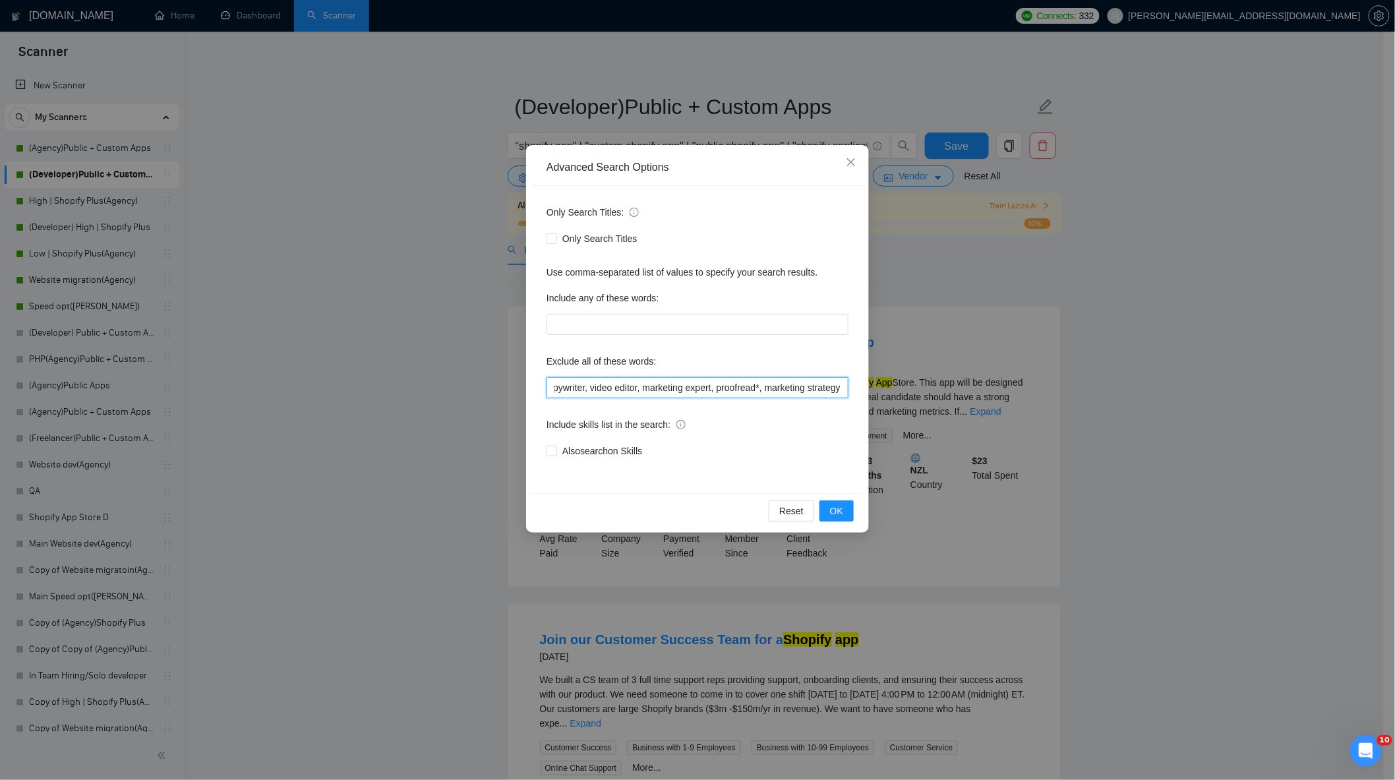
click at [761, 394] on input "optimi*, fix*, audit*, consult*, tutor*, small*, tweak*, bug*, theme, customiza…" at bounding box center [697, 387] width 302 height 21
click at [749, 392] on input "optimi*, fix*, audit*, consult*, tutor*, small*, tweak*, bug*, theme, customiza…" at bounding box center [697, 387] width 302 height 21
drag, startPoint x: 687, startPoint y: 393, endPoint x: 425, endPoint y: 378, distance: 262.8
click at [425, 378] on div "Advanced Search Options Only Search Titles: Only Search Titles Use comma-separa…" at bounding box center [697, 390] width 1395 height 780
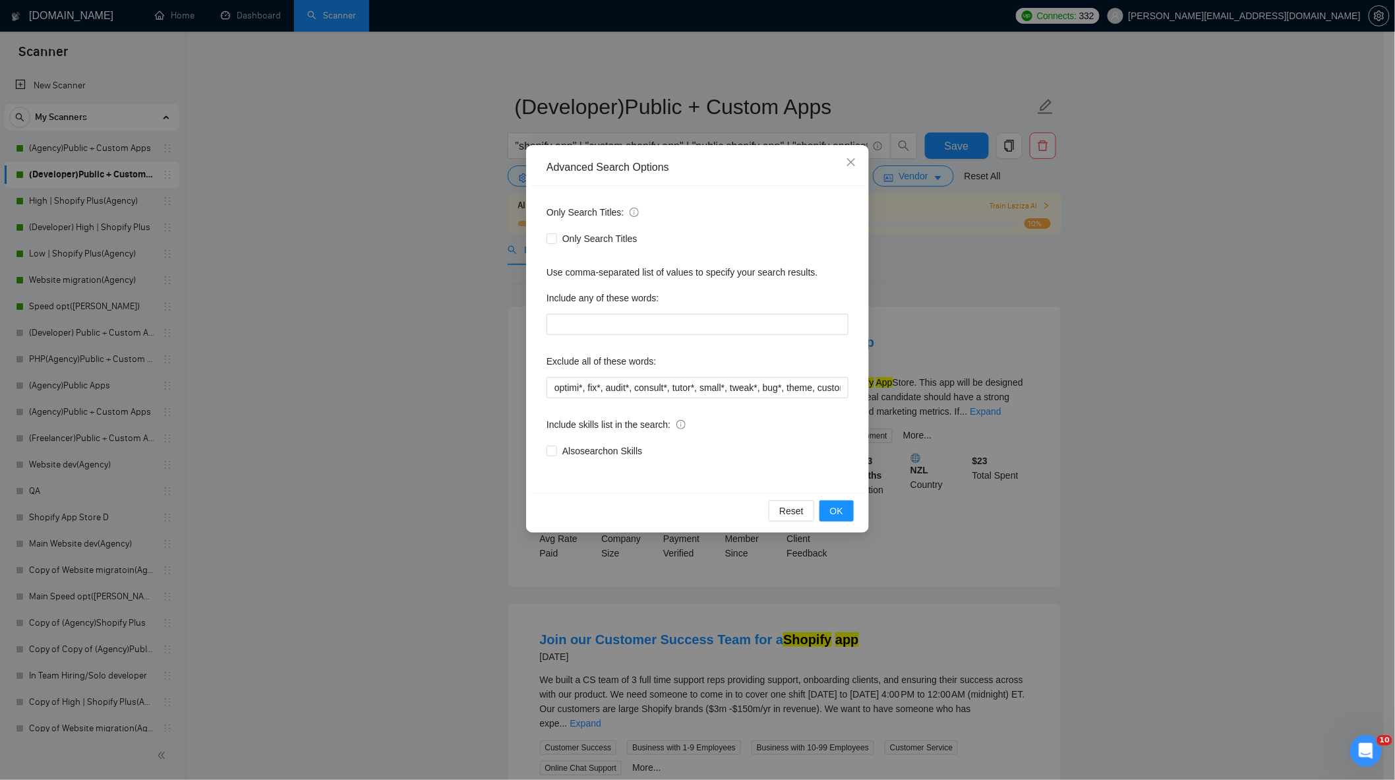
click at [779, 414] on div "Include skills list in the search:" at bounding box center [697, 427] width 302 height 26
click at [835, 517] on span "OK" at bounding box center [836, 511] width 13 height 15
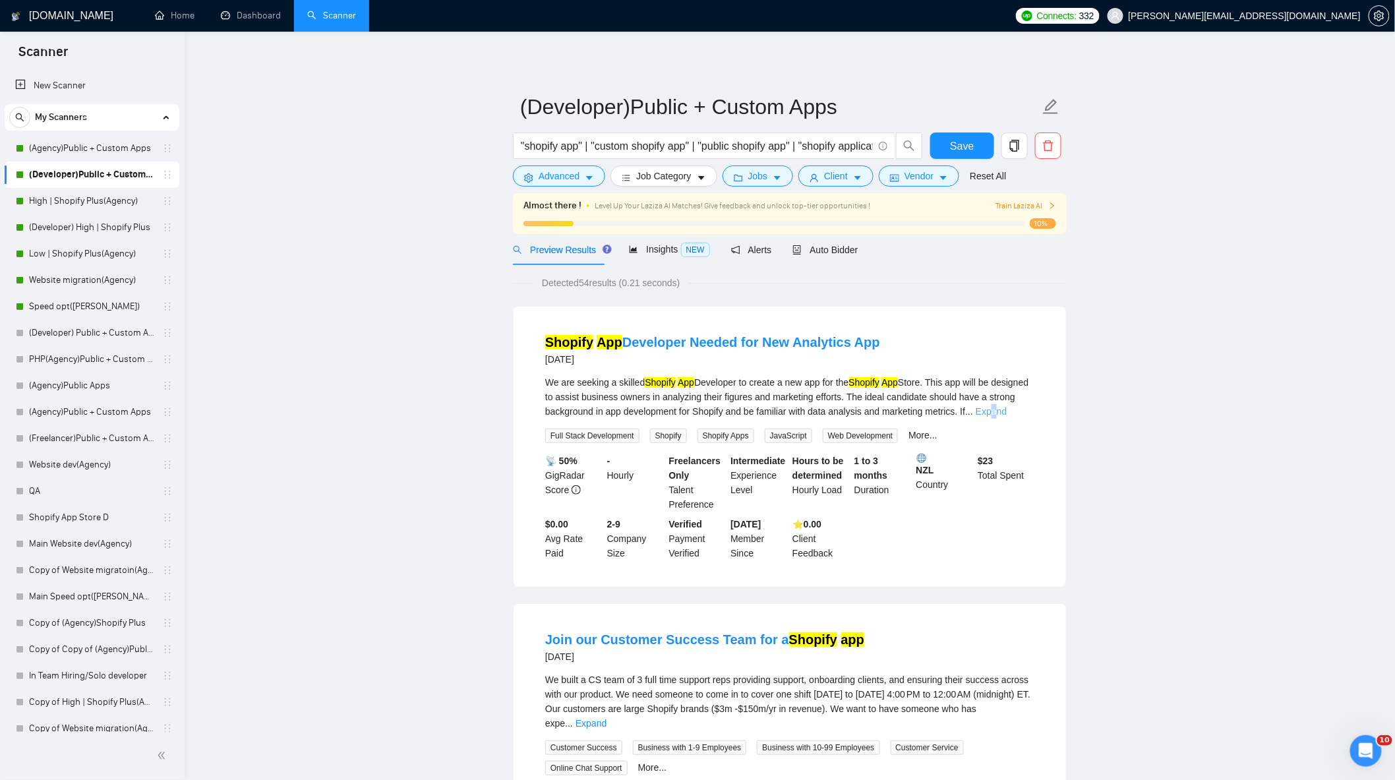
click at [1007, 413] on link "Expand" at bounding box center [991, 411] width 31 height 11
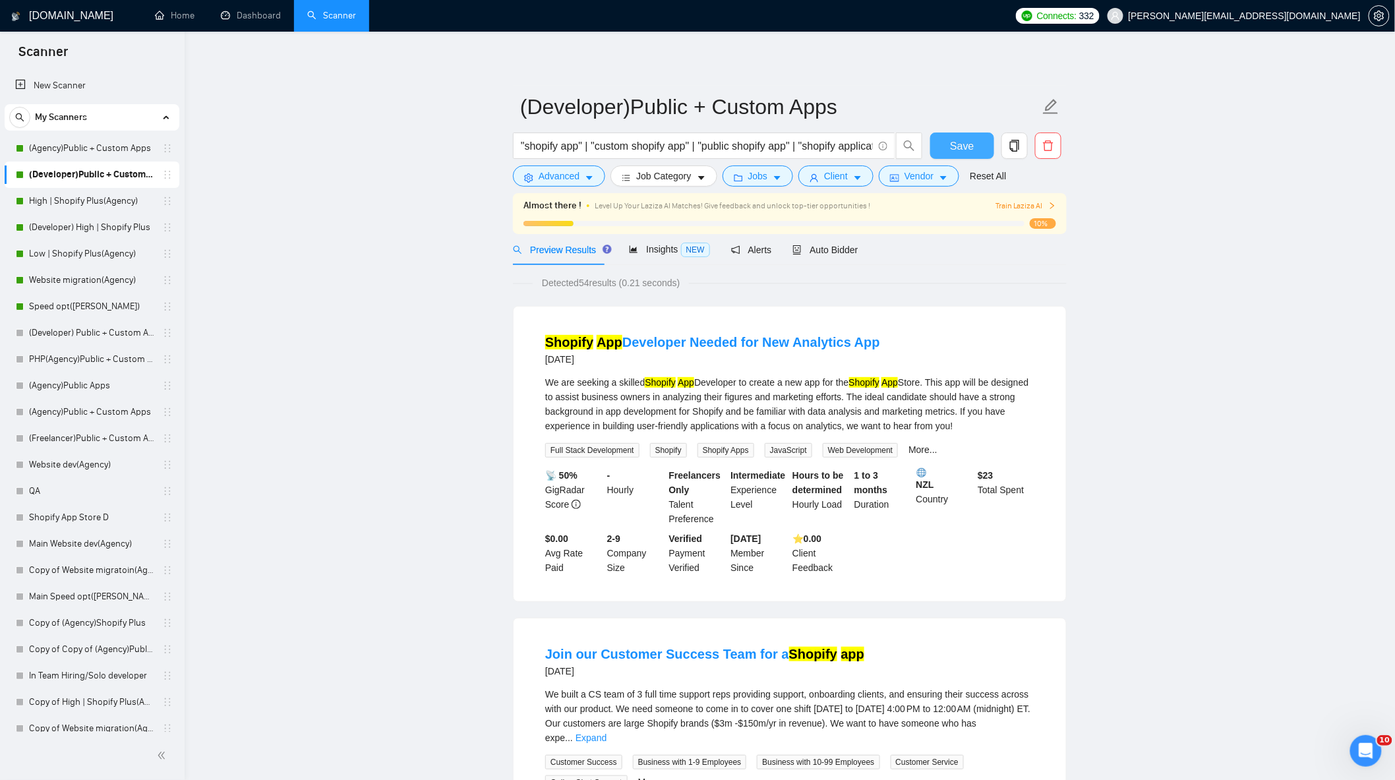
click at [944, 154] on button "Save" at bounding box center [962, 146] width 64 height 26
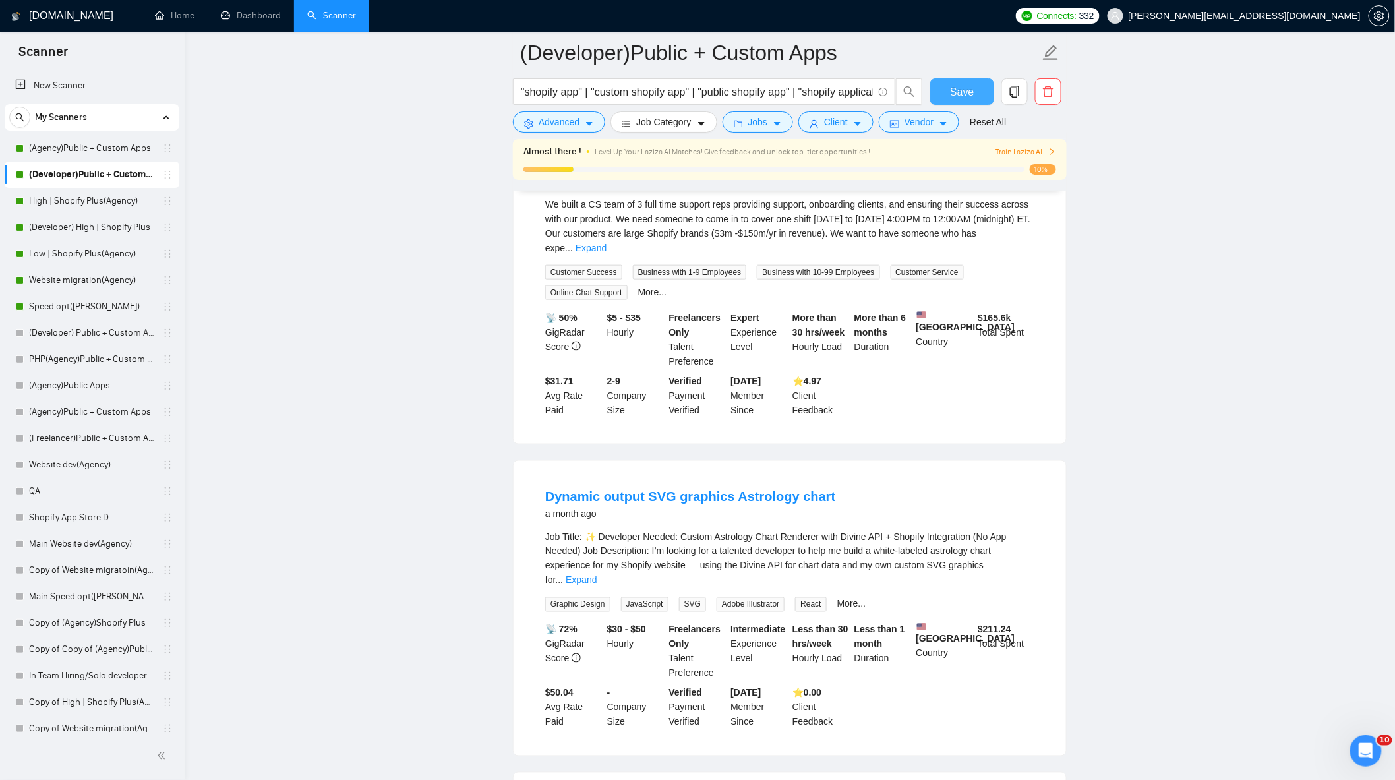
scroll to position [512, 0]
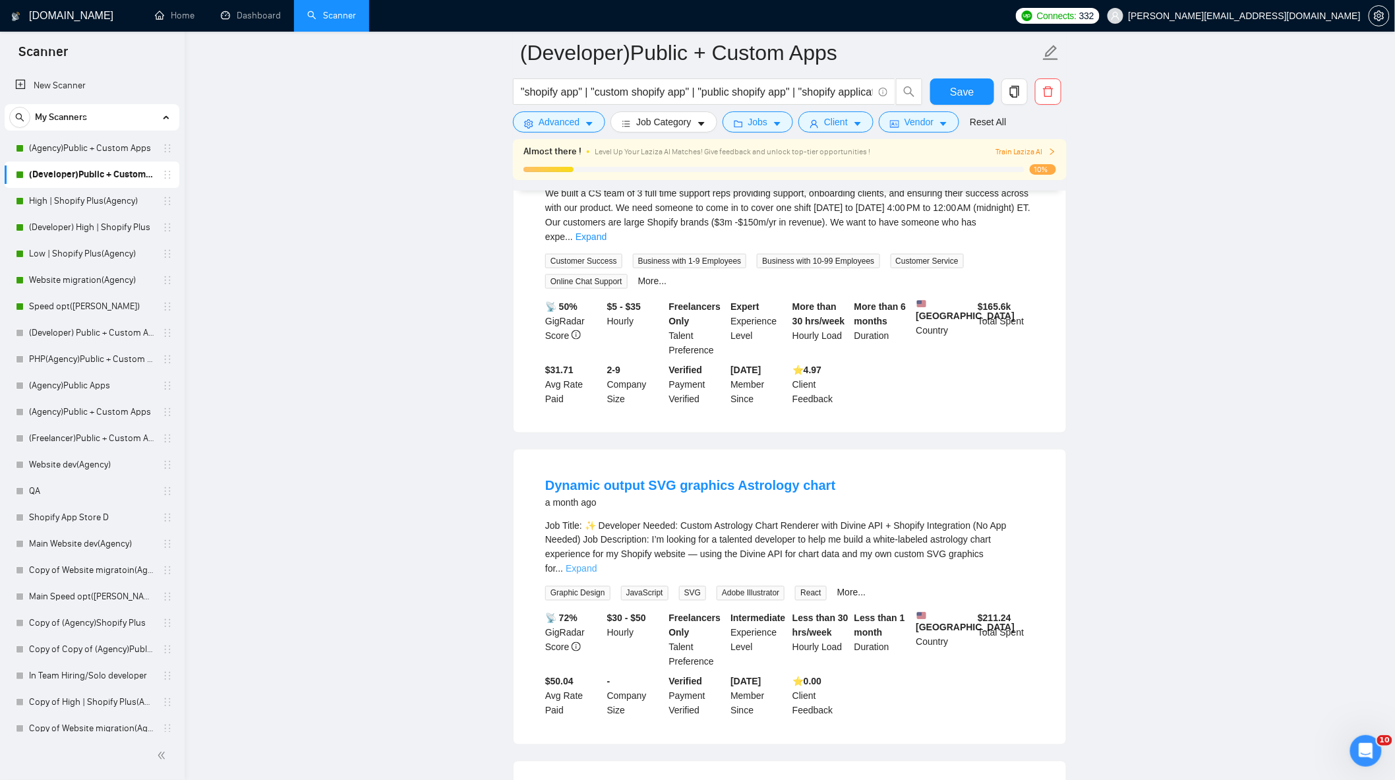
click at [597, 564] on link "Expand" at bounding box center [581, 569] width 31 height 11
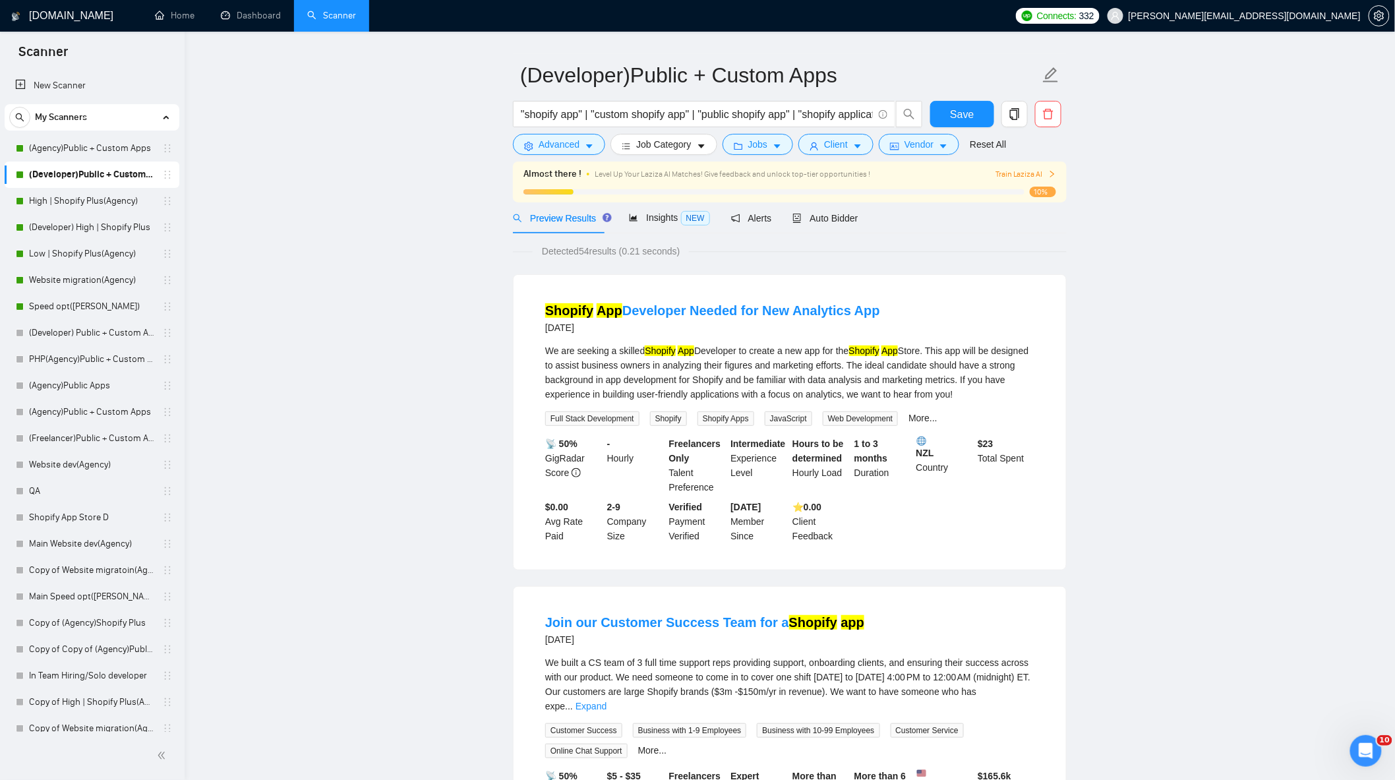
scroll to position [0, 0]
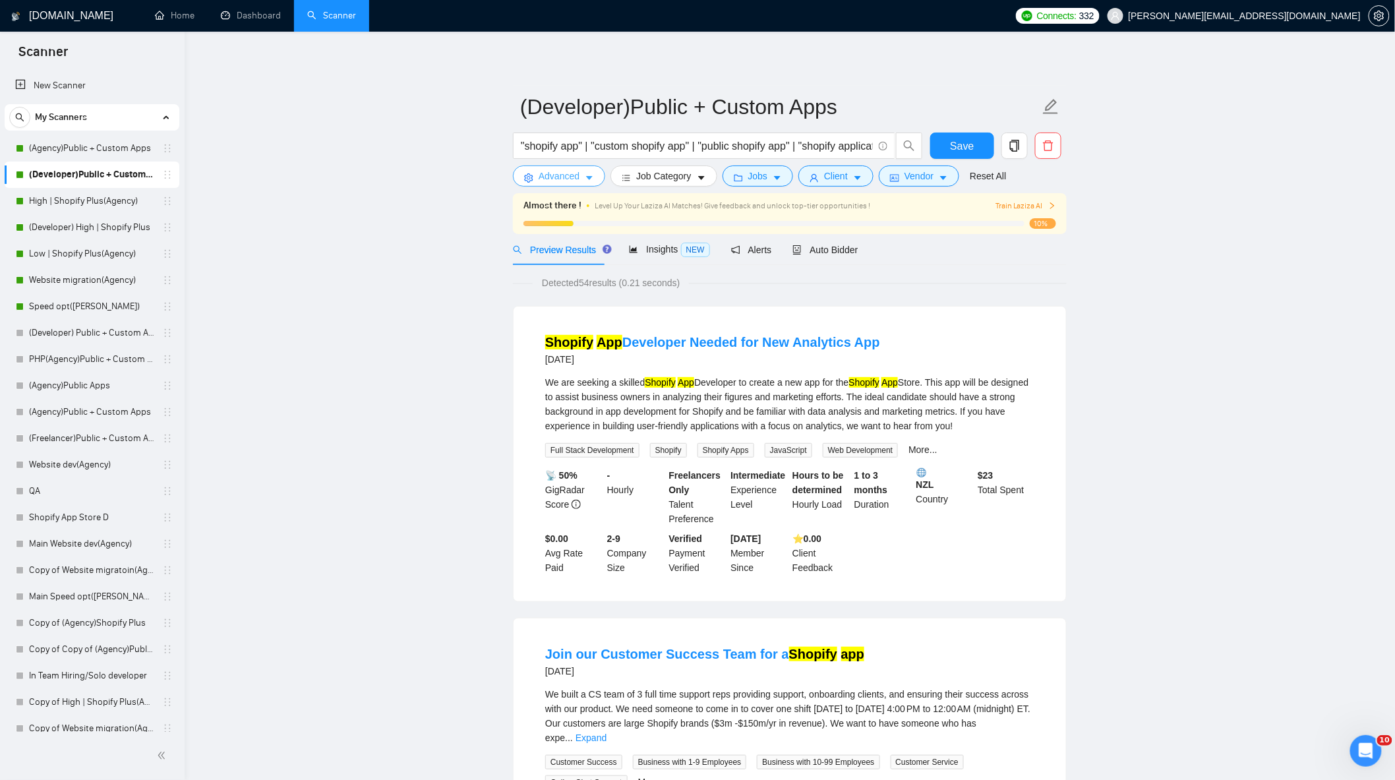
click at [582, 178] on button "Advanced" at bounding box center [559, 175] width 92 height 21
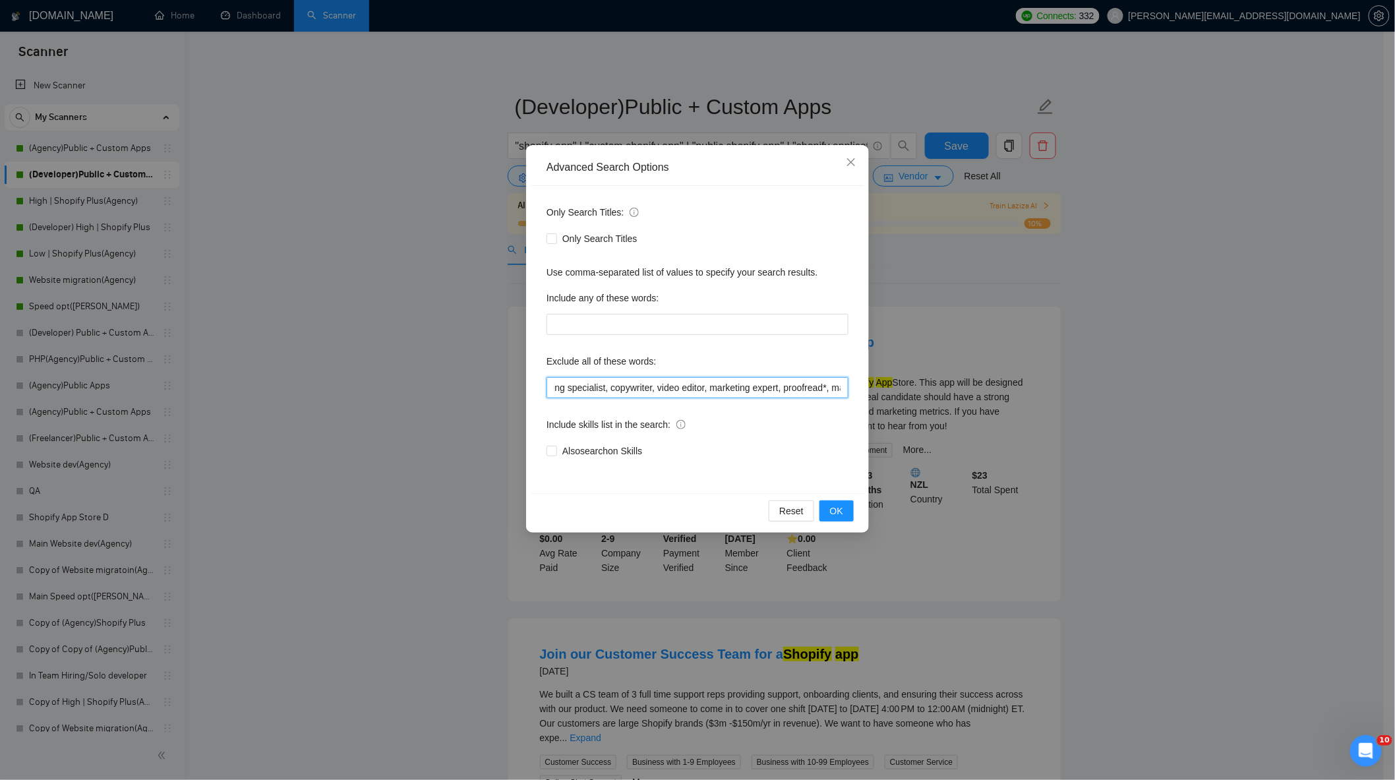
scroll to position [0, 526]
drag, startPoint x: 806, startPoint y: 394, endPoint x: 997, endPoint y: 413, distance: 192.1
click at [997, 413] on div "Advanced Search Options Only Search Titles: Only Search Titles Use comma-separa…" at bounding box center [697, 390] width 1395 height 780
click at [839, 389] on input "optimi*, fix*, audit*, consult*, tutor*, small*, tweak*, bug*, theme, customiza…" at bounding box center [697, 387] width 302 height 21
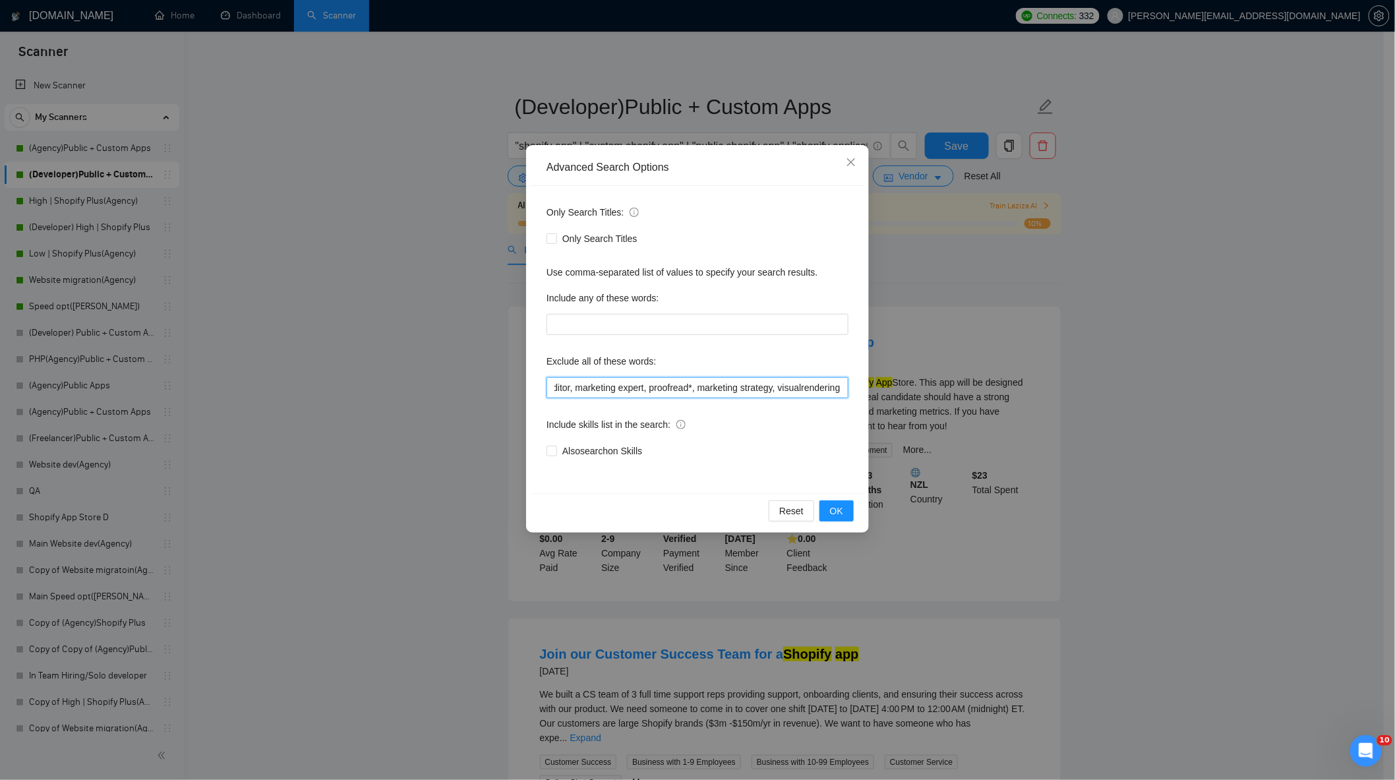
click at [800, 389] on input "optimi*, fix*, audit*, consult*, tutor*, small*, tweak*, bug*, theme, customiza…" at bounding box center [697, 387] width 302 height 21
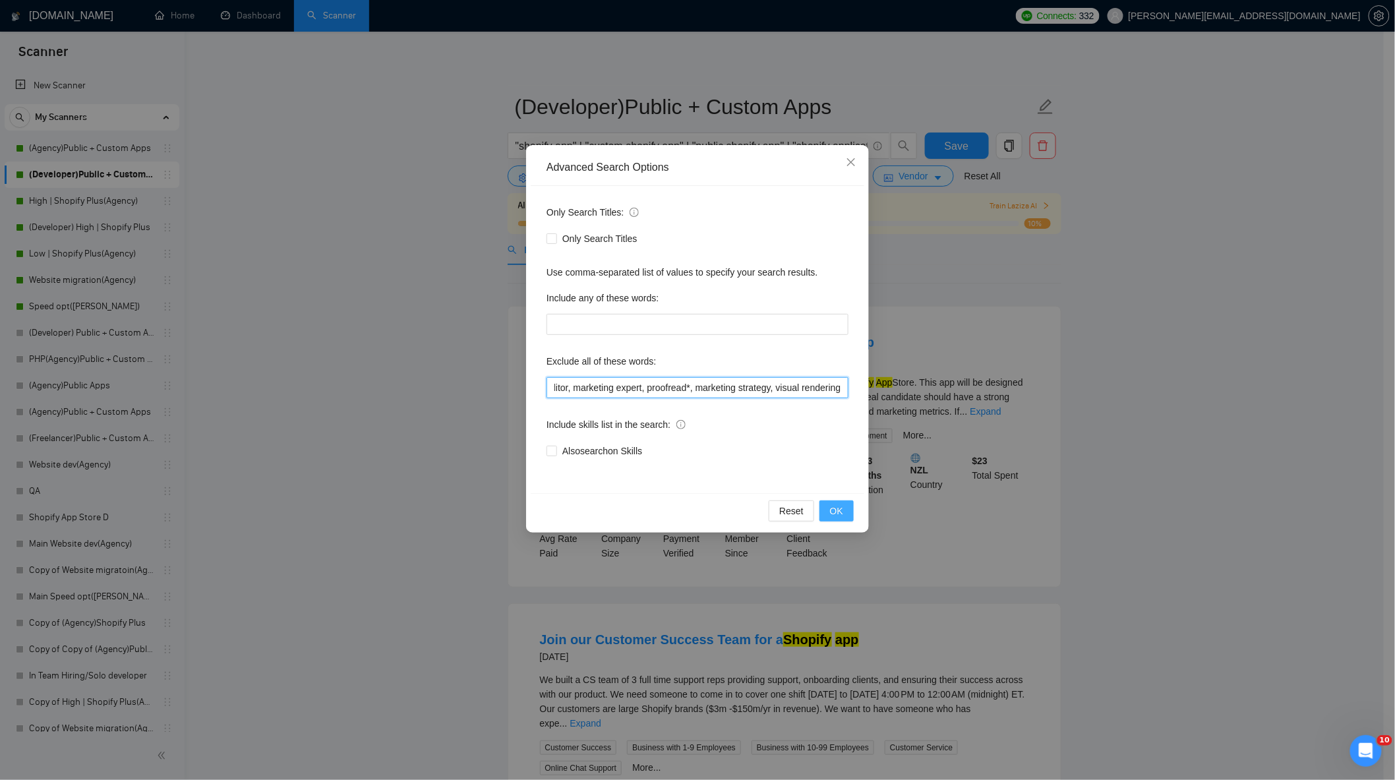
type input "optimi*, fix*, audit*, consult*, tutor*, small*, tweak*, bug*, theme, customiza…"
click at [837, 502] on button "OK" at bounding box center [836, 510] width 34 height 21
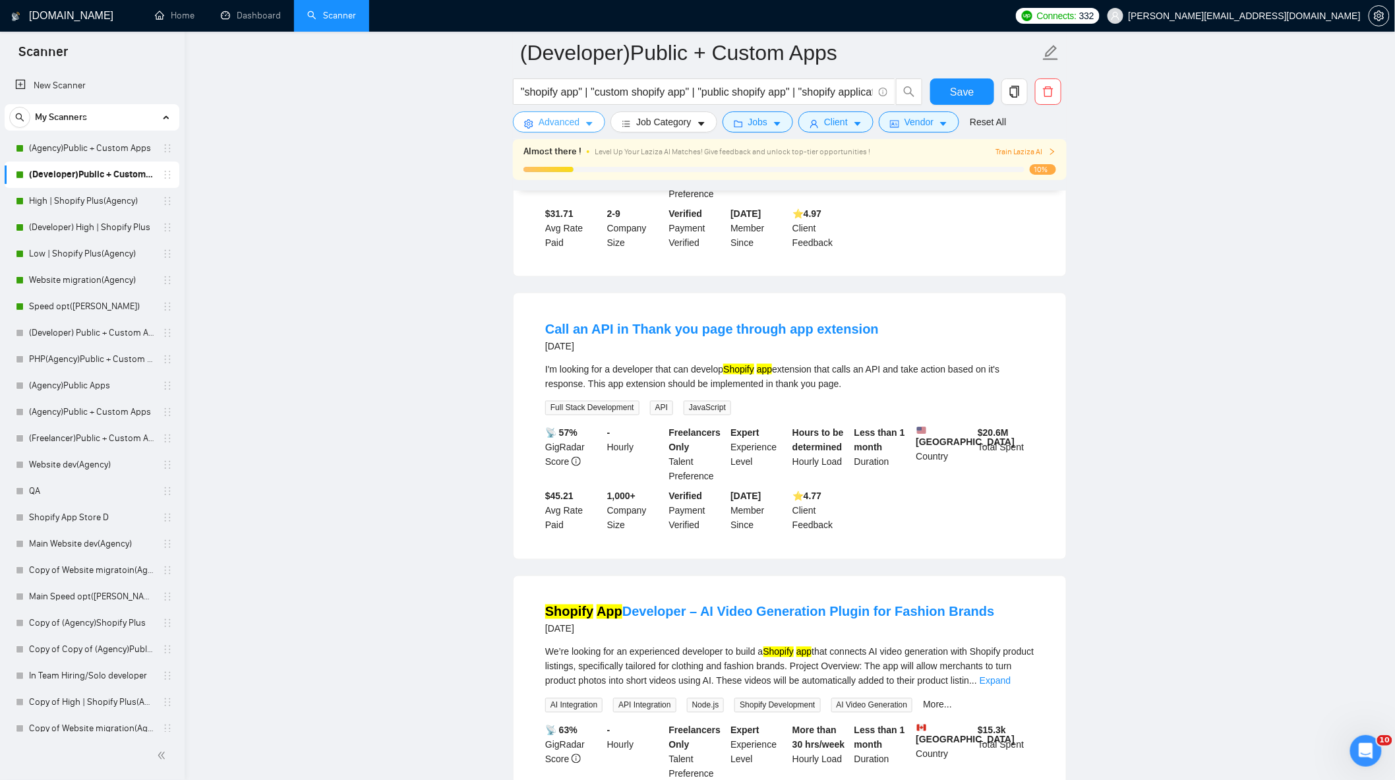
scroll to position [732, 0]
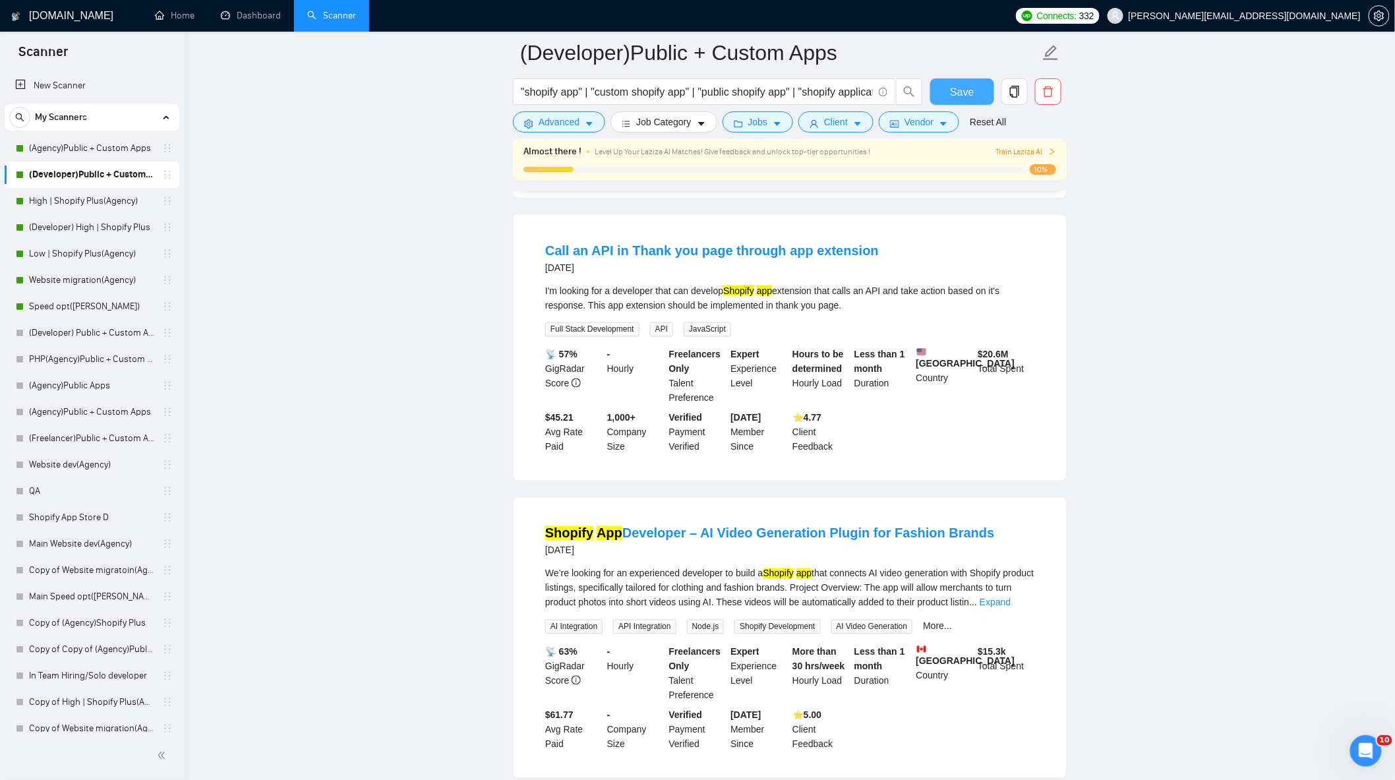
click at [980, 96] on button "Save" at bounding box center [962, 91] width 64 height 26
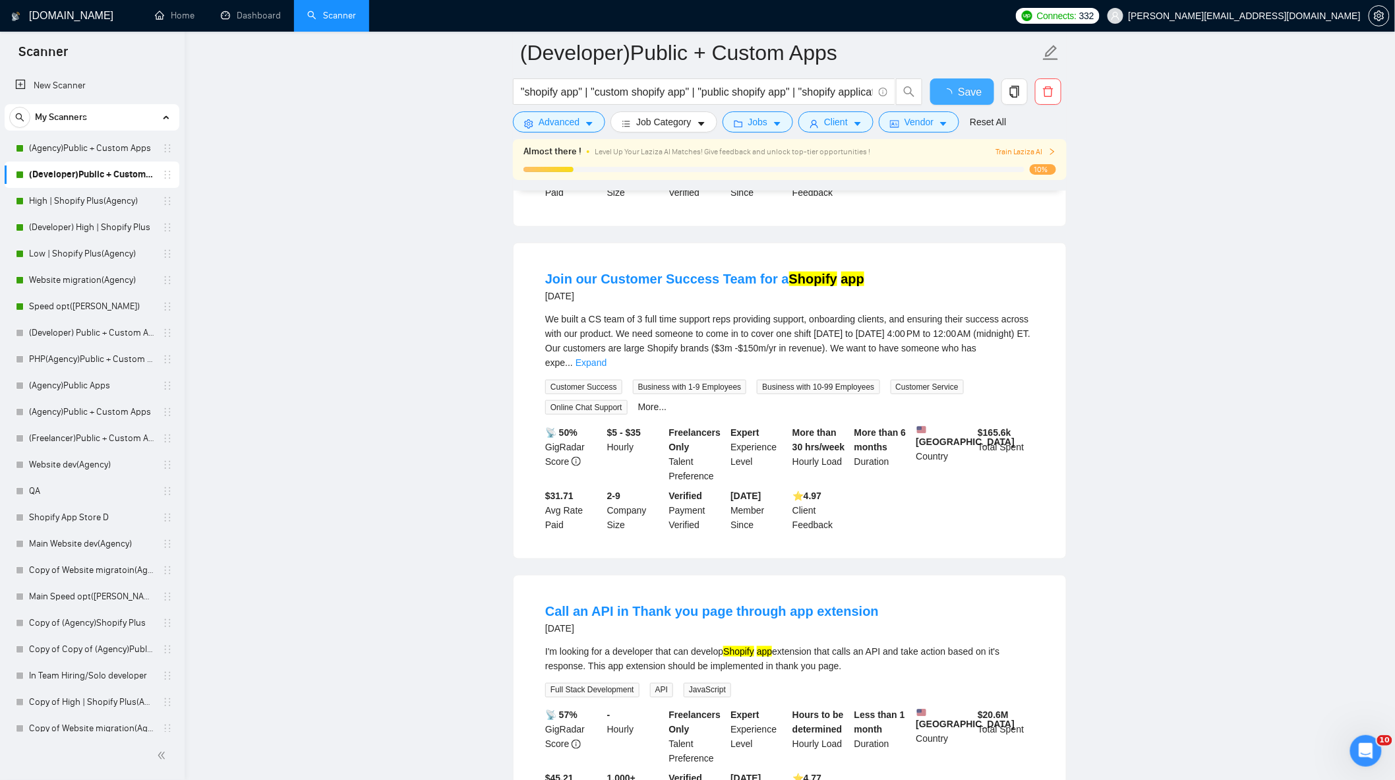
scroll to position [0, 0]
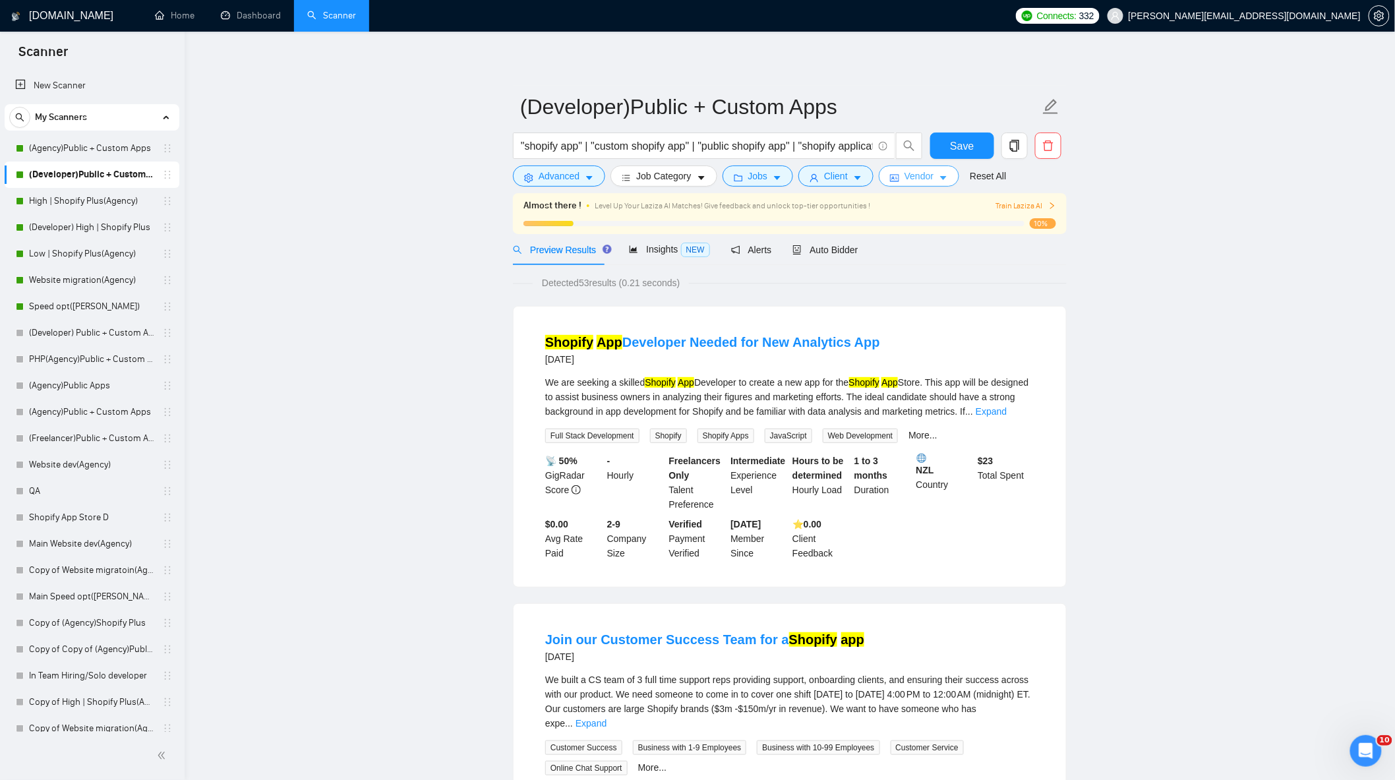
click at [933, 174] on button "Vendor" at bounding box center [919, 175] width 80 height 21
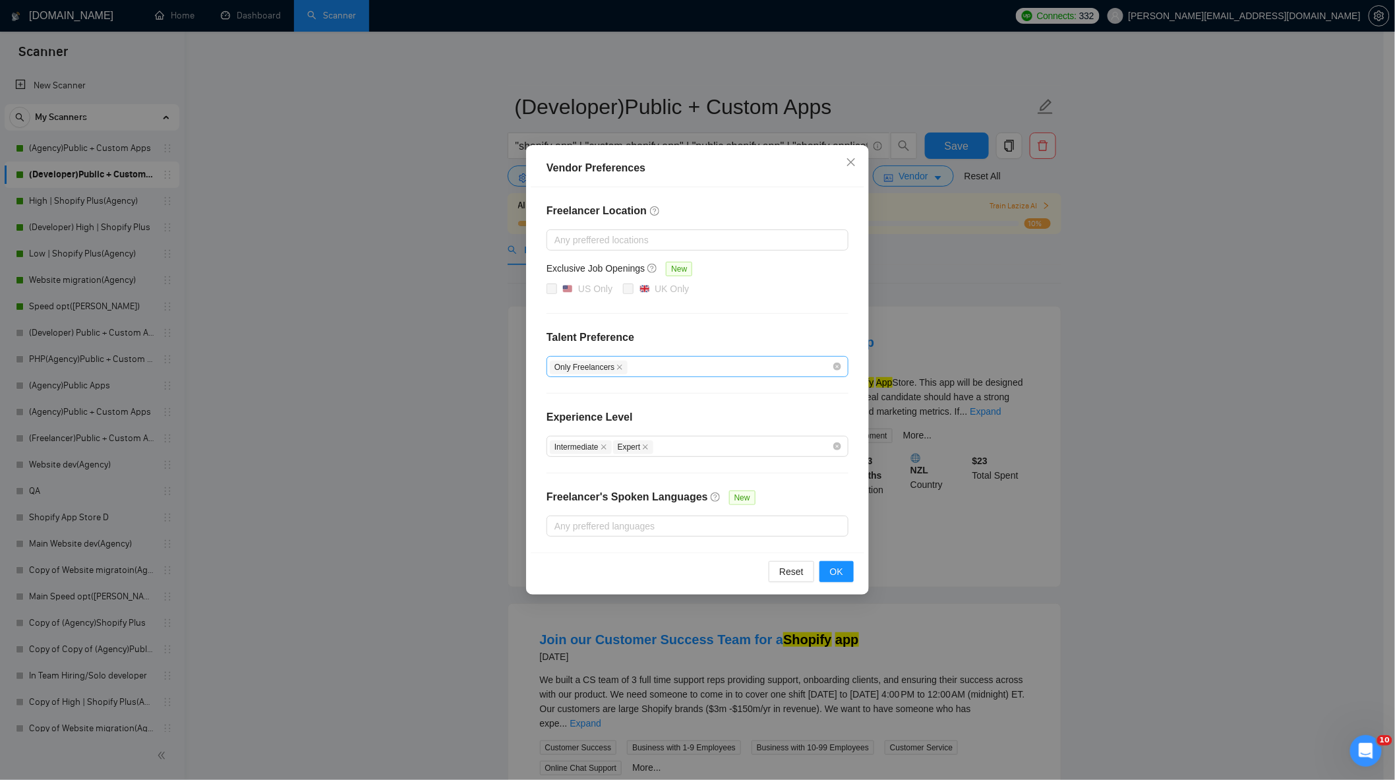
click at [622, 376] on div "Only Freelancers" at bounding box center [697, 366] width 302 height 21
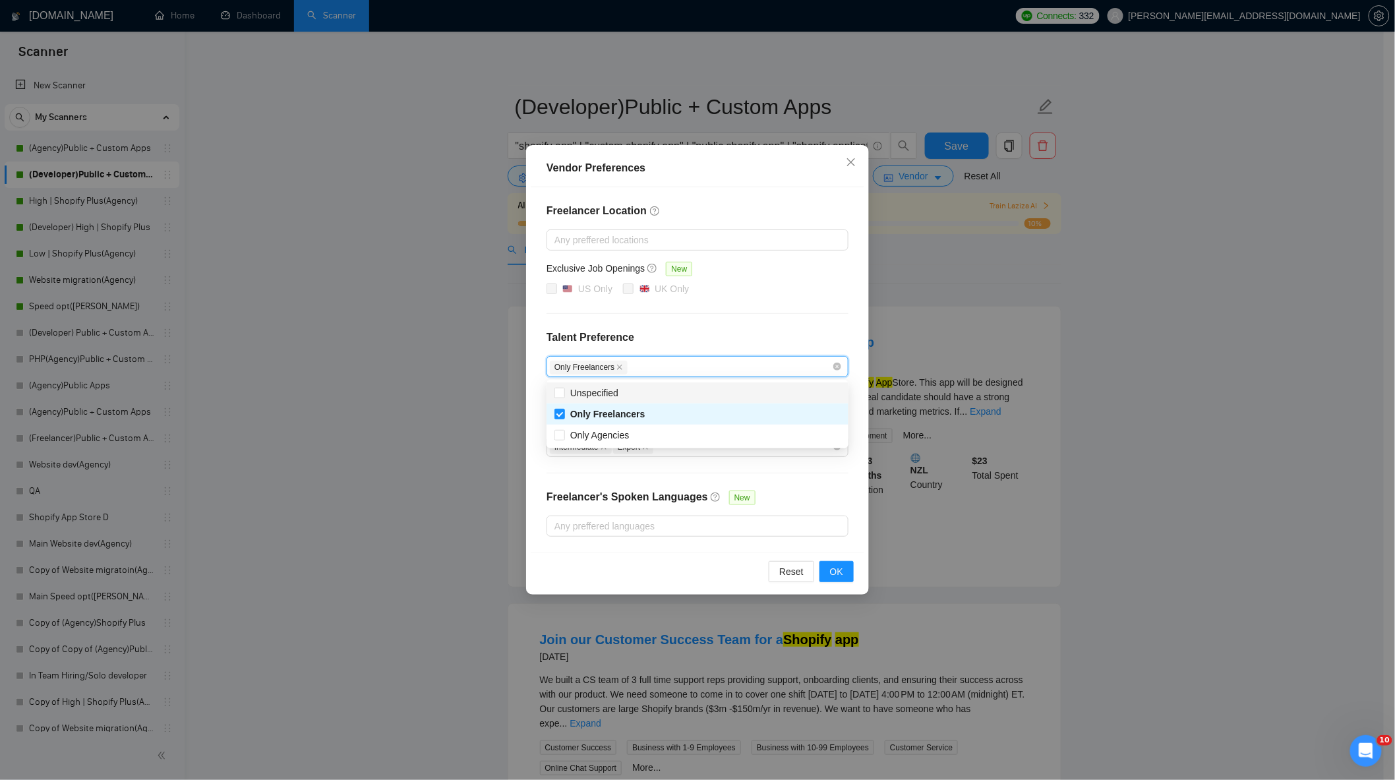
click at [624, 399] on div "Unspecified" at bounding box center [697, 393] width 286 height 15
checkbox input "true"
click at [564, 436] on span at bounding box center [559, 435] width 11 height 11
click at [564, 436] on input "Only Agencies" at bounding box center [558, 434] width 9 height 9
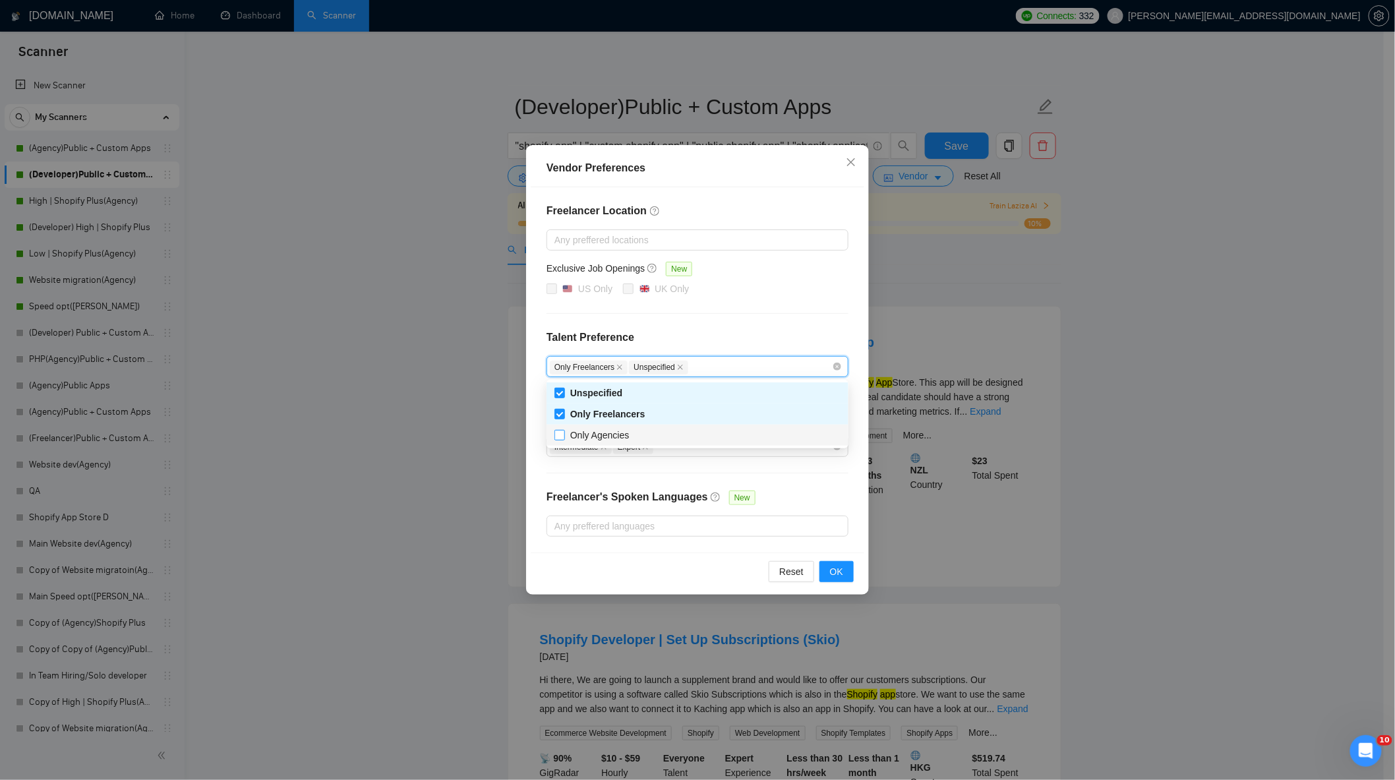
click at [560, 434] on input "Only Agencies" at bounding box center [558, 434] width 9 height 9
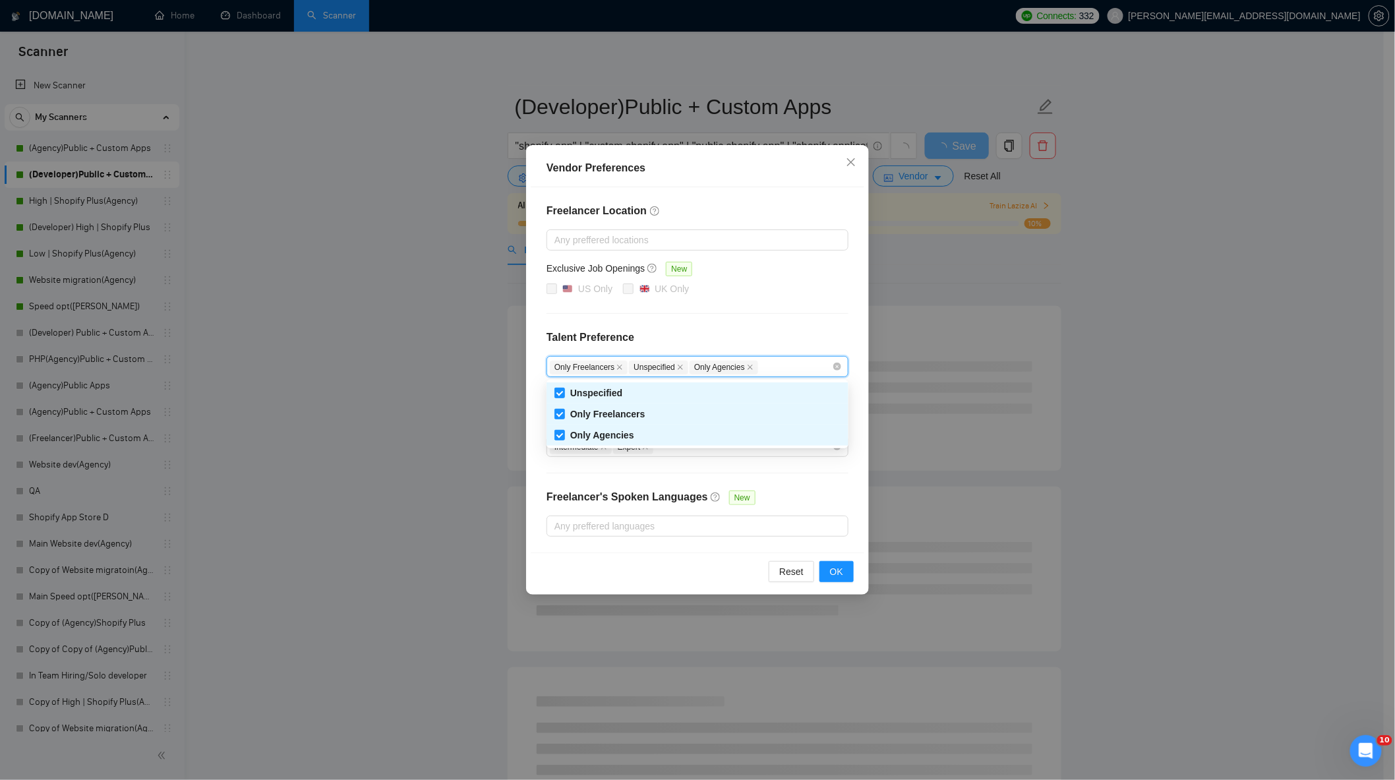
click at [742, 368] on span "Only Agencies" at bounding box center [724, 368] width 69 height 14
click at [747, 367] on icon "close" at bounding box center [750, 367] width 7 height 7
checkbox input "false"
click at [833, 574] on span "OK" at bounding box center [836, 571] width 13 height 15
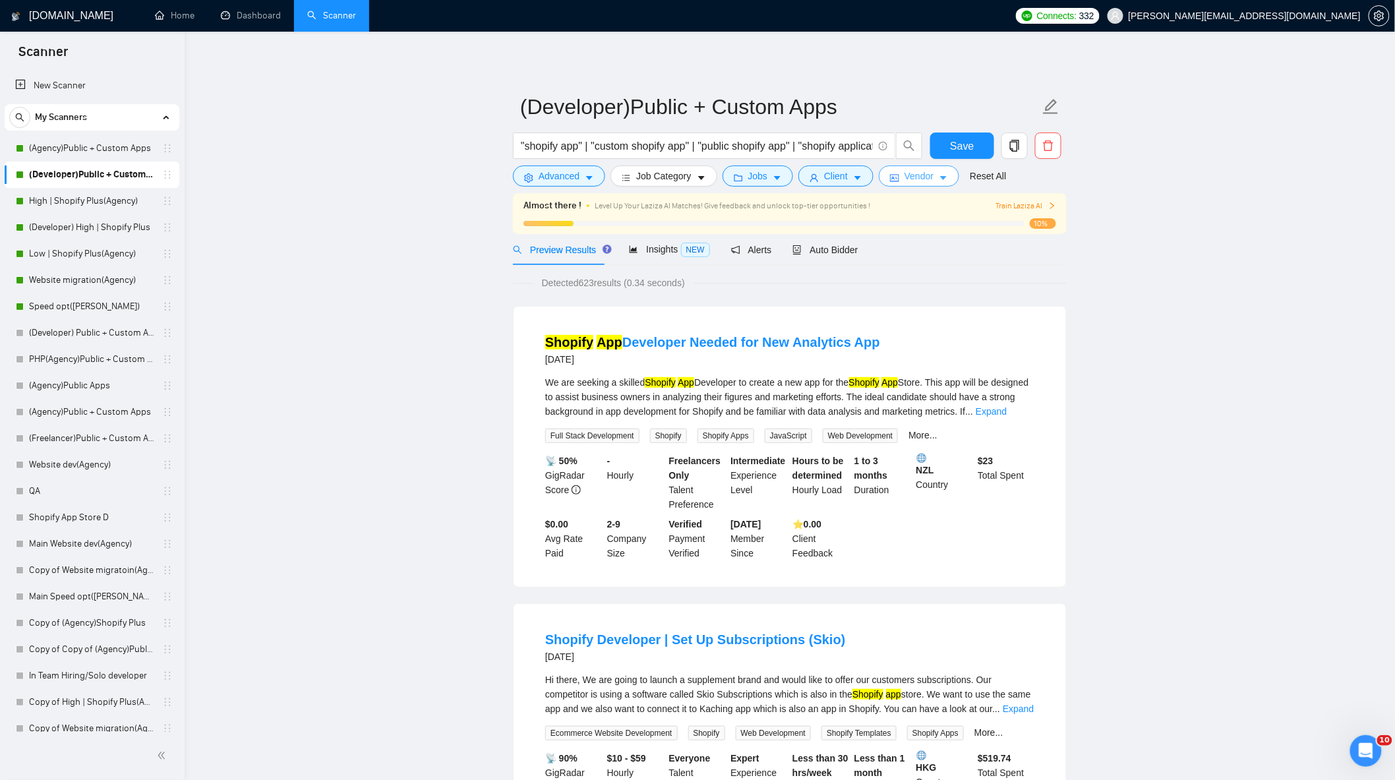
click at [926, 177] on span "Vendor" at bounding box center [918, 176] width 29 height 15
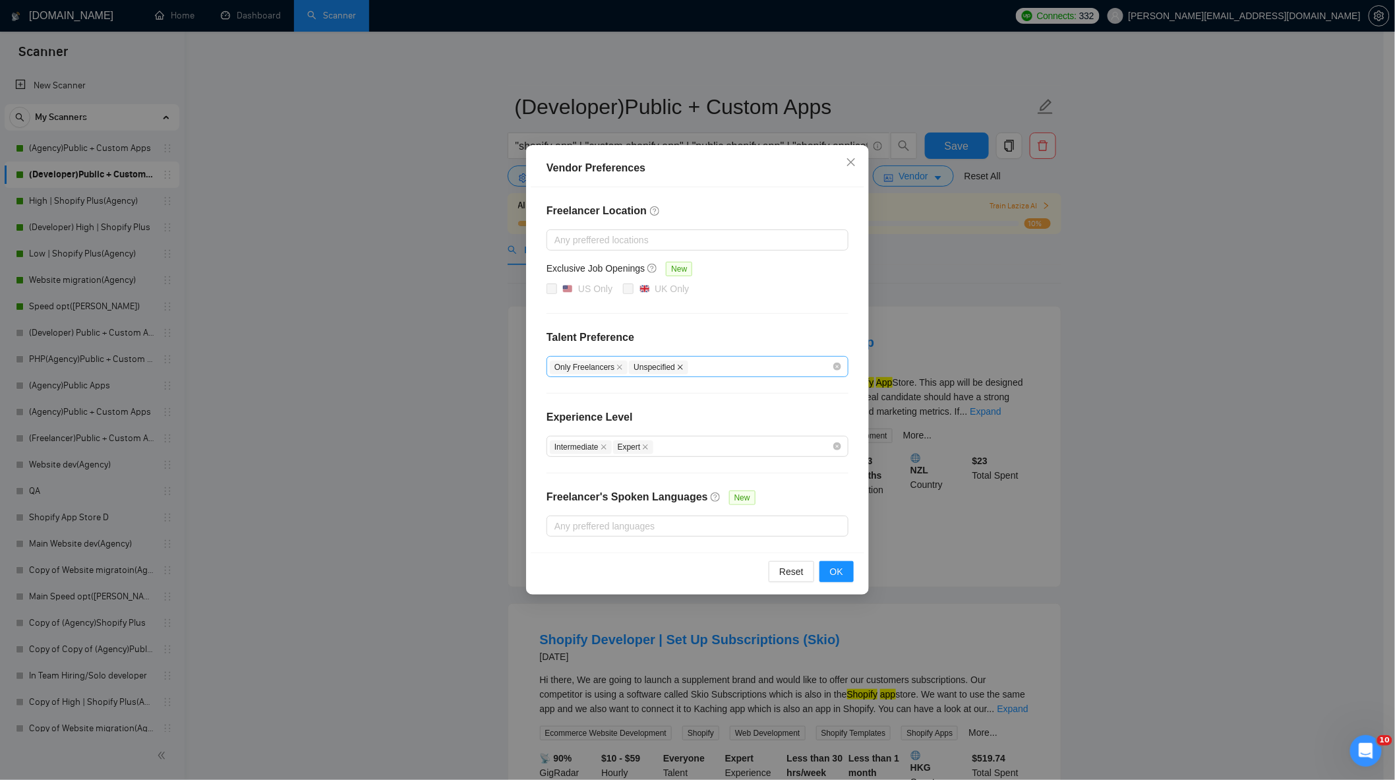
click at [678, 367] on icon "close" at bounding box center [680, 367] width 5 height 5
click at [836, 570] on span "OK" at bounding box center [836, 571] width 13 height 15
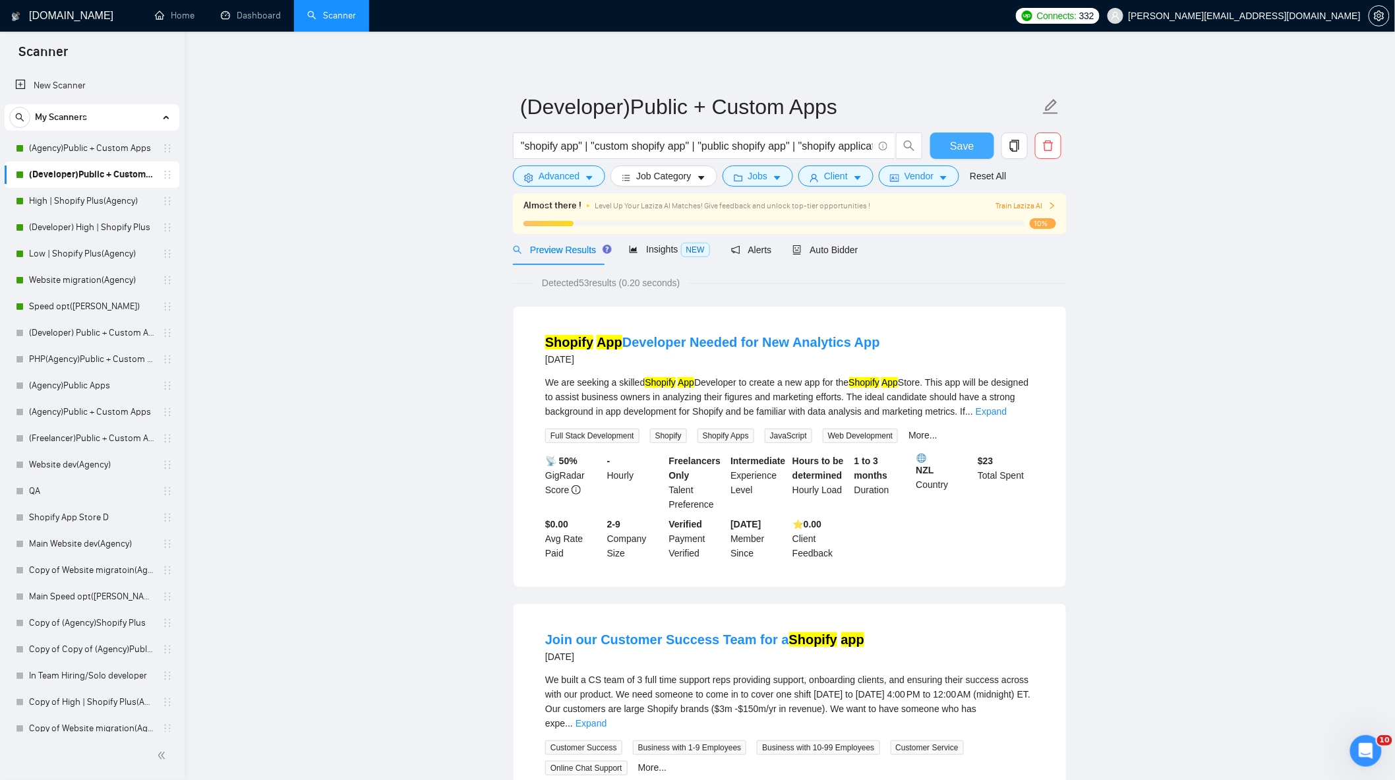
click at [963, 141] on span "Save" at bounding box center [962, 146] width 24 height 16
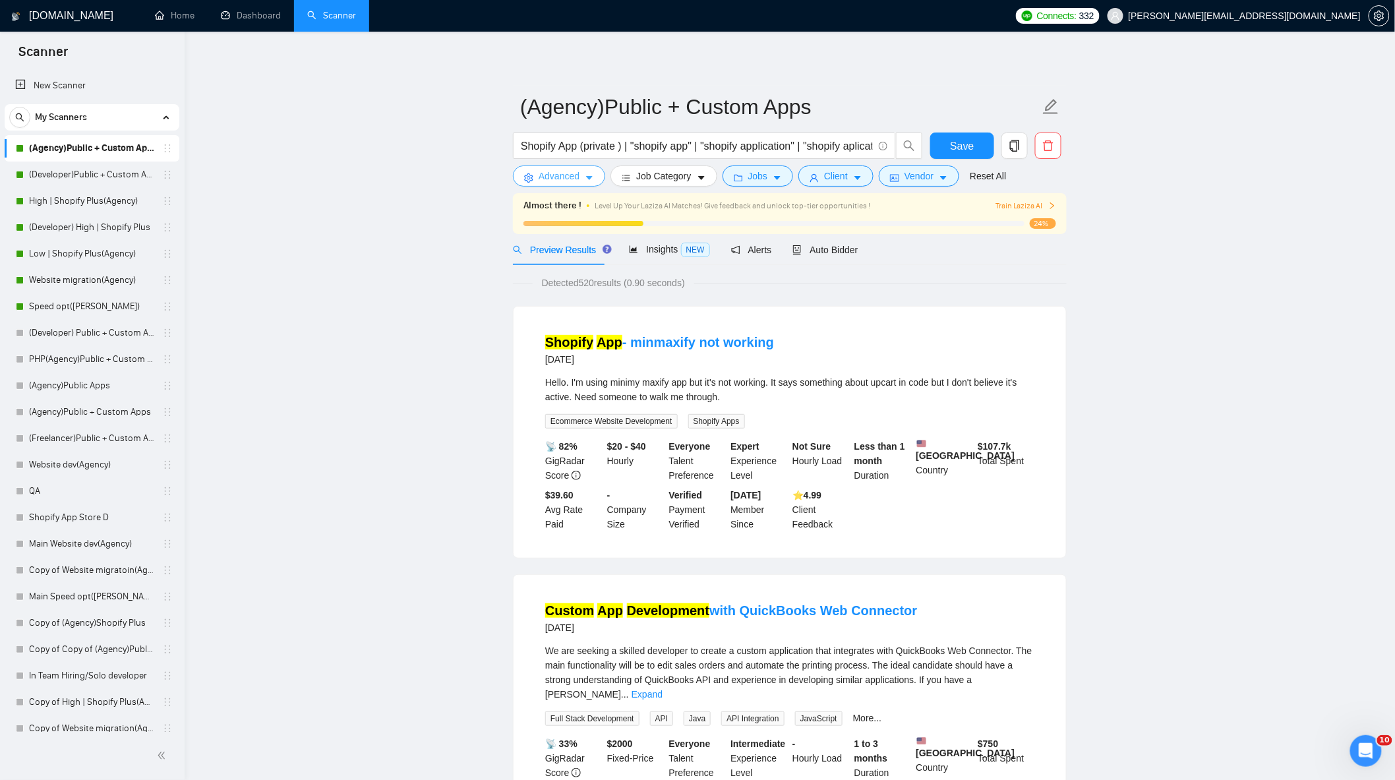
click at [581, 181] on button "Advanced" at bounding box center [559, 175] width 92 height 21
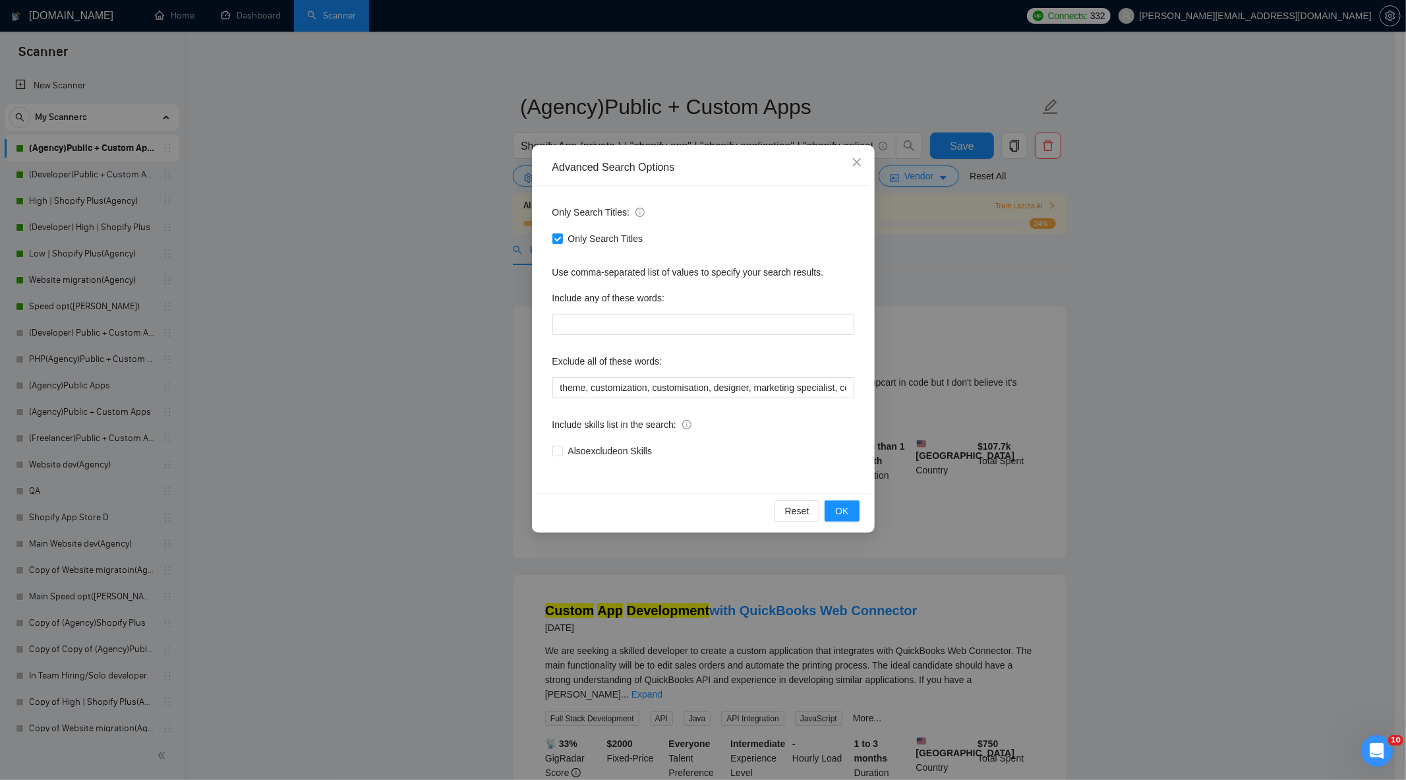
click at [1029, 320] on div "Advanced Search Options Only Search Titles: Only Search Titles Use comma-separa…" at bounding box center [703, 390] width 1406 height 780
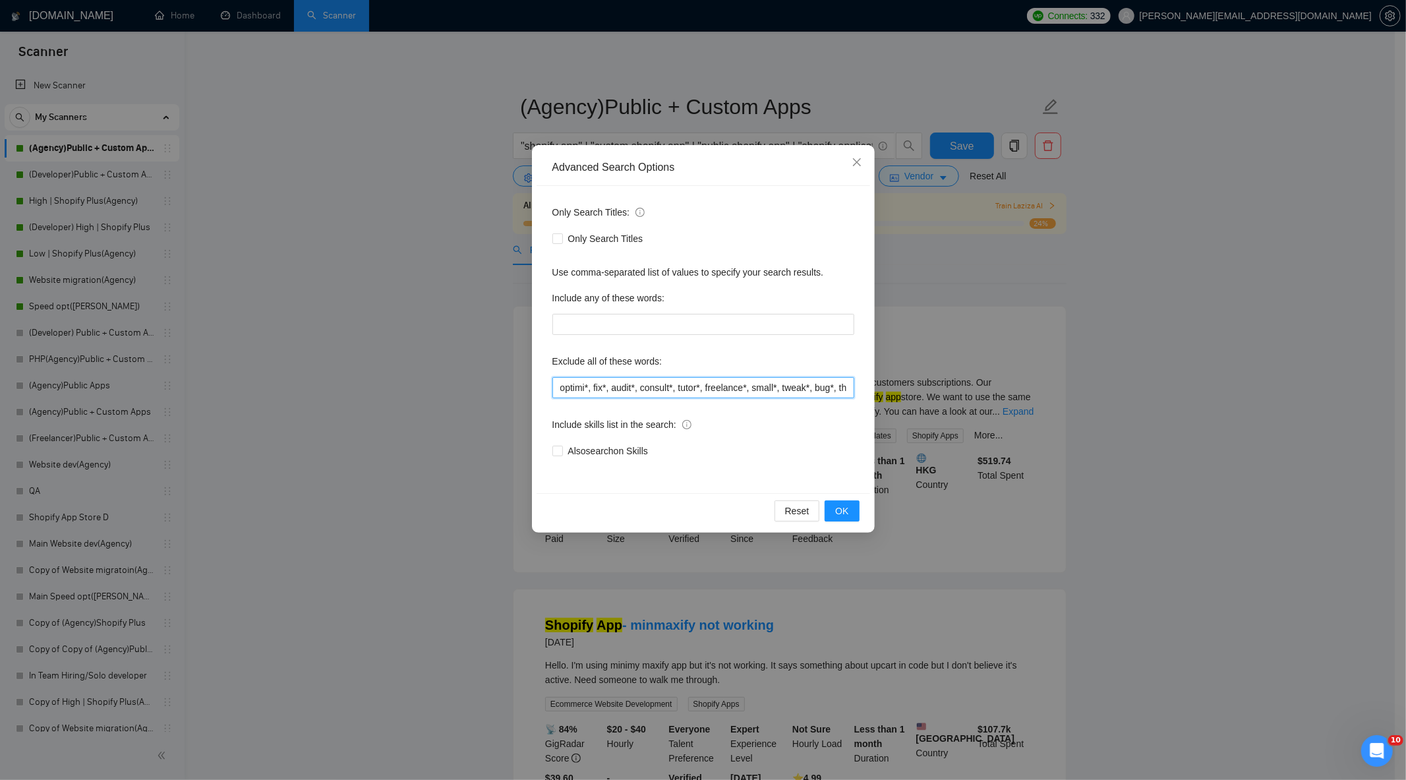
scroll to position [0, 572]
drag, startPoint x: 562, startPoint y: 392, endPoint x: 1107, endPoint y: 404, distance: 546.0
click at [1107, 404] on div "Advanced Search Options Only Search Titles: Only Search Titles Use comma-separa…" at bounding box center [703, 390] width 1406 height 780
click at [850, 506] on button "OK" at bounding box center [842, 510] width 34 height 21
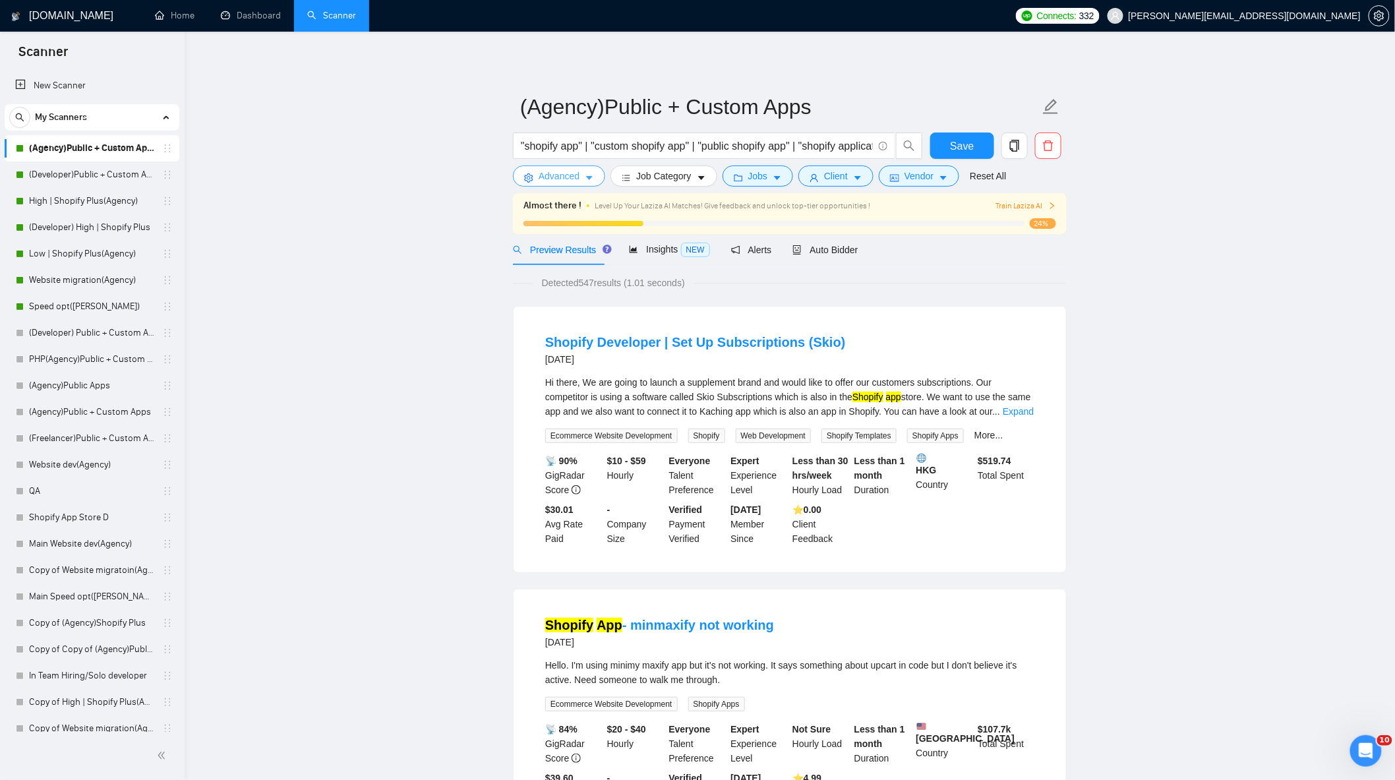
click at [577, 172] on span "Advanced" at bounding box center [559, 176] width 41 height 15
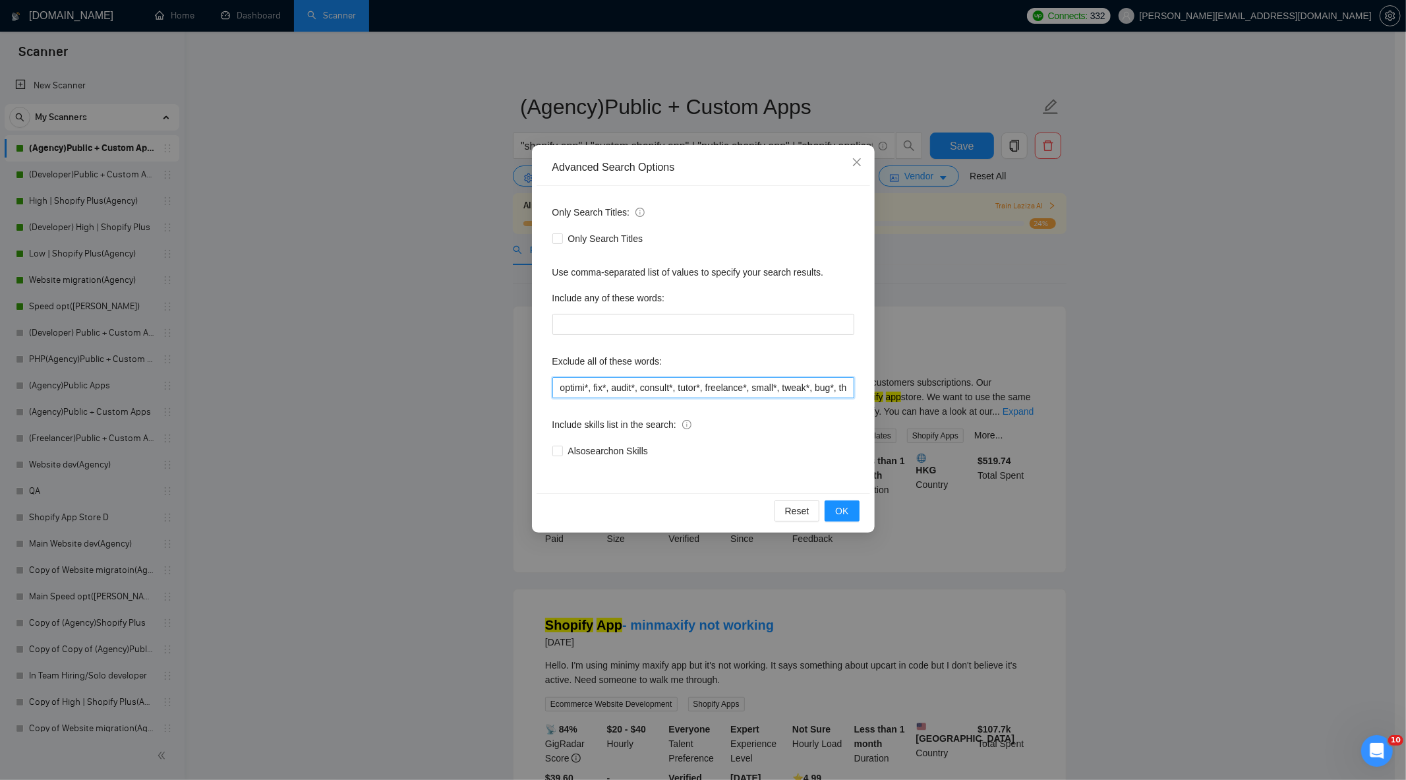
click at [815, 387] on input "optimi*, fix*, audit*, consult*, tutor*, freelance*, small*, tweak*, bug*, them…" at bounding box center [703, 387] width 302 height 21
drag, startPoint x: 773, startPoint y: 390, endPoint x: 900, endPoint y: 393, distance: 126.6
click at [900, 393] on div "Advanced Search Options Only Search Titles: Only Search Titles Use comma-separa…" at bounding box center [703, 390] width 1406 height 780
click at [819, 390] on input "optimi*, fix*, audit*, consult*, tutor*, freelance*, small*, tweak*, bug*, them…" at bounding box center [703, 387] width 302 height 21
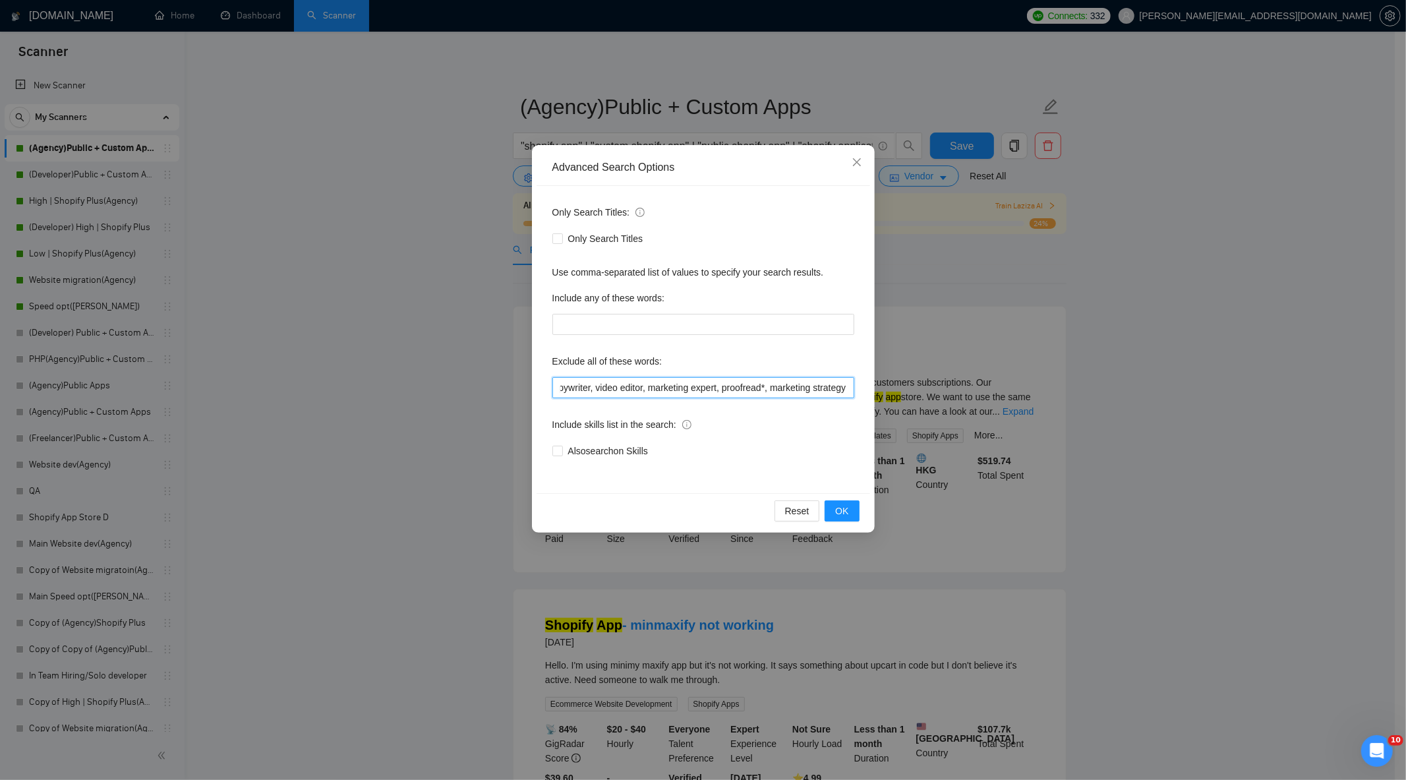
drag, startPoint x: 854, startPoint y: 391, endPoint x: 908, endPoint y: 390, distance: 54.7
click at [908, 390] on div "Advanced Search Options Only Search Titles: Only Search Titles Use comma-separa…" at bounding box center [703, 390] width 1406 height 780
click at [796, 382] on input "optimi*, fix*, audit*, consult*, tutor*, freelance*, small*, tweak*, bug*, them…" at bounding box center [703, 387] width 302 height 21
click at [845, 392] on input "optimi*, fix*, audit*, consult*, tutor*, freelance*, small*, tweak*, bug*, them…" at bounding box center [703, 387] width 302 height 21
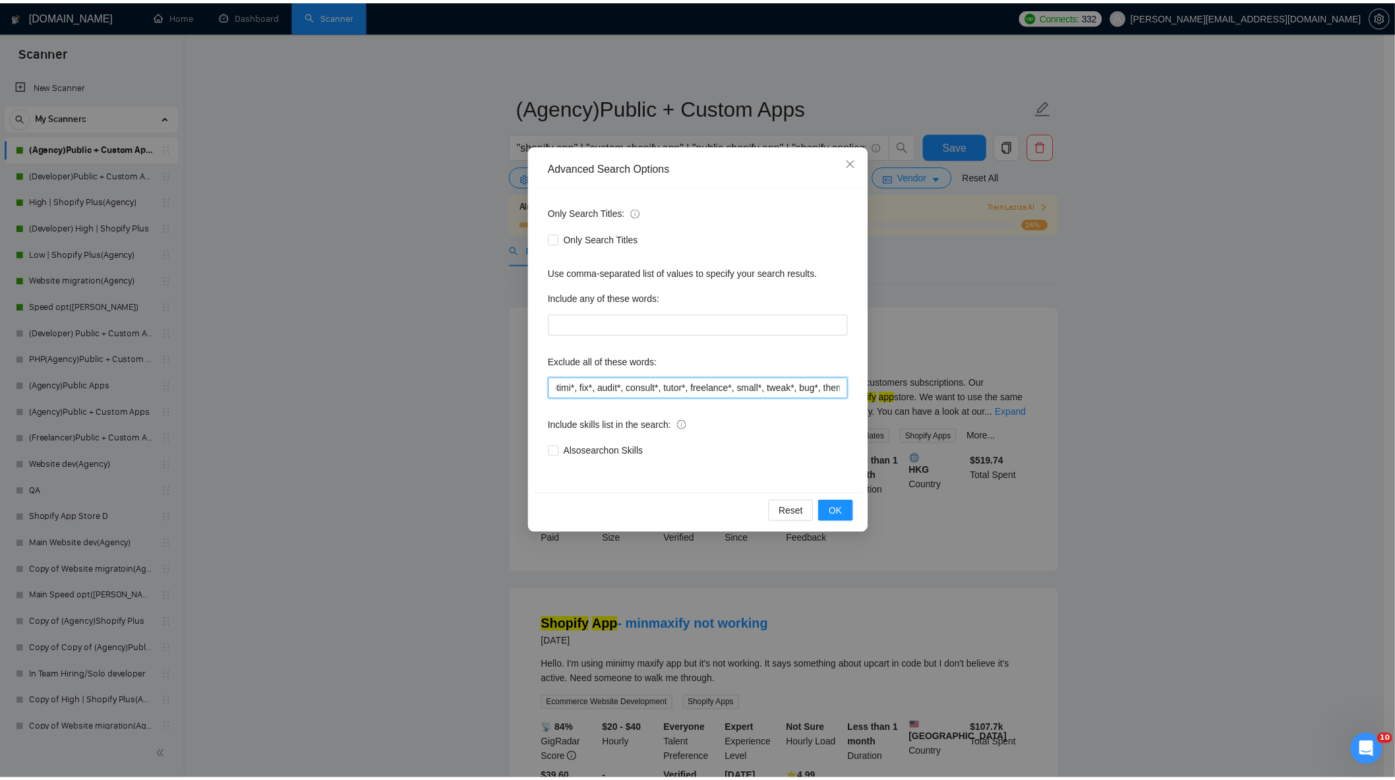
scroll to position [0, 0]
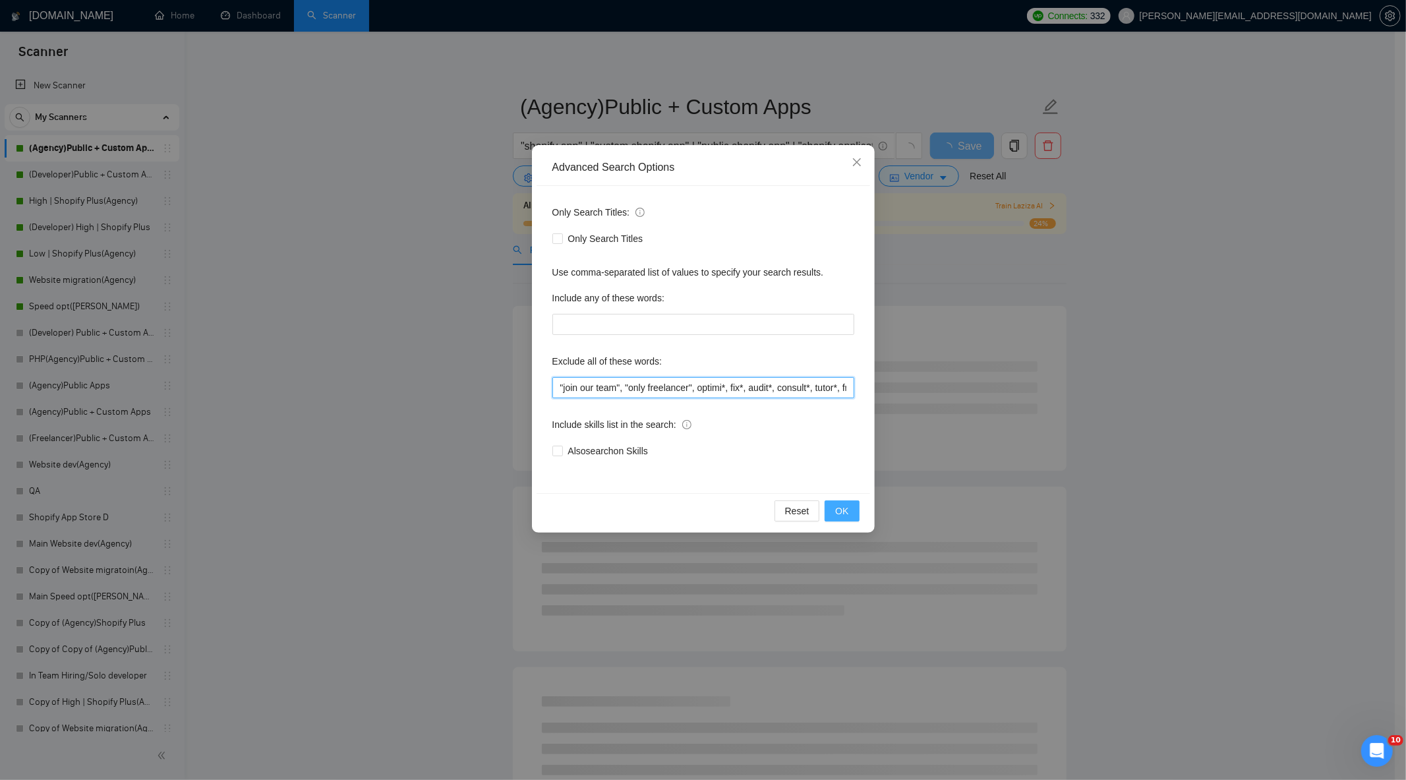
type input ""join our team", "only freelancer", optimi*, fix*, audit*, consult*, tutor*, fr…"
click at [842, 511] on span "OK" at bounding box center [841, 511] width 13 height 15
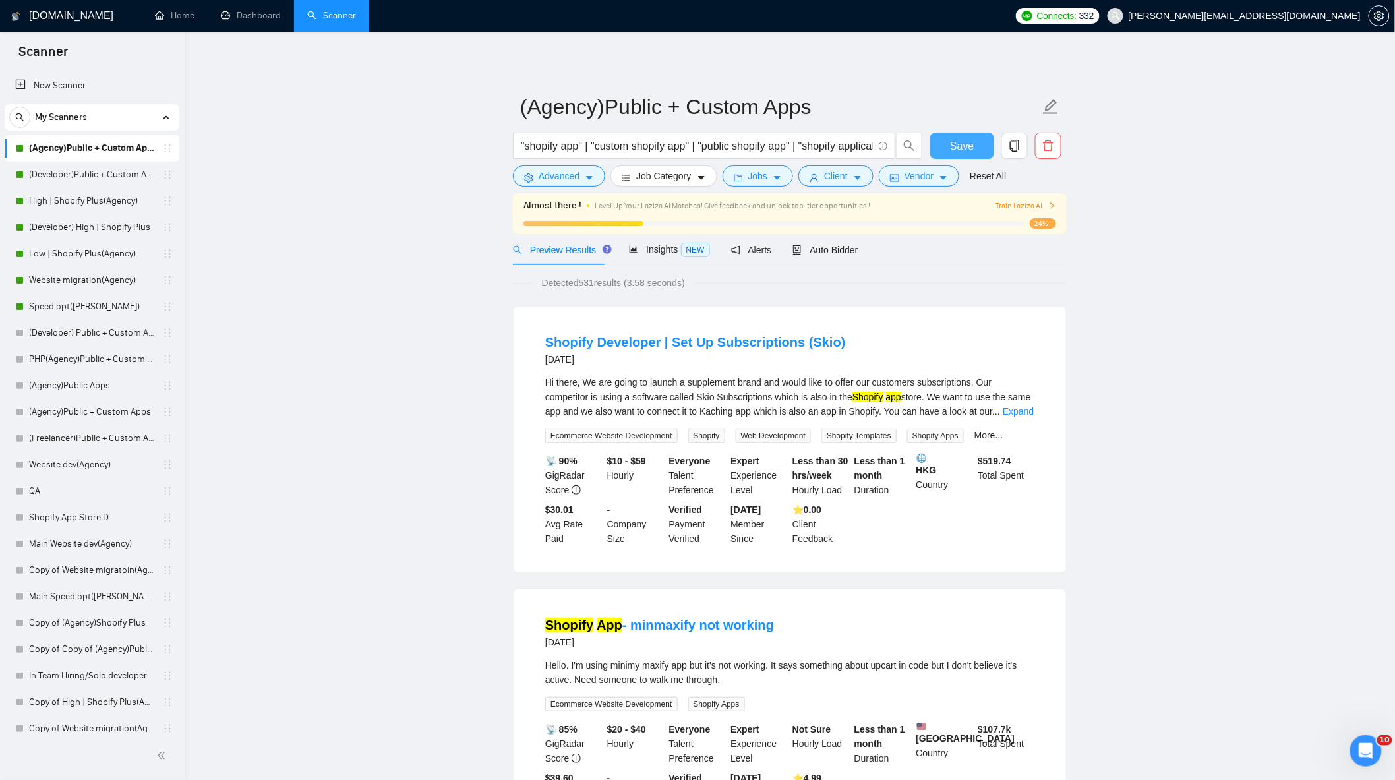
click at [961, 150] on span "Save" at bounding box center [962, 146] width 24 height 16
click at [833, 250] on span "Auto Bidder" at bounding box center [824, 250] width 65 height 11
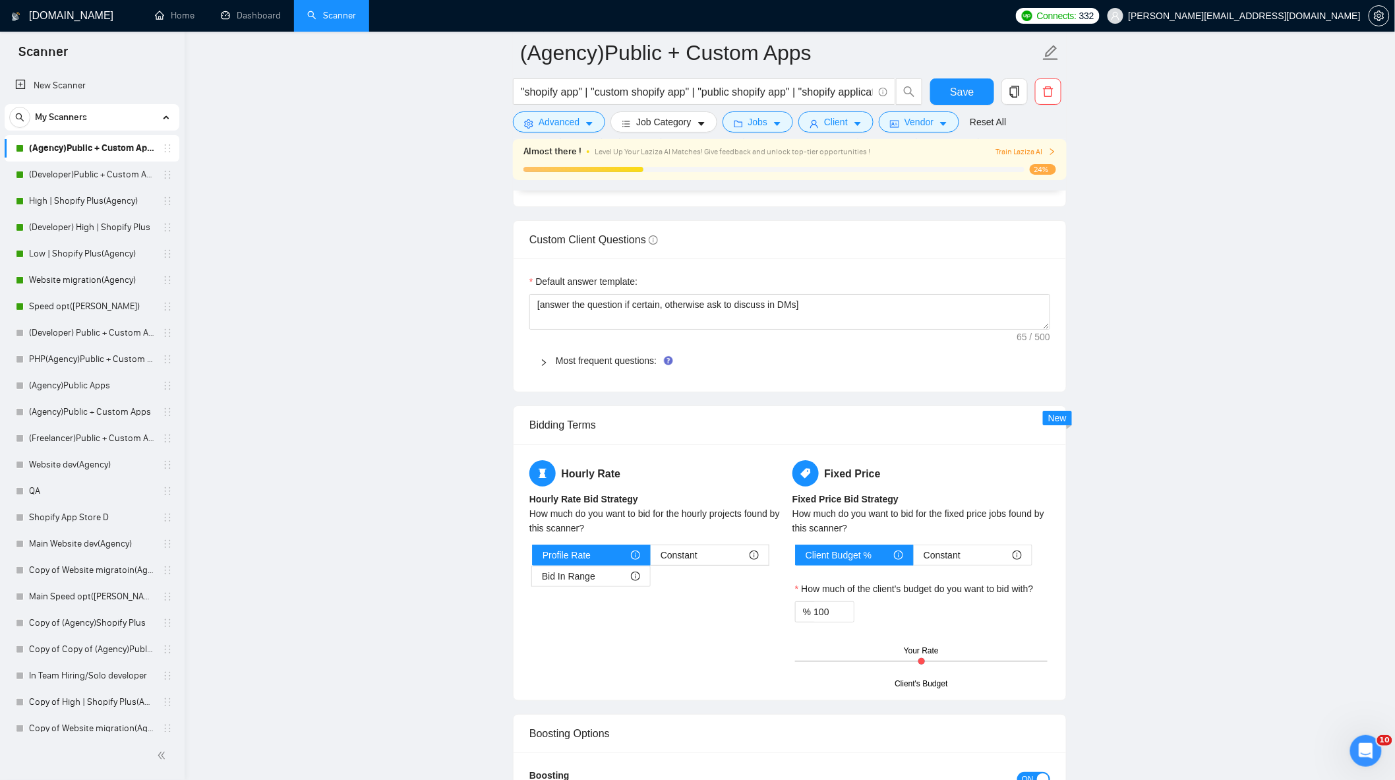
scroll to position [1757, 0]
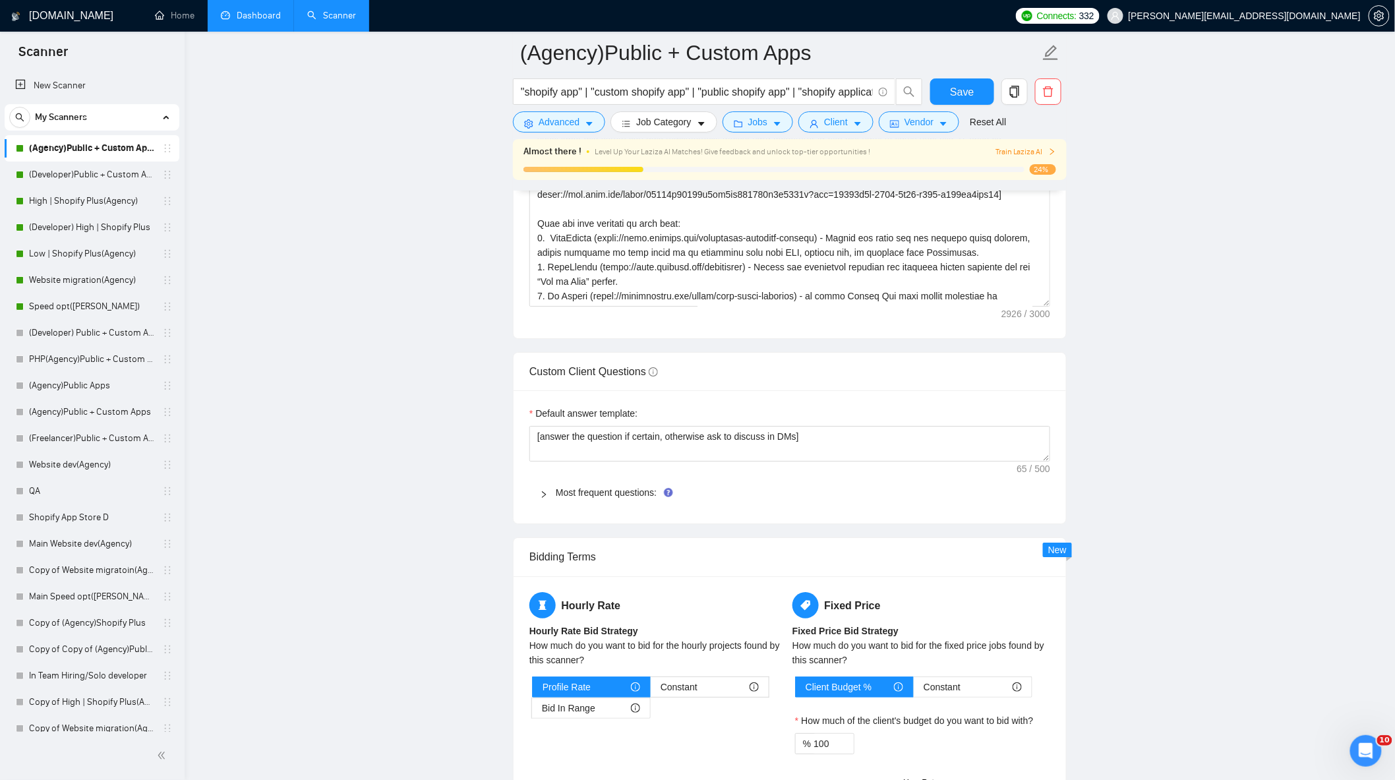
click at [253, 17] on link "Dashboard" at bounding box center [251, 15] width 60 height 11
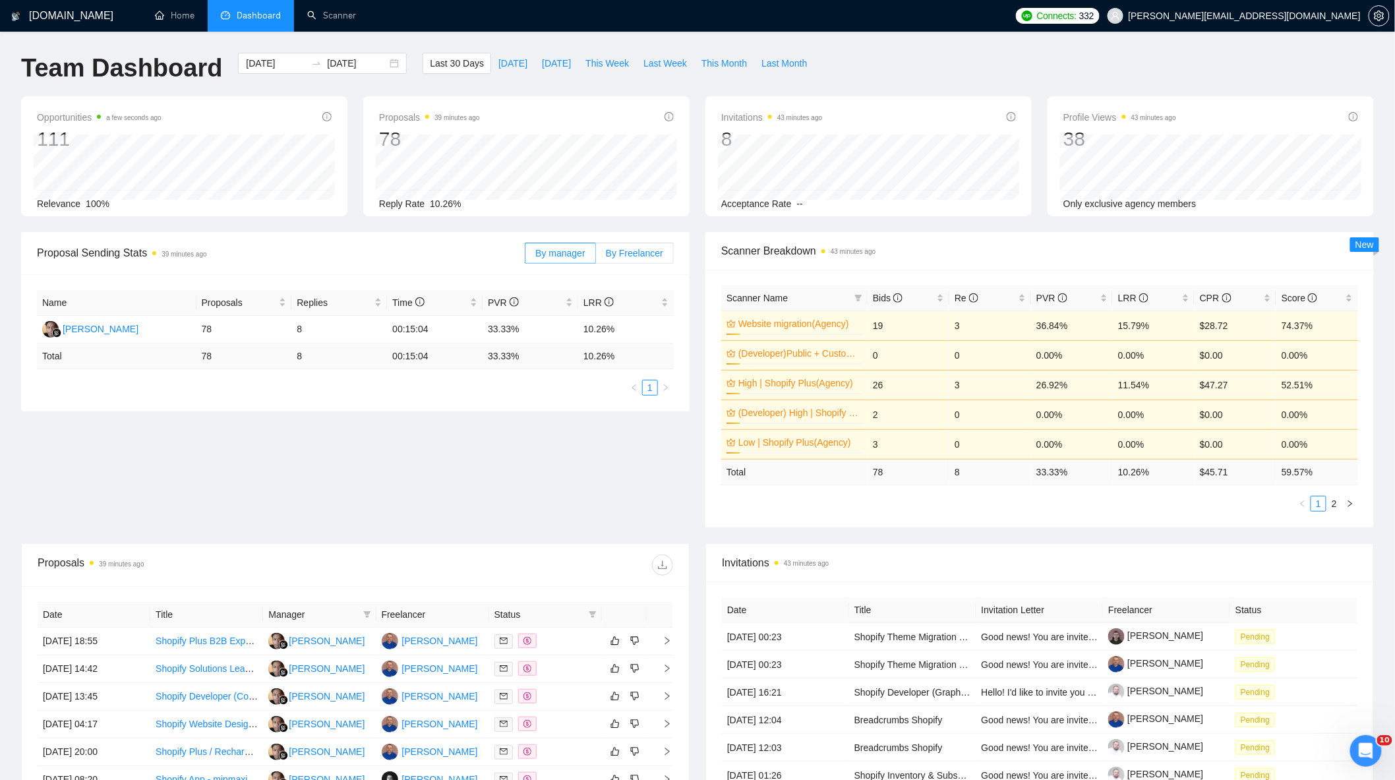
click at [643, 254] on span "By Freelancer" at bounding box center [634, 253] width 57 height 11
click at [596, 256] on input "By Freelancer" at bounding box center [596, 256] width 0 height 0
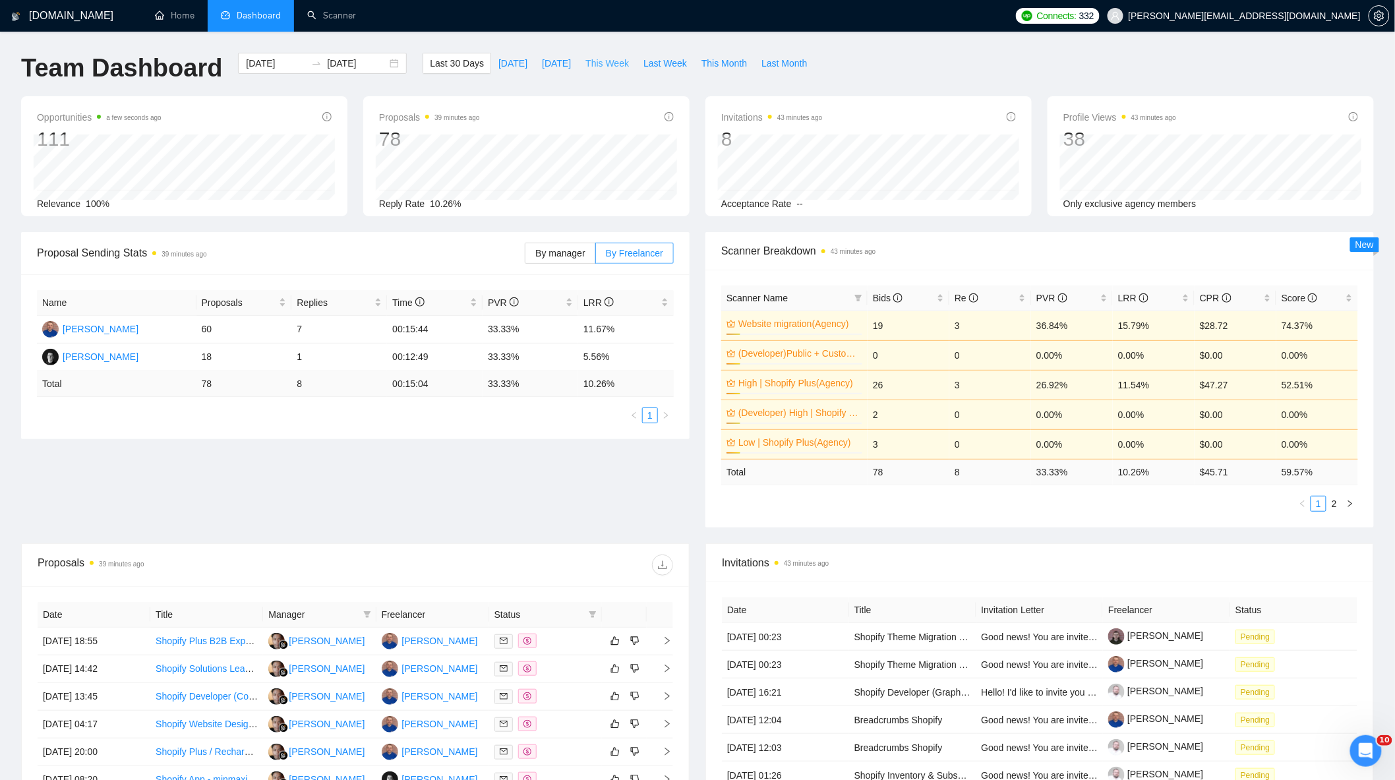
click at [603, 65] on span "This Week" at bounding box center [607, 63] width 44 height 15
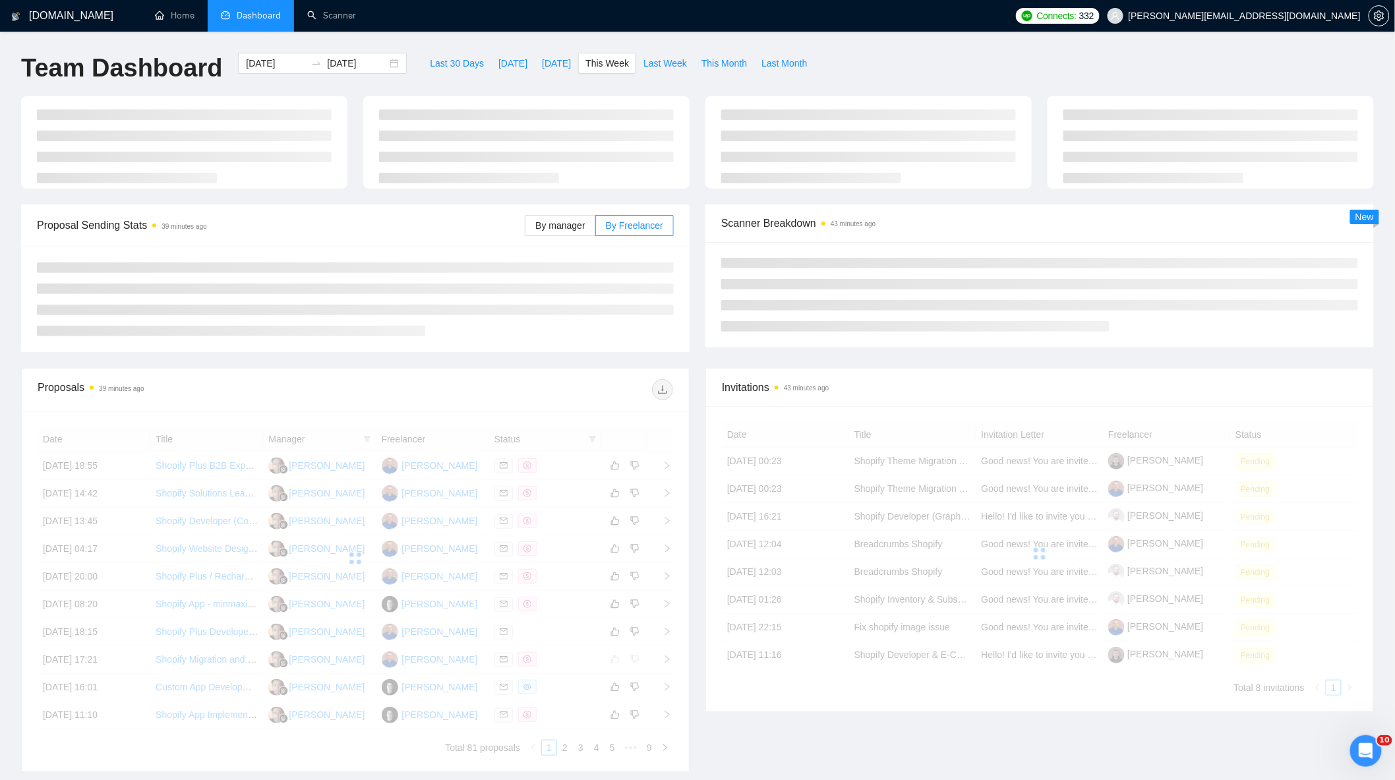
type input "[DATE]"
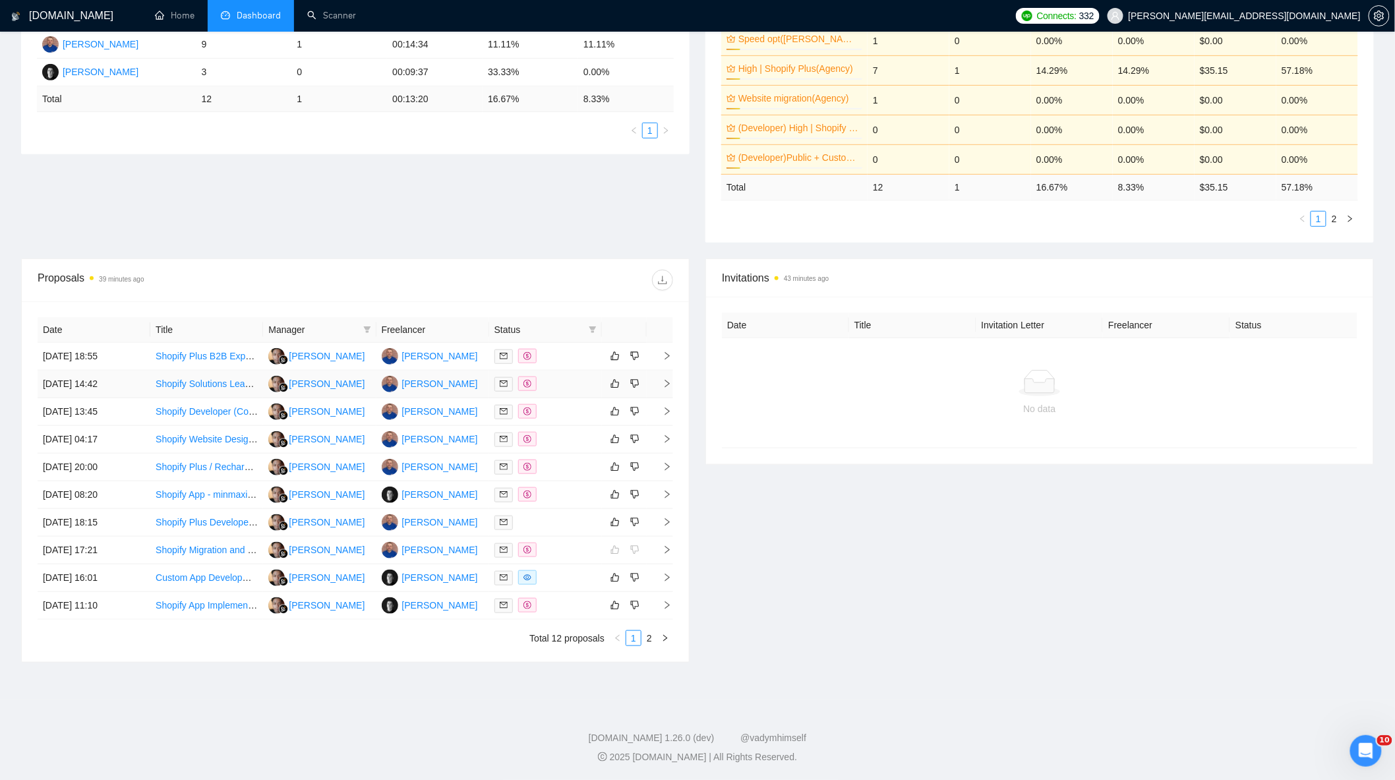
scroll to position [290, 0]
click at [473, 350] on td "[PERSON_NAME]" at bounding box center [432, 357] width 113 height 28
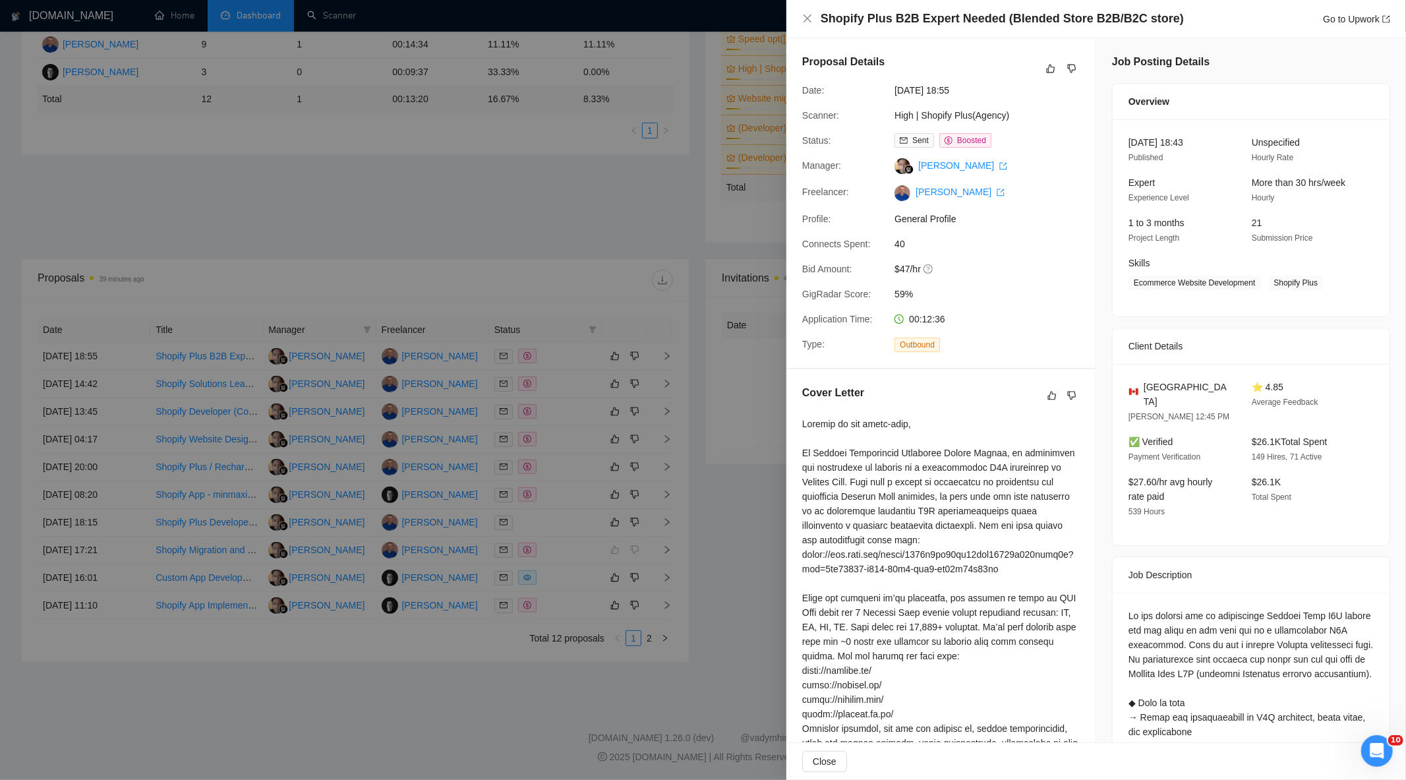
click at [531, 233] on div at bounding box center [703, 390] width 1406 height 780
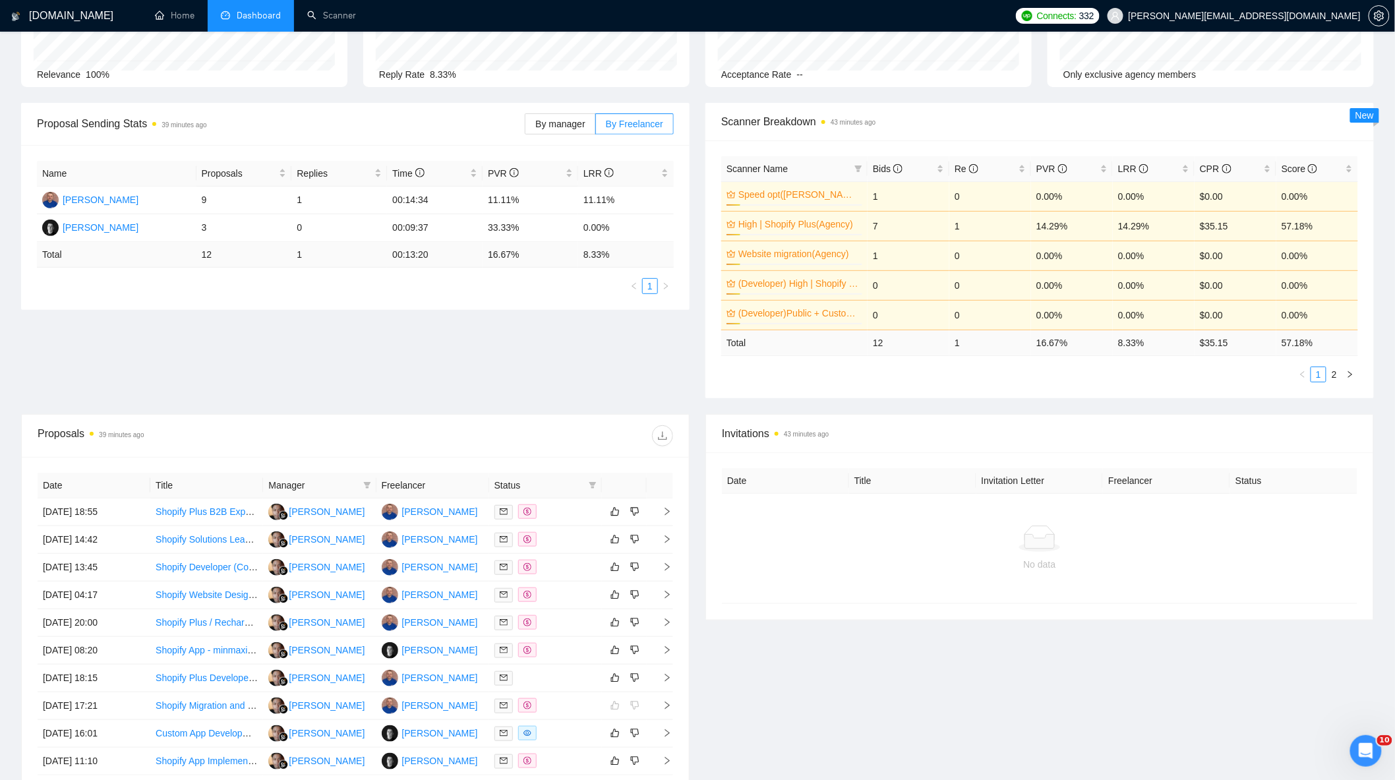
scroll to position [0, 0]
